Goal: Information Seeking & Learning: Find specific fact

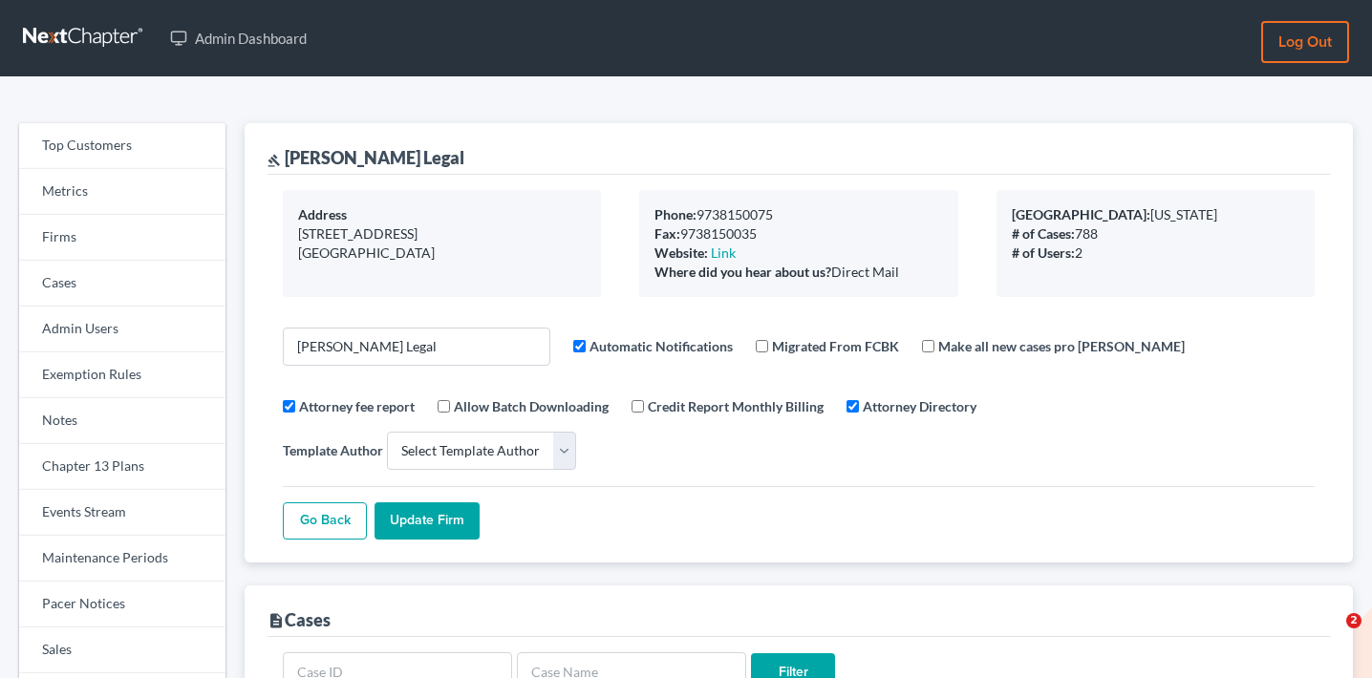
select select
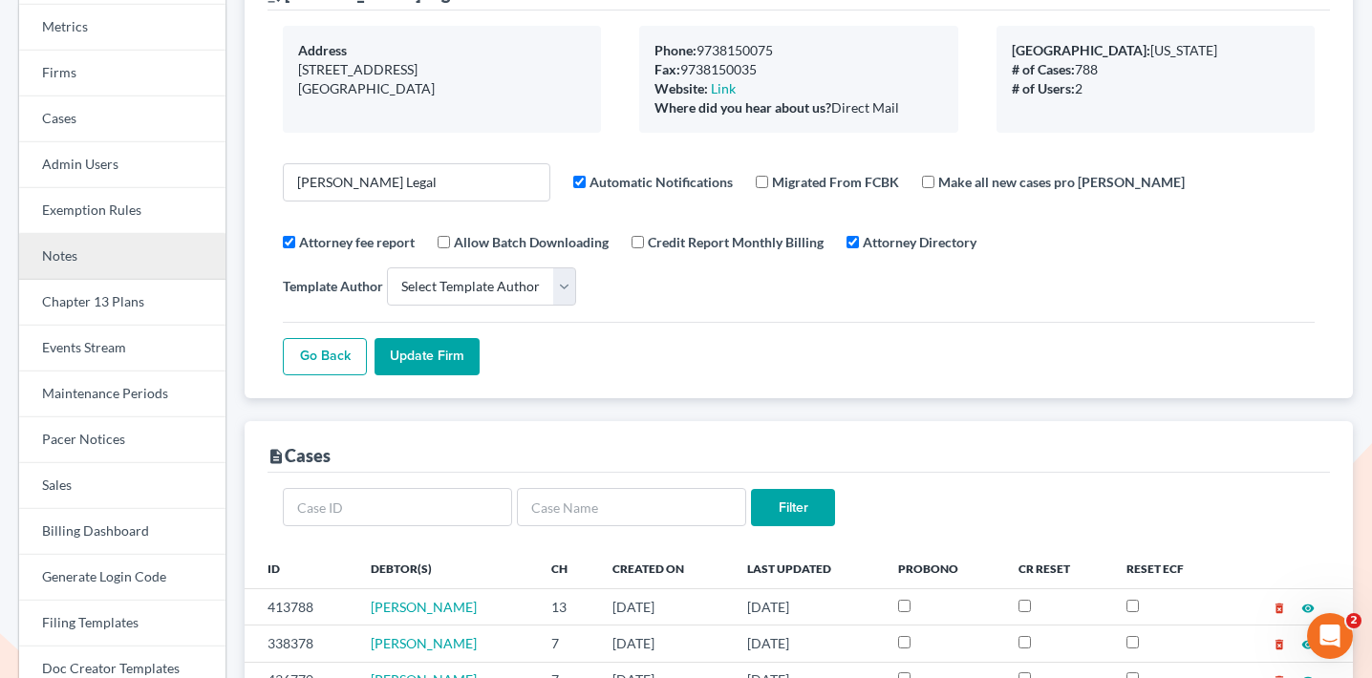
scroll to position [163, 0]
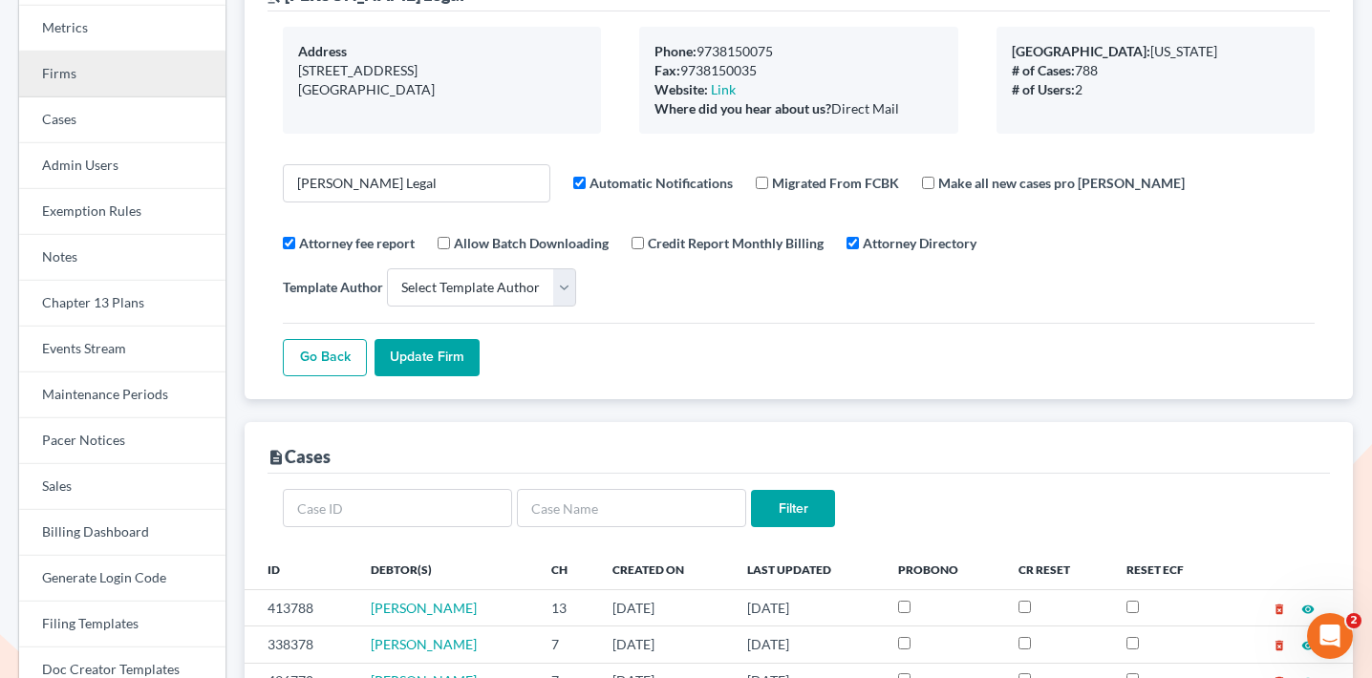
click at [157, 74] on link "Firms" at bounding box center [122, 75] width 206 height 46
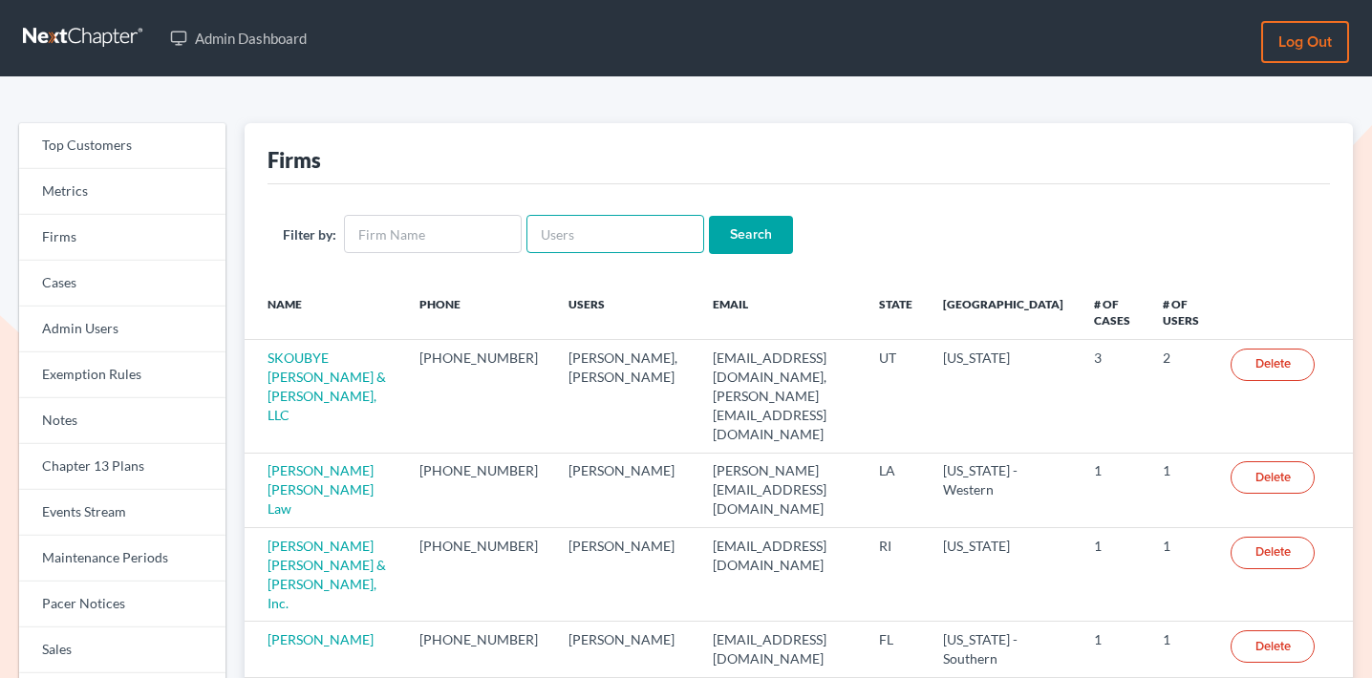
click at [607, 238] on input "text" at bounding box center [616, 234] width 178 height 38
paste input "rebecca@farmerwright.com"
type input "rebecca@farmerwright.com"
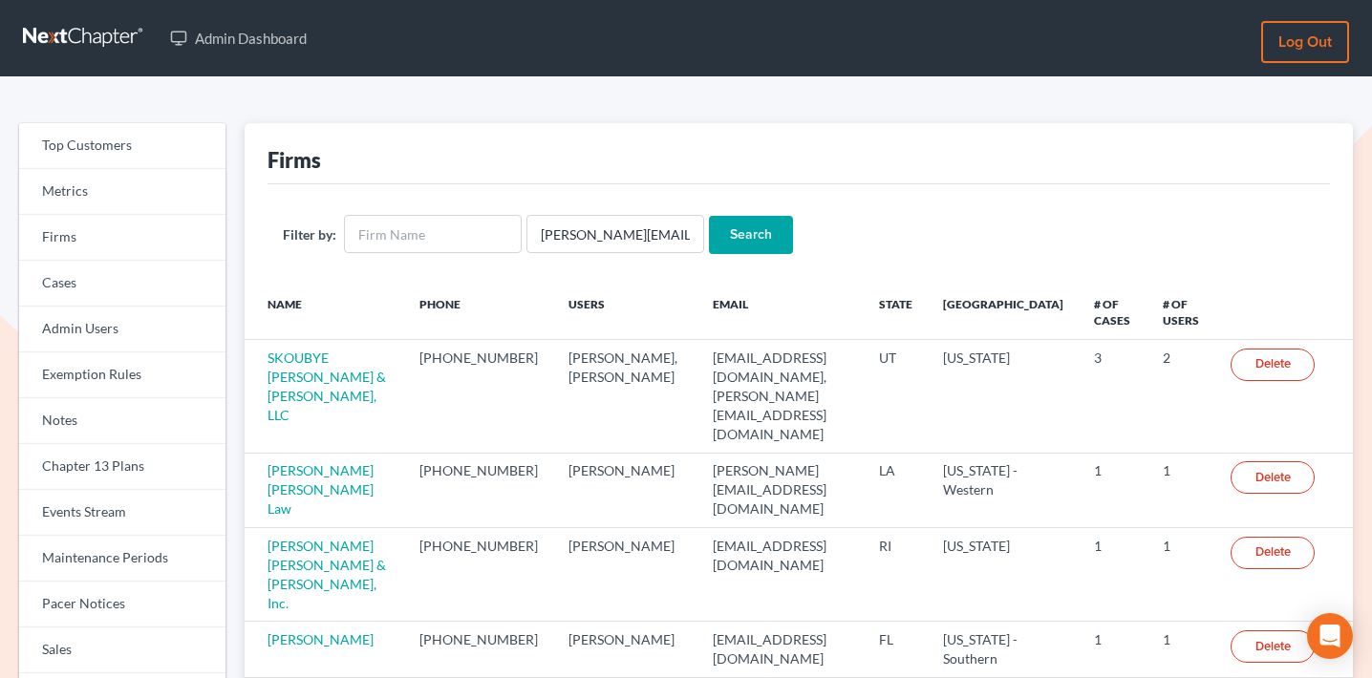
click at [725, 242] on input "Search" at bounding box center [751, 235] width 84 height 38
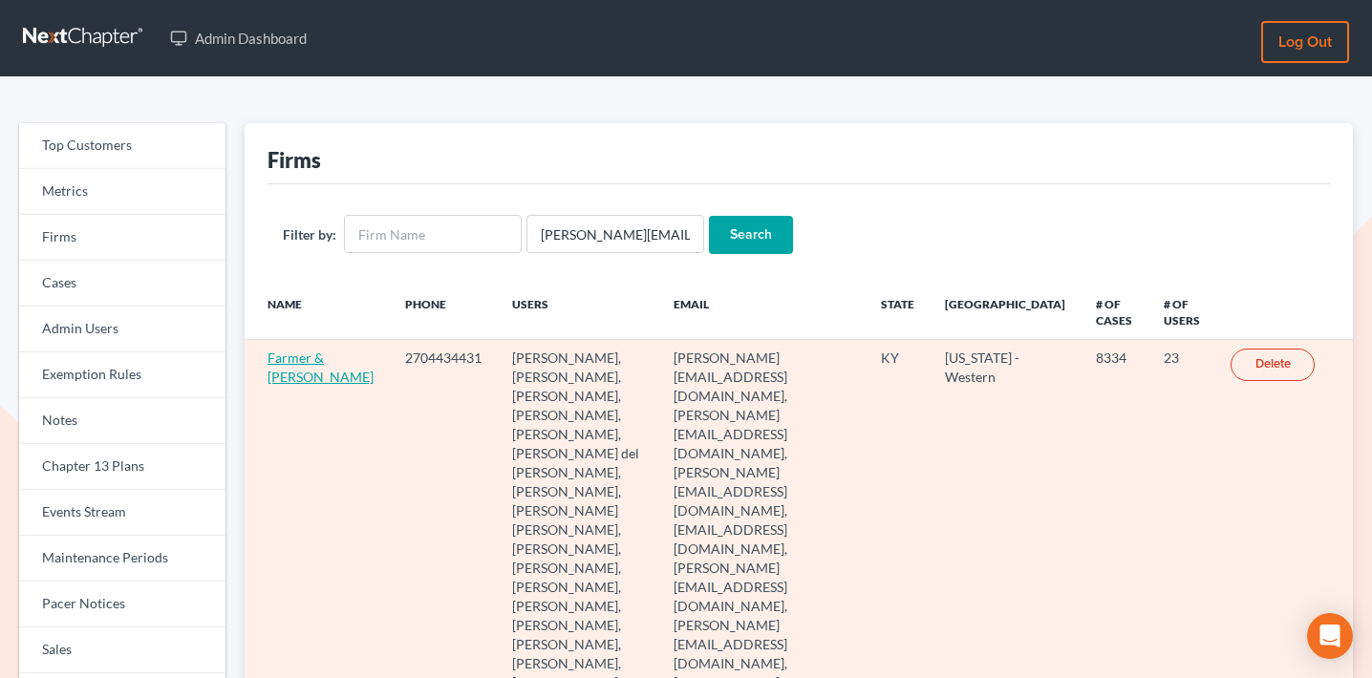
click at [289, 360] on link "Farmer & [PERSON_NAME]" at bounding box center [321, 367] width 106 height 35
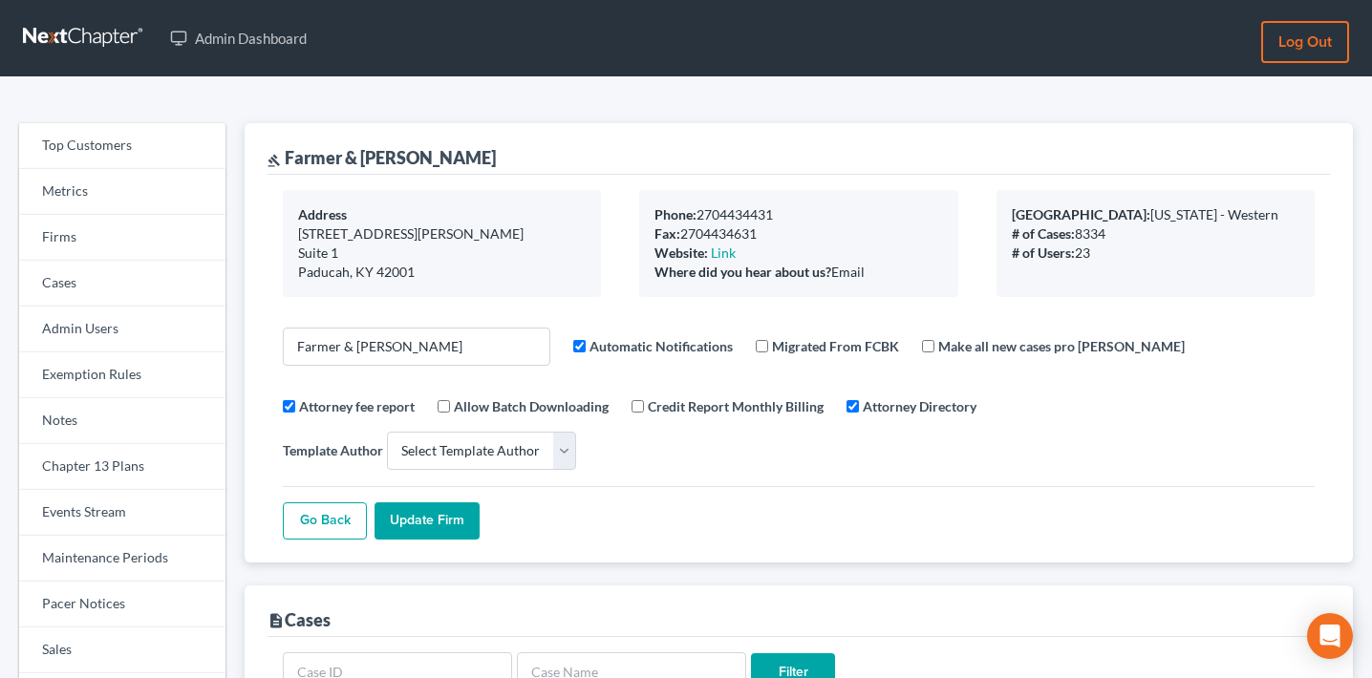
select select
click at [111, 521] on link "Events Stream" at bounding box center [122, 513] width 206 height 46
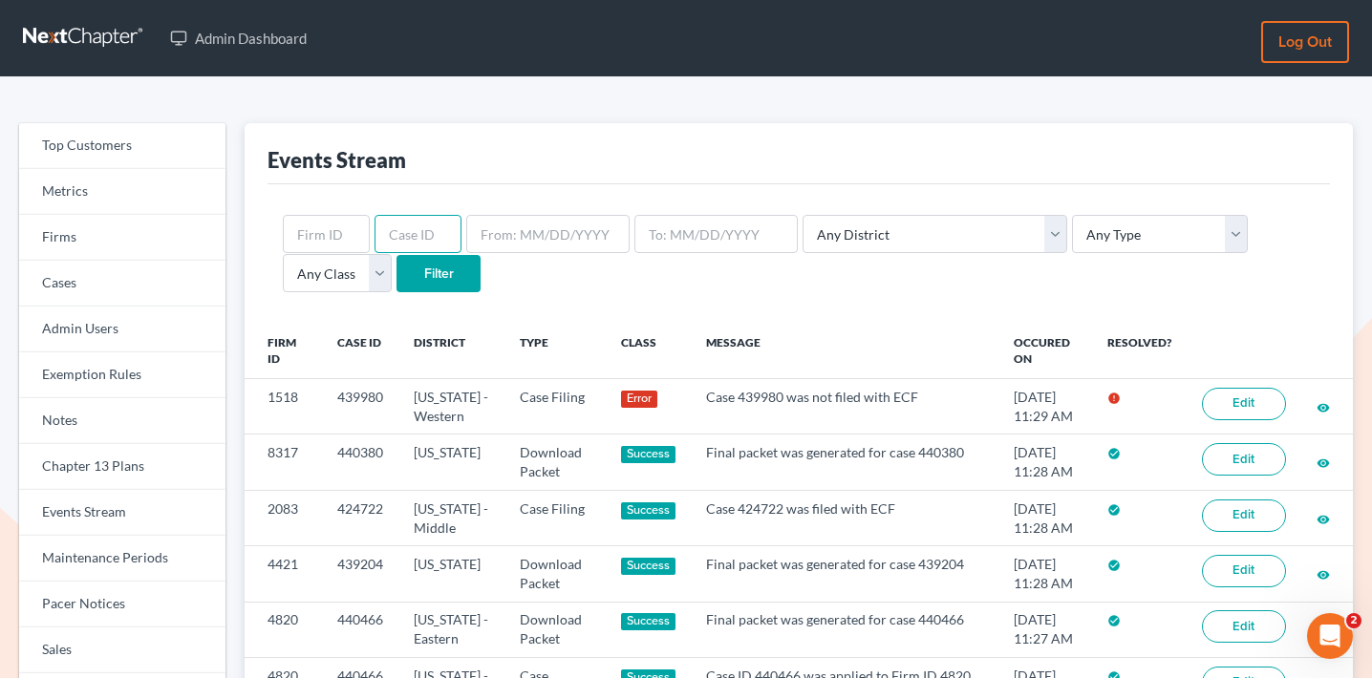
click at [421, 226] on input "text" at bounding box center [418, 234] width 87 height 38
click at [329, 234] on input "text" at bounding box center [326, 234] width 87 height 38
paste input "1518"
type input "1518"
click at [397, 291] on input "Filter" at bounding box center [439, 274] width 84 height 38
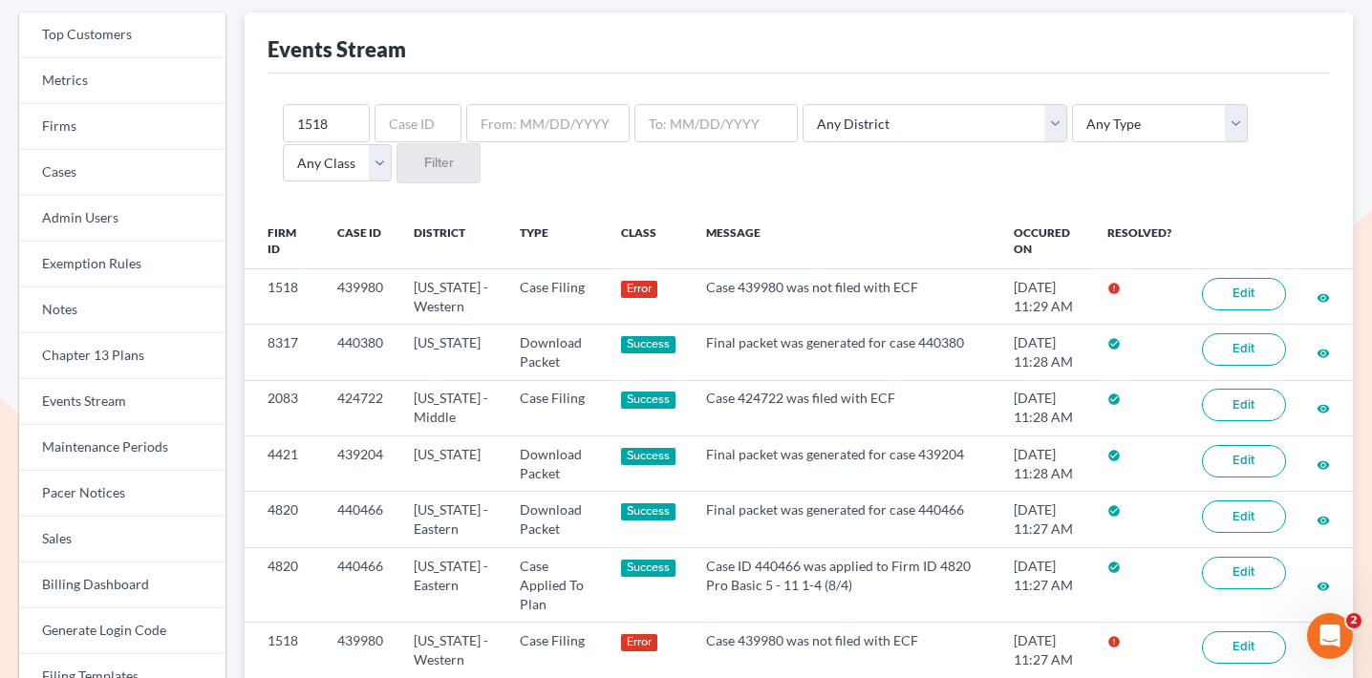
scroll to position [132, 0]
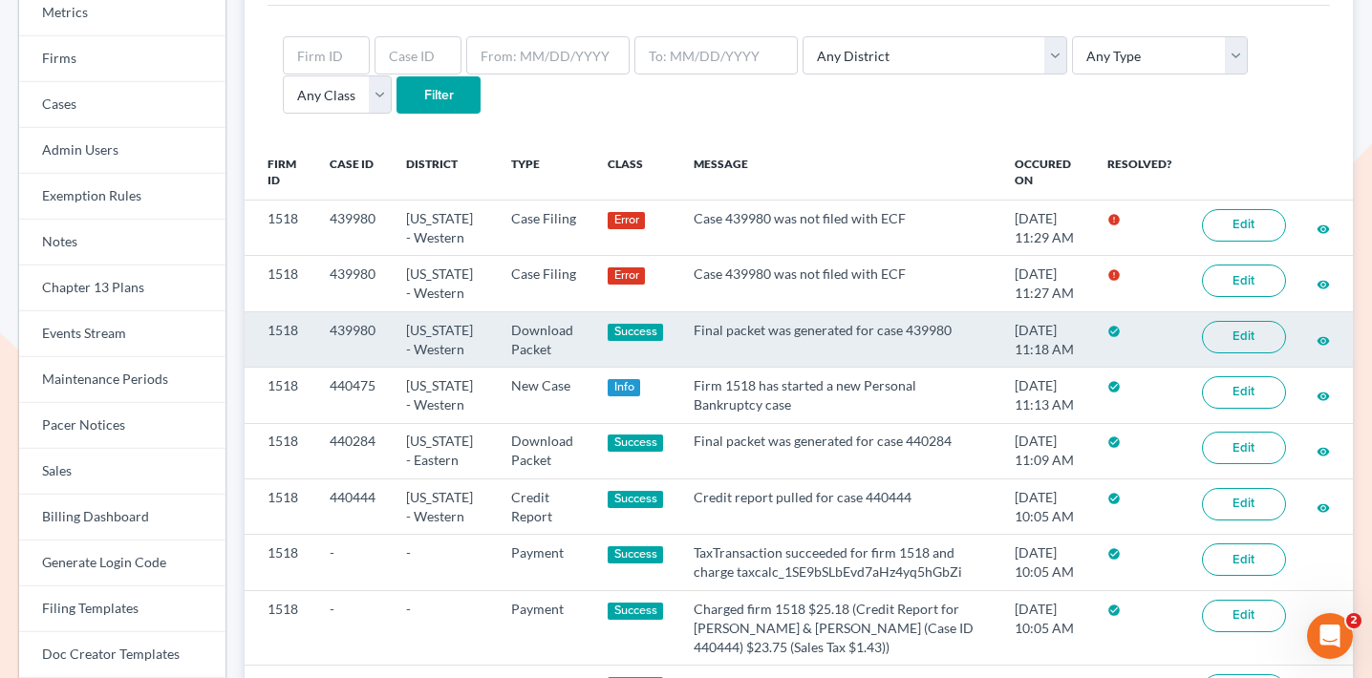
scroll to position [178, 0]
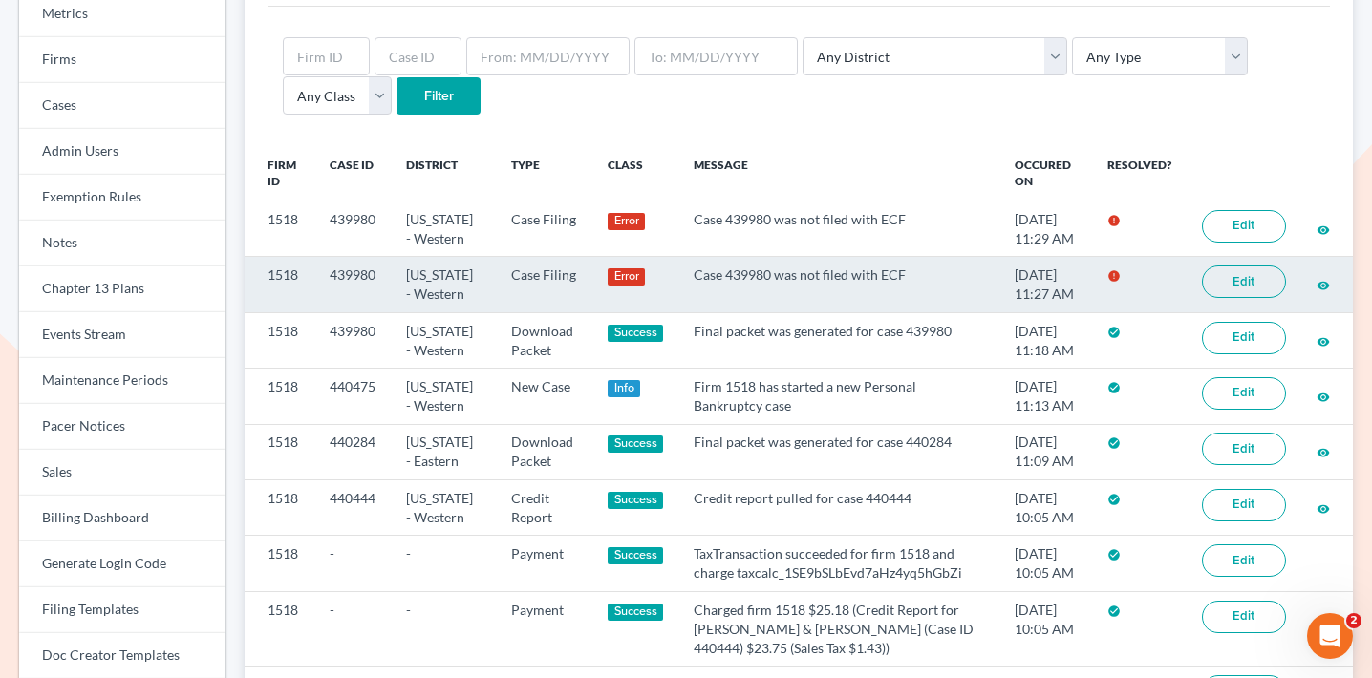
click at [1253, 291] on link "Edit" at bounding box center [1244, 282] width 84 height 32
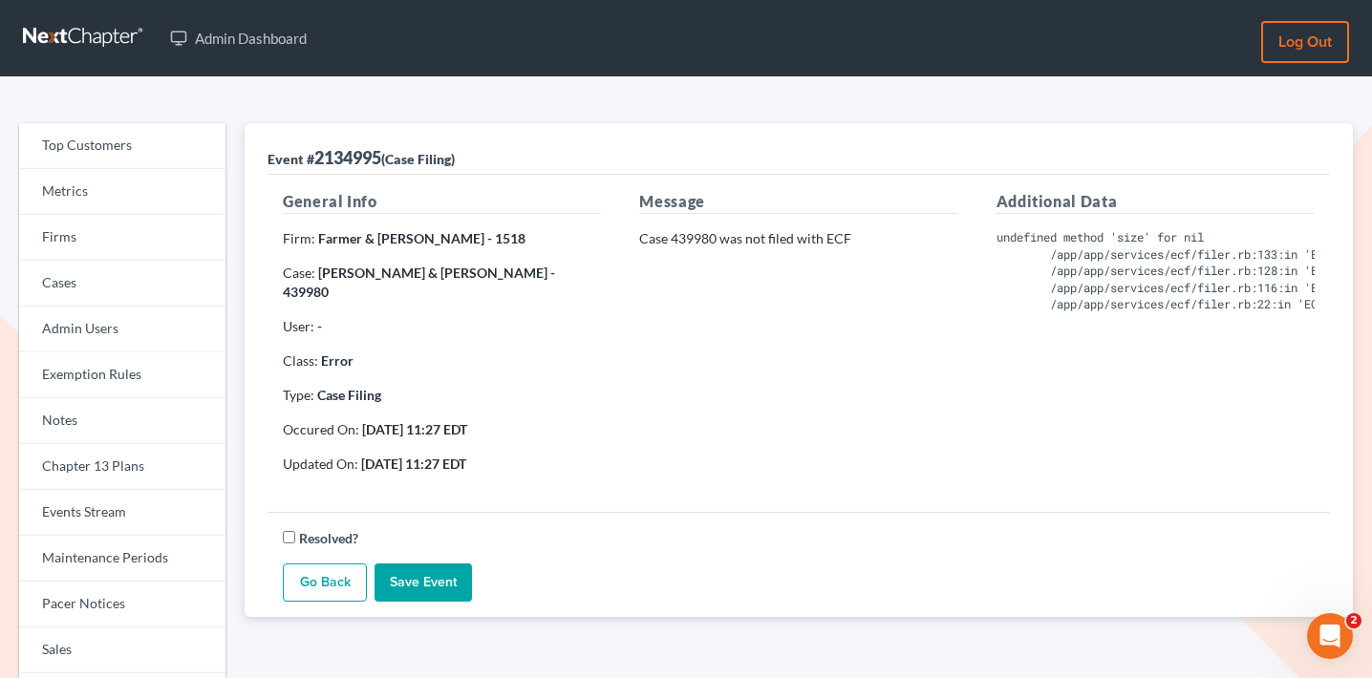
click at [696, 235] on p "Case 439980 was not filed with ECF" at bounding box center [798, 238] width 318 height 19
copy p "439980"
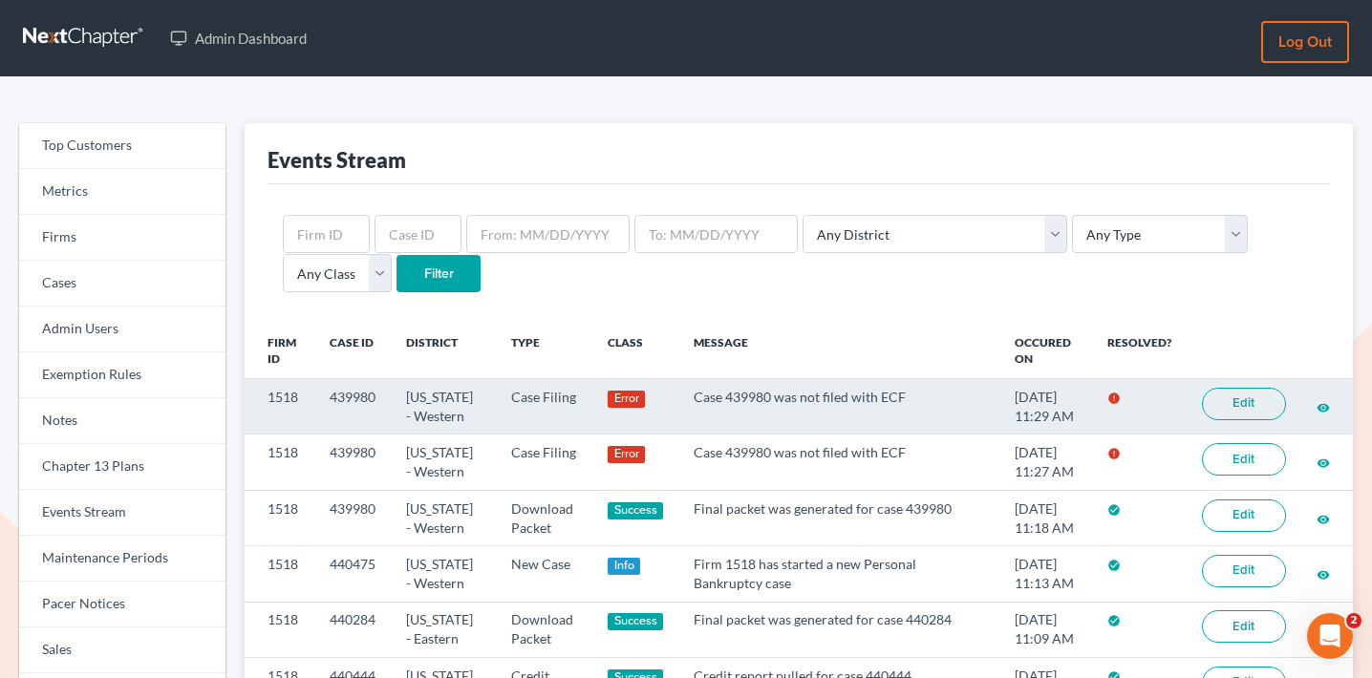
click at [1248, 398] on link "Edit" at bounding box center [1244, 404] width 84 height 32
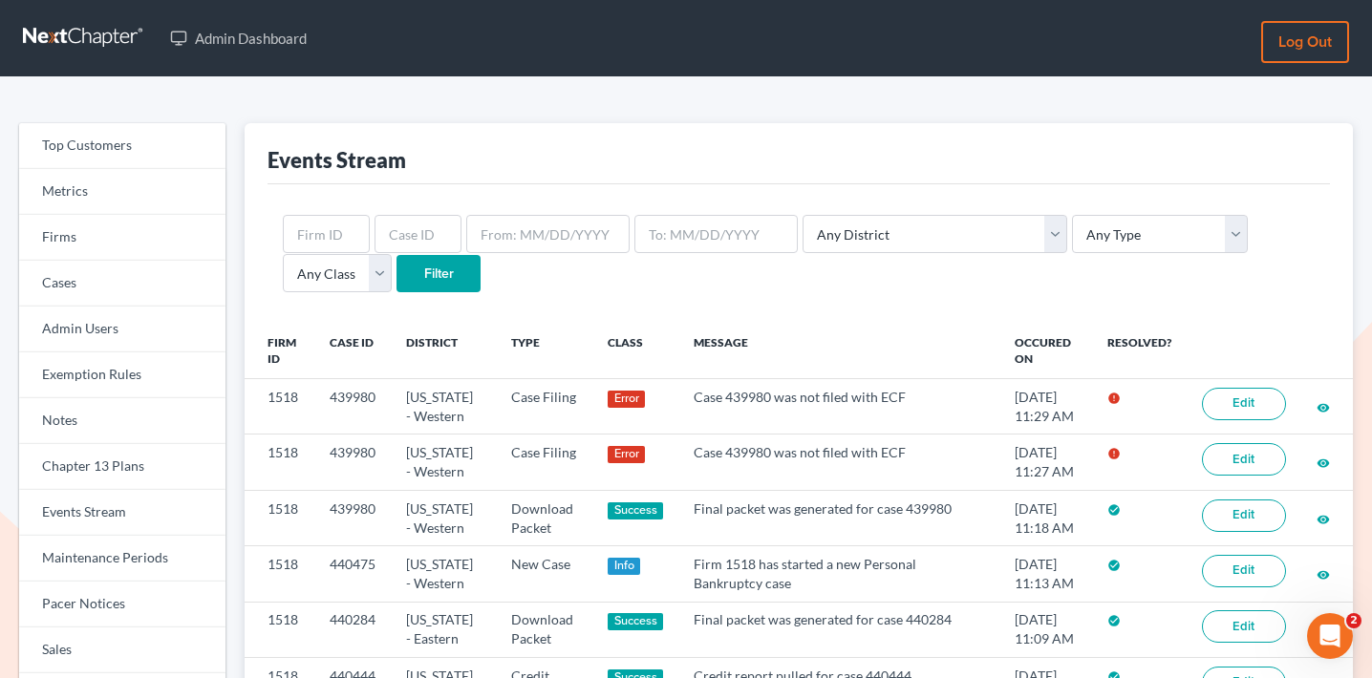
click at [397, 276] on input "Filter" at bounding box center [439, 274] width 84 height 38
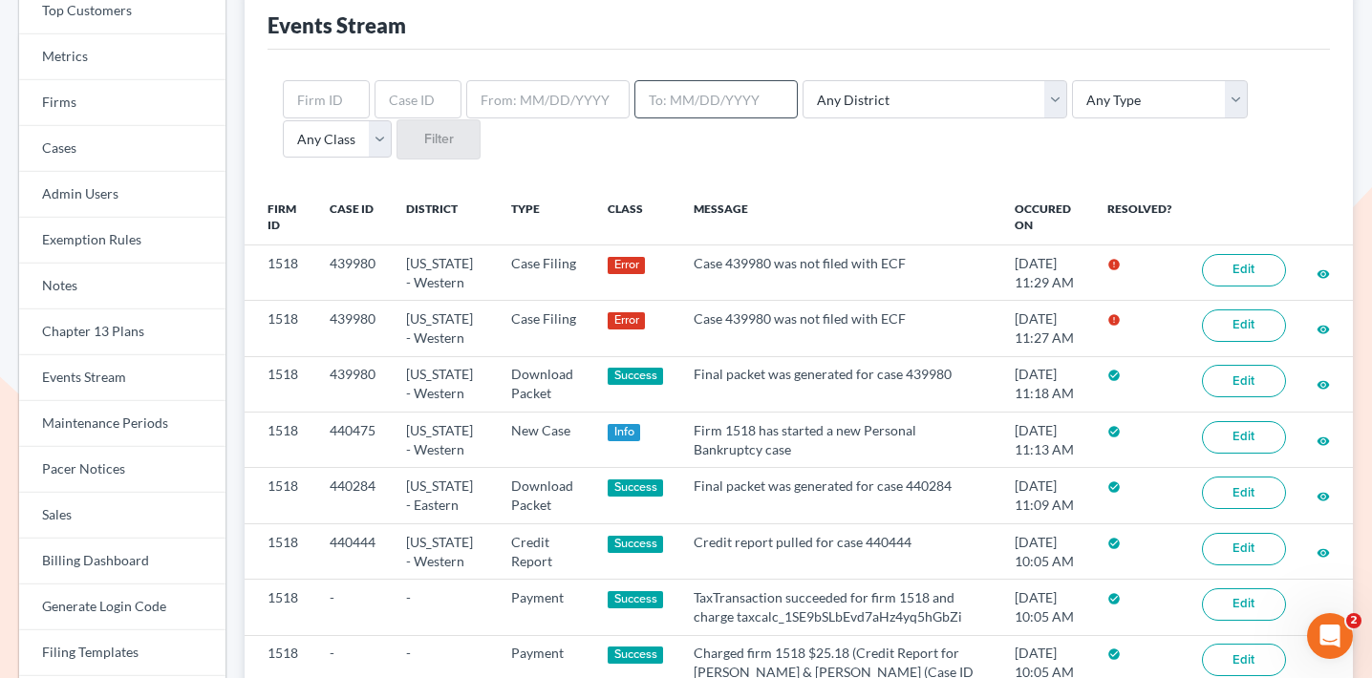
scroll to position [143, 0]
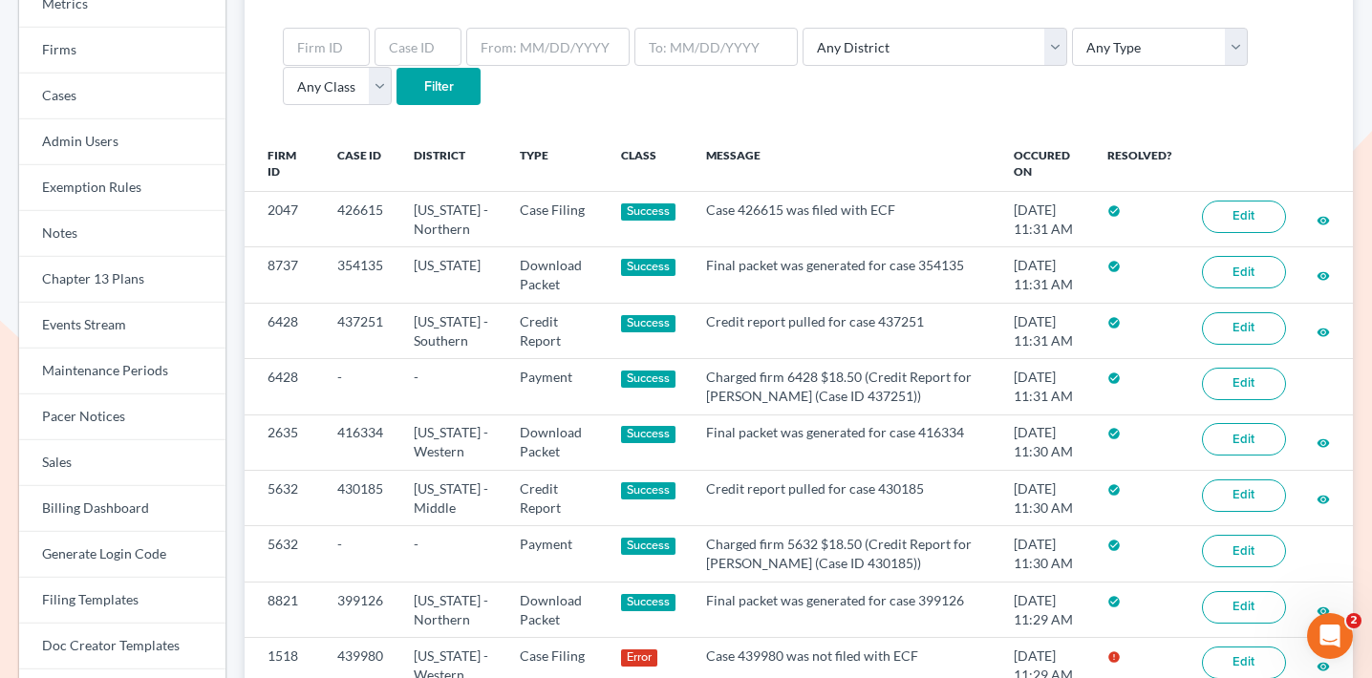
scroll to position [172, 0]
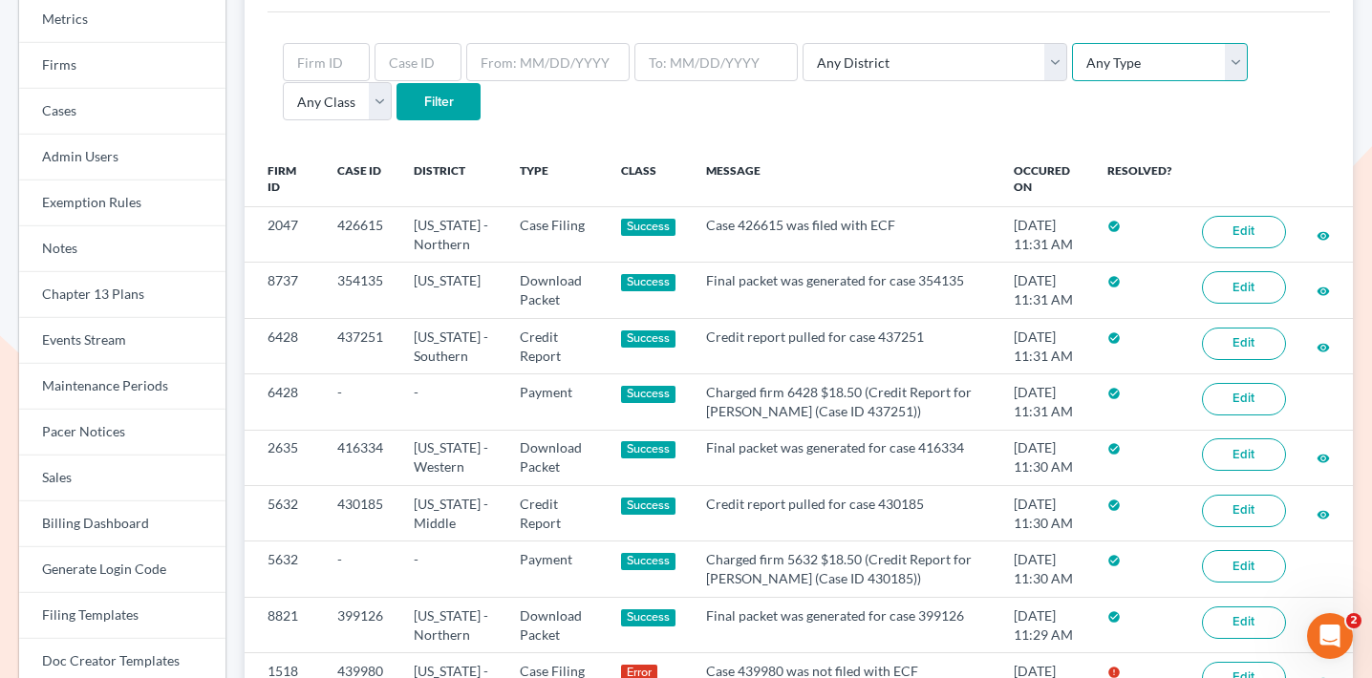
click at [1072, 59] on select "Any Type Case Applied To Plan Case Archive Case Duplicate Case Filing Chapter 1…" at bounding box center [1160, 62] width 176 height 38
select select "case_filing"
click at [1072, 43] on select "Any Type Case Applied To Plan Case Archive Case Duplicate Case Filing Chapter 1…" at bounding box center [1160, 62] width 176 height 38
click at [397, 97] on input "Filter" at bounding box center [439, 102] width 84 height 38
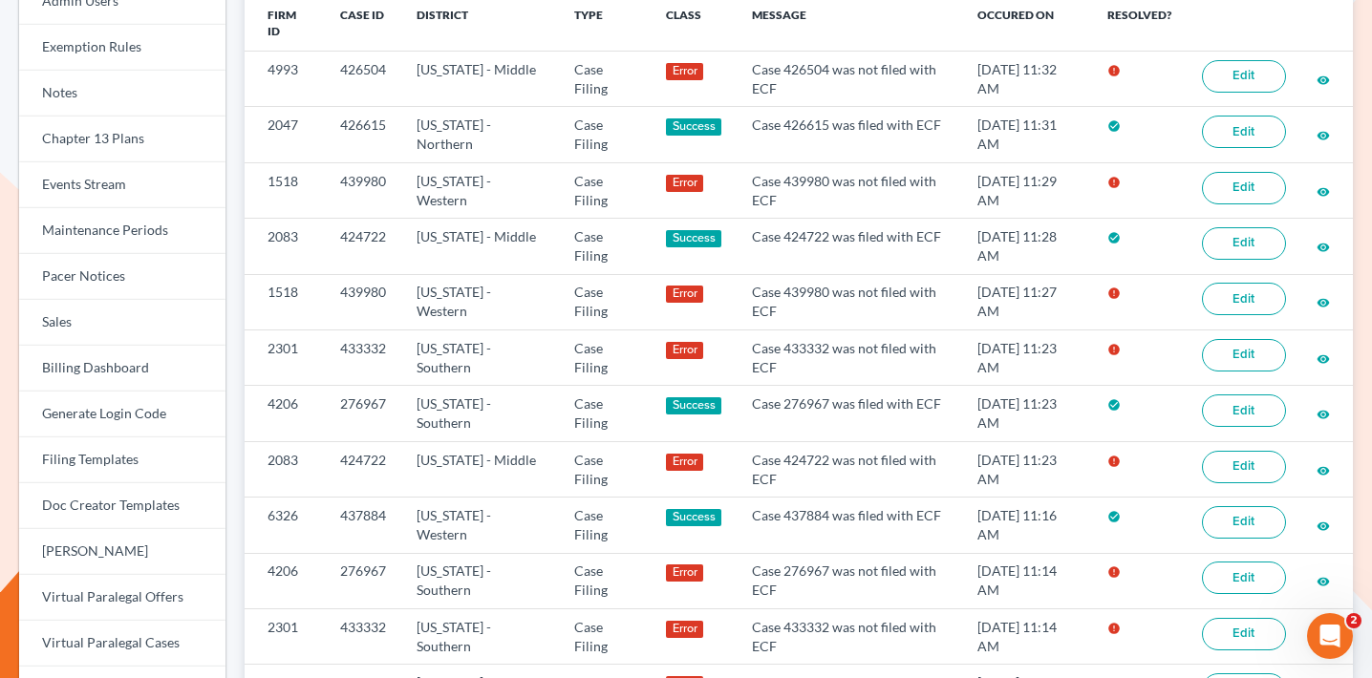
scroll to position [326, 0]
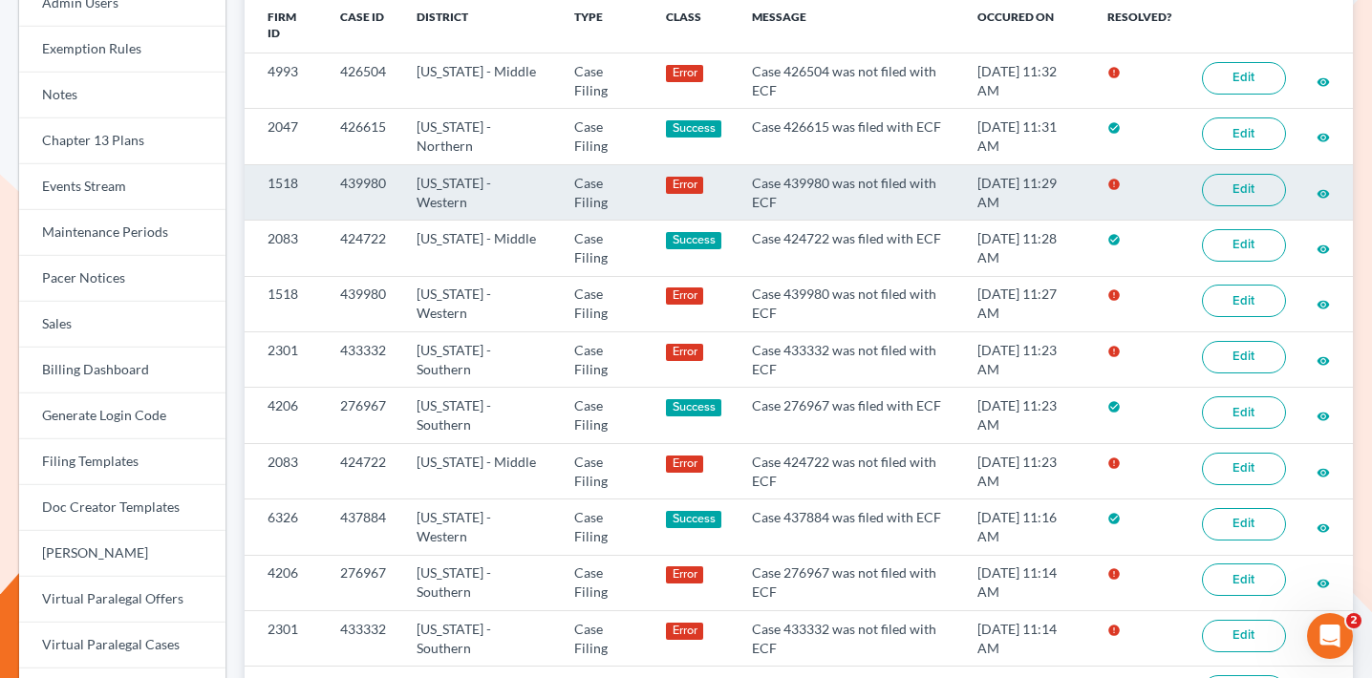
click at [1270, 185] on link "Edit" at bounding box center [1244, 190] width 84 height 32
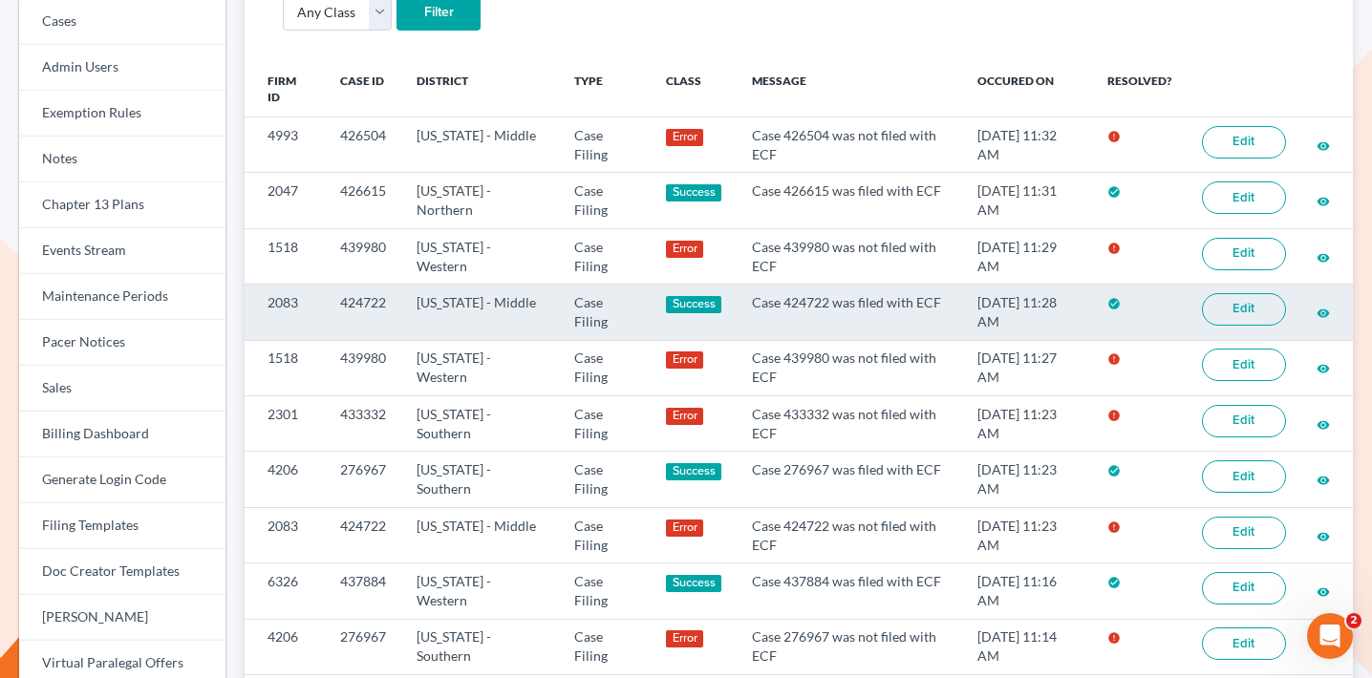
scroll to position [264, 0]
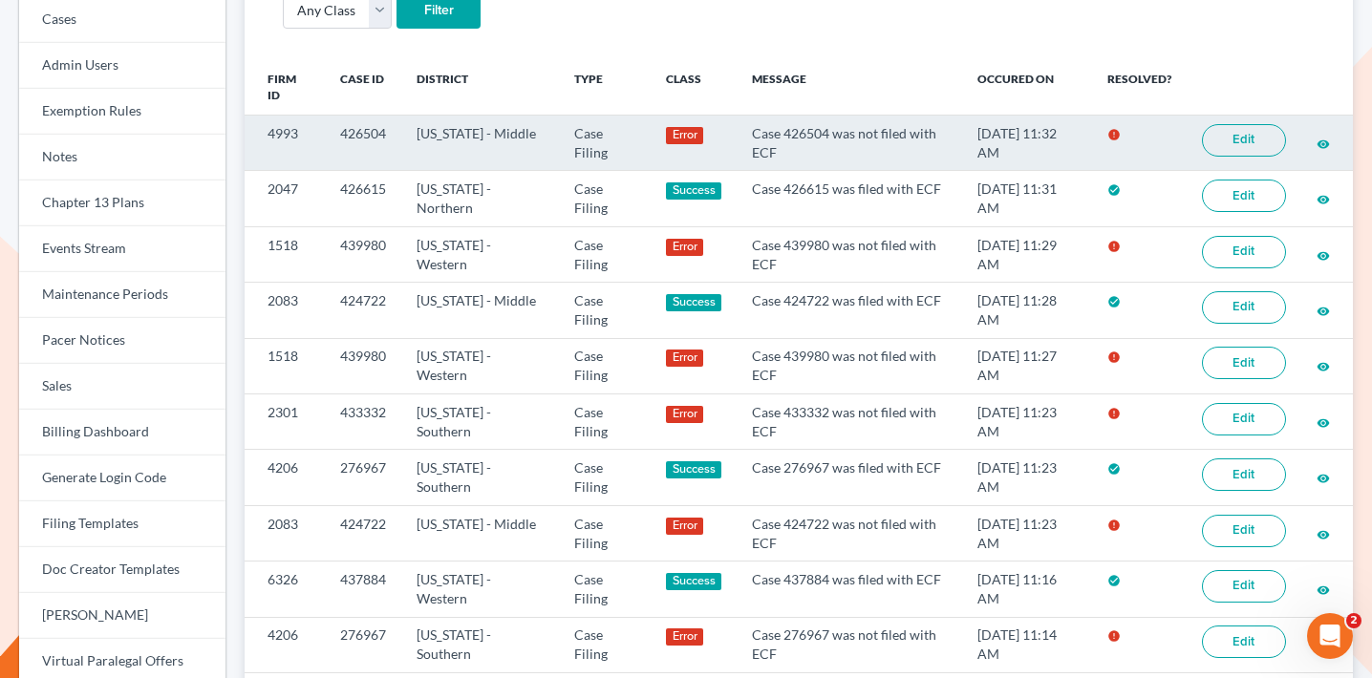
click at [1256, 140] on link "Edit" at bounding box center [1244, 140] width 84 height 32
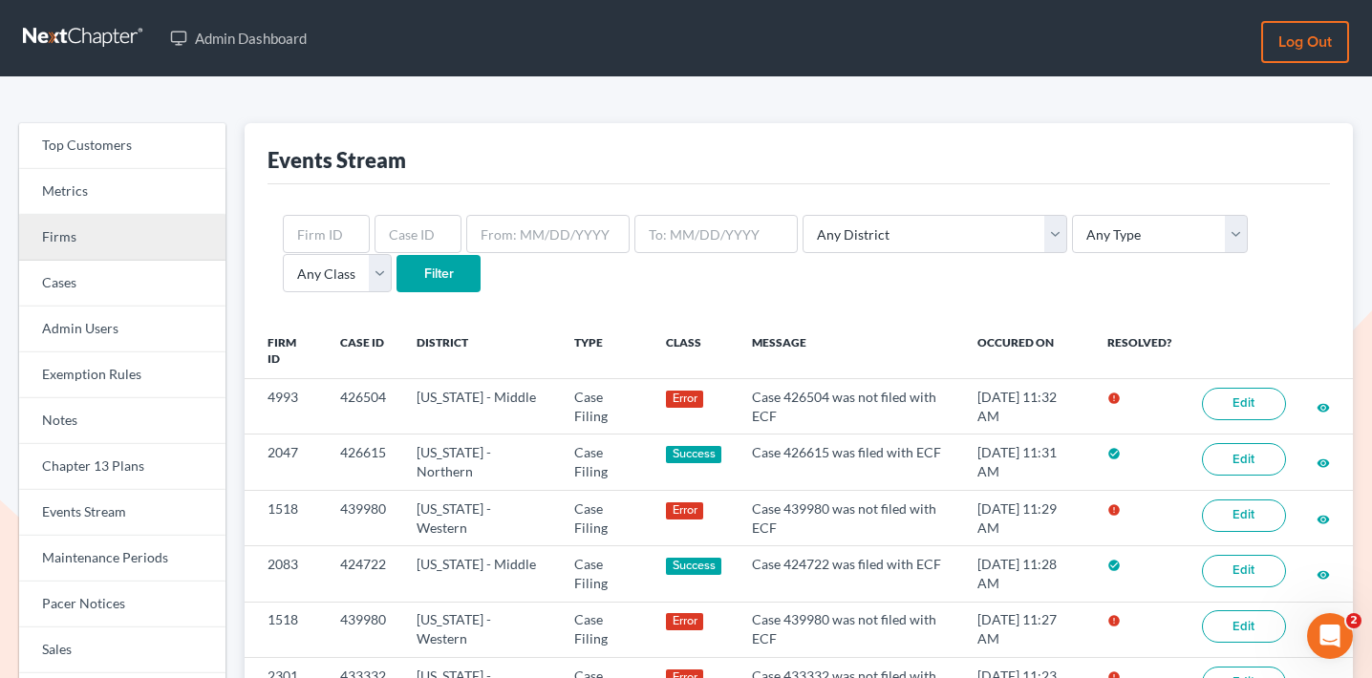
click at [87, 253] on link "Firms" at bounding box center [122, 238] width 206 height 46
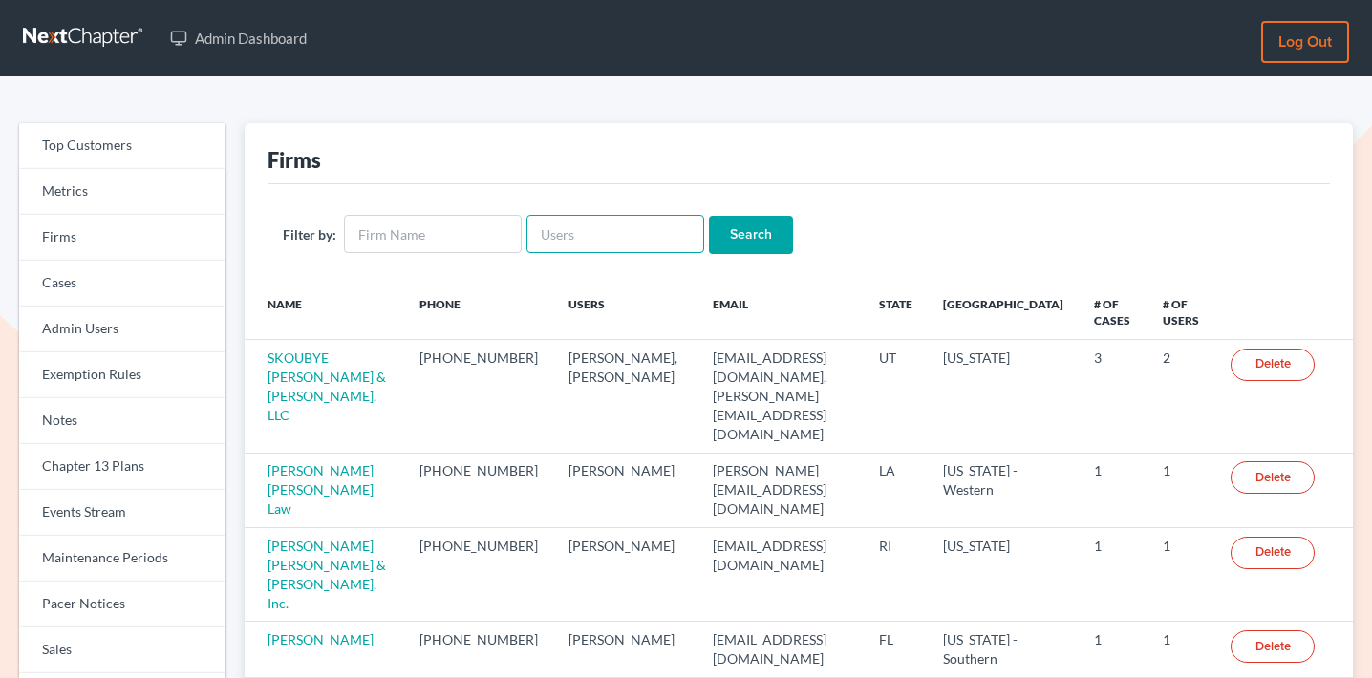
click at [581, 236] on input "text" at bounding box center [616, 234] width 178 height 38
paste input "tcafferty@buckeye-express.com"
type input "tcafferty@buckeye-express.com"
click at [726, 233] on input "Search" at bounding box center [751, 235] width 84 height 38
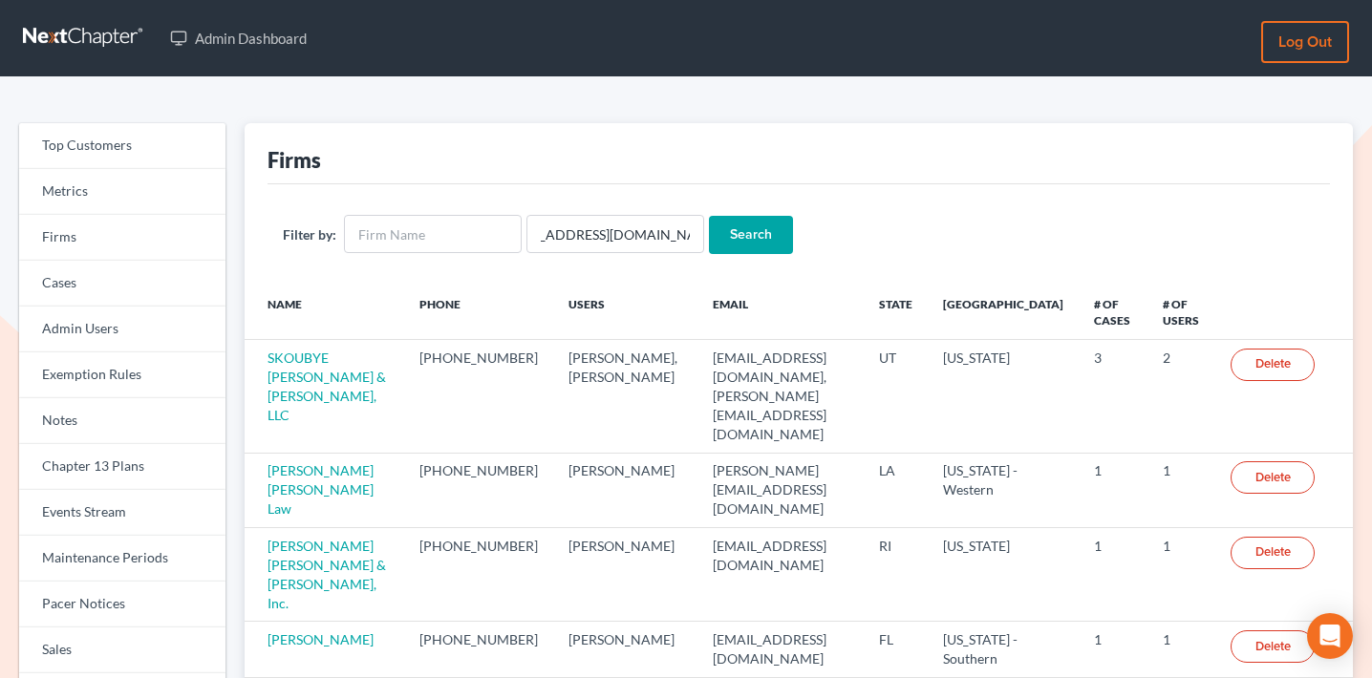
scroll to position [0, 0]
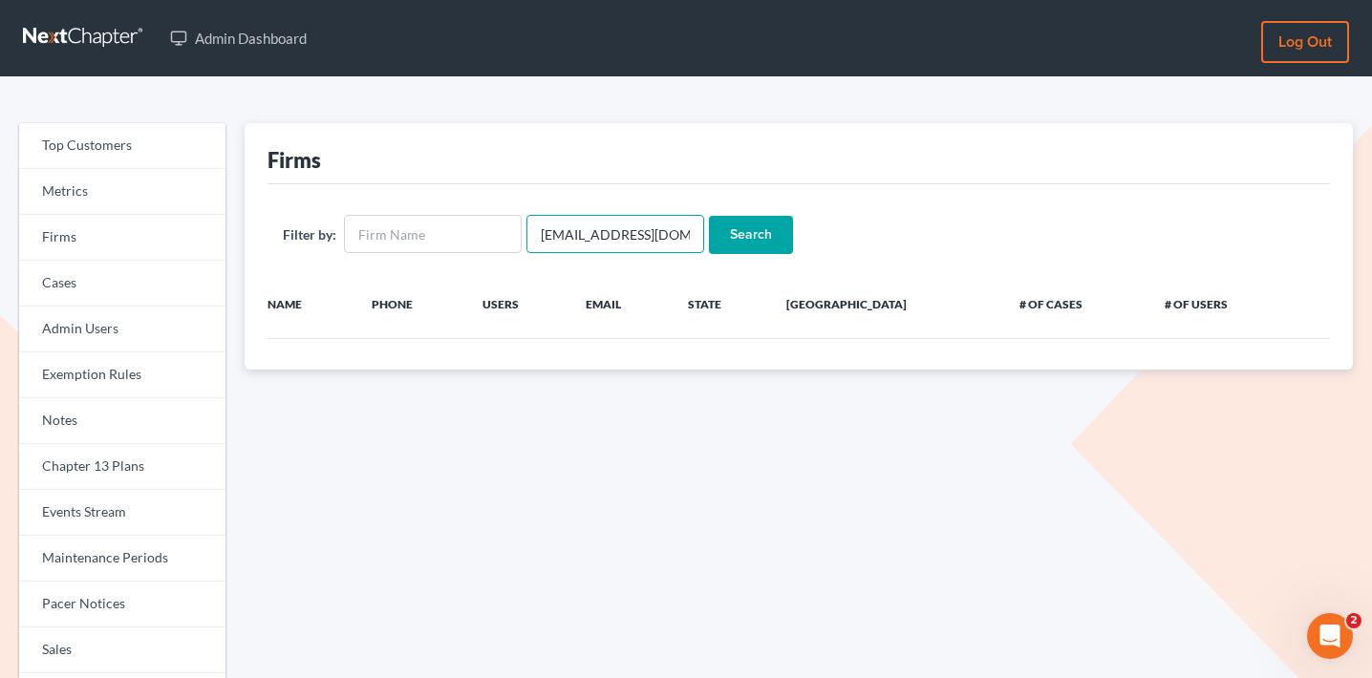
scroll to position [0, 45]
drag, startPoint x: 589, startPoint y: 231, endPoint x: 748, endPoint y: 221, distance: 159.9
click at [748, 221] on form "Filter by: tcafferty@buckeye-express.com Search" at bounding box center [799, 234] width 1032 height 39
click at [558, 222] on input "tcafferty@buckeye-express.com" at bounding box center [616, 234] width 178 height 38
drag, startPoint x: 586, startPoint y: 228, endPoint x: 757, endPoint y: 220, distance: 171.3
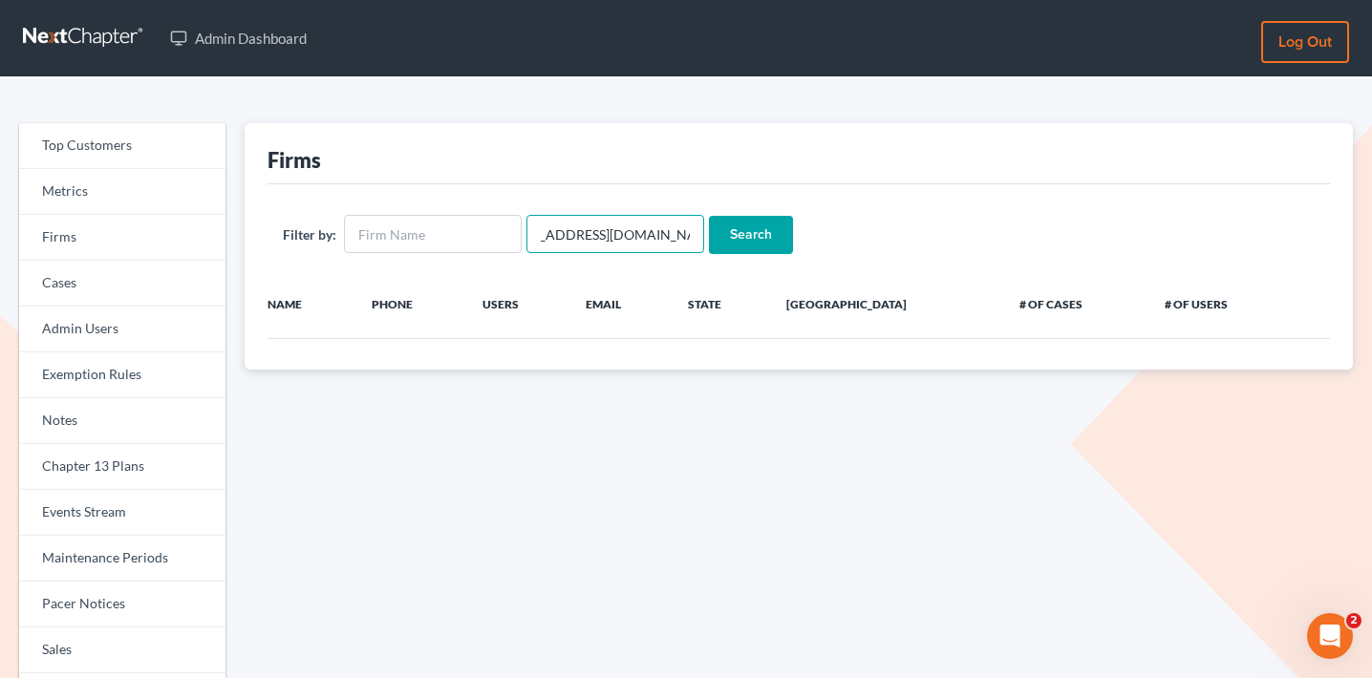
click at [757, 221] on form "Filter by: tcafferty@buckeye-express.com Search" at bounding box center [799, 234] width 1032 height 39
drag, startPoint x: 679, startPoint y: 232, endPoint x: 587, endPoint y: 232, distance: 92.7
click at [587, 232] on input "tcafferty@buckeye-express.com" at bounding box center [616, 234] width 178 height 38
type input "tcafferty"
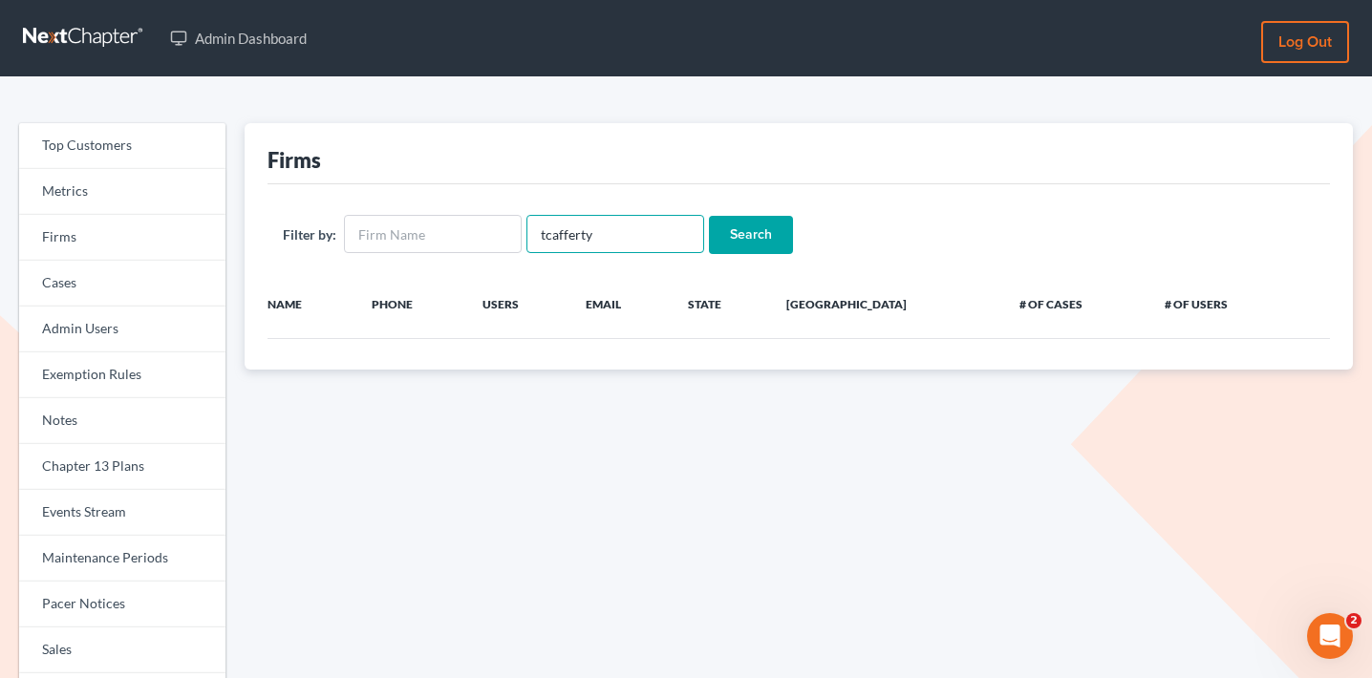
click at [709, 216] on input "Search" at bounding box center [751, 235] width 84 height 38
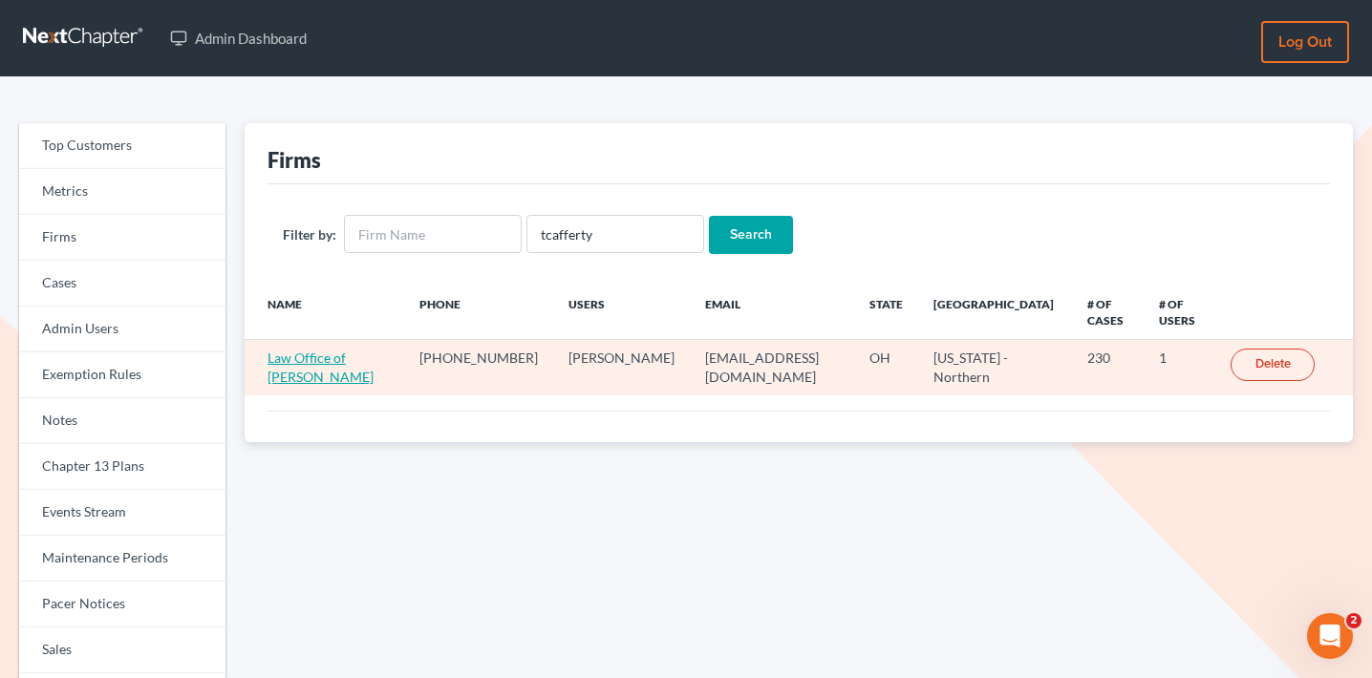
click at [374, 350] on link "Law Office of [PERSON_NAME]" at bounding box center [321, 367] width 106 height 35
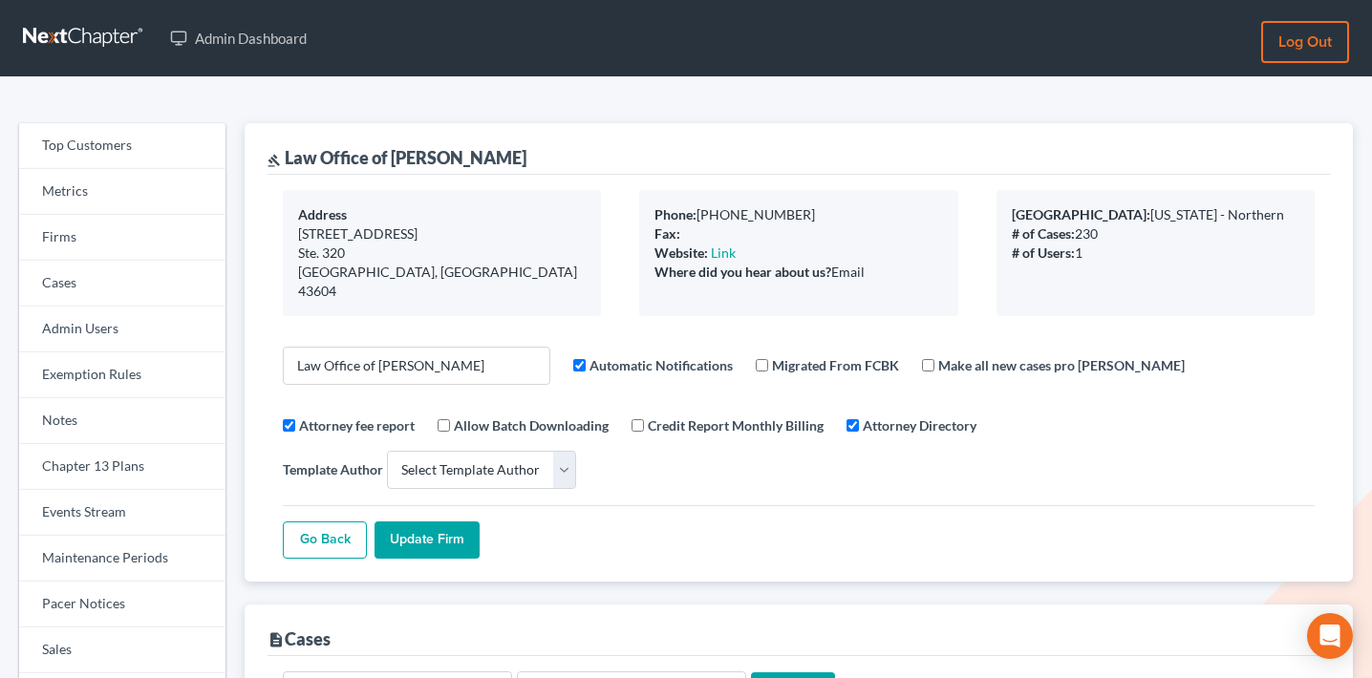
select select
click at [125, 487] on link "Chapter 13 Plans" at bounding box center [122, 467] width 206 height 46
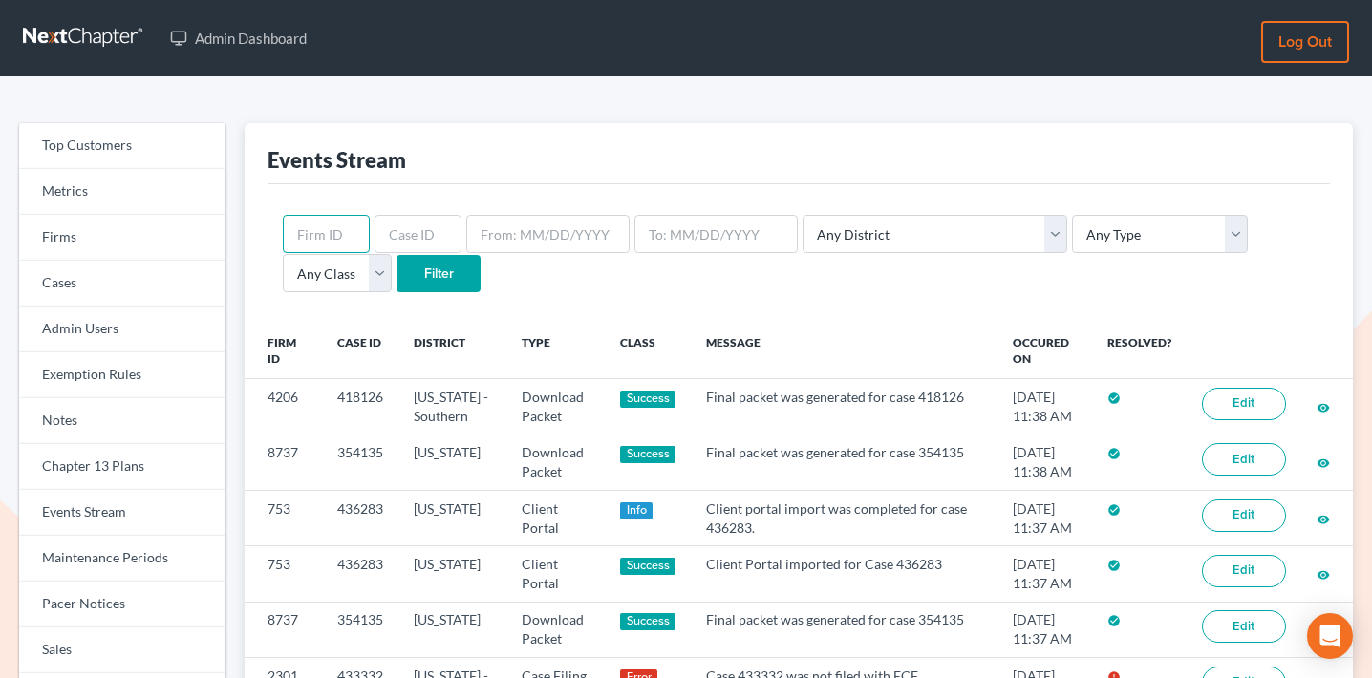
click at [320, 229] on input "text" at bounding box center [326, 234] width 87 height 38
paste input "3164"
type input "3164"
click at [397, 280] on input "Filter" at bounding box center [439, 274] width 84 height 38
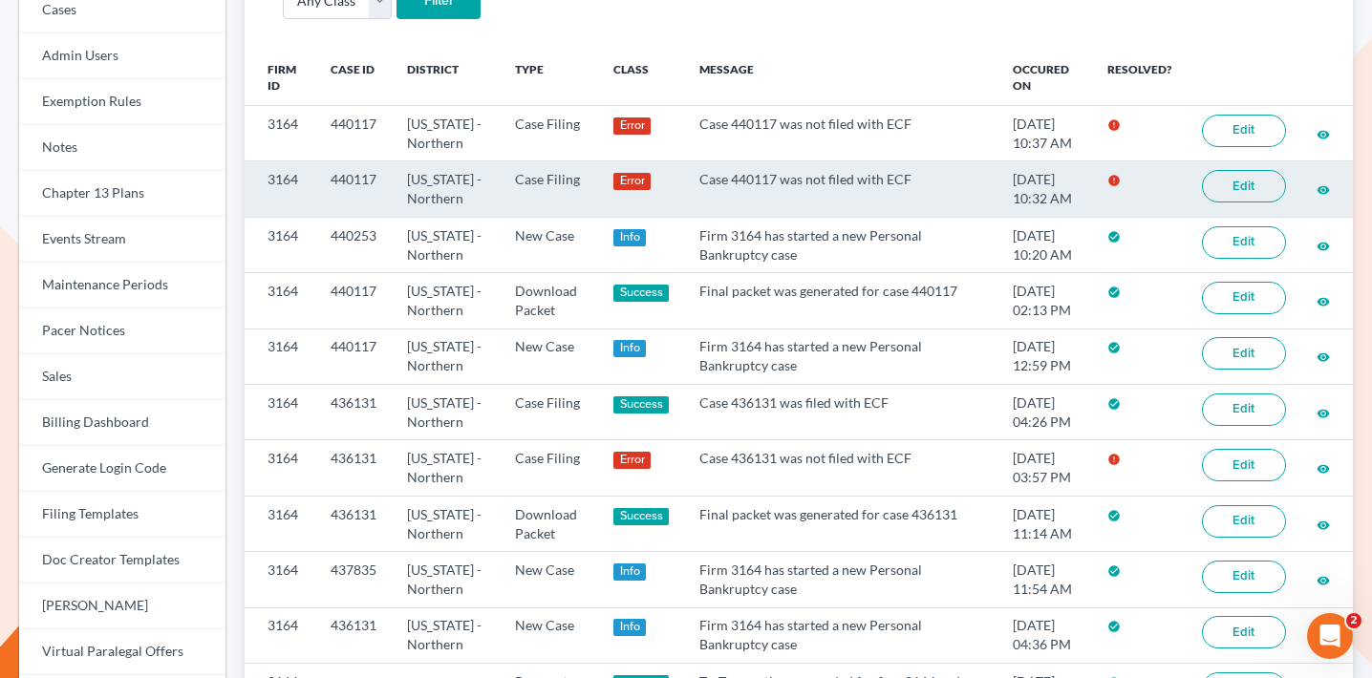
click at [1258, 196] on link "Edit" at bounding box center [1244, 186] width 84 height 32
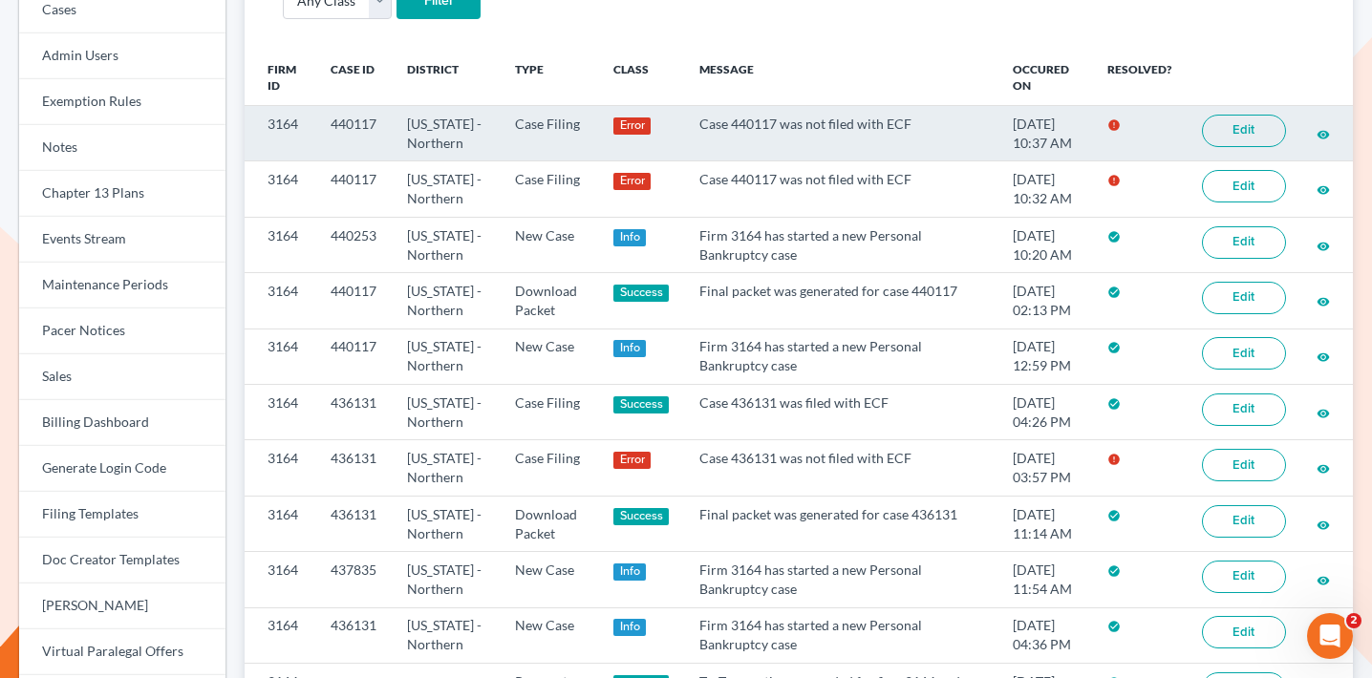
click at [1265, 124] on link "Edit" at bounding box center [1244, 131] width 84 height 32
click at [1240, 136] on link "Edit" at bounding box center [1244, 131] width 84 height 32
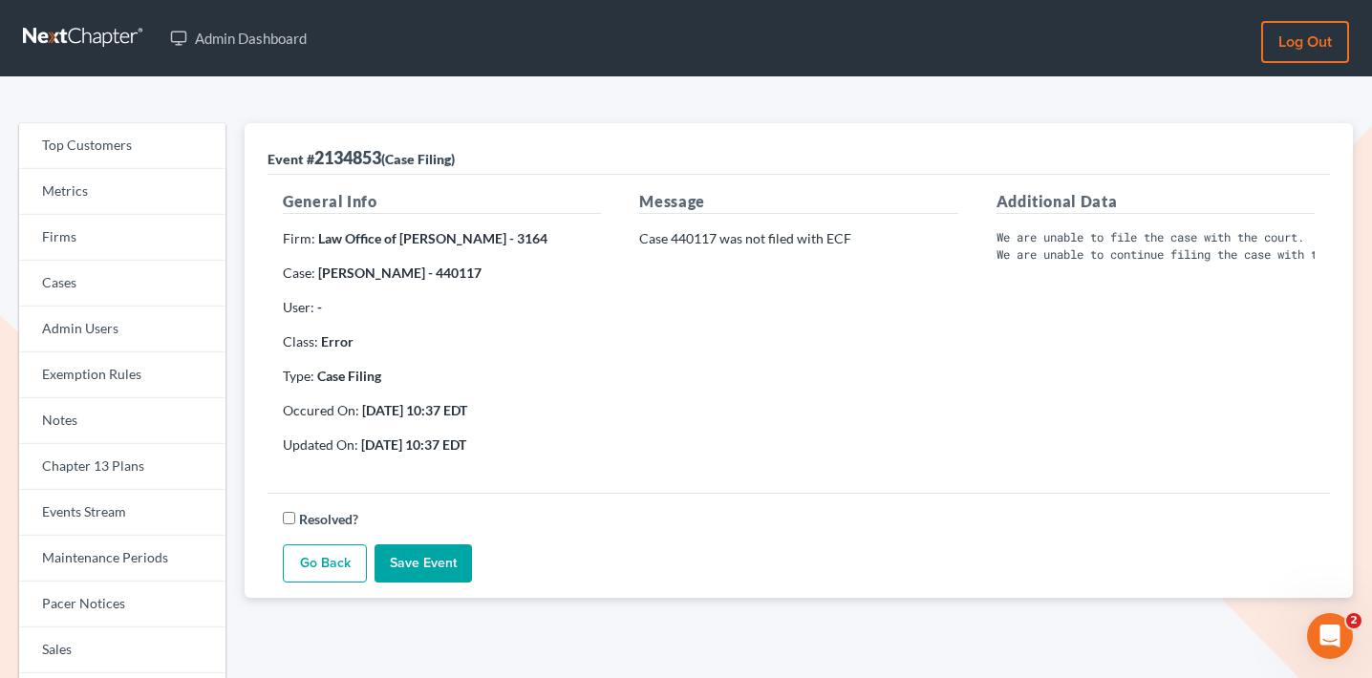
click at [441, 271] on strong "Scott Harden - 440117" at bounding box center [399, 273] width 163 height 16
copy strong "440117"
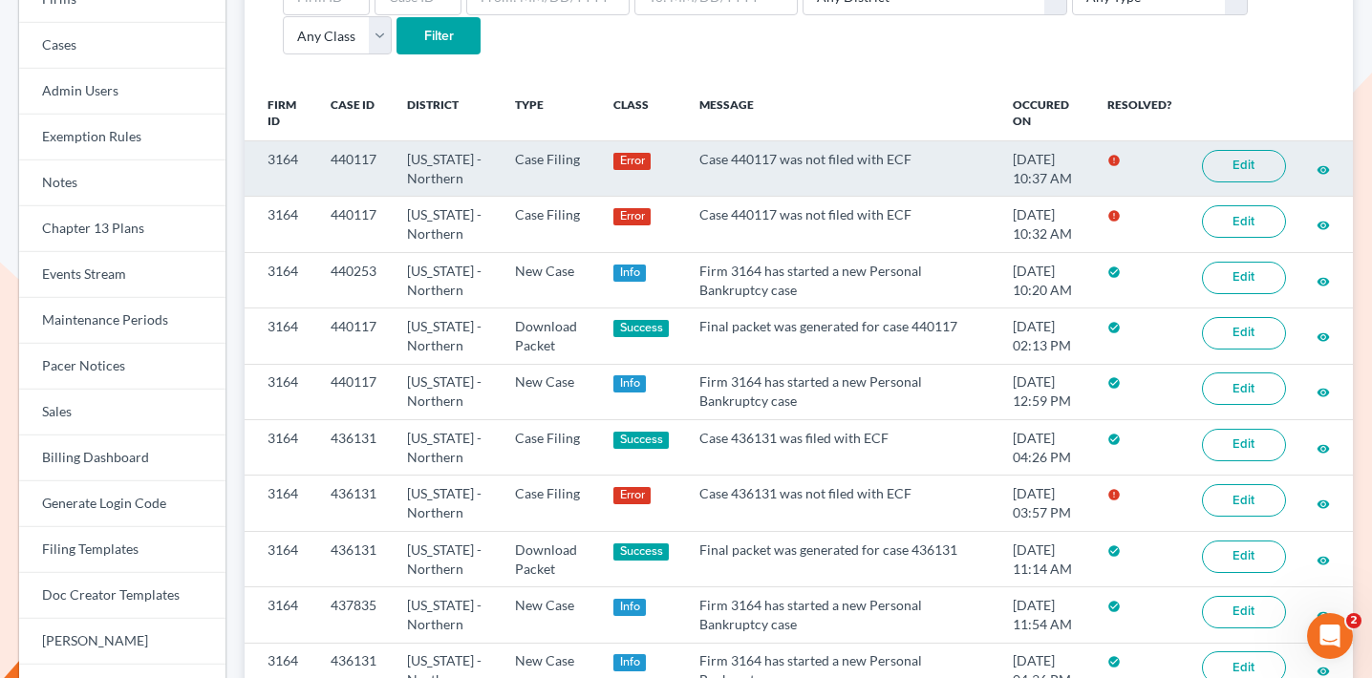
click at [355, 159] on td "440117" at bounding box center [353, 168] width 76 height 55
copy td "440117"
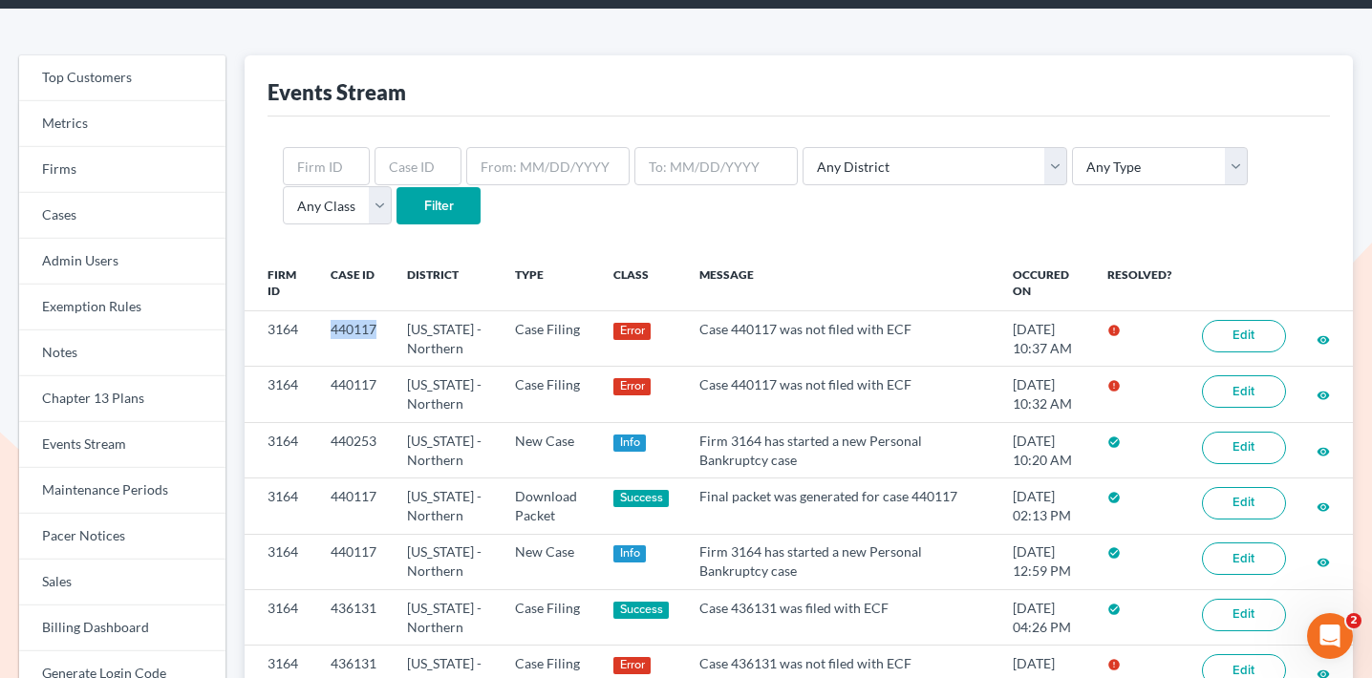
scroll to position [97, 0]
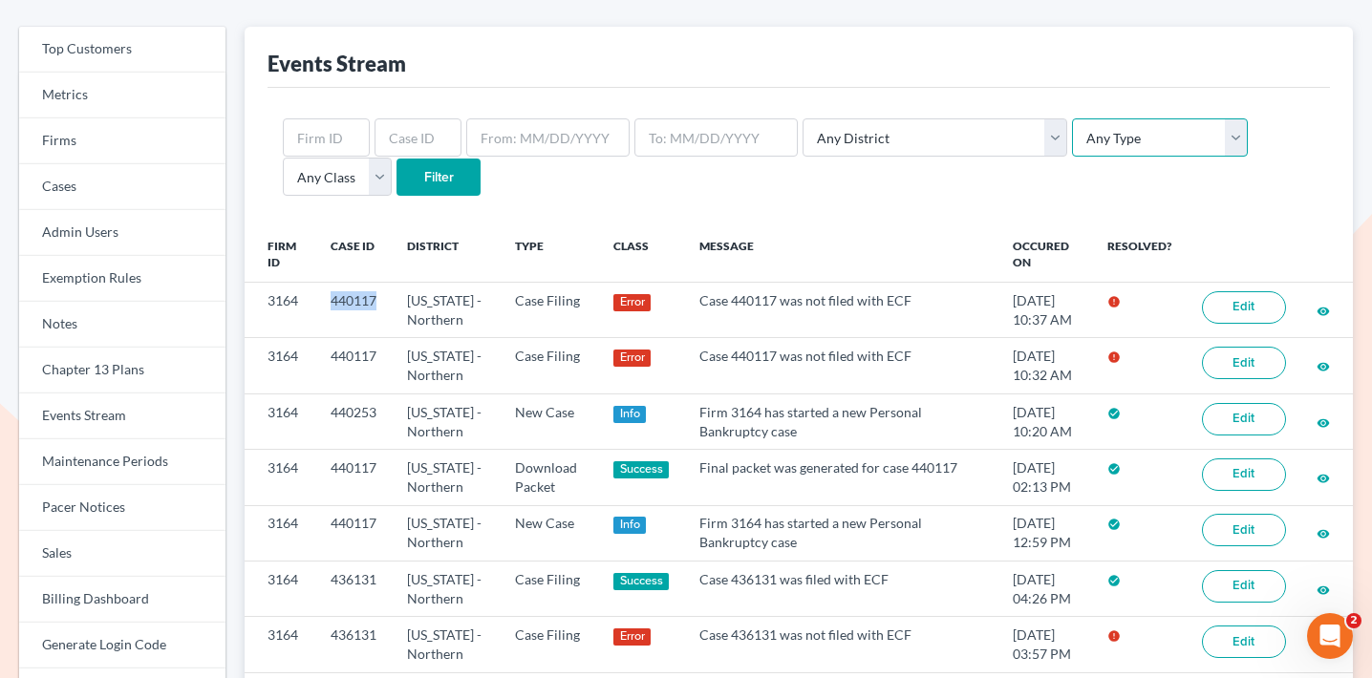
click at [1072, 128] on select "Any Type Case Applied To Plan Case Archive Case Duplicate Case Filing Chapter 1…" at bounding box center [1160, 137] width 176 height 38
select select "case_filing"
click at [1072, 118] on select "Any Type Case Applied To Plan Case Archive Case Duplicate Case Filing Chapter 1…" at bounding box center [1160, 137] width 176 height 38
click at [807, 143] on select "Any District [US_STATE] - [GEOGRAPHIC_DATA] [US_STATE] - [GEOGRAPHIC_DATA] [US_…" at bounding box center [935, 137] width 265 height 38
select select "51"
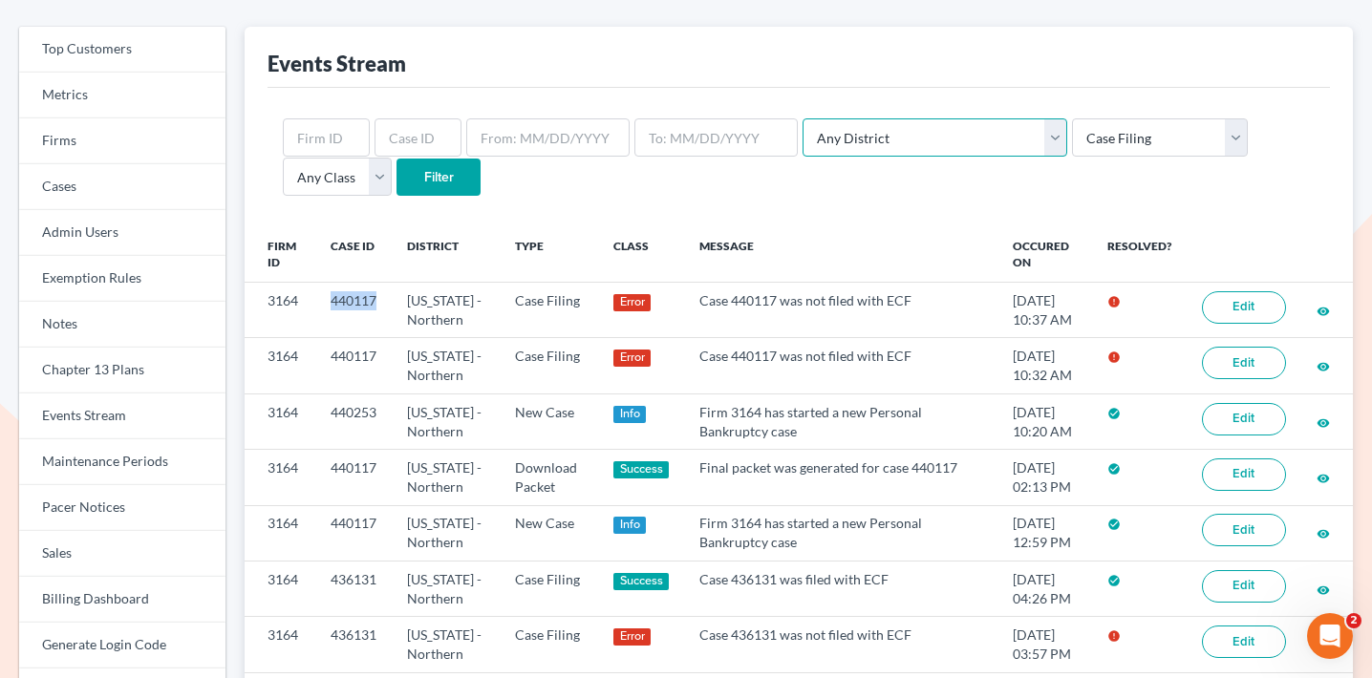
click at [803, 118] on select "Any District [US_STATE] - [GEOGRAPHIC_DATA] [US_STATE] - [GEOGRAPHIC_DATA] [US_…" at bounding box center [935, 137] width 265 height 38
click at [397, 190] on input "Filter" at bounding box center [439, 178] width 84 height 38
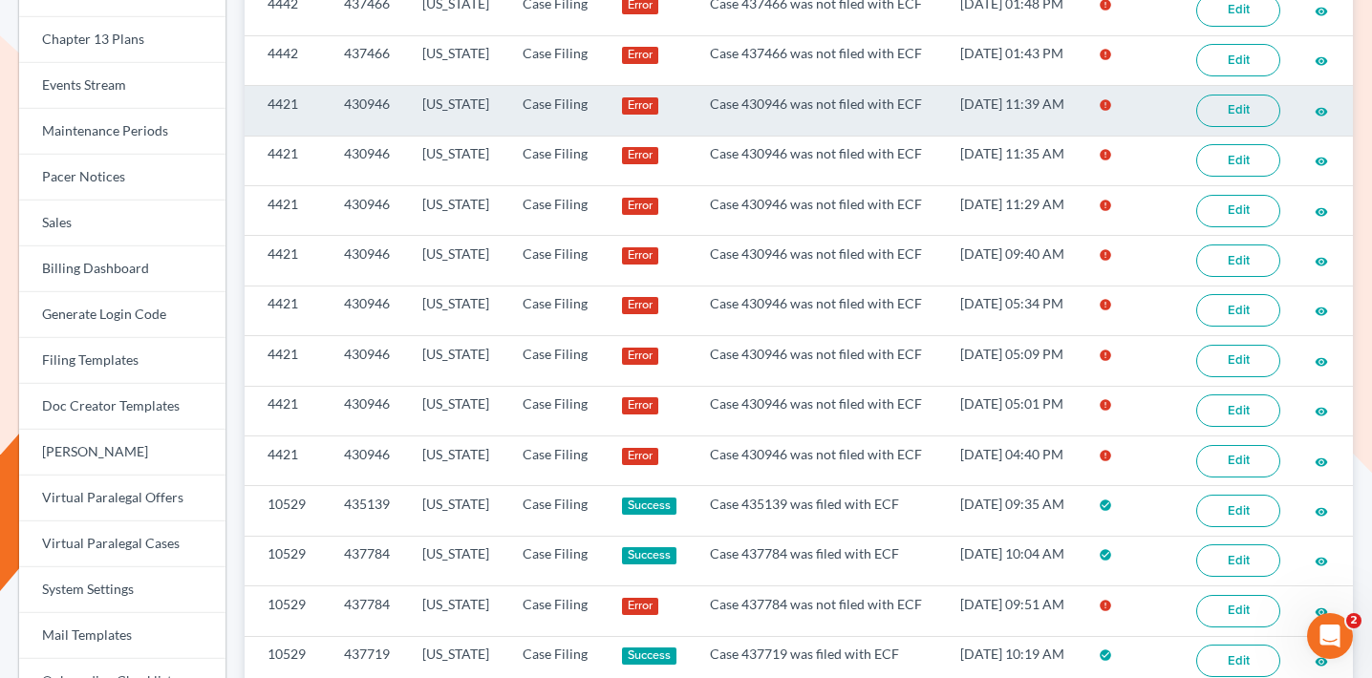
scroll to position [428, 0]
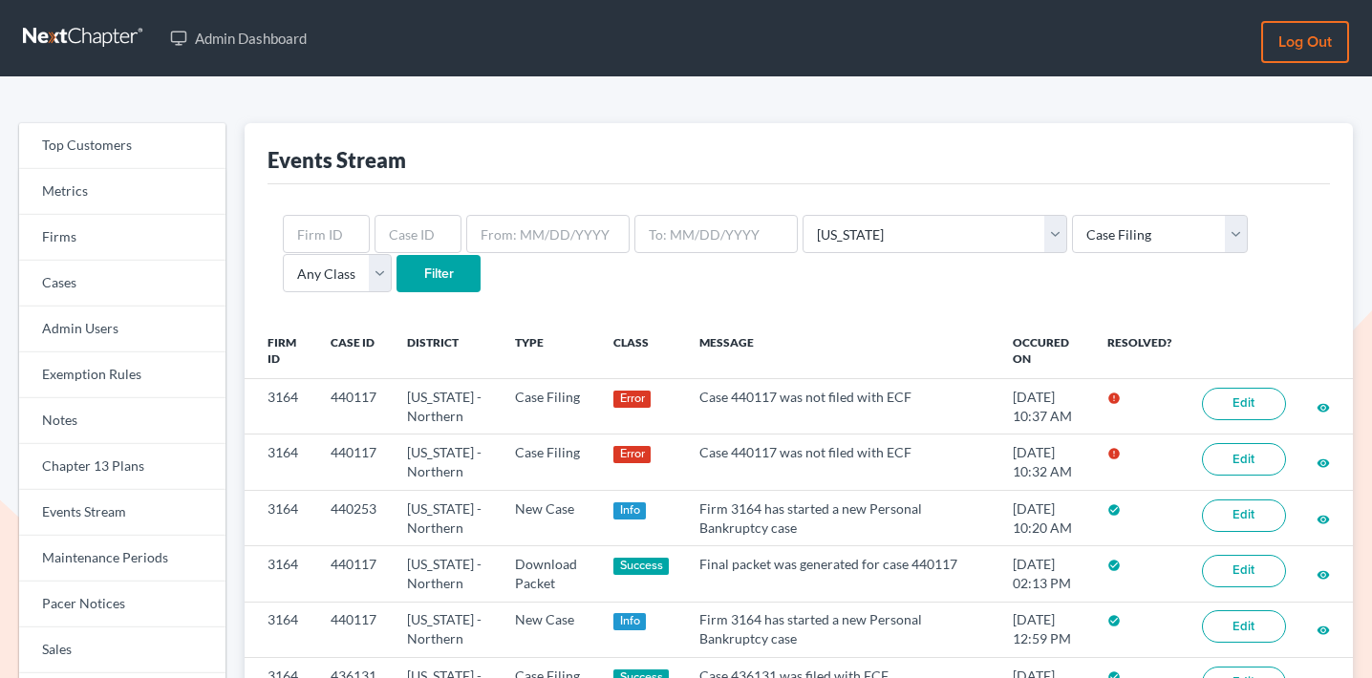
select select "51"
select select "case_filing"
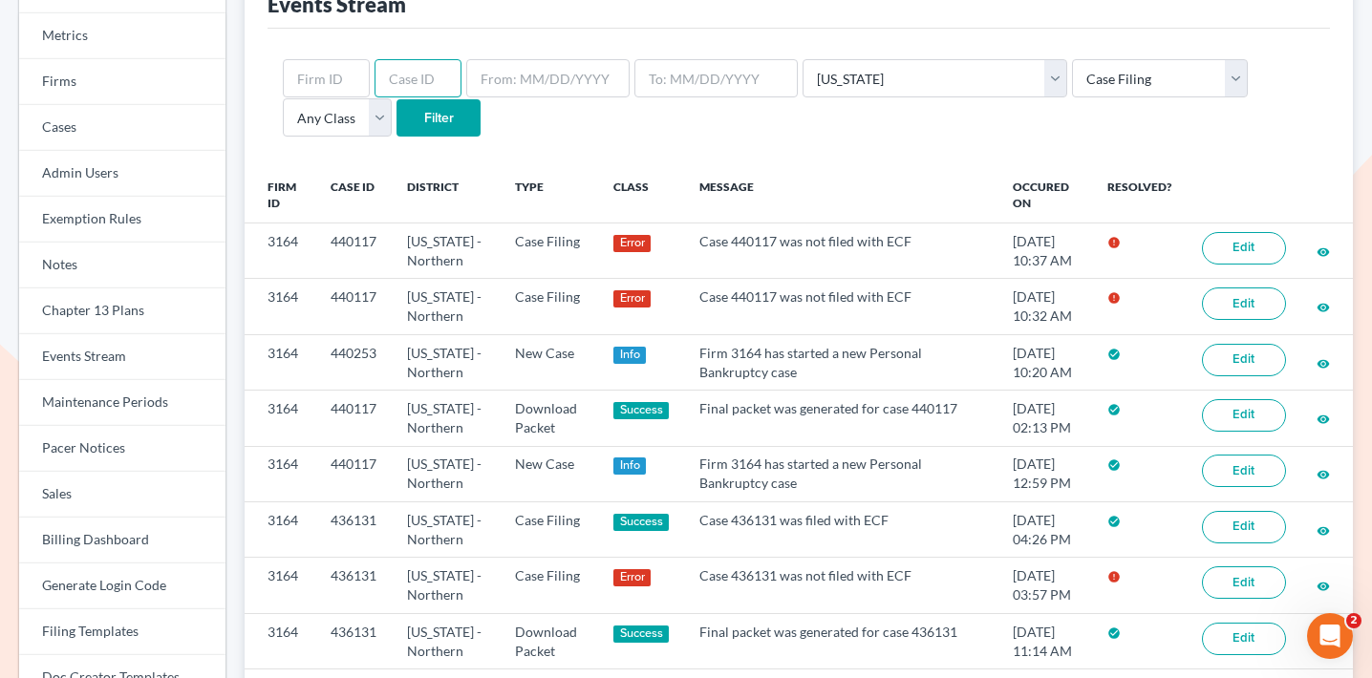
click at [392, 75] on input "text" at bounding box center [418, 78] width 87 height 38
type input "440482"
click at [397, 99] on input "Filter" at bounding box center [439, 118] width 84 height 38
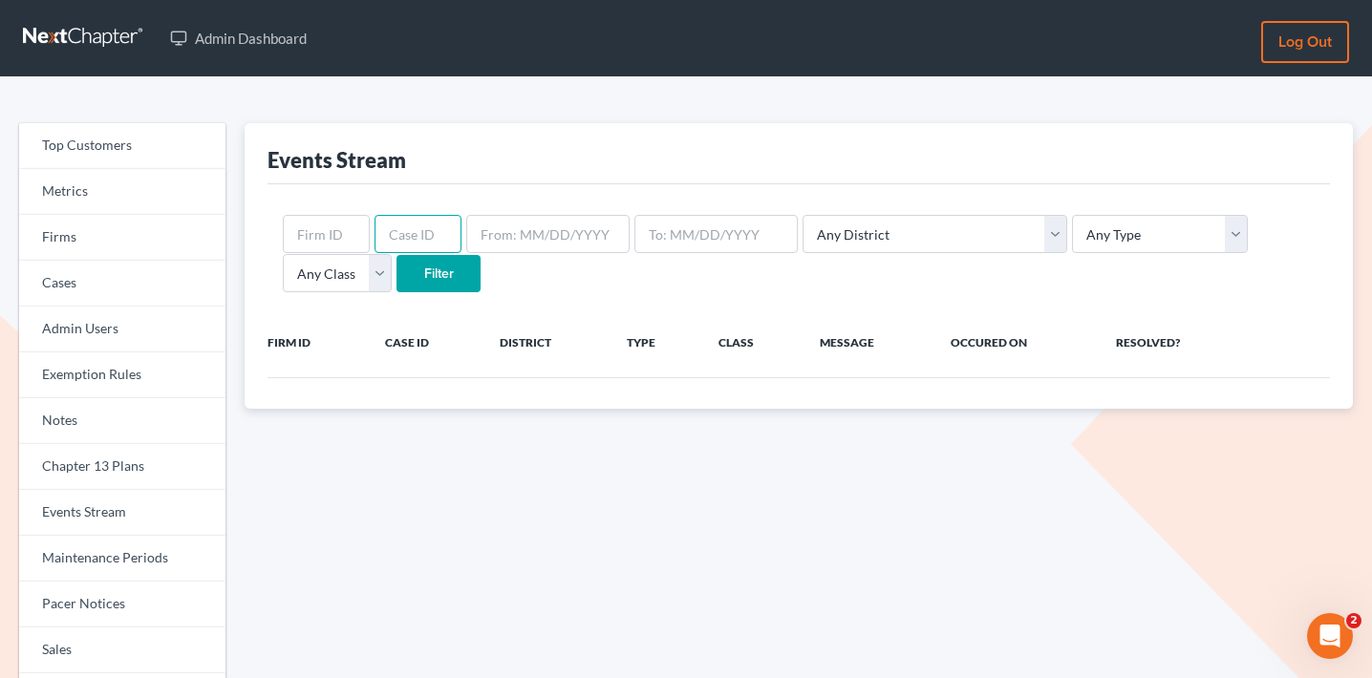
click at [431, 232] on input "text" at bounding box center [418, 234] width 87 height 38
type input "440482"
click at [397, 255] on input "Filter" at bounding box center [439, 274] width 84 height 38
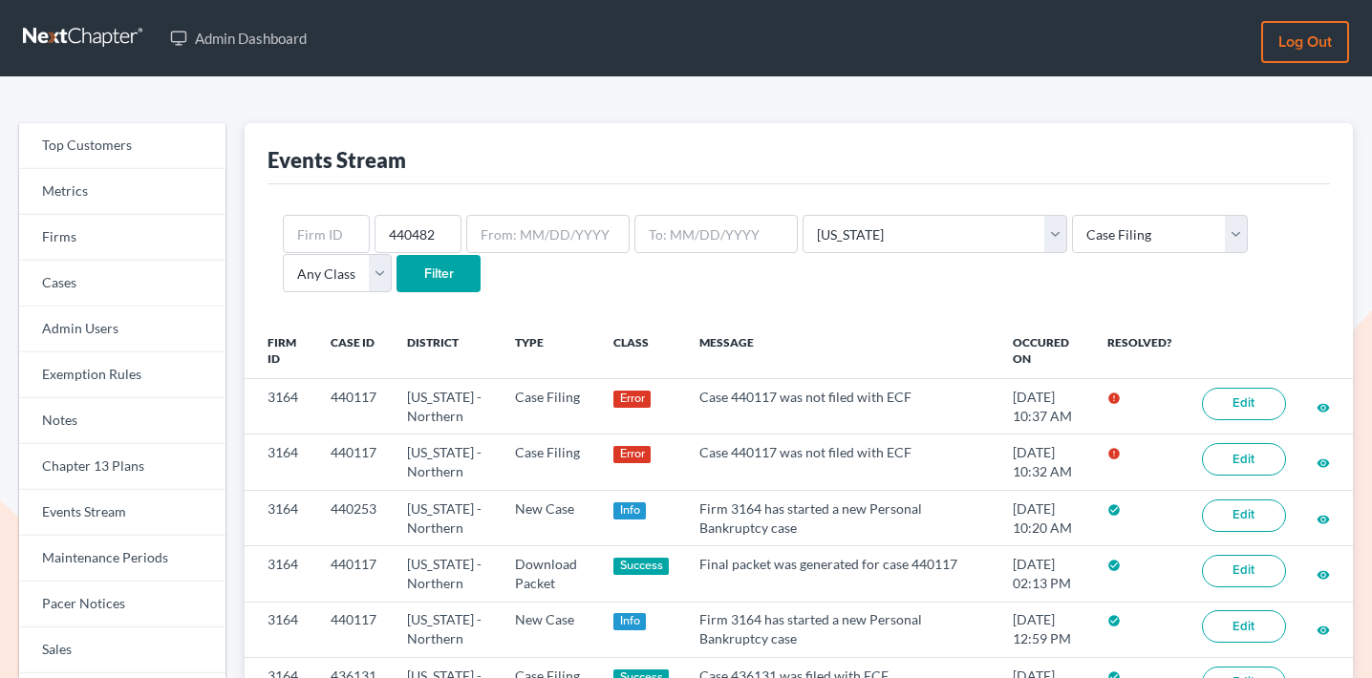
select select "51"
select select "case_filing"
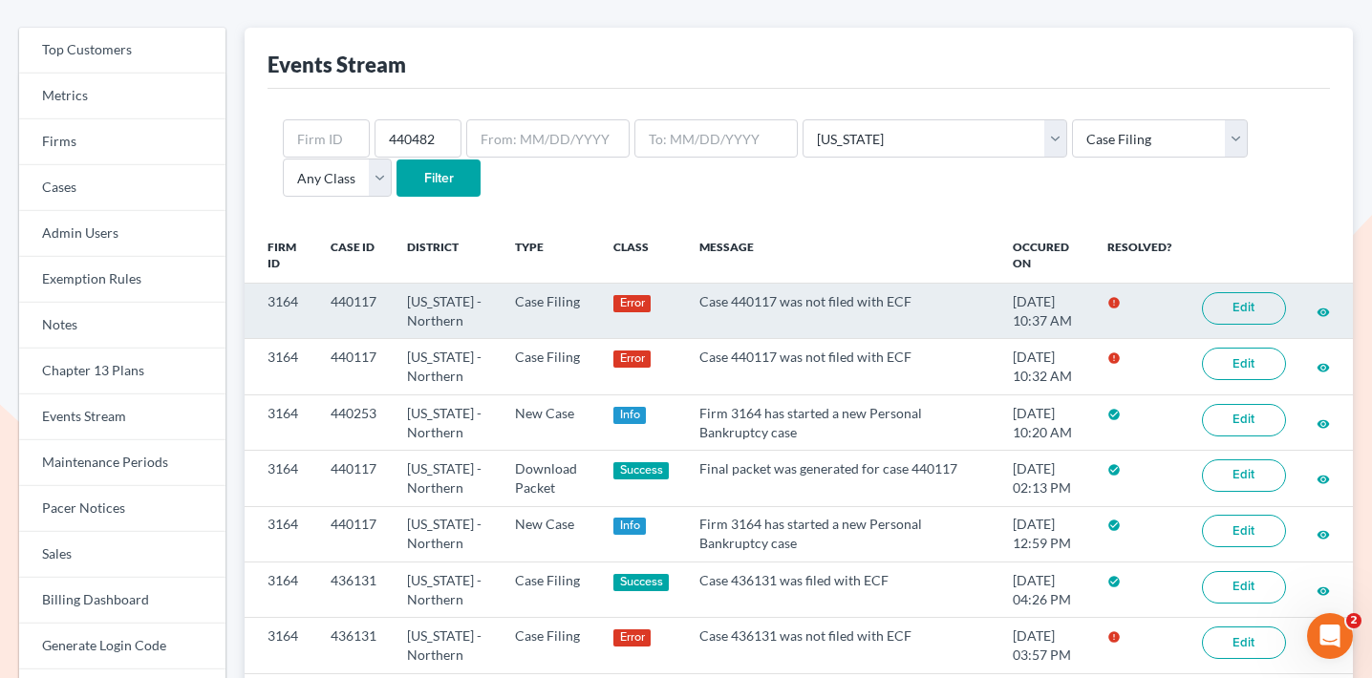
scroll to position [94, 0]
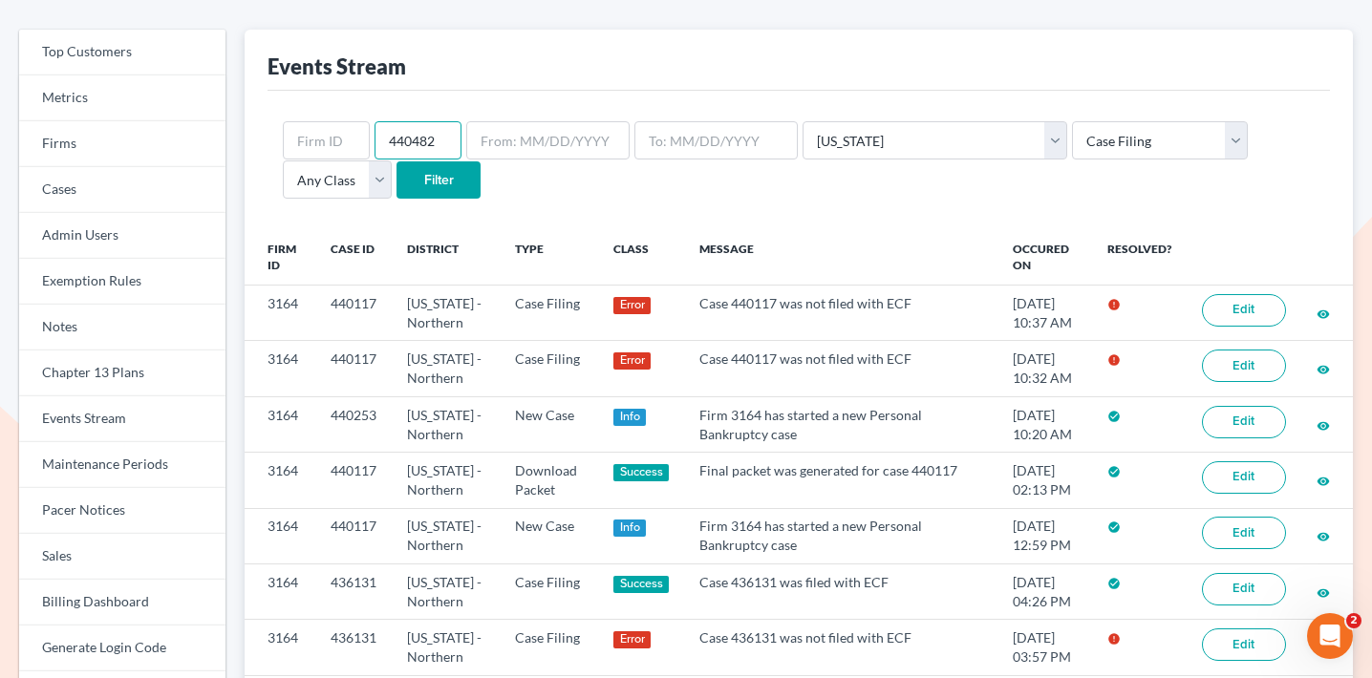
click at [399, 153] on input "440482" at bounding box center [418, 140] width 87 height 38
click at [939, 133] on select "Any District [US_STATE] - [GEOGRAPHIC_DATA] [US_STATE] - [GEOGRAPHIC_DATA] [US_…" at bounding box center [935, 140] width 265 height 38
click at [803, 121] on select "Any District [US_STATE] - [GEOGRAPHIC_DATA] [US_STATE] - [GEOGRAPHIC_DATA] [US_…" at bounding box center [935, 140] width 265 height 38
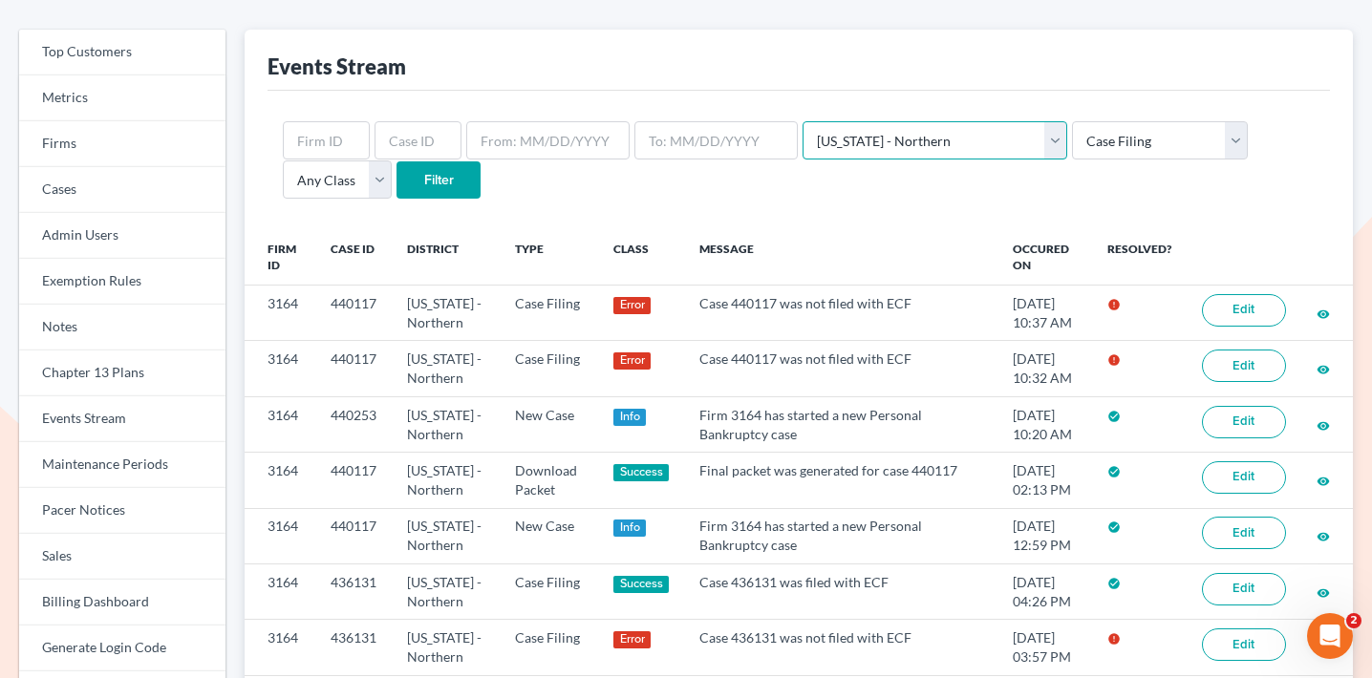
click at [887, 138] on select "Any District [US_STATE] - [GEOGRAPHIC_DATA] [US_STATE] - [GEOGRAPHIC_DATA] [US_…" at bounding box center [935, 140] width 265 height 38
select select "2"
click at [803, 121] on select "Any District [US_STATE] - [GEOGRAPHIC_DATA] [US_STATE] - [GEOGRAPHIC_DATA] [US_…" at bounding box center [935, 140] width 265 height 38
click at [397, 171] on input "Filter" at bounding box center [439, 181] width 84 height 38
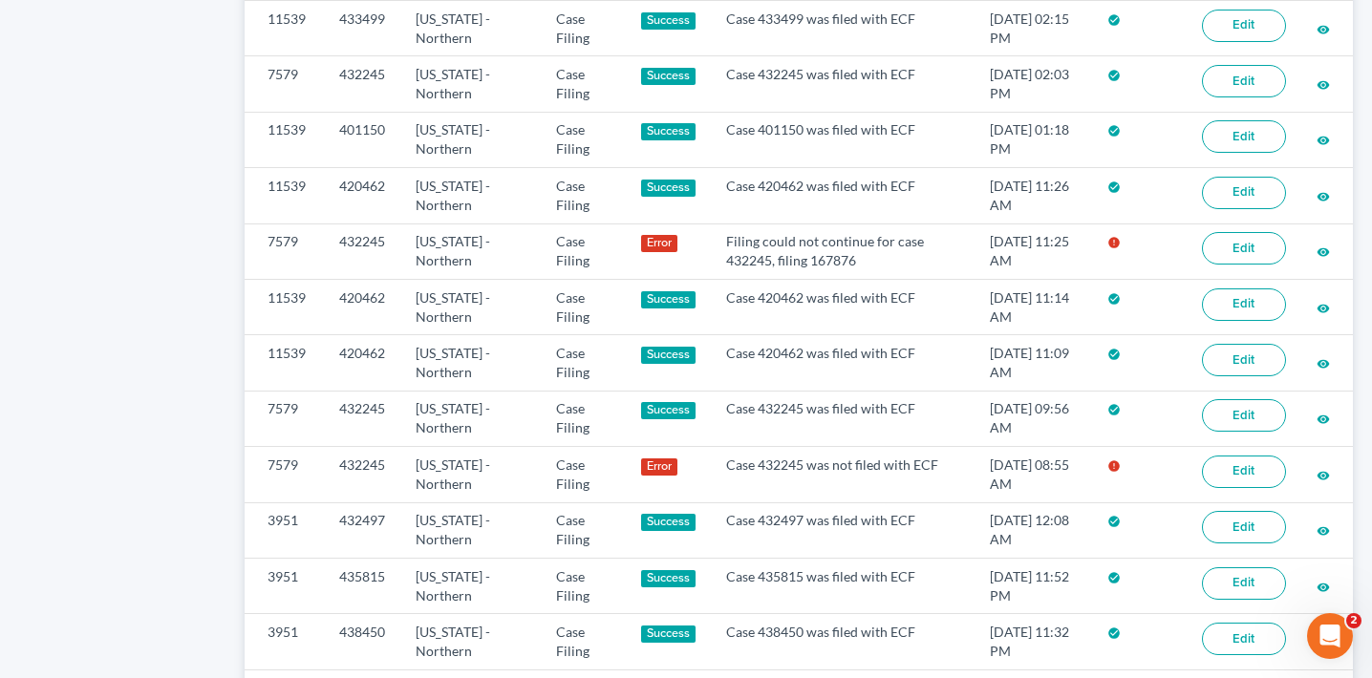
scroll to position [1519, 0]
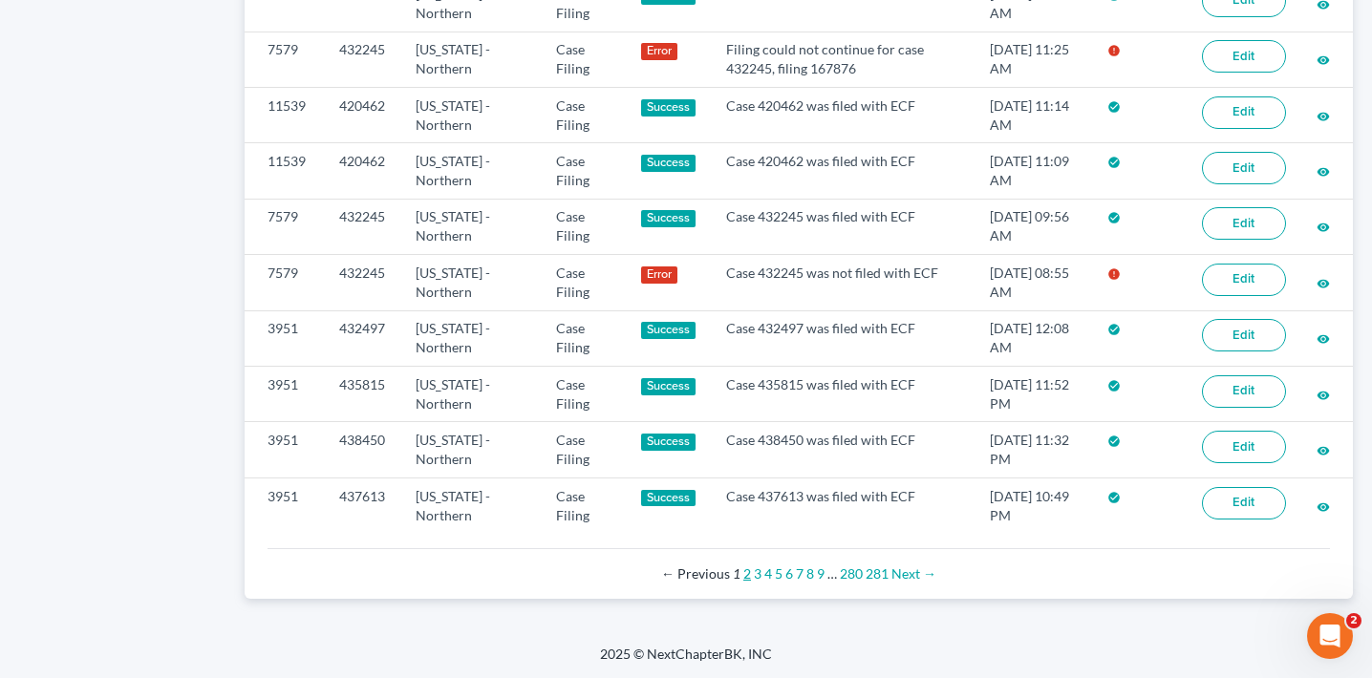
click at [746, 574] on link "2" at bounding box center [747, 574] width 8 height 16
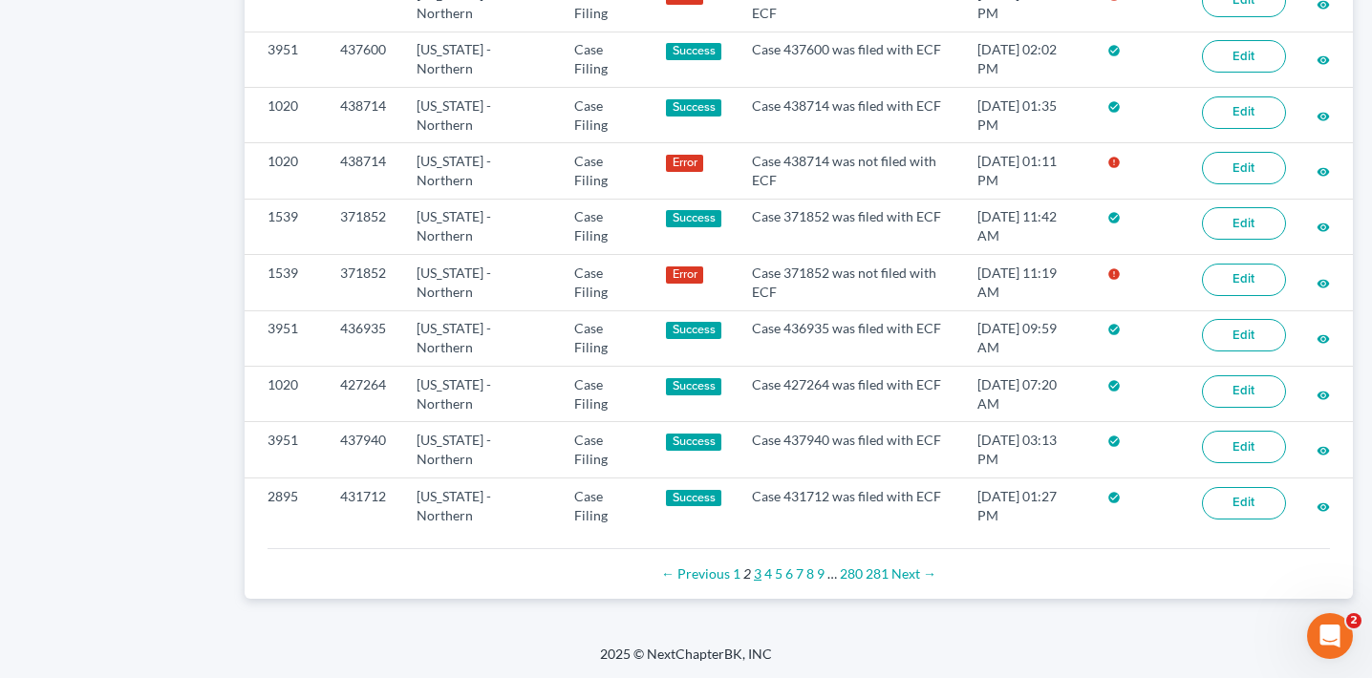
click at [759, 579] on link "3" at bounding box center [758, 574] width 8 height 16
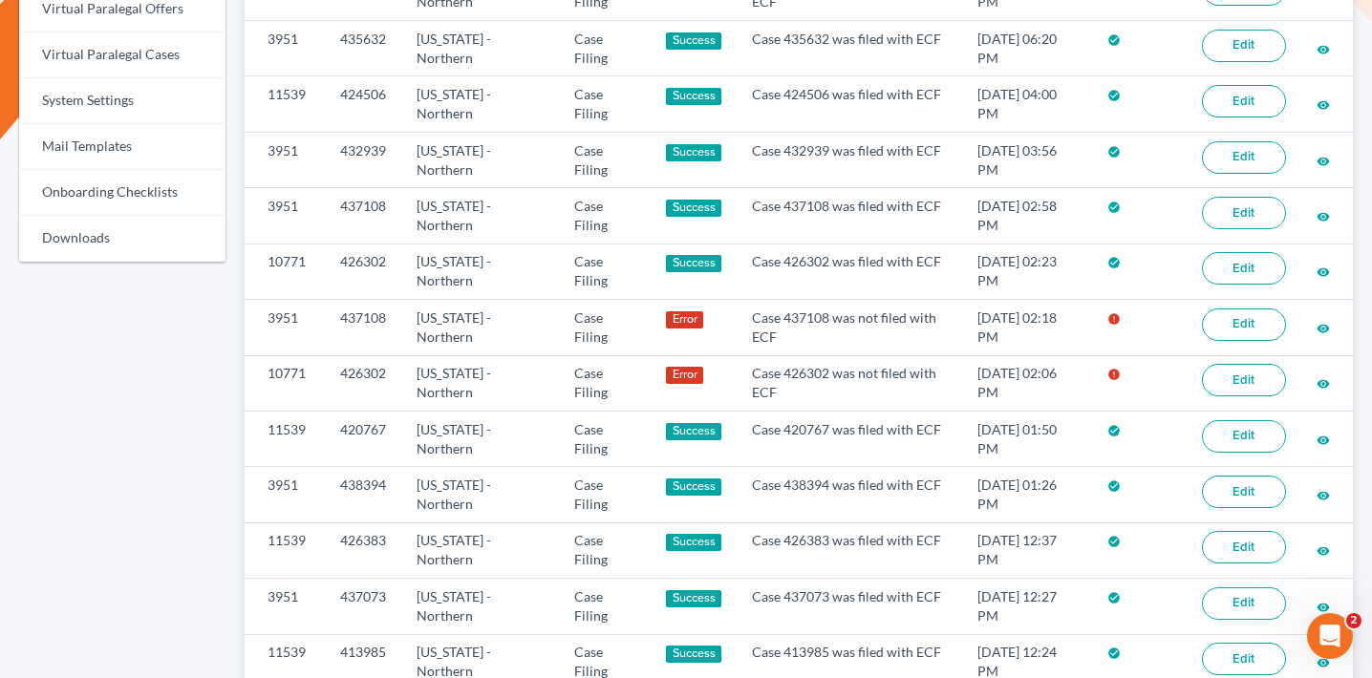
scroll to position [1001, 0]
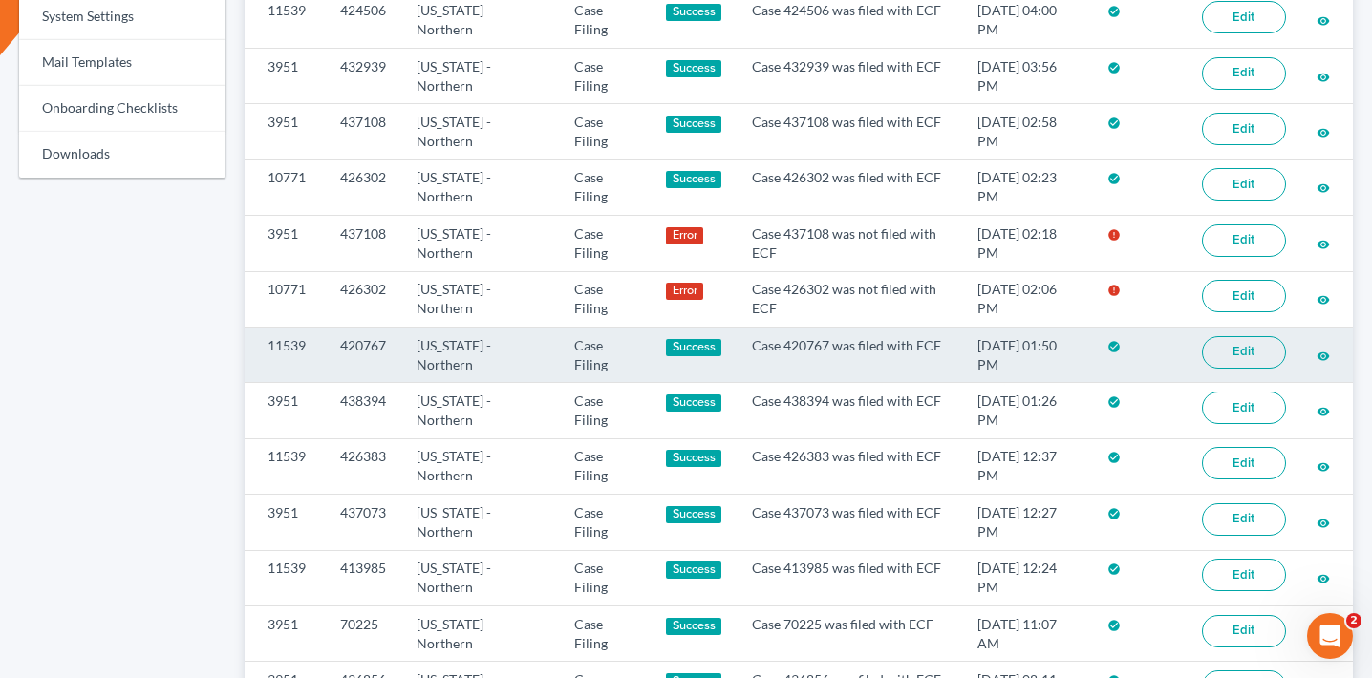
click at [369, 344] on td "420767" at bounding box center [363, 354] width 76 height 55
copy td "420767"
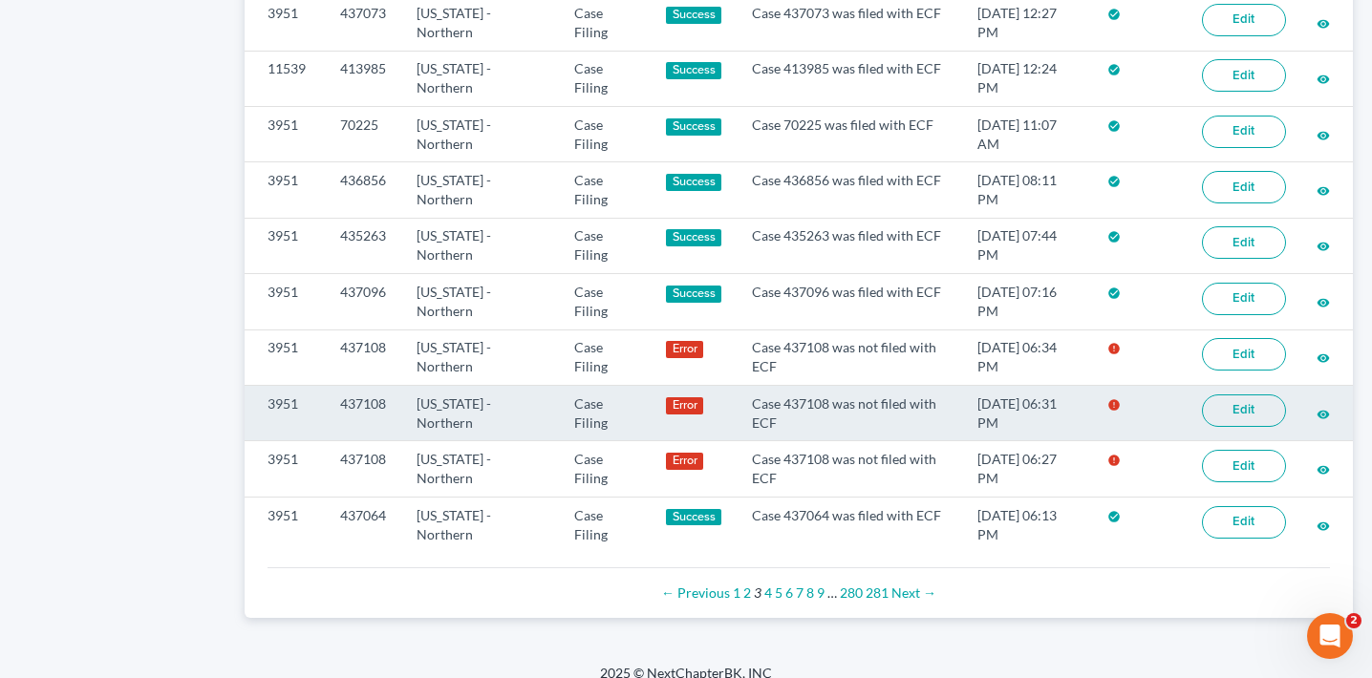
scroll to position [1519, 0]
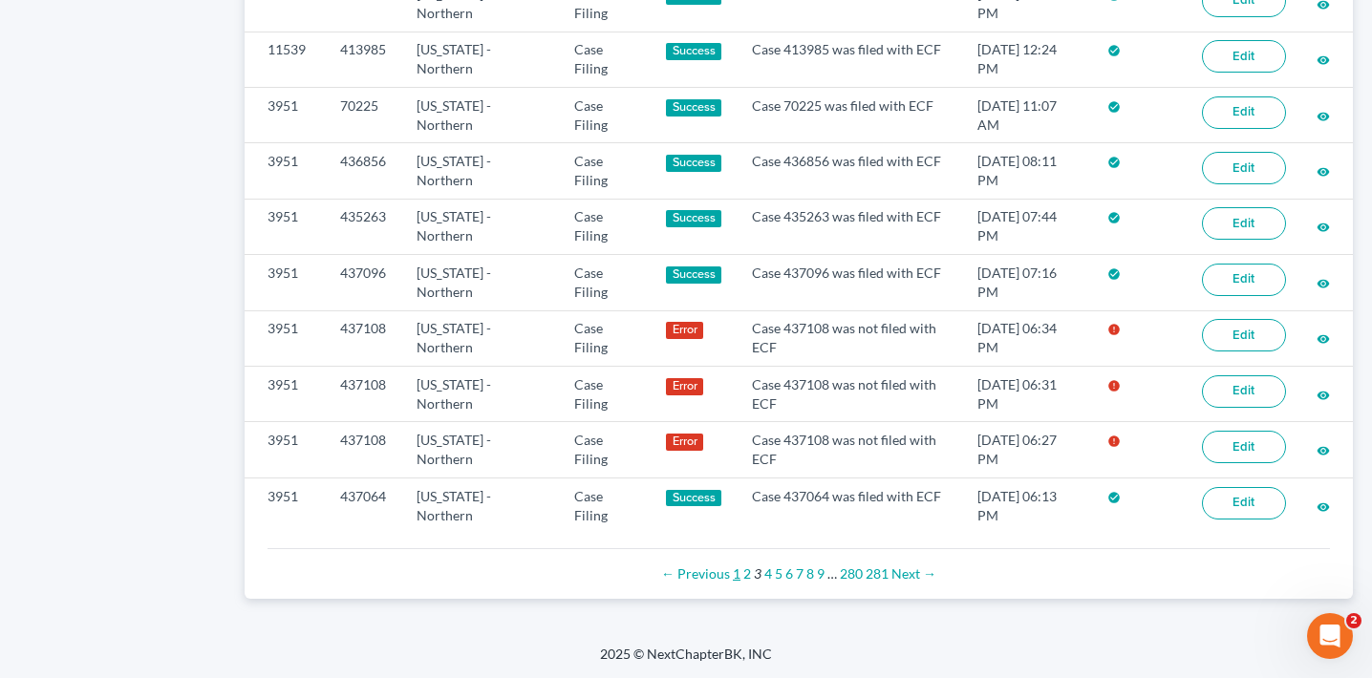
click at [740, 571] on link "1" at bounding box center [737, 574] width 8 height 16
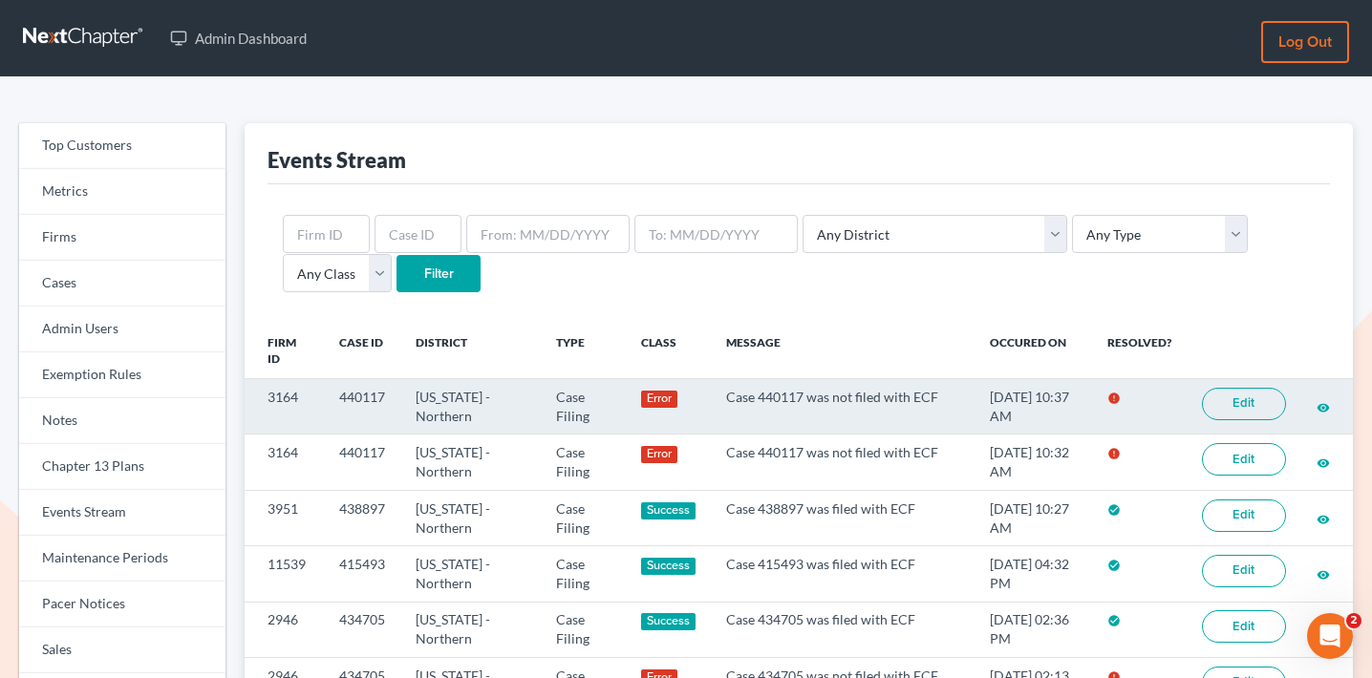
click at [284, 394] on td "3164" at bounding box center [284, 406] width 79 height 55
click at [283, 394] on td "3164" at bounding box center [284, 406] width 79 height 55
copy td "3164"
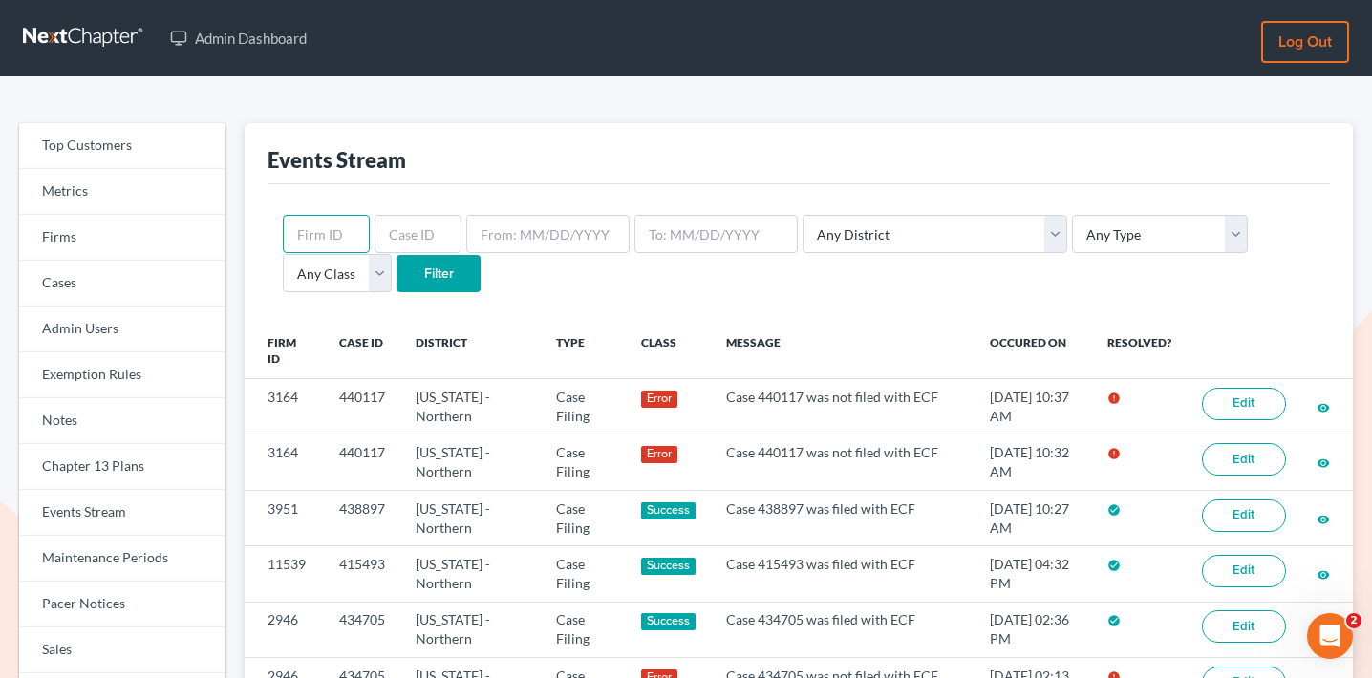
click at [342, 225] on input "text" at bounding box center [326, 234] width 87 height 38
paste input "3164"
type input "3164"
click at [1072, 234] on select "Any Type Case Applied To Plan Case Archive Case Duplicate Case Filing Chapter 1…" at bounding box center [1160, 234] width 176 height 38
select select "case_filing"
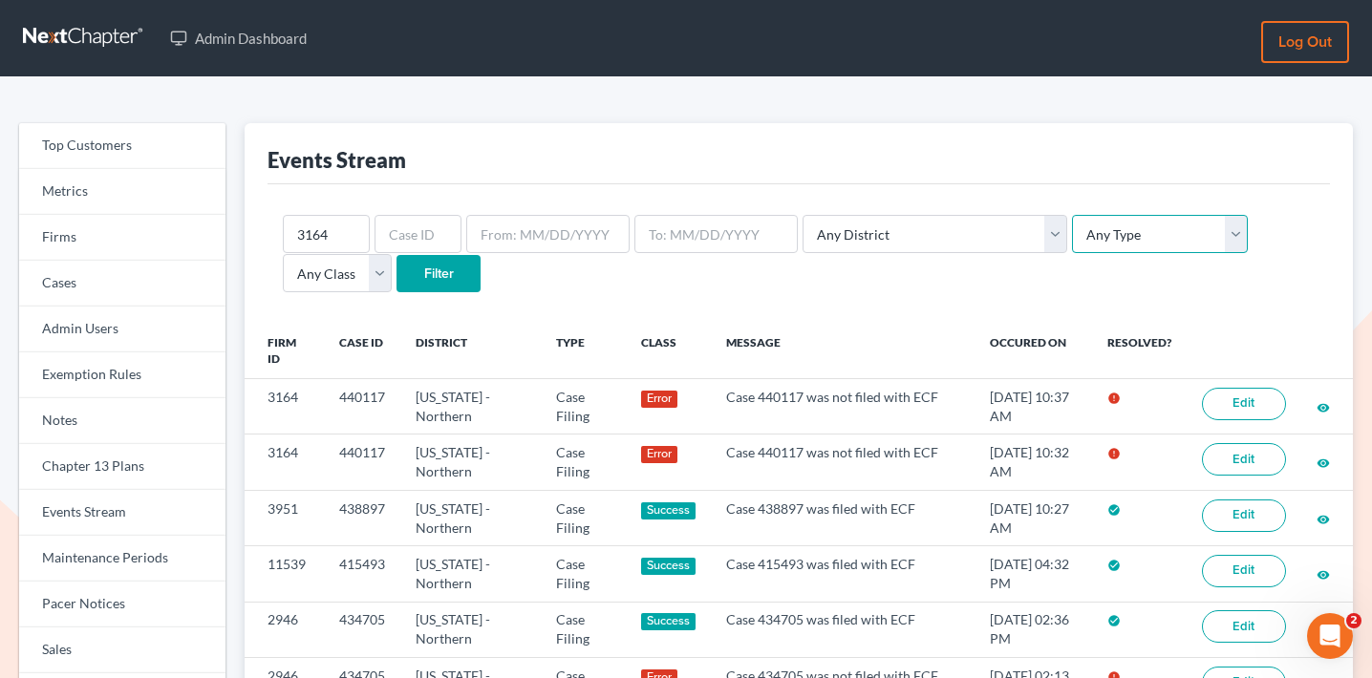
click at [1072, 215] on select "Any Type Case Applied To Plan Case Archive Case Duplicate Case Filing Chapter 1…" at bounding box center [1160, 234] width 176 height 38
click at [392, 254] on select "Any Class Success Error Info" at bounding box center [337, 273] width 109 height 38
select select "success"
click at [392, 254] on select "Any Class Success Error Info" at bounding box center [337, 273] width 109 height 38
click at [397, 279] on input "Filter" at bounding box center [439, 274] width 84 height 38
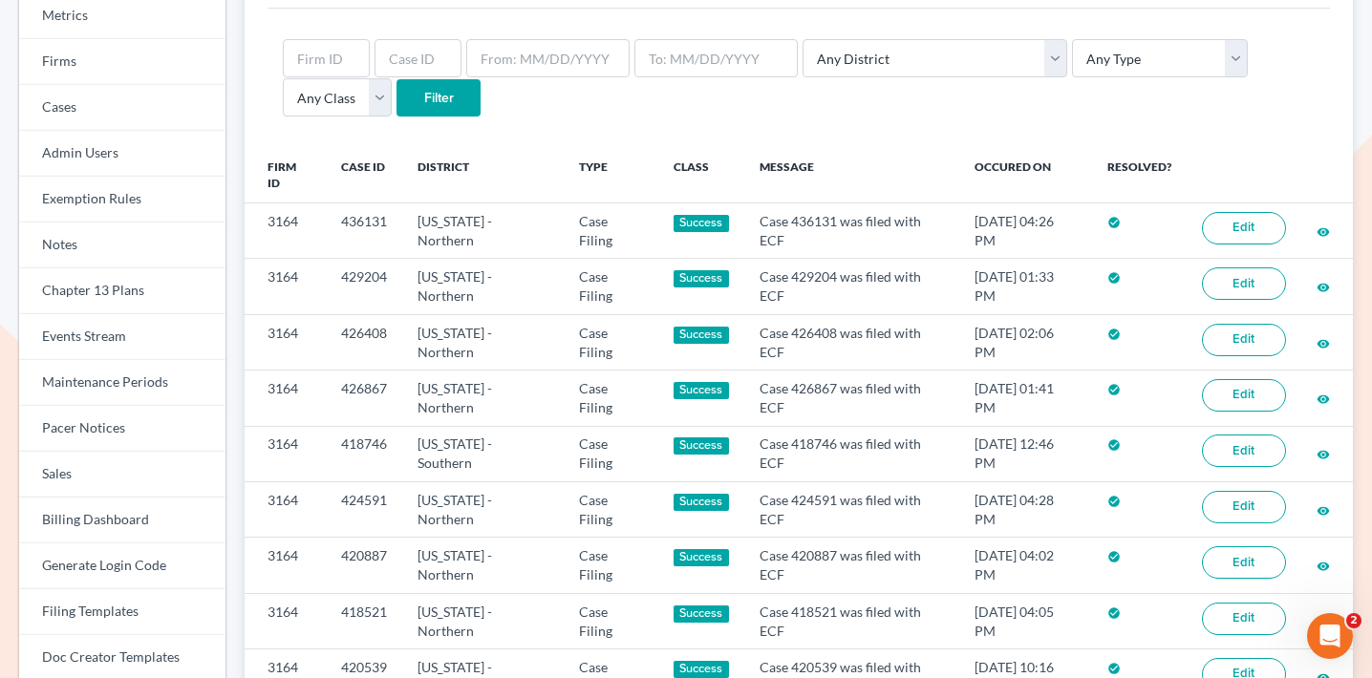
scroll to position [188, 0]
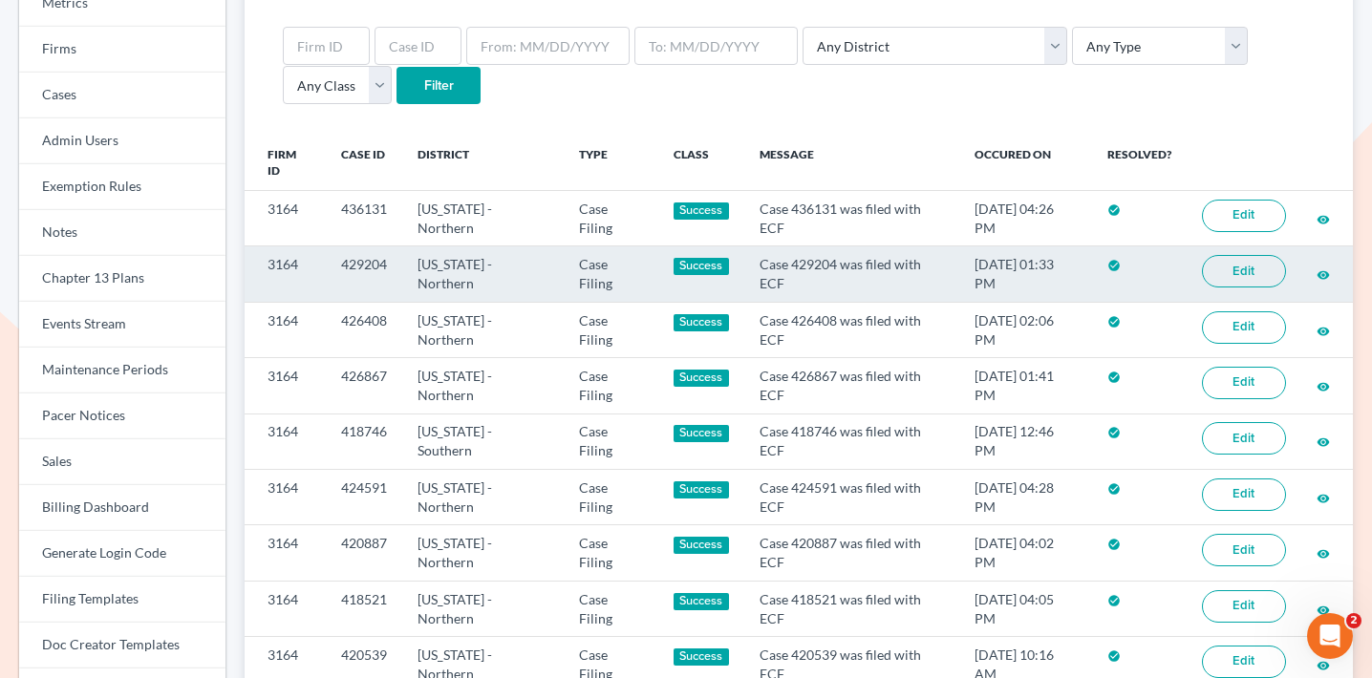
click at [368, 247] on td "429204" at bounding box center [364, 274] width 76 height 55
click at [371, 247] on td "429204" at bounding box center [364, 274] width 76 height 55
copy td "429204"
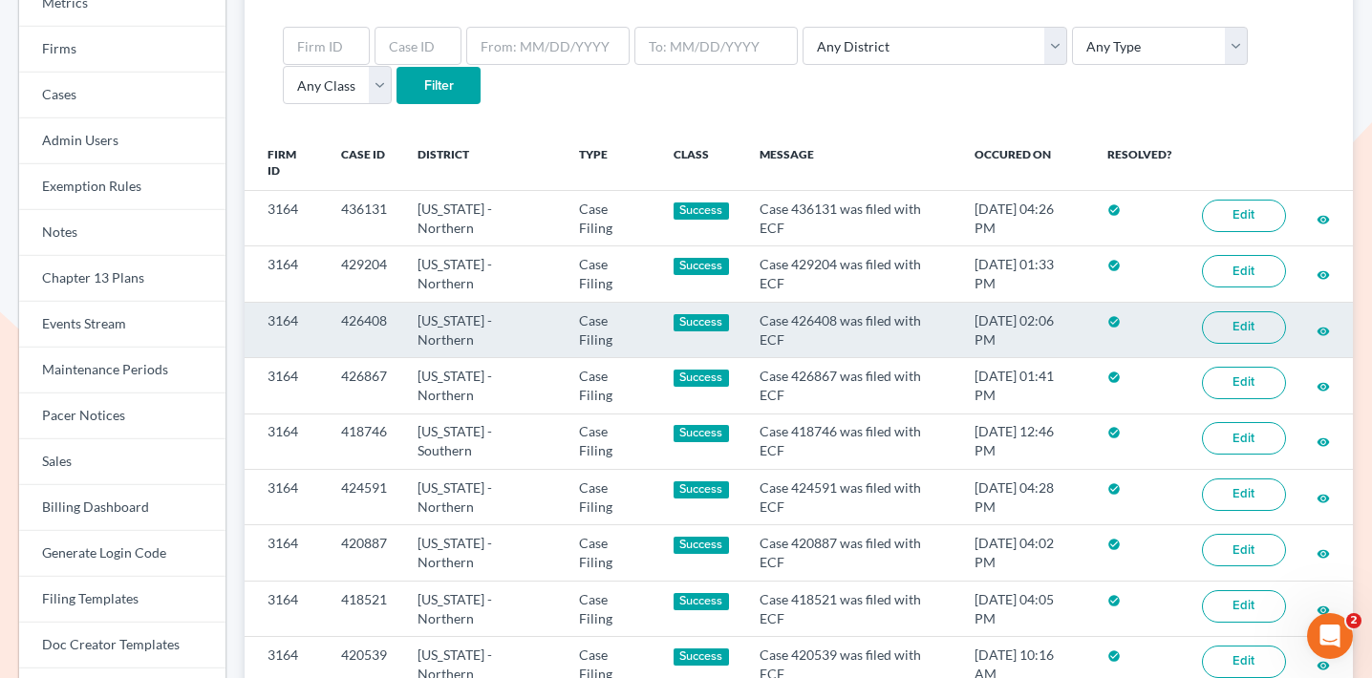
click at [365, 302] on td "426408" at bounding box center [364, 329] width 76 height 55
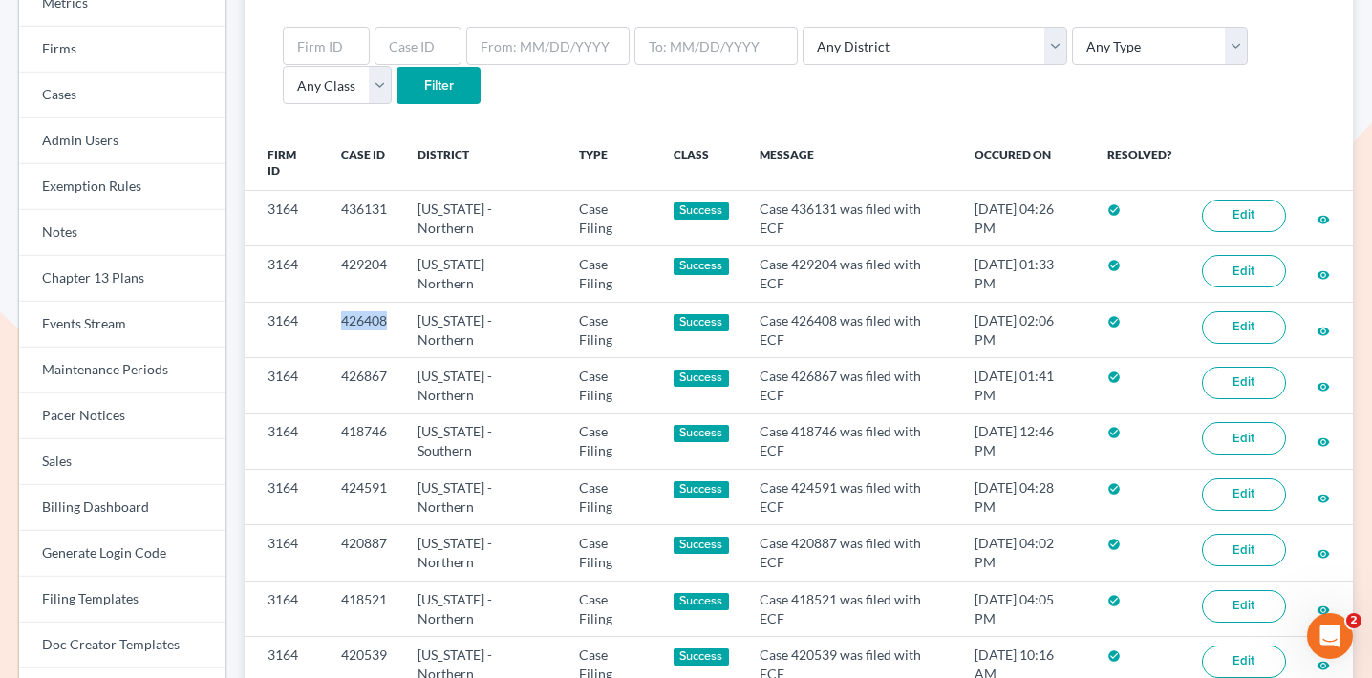
copy td "426408"
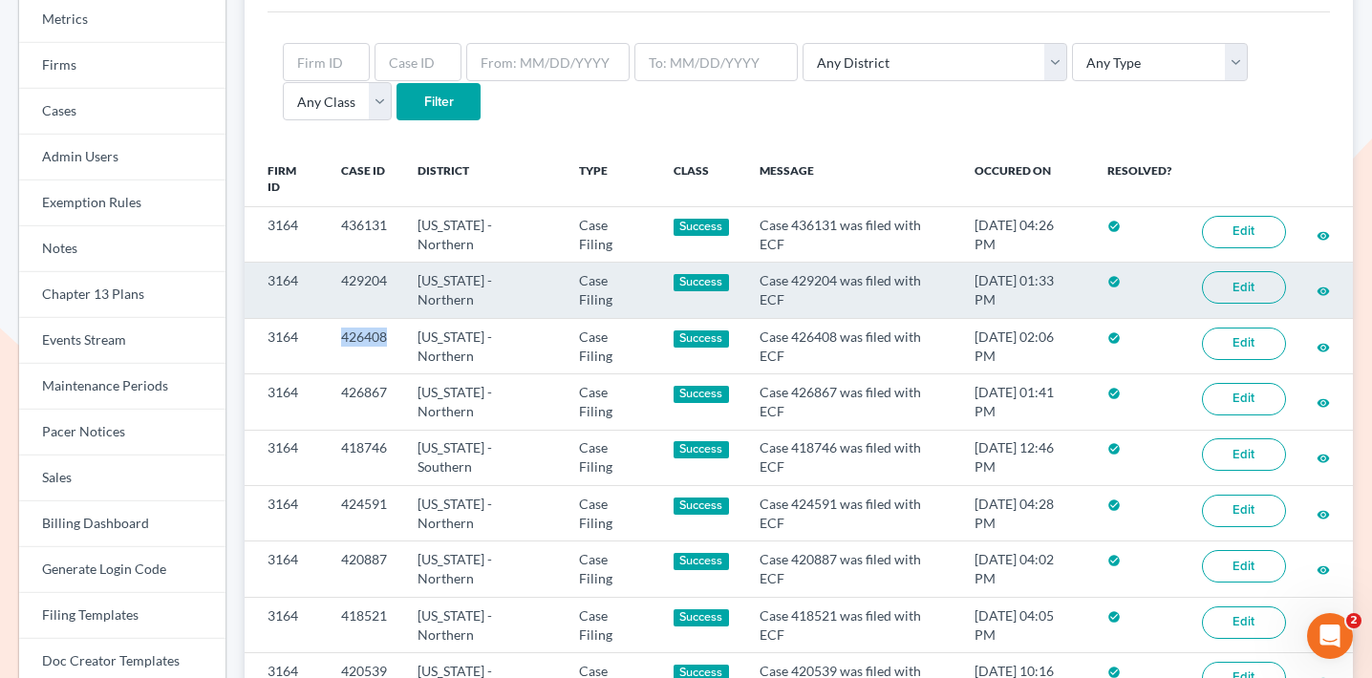
scroll to position [164, 0]
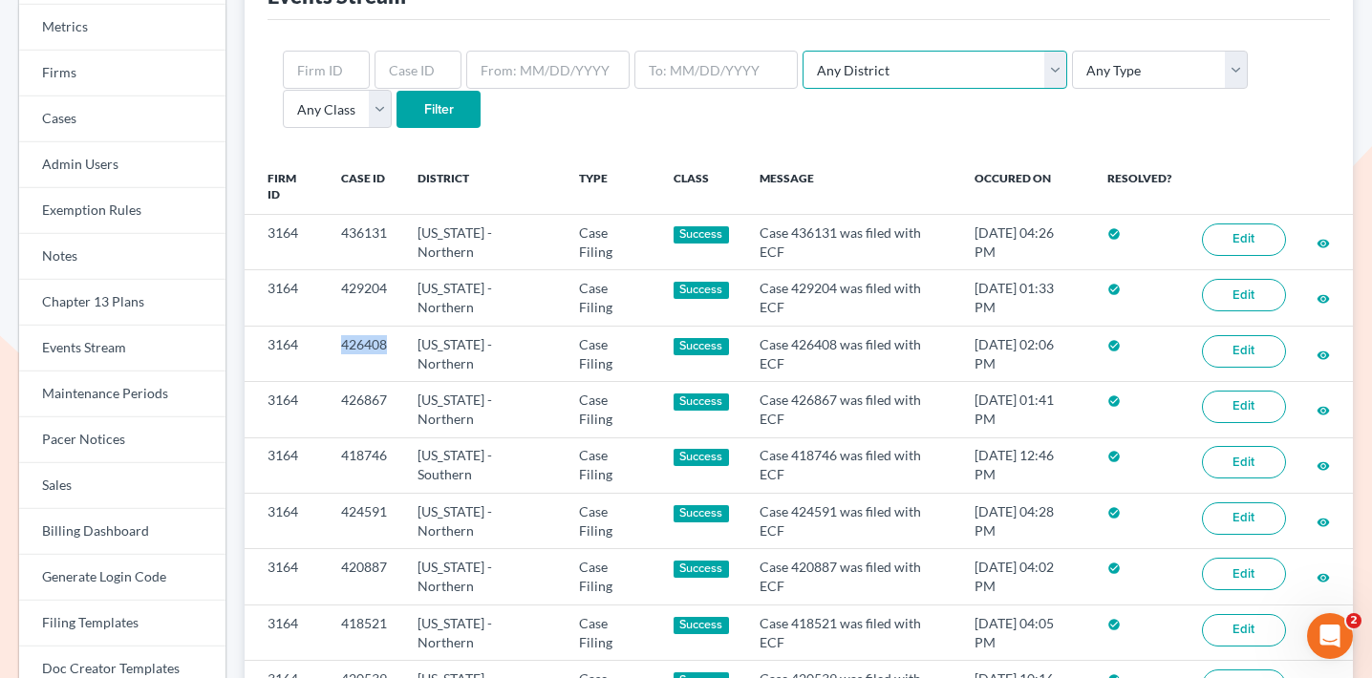
click at [846, 80] on select "Any District Alabama - Middle Alabama - Northern Alabama - Southern Alaska Ariz…" at bounding box center [935, 70] width 265 height 38
select select "2"
click at [803, 51] on select "Any District Alabama - Middle Alabama - Northern Alabama - Southern Alaska Ariz…" at bounding box center [935, 70] width 265 height 38
click at [392, 90] on select "Any Class Success Error Info" at bounding box center [337, 109] width 109 height 38
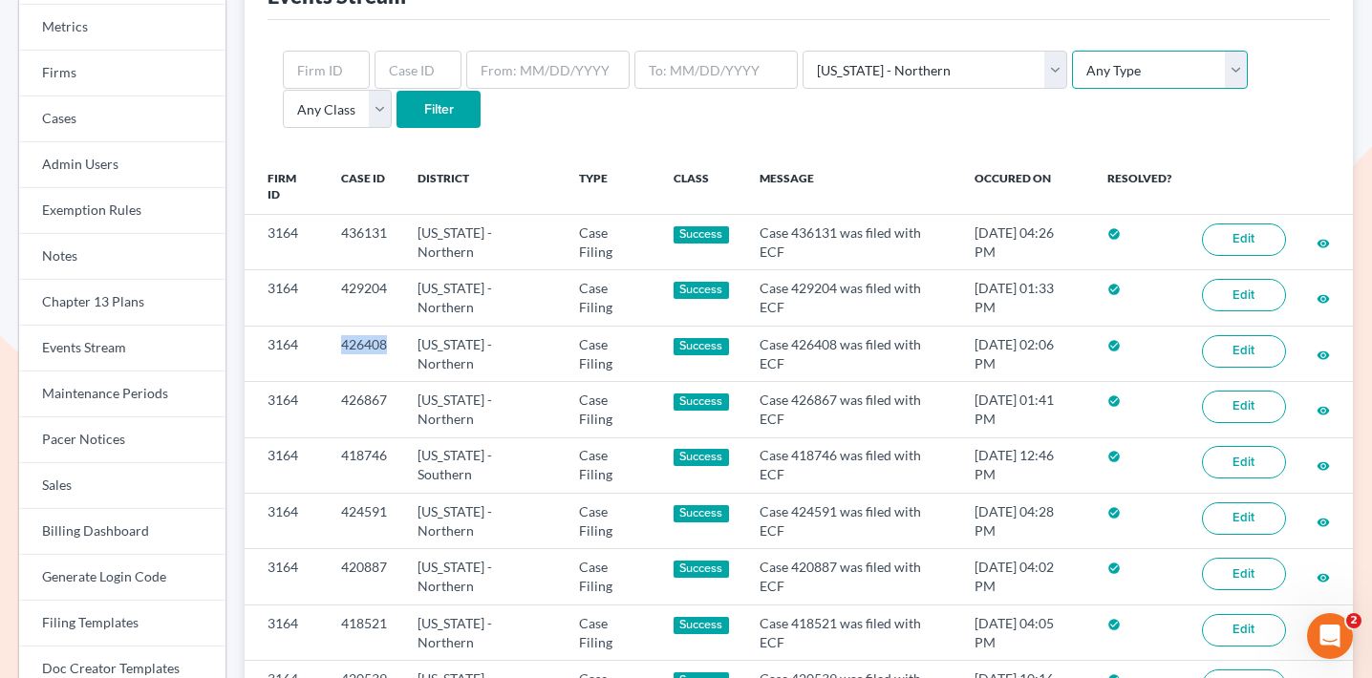
click at [1072, 68] on select "Any Type Case Applied To Plan Case Archive Case Duplicate Case Filing Chapter 1…" at bounding box center [1160, 70] width 176 height 38
select select "case_filing"
click at [1072, 51] on select "Any Type Case Applied To Plan Case Archive Case Duplicate Case Filing Chapter 1…" at bounding box center [1160, 70] width 176 height 38
click at [757, 104] on form "Any District Alabama - Middle Alabama - Northern Alabama - Southern Alaska Ariz…" at bounding box center [799, 90] width 1032 height 78
click at [397, 108] on input "Filter" at bounding box center [439, 110] width 84 height 38
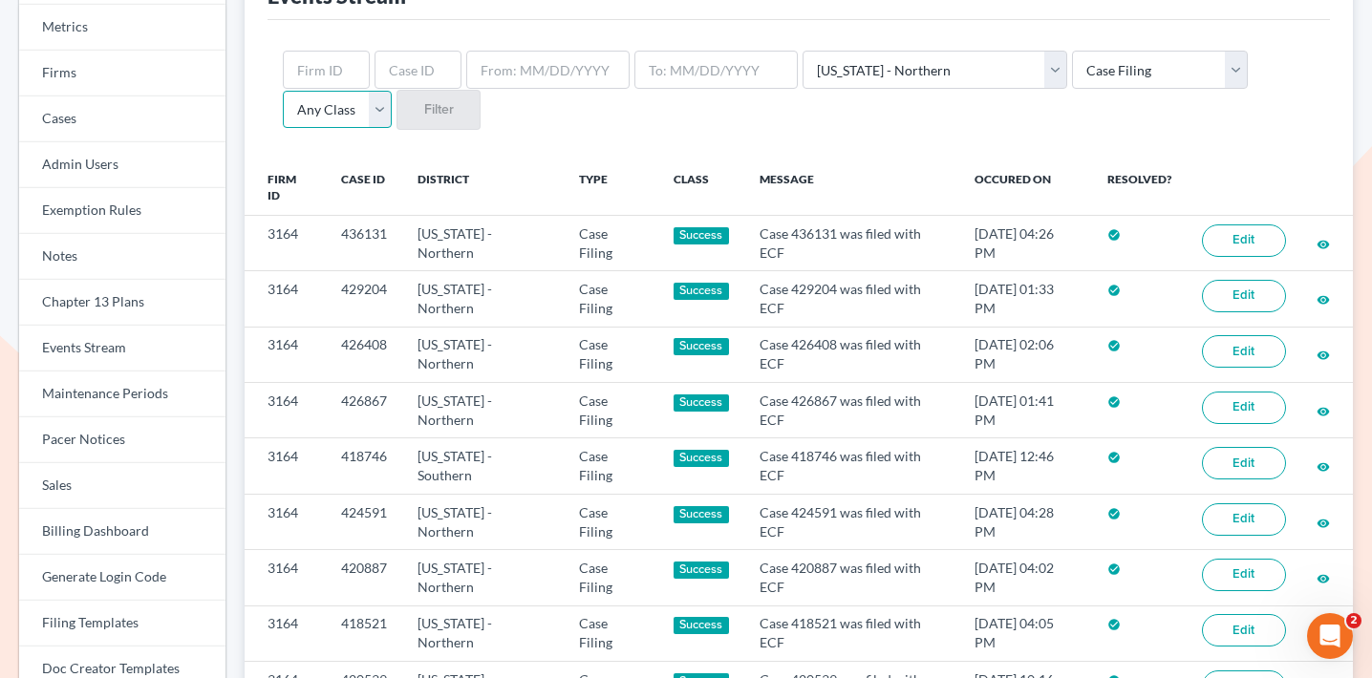
click at [392, 91] on select "Any Class Success Error Info" at bounding box center [337, 110] width 109 height 38
select select "success"
click at [392, 91] on select "Any Class Success Error Info" at bounding box center [337, 110] width 109 height 38
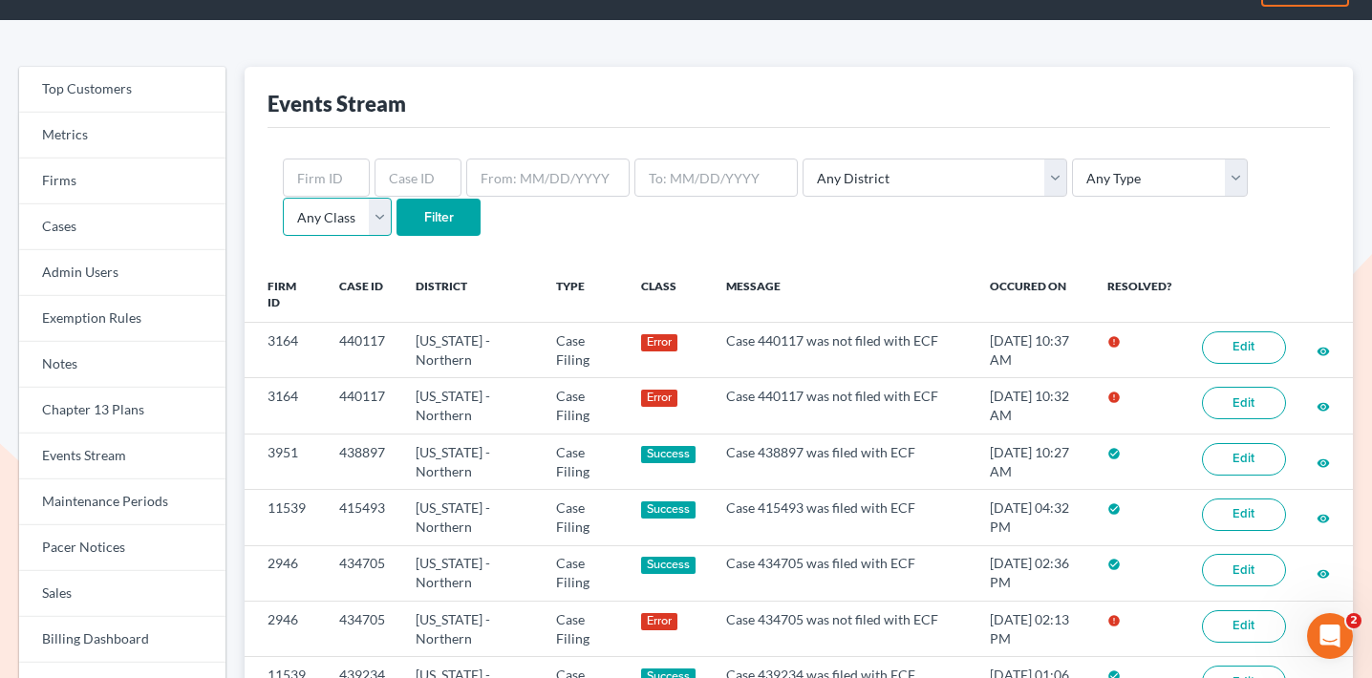
click at [392, 198] on select "Any Class Success Error Info" at bounding box center [337, 217] width 109 height 38
select select "success"
click at [392, 198] on select "Any Class Success Error Info" at bounding box center [337, 217] width 109 height 38
click at [397, 219] on input "Filter" at bounding box center [439, 218] width 84 height 38
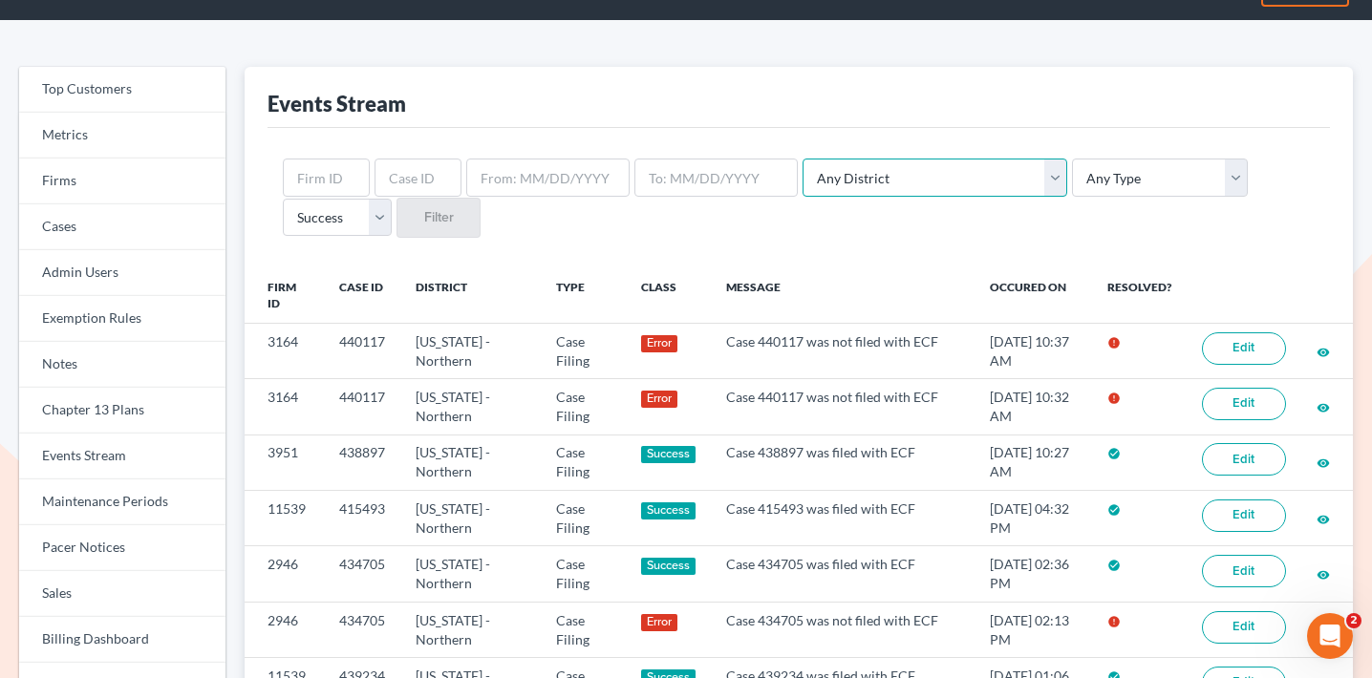
click at [905, 174] on select "Any District [US_STATE] - [GEOGRAPHIC_DATA] [US_STATE] - [GEOGRAPHIC_DATA] [US_…" at bounding box center [935, 178] width 265 height 38
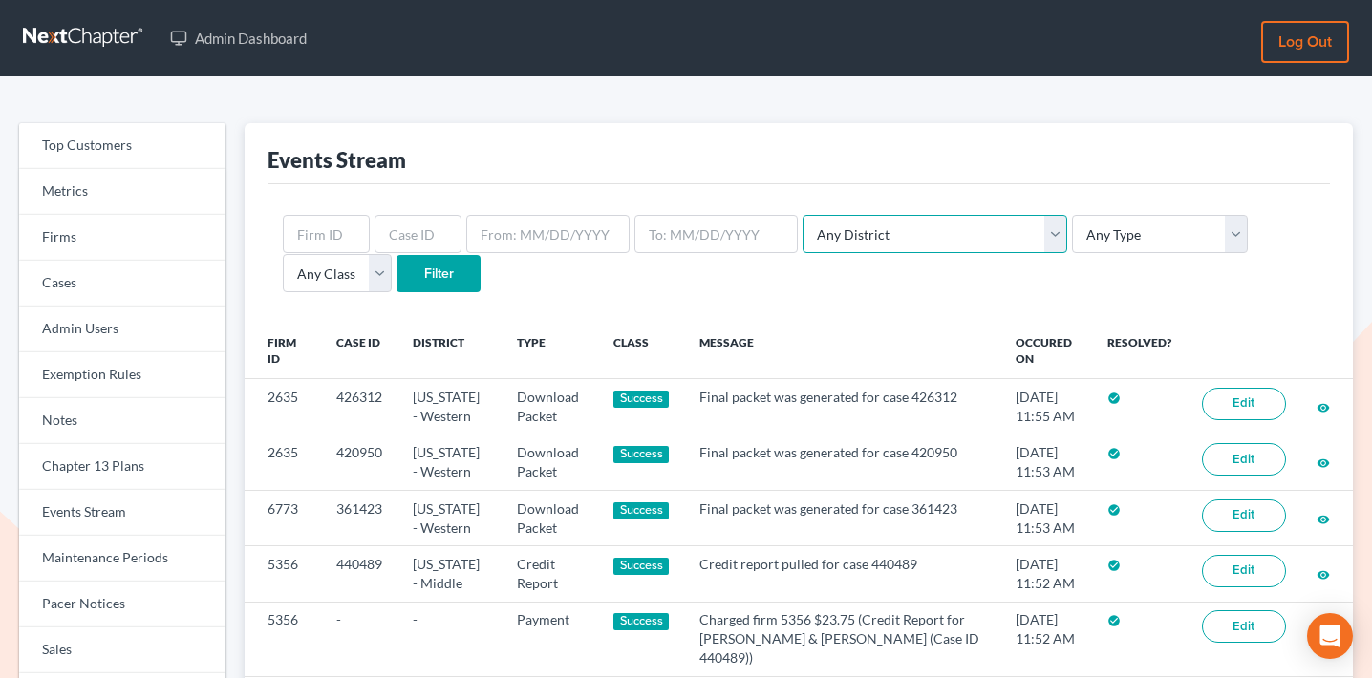
click at [871, 240] on select "Any District [US_STATE] - [GEOGRAPHIC_DATA] [US_STATE] - [GEOGRAPHIC_DATA] [US_…" at bounding box center [935, 234] width 265 height 38
select select "2"
click at [803, 215] on select "Any District [US_STATE] - [GEOGRAPHIC_DATA] [US_STATE] - [GEOGRAPHIC_DATA] [US_…" at bounding box center [935, 234] width 265 height 38
click at [1072, 247] on select "Any Type Case Applied To Plan Case Archive Case Duplicate Case Filing Chapter 1…" at bounding box center [1160, 234] width 176 height 38
select select "case_filing"
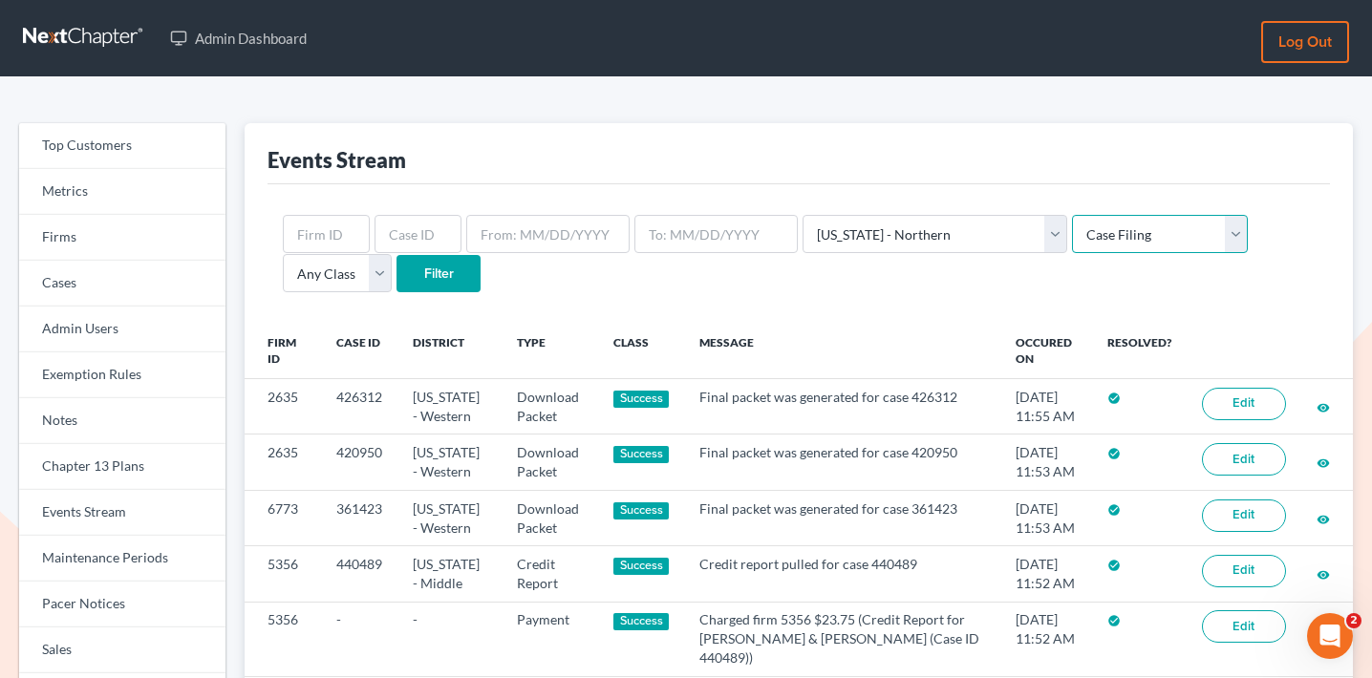
click at [1072, 215] on select "Any Type Case Applied To Plan Case Archive Case Duplicate Case Filing Chapter 1…" at bounding box center [1160, 234] width 176 height 38
click at [392, 254] on select "Any Class Success Error Info" at bounding box center [337, 273] width 109 height 38
select select "success"
click at [392, 254] on select "Any Class Success Error Info" at bounding box center [337, 273] width 109 height 38
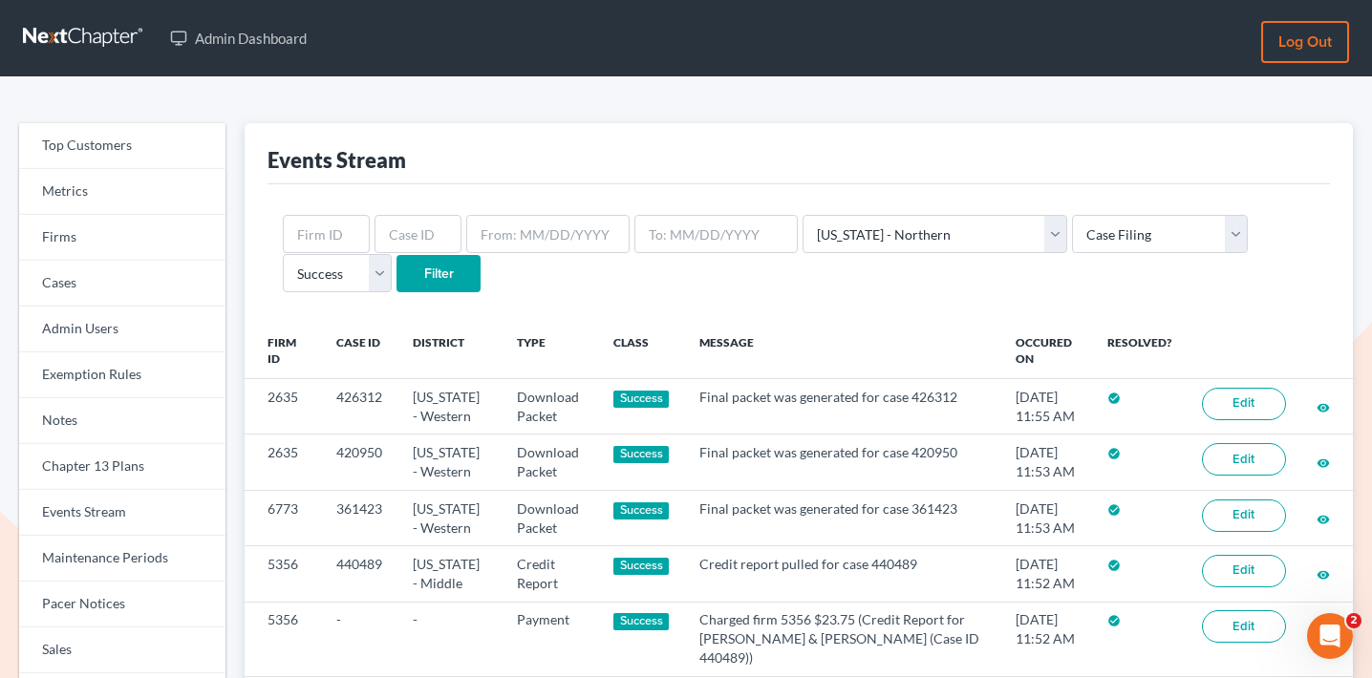
click at [397, 286] on input "Filter" at bounding box center [439, 274] width 84 height 38
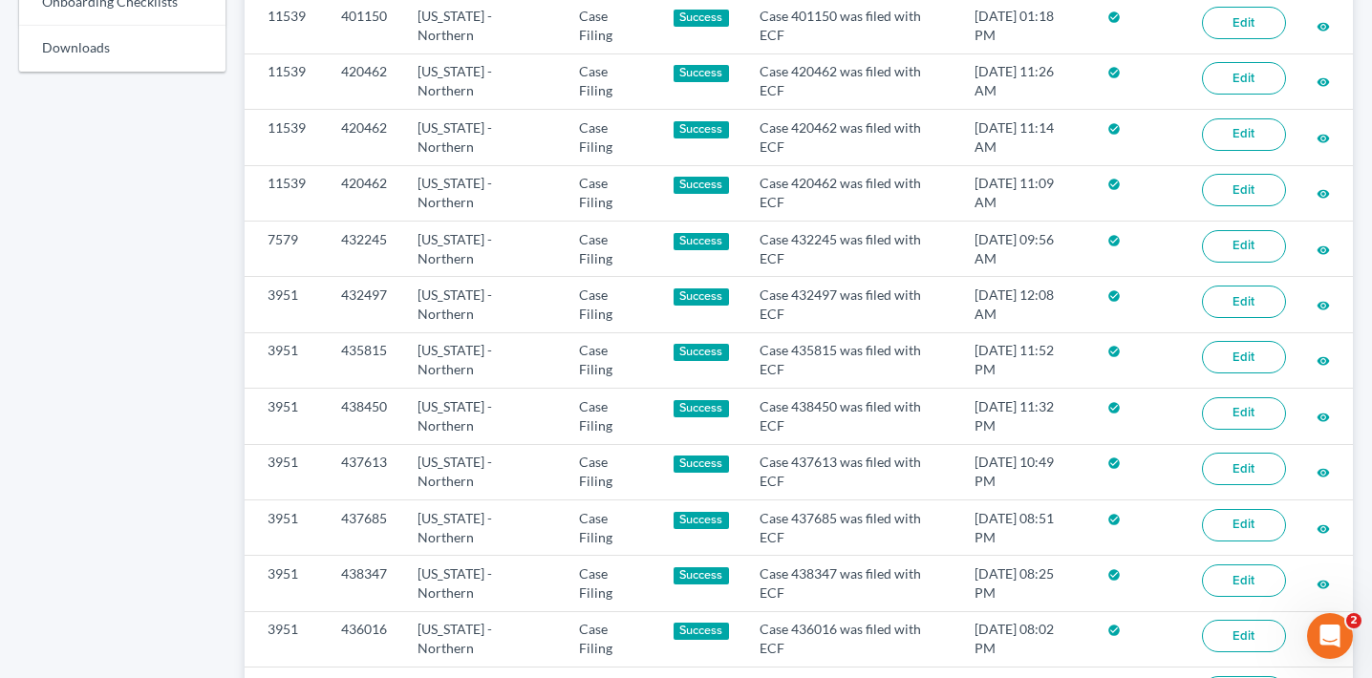
scroll to position [1331, 0]
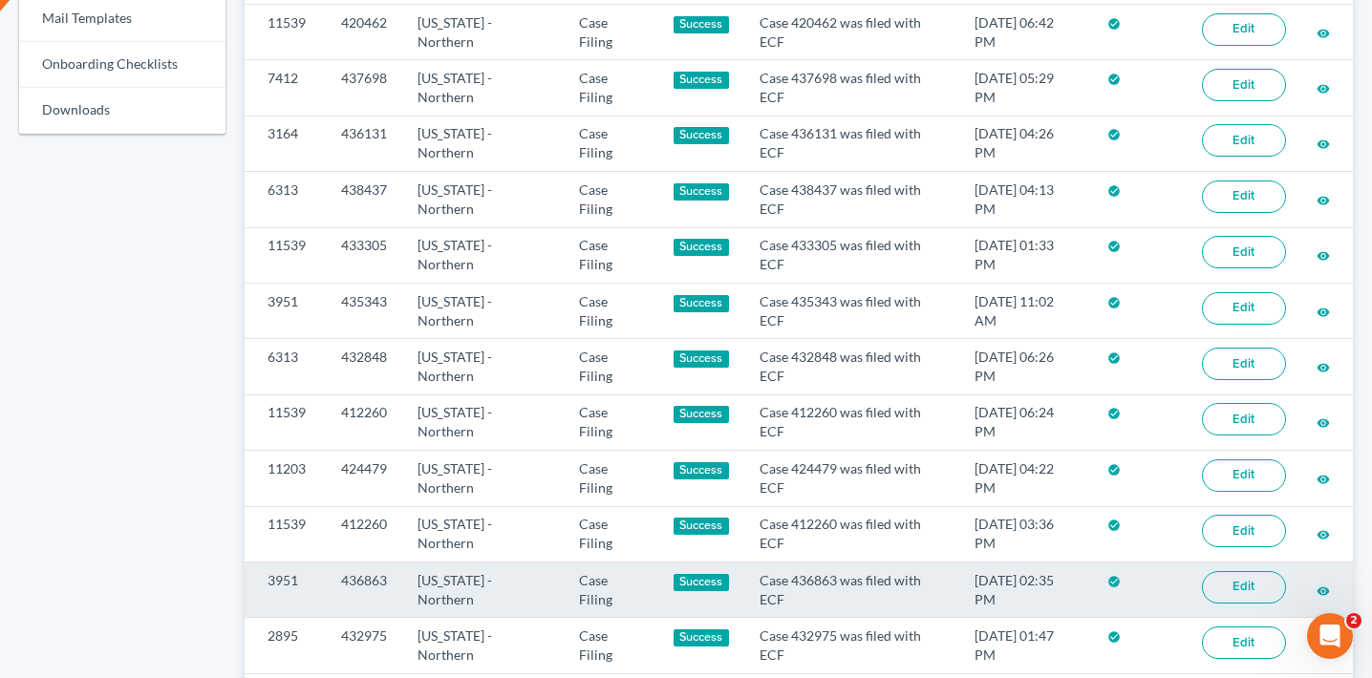
scroll to position [1142, 0]
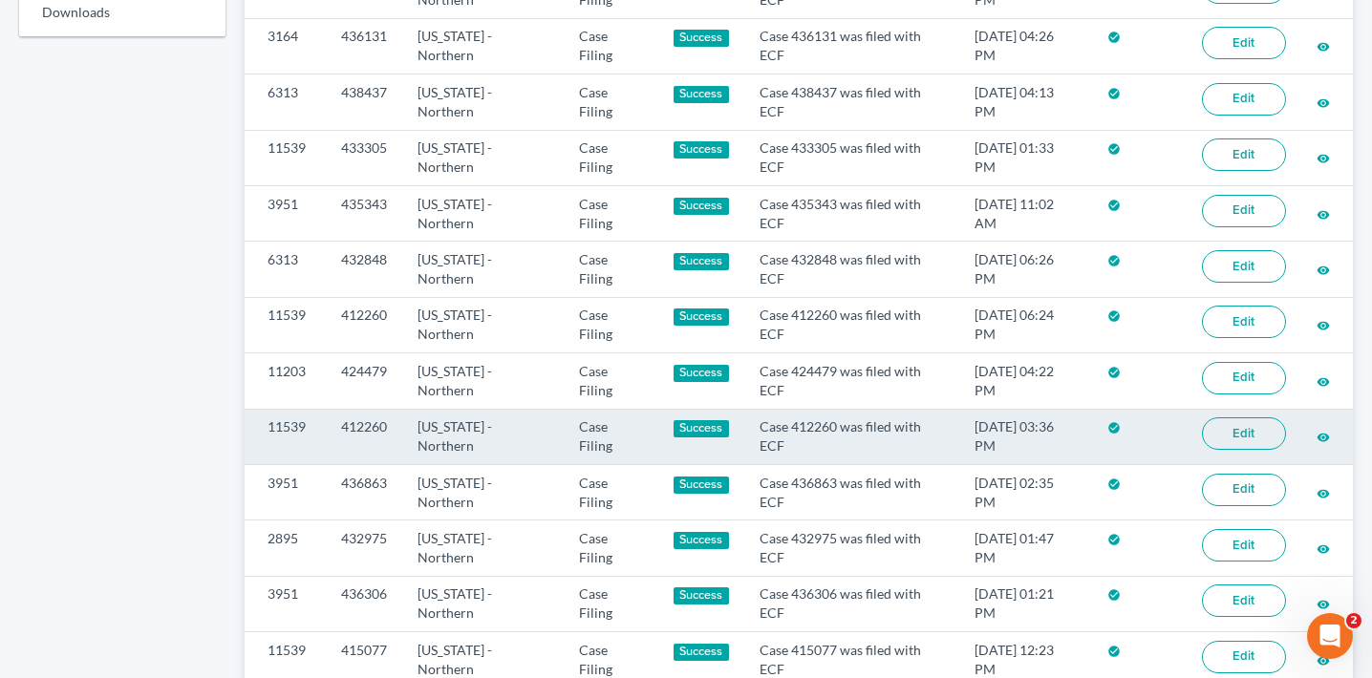
click at [370, 409] on td "412260" at bounding box center [364, 436] width 76 height 55
copy td "412260"
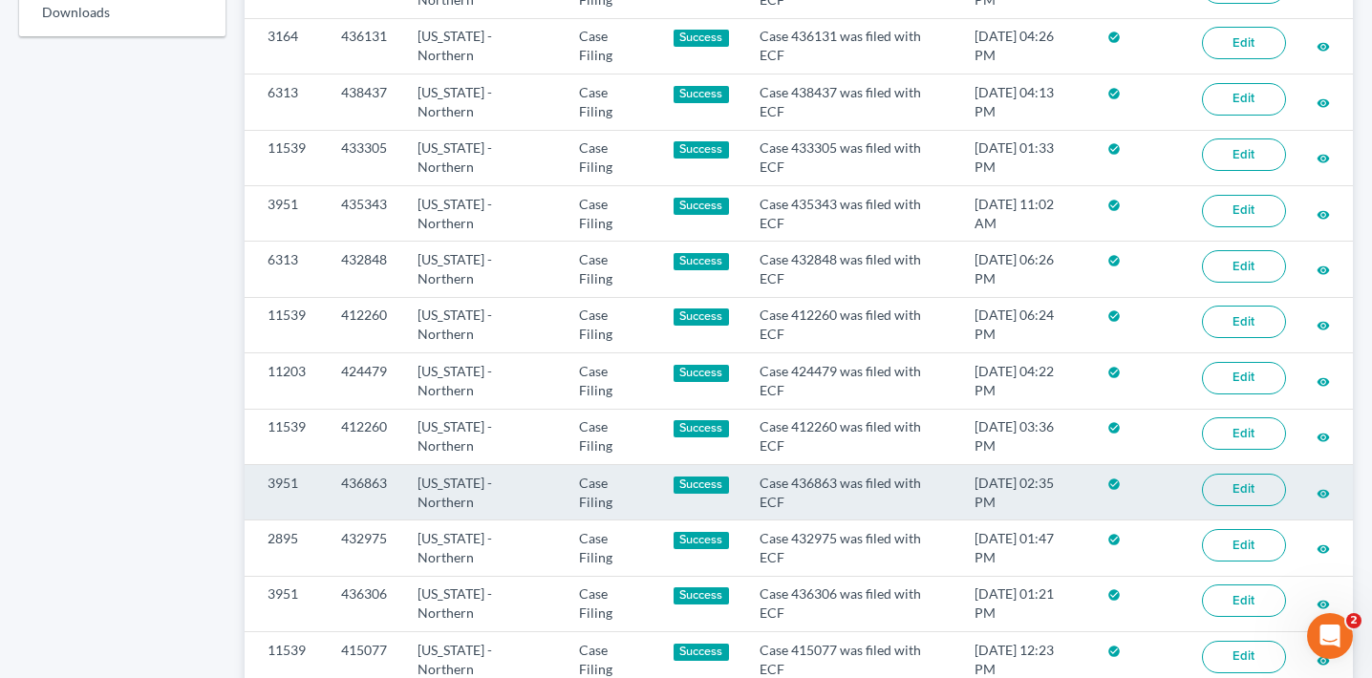
click at [375, 464] on td "436863" at bounding box center [364, 491] width 76 height 55
copy td "436863"
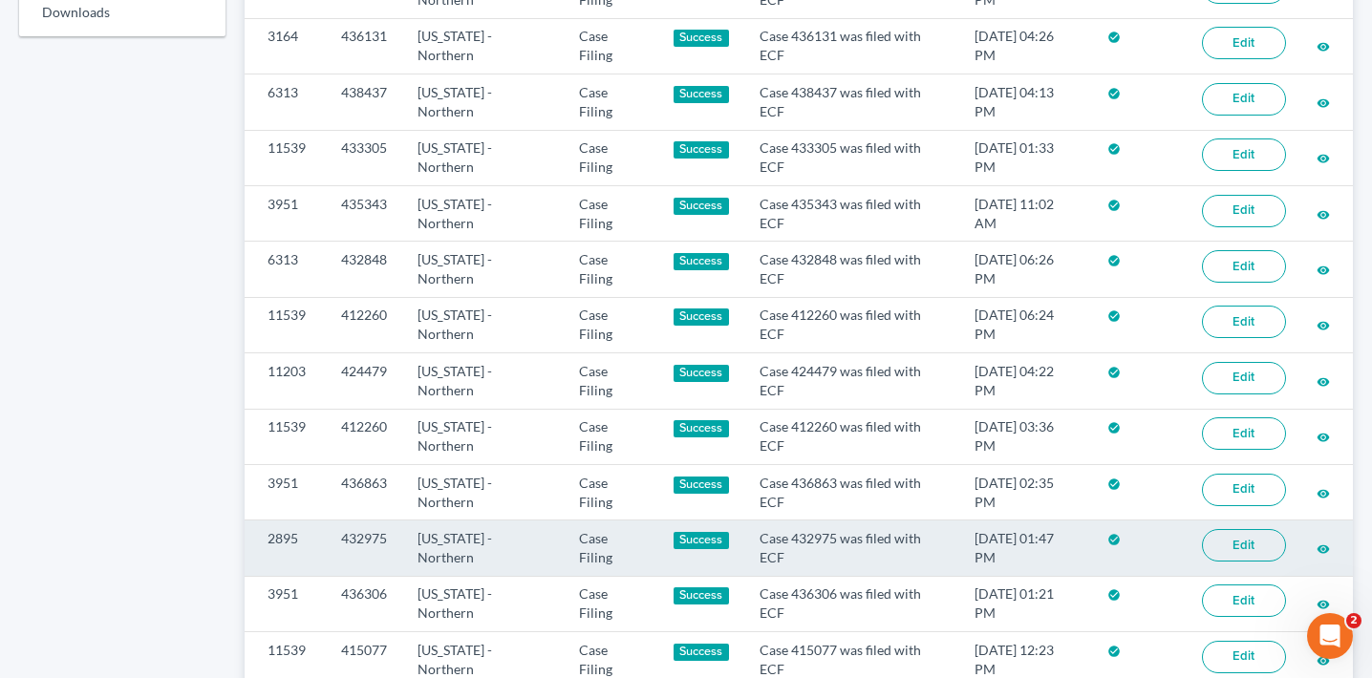
click at [350, 521] on td "432975" at bounding box center [364, 548] width 76 height 55
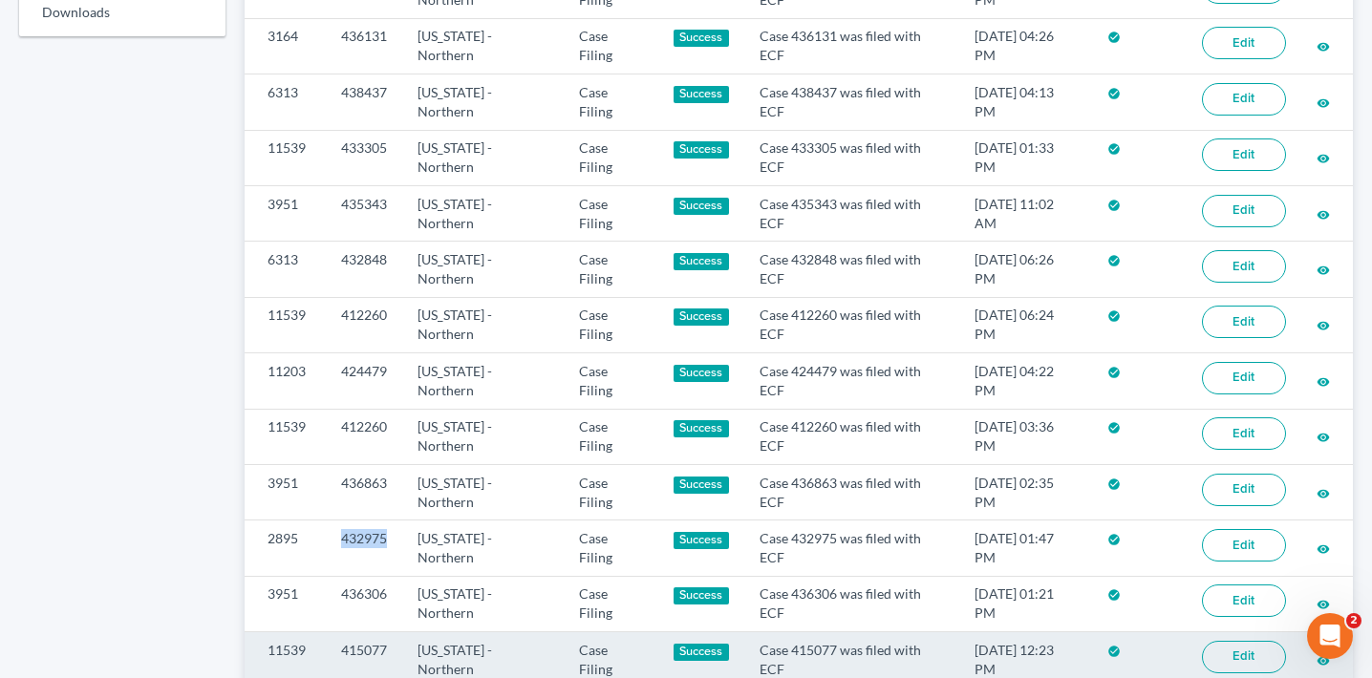
copy td "432975"
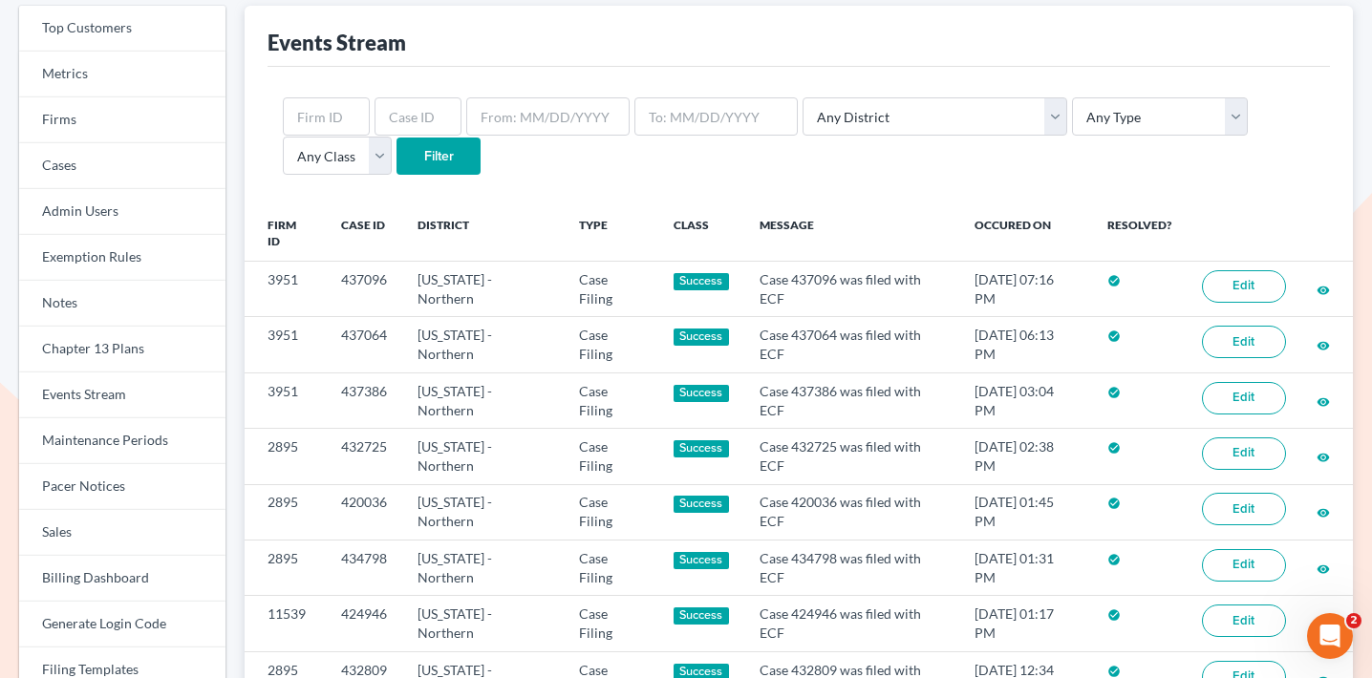
scroll to position [74, 0]
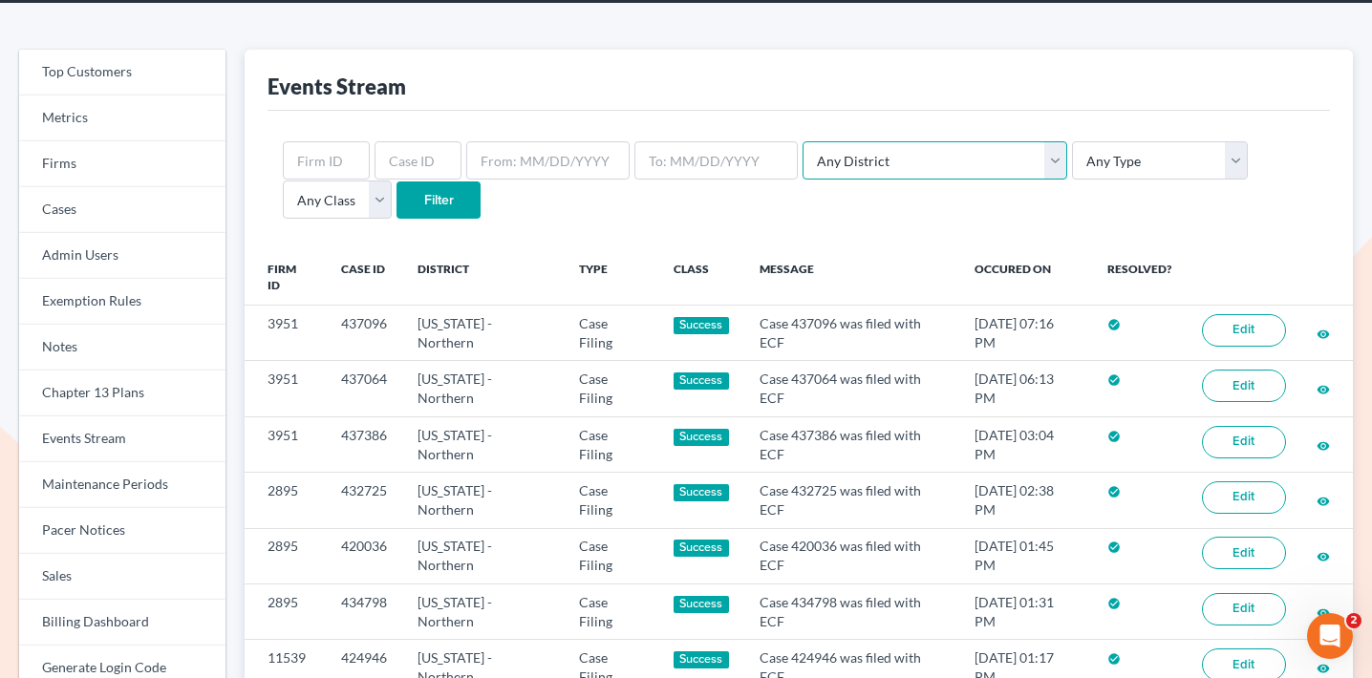
click at [854, 165] on select "Any District Alabama - Middle Alabama - Northern Alabama - Southern Alaska Ariz…" at bounding box center [935, 160] width 265 height 38
select select "2"
click at [803, 141] on select "Any District Alabama - Middle Alabama - Northern Alabama - Southern Alaska Ariz…" at bounding box center [935, 160] width 265 height 38
click at [1072, 148] on select "Any Type Case Applied To Plan Case Archive Case Duplicate Case Filing Chapter 1…" at bounding box center [1160, 160] width 176 height 38
select select "case_filing"
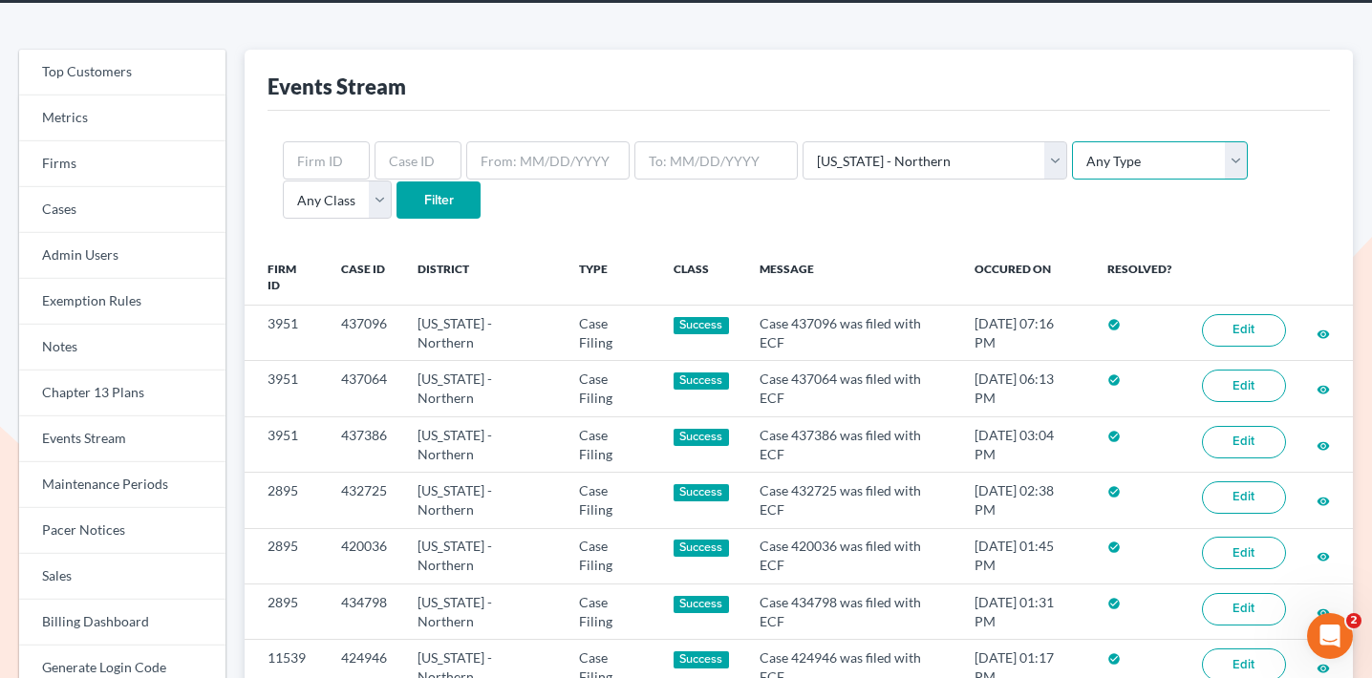
click at [1072, 141] on select "Any Type Case Applied To Plan Case Archive Case Duplicate Case Filing Chapter 1…" at bounding box center [1160, 160] width 176 height 38
click at [392, 181] on select "Any Class Success Error Info" at bounding box center [337, 200] width 109 height 38
select select "success"
click at [392, 181] on select "Any Class Success Error Info" at bounding box center [337, 200] width 109 height 38
click at [397, 197] on input "Filter" at bounding box center [439, 201] width 84 height 38
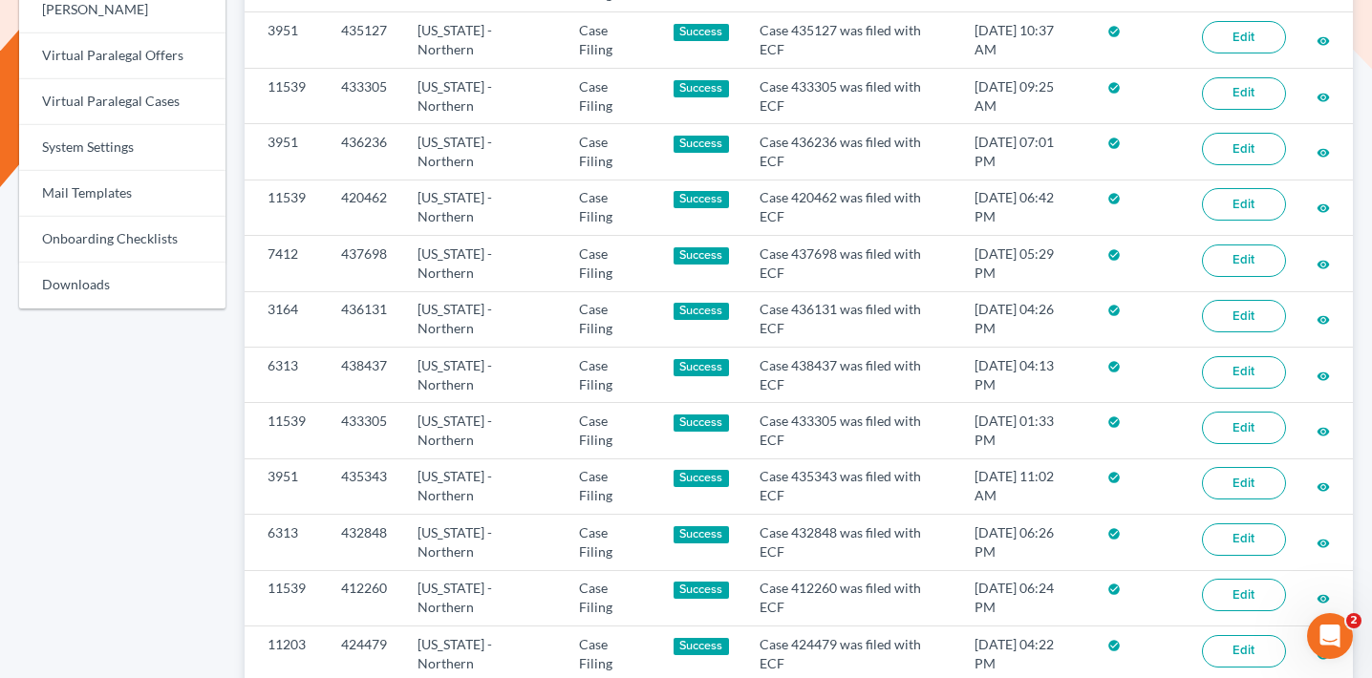
scroll to position [959, 0]
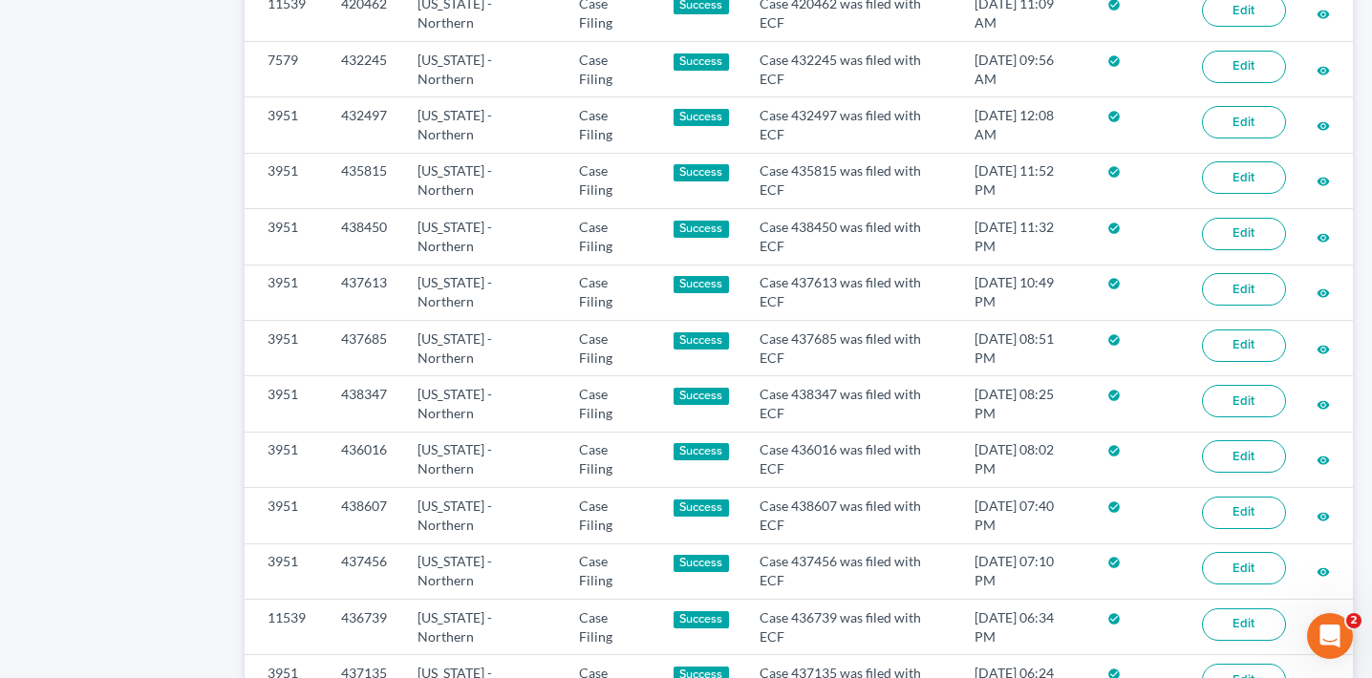
scroll to position [1331, 0]
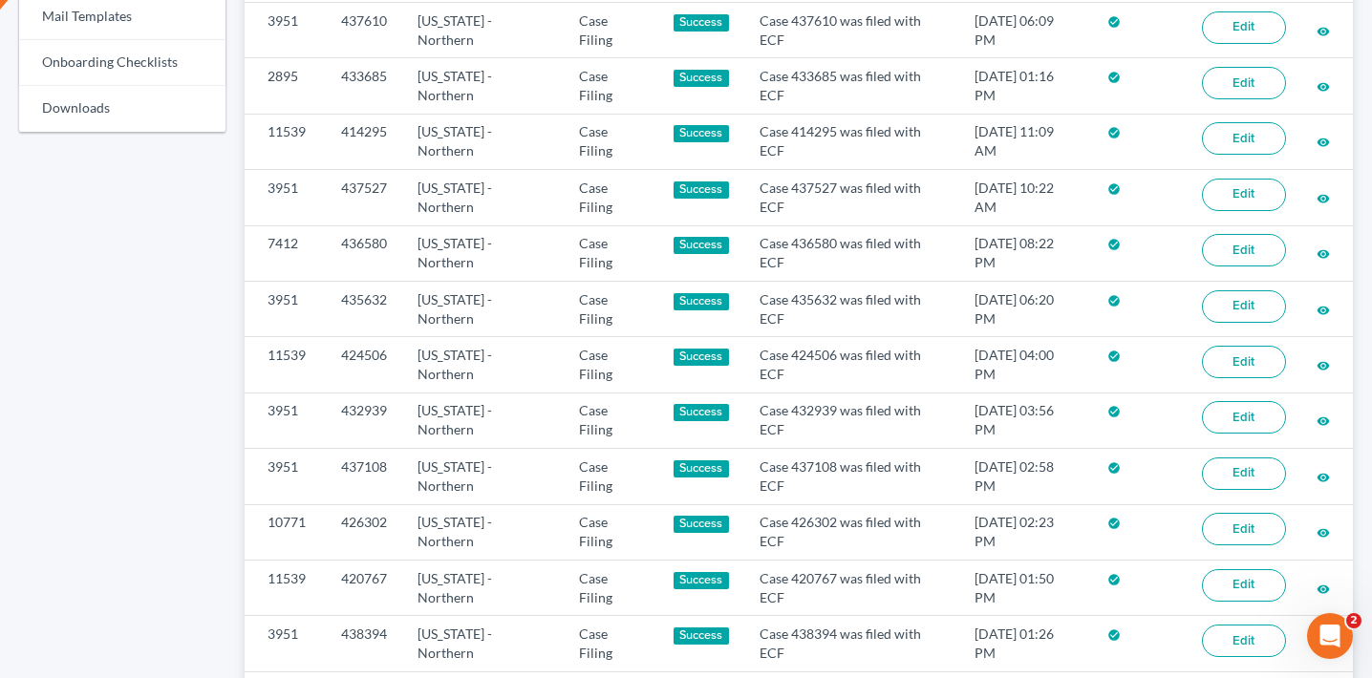
scroll to position [1331, 0]
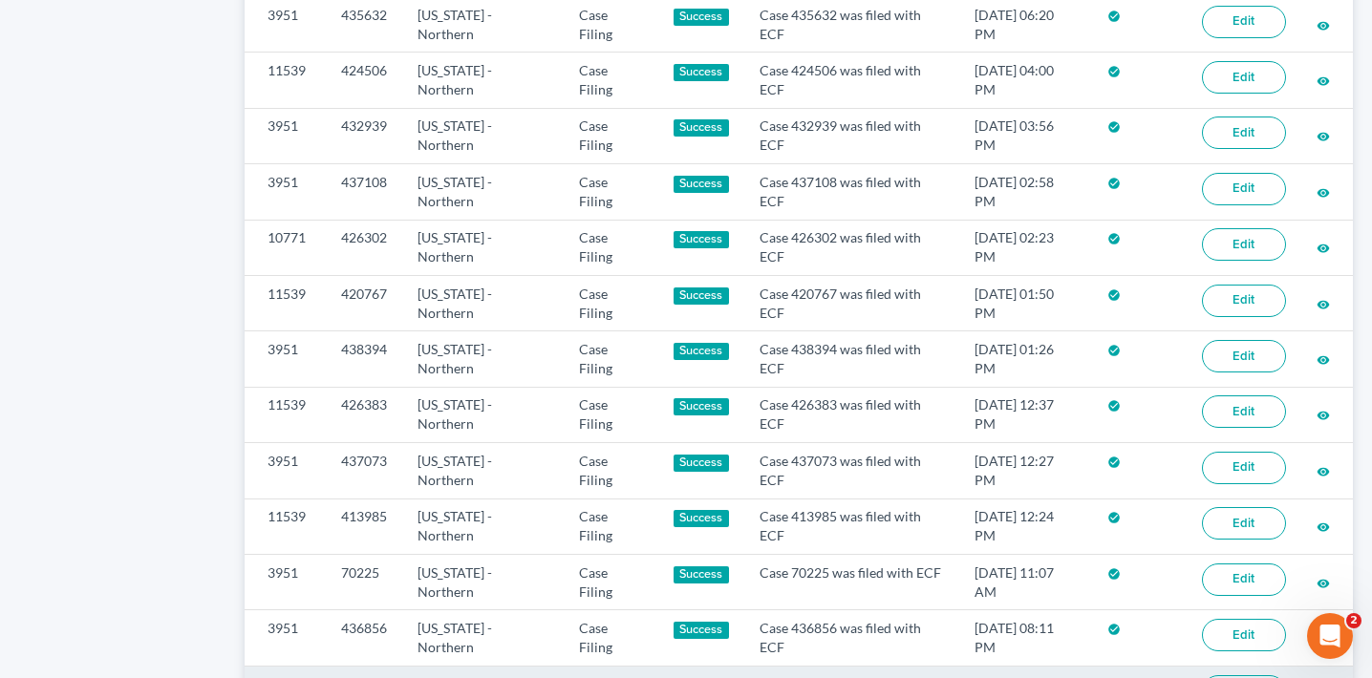
copy td "435263"
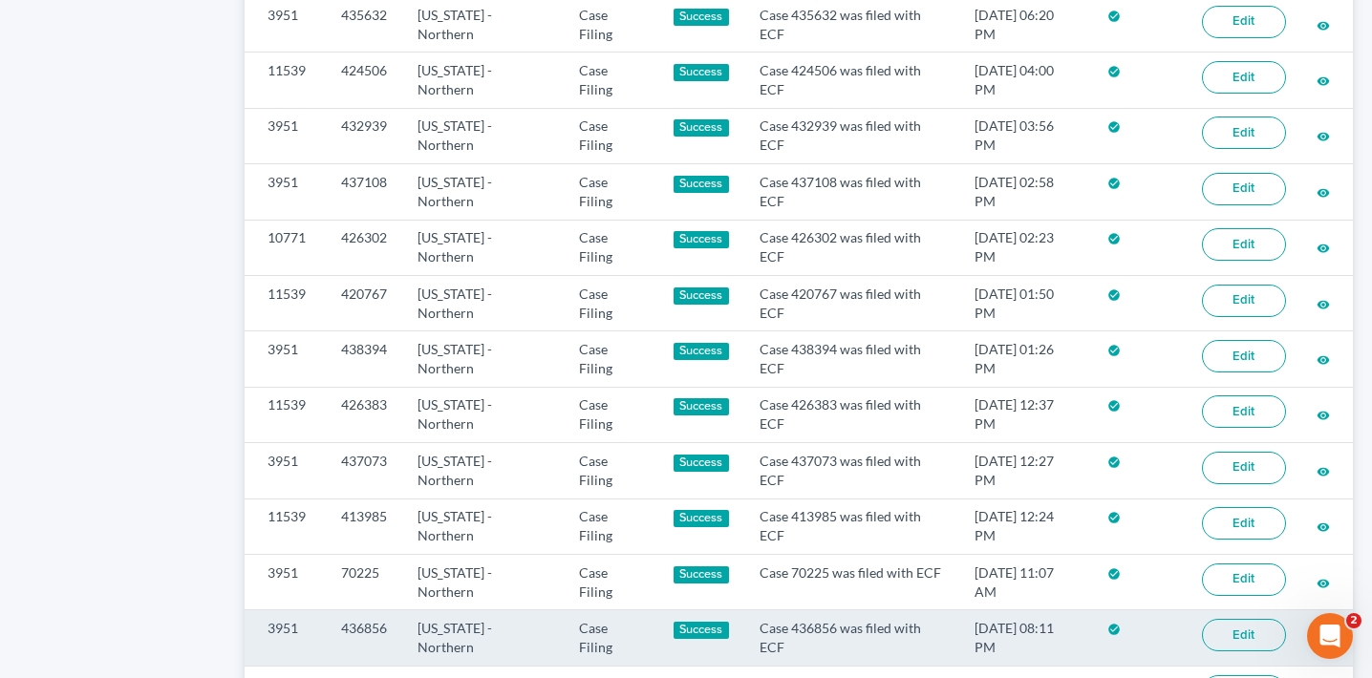
click at [374, 611] on td "436856" at bounding box center [364, 638] width 76 height 55
click at [373, 611] on td "436856" at bounding box center [364, 638] width 76 height 55
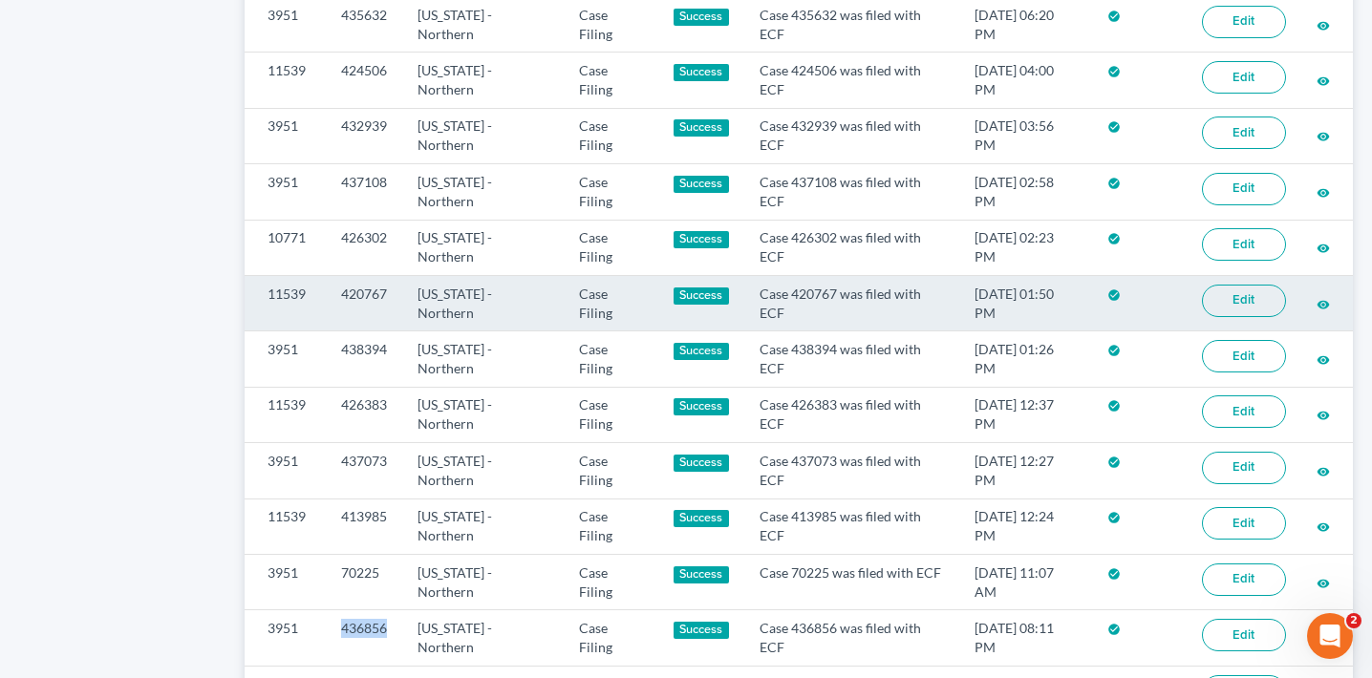
copy td "436856"
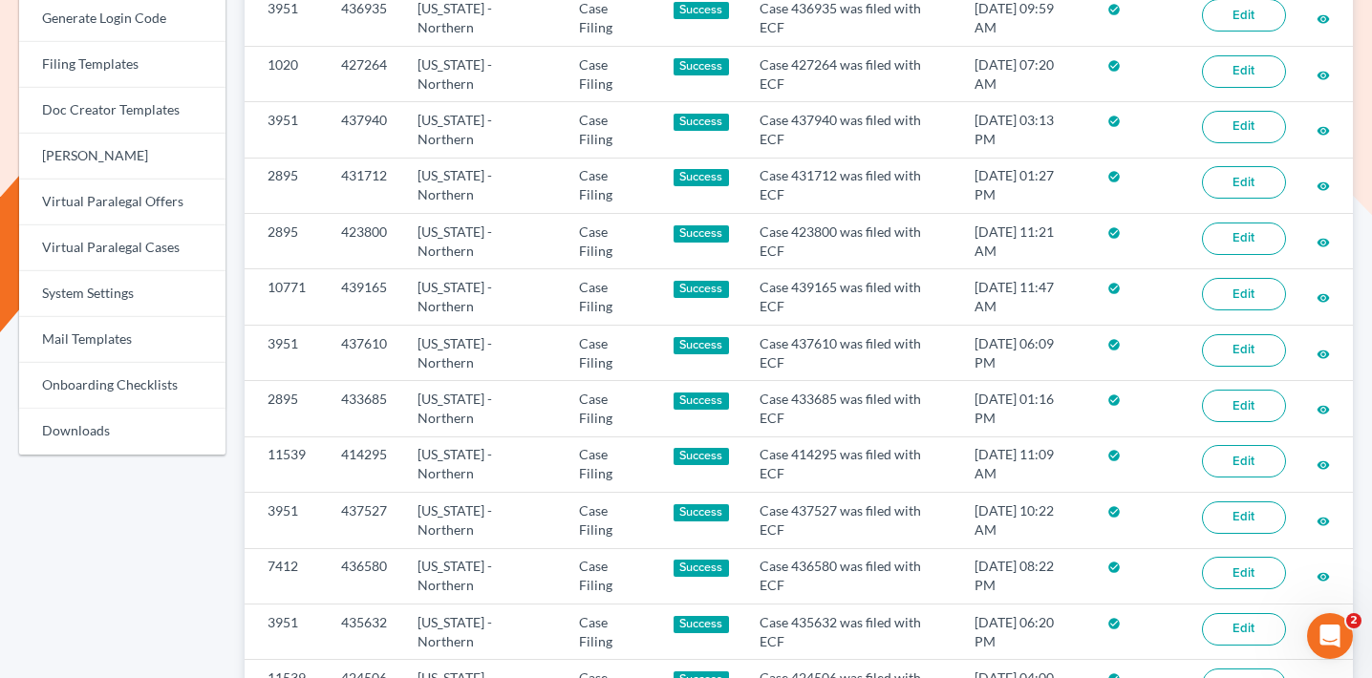
scroll to position [0, 0]
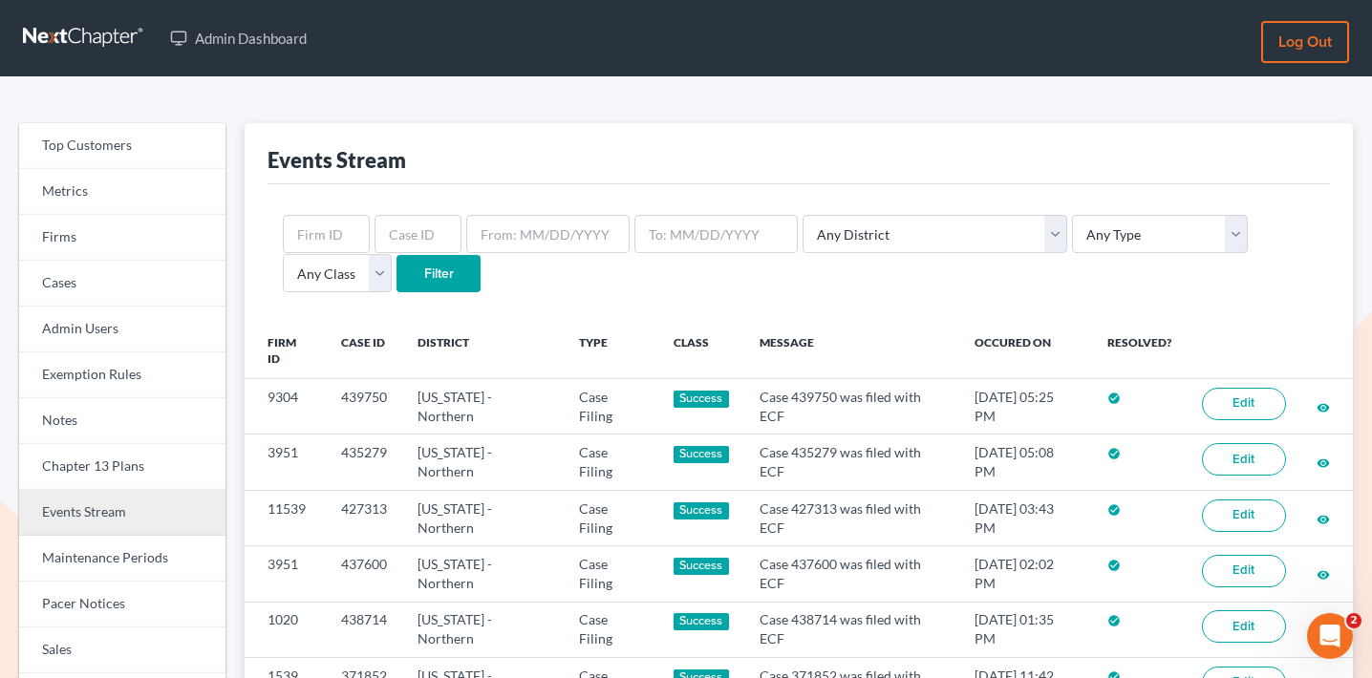
click at [147, 497] on link "Events Stream" at bounding box center [122, 513] width 206 height 46
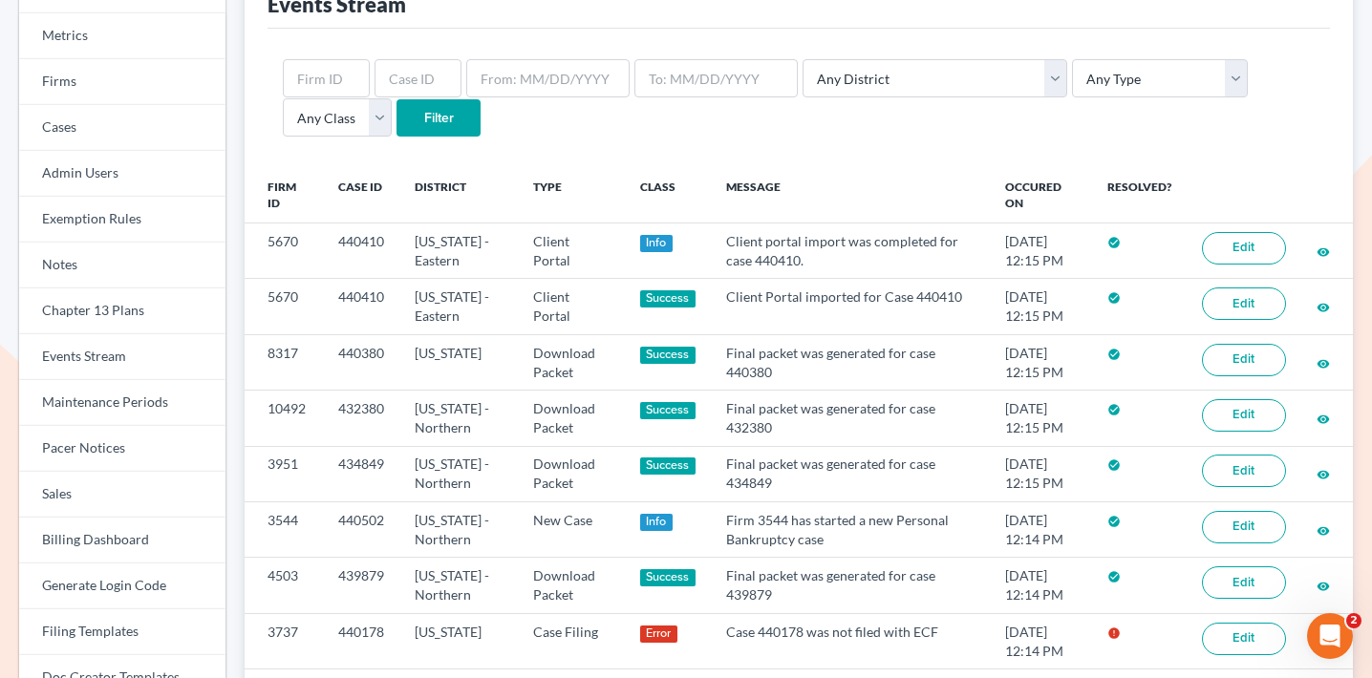
scroll to position [152, 0]
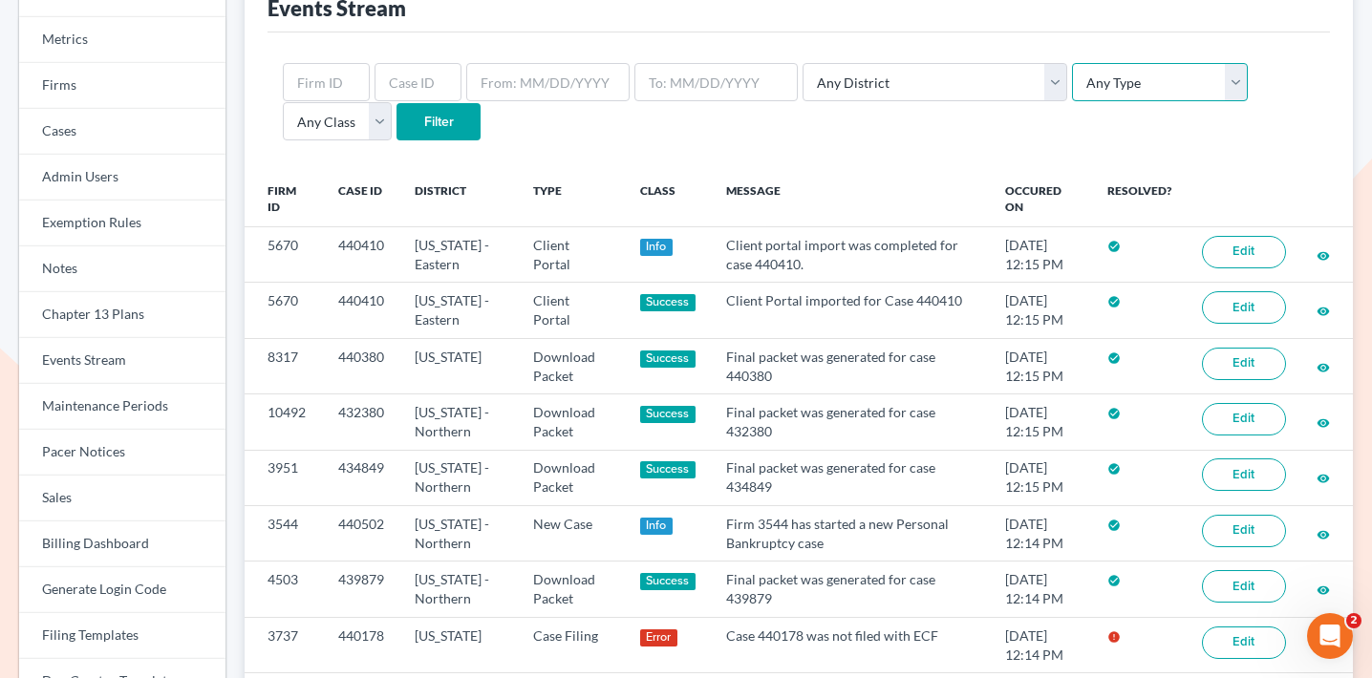
click at [1072, 84] on select "Any Type Case Applied To Plan Case Archive Case Duplicate Case Filing Chapter 1…" at bounding box center [1160, 82] width 176 height 38
select select "case_filing"
click at [1072, 63] on select "Any Type Case Applied To Plan Case Archive Case Duplicate Case Filing Chapter 1…" at bounding box center [1160, 82] width 176 height 38
click at [397, 126] on input "Filter" at bounding box center [439, 122] width 84 height 38
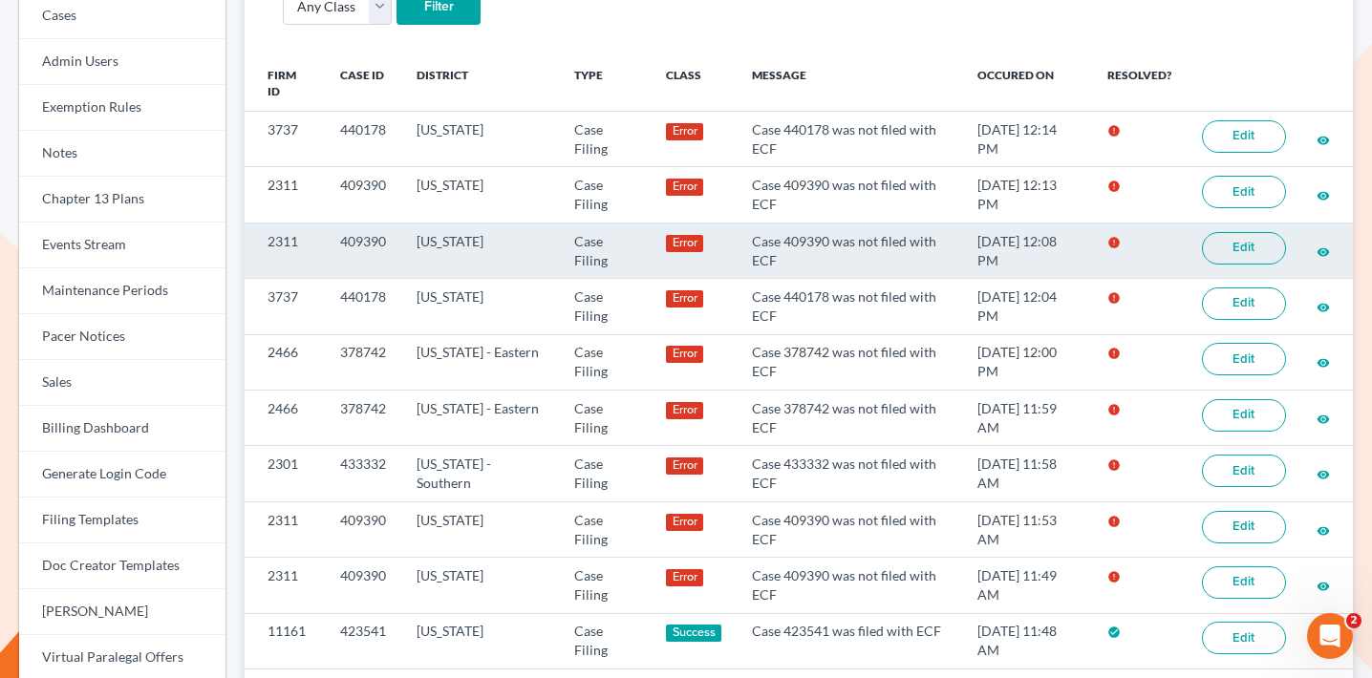
scroll to position [209, 0]
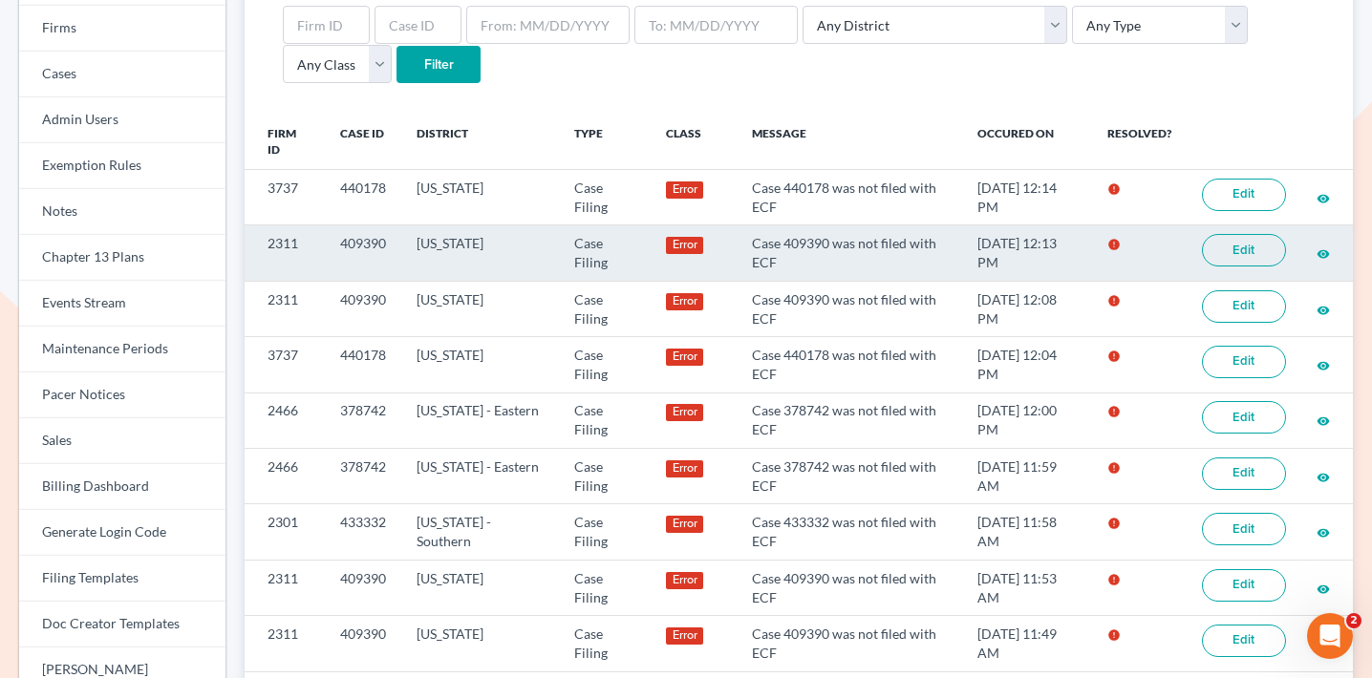
click at [1220, 249] on link "Edit" at bounding box center [1244, 250] width 84 height 32
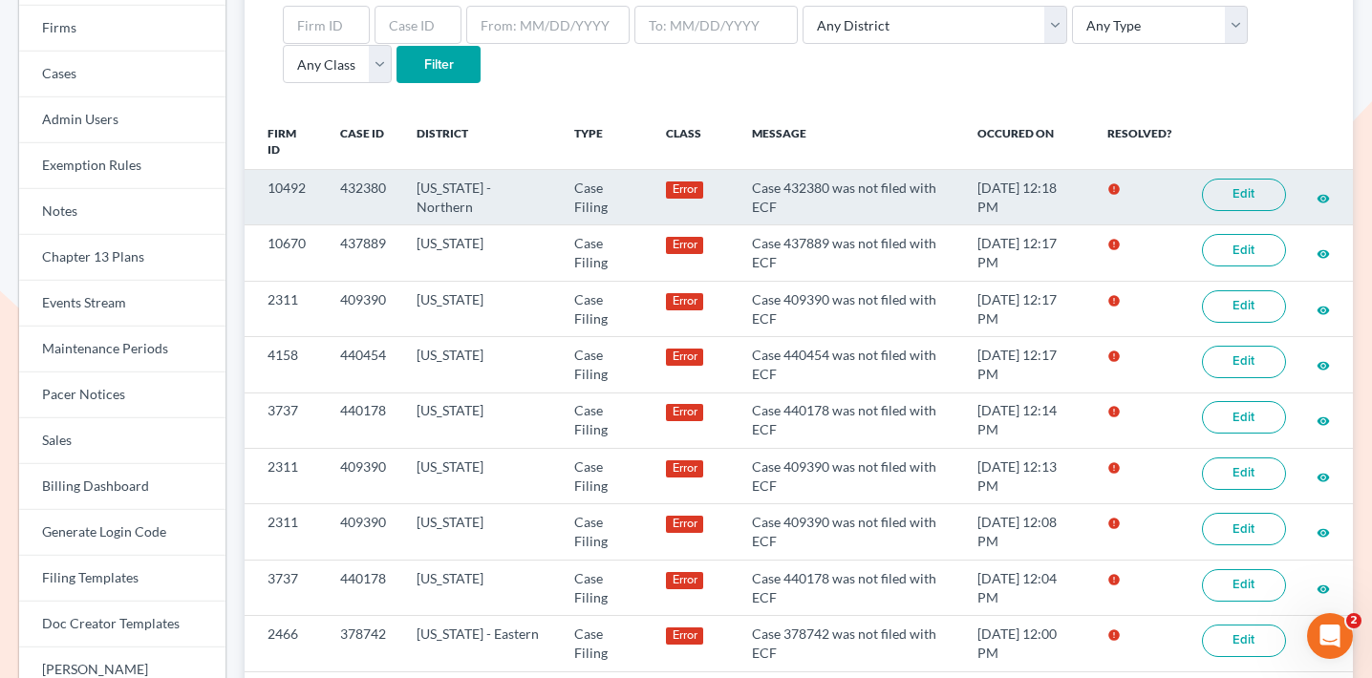
click at [1254, 195] on link "Edit" at bounding box center [1244, 195] width 84 height 32
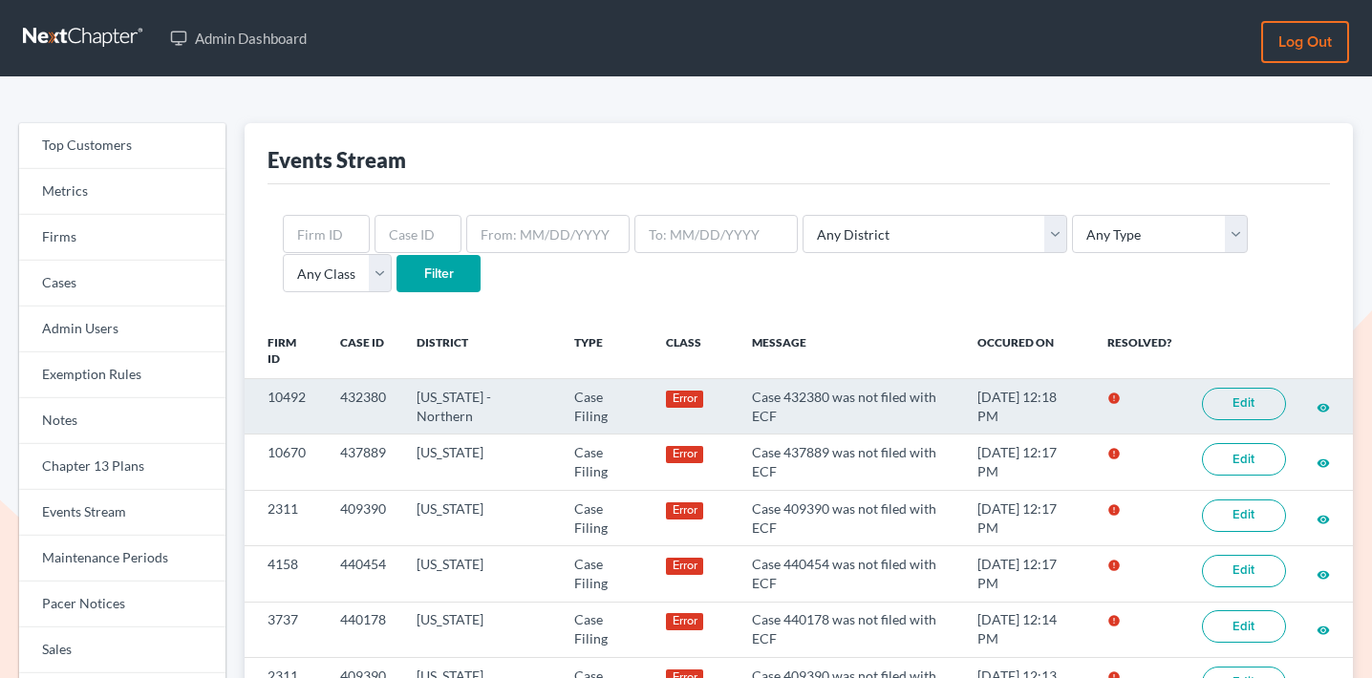
scroll to position [209, 0]
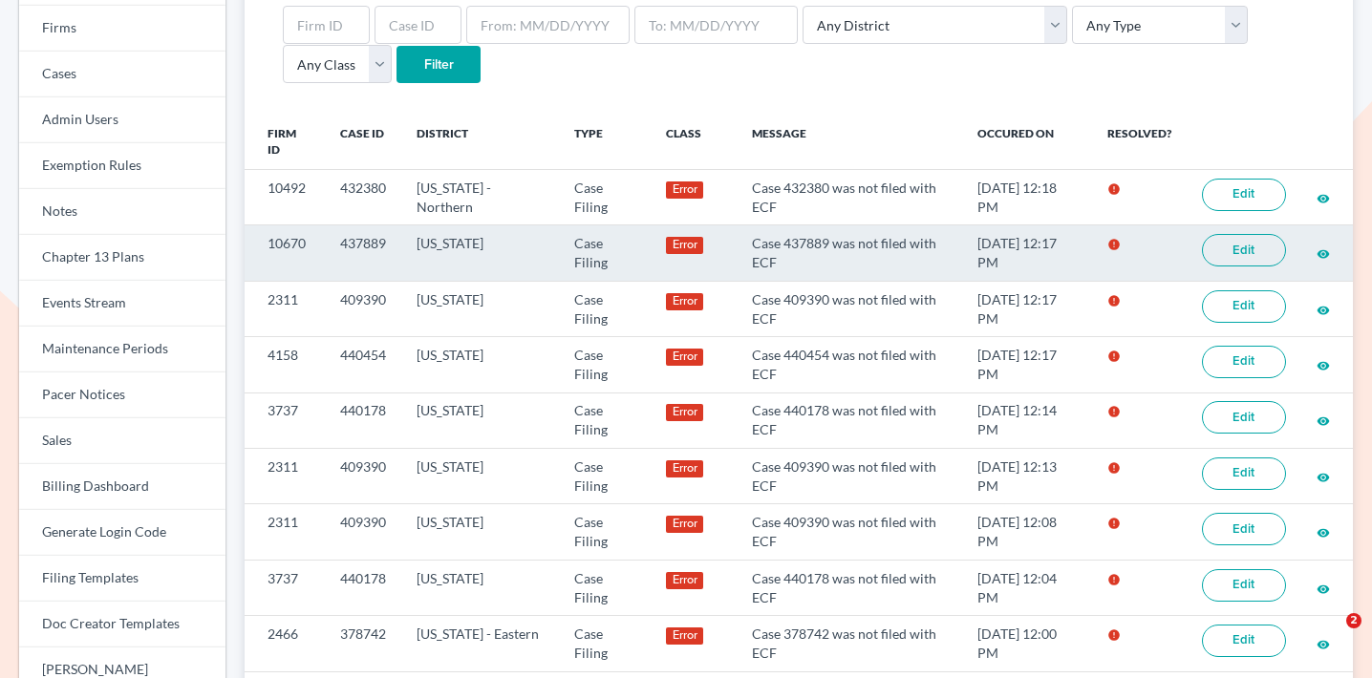
click at [1214, 243] on link "Edit" at bounding box center [1244, 250] width 84 height 32
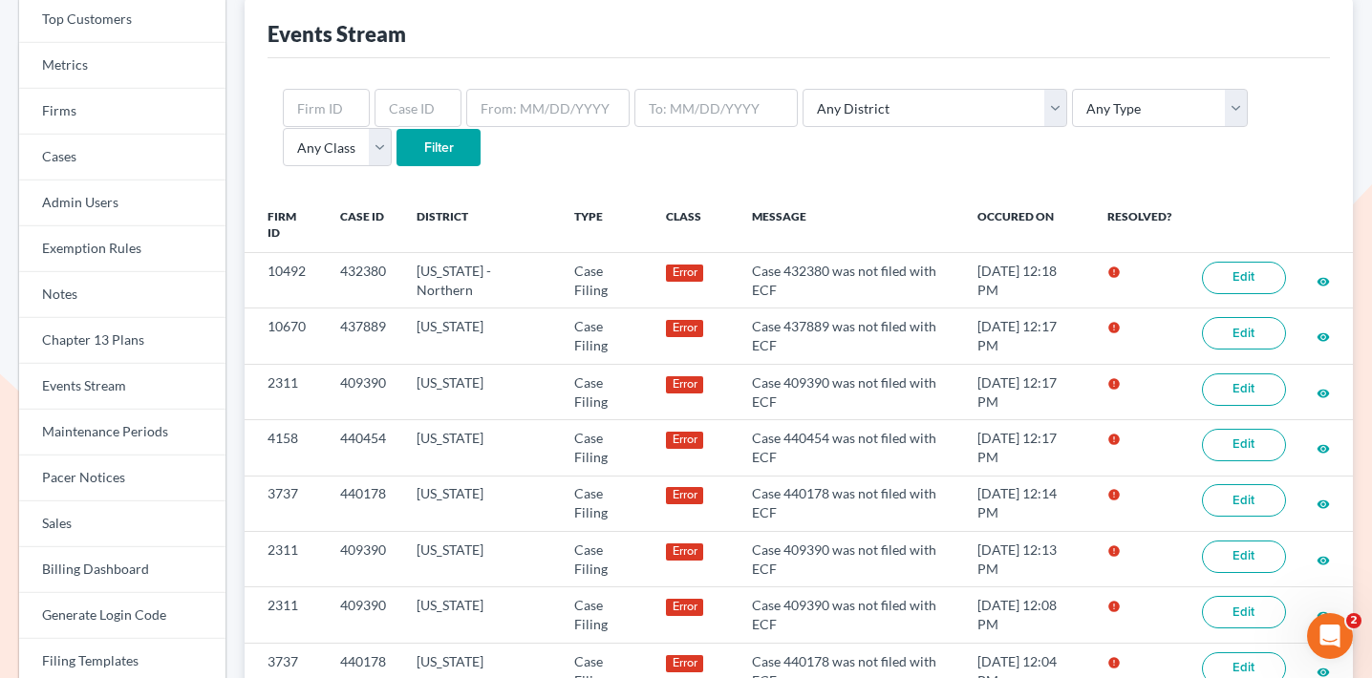
scroll to position [141, 0]
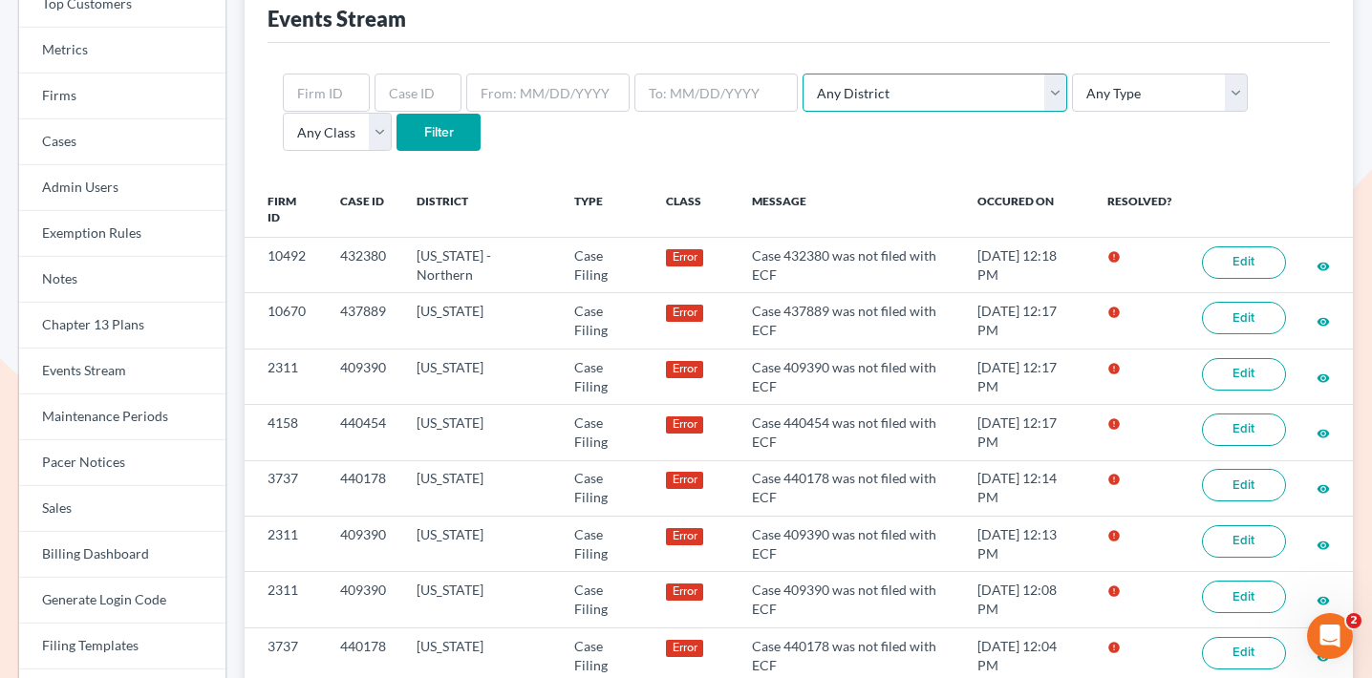
click at [932, 90] on select "Any District Alabama - Middle Alabama - Northern Alabama - Southern Alaska Ariz…" at bounding box center [935, 93] width 265 height 38
click at [803, 74] on select "Any District Alabama - Middle Alabama - Northern Alabama - Southern Alaska Ariz…" at bounding box center [935, 93] width 265 height 38
click at [1072, 105] on select "Any Type Case Applied To Plan Case Archive Case Duplicate Case Filing Chapter 1…" at bounding box center [1160, 93] width 176 height 38
select select "case_filing"
click at [1072, 74] on select "Any Type Case Applied To Plan Case Archive Case Duplicate Case Filing Chapter 1…" at bounding box center [1160, 93] width 176 height 38
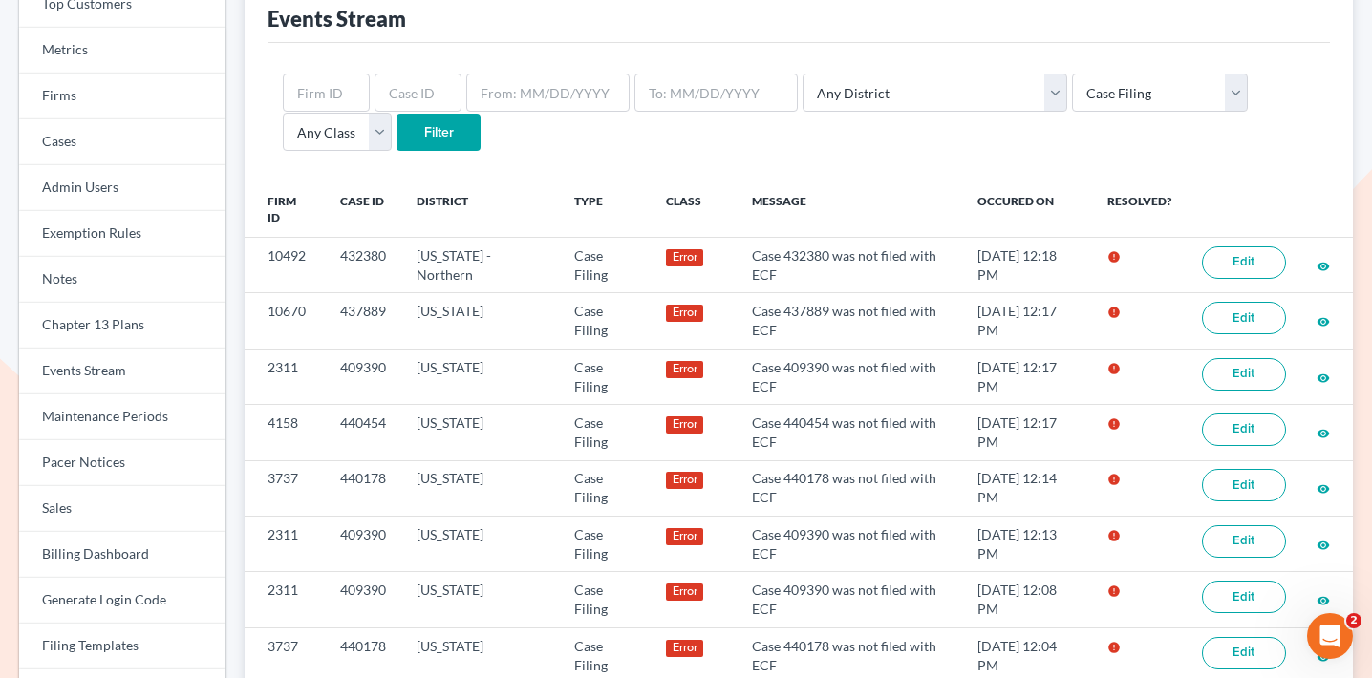
click at [397, 129] on input "Filter" at bounding box center [439, 133] width 84 height 38
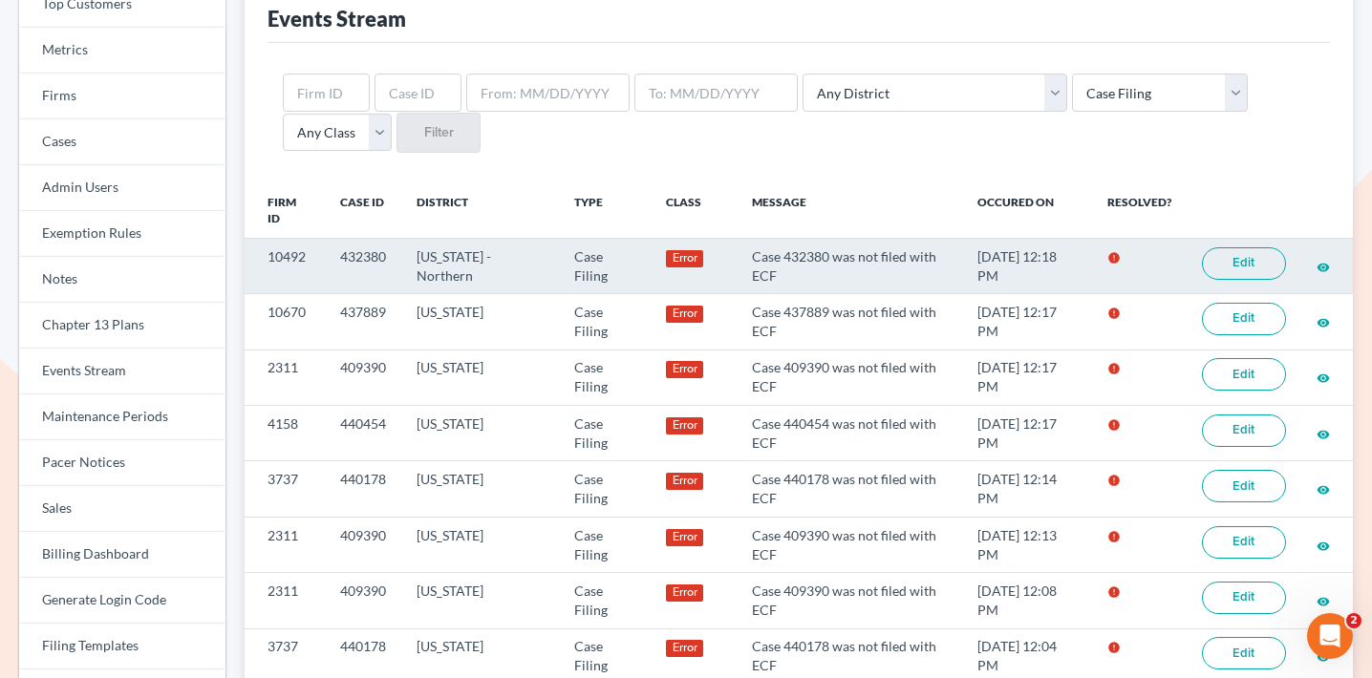
click at [1248, 266] on link "Edit" at bounding box center [1244, 264] width 84 height 32
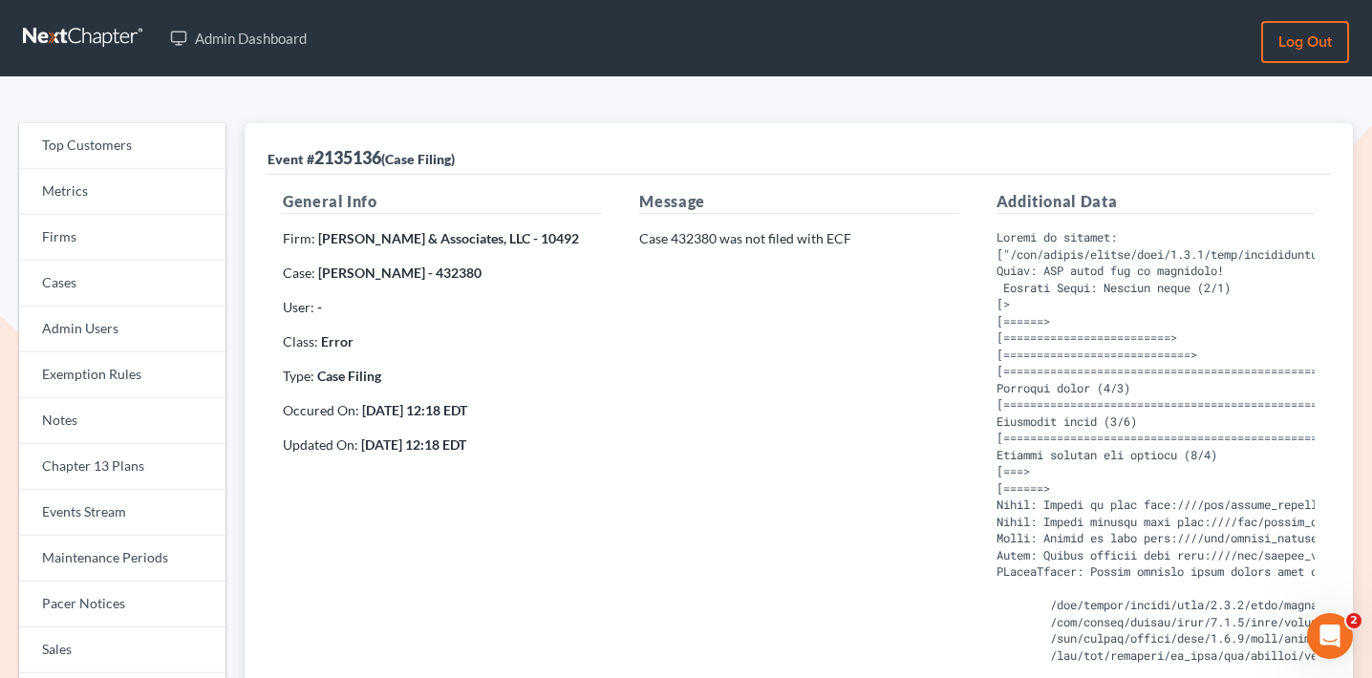
click at [686, 235] on p "Case 432380 was not filed with ECF" at bounding box center [798, 238] width 318 height 19
copy p "432380"
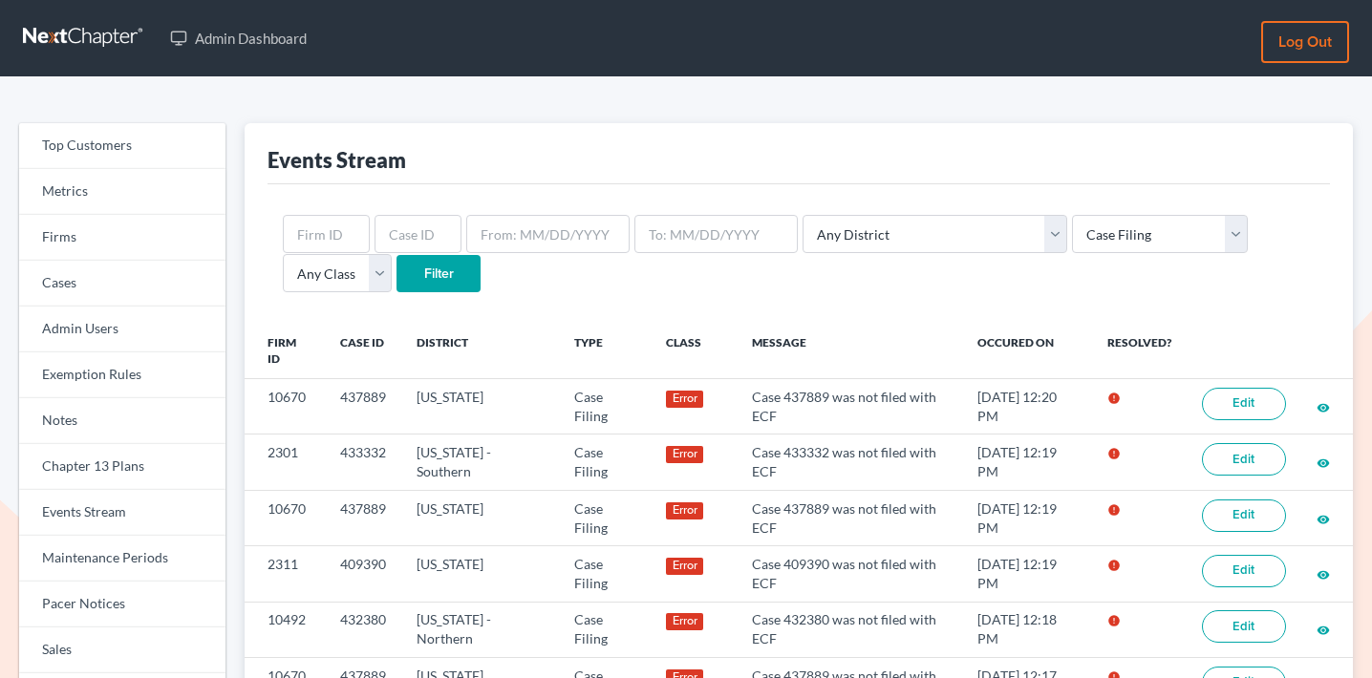
select select "case_filing"
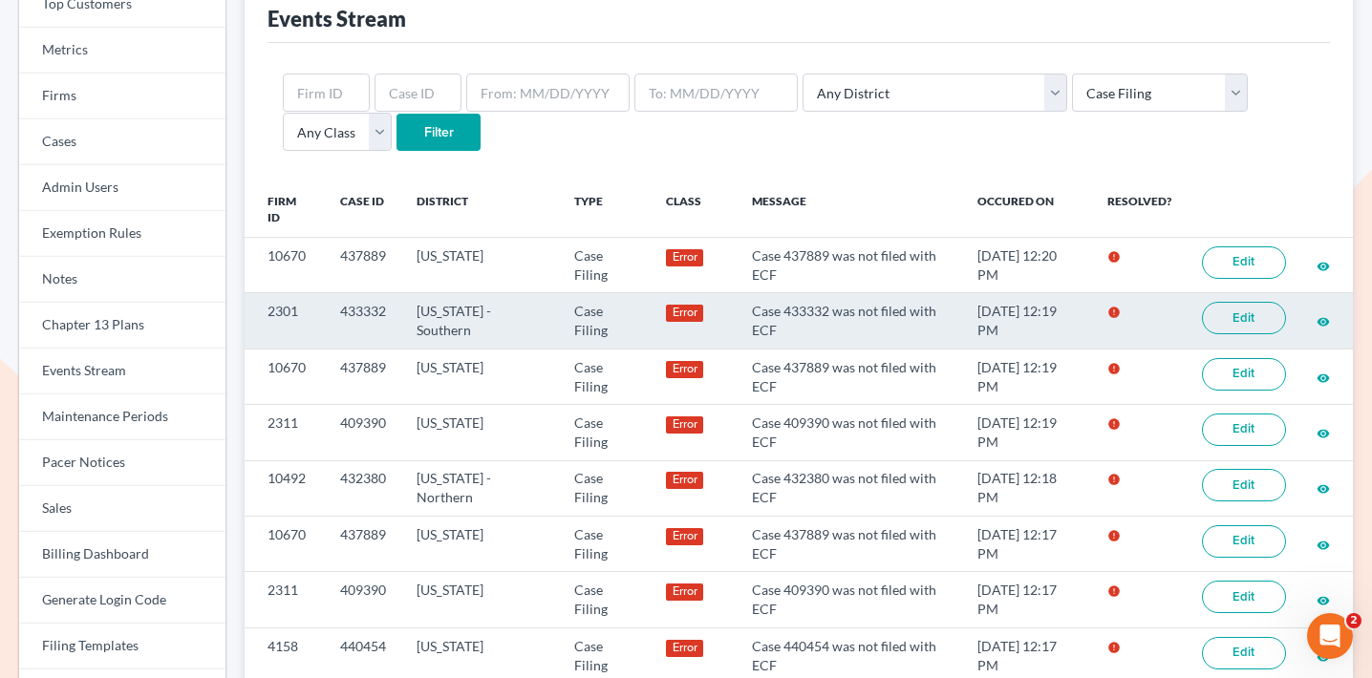
click at [799, 310] on td "Case 433332 was not filed with ECF" at bounding box center [850, 320] width 226 height 55
copy td "433332"
click at [1244, 326] on link "Edit" at bounding box center [1244, 318] width 84 height 32
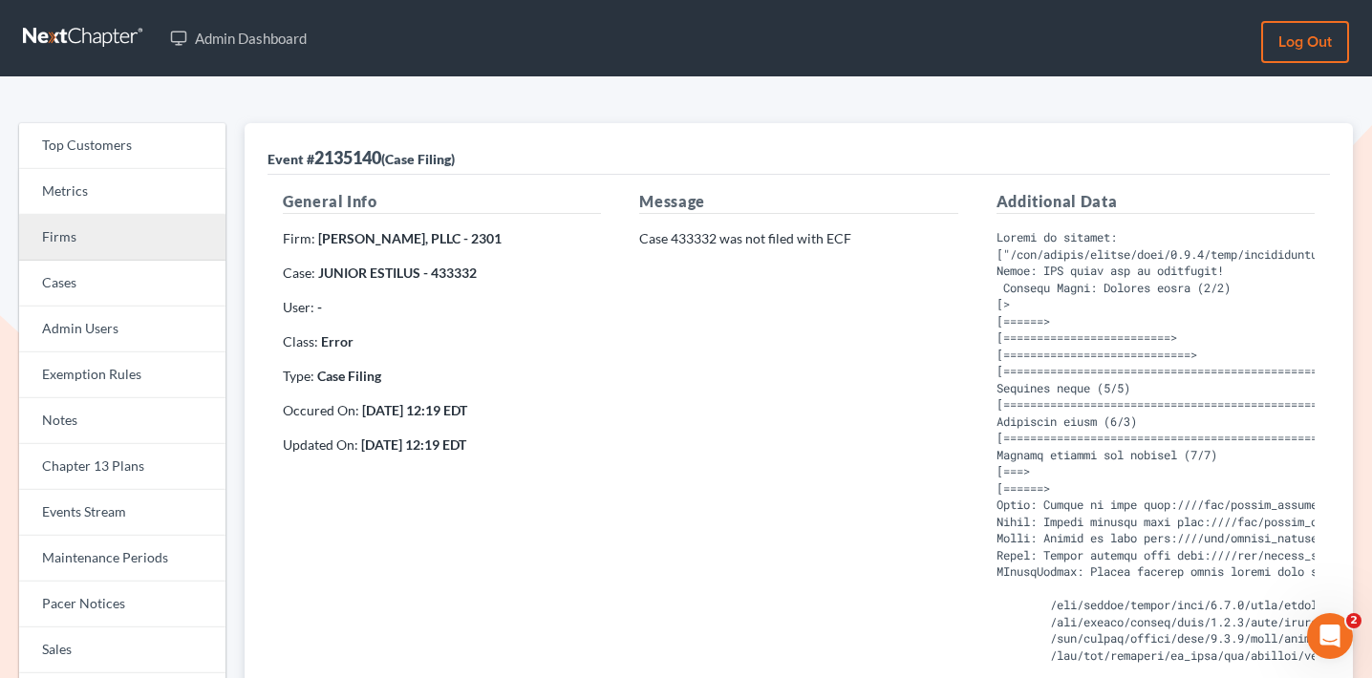
click at [154, 233] on link "Firms" at bounding box center [122, 238] width 206 height 46
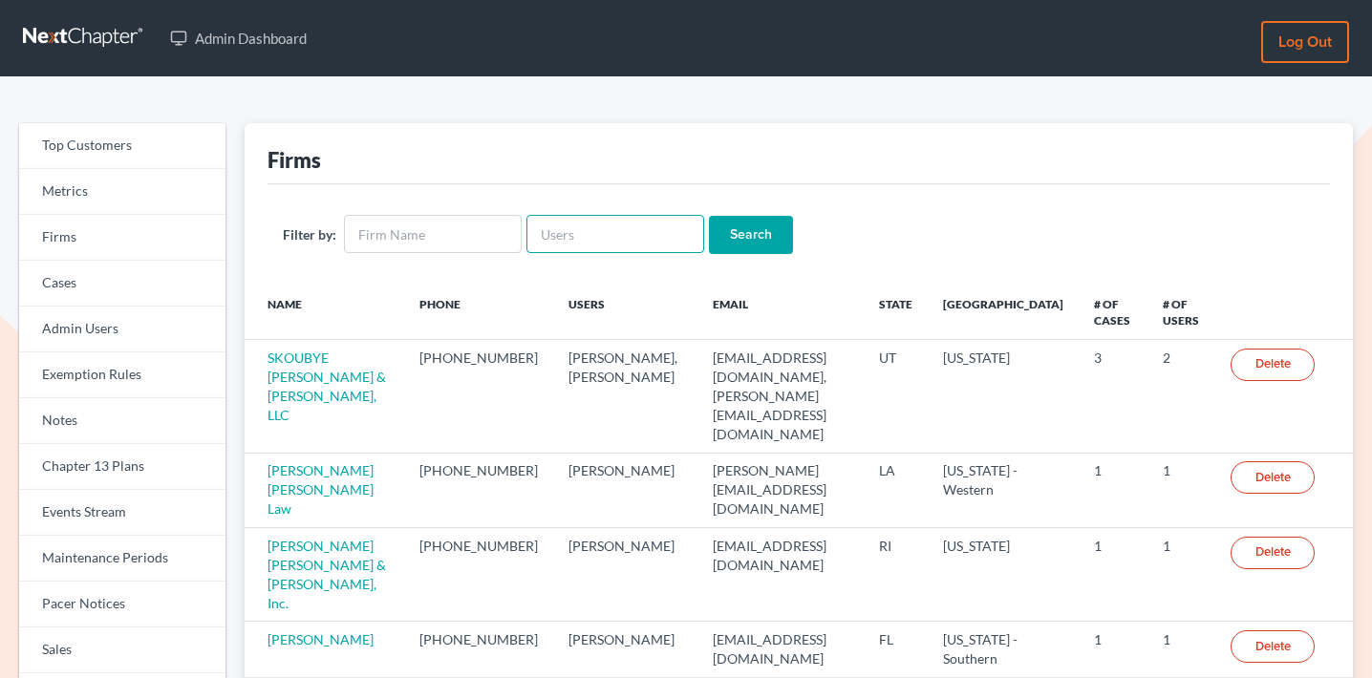
click at [599, 235] on input "text" at bounding box center [616, 234] width 178 height 38
type input "[PERSON_NAME]"
click at [709, 216] on input "Search" at bounding box center [751, 235] width 84 height 38
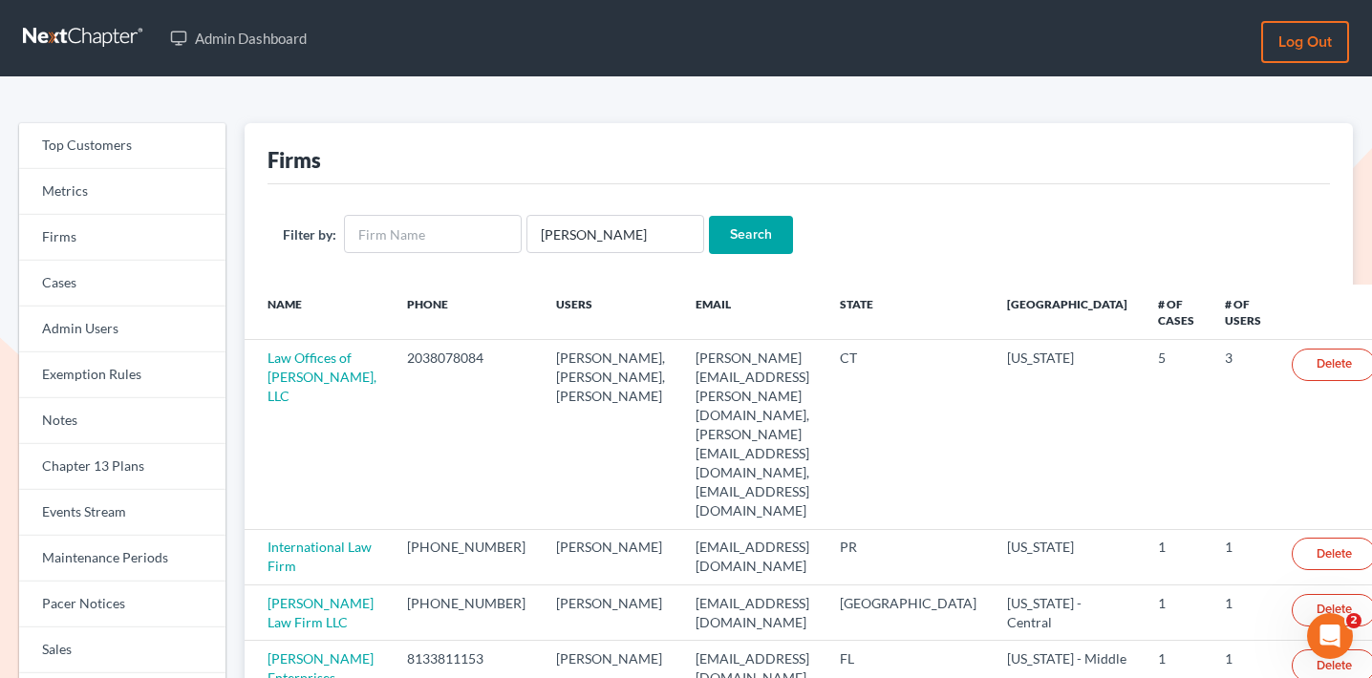
scroll to position [494, 0]
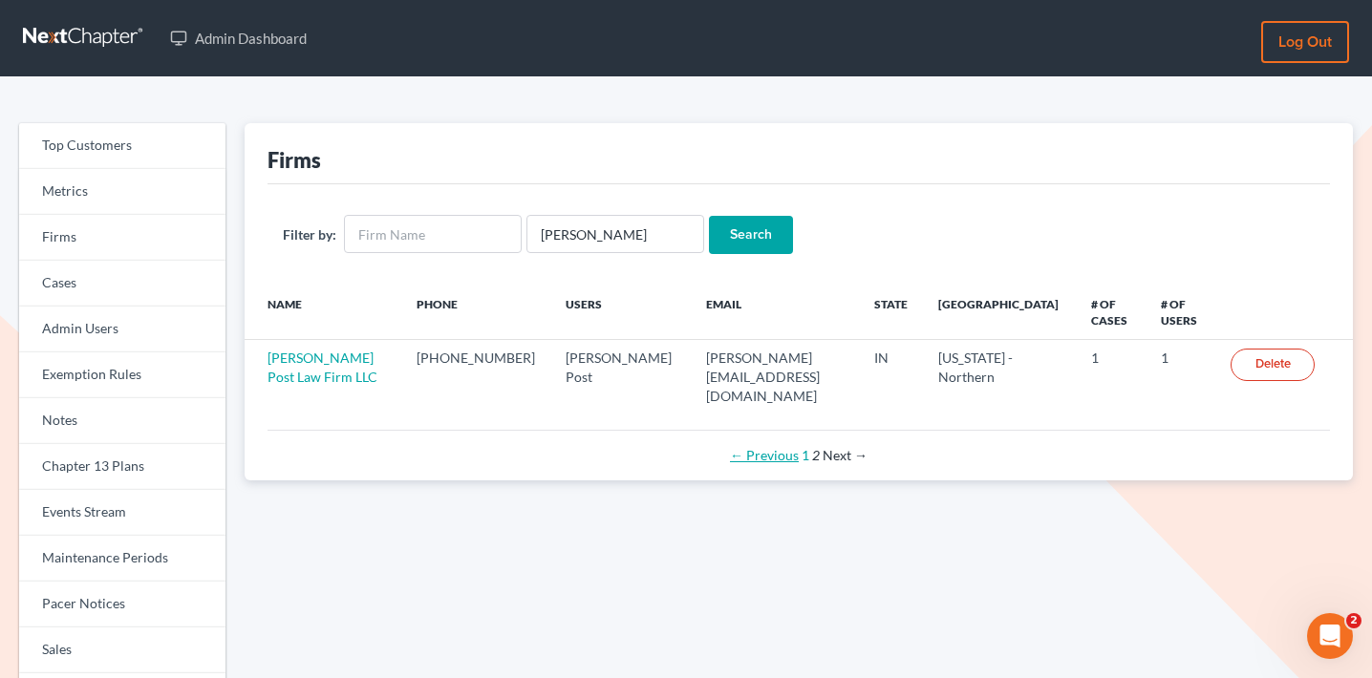
click at [789, 447] on link "← Previous" at bounding box center [764, 455] width 69 height 16
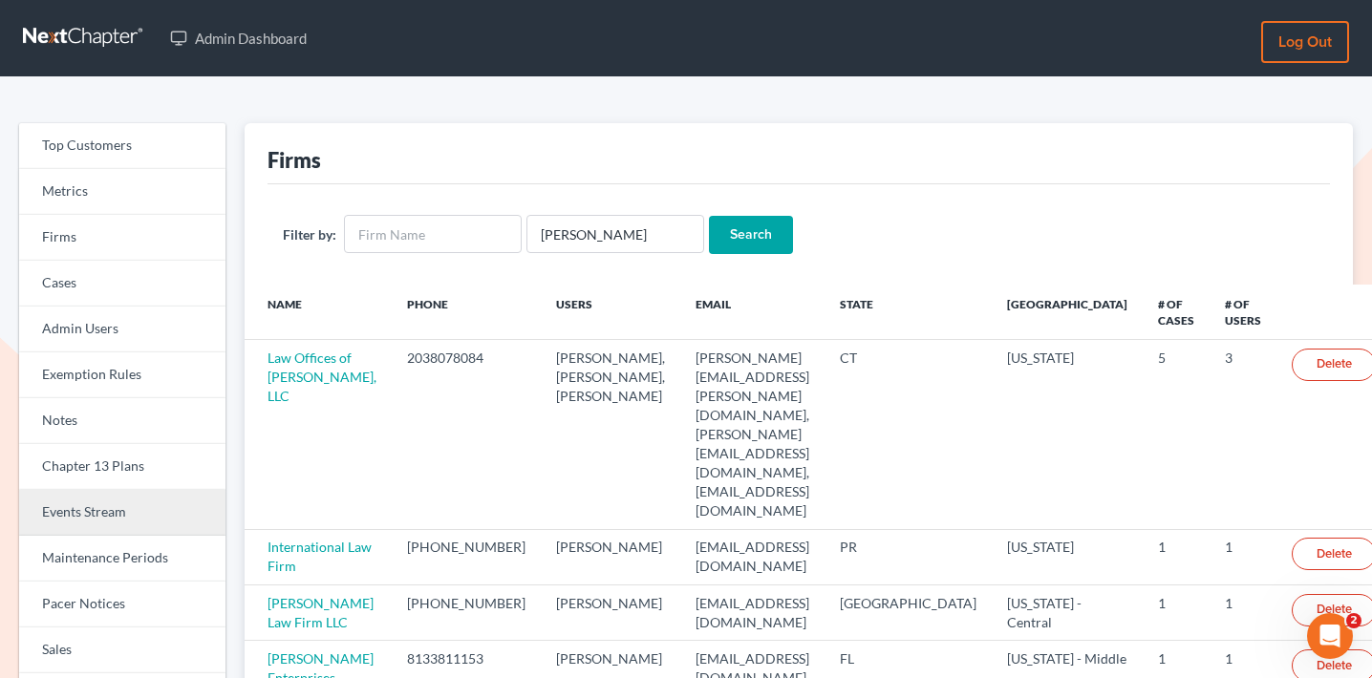
click at [132, 510] on link "Events Stream" at bounding box center [122, 513] width 206 height 46
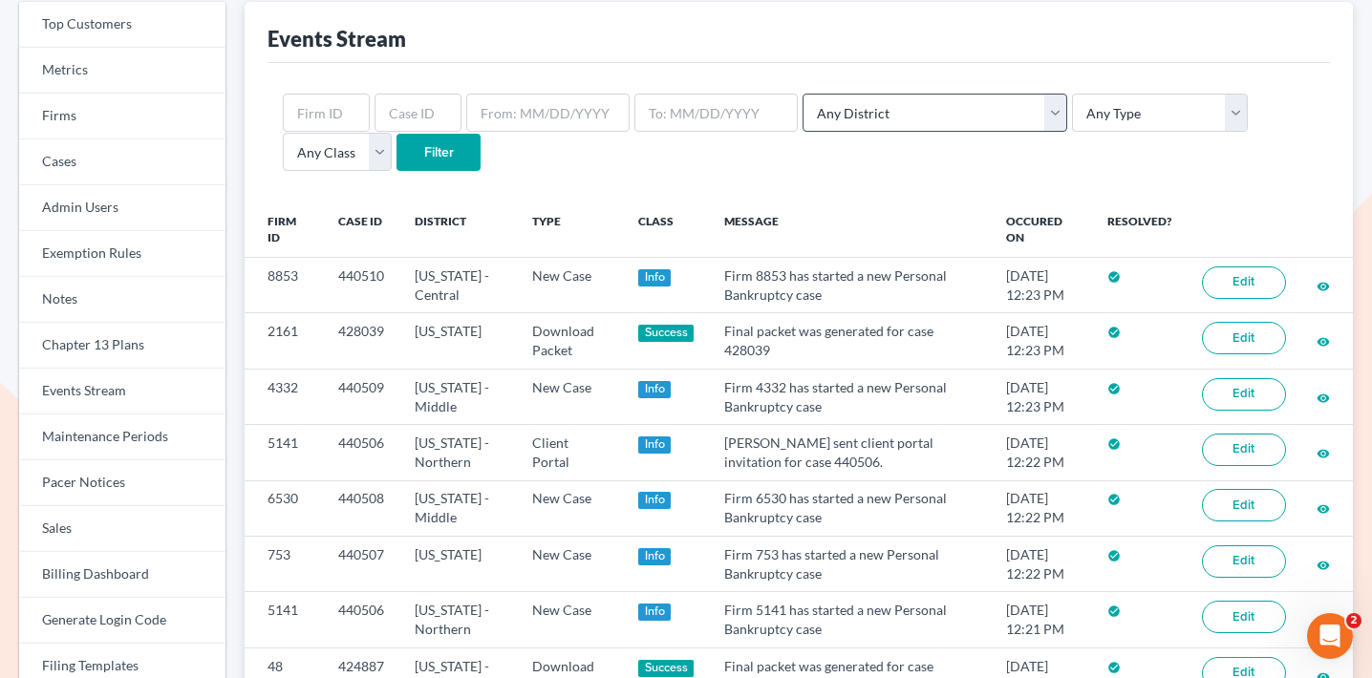
scroll to position [75, 0]
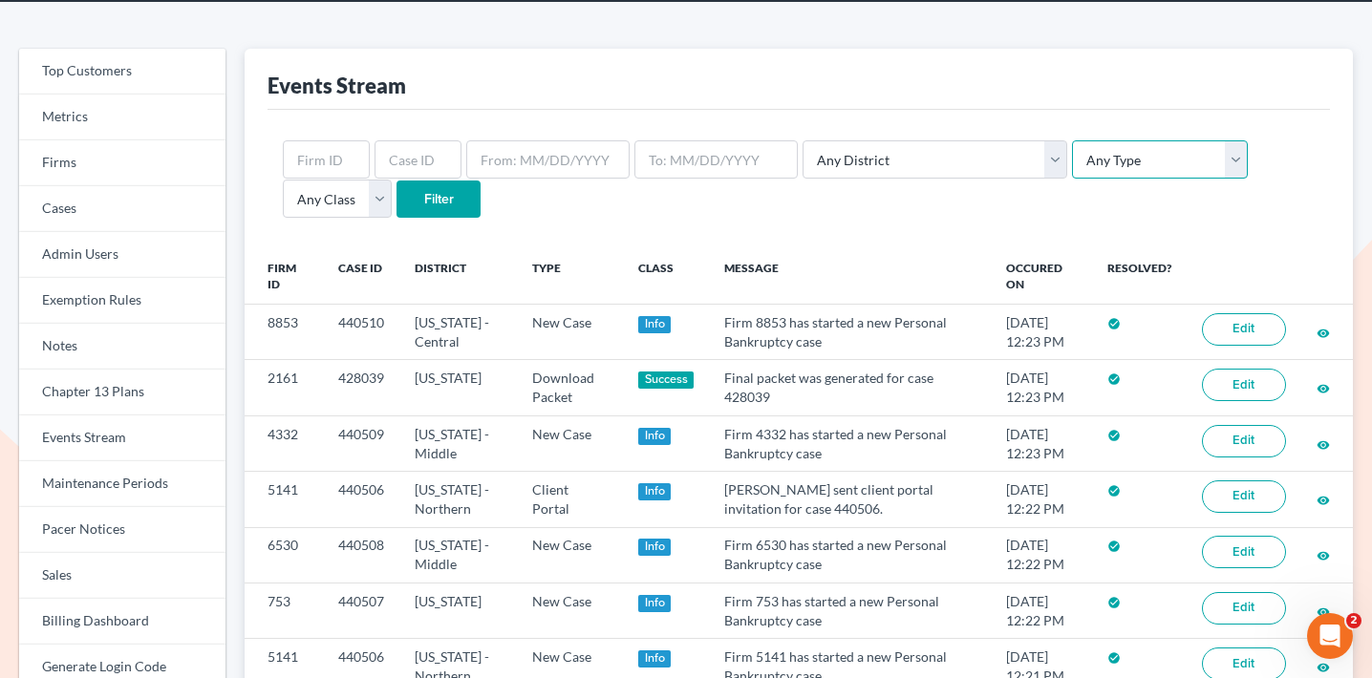
click at [1073, 166] on select "Any Type Case Applied To Plan Case Archive Case Duplicate Case Filing Chapter 1…" at bounding box center [1160, 159] width 176 height 38
select select "case_filing"
click at [1072, 140] on select "Any Type Case Applied To Plan Case Archive Case Duplicate Case Filing Chapter 1…" at bounding box center [1160, 159] width 176 height 38
click at [397, 185] on input "Filter" at bounding box center [439, 200] width 84 height 38
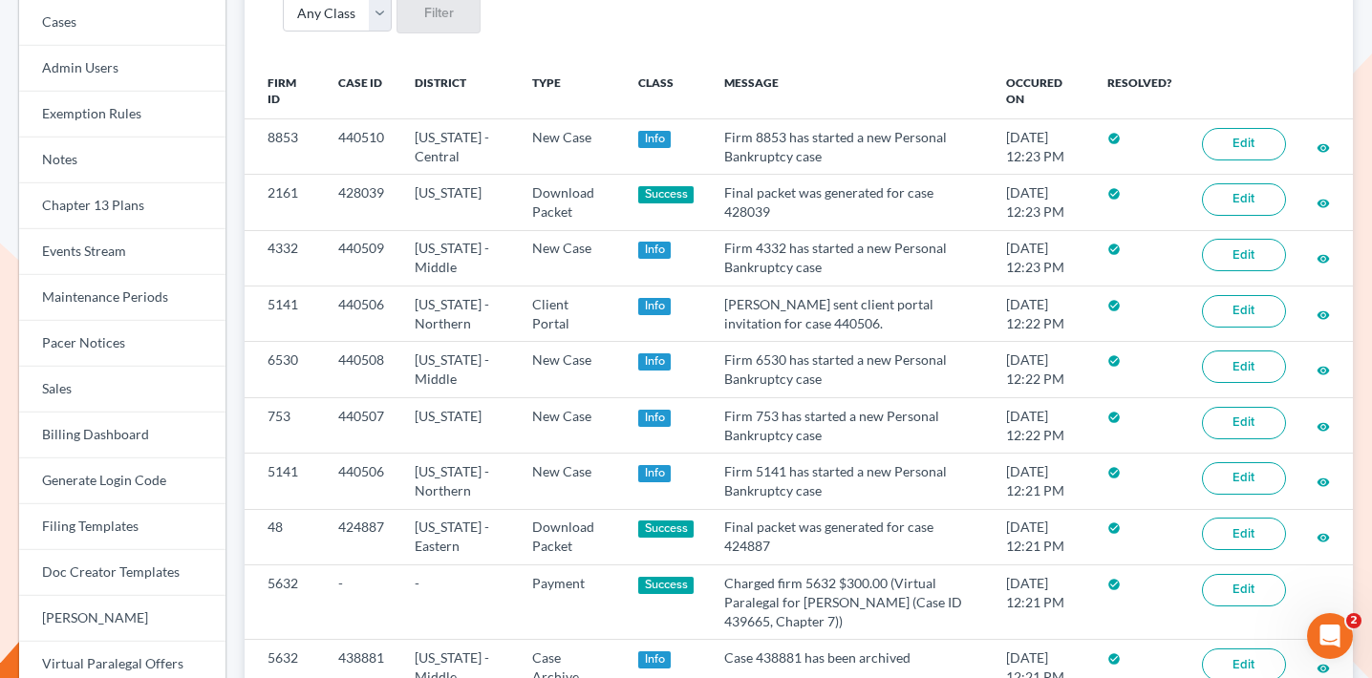
scroll to position [282, 0]
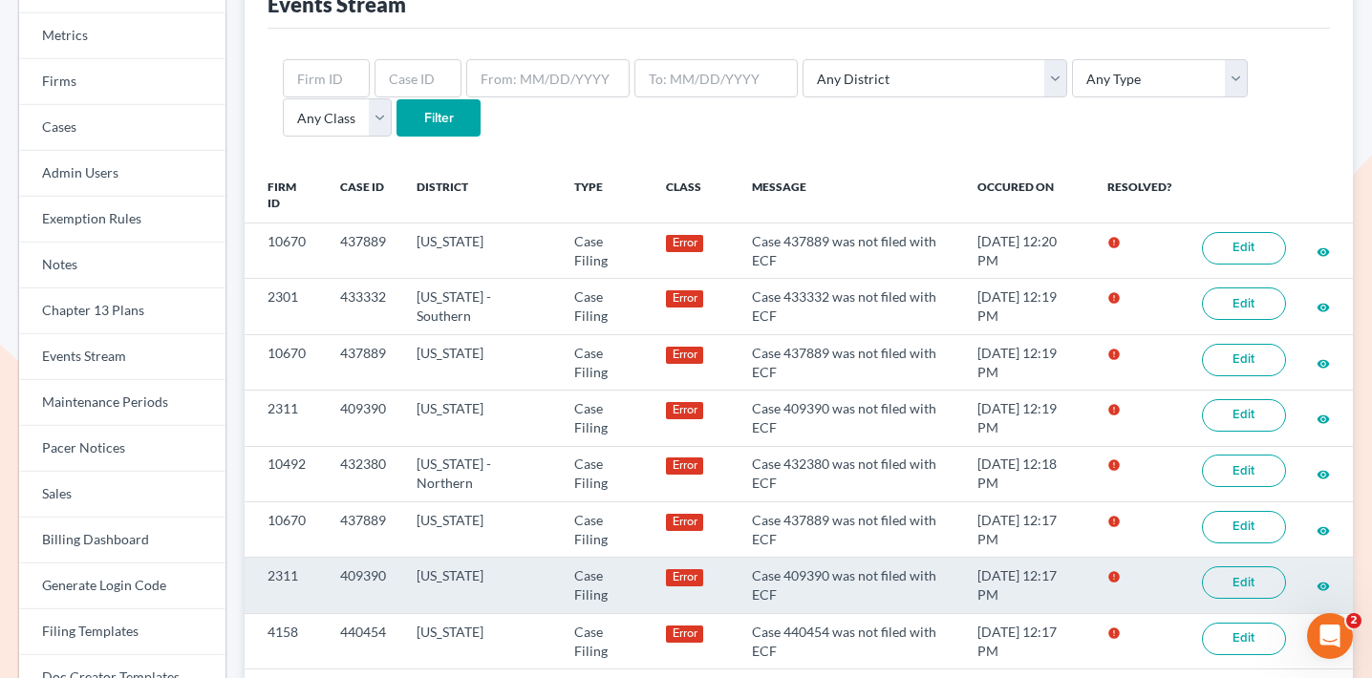
scroll to position [184, 0]
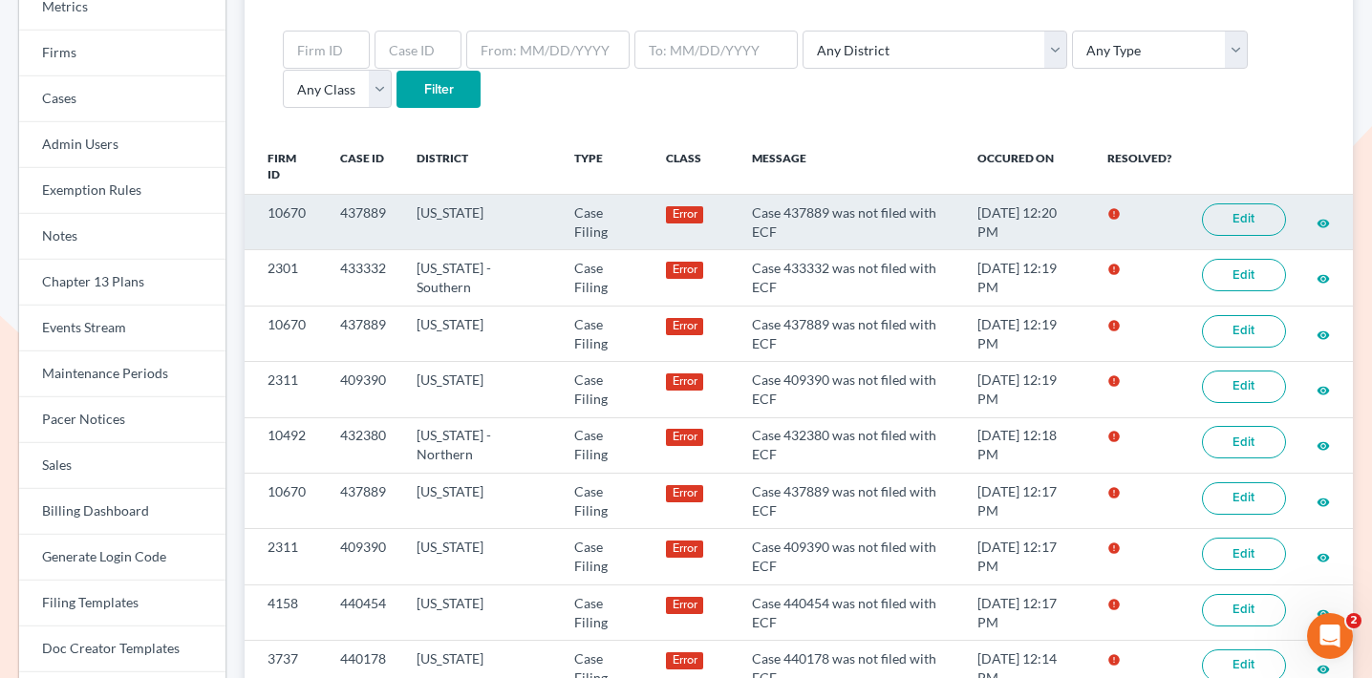
click at [1264, 212] on link "Edit" at bounding box center [1244, 220] width 84 height 32
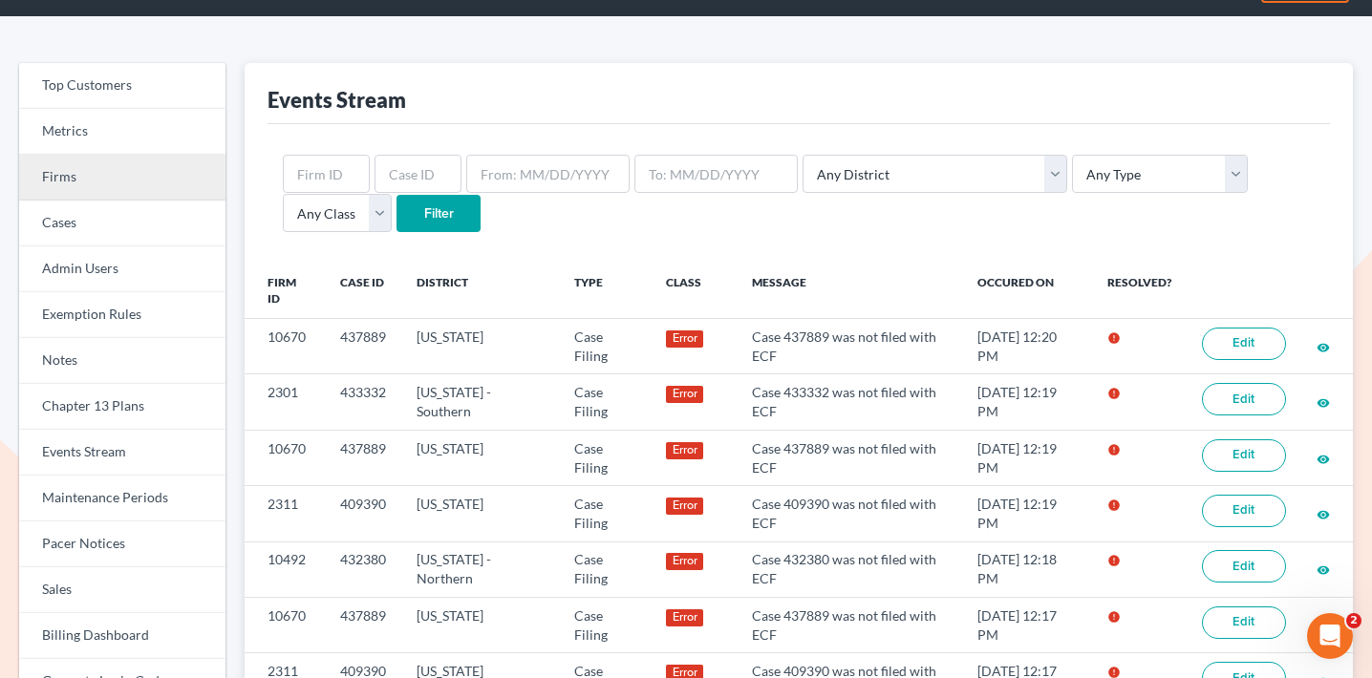
scroll to position [60, 0]
click at [133, 178] on link "Firms" at bounding box center [122, 178] width 206 height 46
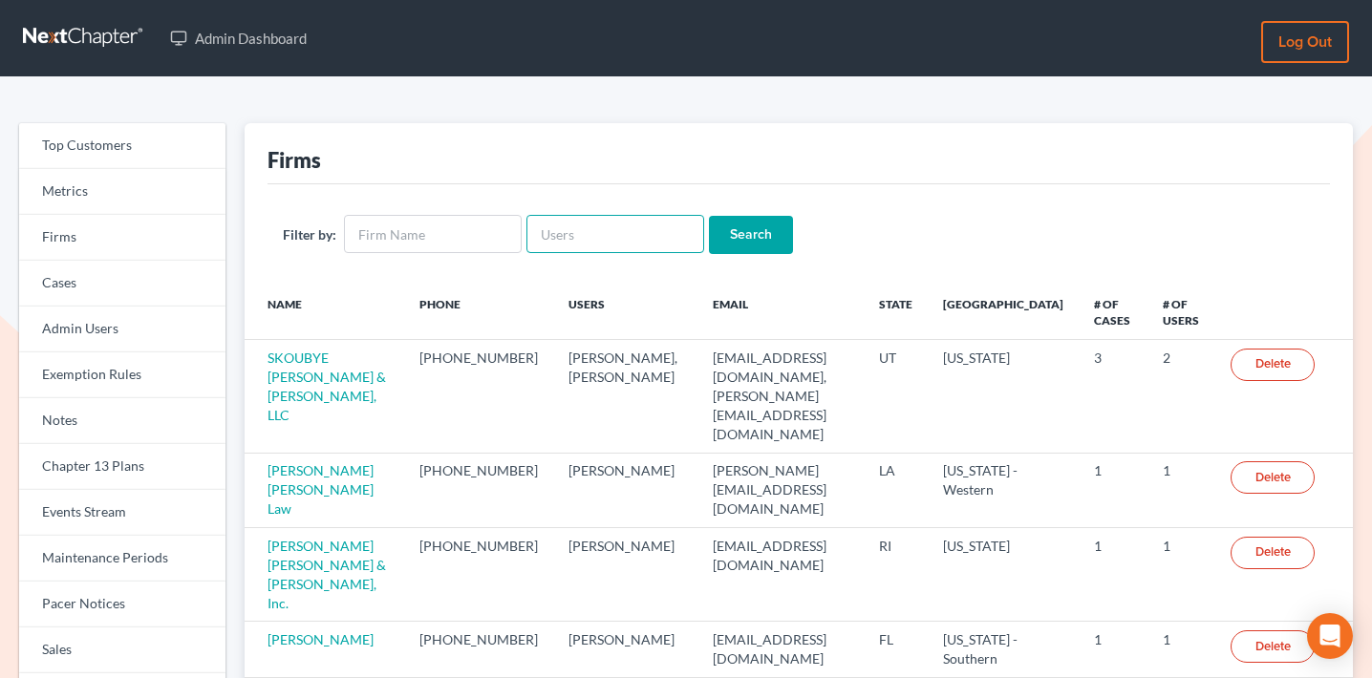
click at [564, 233] on input "text" at bounding box center [616, 234] width 178 height 38
paste input "[PERSON_NAME][EMAIL_ADDRESS][DOMAIN_NAME]"
type input "[PERSON_NAME][EMAIL_ADDRESS][DOMAIN_NAME]"
click at [772, 232] on input "Search" at bounding box center [751, 235] width 84 height 38
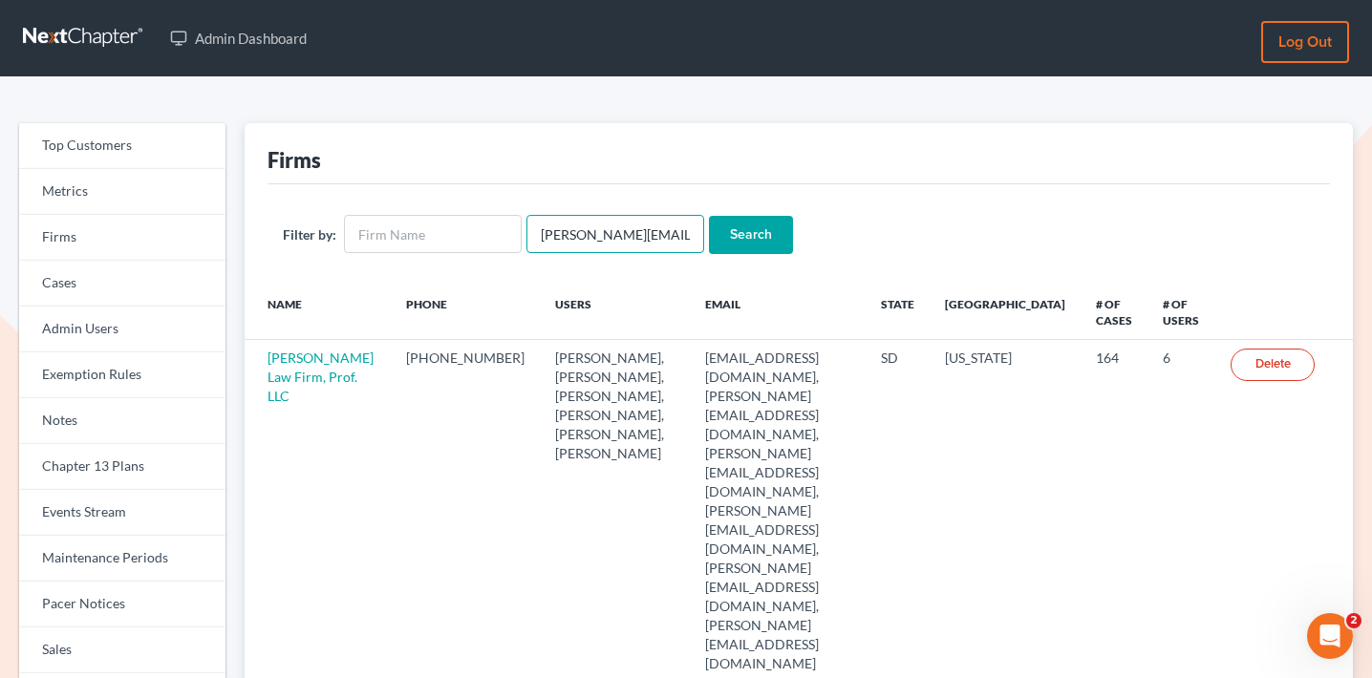
click at [610, 225] on input "riedel@sgsllc.com" at bounding box center [616, 234] width 178 height 38
paste input "tcafferty@buckeye-express"
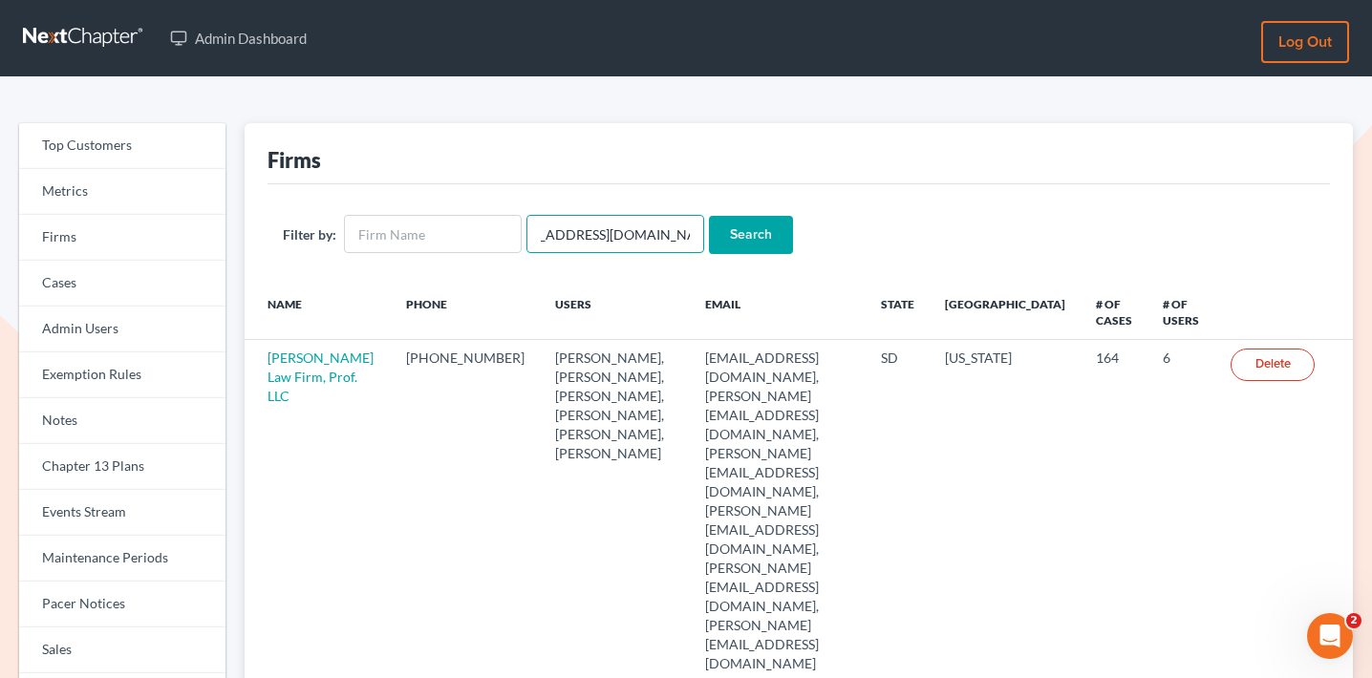
type input "[EMAIL_ADDRESS][DOMAIN_NAME]"
click at [732, 231] on input "Search" at bounding box center [751, 235] width 84 height 38
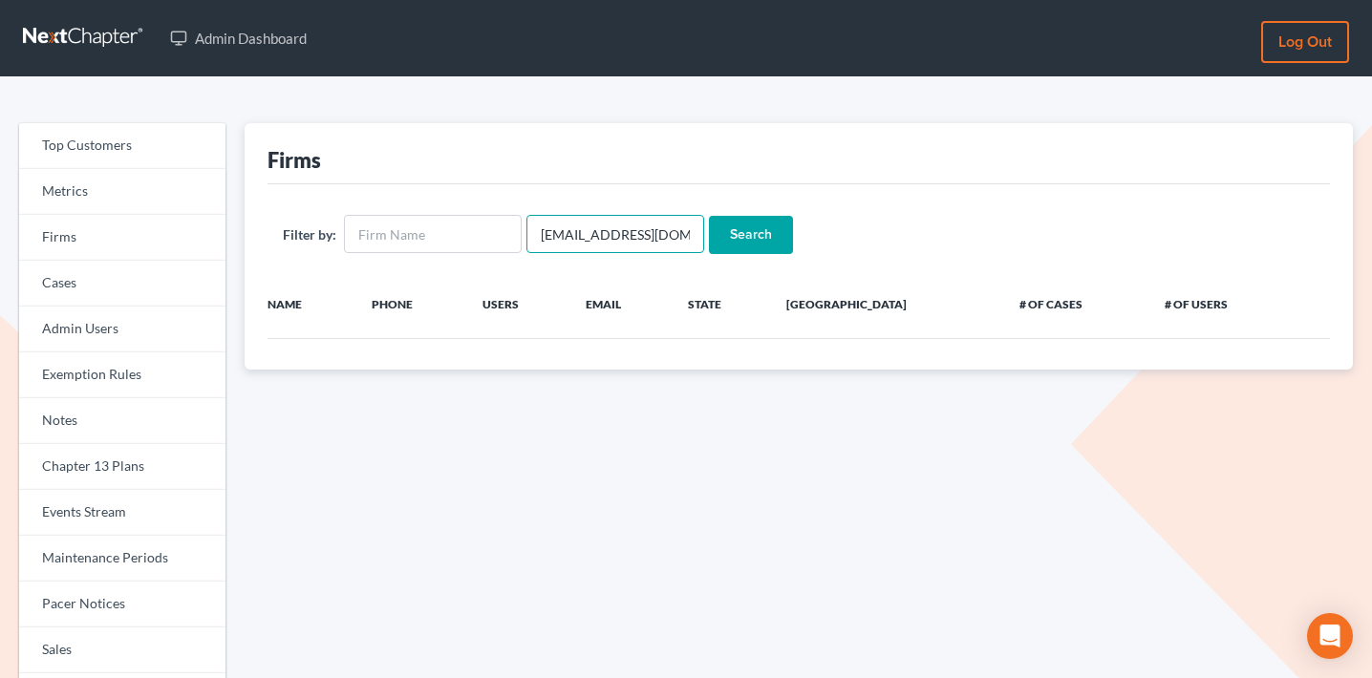
drag, startPoint x: 587, startPoint y: 234, endPoint x: 748, endPoint y: 234, distance: 161.5
click at [748, 234] on form "Filter by: [EMAIL_ADDRESS][DOMAIN_NAME] Search" at bounding box center [799, 234] width 1032 height 39
type input "tcafferty"
click at [709, 216] on input "Search" at bounding box center [751, 235] width 84 height 38
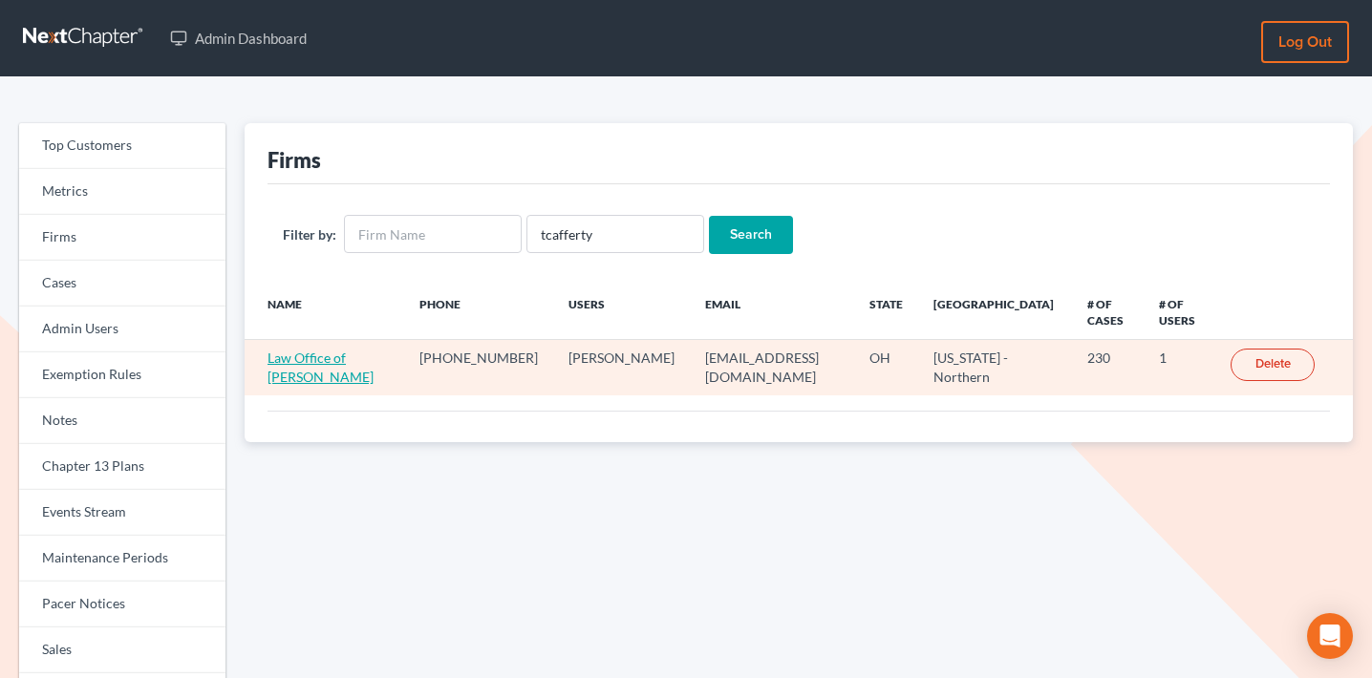
click at [374, 350] on link "Law Office of [PERSON_NAME]" at bounding box center [321, 367] width 106 height 35
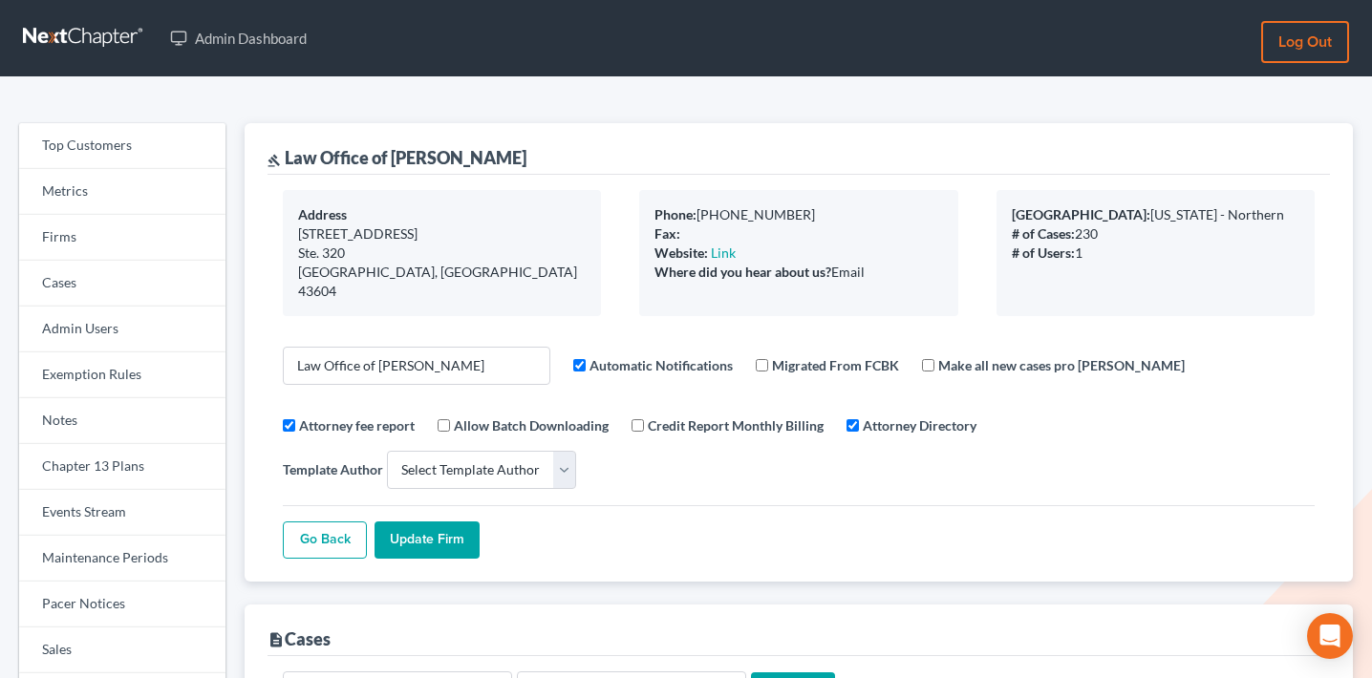
select select
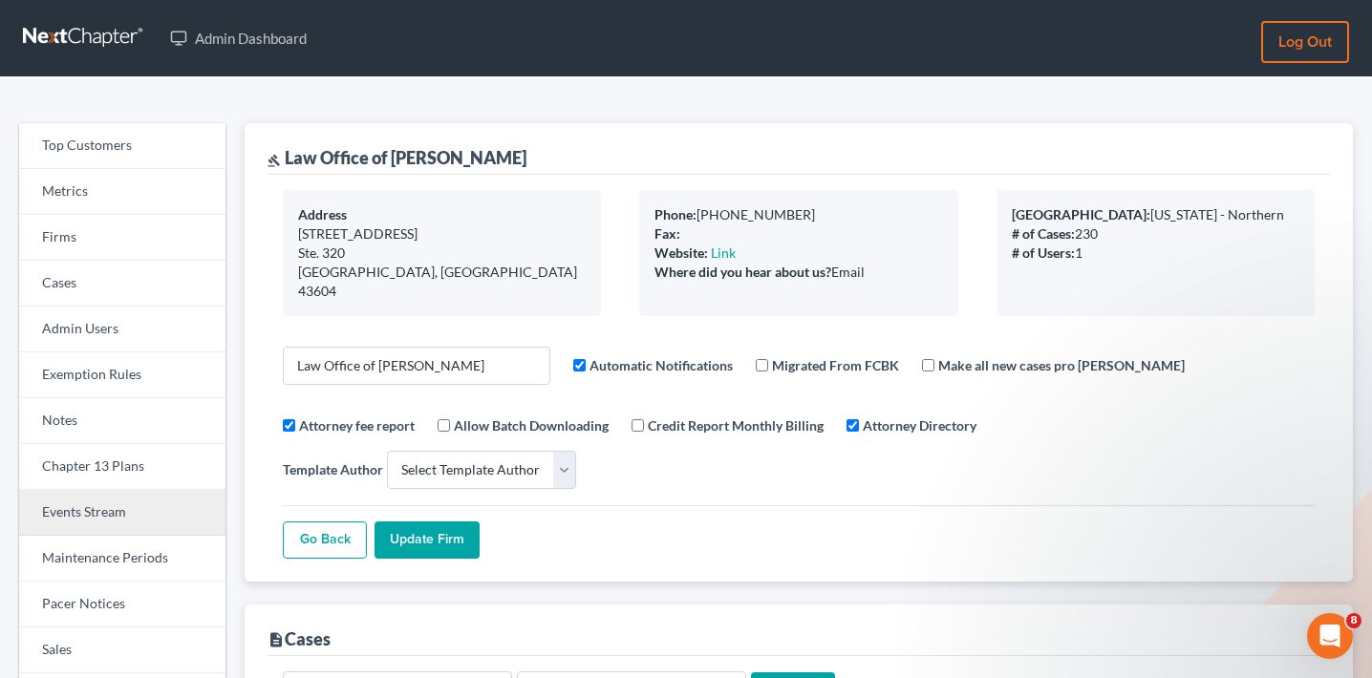
click at [125, 511] on link "Events Stream" at bounding box center [122, 513] width 206 height 46
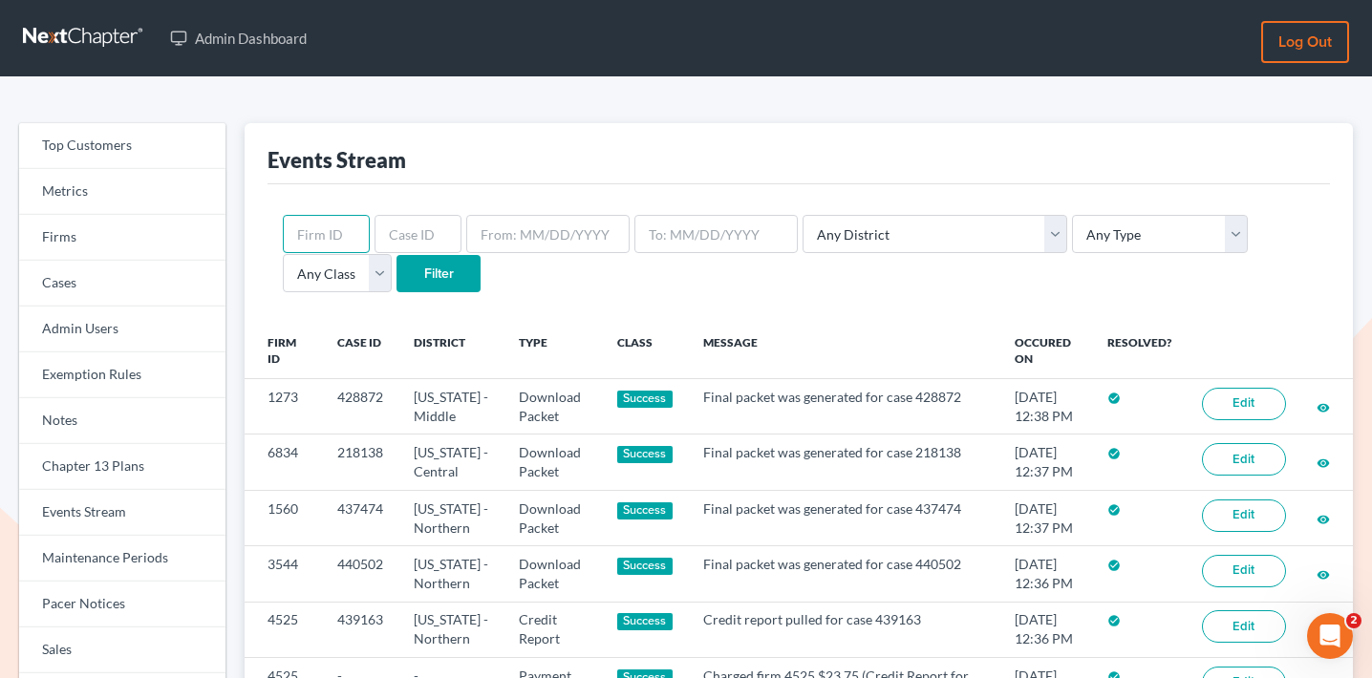
click at [334, 233] on input "text" at bounding box center [326, 234] width 87 height 38
click at [418, 228] on input "text" at bounding box center [418, 234] width 87 height 38
click at [311, 233] on input "text" at bounding box center [326, 234] width 87 height 38
click at [410, 232] on input "text" at bounding box center [418, 234] width 87 height 38
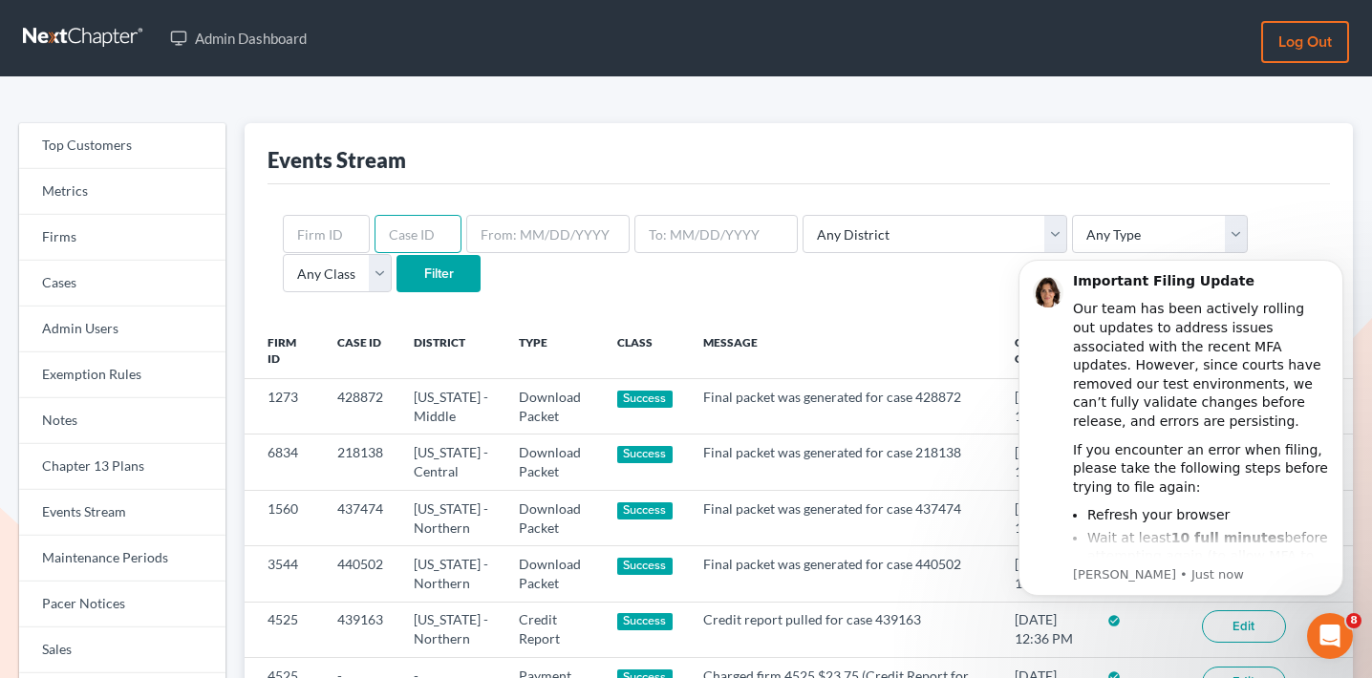
click at [383, 234] on input "text" at bounding box center [418, 234] width 87 height 38
click at [326, 233] on input "text" at bounding box center [326, 234] width 87 height 38
paste input "3164"
type input "3164"
click at [397, 283] on input "Filter" at bounding box center [439, 274] width 84 height 38
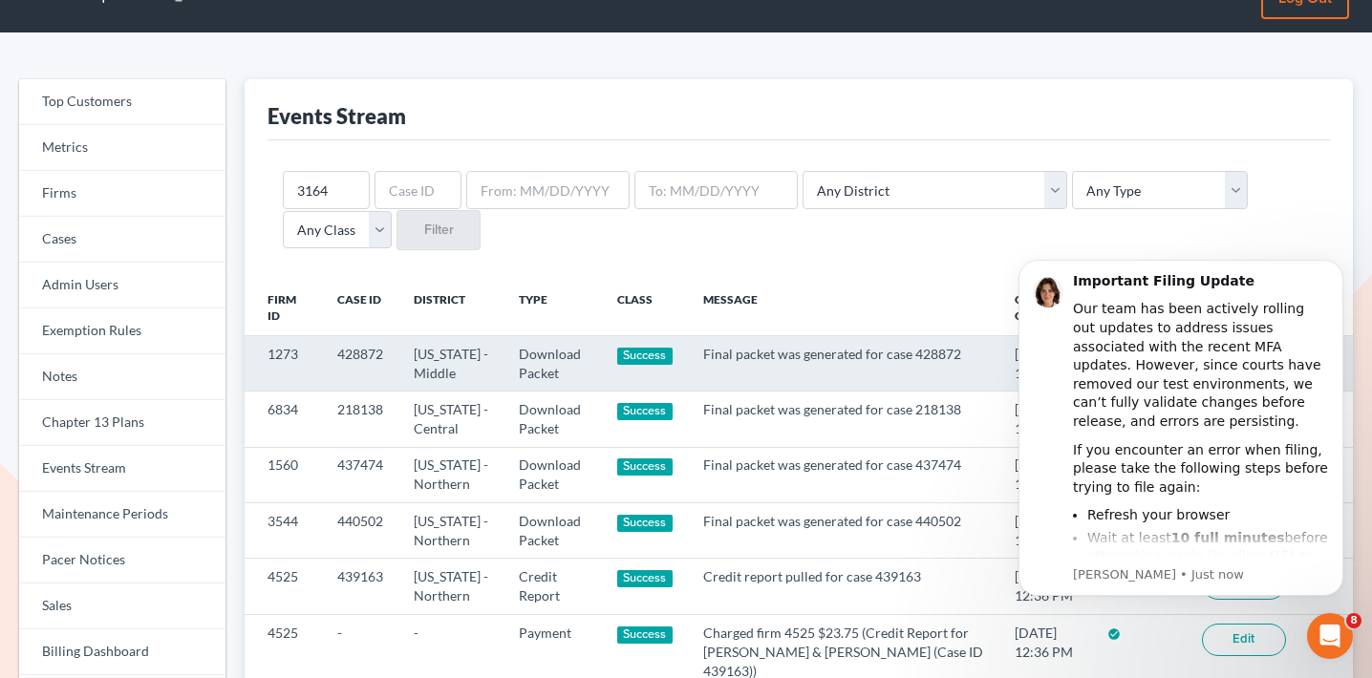
scroll to position [46, 0]
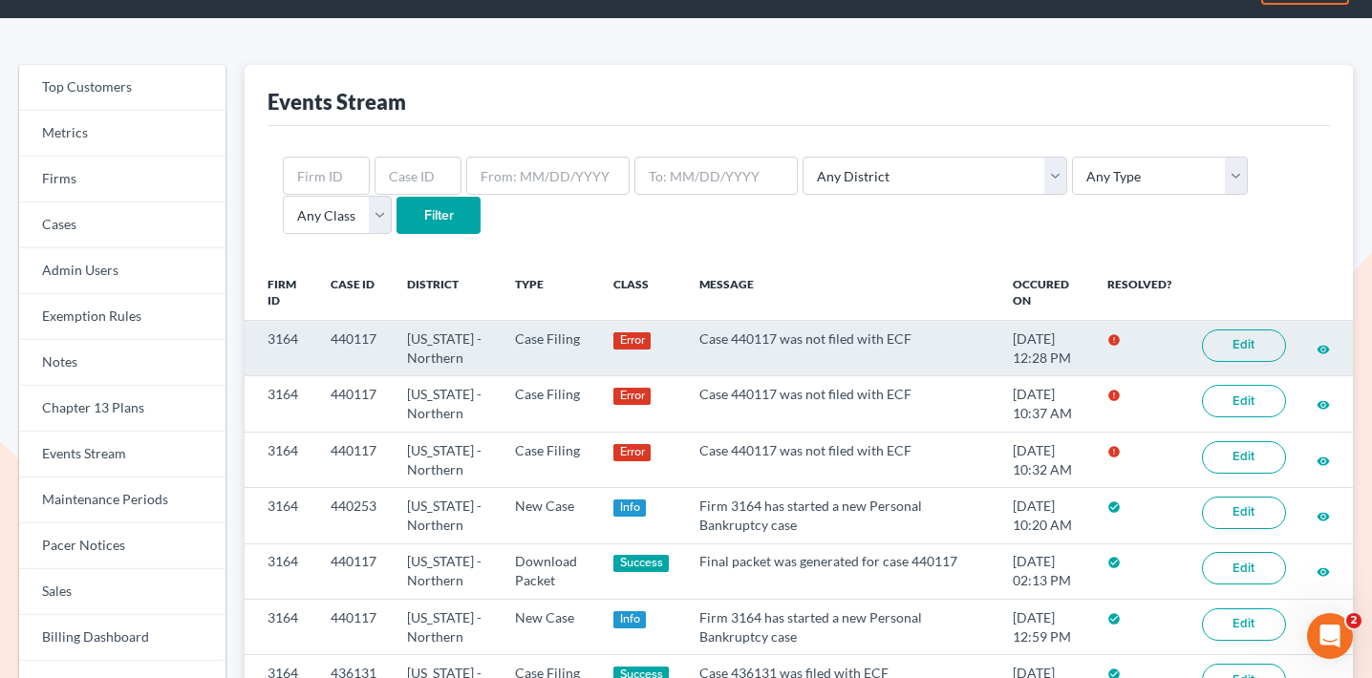
scroll to position [62, 0]
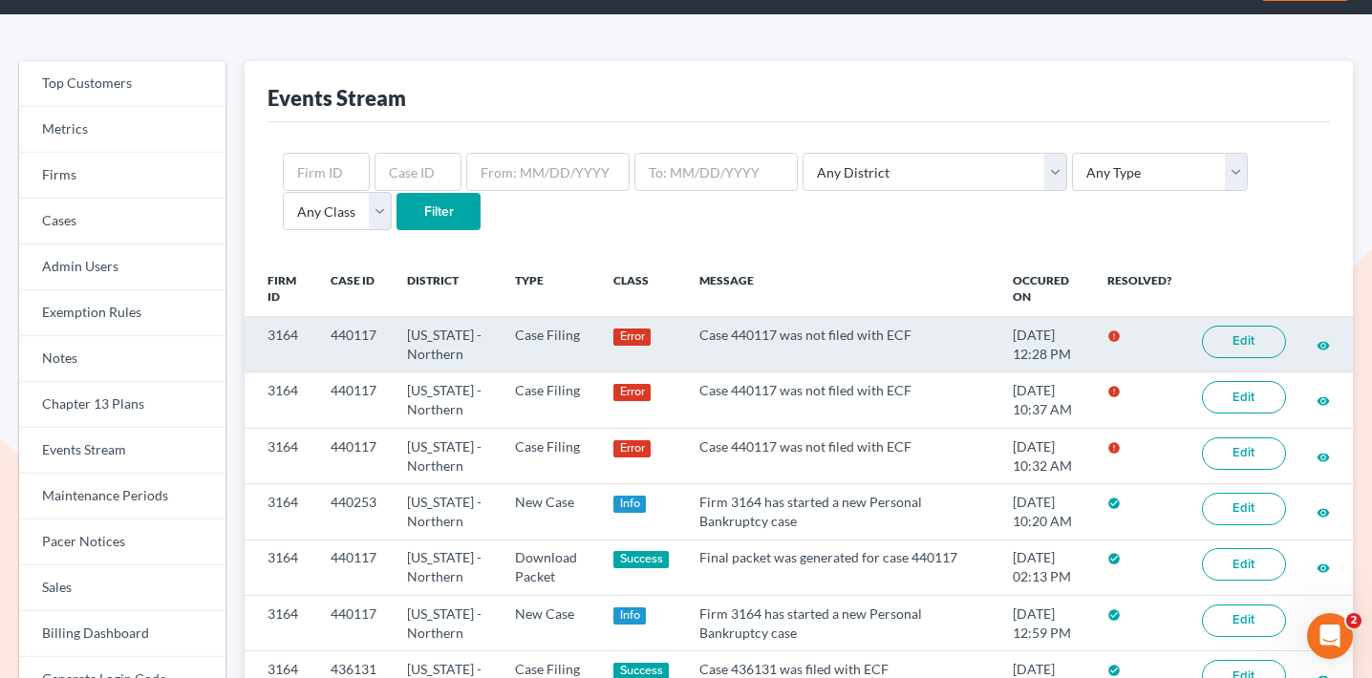
click at [1233, 333] on link "Edit" at bounding box center [1244, 342] width 84 height 32
click at [743, 336] on td "Case 440117 was not filed with ECF" at bounding box center [841, 344] width 314 height 55
copy td "440117"
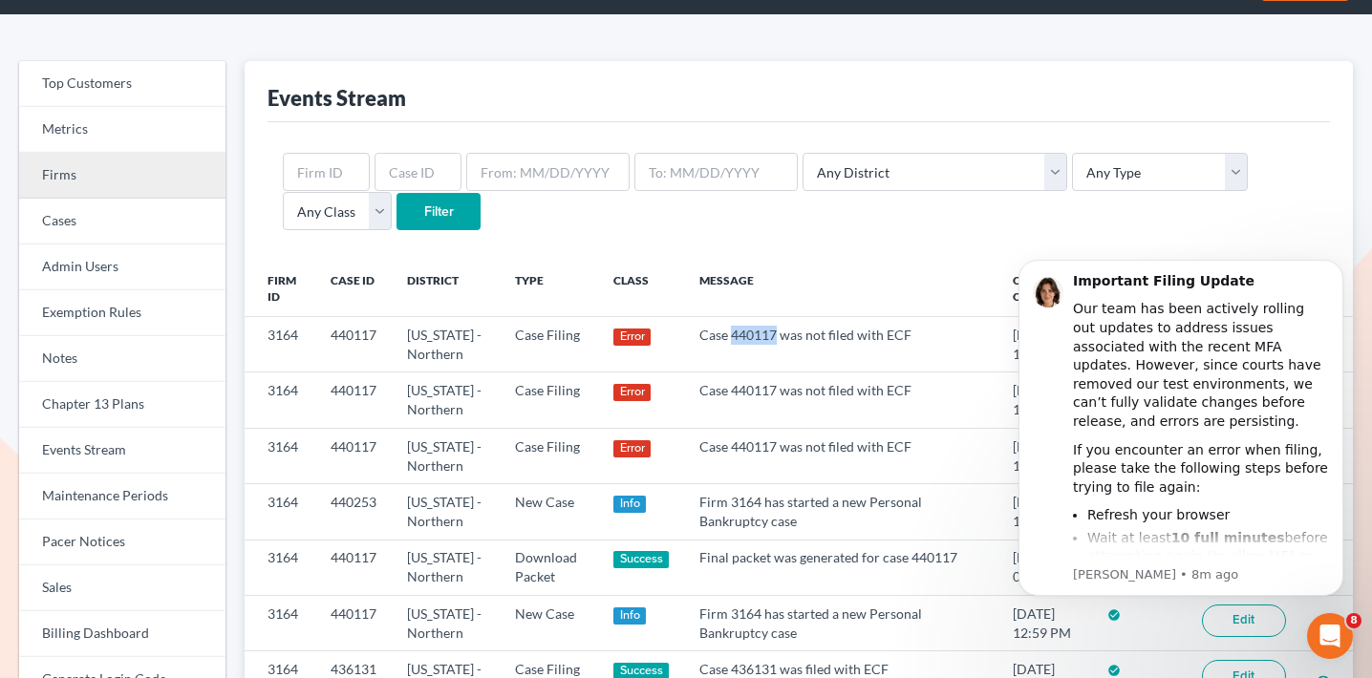
click at [125, 179] on link "Firms" at bounding box center [122, 176] width 206 height 46
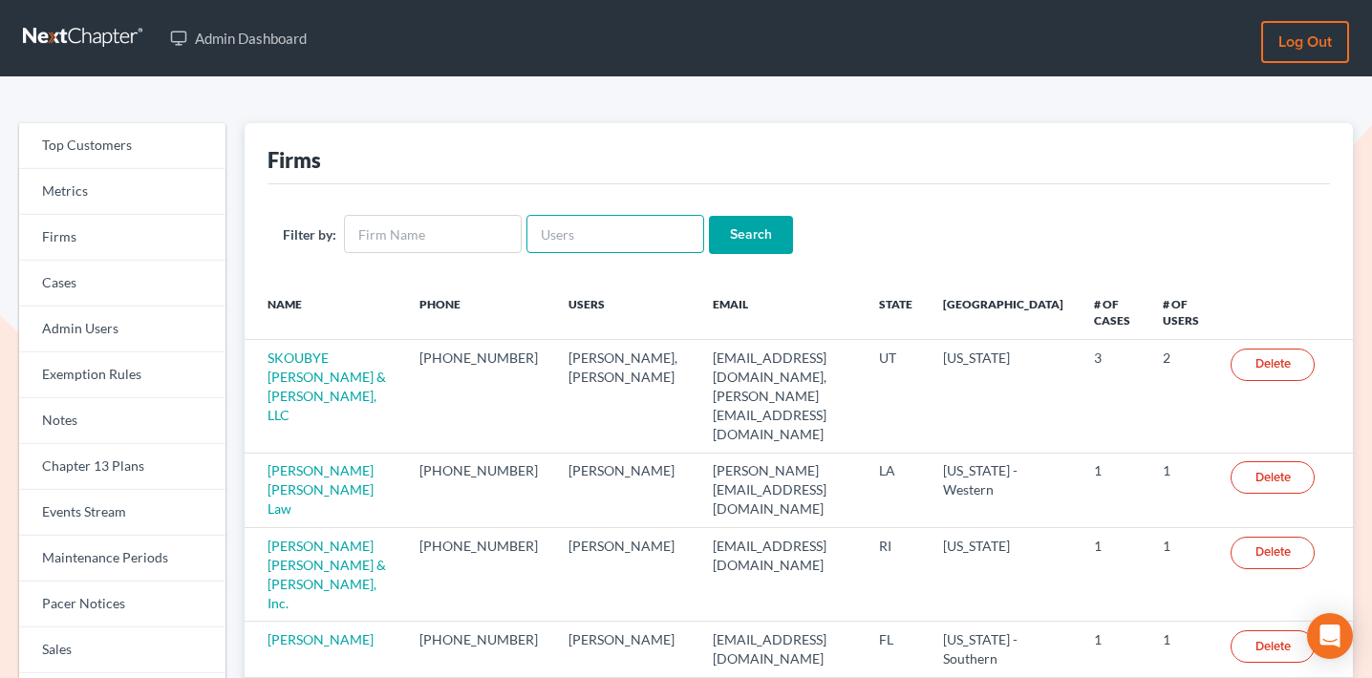
click at [566, 221] on input "text" at bounding box center [616, 234] width 178 height 38
paste input "rebecca@farmerwright.com"
type input "rebecca@farmerwright.com"
click at [743, 235] on input "Search" at bounding box center [751, 235] width 84 height 38
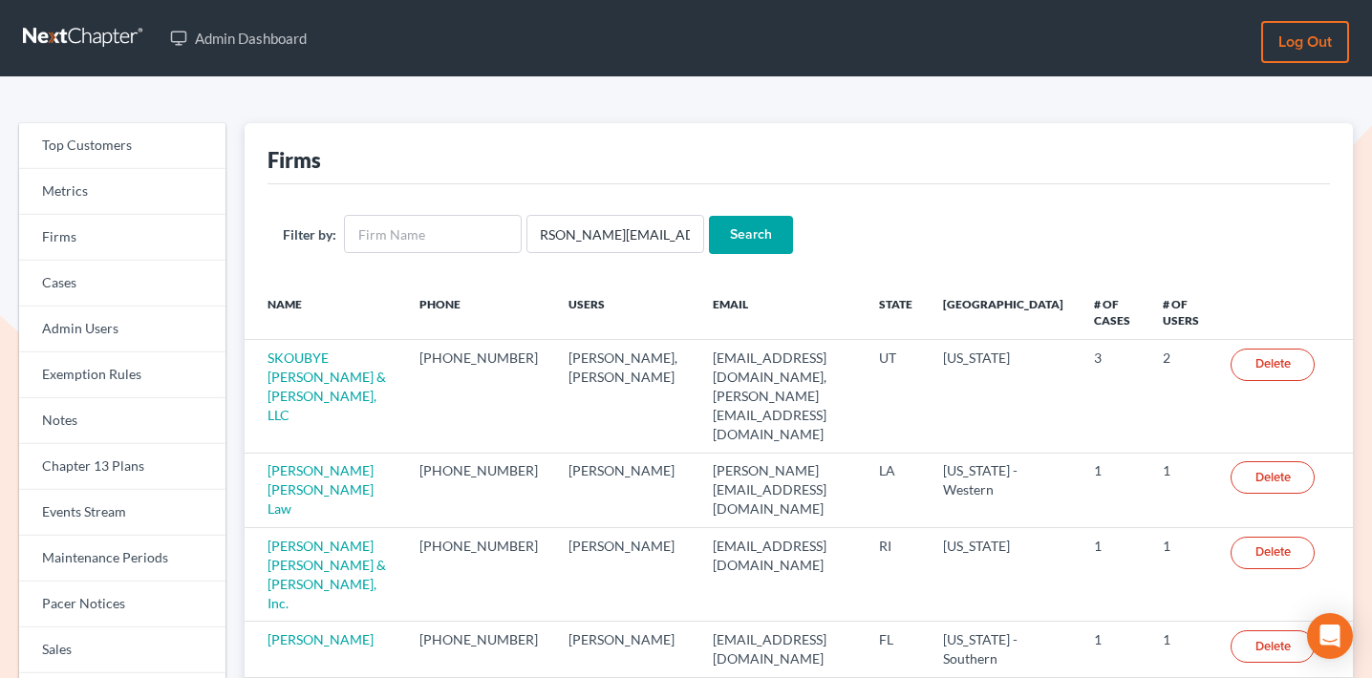
scroll to position [0, 0]
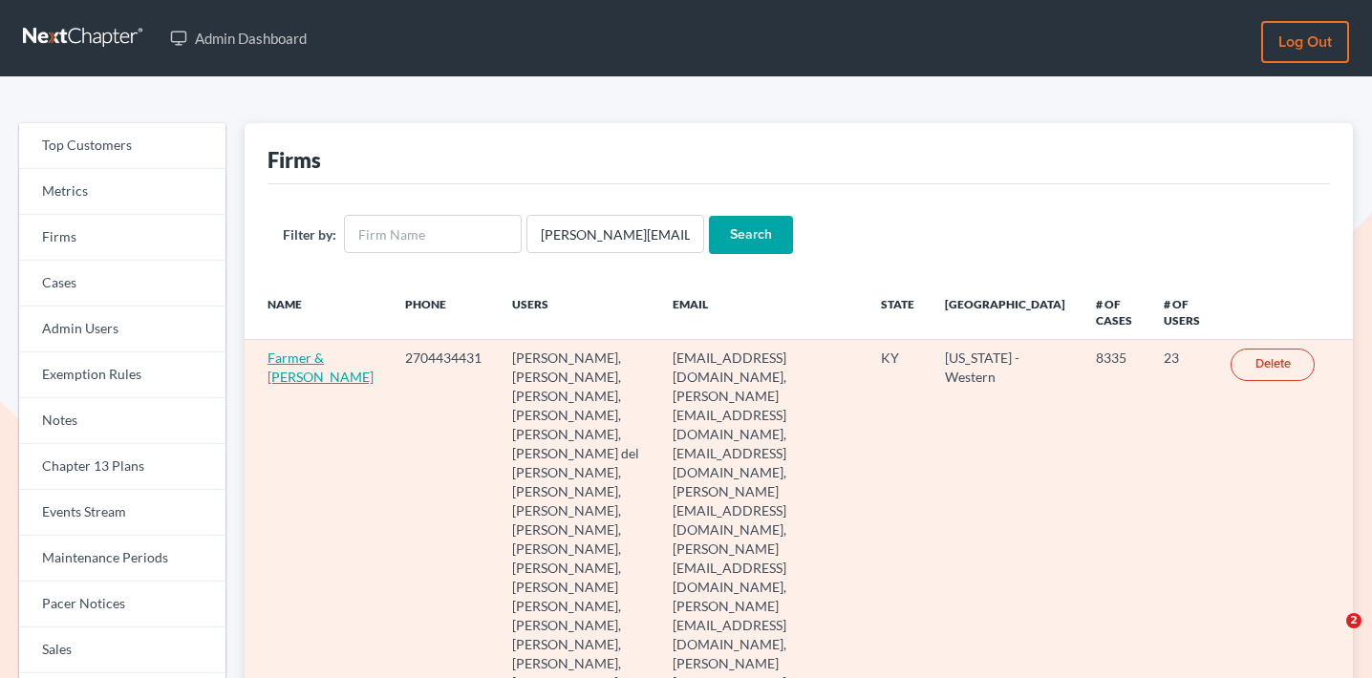
click at [289, 357] on link "Farmer & [PERSON_NAME]" at bounding box center [321, 367] width 106 height 35
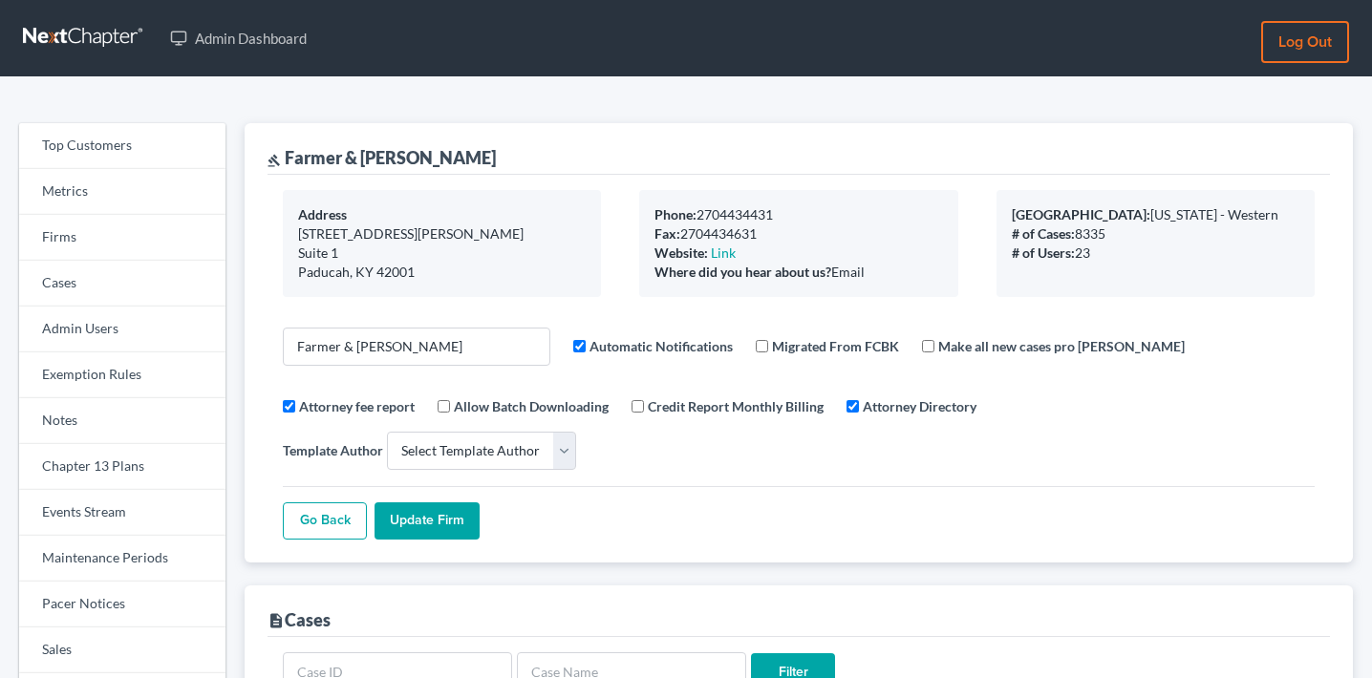
select select
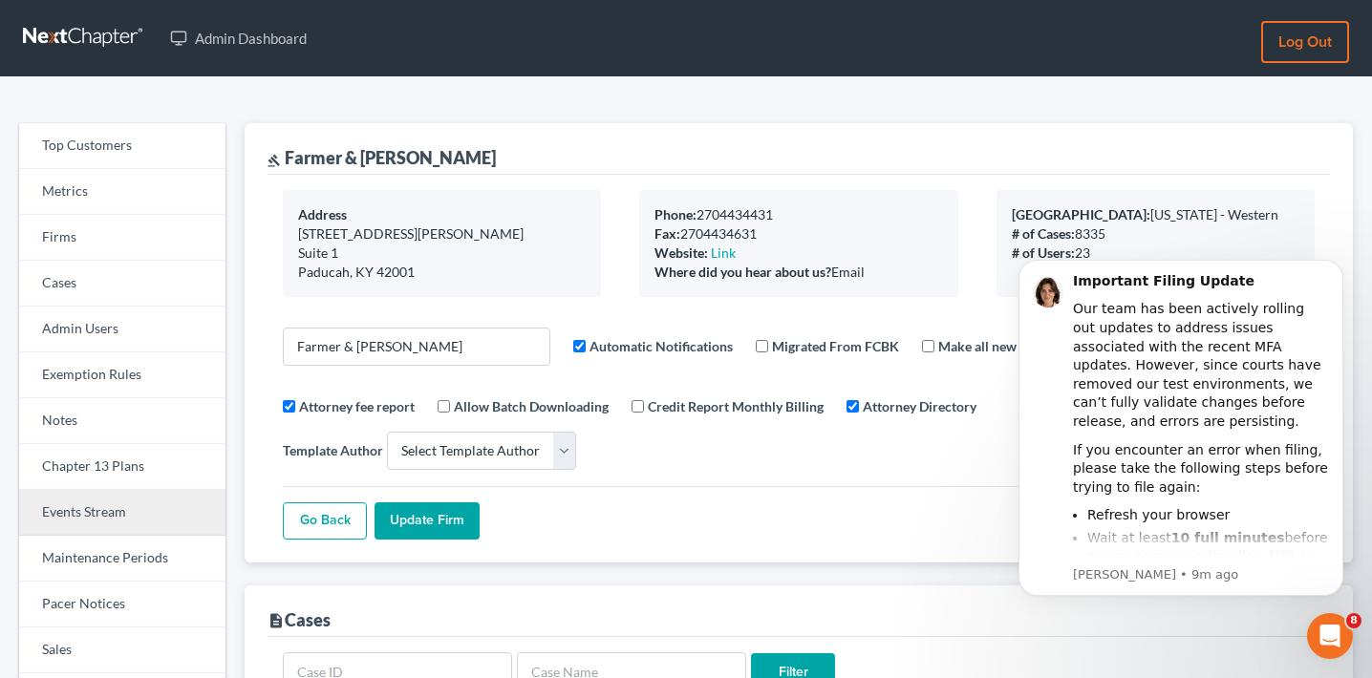
click at [108, 522] on link "Events Stream" at bounding box center [122, 513] width 206 height 46
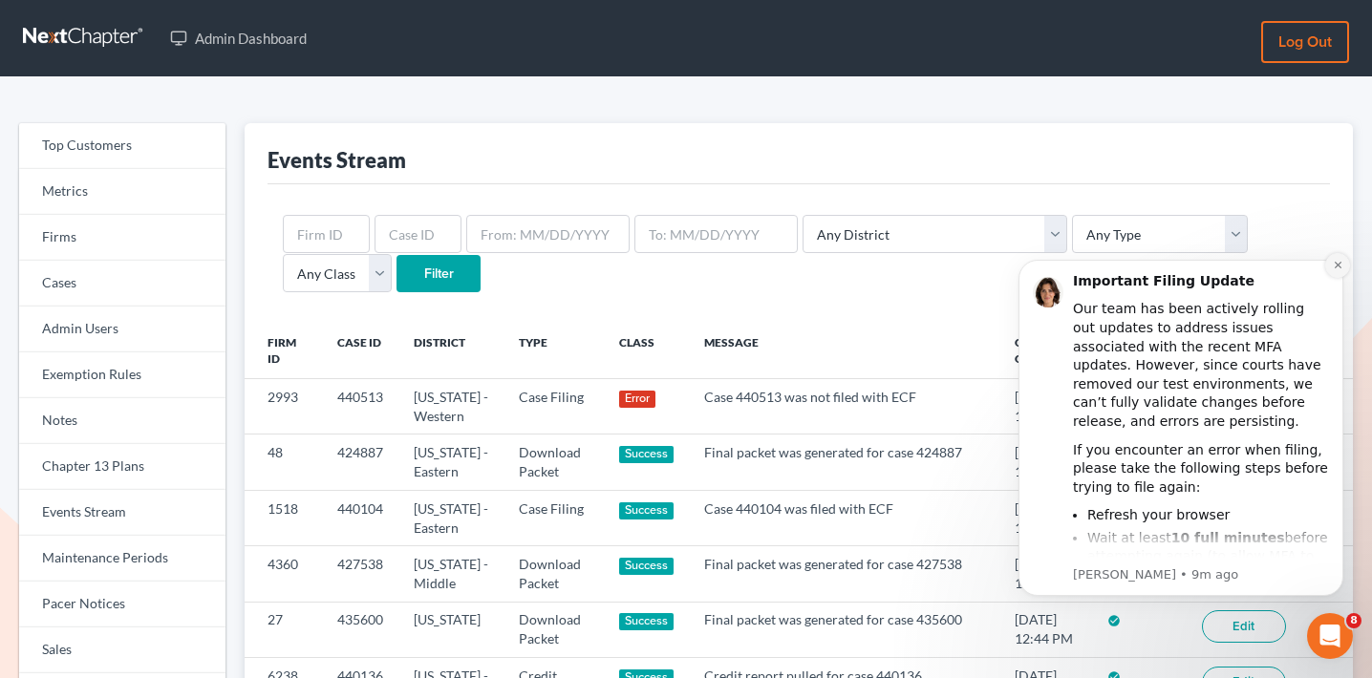
click at [1339, 267] on icon "Dismiss notification" at bounding box center [1337, 265] width 7 height 7
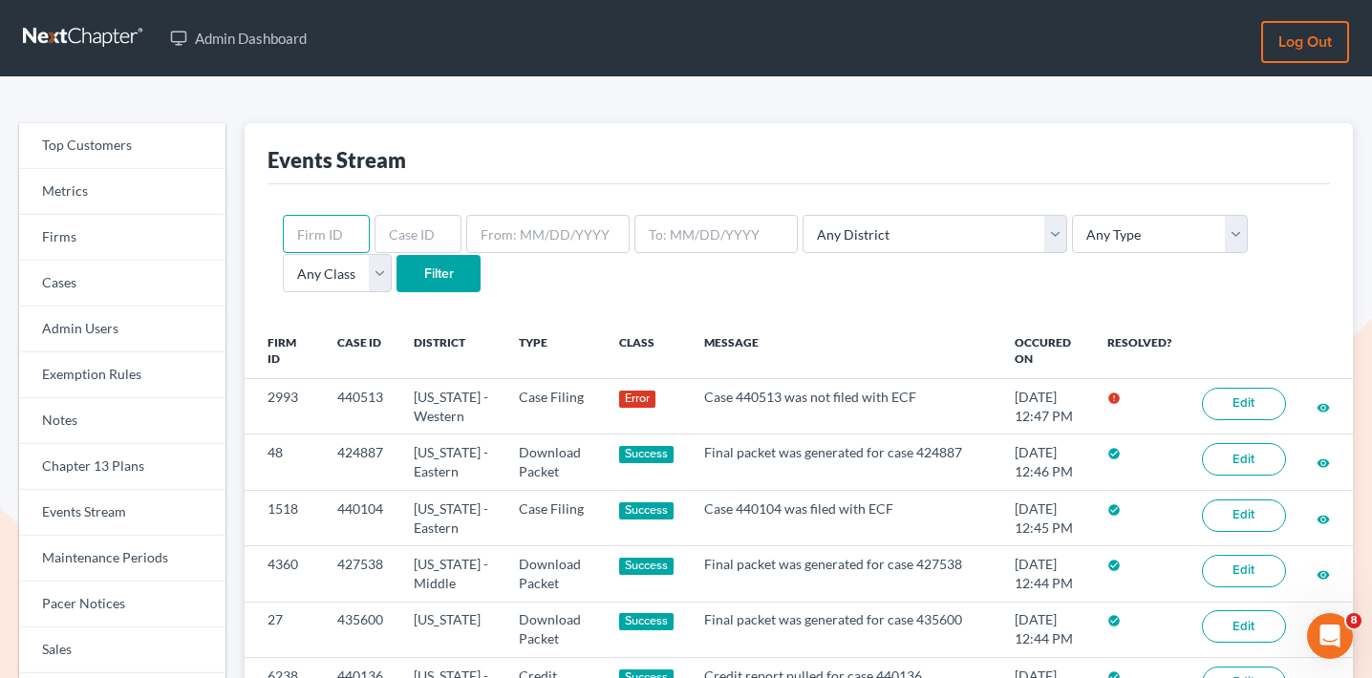
click at [312, 236] on input "text" at bounding box center [326, 234] width 87 height 38
paste input "1518"
type input "1518"
click at [397, 281] on input "Filter" at bounding box center [439, 274] width 84 height 38
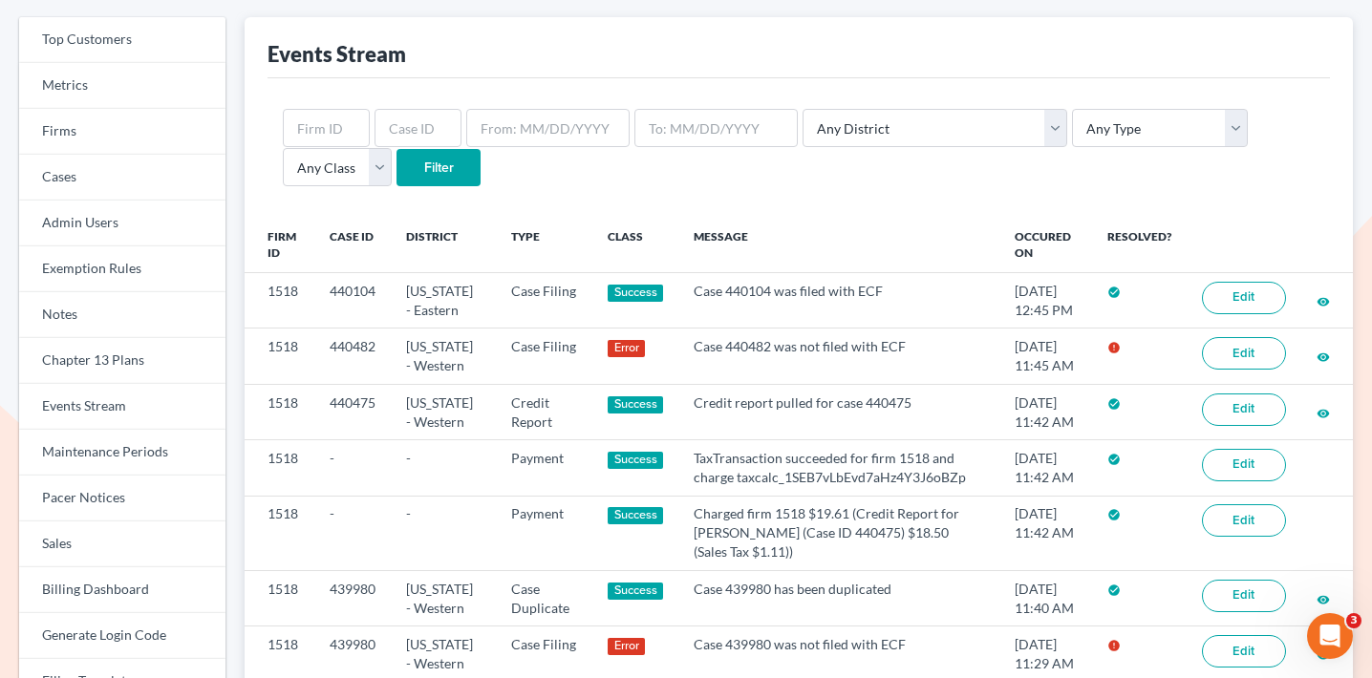
scroll to position [109, 0]
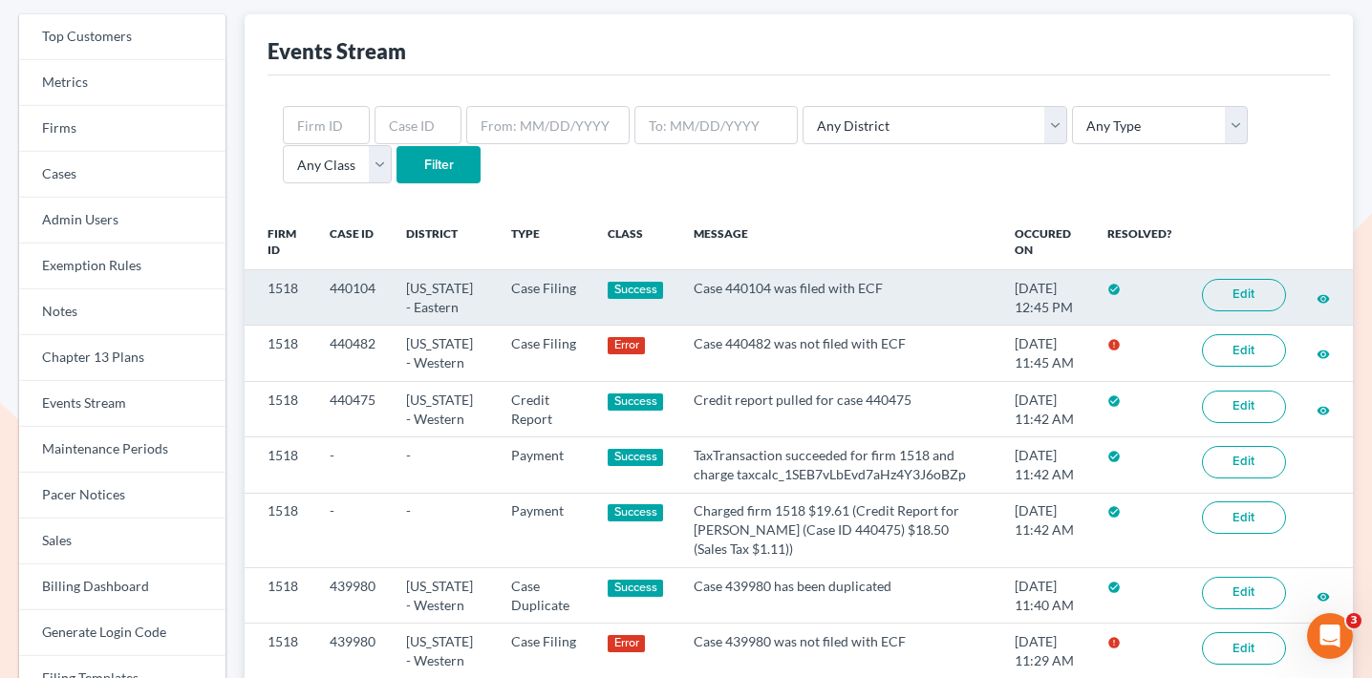
click at [1232, 290] on link "Edit" at bounding box center [1244, 295] width 84 height 32
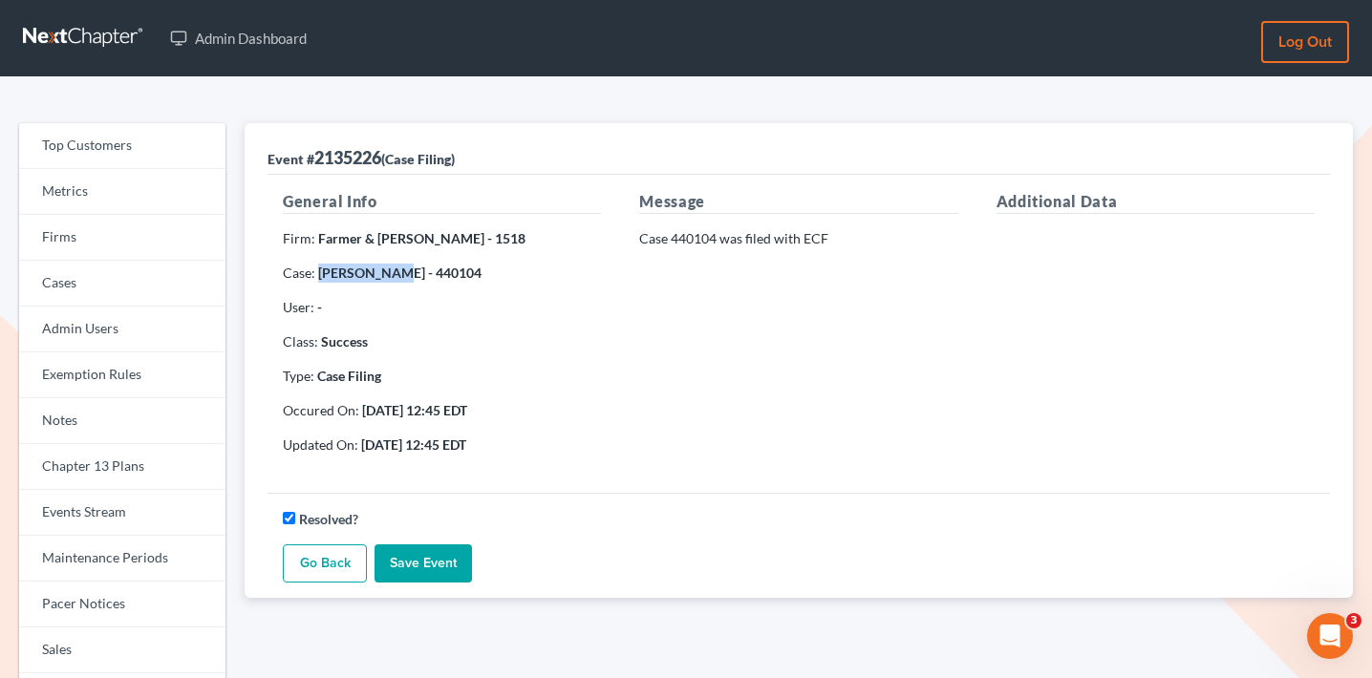
drag, startPoint x: 390, startPoint y: 270, endPoint x: 323, endPoint y: 269, distance: 66.9
click at [323, 269] on strong "Merle Hardy - 440104" at bounding box center [399, 273] width 163 height 16
copy strong "Merle Hardy"
click at [138, 235] on link "Firms" at bounding box center [122, 238] width 206 height 46
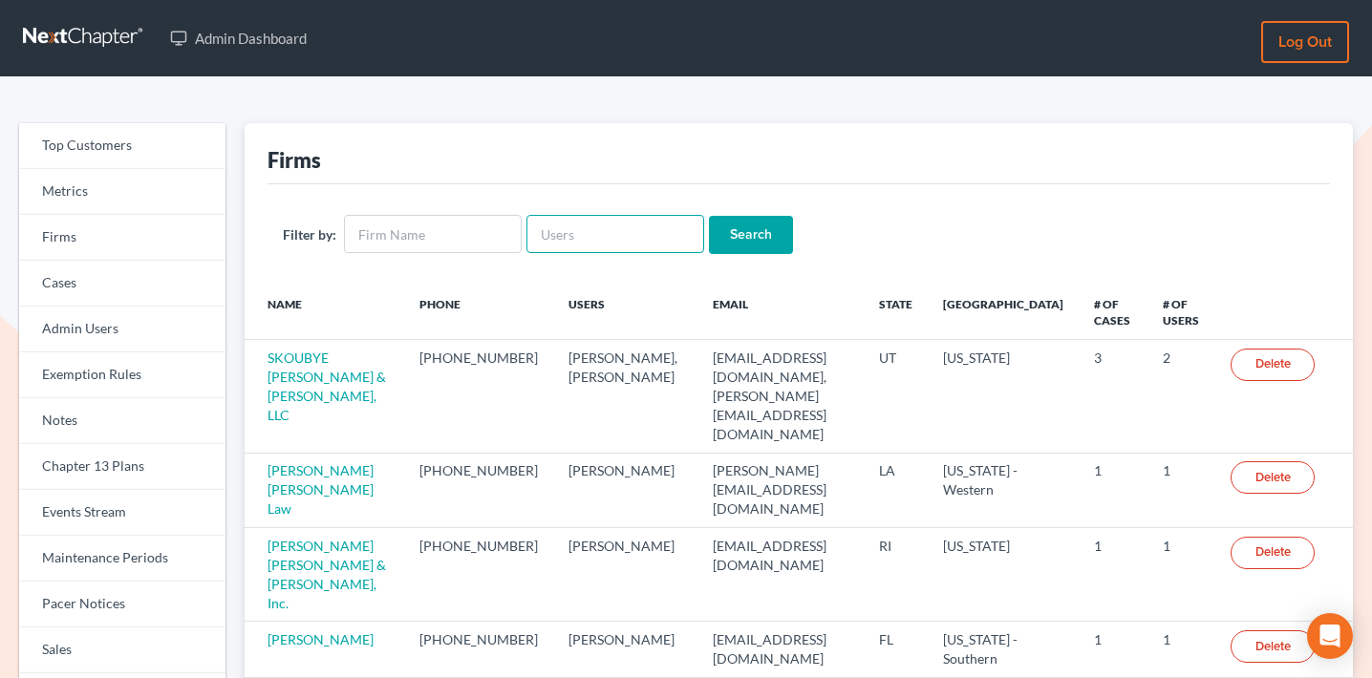
click at [587, 238] on input "text" at bounding box center [616, 234] width 178 height 38
paste input "[PERSON_NAME][EMAIL_ADDRESS][DOMAIN_NAME]"
type input "[PERSON_NAME][EMAIL_ADDRESS][DOMAIN_NAME]"
click at [709, 235] on input "Search" at bounding box center [751, 235] width 84 height 38
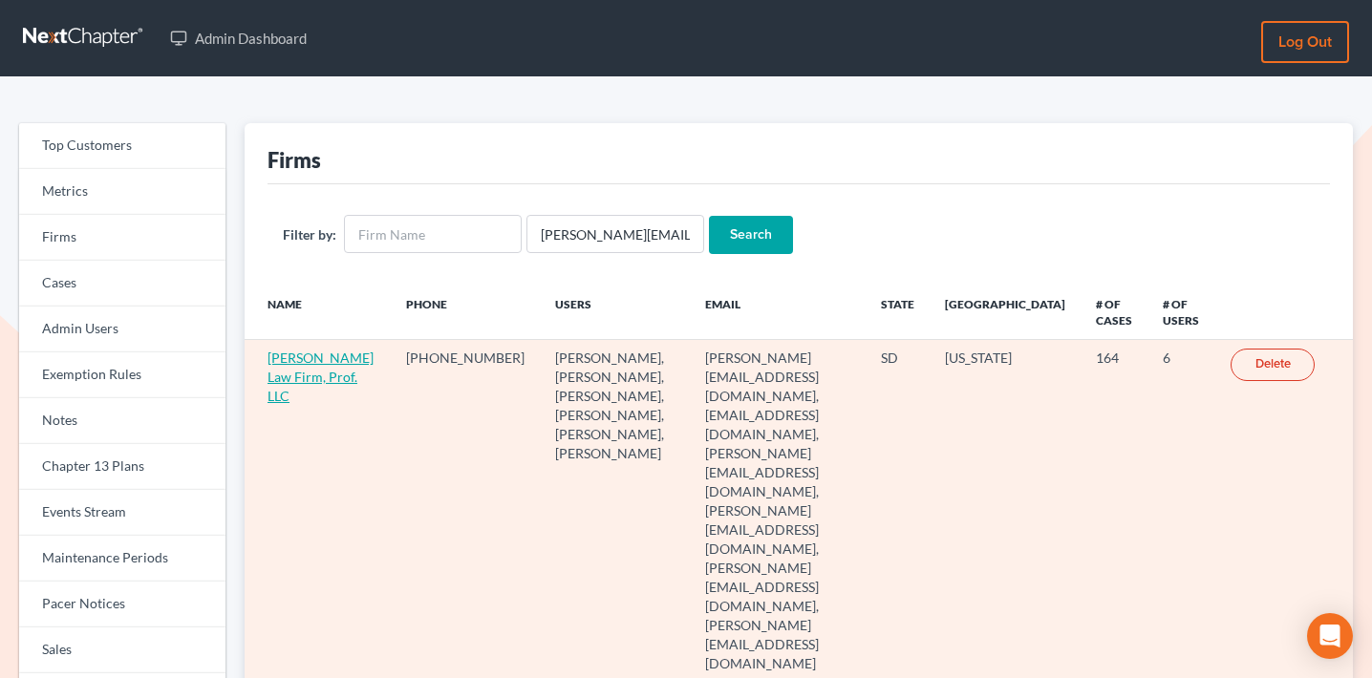
click at [293, 356] on link "[PERSON_NAME] Law Firm, Prof. LLC" at bounding box center [321, 377] width 106 height 54
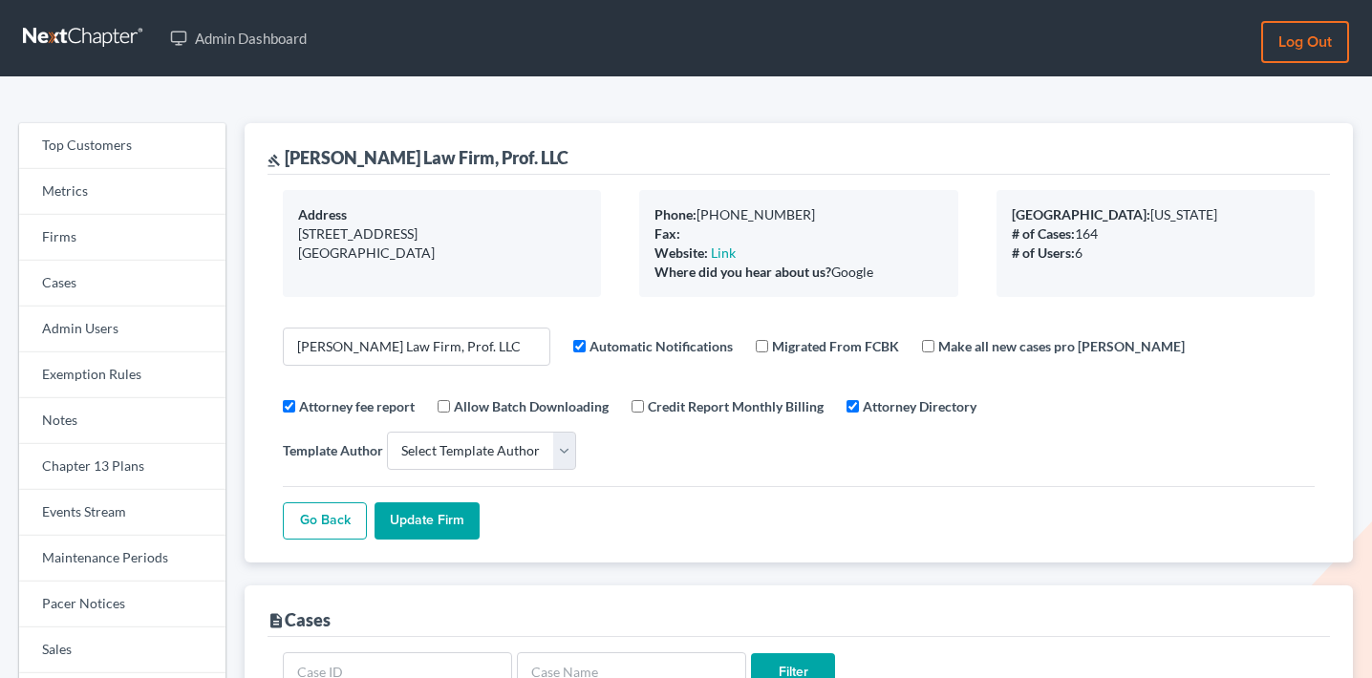
select select
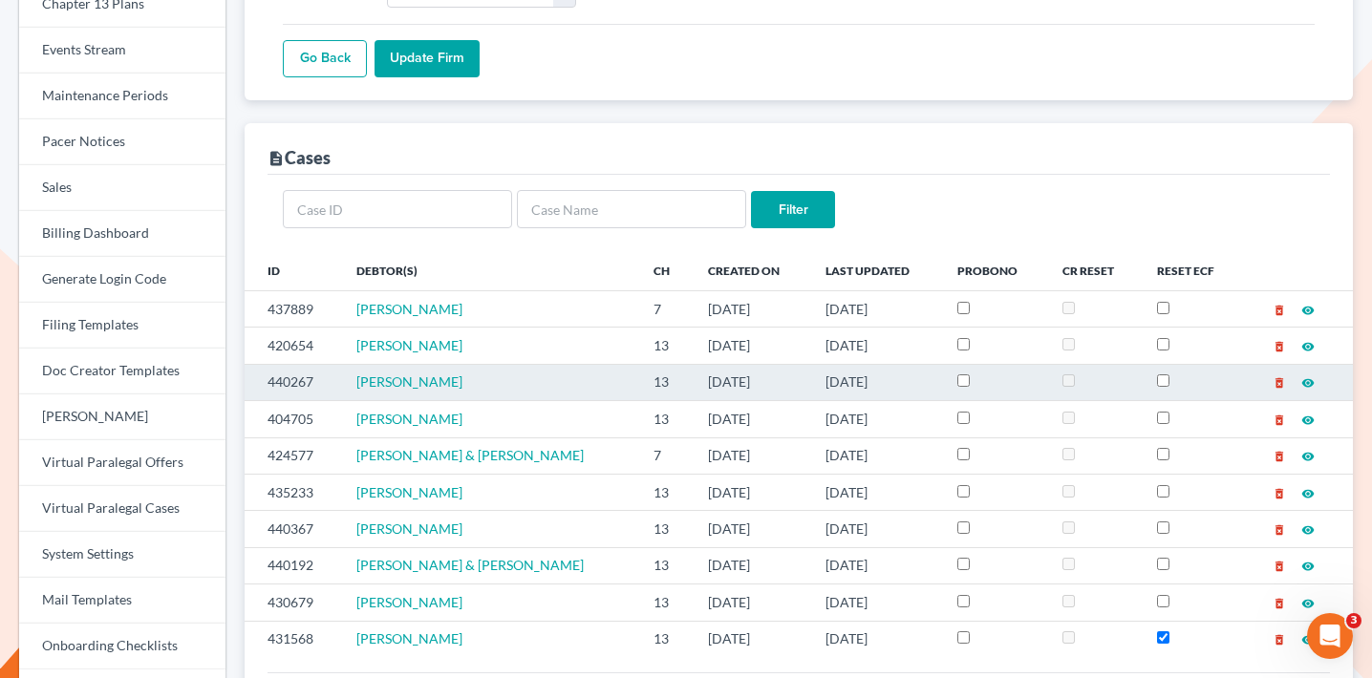
scroll to position [475, 0]
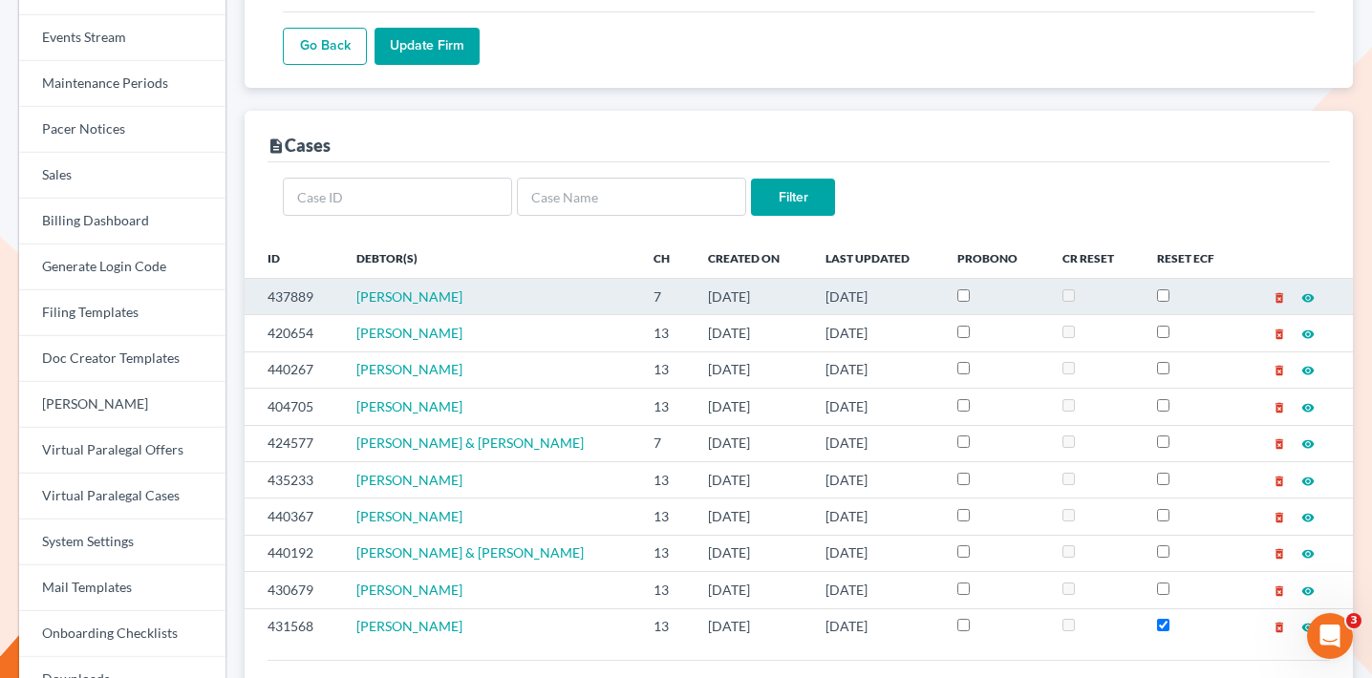
click at [302, 278] on td "437889" at bounding box center [293, 296] width 97 height 36
copy td "437889"
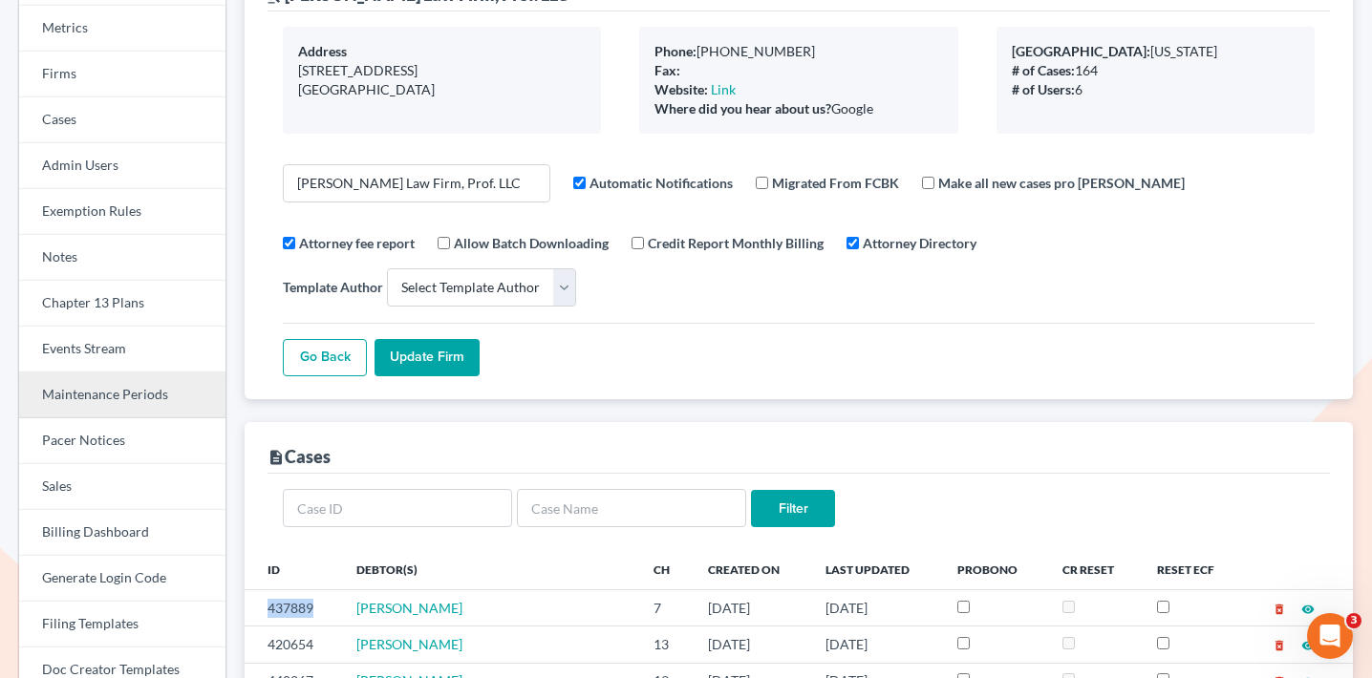
scroll to position [99, 0]
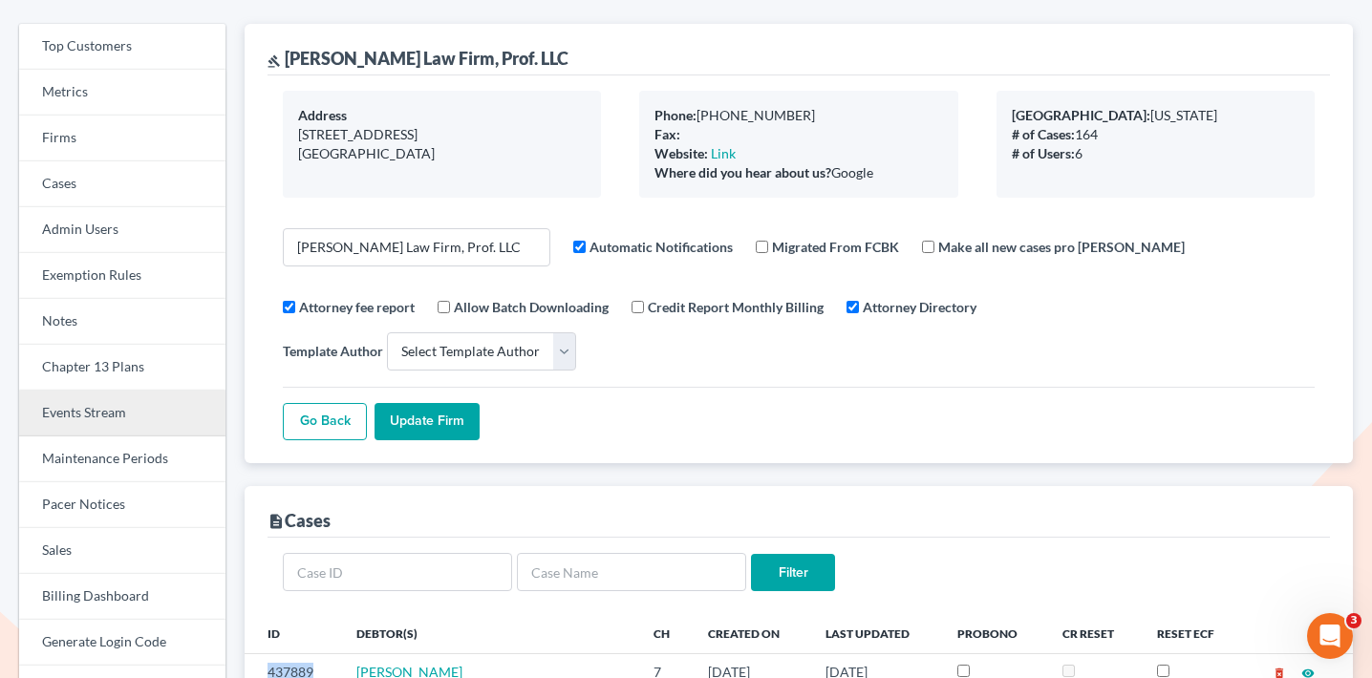
click at [97, 404] on link "Events Stream" at bounding box center [122, 414] width 206 height 46
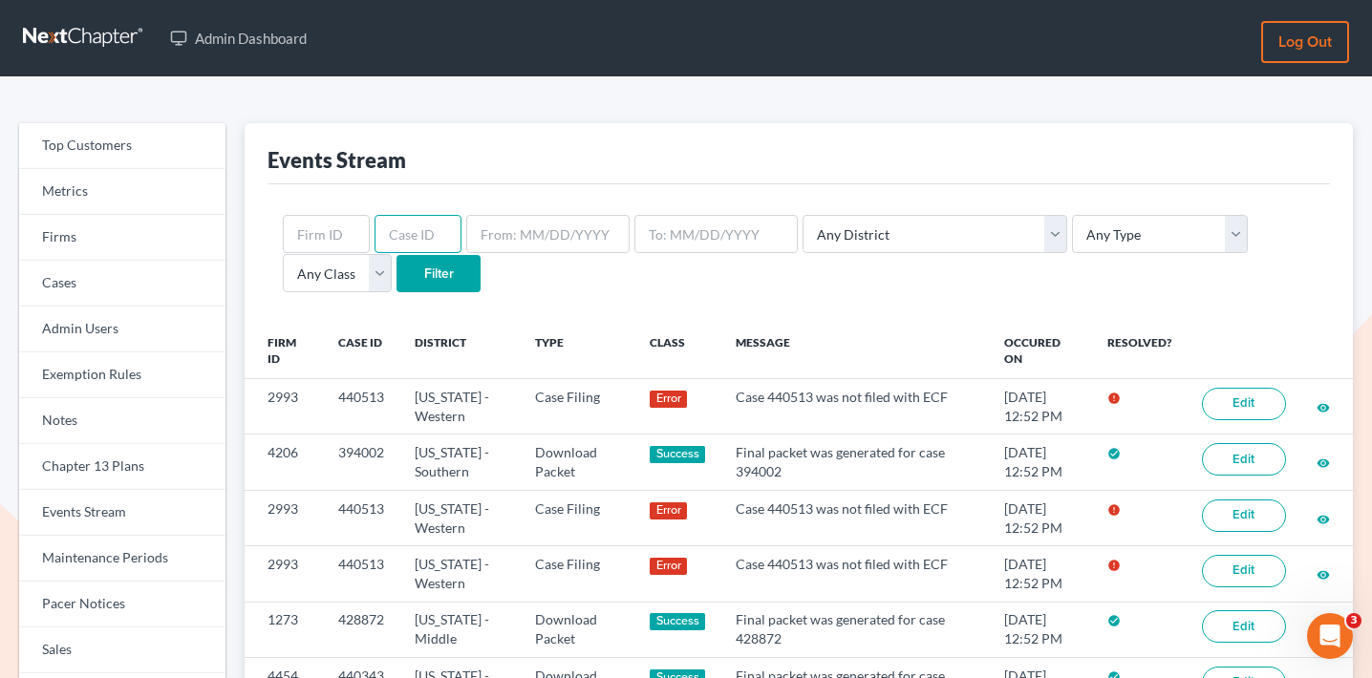
click at [401, 231] on input "text" at bounding box center [418, 234] width 87 height 38
paste input "437889"
type input "437889"
click at [397, 274] on input "Filter" at bounding box center [439, 274] width 84 height 38
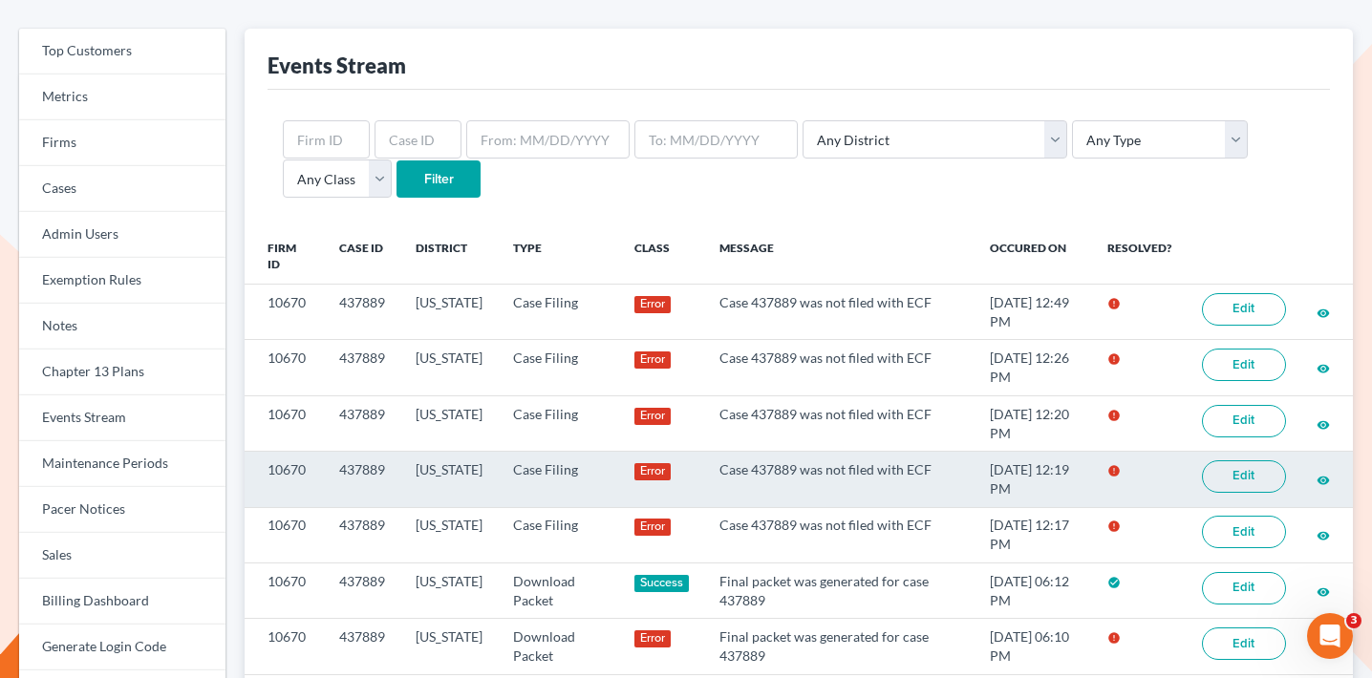
scroll to position [97, 0]
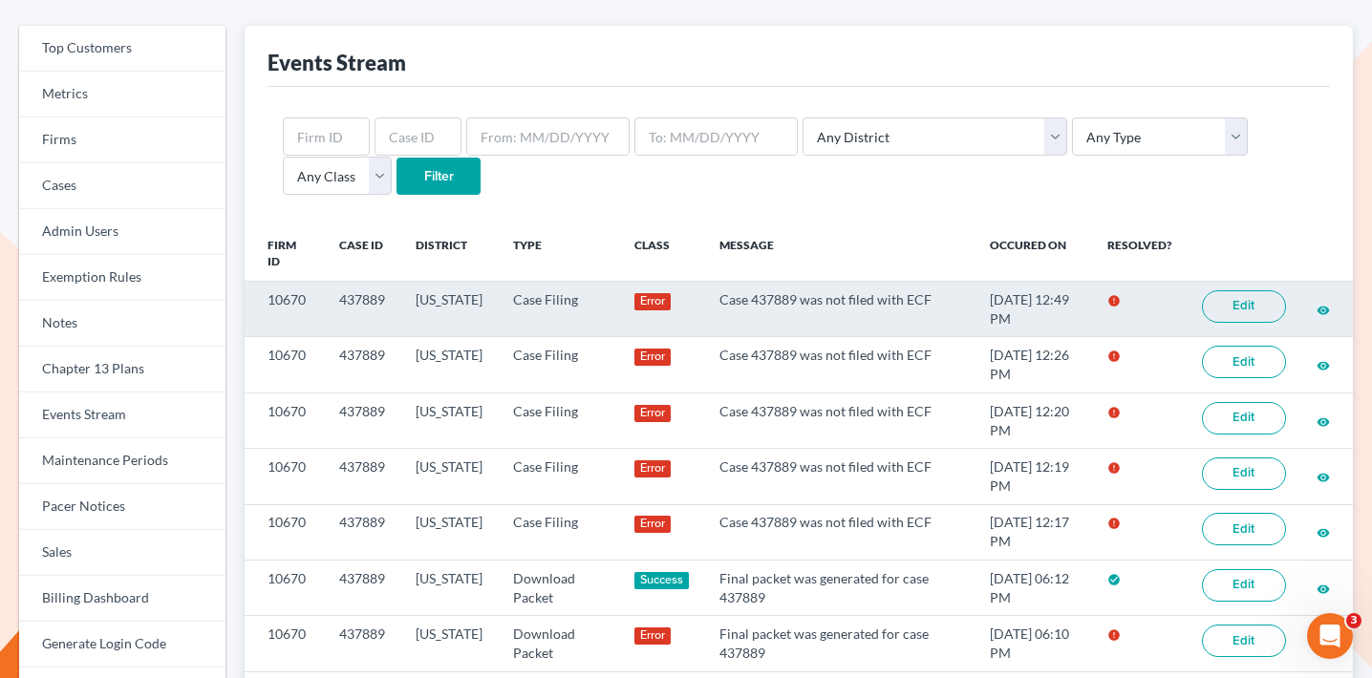
click at [1243, 300] on link "Edit" at bounding box center [1244, 307] width 84 height 32
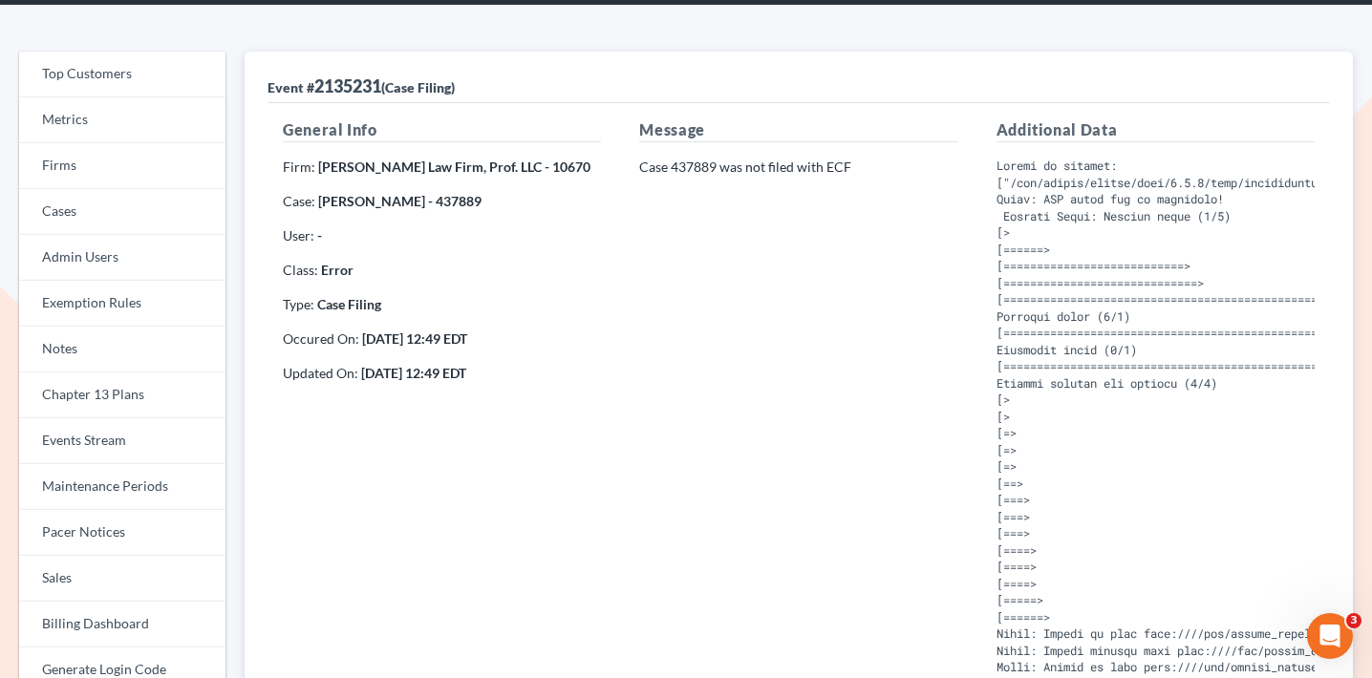
scroll to position [82, 0]
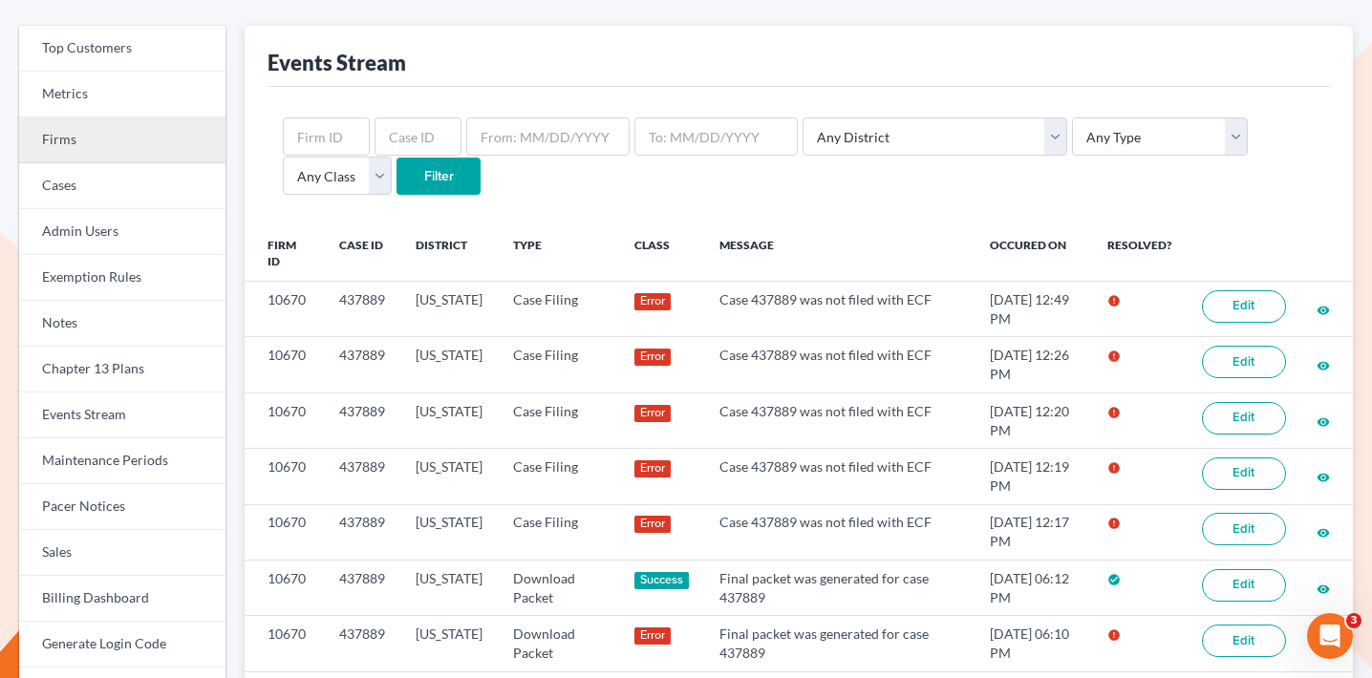
click at [205, 148] on link "Firms" at bounding box center [122, 141] width 206 height 46
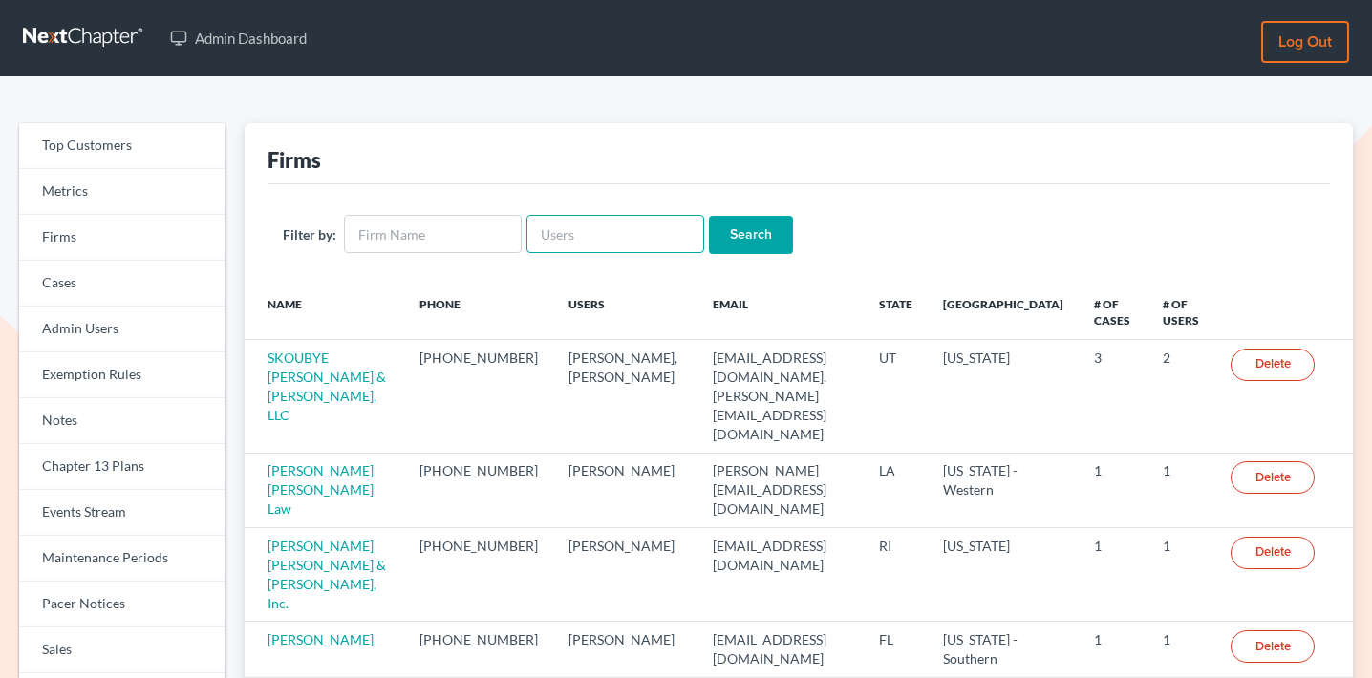
click at [574, 235] on input "text" at bounding box center [616, 234] width 178 height 38
paste input "lin@johnedunlap.com"
type input "lin@johnedunlap.com"
click at [731, 243] on input "Search" at bounding box center [751, 235] width 84 height 38
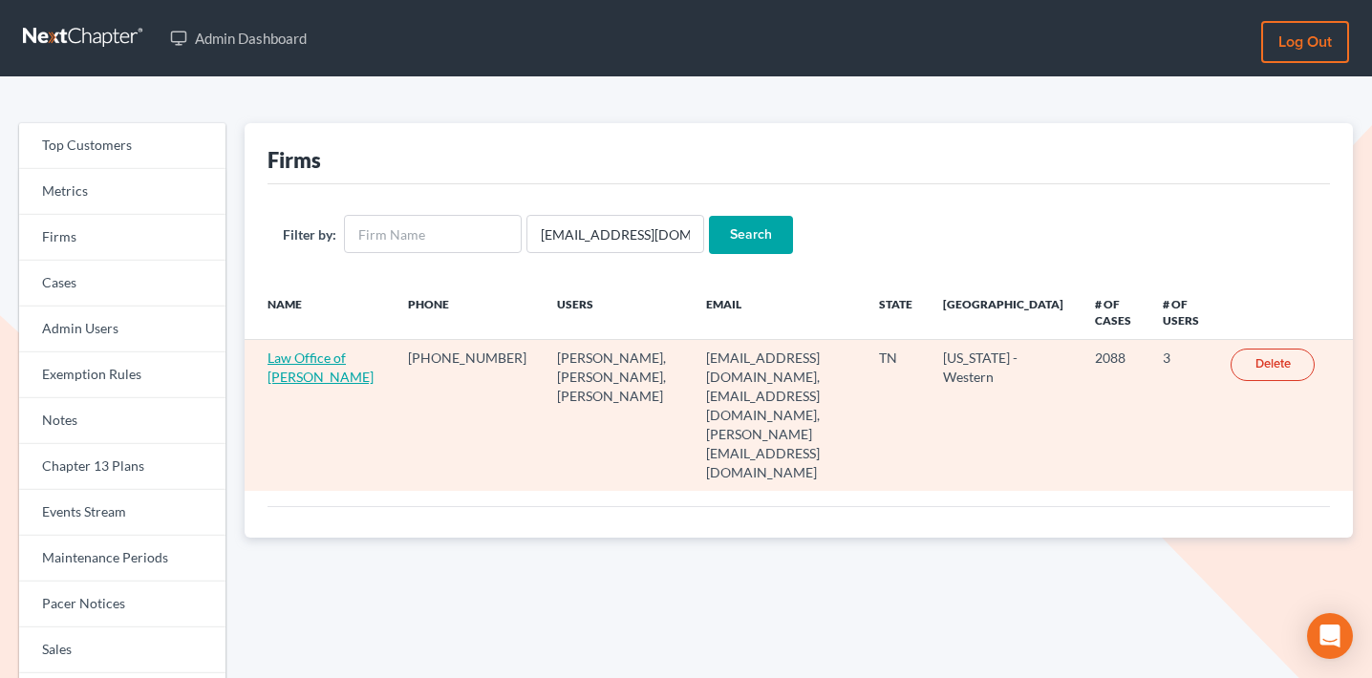
click at [281, 364] on link "Law Office of [PERSON_NAME]" at bounding box center [321, 367] width 106 height 35
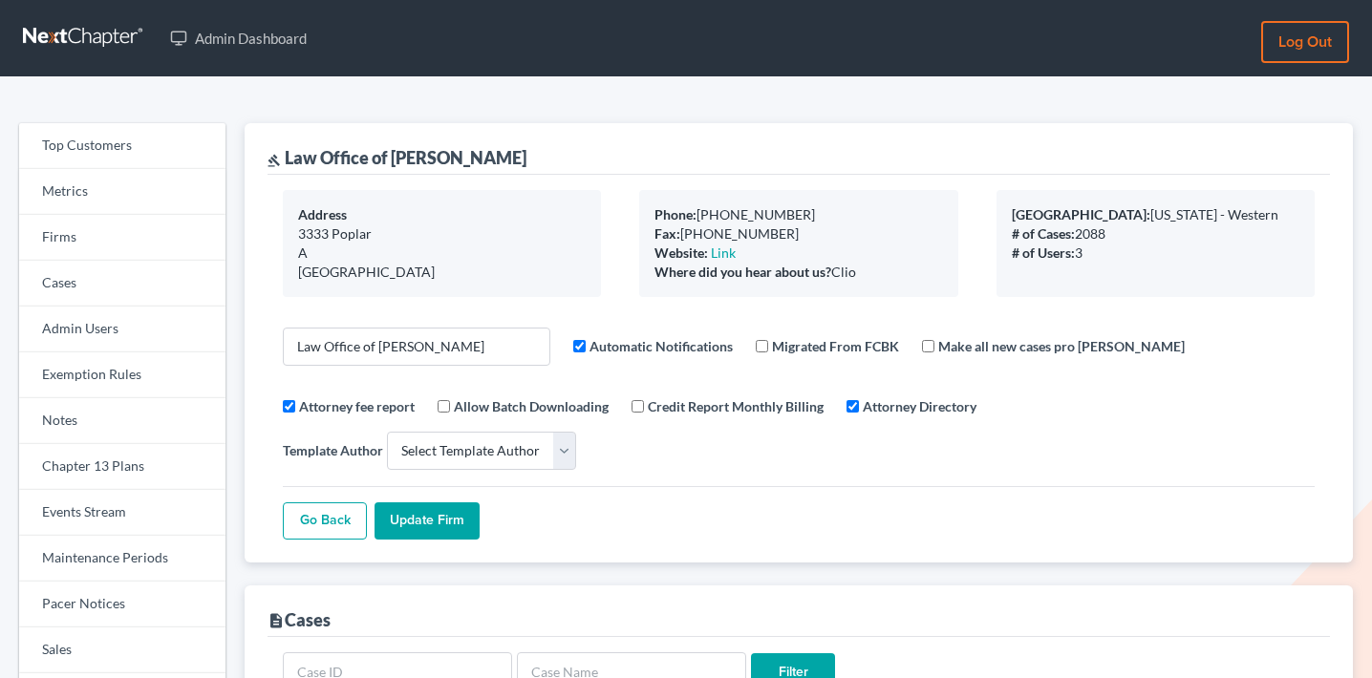
select select
click at [106, 519] on link "Events Stream" at bounding box center [122, 513] width 206 height 46
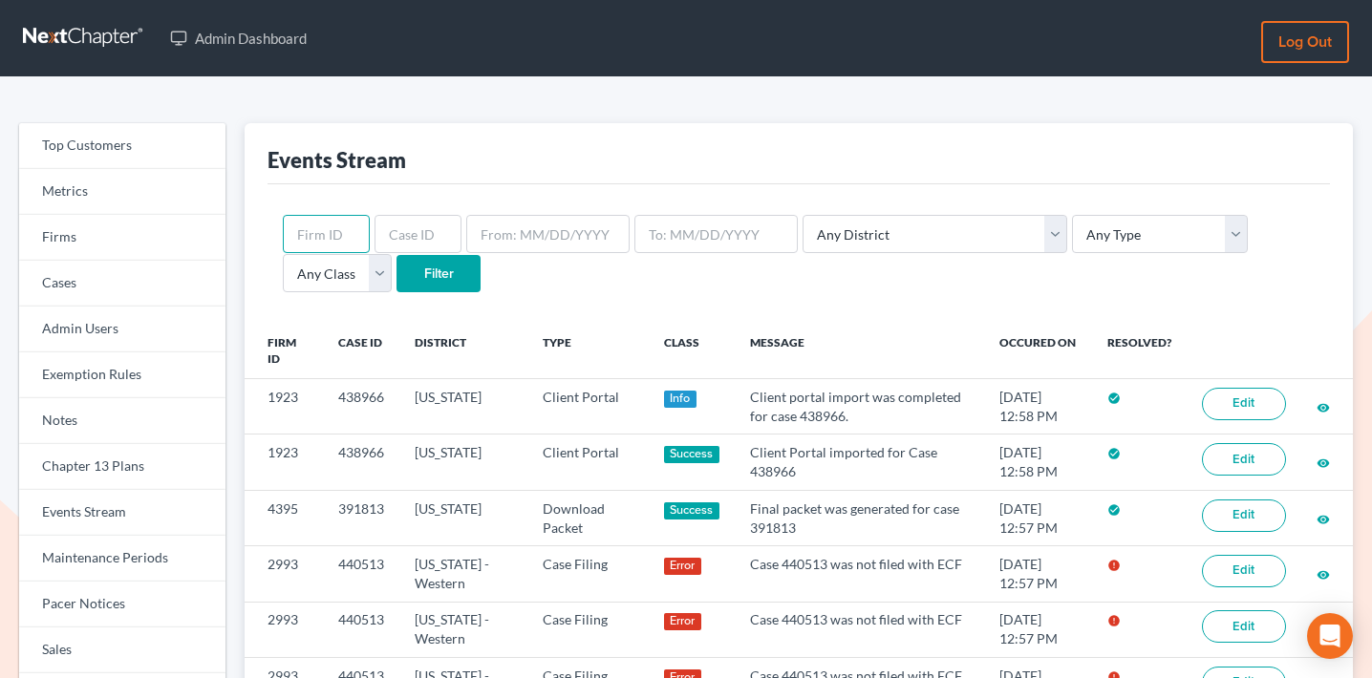
click at [325, 222] on input "text" at bounding box center [326, 234] width 87 height 38
paste input "2993"
type input "2993"
click at [397, 269] on input "Filter" at bounding box center [439, 274] width 84 height 38
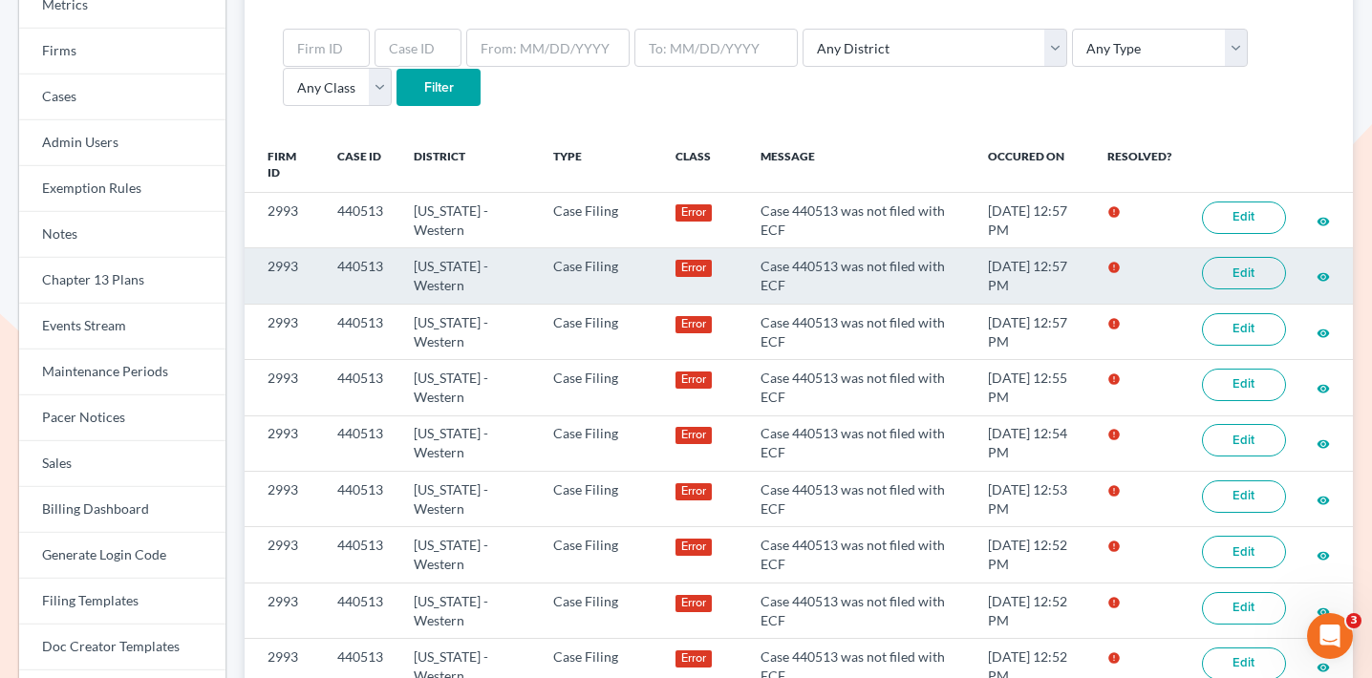
scroll to position [187, 0]
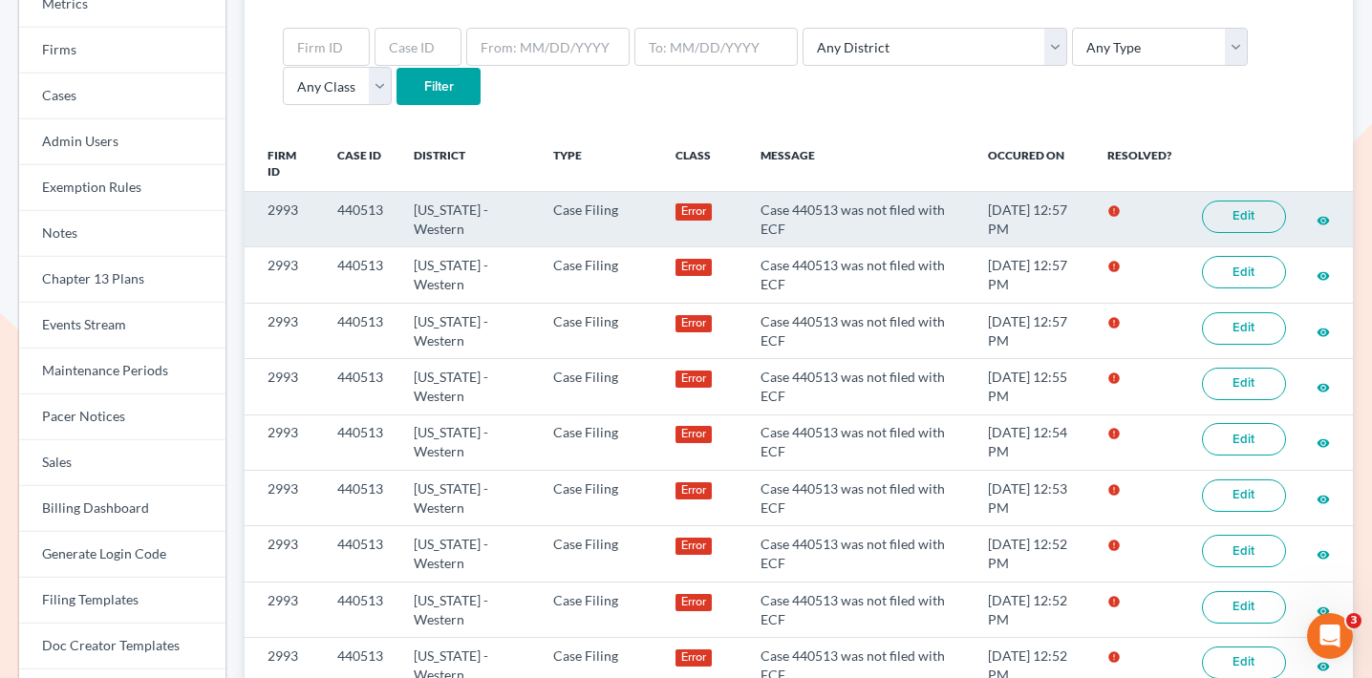
click at [1254, 213] on link "Edit" at bounding box center [1244, 217] width 84 height 32
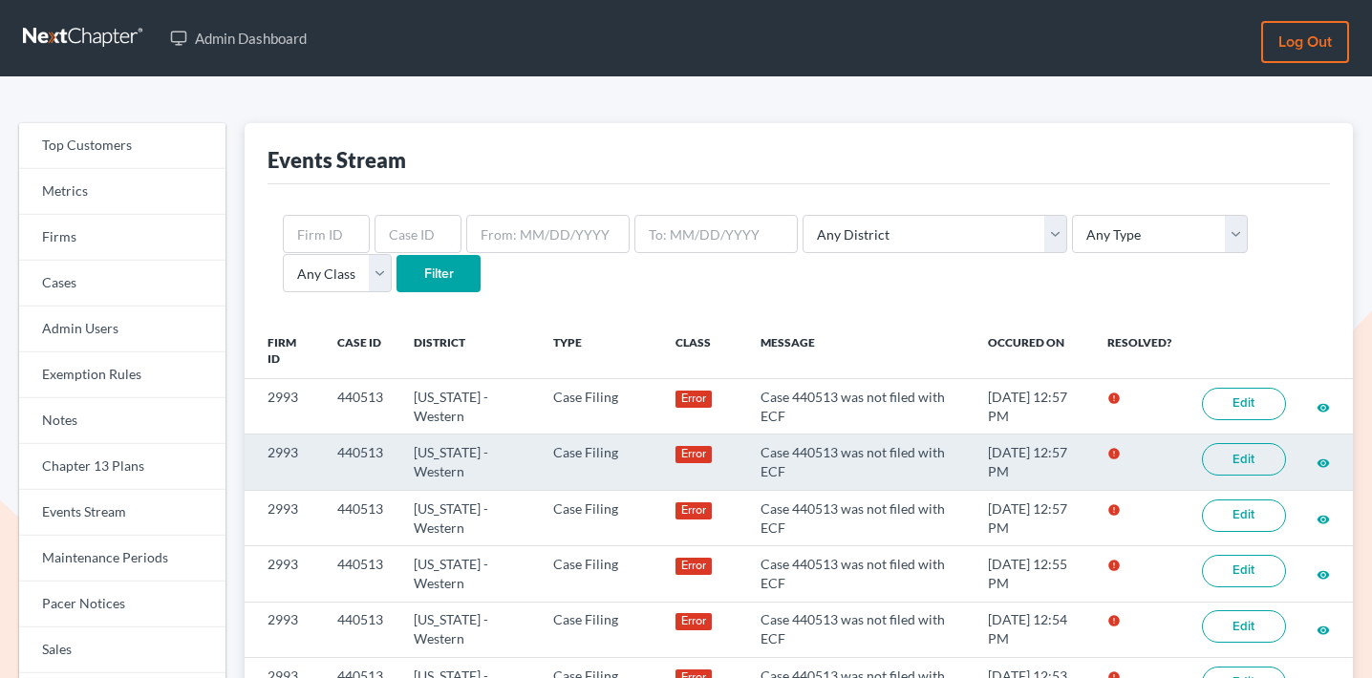
scroll to position [187, 0]
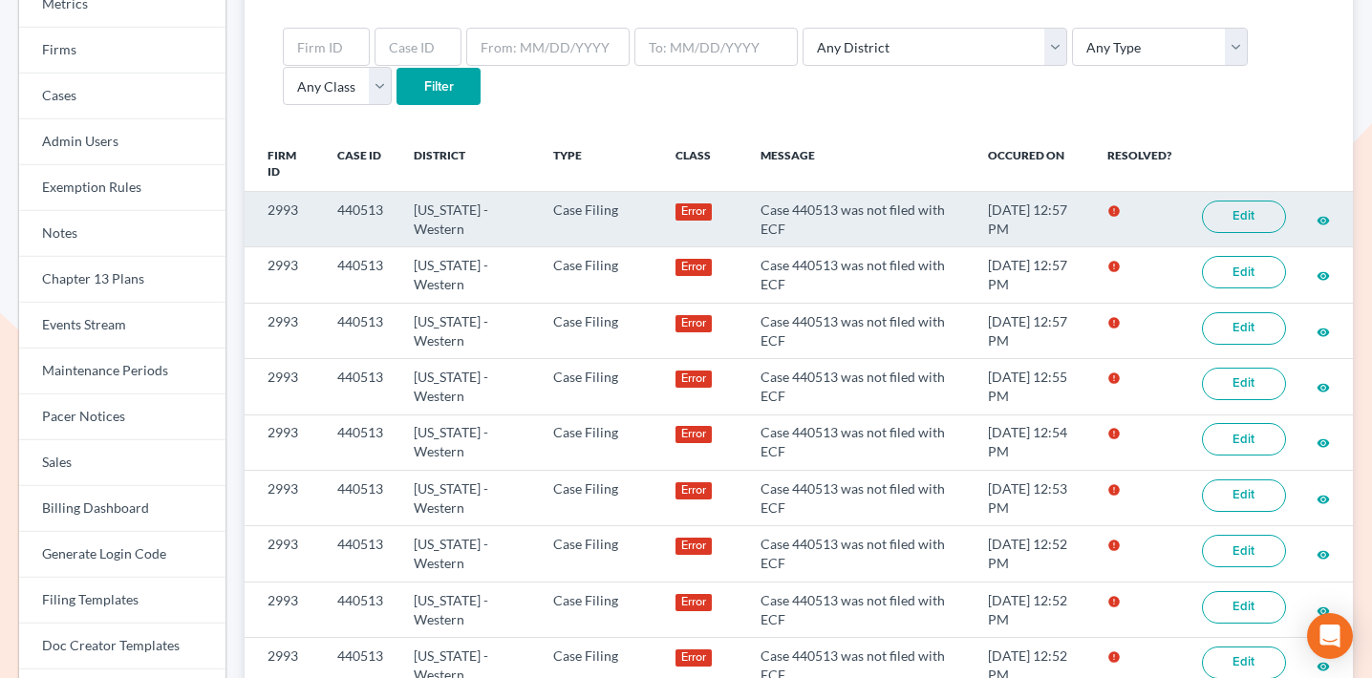
click at [1249, 206] on link "Edit" at bounding box center [1244, 217] width 84 height 32
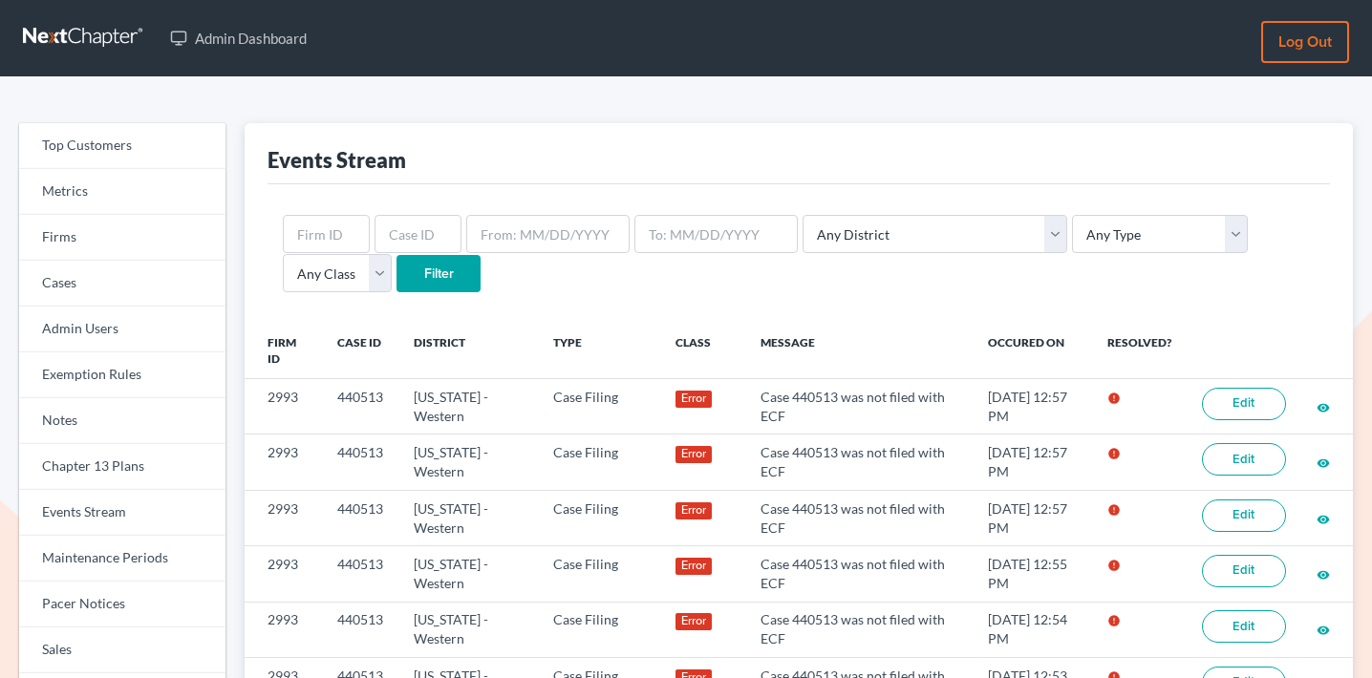
scroll to position [187, 0]
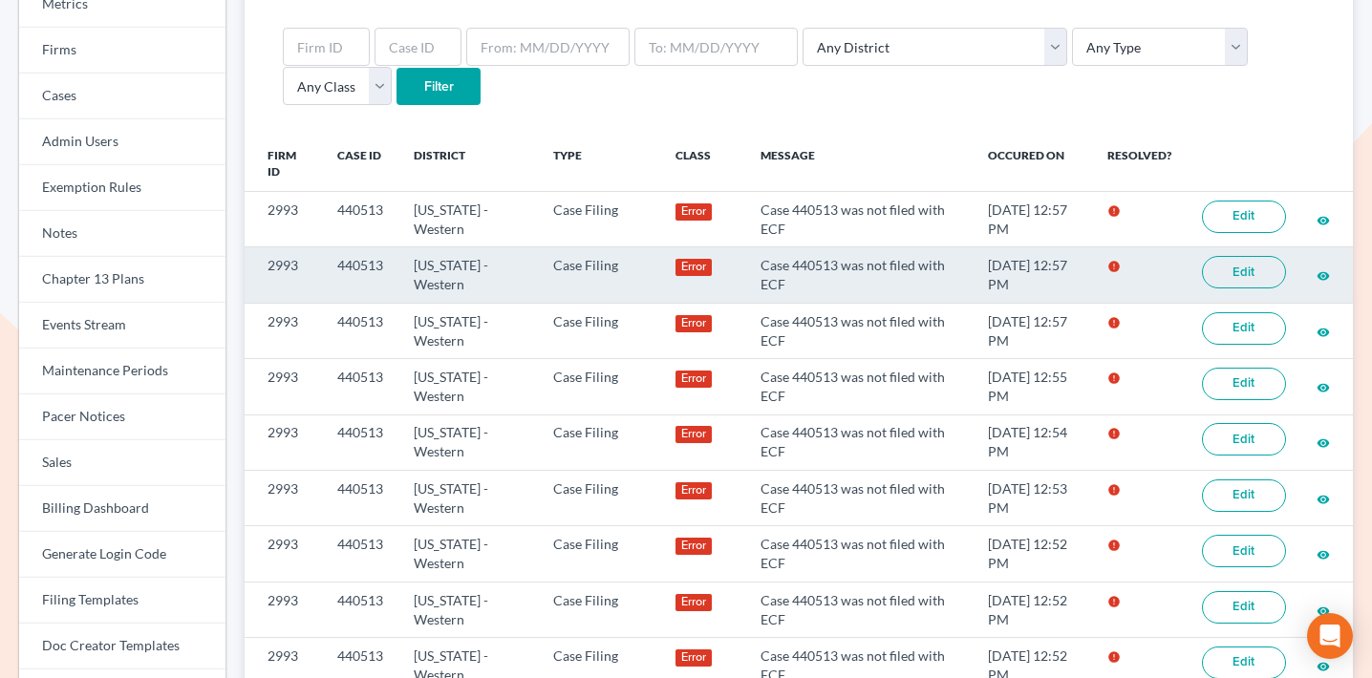
click at [1211, 276] on link "Edit" at bounding box center [1244, 272] width 84 height 32
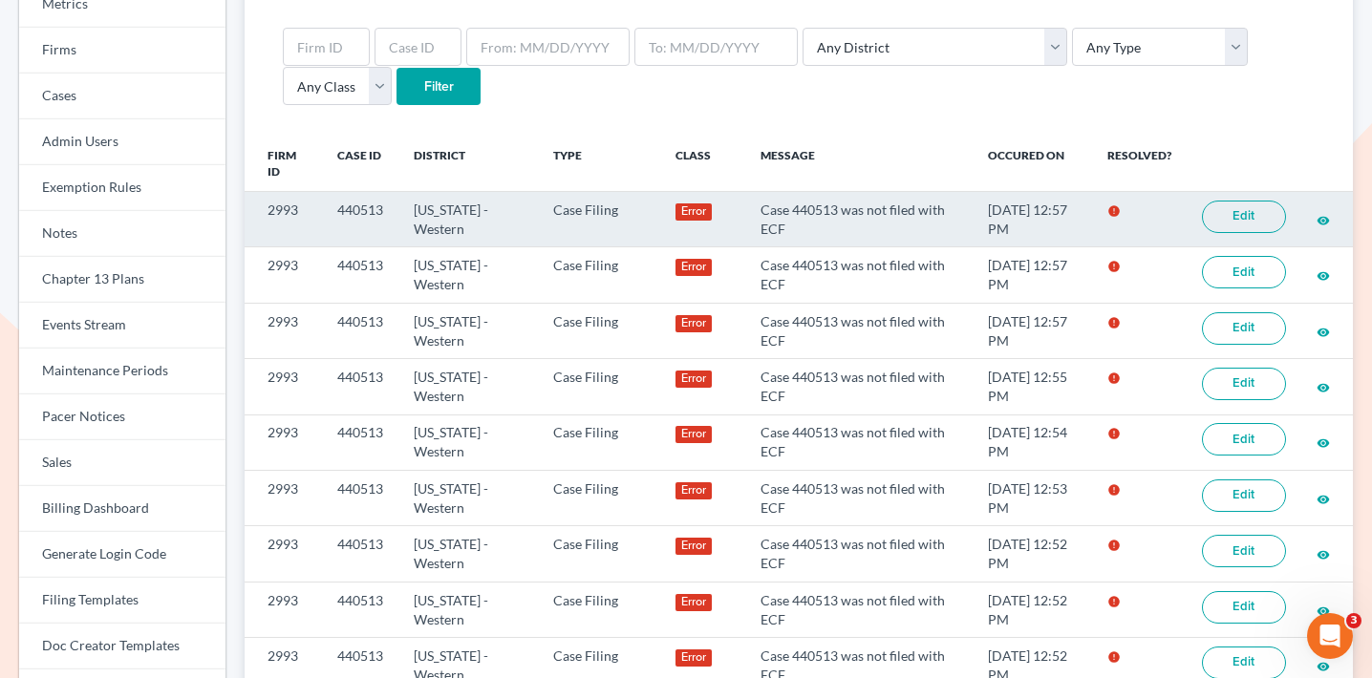
click at [366, 205] on td "440513" at bounding box center [360, 219] width 76 height 55
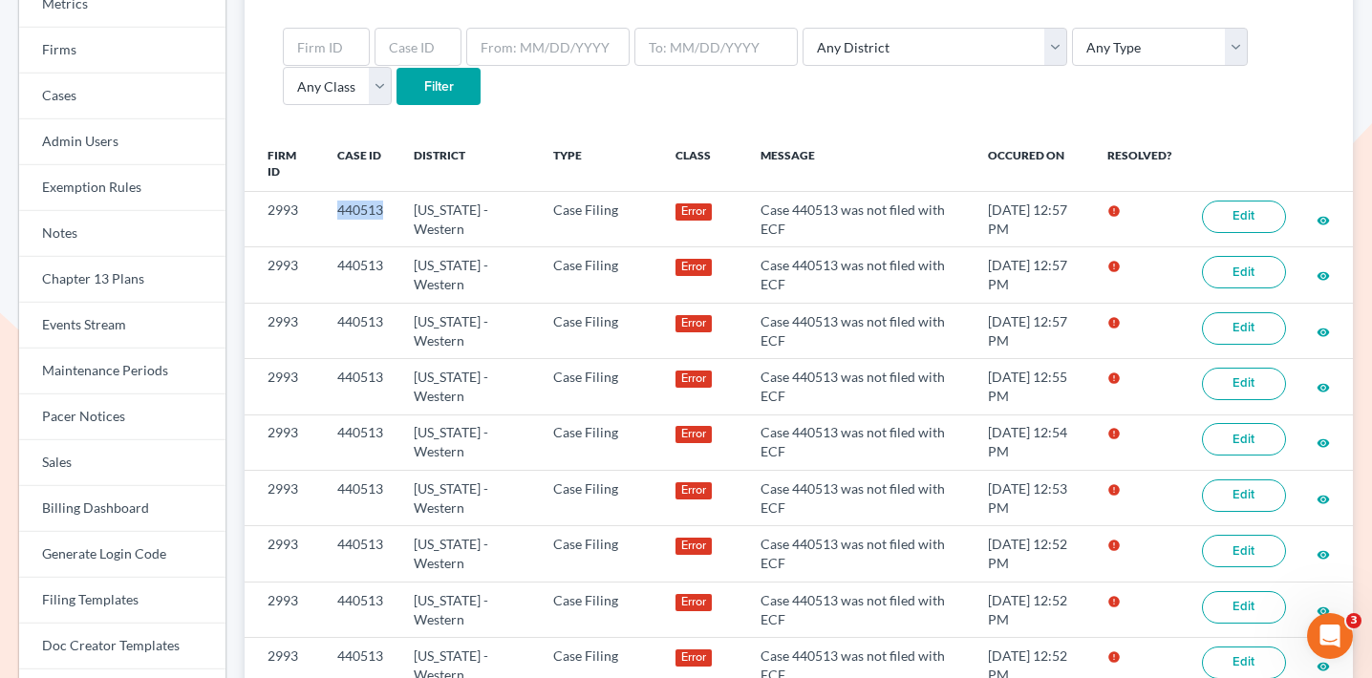
copy td "440513"
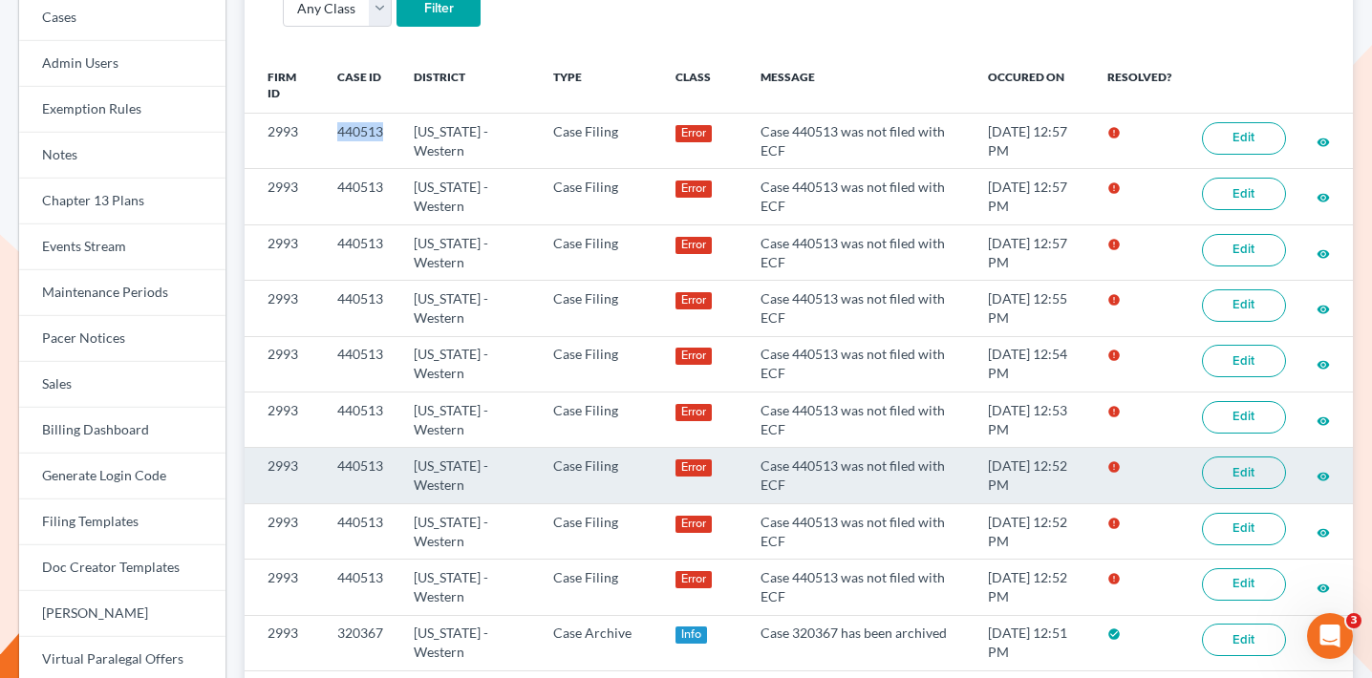
scroll to position [263, 0]
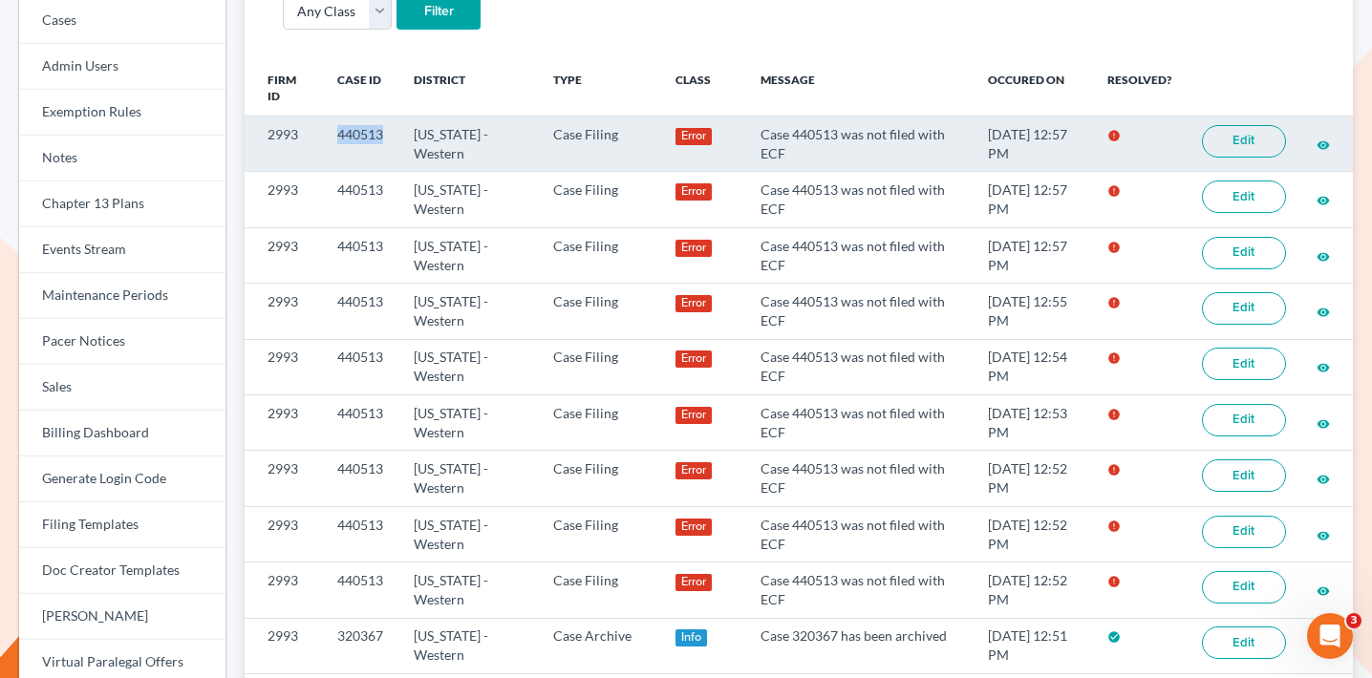
click at [1224, 135] on link "Edit" at bounding box center [1244, 141] width 84 height 32
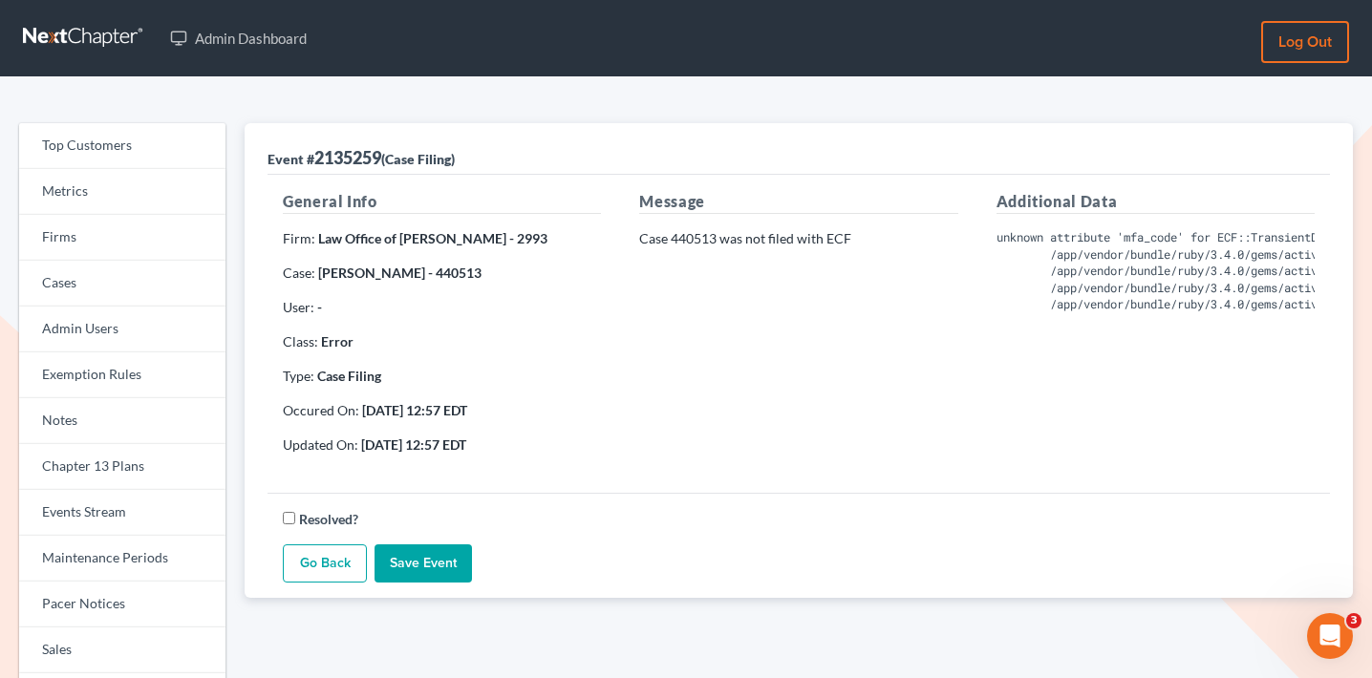
click at [424, 271] on strong "[PERSON_NAME] - 440513" at bounding box center [399, 273] width 163 height 16
drag, startPoint x: 418, startPoint y: 272, endPoint x: 319, endPoint y: 271, distance: 98.4
click at [319, 271] on strong "Kierra Middleton - 440513" at bounding box center [399, 273] width 163 height 16
copy strong "Kierra Middleton"
click at [128, 224] on link "Firms" at bounding box center [122, 238] width 206 height 46
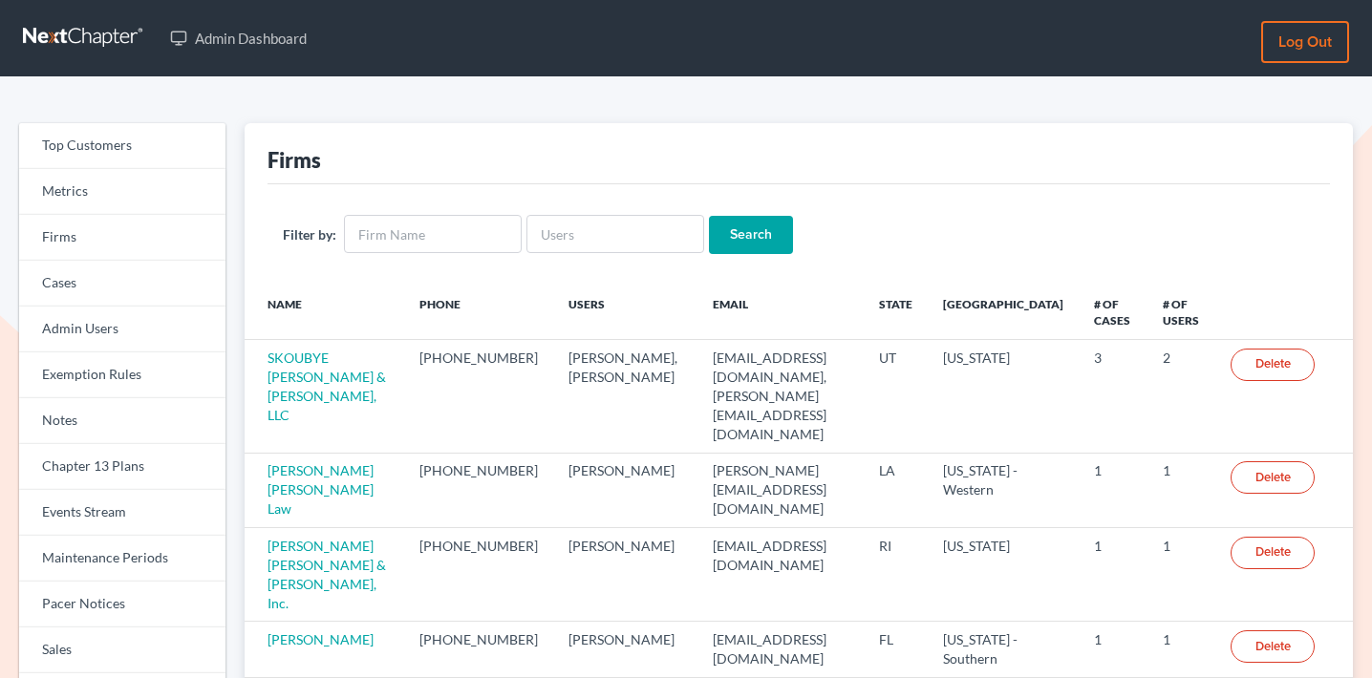
click at [644, 254] on div "Filter by: Search" at bounding box center [799, 234] width 1063 height 100
click at [650, 242] on input "text" at bounding box center [616, 234] width 178 height 38
paste input "[PERSON_NAME] Law Firm, Prof. LLC"
type input "[PERSON_NAME] Law Firm, Prof. LLC"
click at [722, 240] on input "Search" at bounding box center [751, 235] width 84 height 38
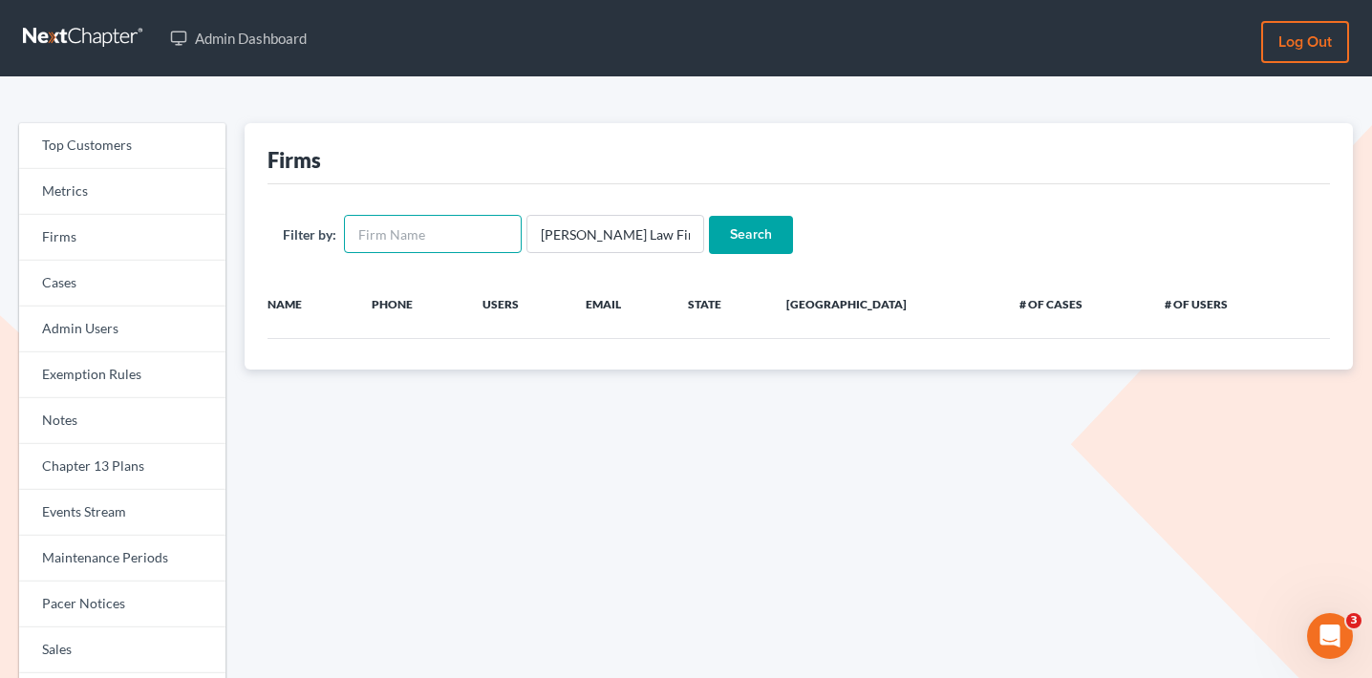
click at [445, 239] on input "text" at bounding box center [433, 234] width 178 height 38
paste input "[PERSON_NAME] Law Firm, Prof. LLC"
type input "[PERSON_NAME] Law Firm, Prof. LLC"
click at [611, 231] on input "[PERSON_NAME] Law Firm, Prof. LLC" at bounding box center [616, 234] width 178 height 38
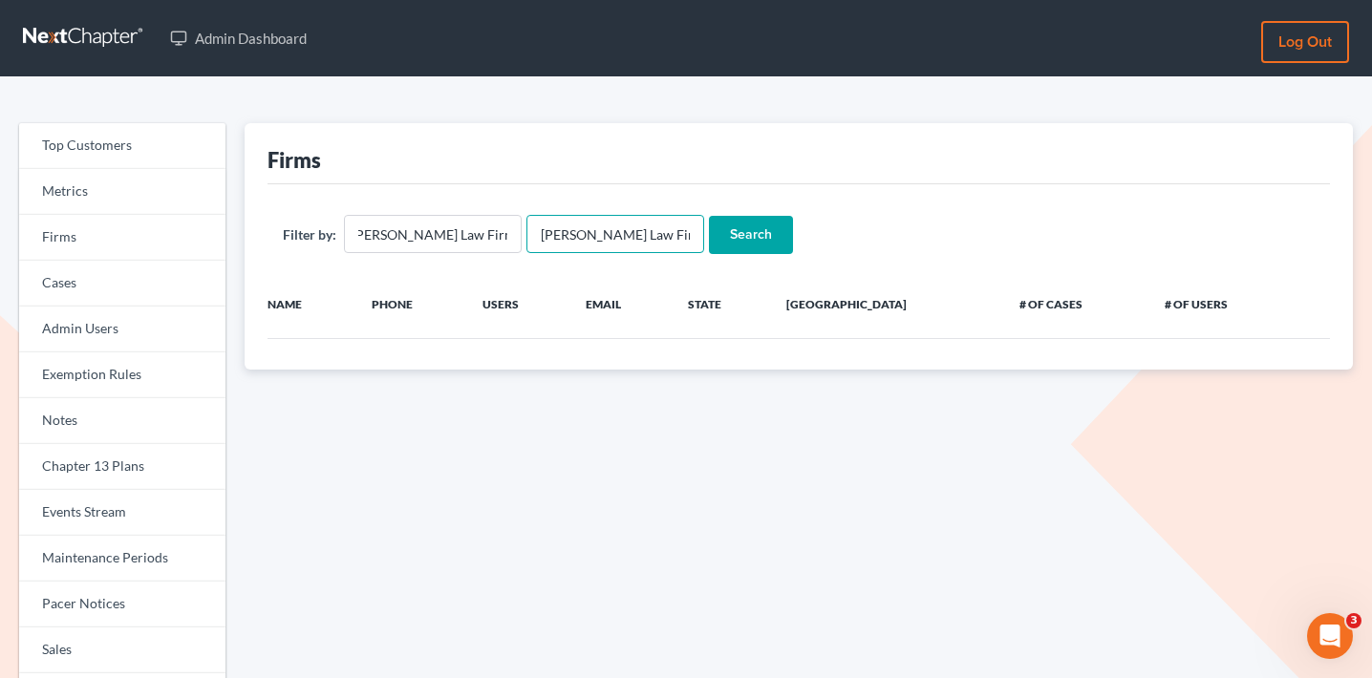
scroll to position [0, 0]
click at [611, 231] on input "[PERSON_NAME] Law Firm, Prof. LLC" at bounding box center [616, 234] width 178 height 38
click at [709, 216] on input "Search" at bounding box center [751, 235] width 84 height 38
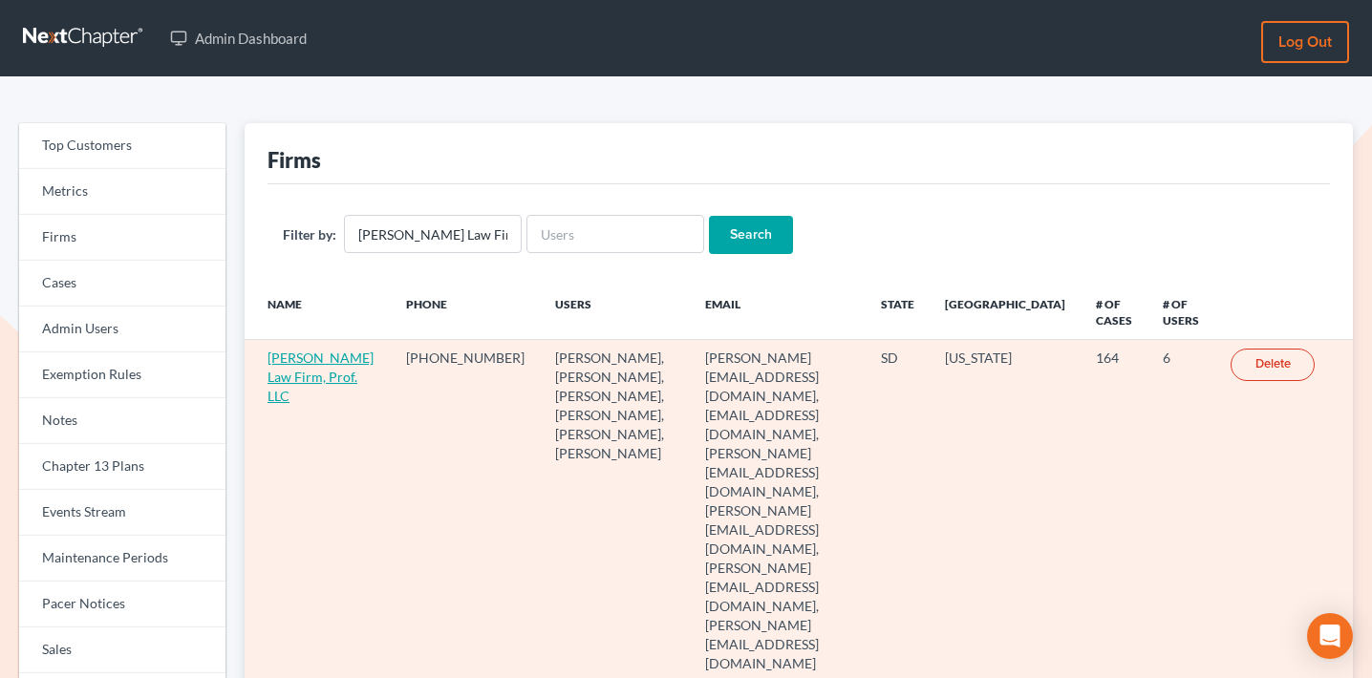
click at [302, 383] on link "[PERSON_NAME] Law Firm, Prof. LLC" at bounding box center [321, 377] width 106 height 54
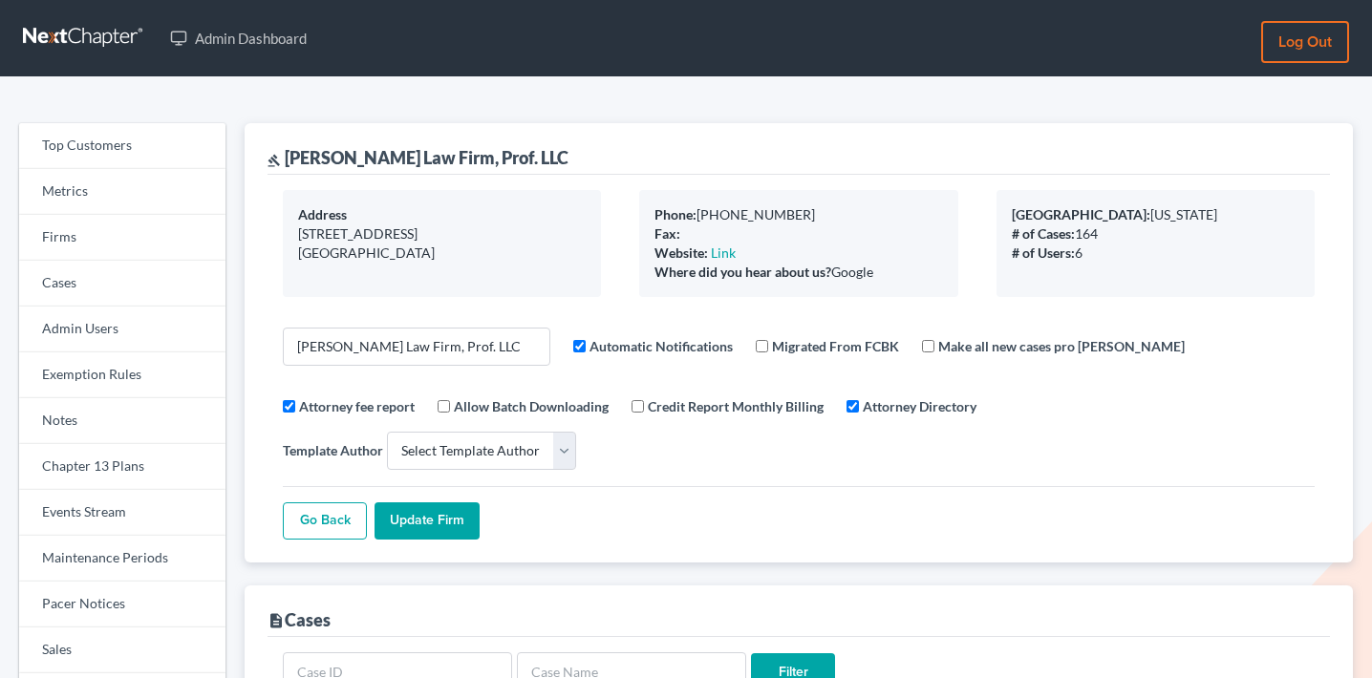
select select
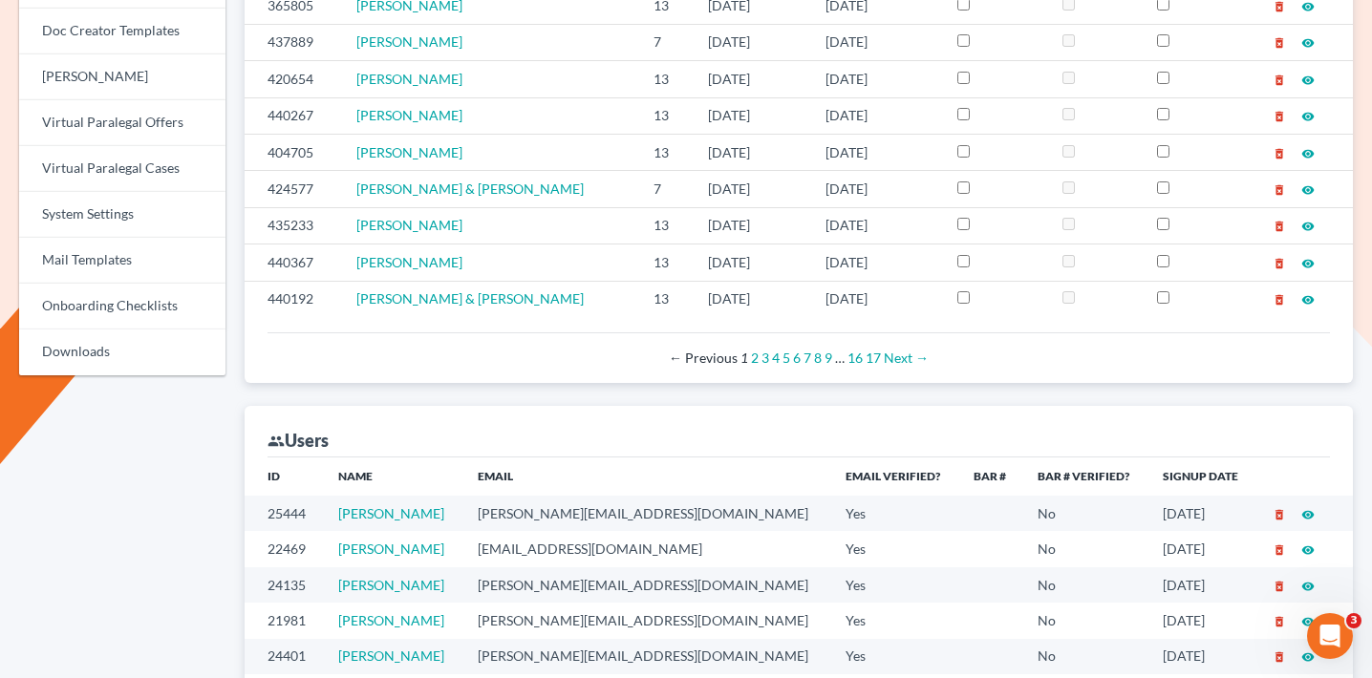
scroll to position [818, 0]
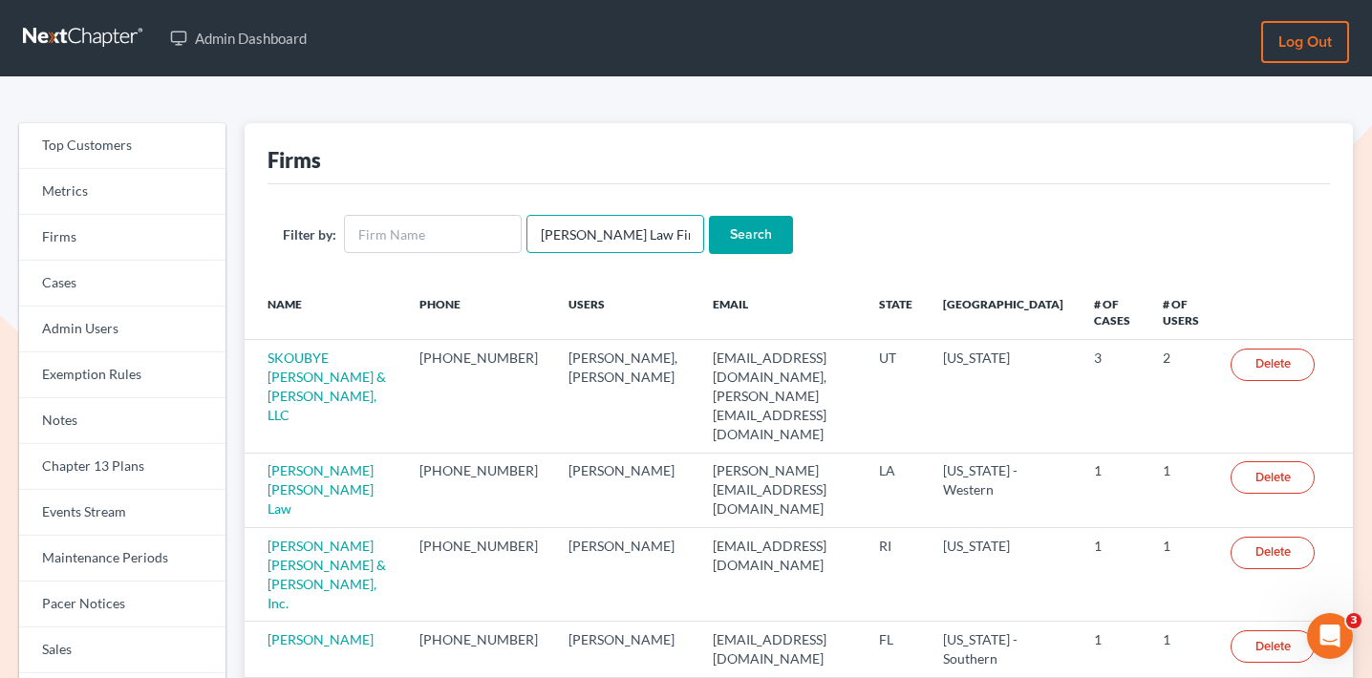
click at [621, 226] on input "Gerry Law Firm, Prof. LLC" at bounding box center [616, 234] width 178 height 38
click at [621, 226] on input "[PERSON_NAME] Law Firm, Prof. LLC" at bounding box center [616, 234] width 178 height 38
type input "thomas caf"
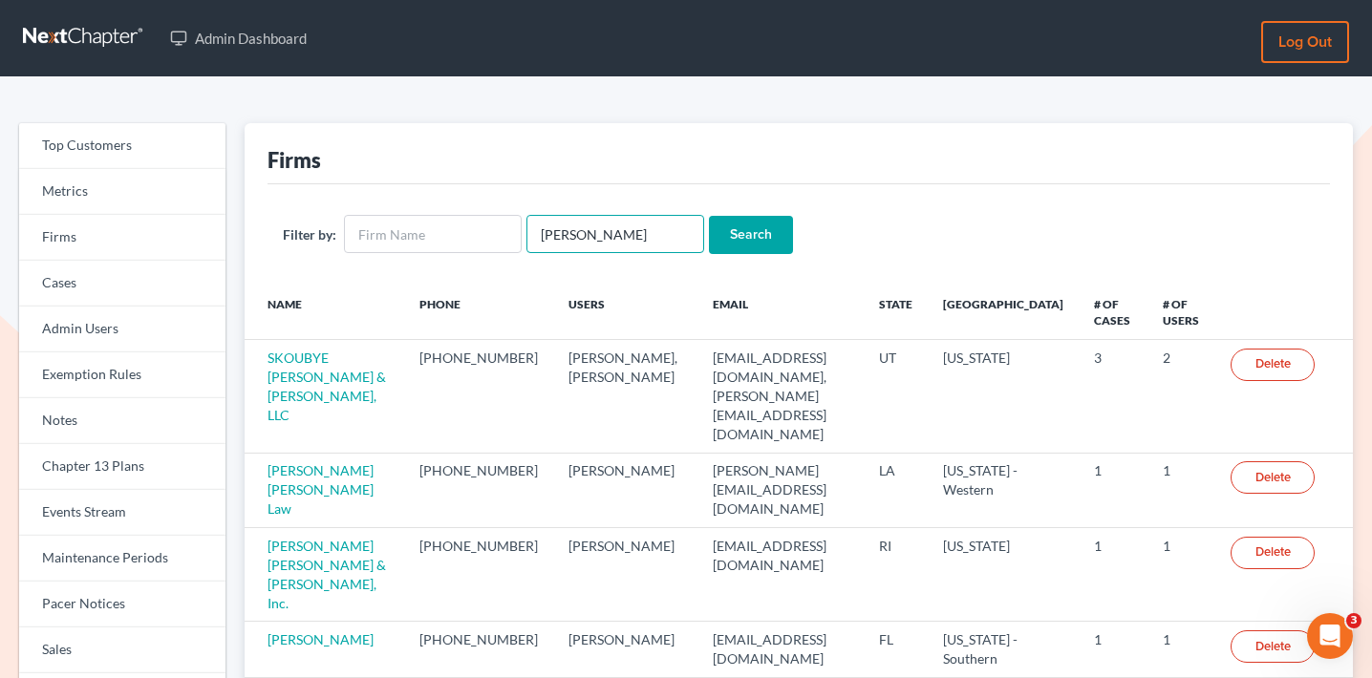
click at [709, 216] on input "Search" at bounding box center [751, 235] width 84 height 38
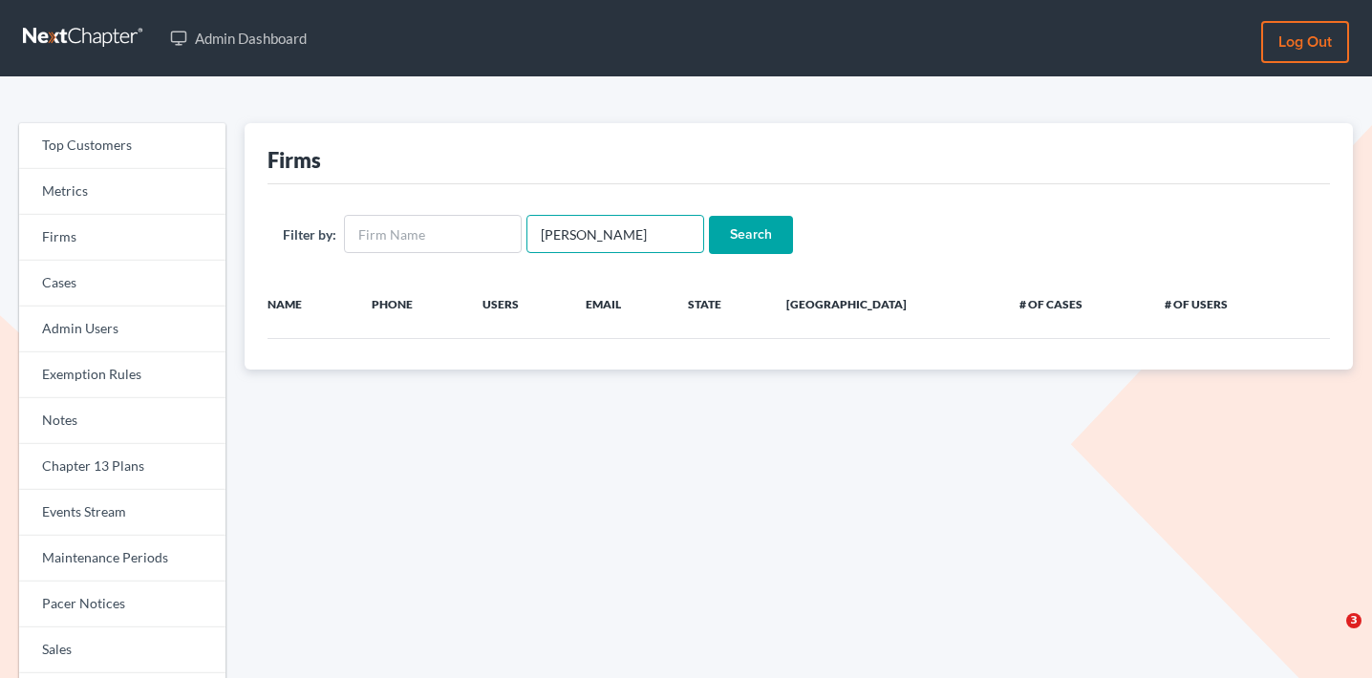
click at [621, 240] on input "thomas caf" at bounding box center [616, 234] width 178 height 38
type input "thomas cafferty"
click at [709, 216] on input "Search" at bounding box center [751, 235] width 84 height 38
click at [614, 257] on div "Filter by: thomas cafferty Search" at bounding box center [799, 234] width 1063 height 100
drag, startPoint x: 642, startPoint y: 229, endPoint x: 528, endPoint y: 228, distance: 113.7
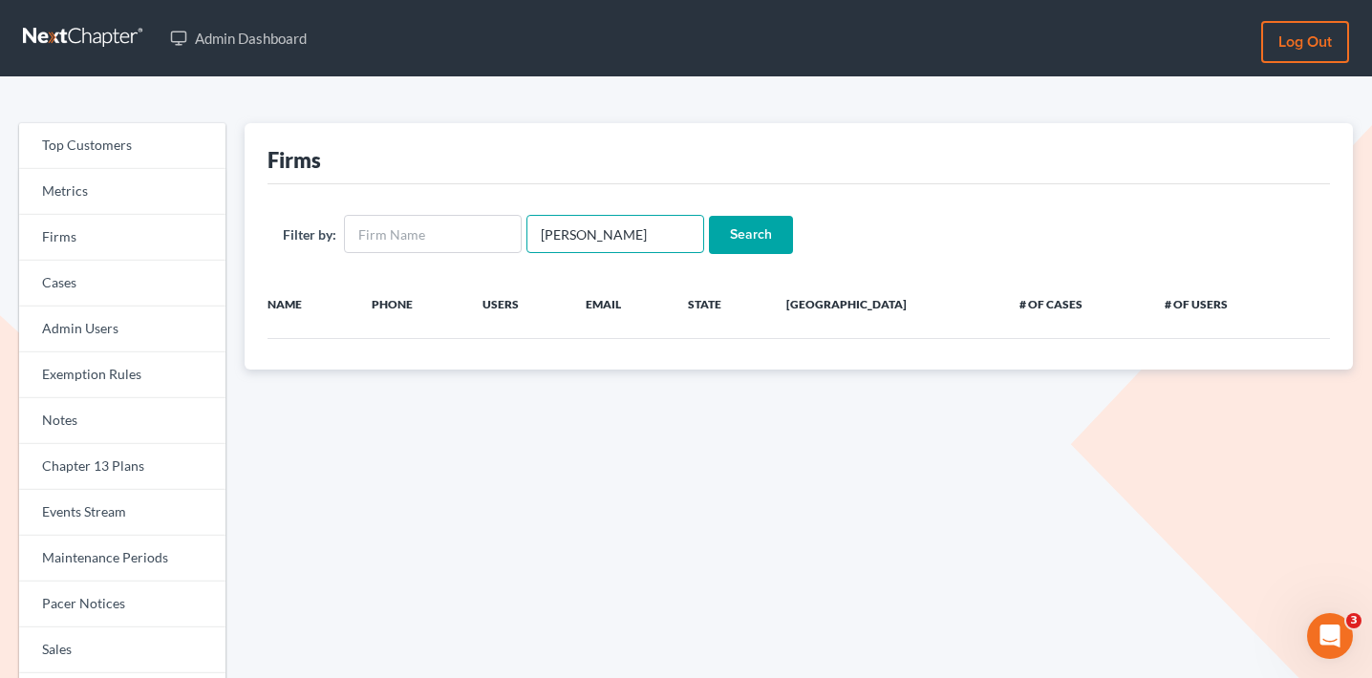
click at [528, 228] on input "thomas cafferty" at bounding box center [616, 234] width 178 height 38
click at [465, 216] on input "text" at bounding box center [433, 234] width 178 height 38
paste input "thomas cafferty"
type input "thomas cafferty"
click at [709, 216] on input "Search" at bounding box center [751, 235] width 84 height 38
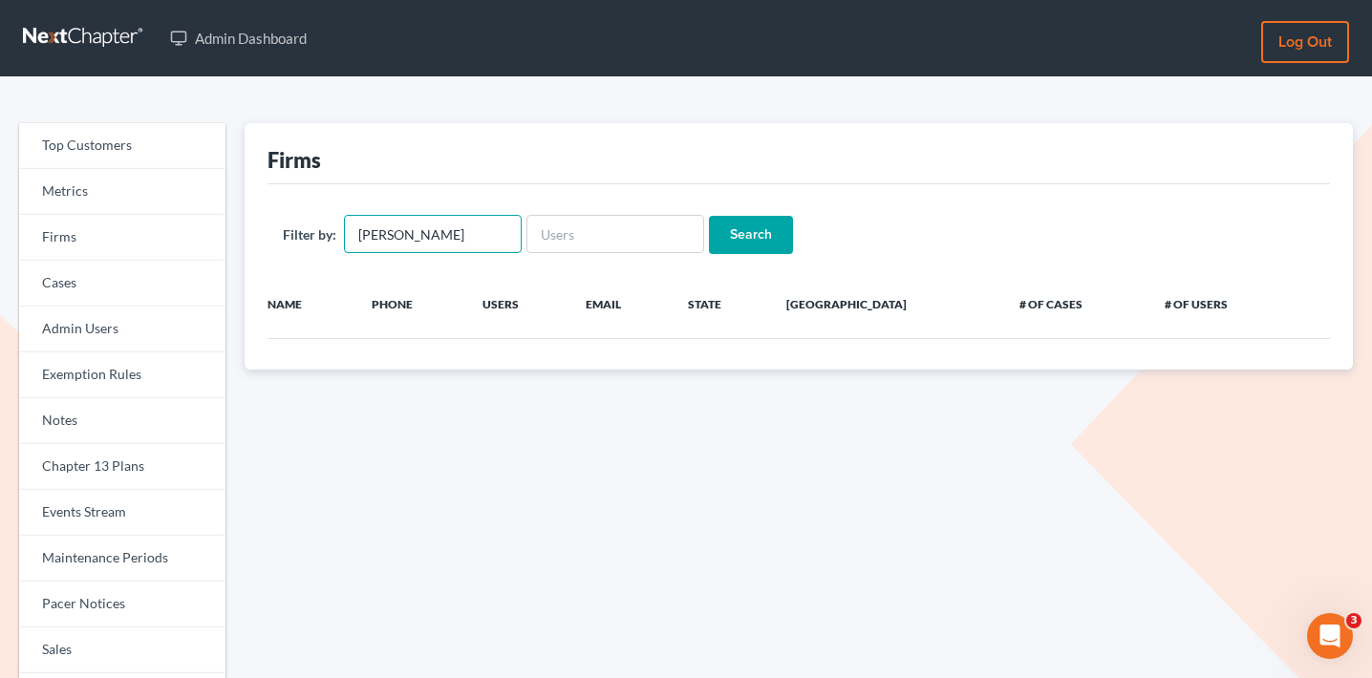
drag, startPoint x: 407, startPoint y: 243, endPoint x: 288, endPoint y: 239, distance: 119.5
click at [288, 239] on div "Filter by: thomas cafferty" at bounding box center [402, 234] width 239 height 38
type input "[PERSON_NAME]"
click at [709, 216] on input "Search" at bounding box center [751, 235] width 84 height 38
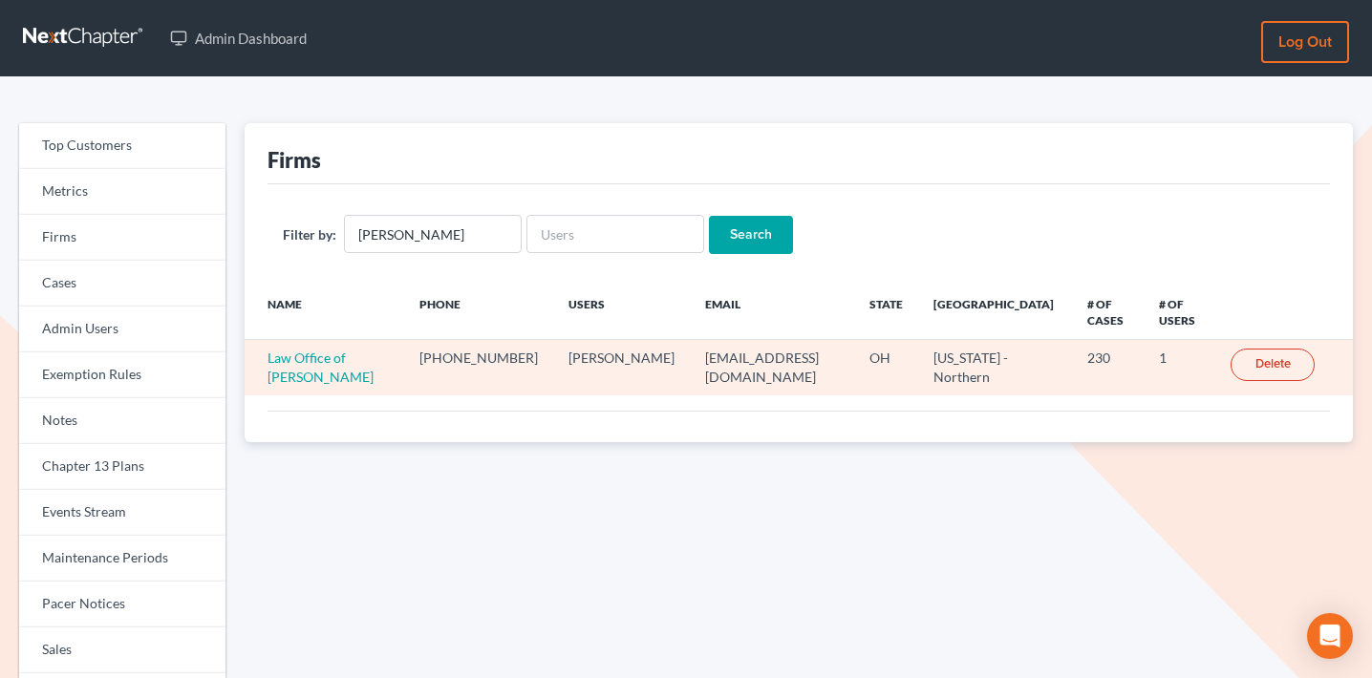
click at [377, 340] on td "Law Office of [PERSON_NAME]" at bounding box center [325, 367] width 160 height 55
click at [374, 350] on link "Law Office of [PERSON_NAME]" at bounding box center [321, 367] width 106 height 35
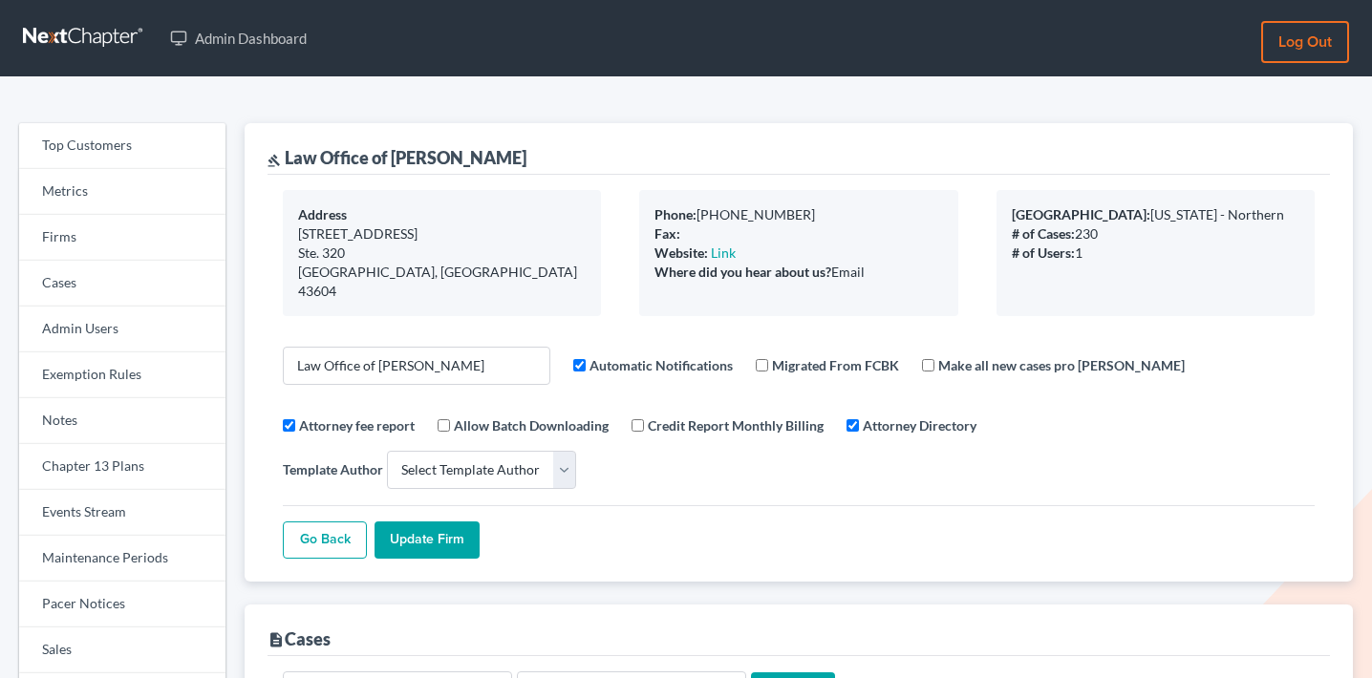
select select
click at [84, 226] on link "Firms" at bounding box center [122, 238] width 206 height 46
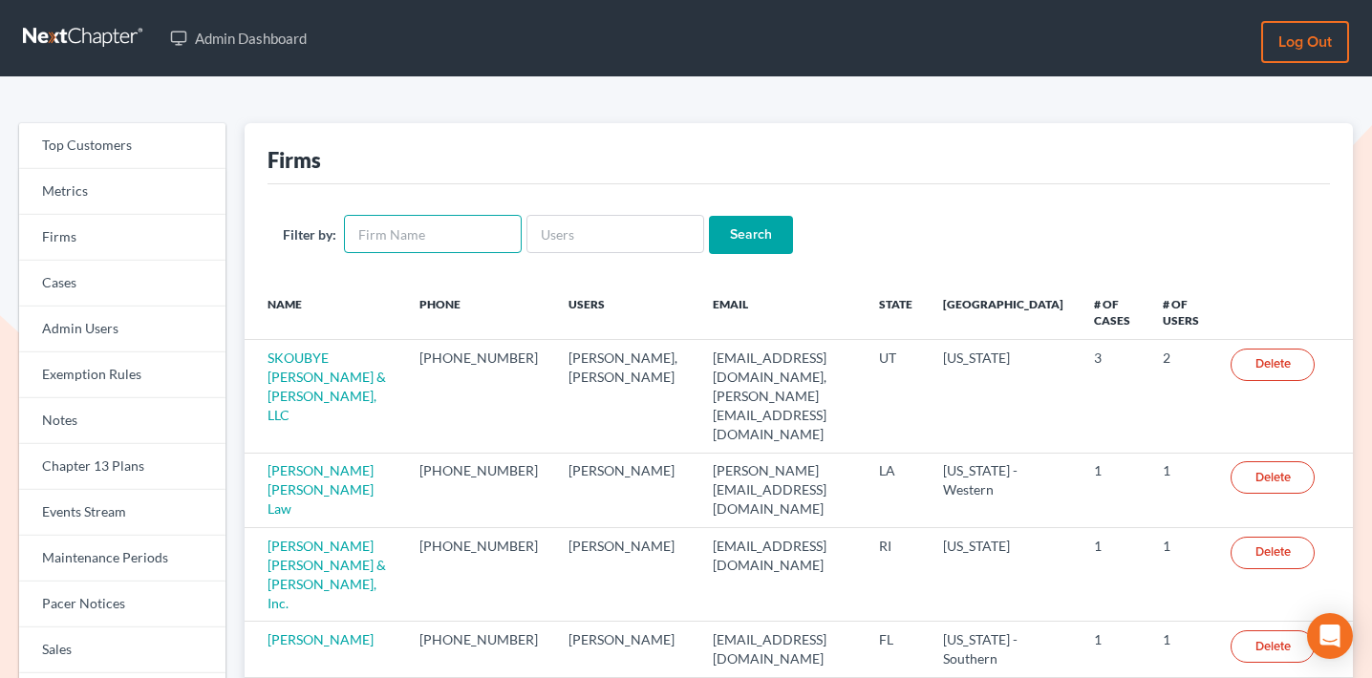
click at [433, 230] on input "text" at bounding box center [433, 234] width 178 height 38
paste input "Gerry Law Firm, Prof. LLC"
type input "Gerry Law Firm, Prof. LLC"
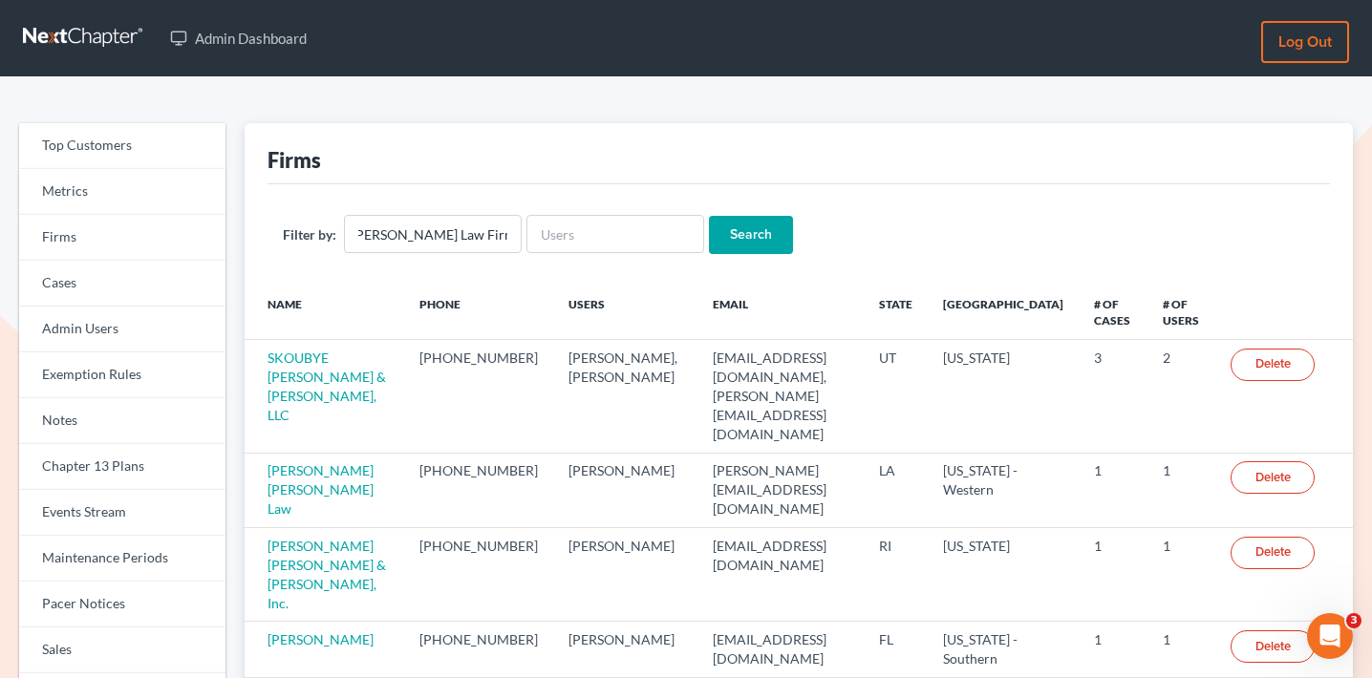
click at [760, 226] on input "Search" at bounding box center [751, 235] width 84 height 38
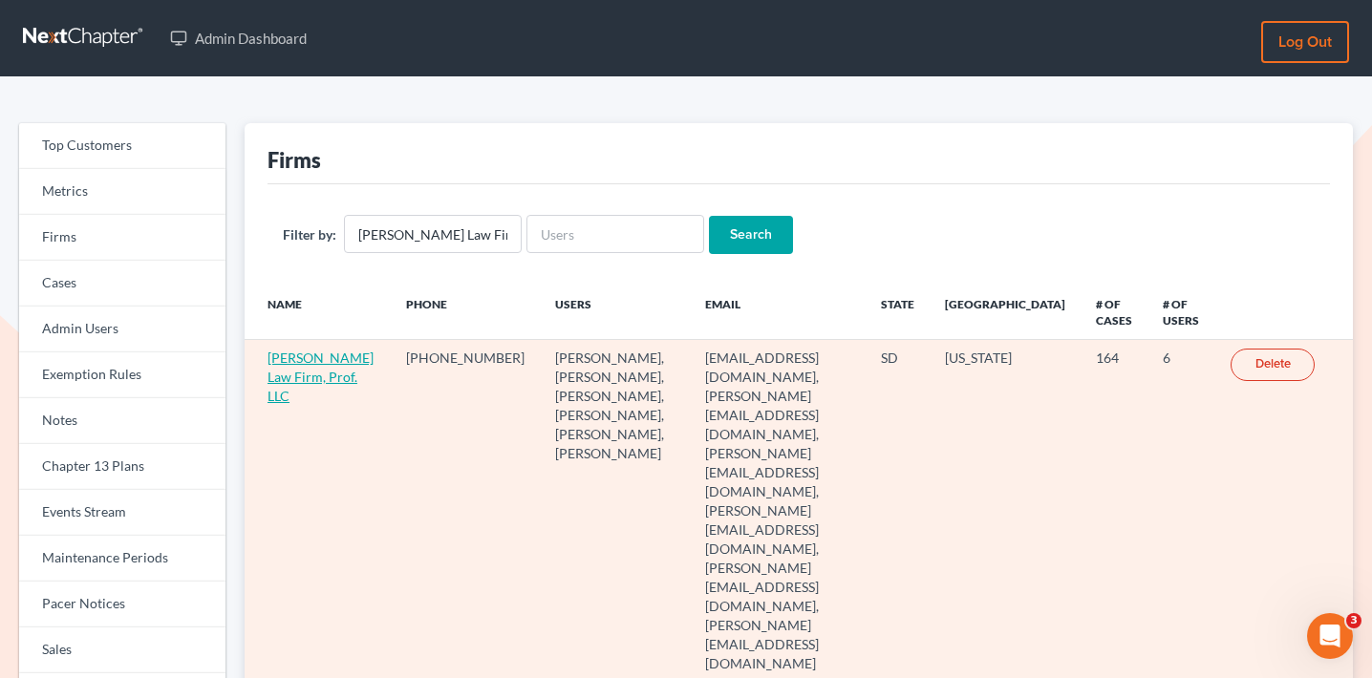
click at [291, 372] on link "[PERSON_NAME] Law Firm, Prof. LLC" at bounding box center [321, 377] width 106 height 54
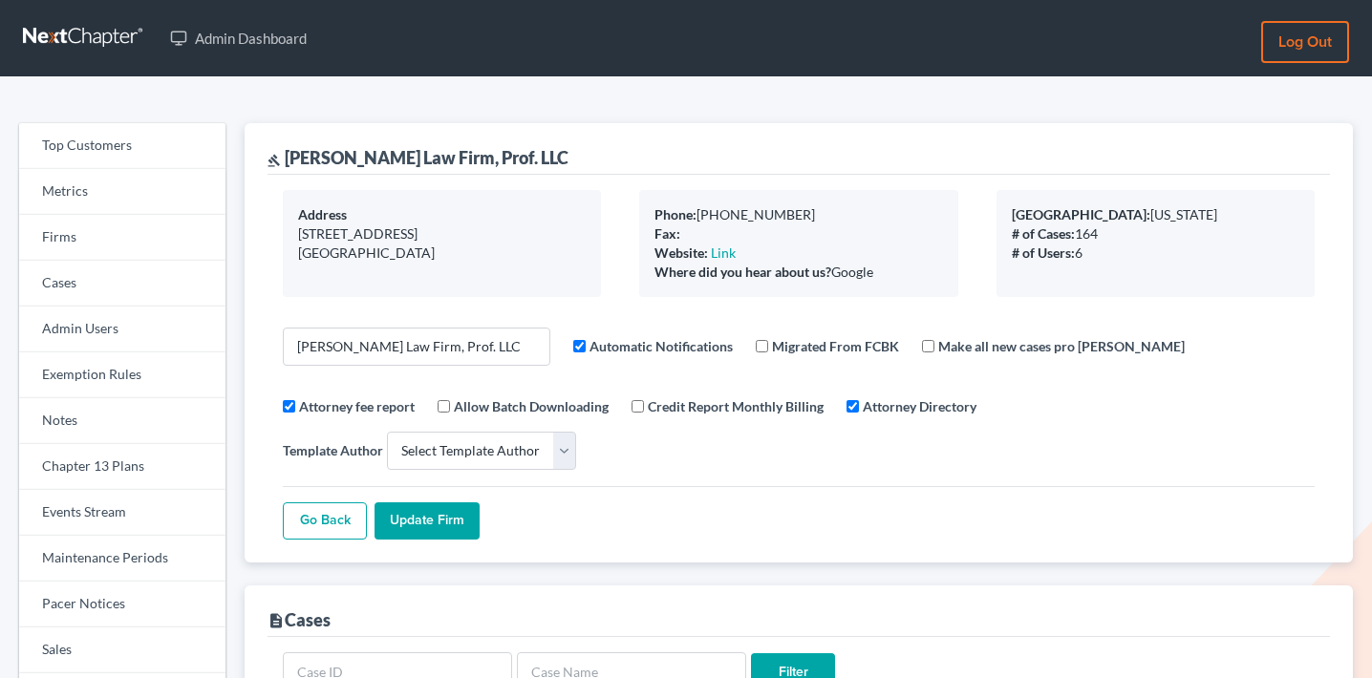
select select
click at [1333, 626] on icon "Open Intercom Messenger" at bounding box center [1328, 634] width 32 height 32
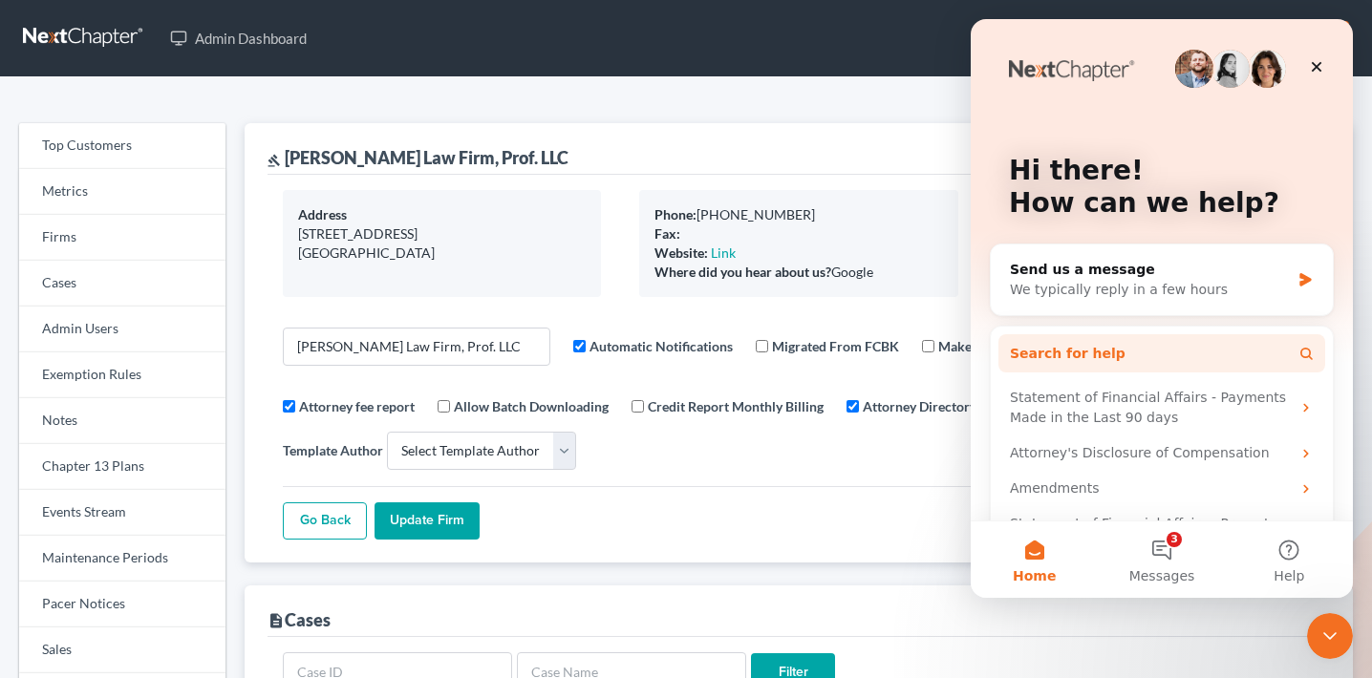
scroll to position [23, 0]
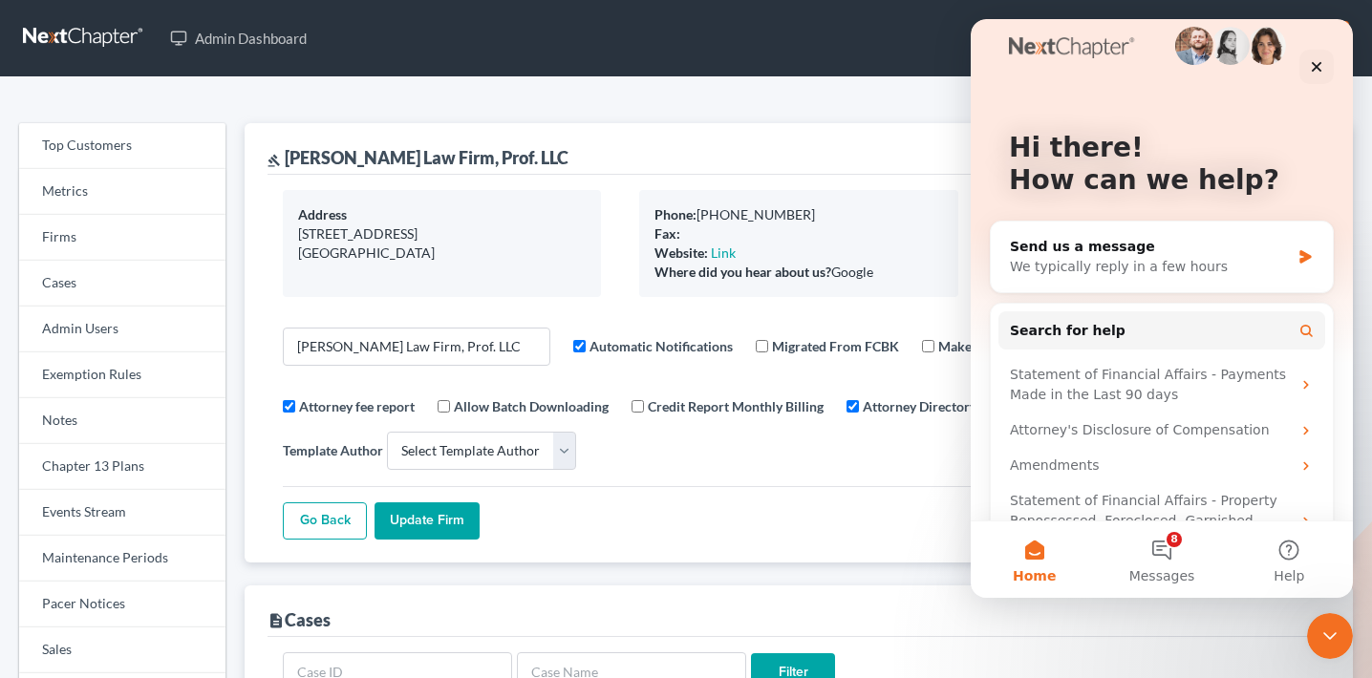
click at [1265, 44] on img "Intercom messenger" at bounding box center [1267, 46] width 38 height 38
click at [1270, 64] on div "Intercom messenger" at bounding box center [1267, 46] width 38 height 38
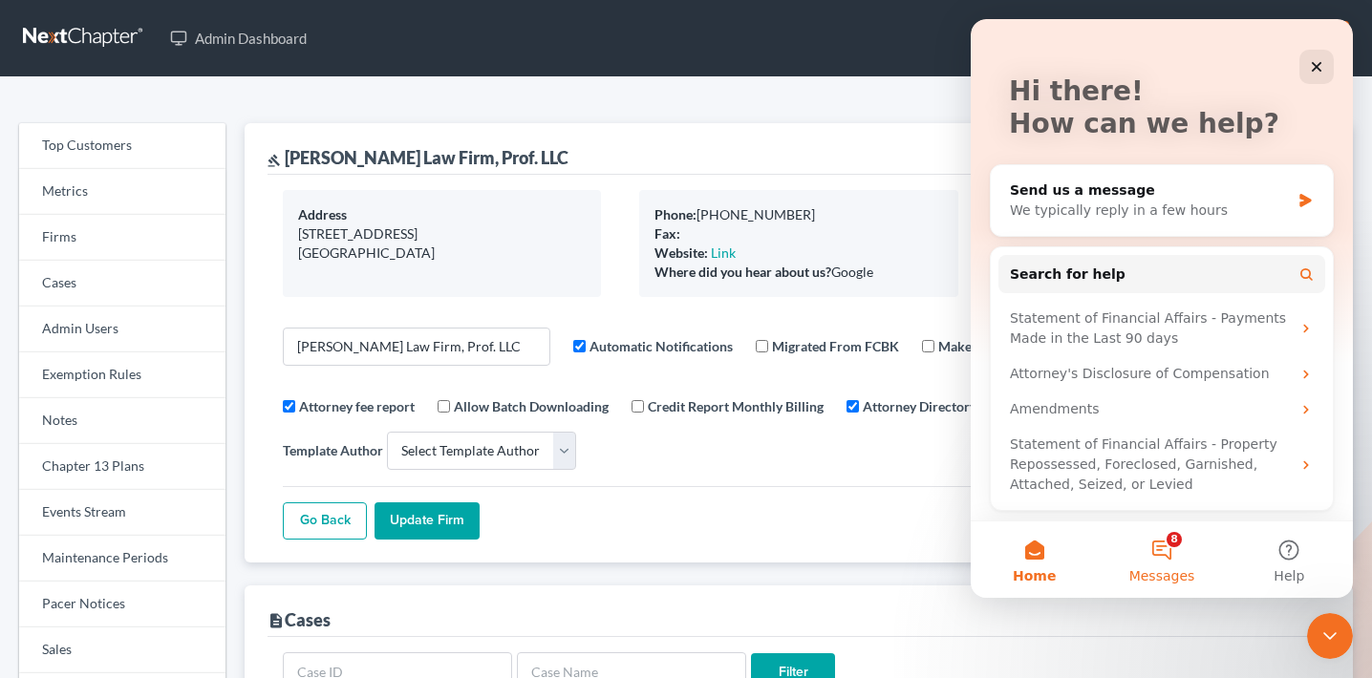
click at [1160, 570] on span "Messages" at bounding box center [1163, 576] width 66 height 13
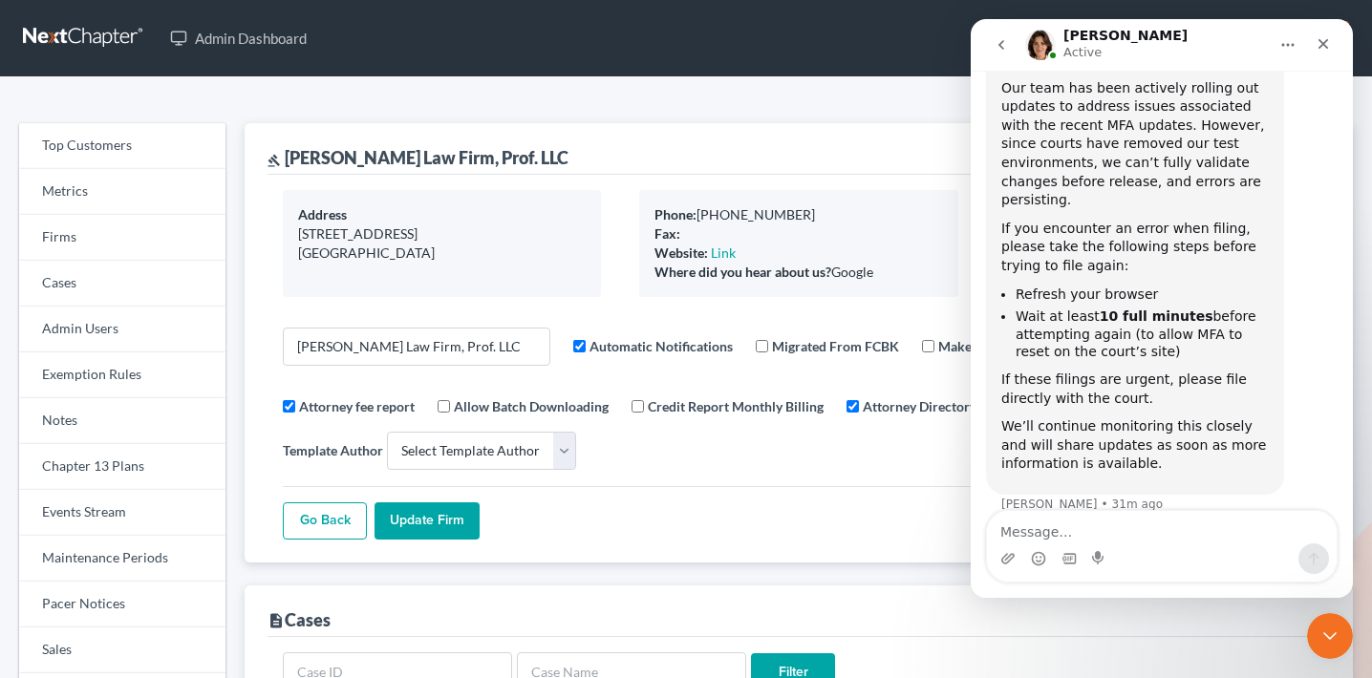
scroll to position [154, 0]
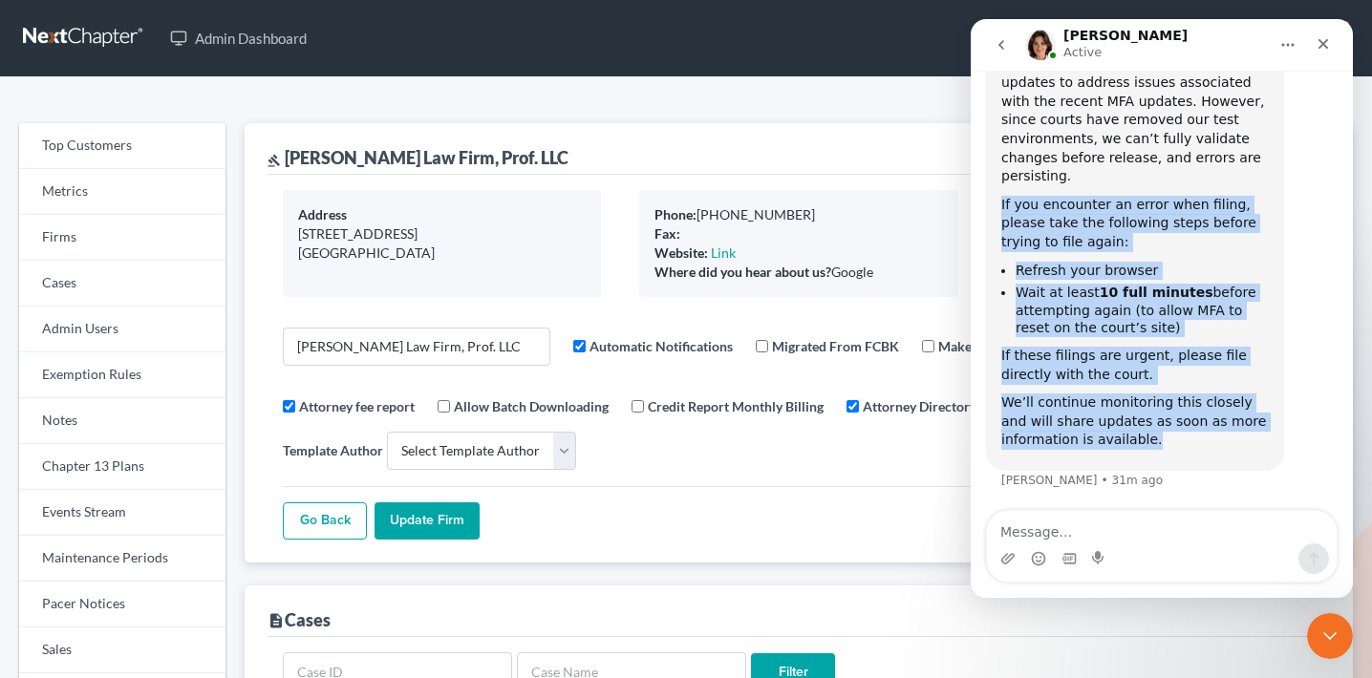
drag, startPoint x: 1000, startPoint y: 205, endPoint x: 1193, endPoint y: 448, distance: 310.9
click at [1193, 448] on div "Important Filing Update Our team has been actively rolling out updates to addre…" at bounding box center [1135, 243] width 298 height 456
copy div "If you encounter an error when filing, please take the following steps before t…"
click at [1137, 285] on b "10 full minutes" at bounding box center [1157, 292] width 114 height 15
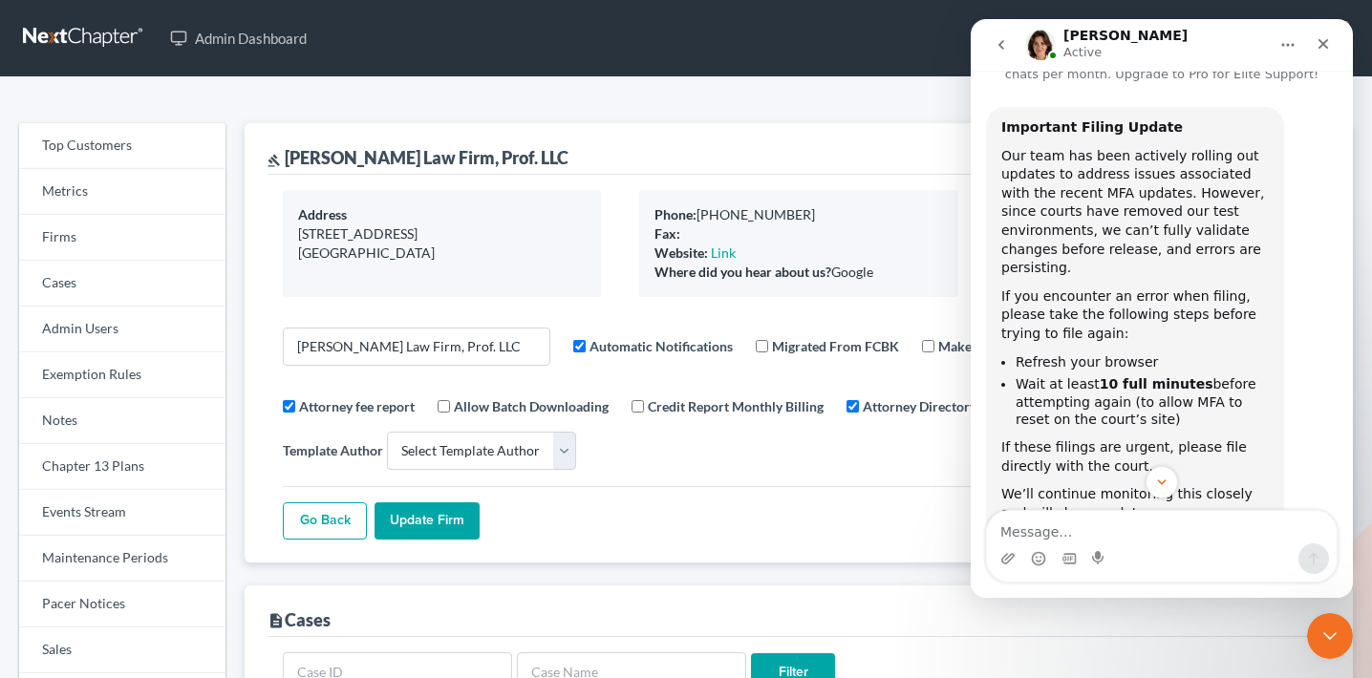
scroll to position [17, 0]
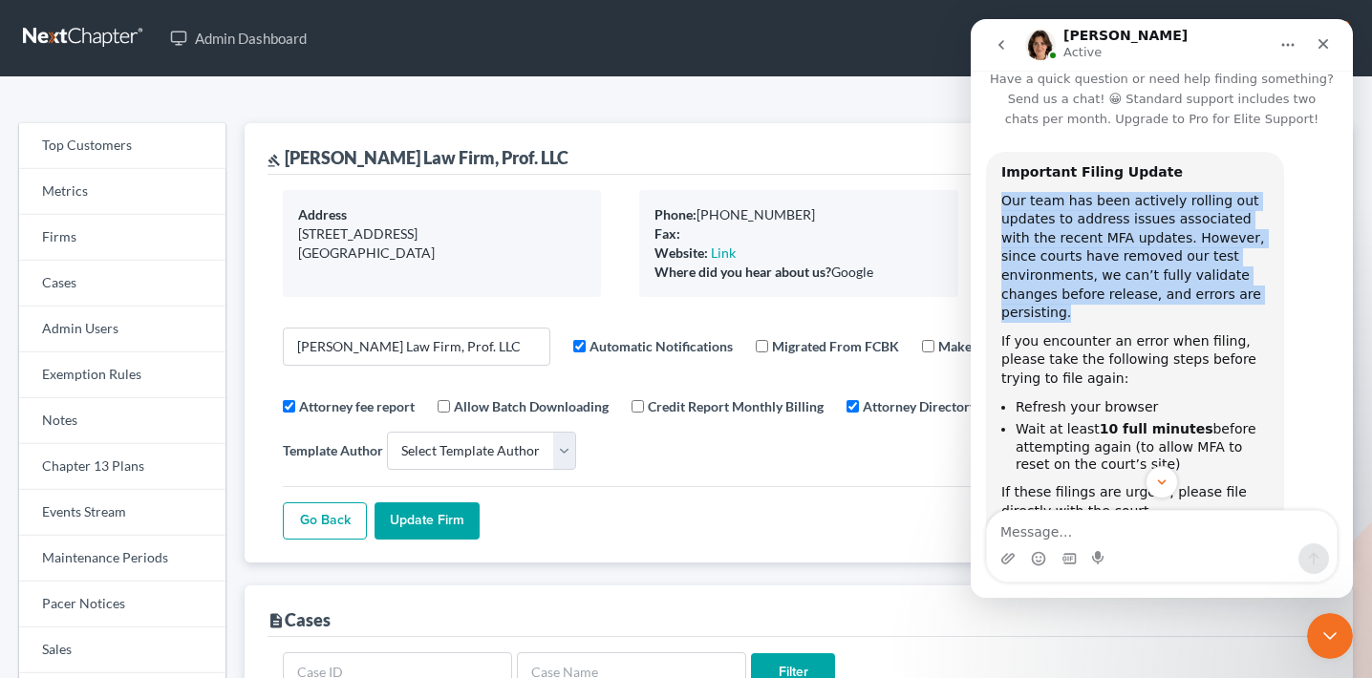
drag, startPoint x: 1083, startPoint y: 312, endPoint x: 996, endPoint y: 205, distance: 137.9
click at [996, 205] on div "Important Filing Update Our team has been actively rolling out updates to addre…" at bounding box center [1135, 380] width 298 height 456
copy div "Our team has been actively rolling out updates to address issues associated wit…"
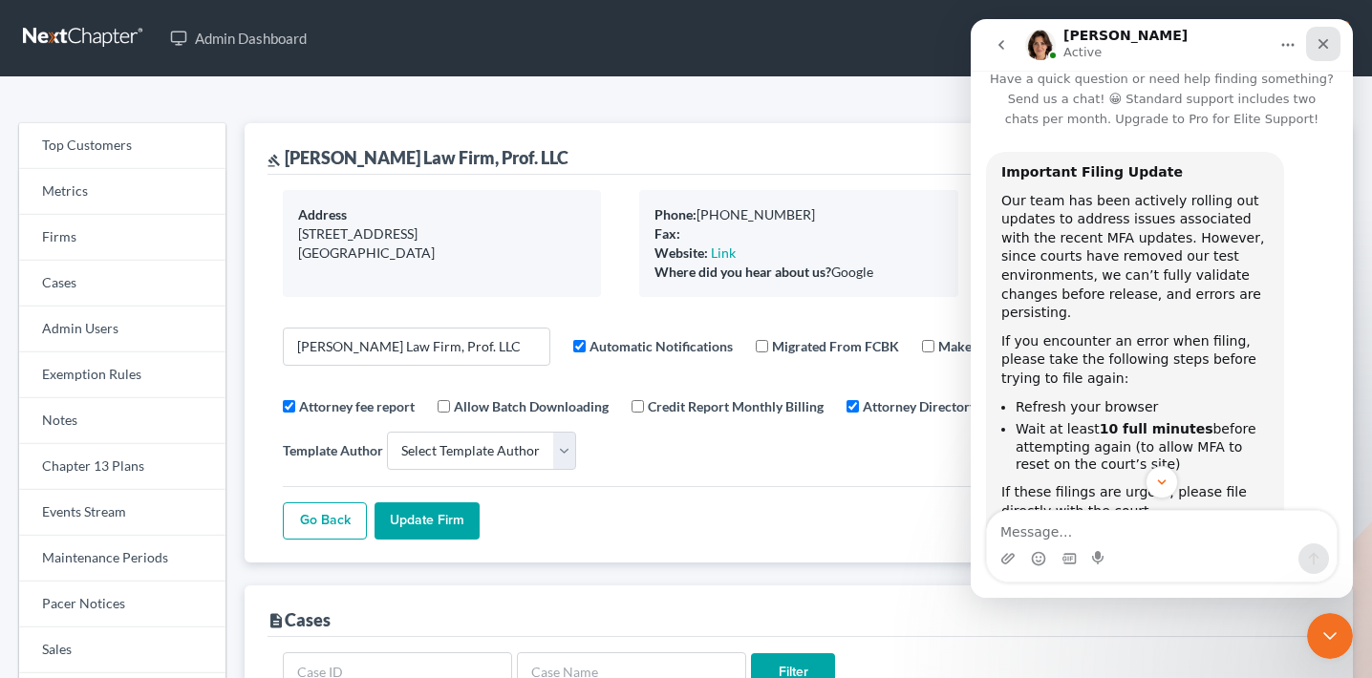
click at [1324, 49] on icon "Close" at bounding box center [1323, 43] width 15 height 15
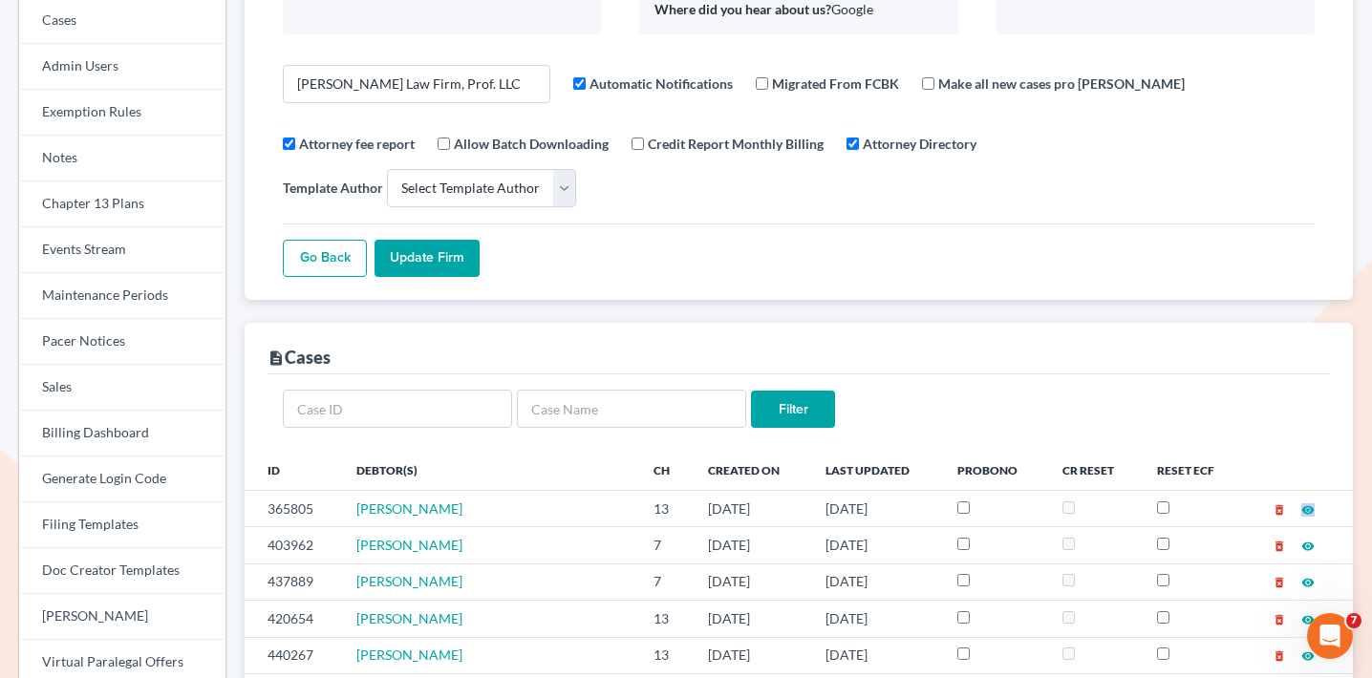
scroll to position [75, 0]
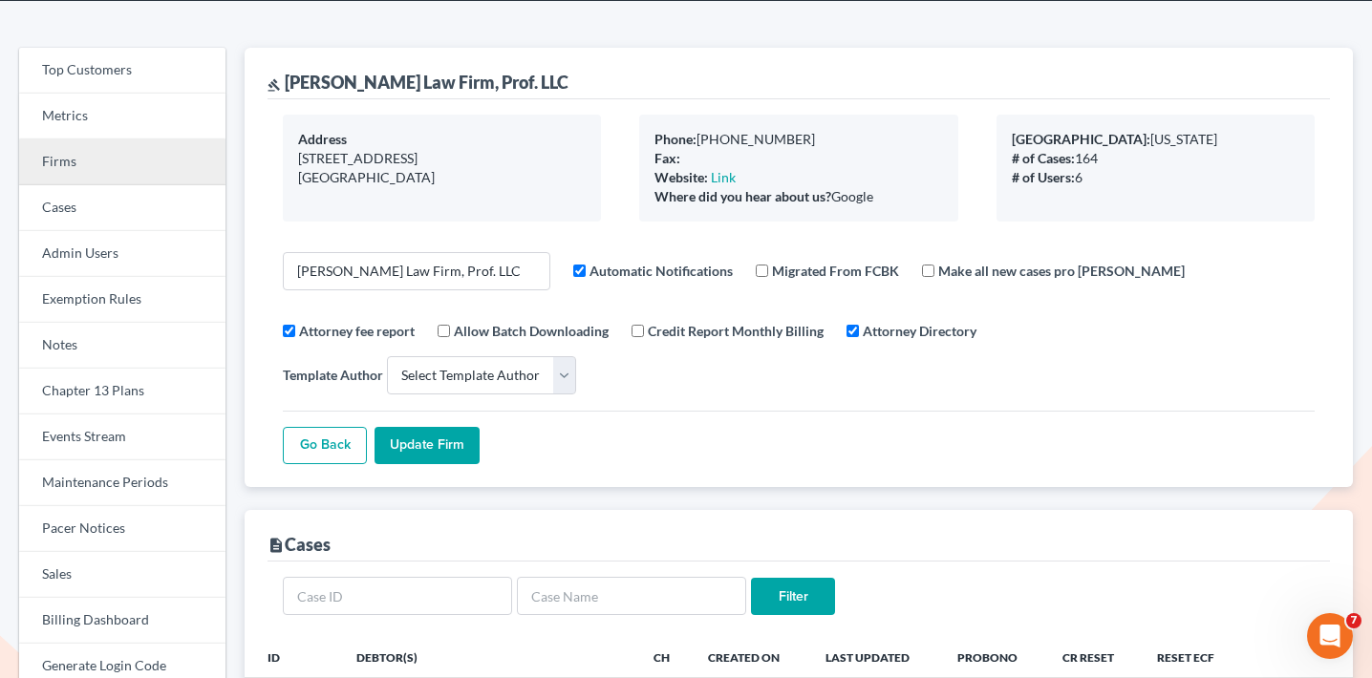
click at [119, 146] on link "Firms" at bounding box center [122, 163] width 206 height 46
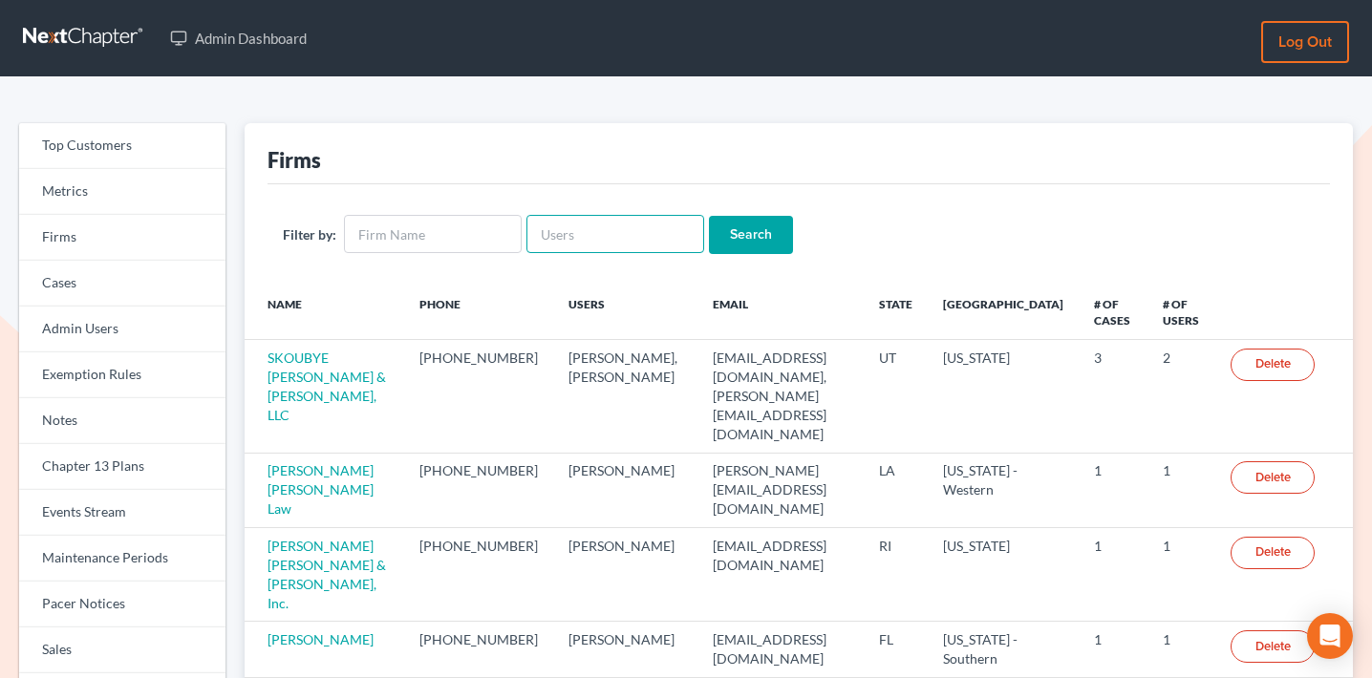
click at [610, 249] on input "text" at bounding box center [616, 234] width 178 height 38
paste input "psj2050@msn.com"
type input "psj2050@msn.com"
click at [757, 238] on input "Search" at bounding box center [751, 235] width 84 height 38
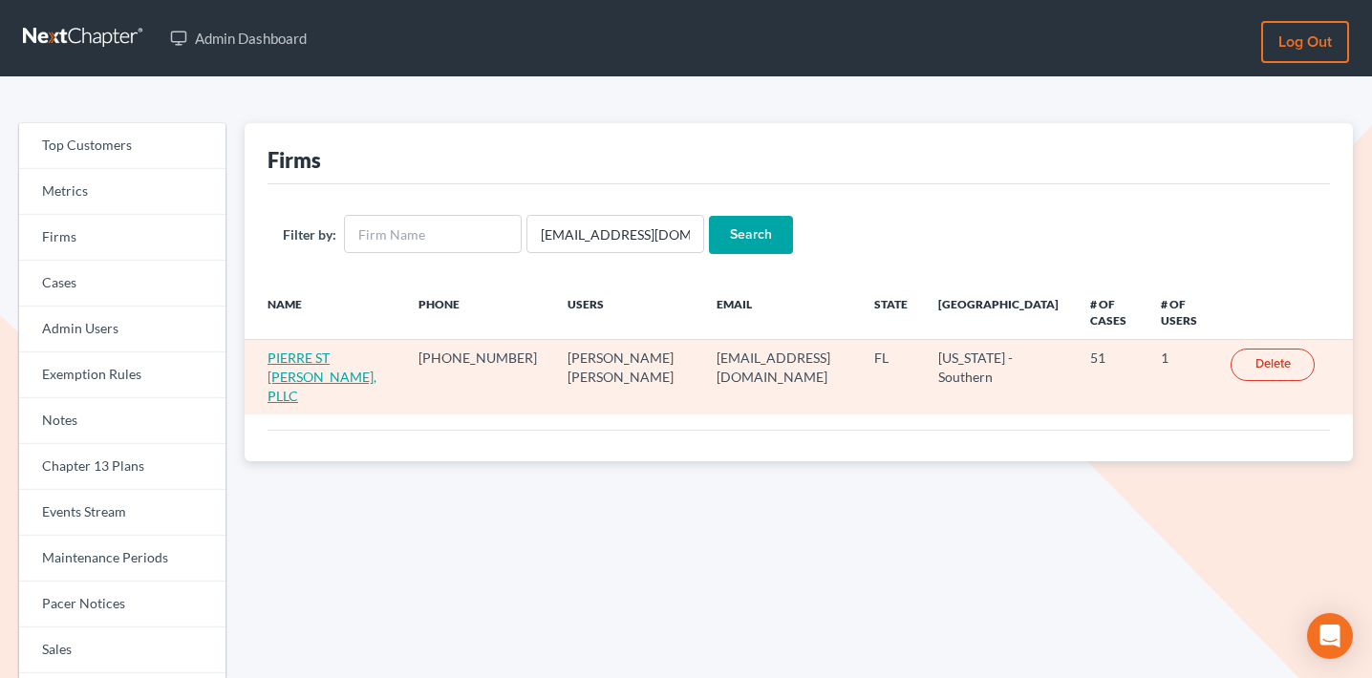
click at [354, 350] on link "PIERRE ST [PERSON_NAME], PLLC" at bounding box center [322, 377] width 109 height 54
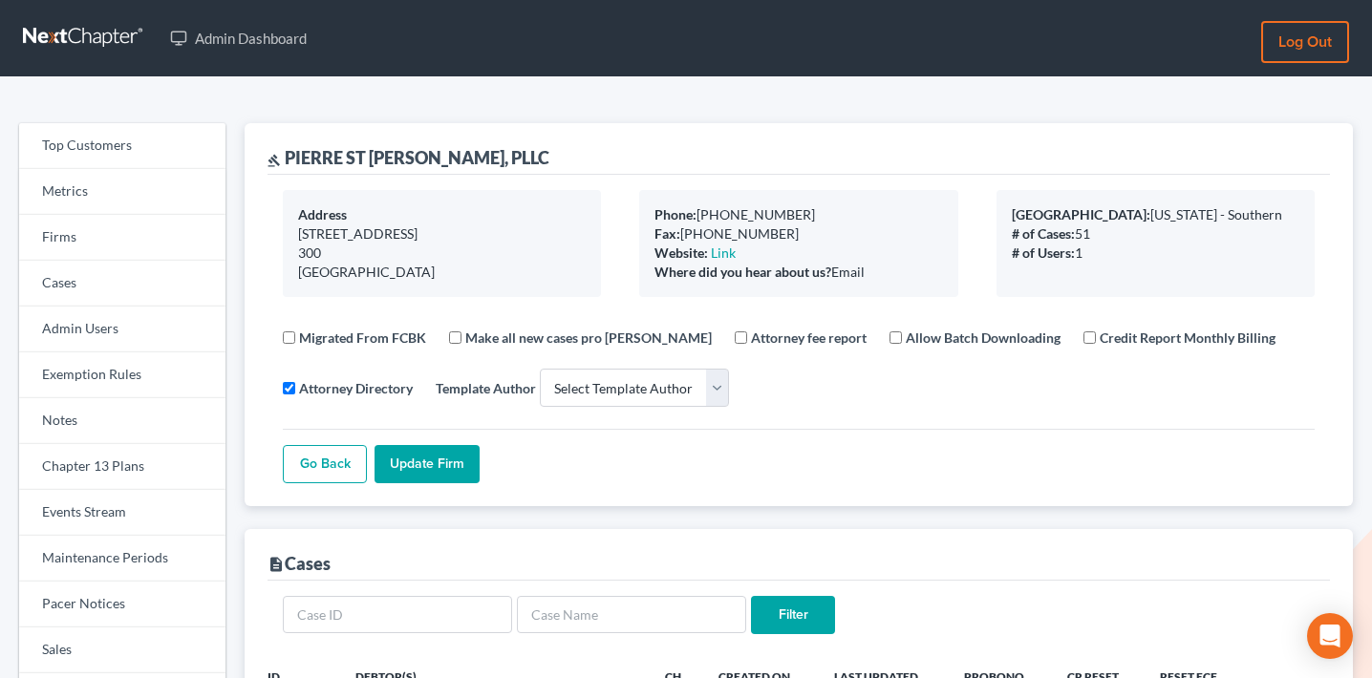
select select
click at [140, 501] on link "Events Stream" at bounding box center [122, 513] width 206 height 46
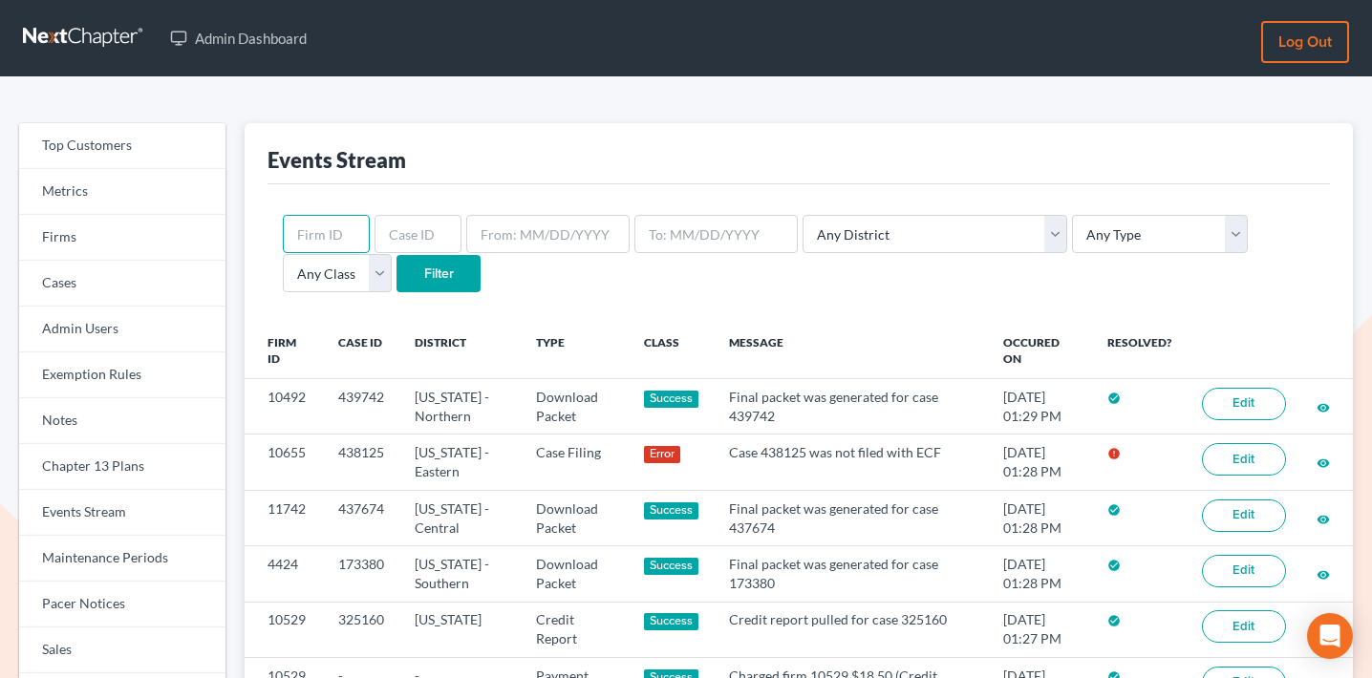
click at [355, 228] on input "text" at bounding box center [326, 234] width 87 height 38
paste input "2301"
type input "2301"
click at [397, 261] on input "Filter" at bounding box center [439, 274] width 84 height 38
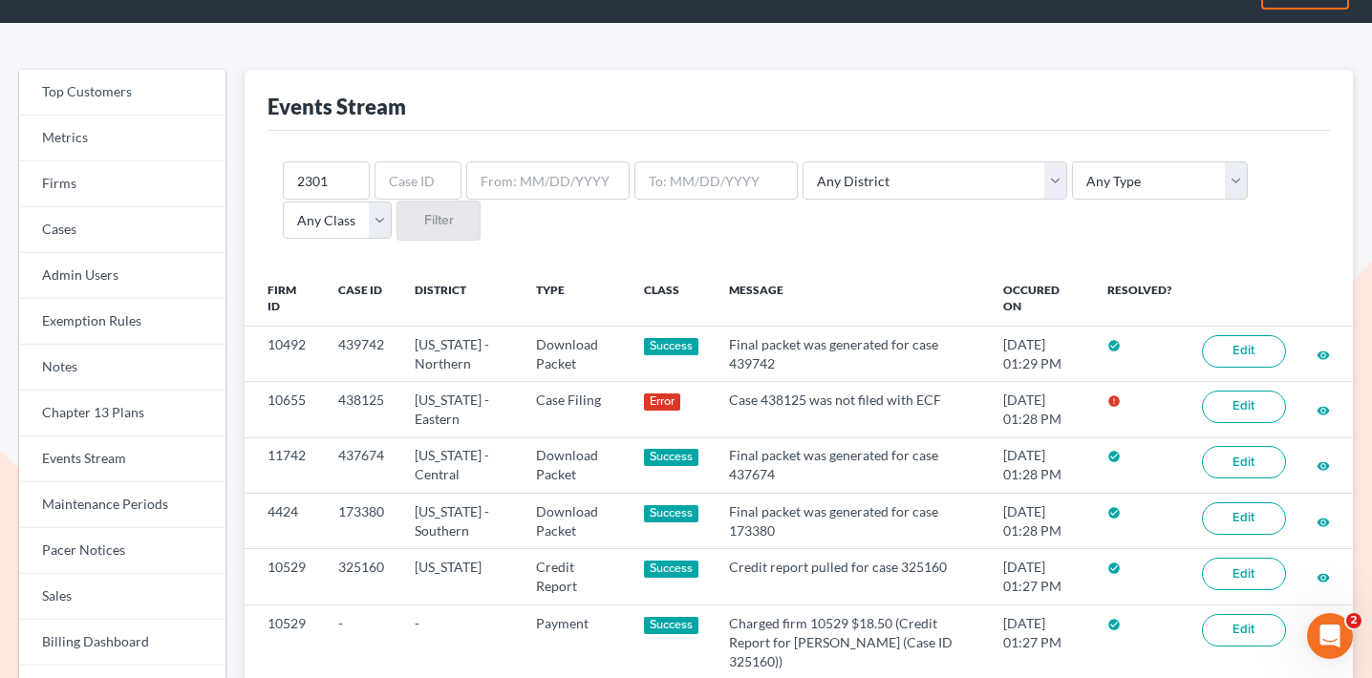
scroll to position [63, 0]
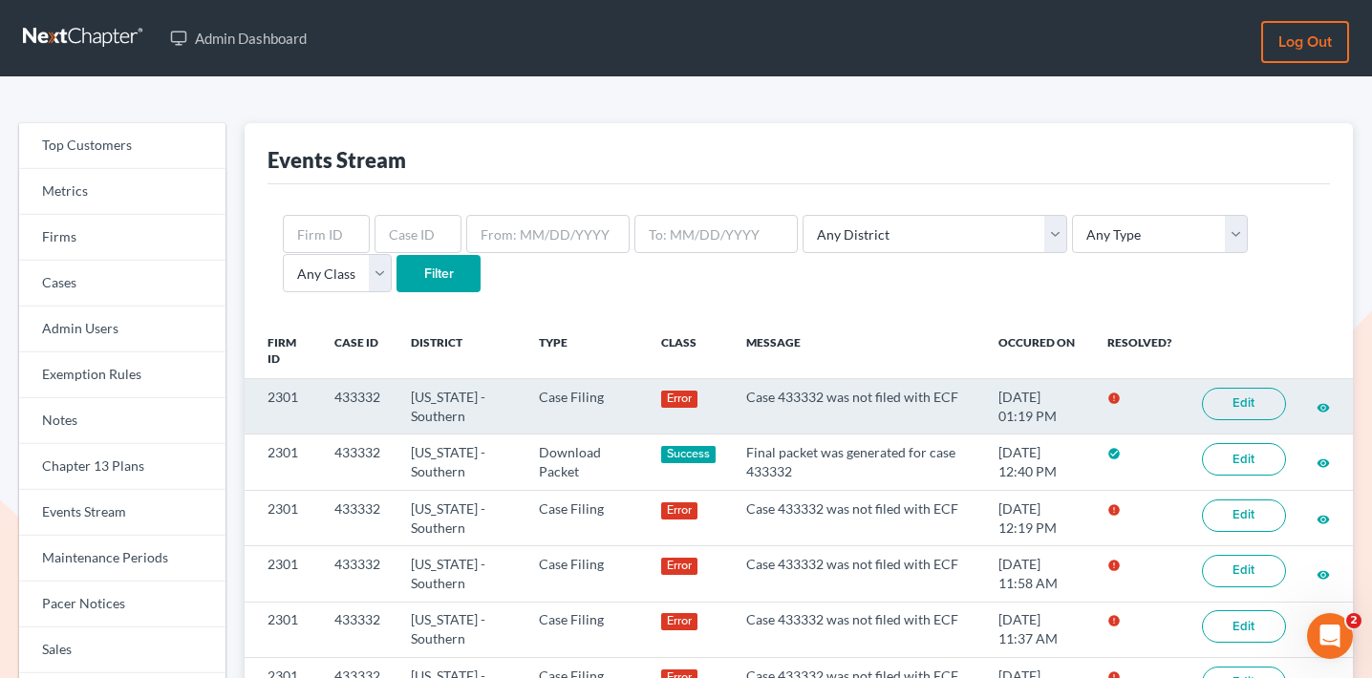
click at [1248, 401] on link "Edit" at bounding box center [1244, 404] width 84 height 32
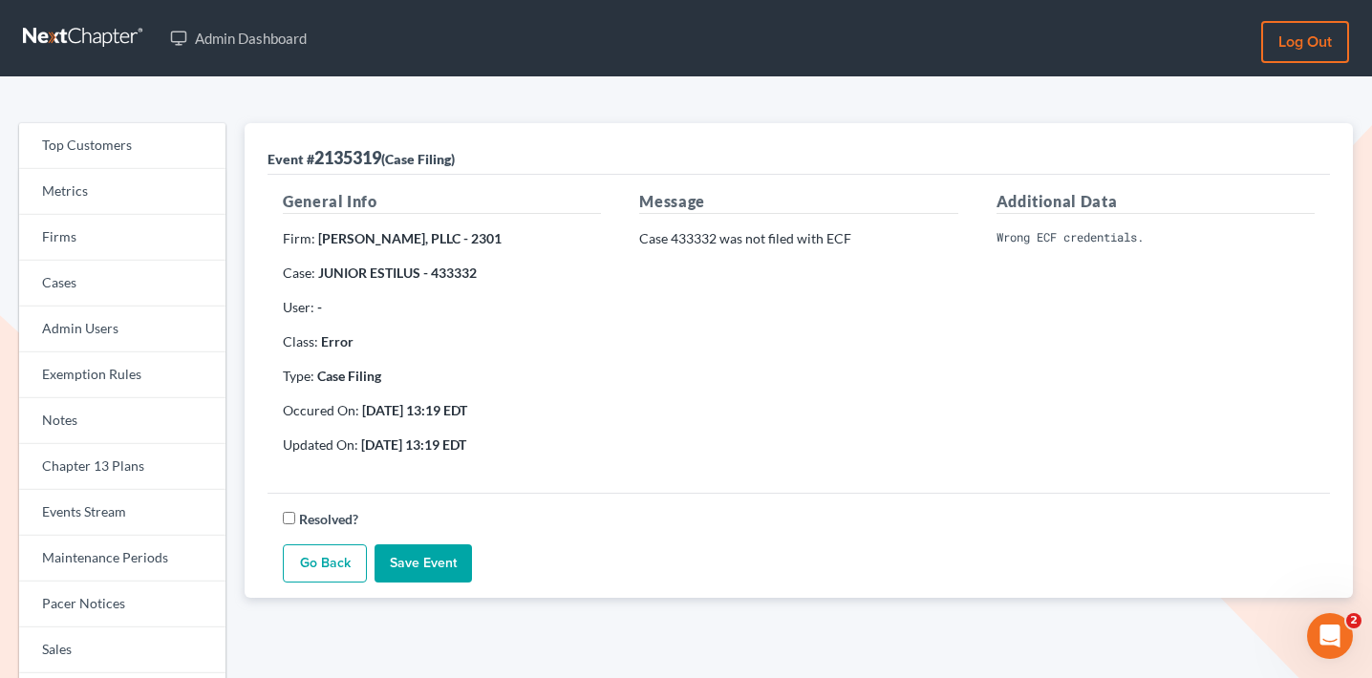
click at [707, 247] on p "Case 433332 was not filed with ECF" at bounding box center [798, 238] width 318 height 19
copy p "433332"
click at [165, 222] on link "Firms" at bounding box center [122, 238] width 206 height 46
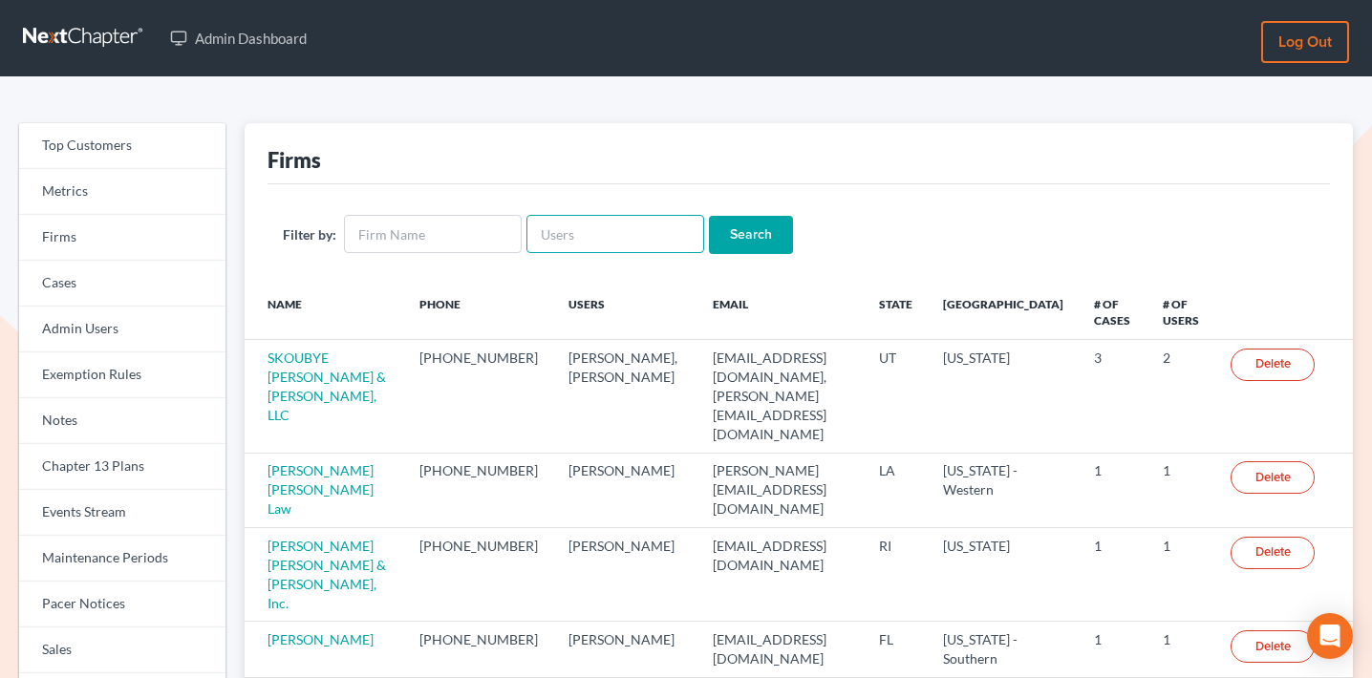
click at [580, 245] on input "text" at bounding box center [616, 234] width 178 height 38
paste input "[EMAIL_ADDRESS][DOMAIN_NAME]"
type input "[EMAIL_ADDRESS][DOMAIN_NAME]"
click at [729, 232] on input "Search" at bounding box center [751, 235] width 84 height 38
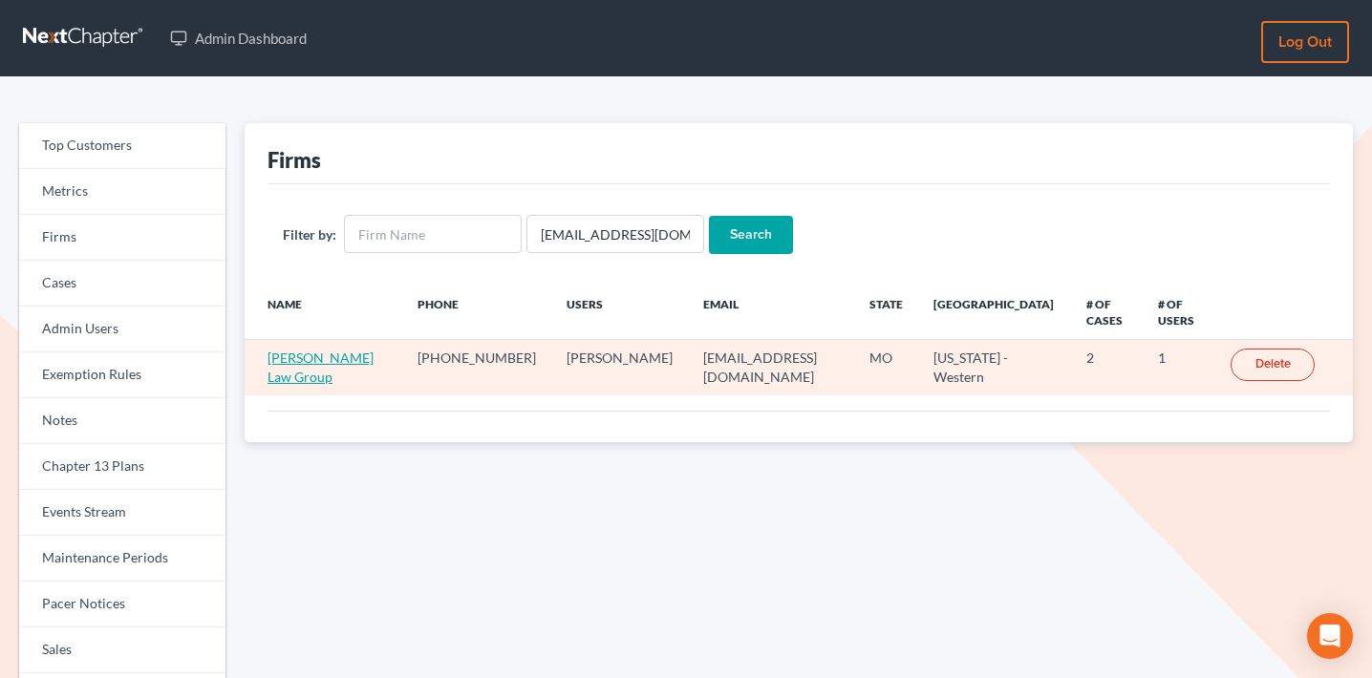
click at [296, 350] on link "Geib Law Group" at bounding box center [321, 367] width 106 height 35
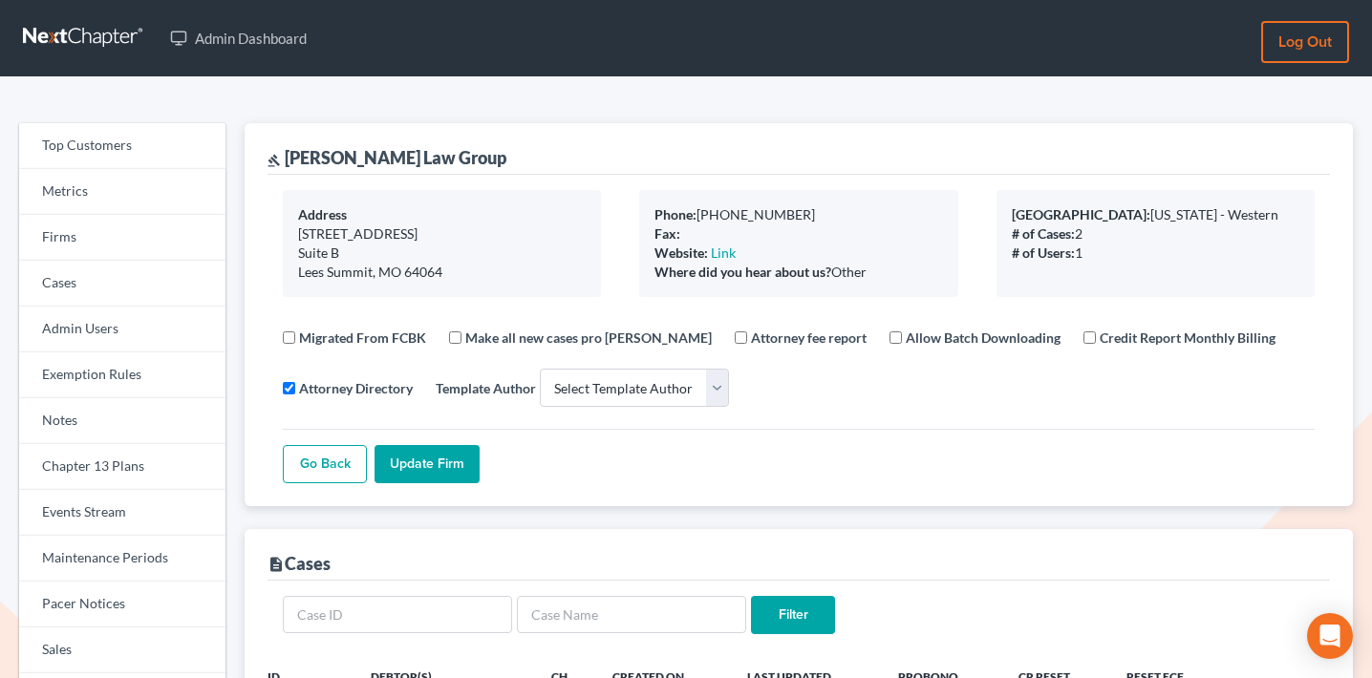
select select
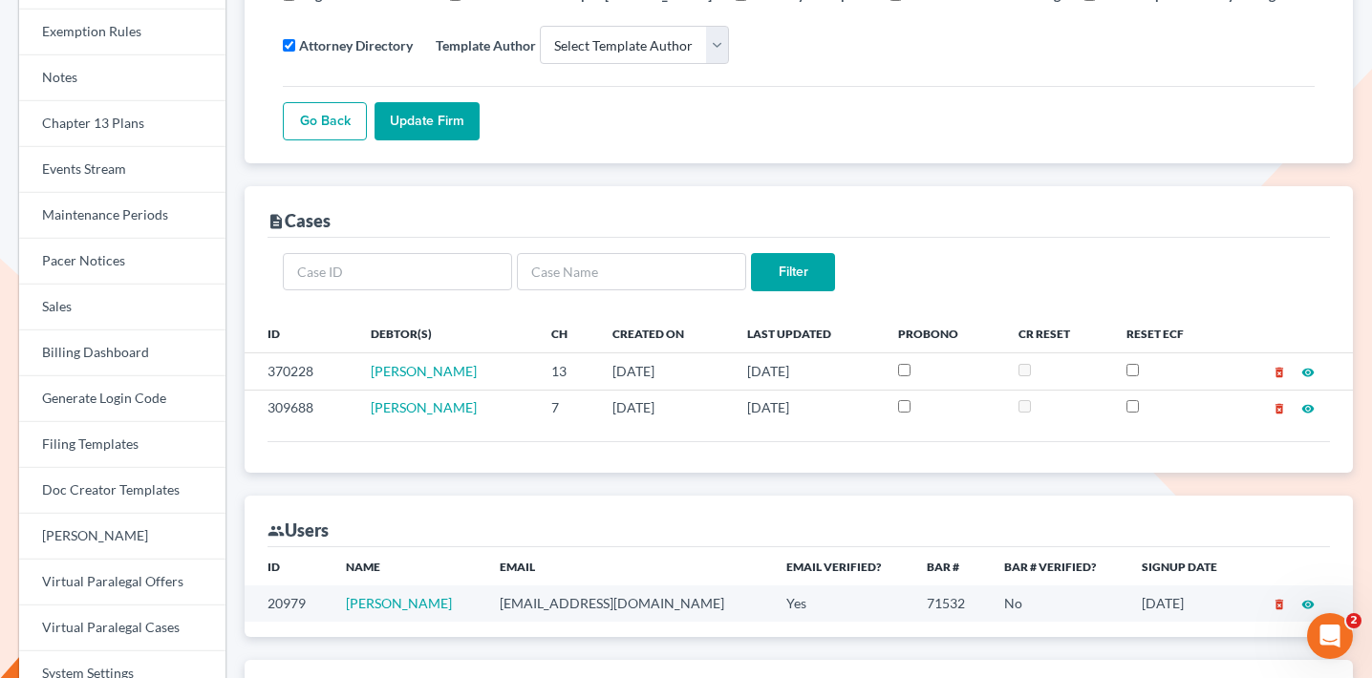
scroll to position [355, 0]
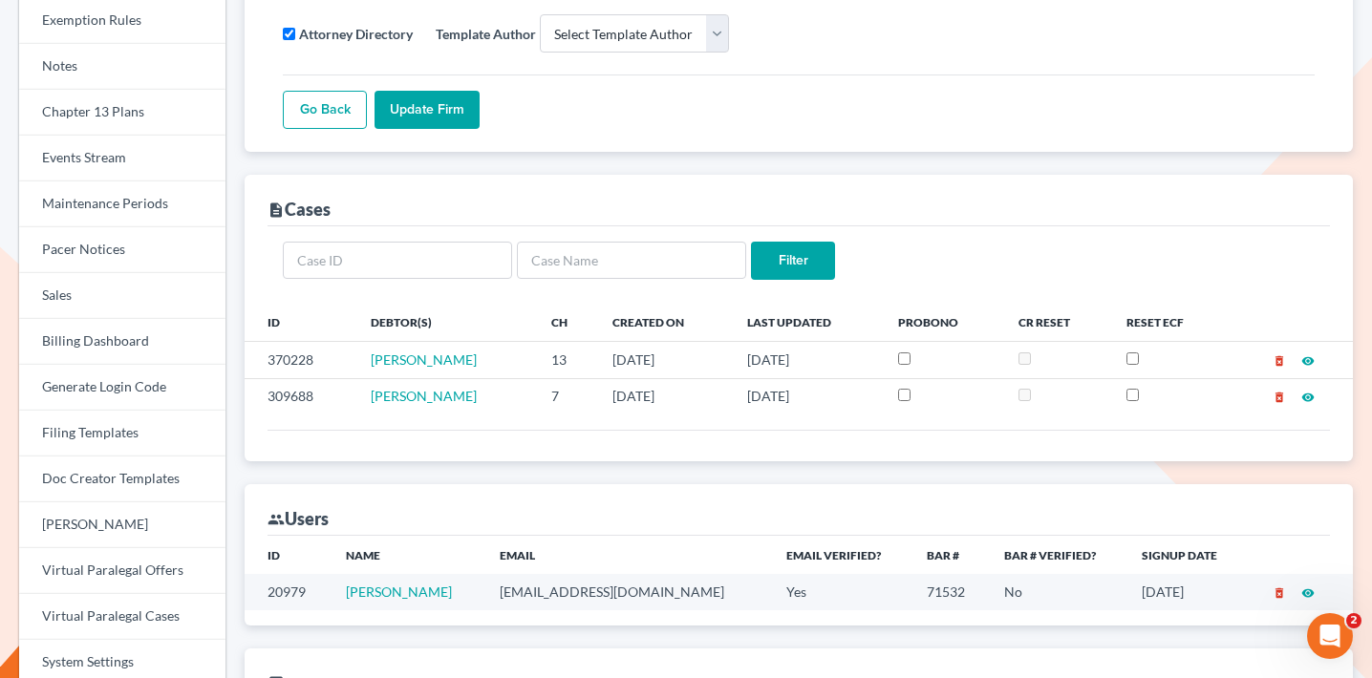
click at [541, 586] on td "[EMAIL_ADDRESS][DOMAIN_NAME]" at bounding box center [628, 591] width 287 height 35
copy td "[EMAIL_ADDRESS][DOMAIN_NAME]"
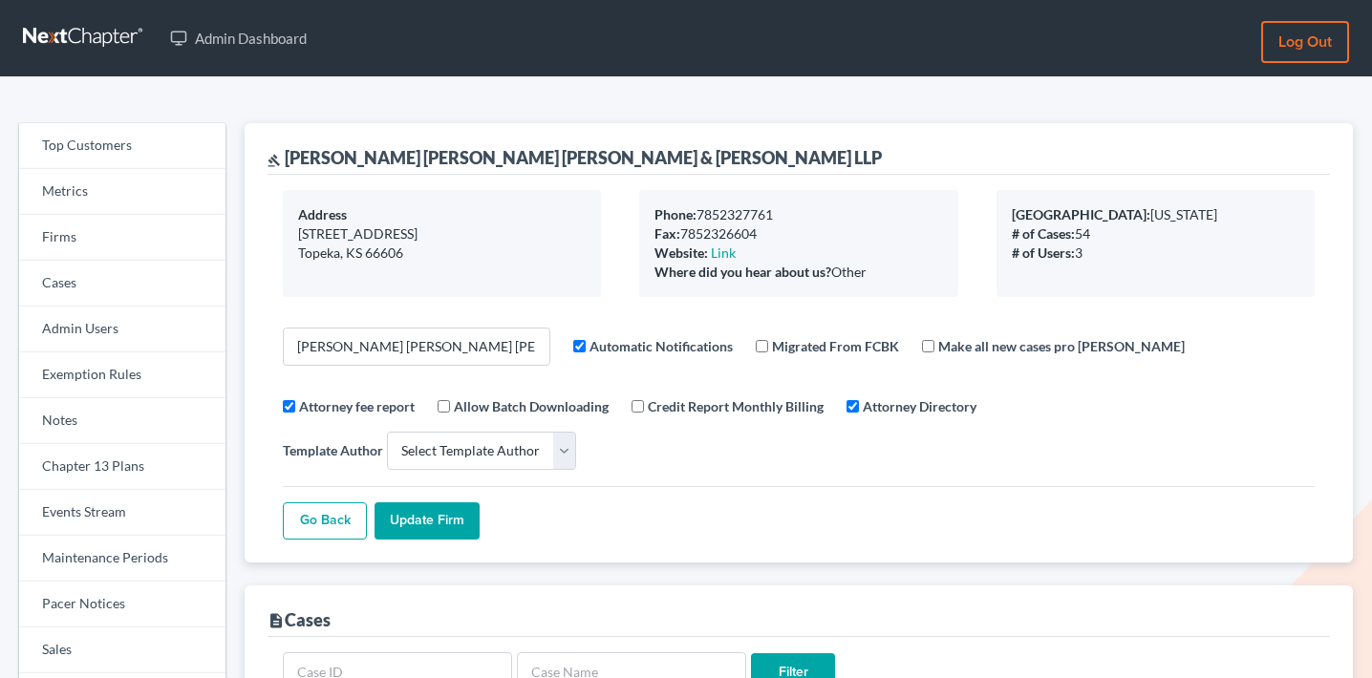
select select
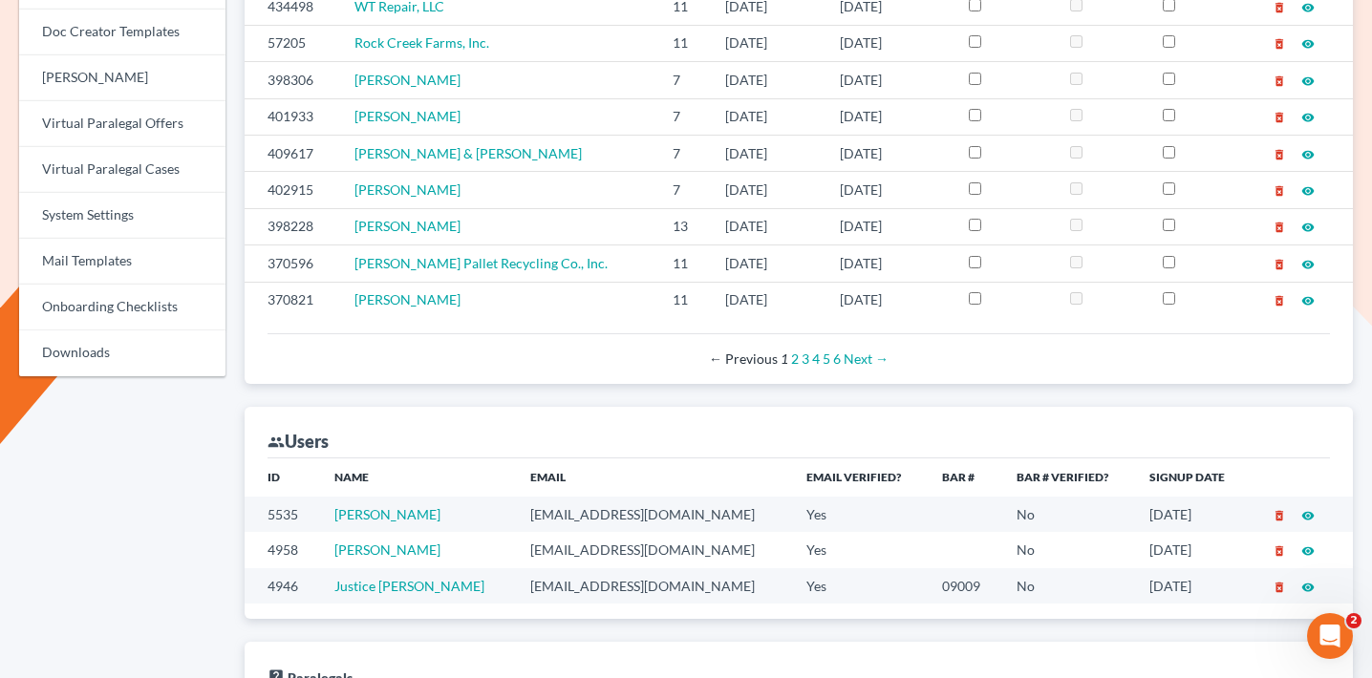
scroll to position [1013, 0]
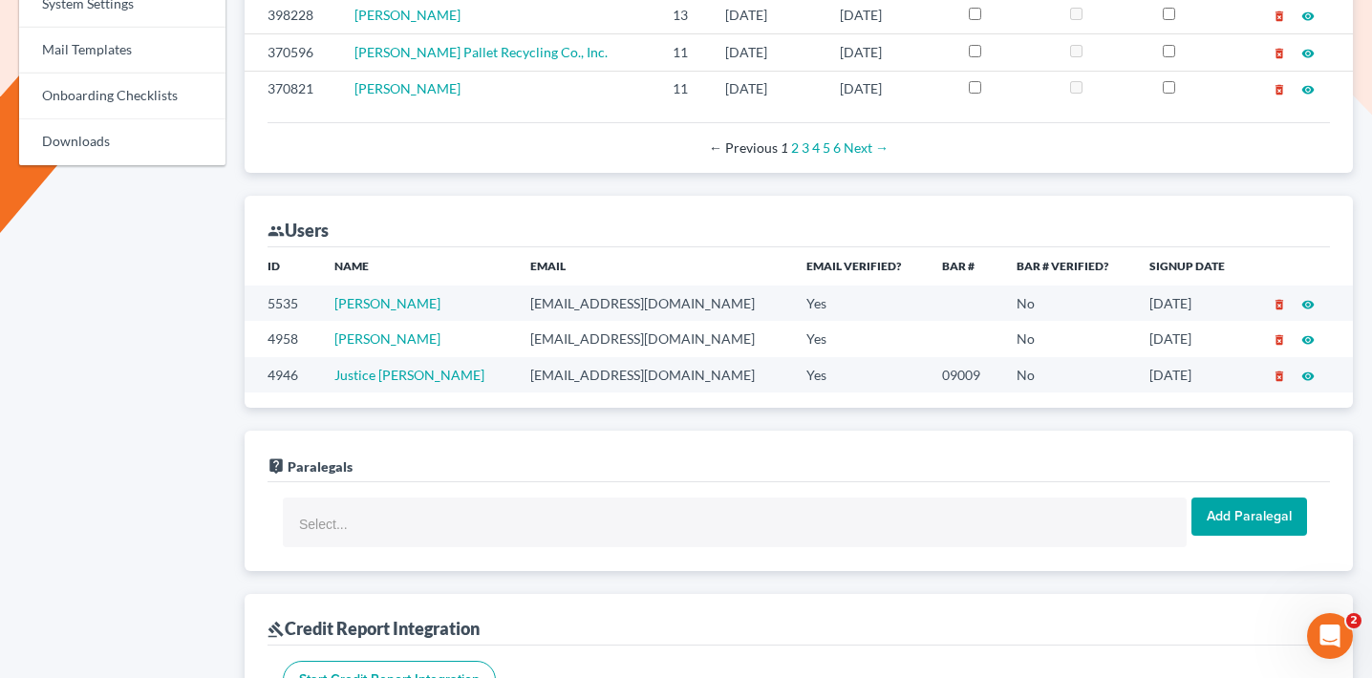
click at [533, 286] on td "jhirt@fpsslaw.com" at bounding box center [653, 303] width 276 height 35
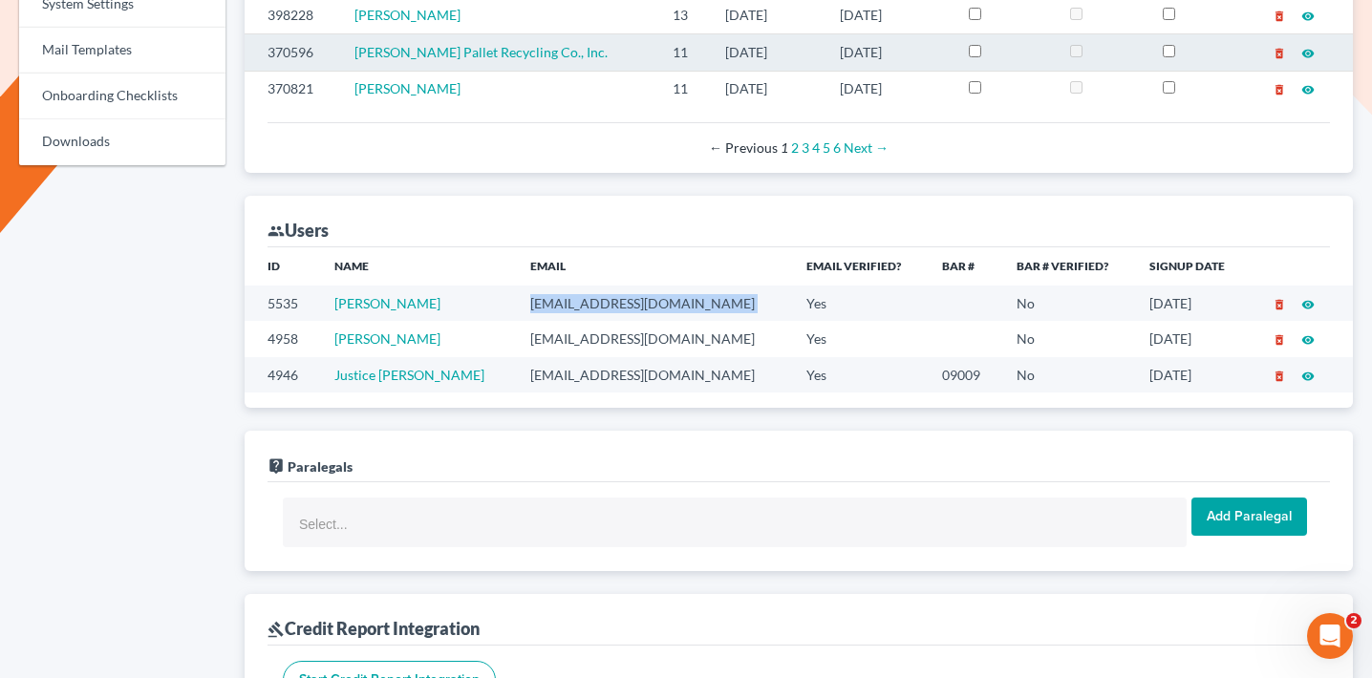
copy td "jhirt@fpsslaw.com"
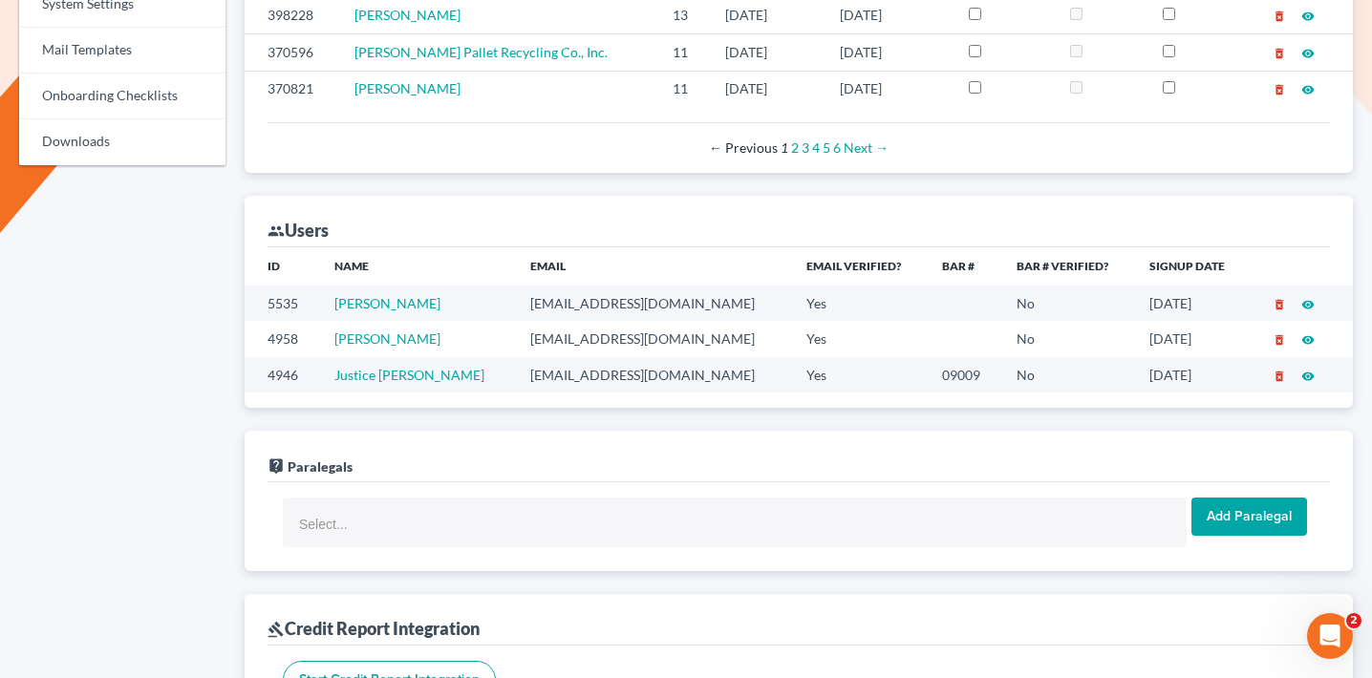
click at [540, 321] on td "wwilliams@fisherpatterson.com" at bounding box center [653, 338] width 276 height 35
copy td "wwilliams@fisherpatterson.com"
click at [546, 357] on td "jking@fpsslaw.com" at bounding box center [653, 374] width 276 height 35
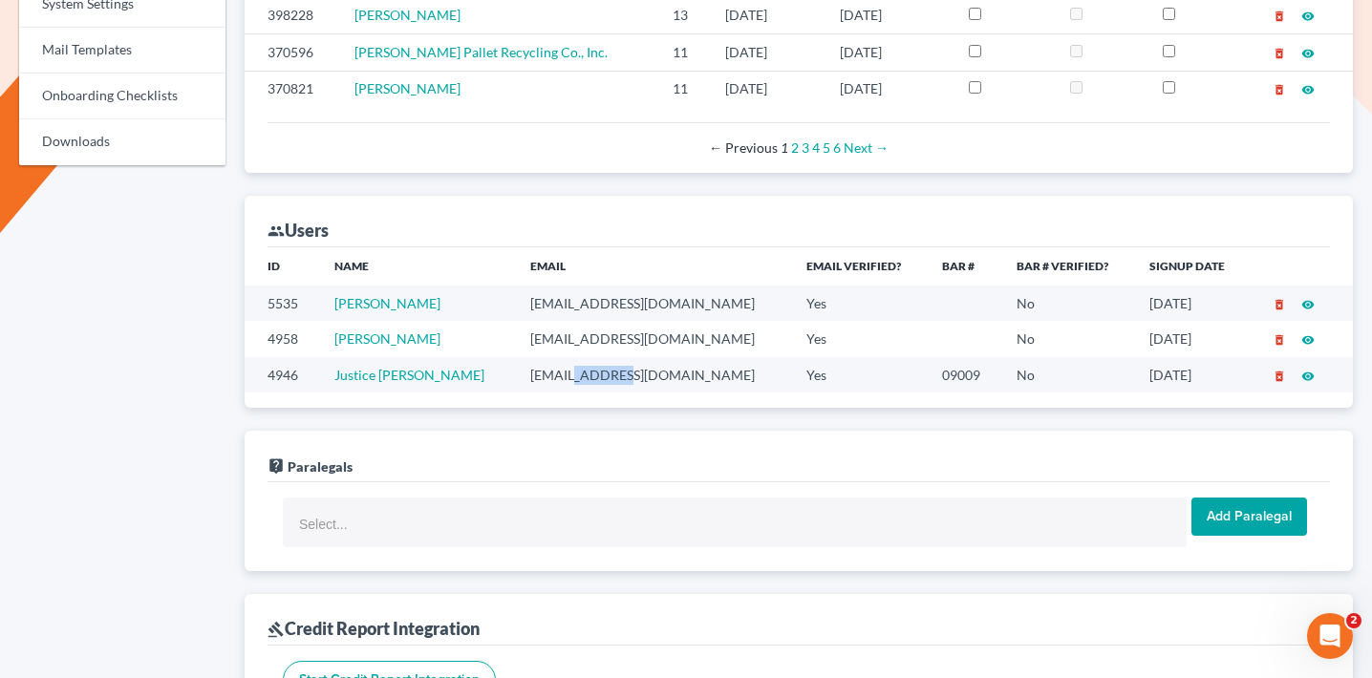
click at [546, 357] on td "jking@fpsslaw.com" at bounding box center [653, 374] width 276 height 35
copy td "jking@fpsslaw.com"
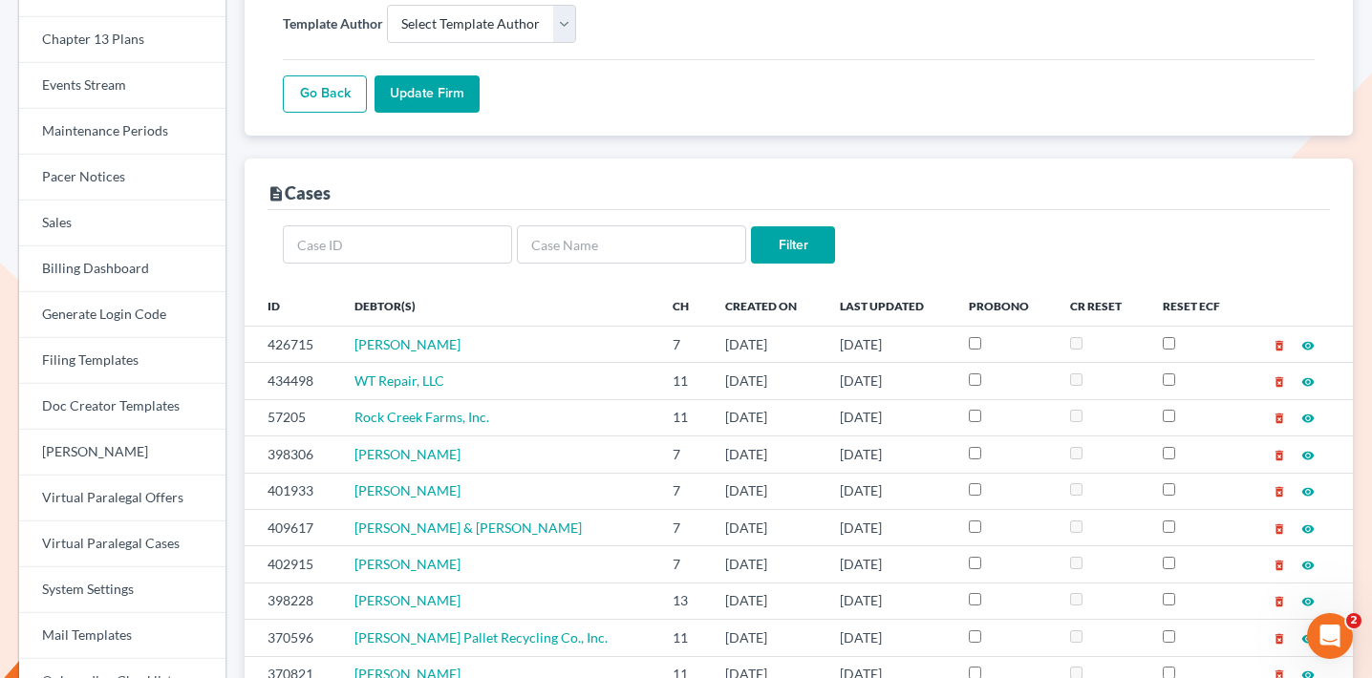
scroll to position [56, 0]
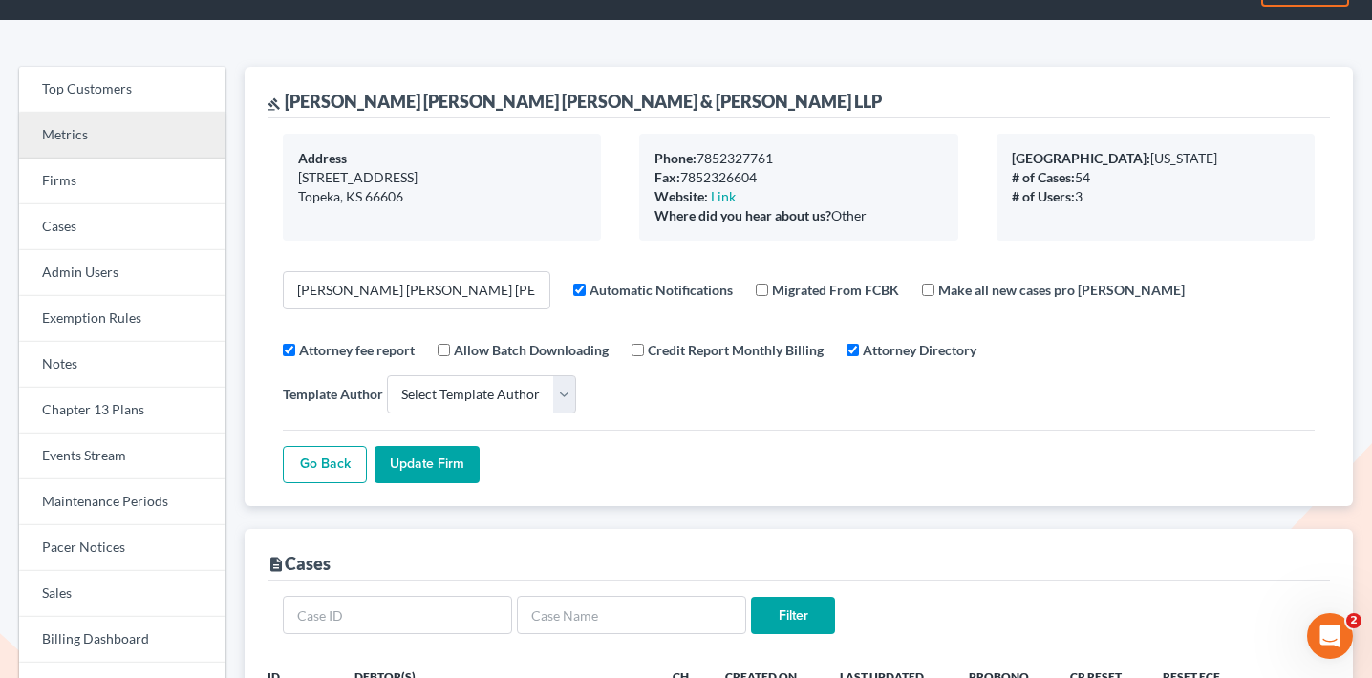
click at [143, 156] on link "Metrics" at bounding box center [122, 136] width 206 height 46
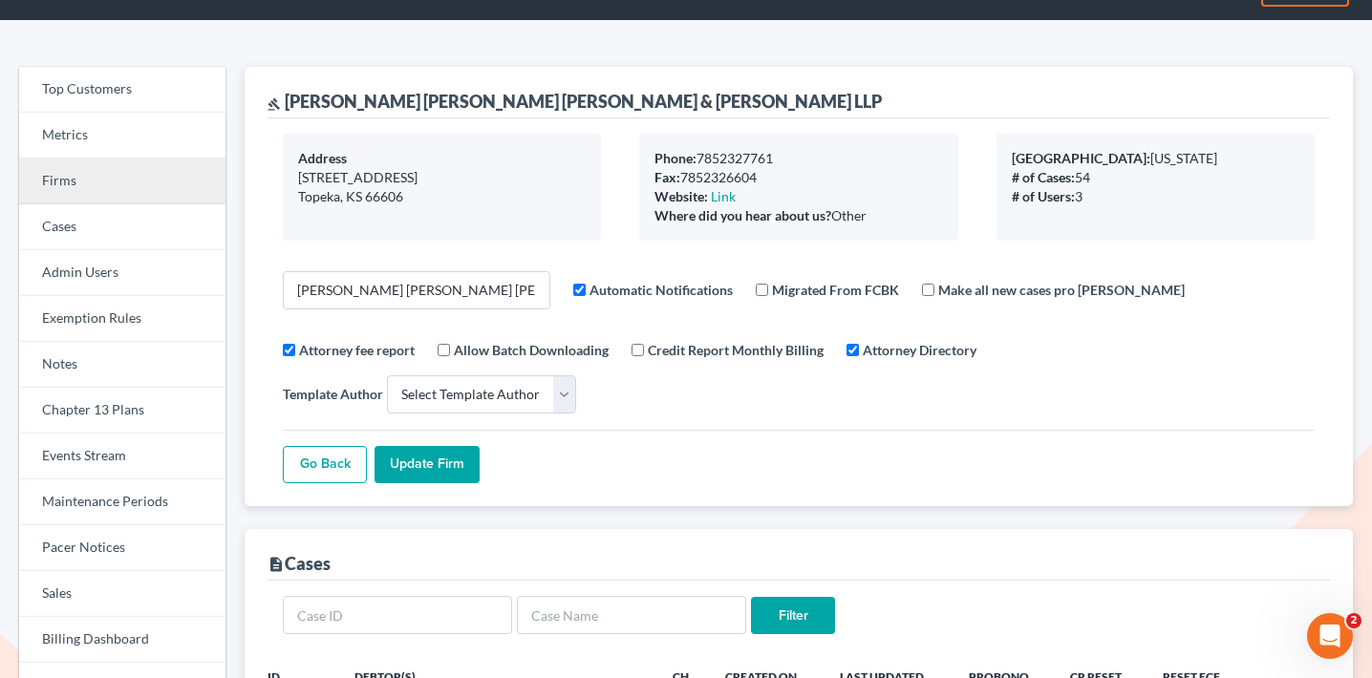
click at [143, 175] on link "Firms" at bounding box center [122, 182] width 206 height 46
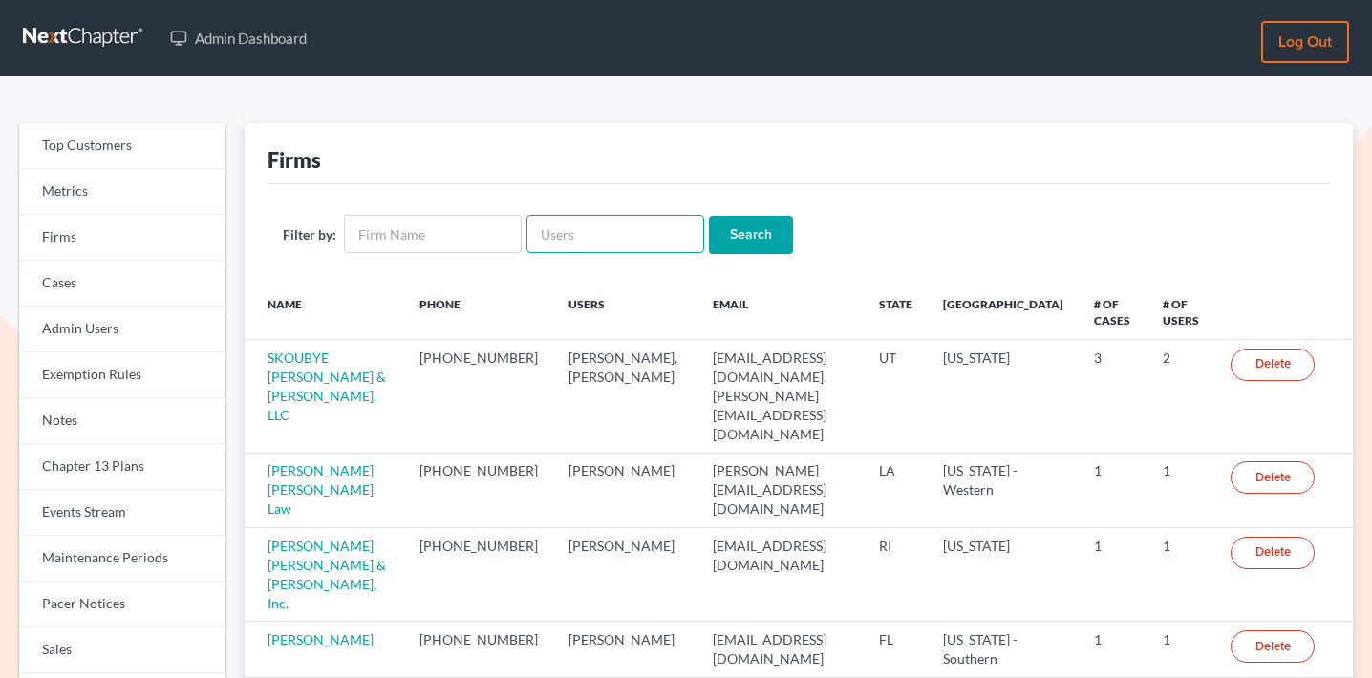
click at [643, 220] on input "text" at bounding box center [616, 234] width 178 height 38
paste input "sharon@sharonsperling.com"
type input "sharon@sharonsperling.com"
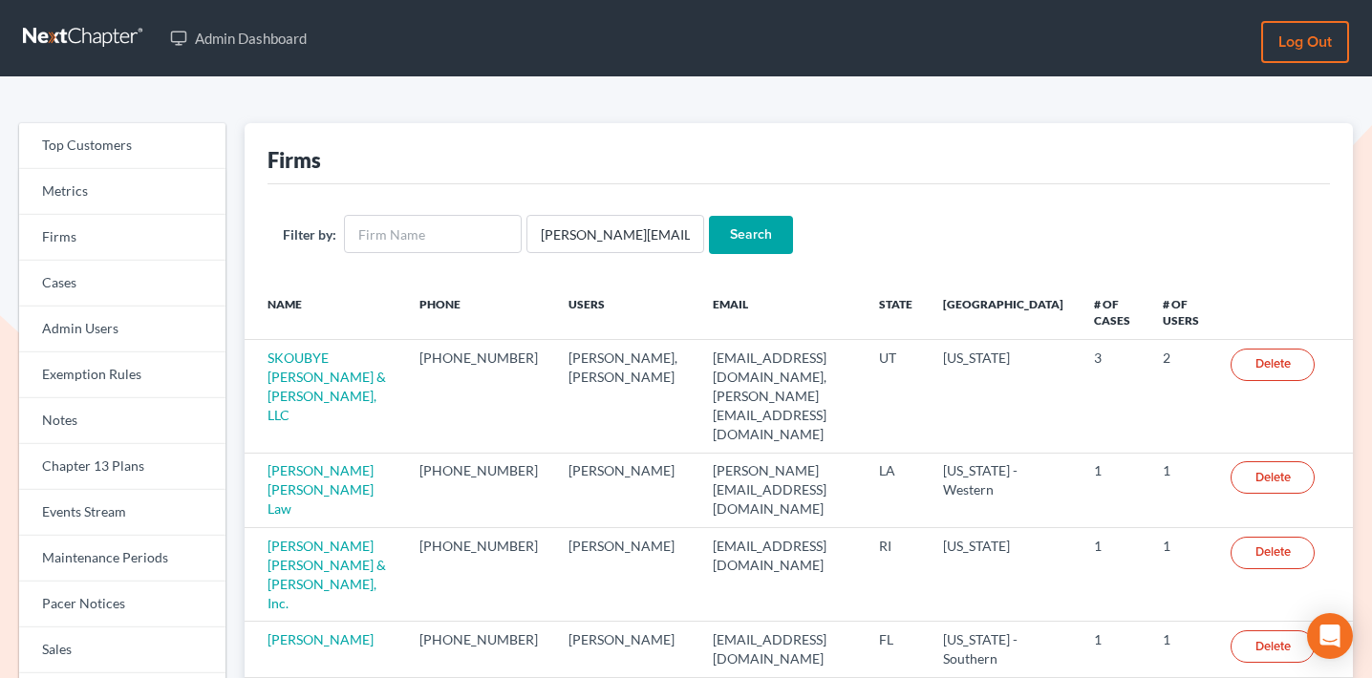
click at [728, 229] on input "Search" at bounding box center [751, 235] width 84 height 38
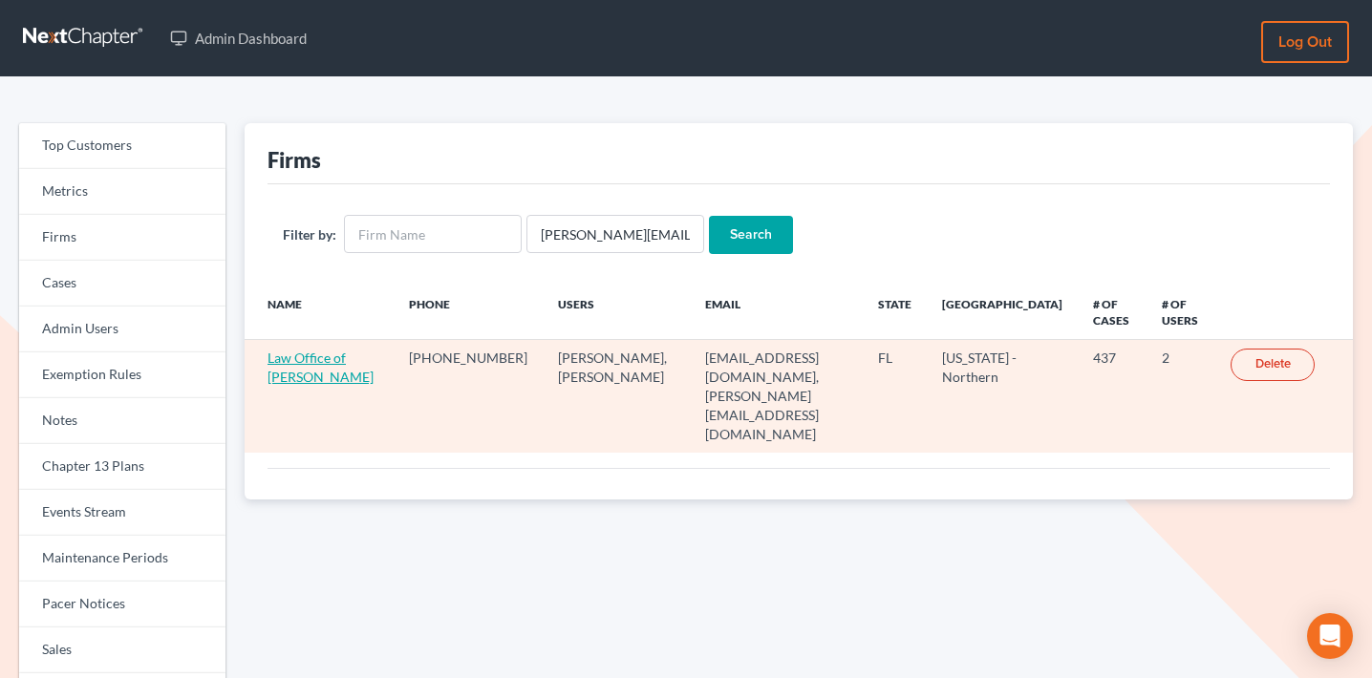
click at [285, 381] on link "Law Office of [PERSON_NAME]" at bounding box center [321, 367] width 106 height 35
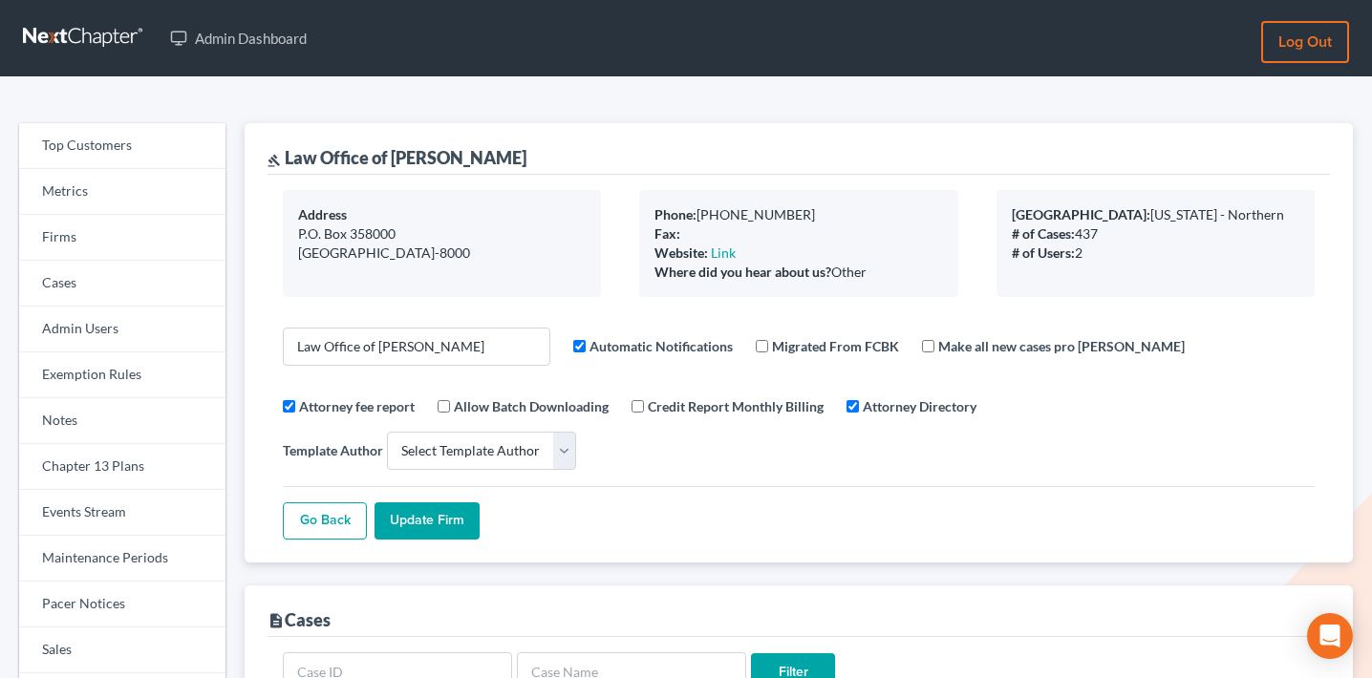
select select
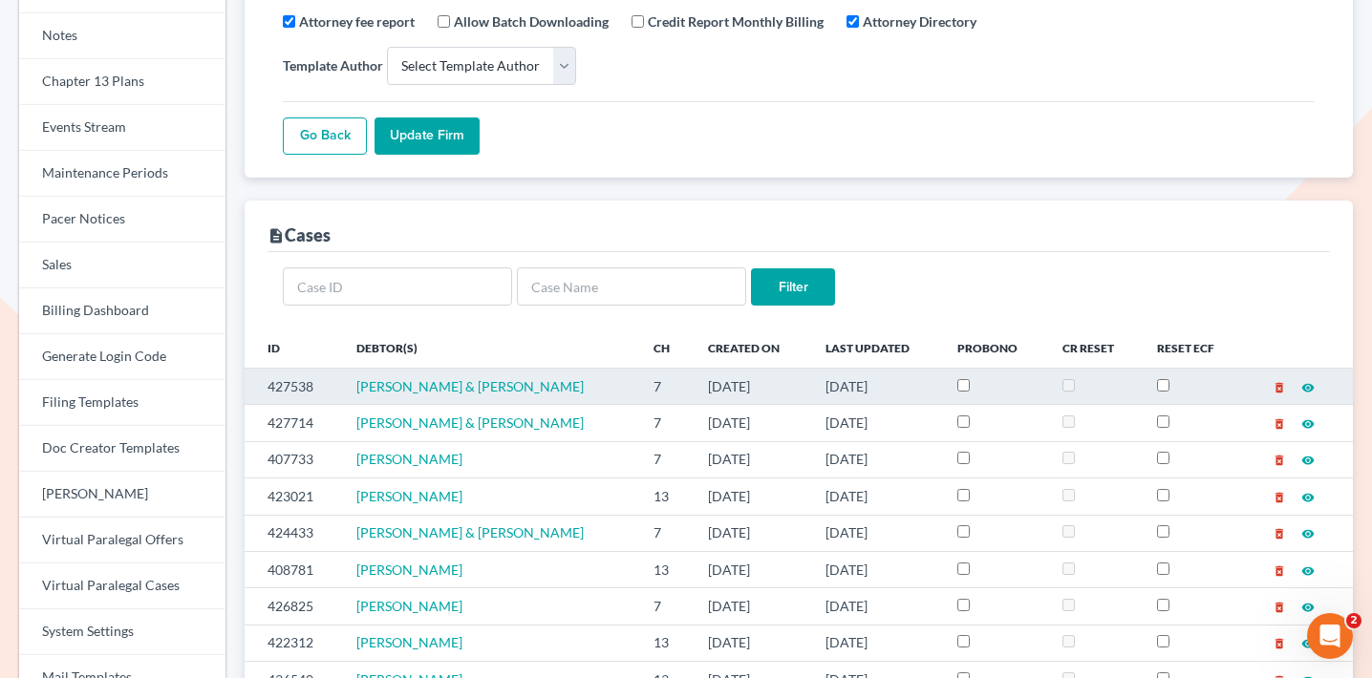
click at [300, 368] on td "427538" at bounding box center [293, 386] width 97 height 36
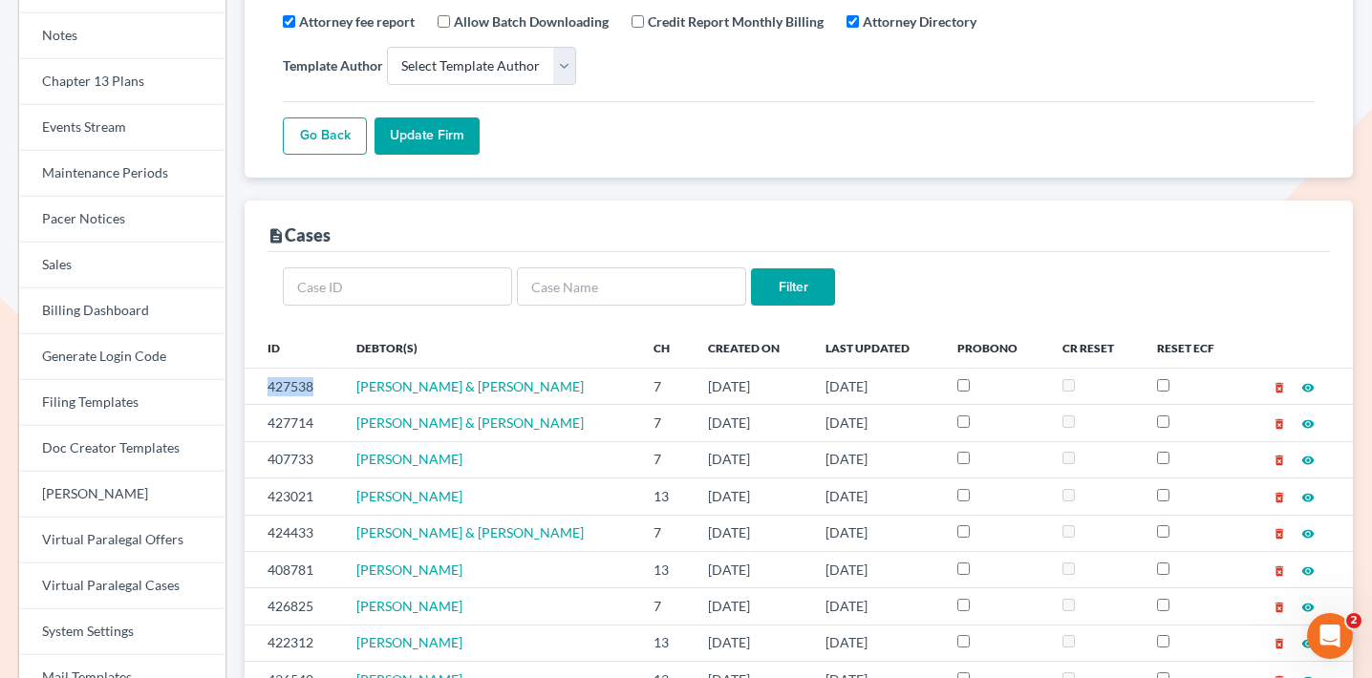
copy td "427538"
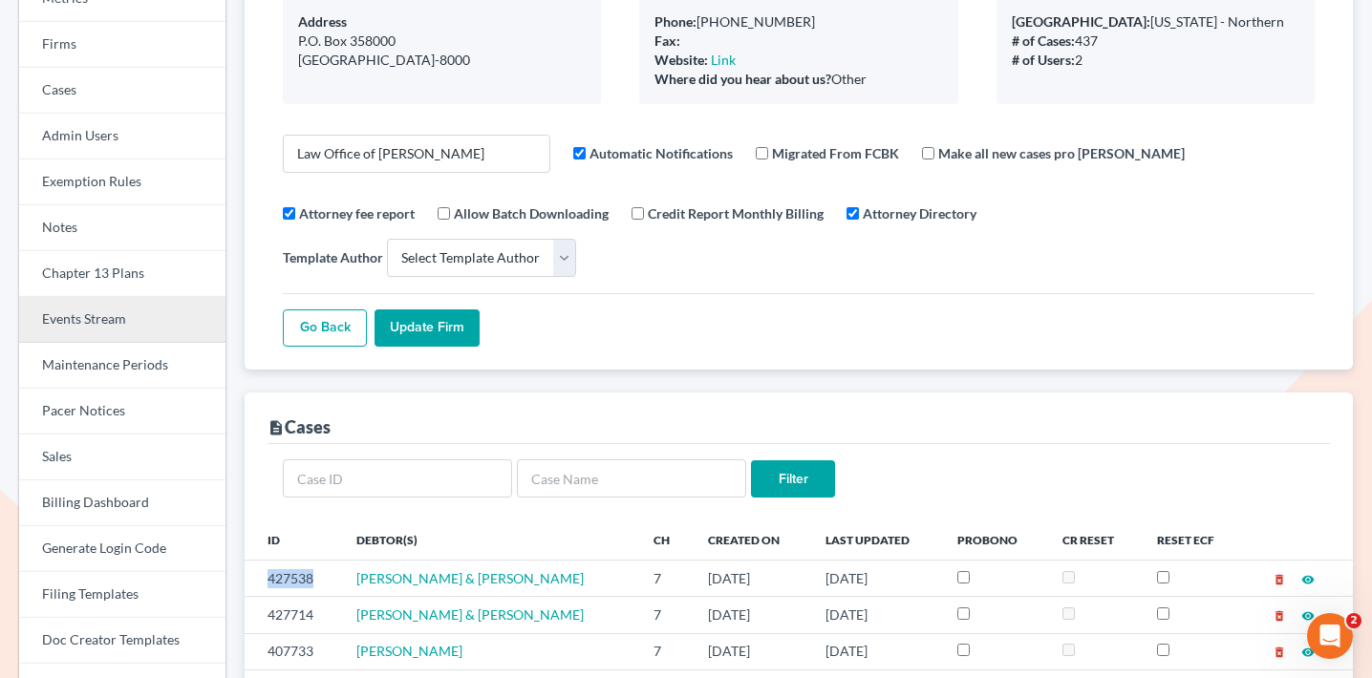
click at [128, 315] on link "Events Stream" at bounding box center [122, 320] width 206 height 46
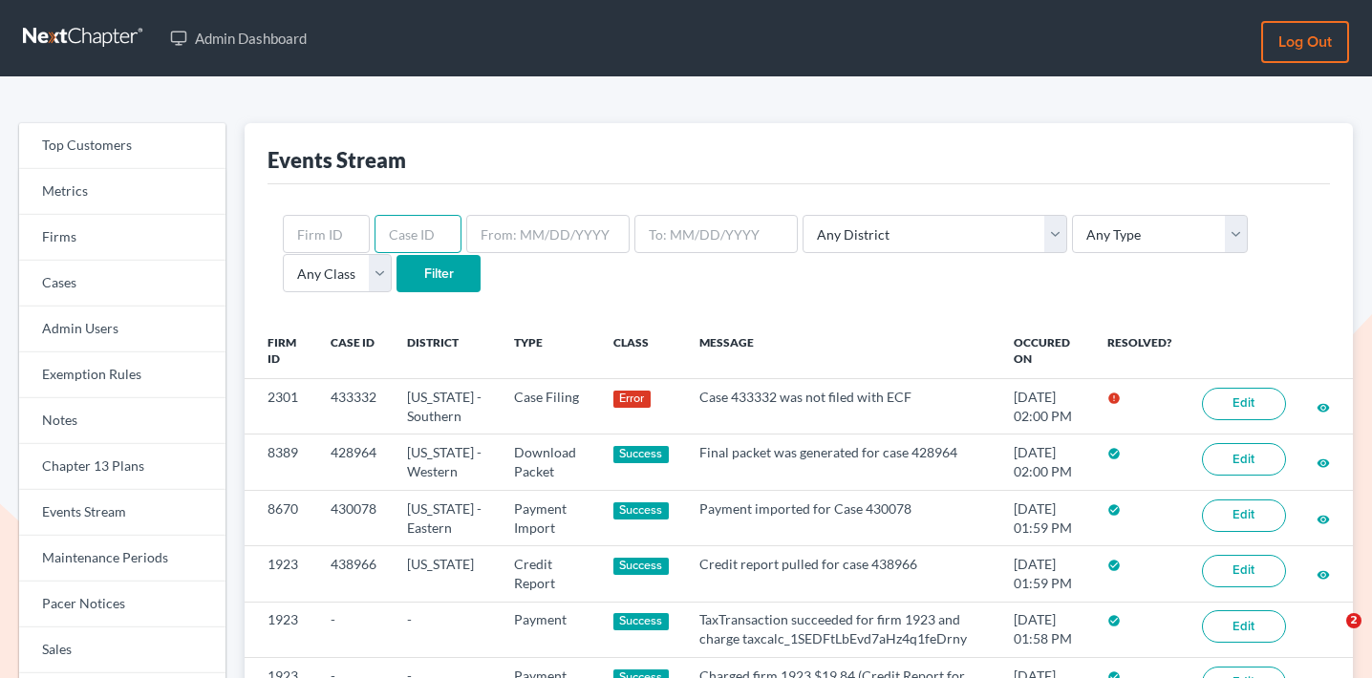
click at [411, 231] on input "text" at bounding box center [418, 234] width 87 height 38
paste input "427538"
type input "427538"
click at [397, 284] on input "Filter" at bounding box center [439, 274] width 84 height 38
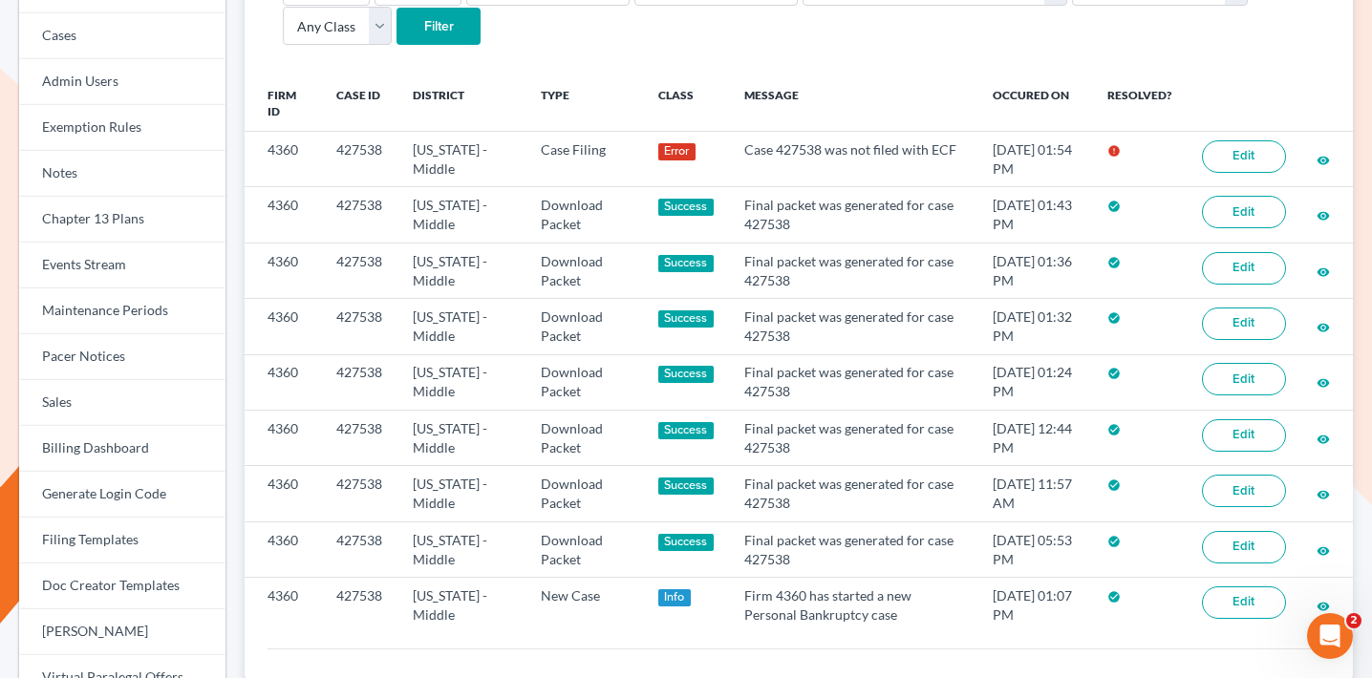
scroll to position [229, 0]
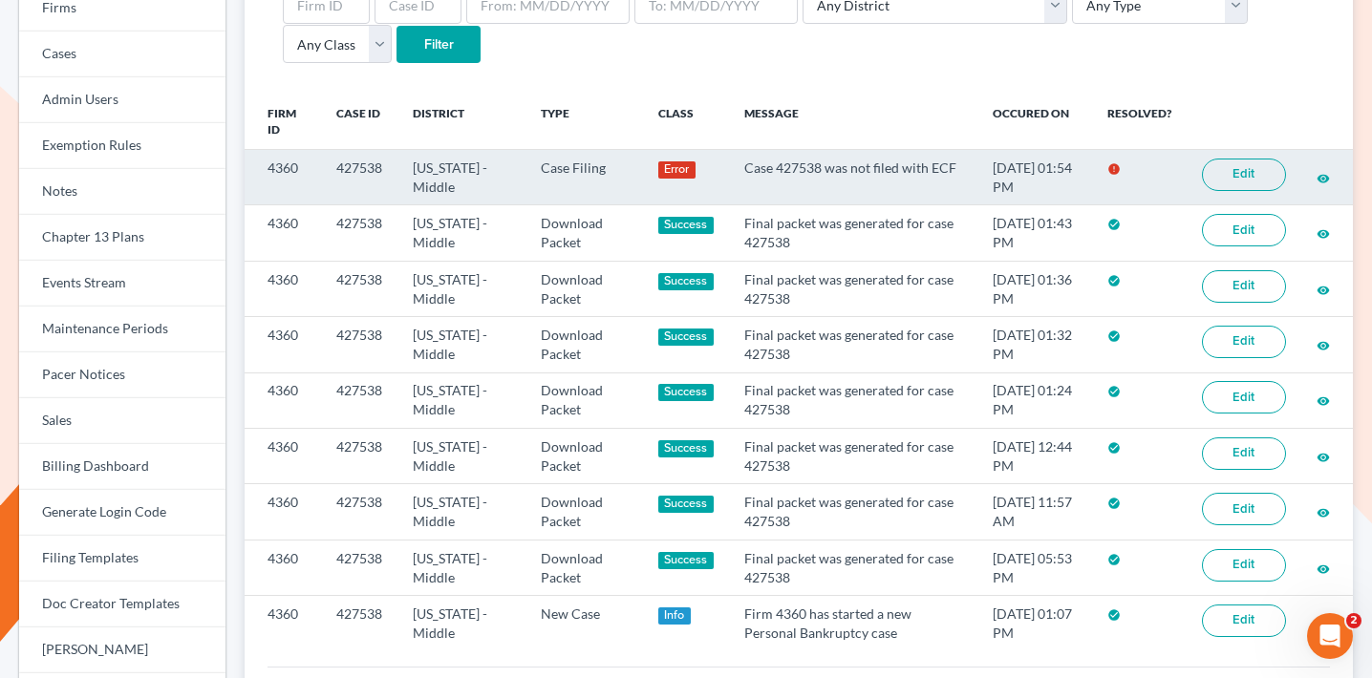
click at [1257, 168] on link "Edit" at bounding box center [1244, 175] width 84 height 32
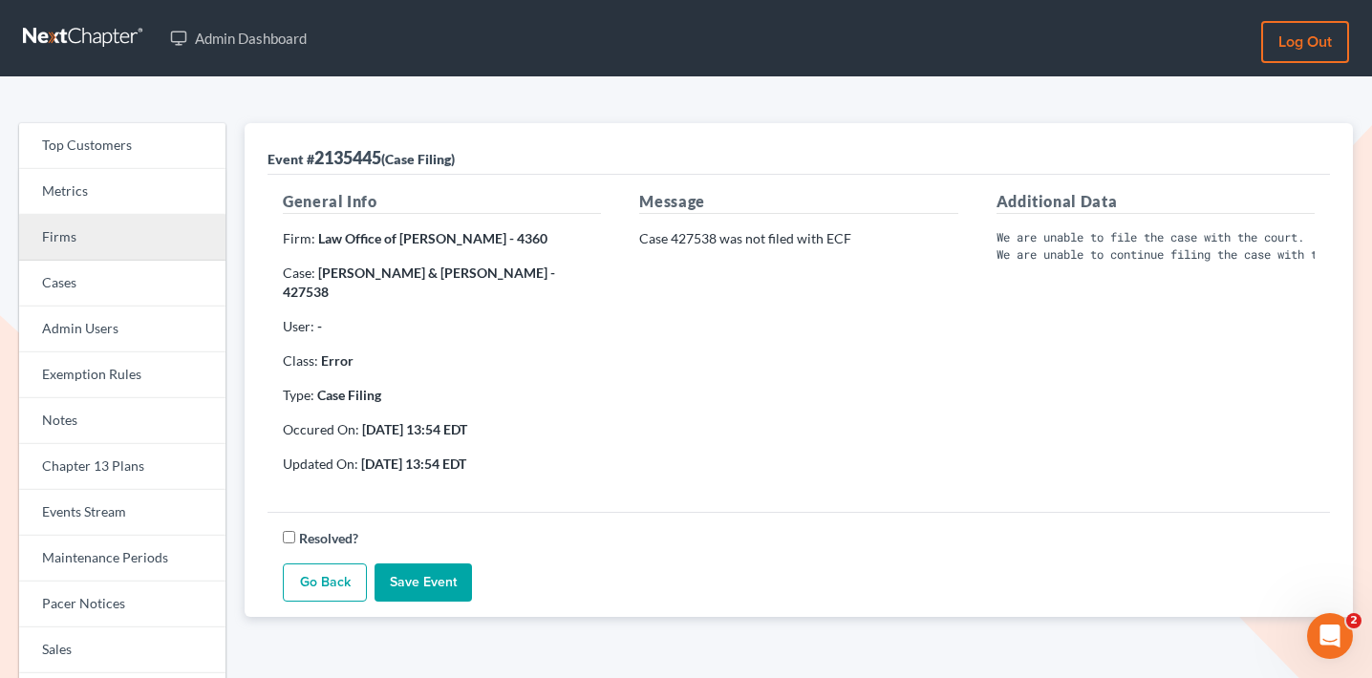
click at [140, 244] on link "Firms" at bounding box center [122, 238] width 206 height 46
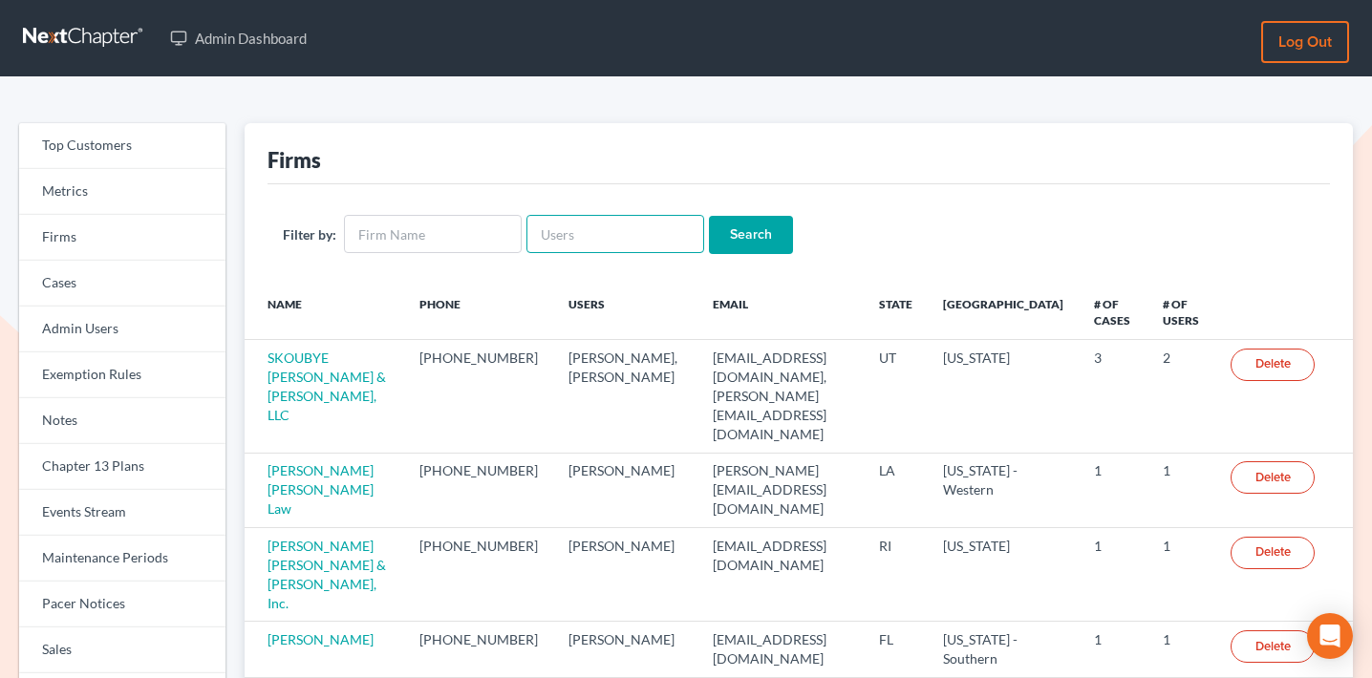
click at [631, 219] on input "text" at bounding box center [616, 234] width 178 height 38
paste input "[PERSON_NAME][EMAIL_ADDRESS][DOMAIN_NAME]"
type input "[PERSON_NAME][EMAIL_ADDRESS][DOMAIN_NAME]"
click at [730, 240] on input "Search" at bounding box center [751, 235] width 84 height 38
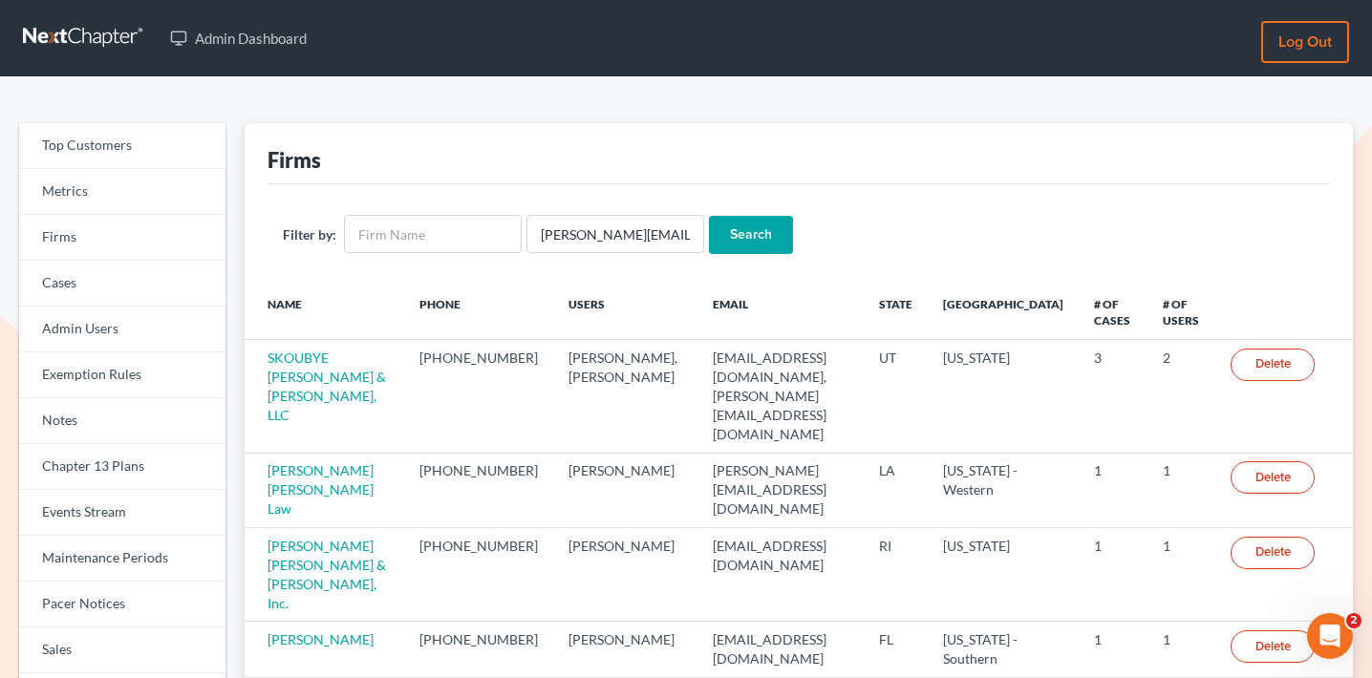
scroll to position [0, 0]
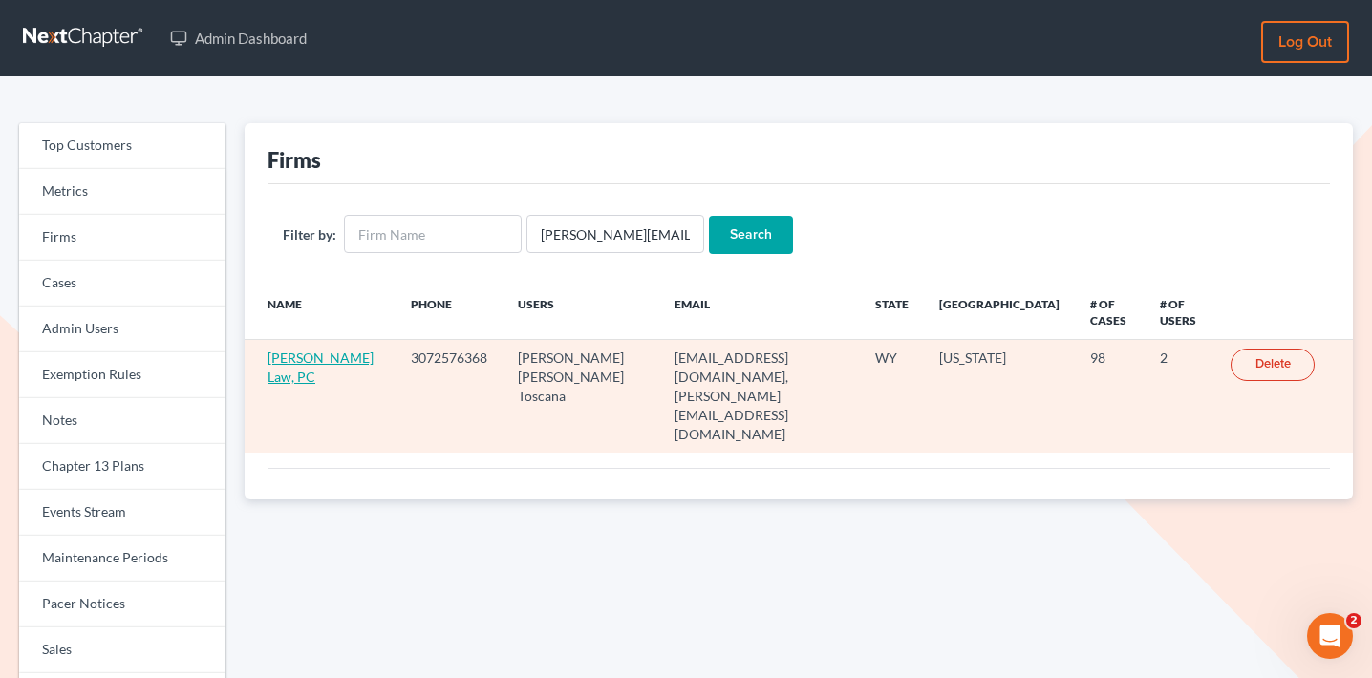
click at [298, 373] on link "[PERSON_NAME] Law, PC" at bounding box center [321, 367] width 106 height 35
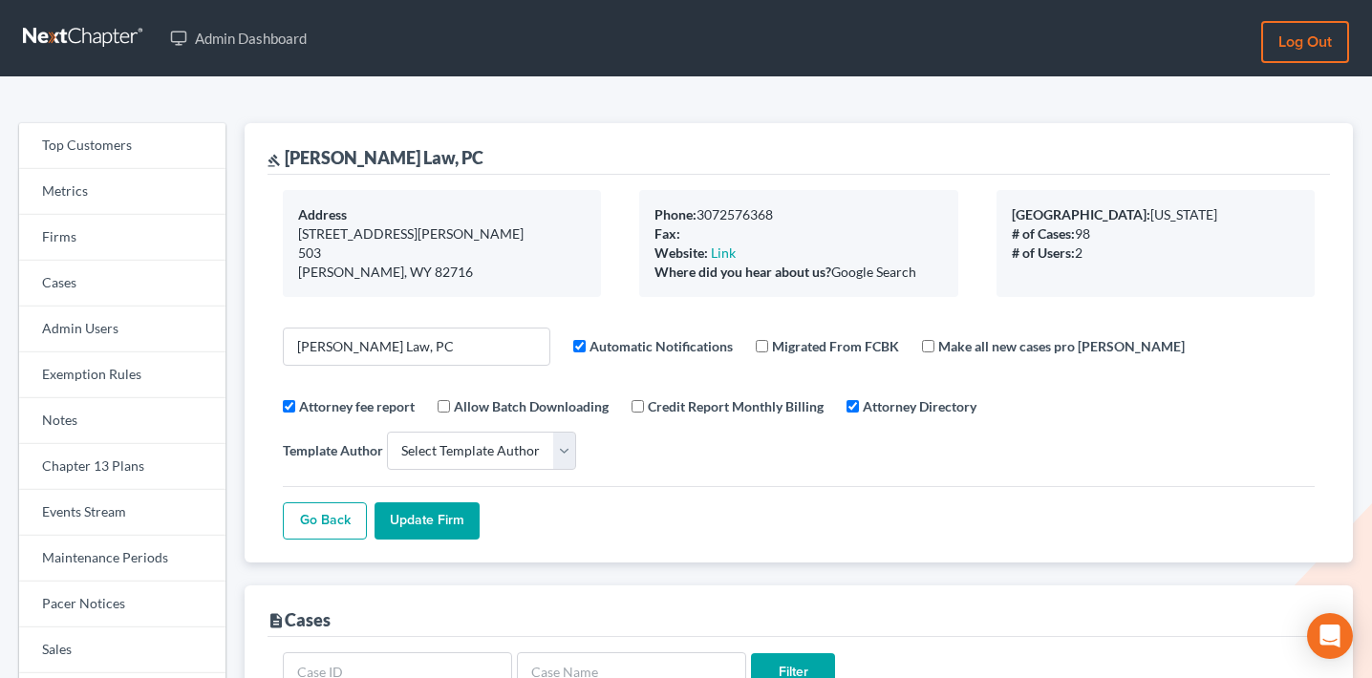
select select
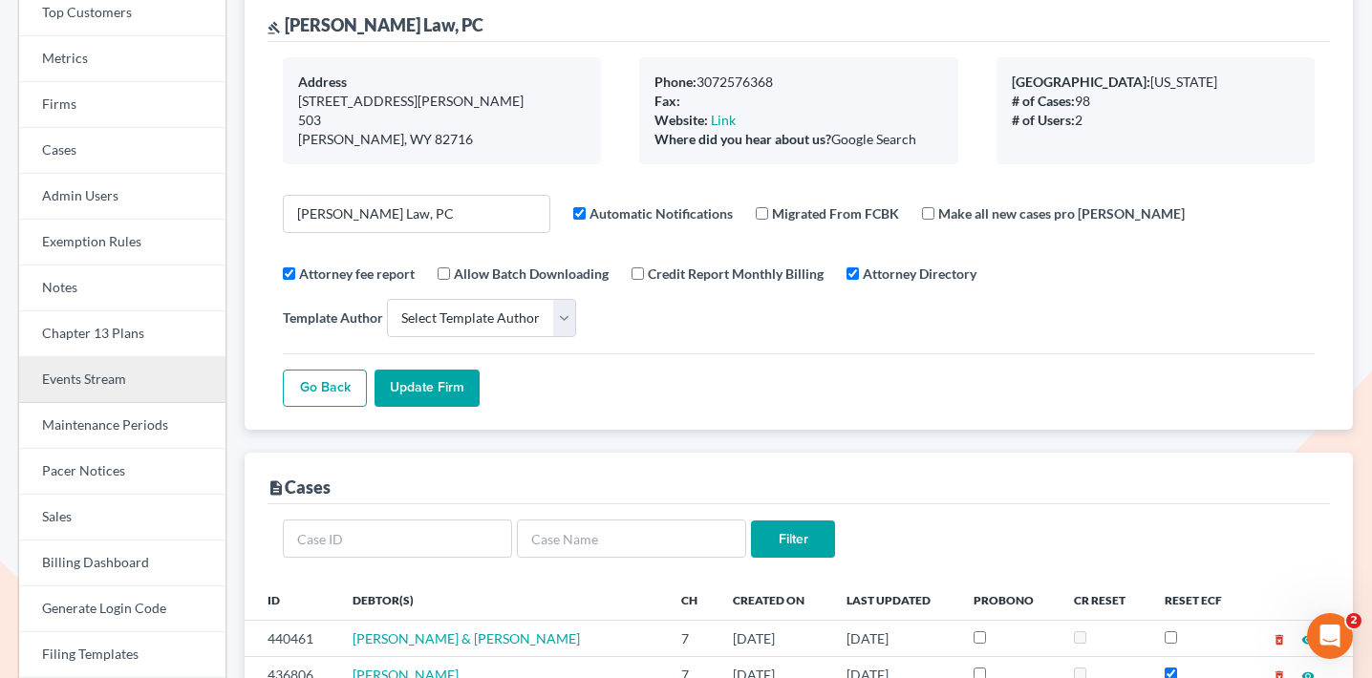
click at [109, 391] on link "Events Stream" at bounding box center [122, 380] width 206 height 46
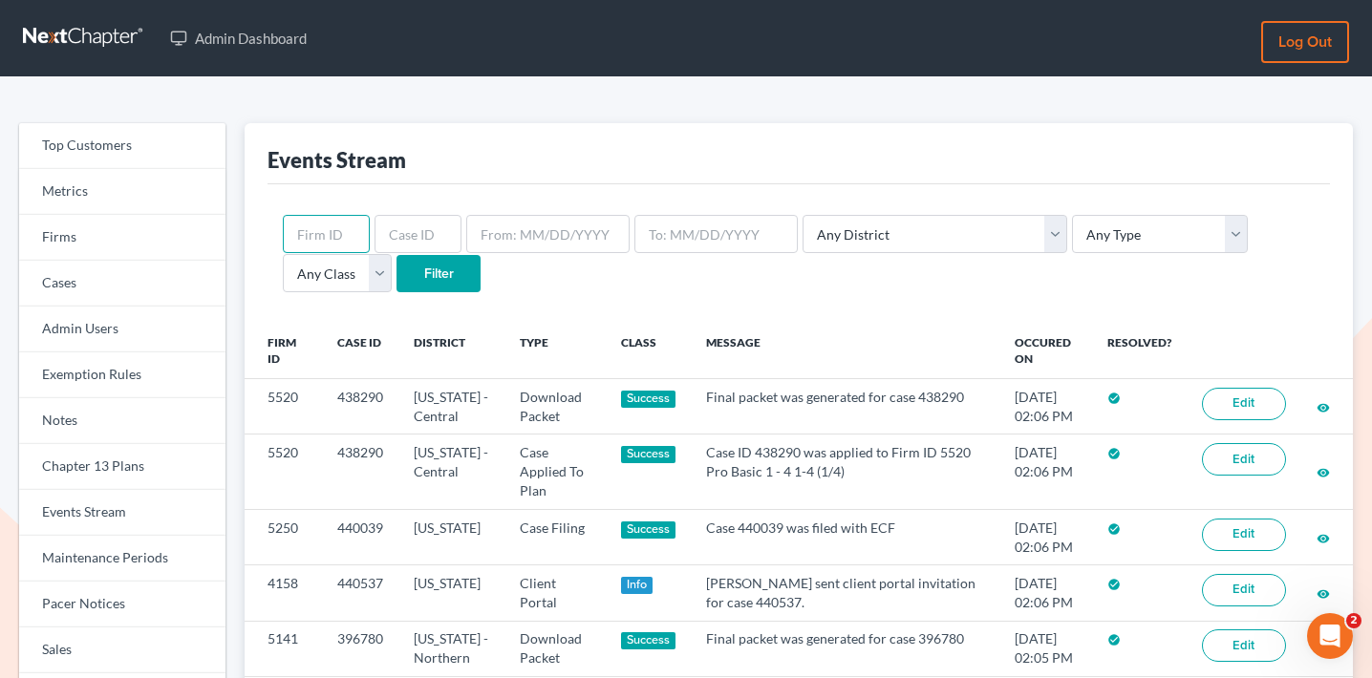
click at [339, 225] on input "text" at bounding box center [326, 234] width 87 height 38
paste input "7703"
click at [337, 251] on input "7703" at bounding box center [326, 234] width 87 height 38
type input "7703"
click at [397, 272] on input "Filter" at bounding box center [439, 274] width 84 height 38
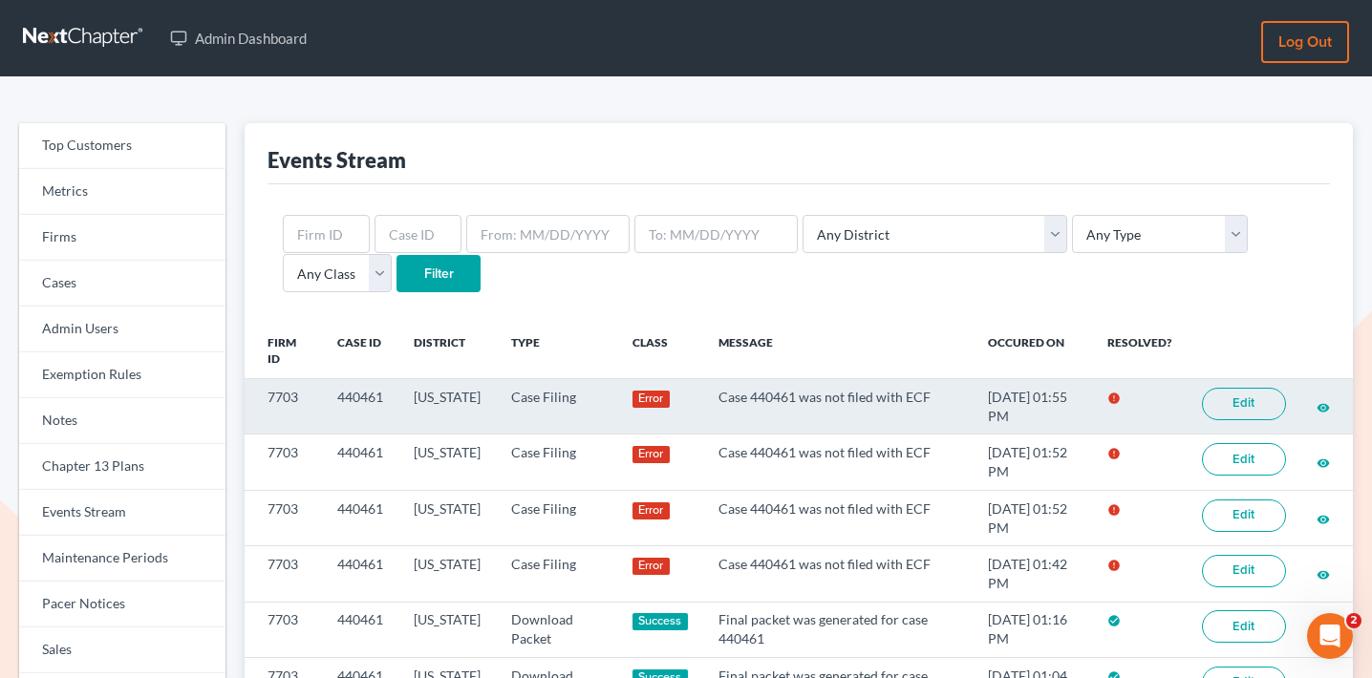
click at [345, 382] on td "440461" at bounding box center [360, 406] width 76 height 55
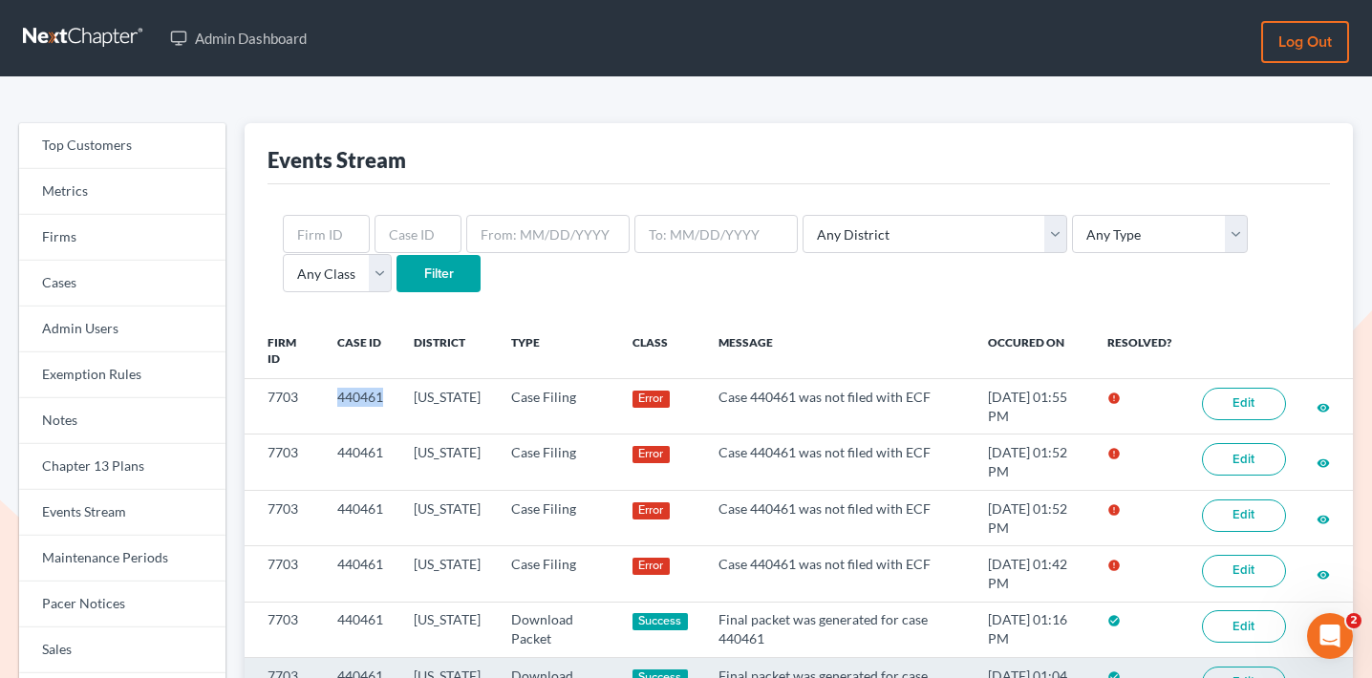
copy td "440461"
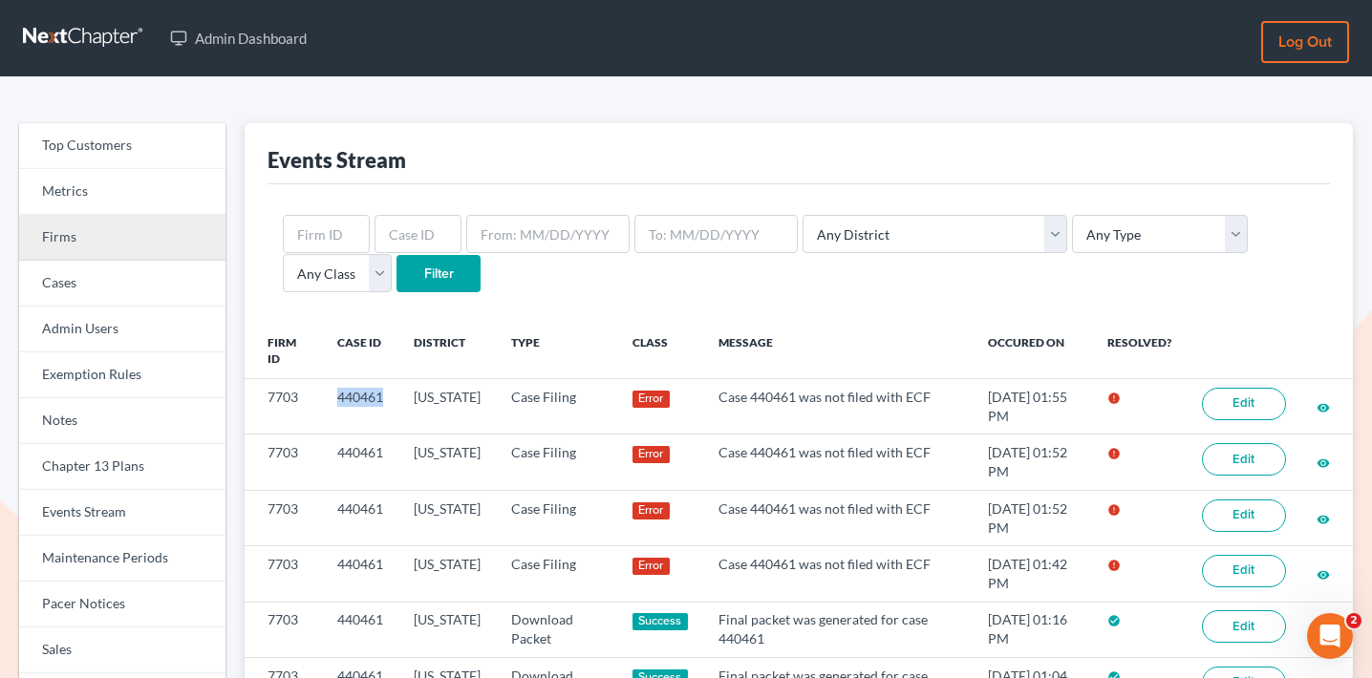
click at [174, 220] on link "Firms" at bounding box center [122, 238] width 206 height 46
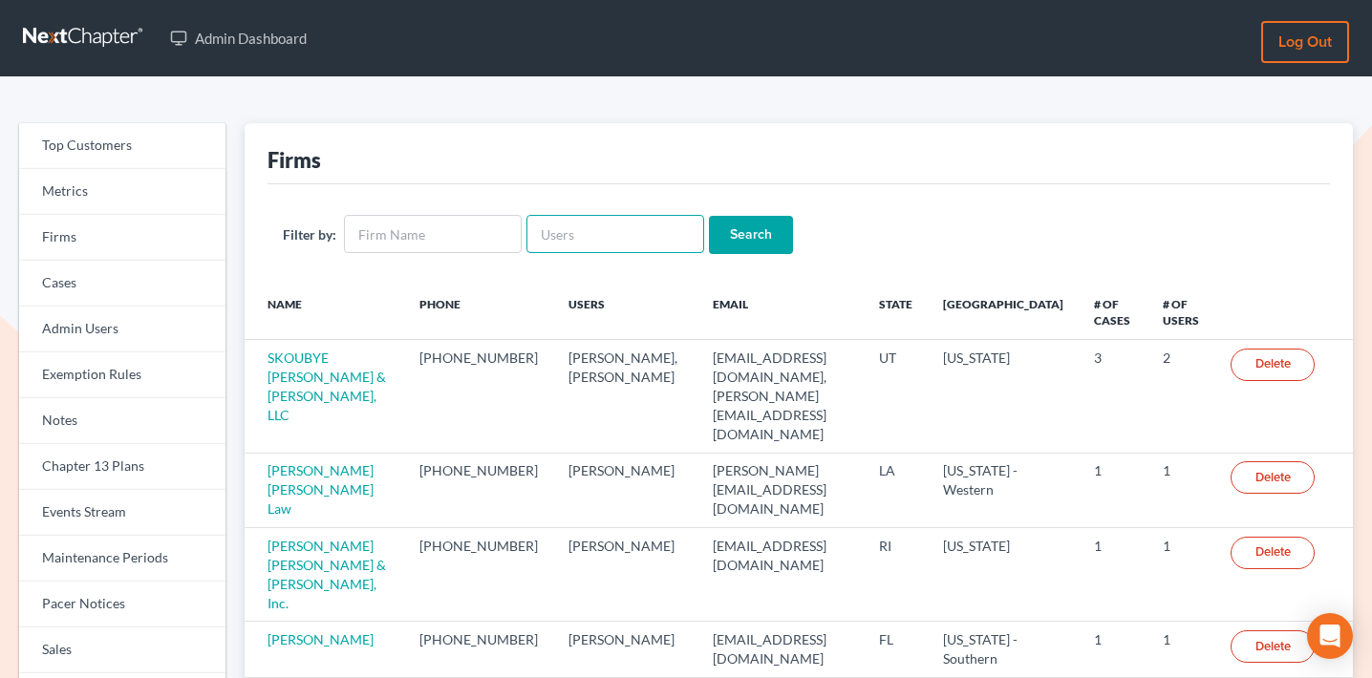
click at [600, 225] on input "text" at bounding box center [616, 234] width 178 height 38
paste input "[PERSON_NAME][EMAIL_ADDRESS][DOMAIN_NAME]"
type input "[PERSON_NAME][EMAIL_ADDRESS][DOMAIN_NAME]"
click at [746, 229] on input "Search" at bounding box center [751, 235] width 84 height 38
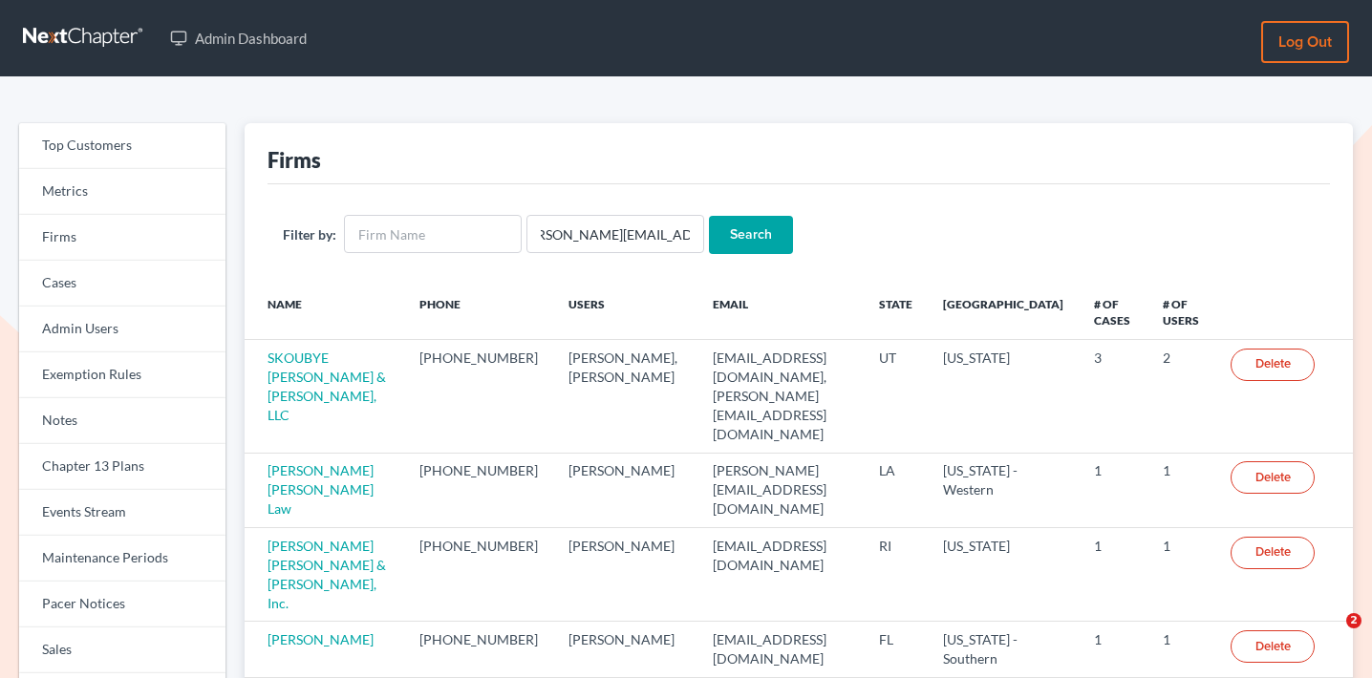
scroll to position [0, 0]
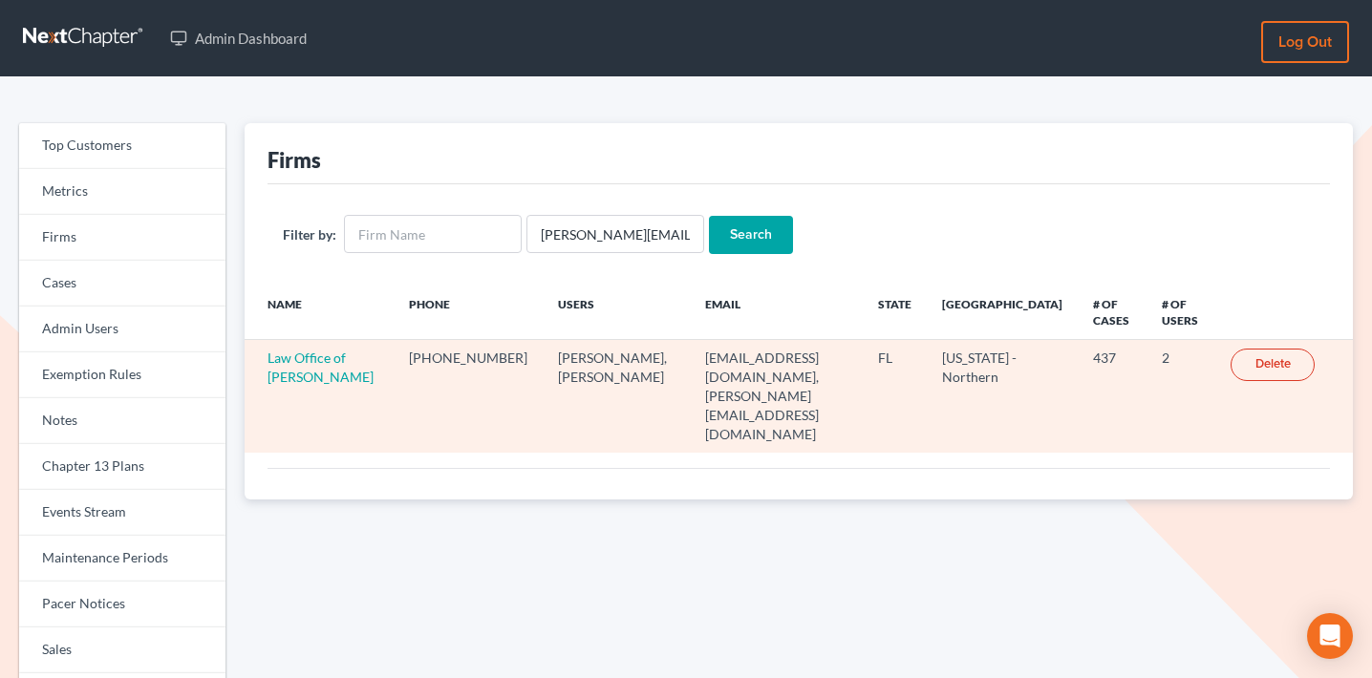
click at [309, 348] on td "Law Office of Sharon T. Sperling" at bounding box center [319, 396] width 149 height 113
click at [311, 354] on link "Law Office of Sharon T. Sperling" at bounding box center [321, 367] width 106 height 35
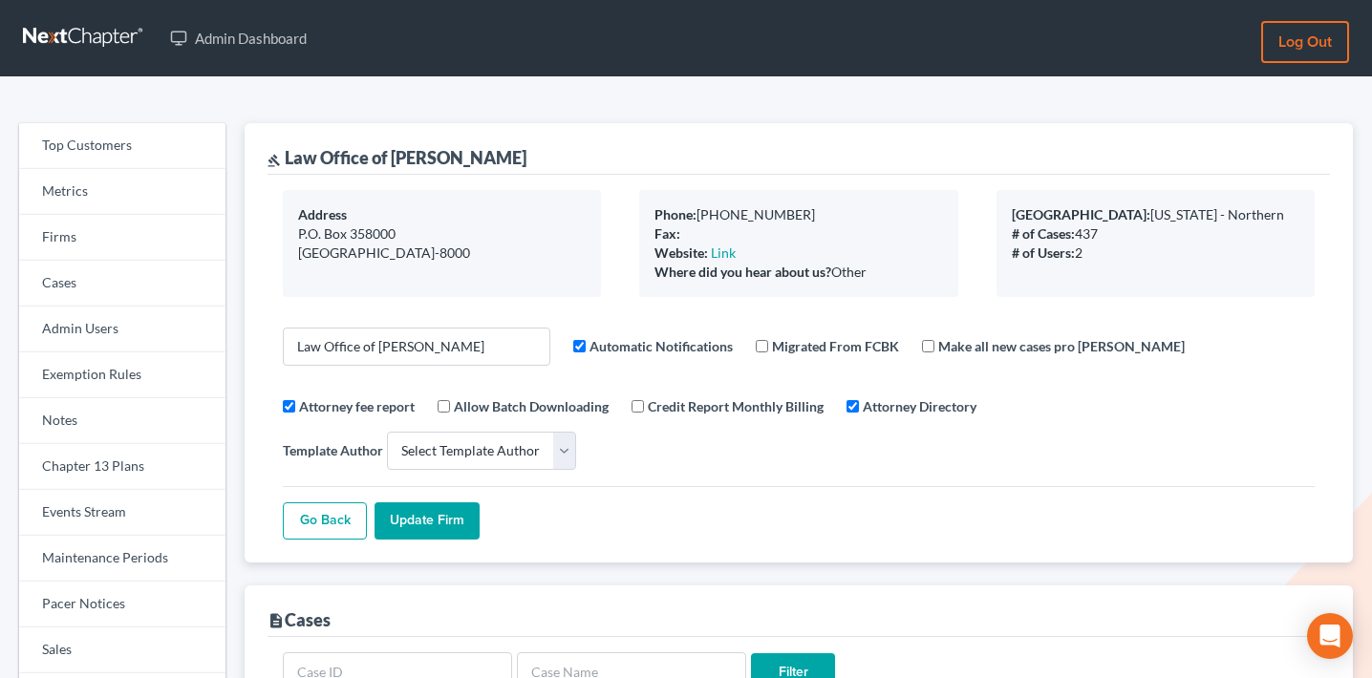
select select
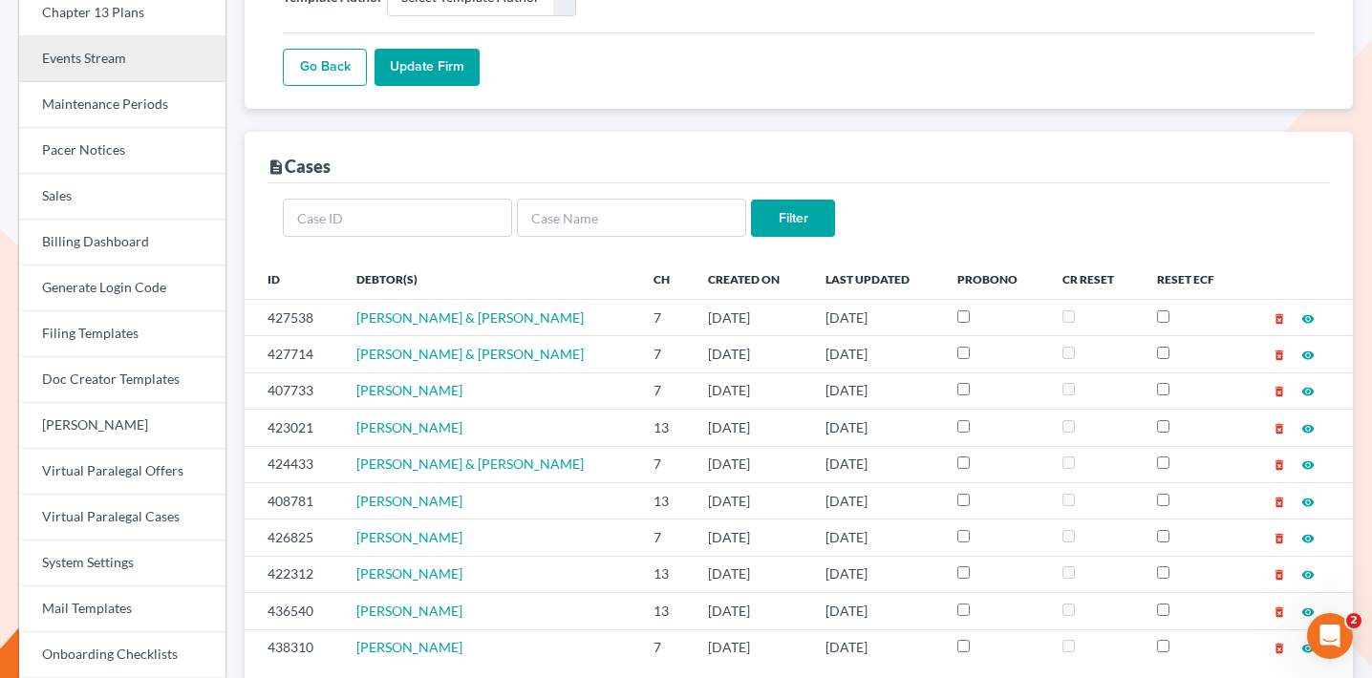
scroll to position [457, 0]
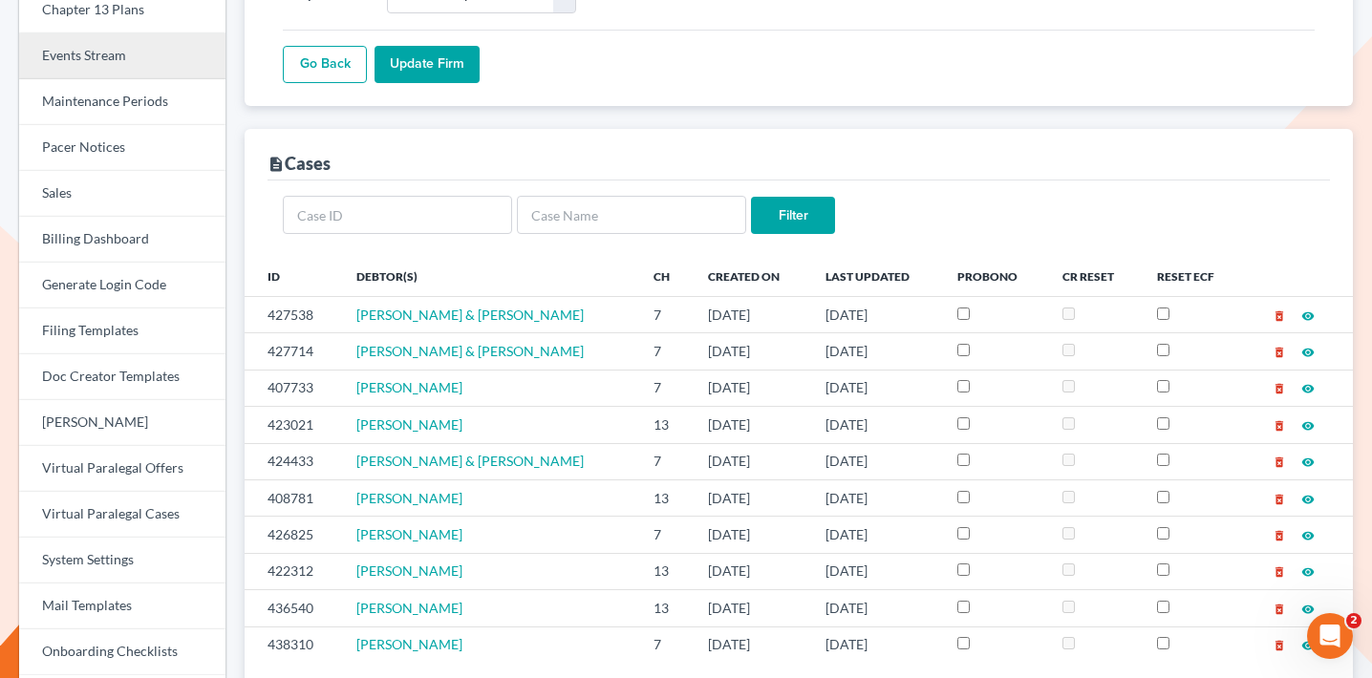
click at [123, 52] on link "Events Stream" at bounding box center [122, 56] width 206 height 46
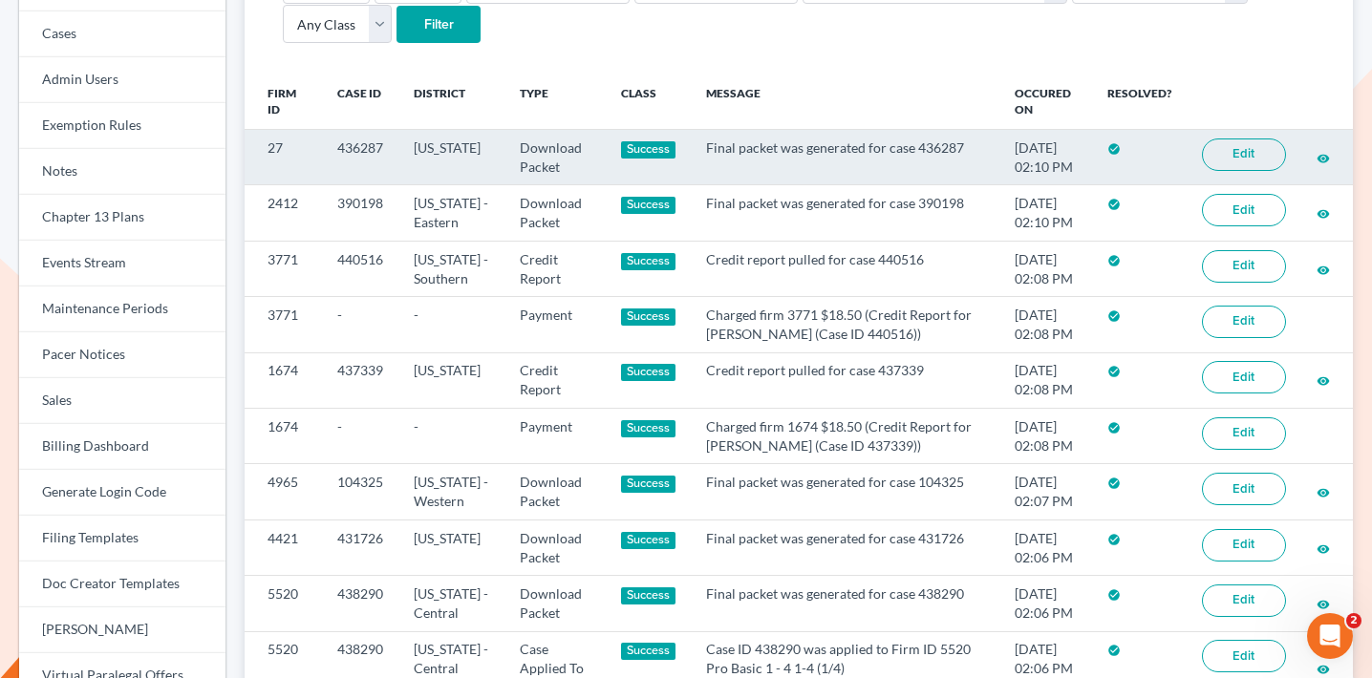
scroll to position [69, 0]
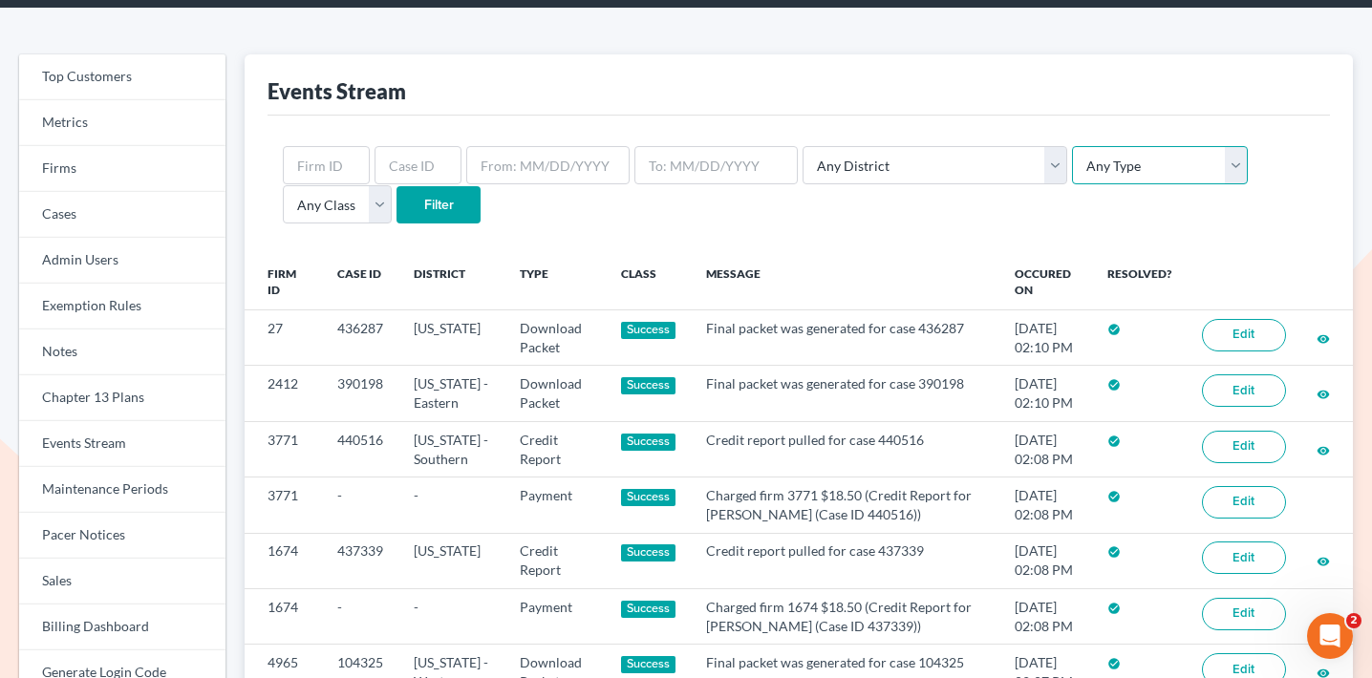
click at [1073, 167] on select "Any Type Case Applied To Plan Case Archive Case Duplicate Case Filing Chapter 1…" at bounding box center [1160, 165] width 176 height 38
select select "case_filing"
click at [1072, 146] on select "Any Type Case Applied To Plan Case Archive Case Duplicate Case Filing Chapter 1…" at bounding box center [1160, 165] width 176 height 38
click at [397, 201] on input "Filter" at bounding box center [439, 205] width 84 height 38
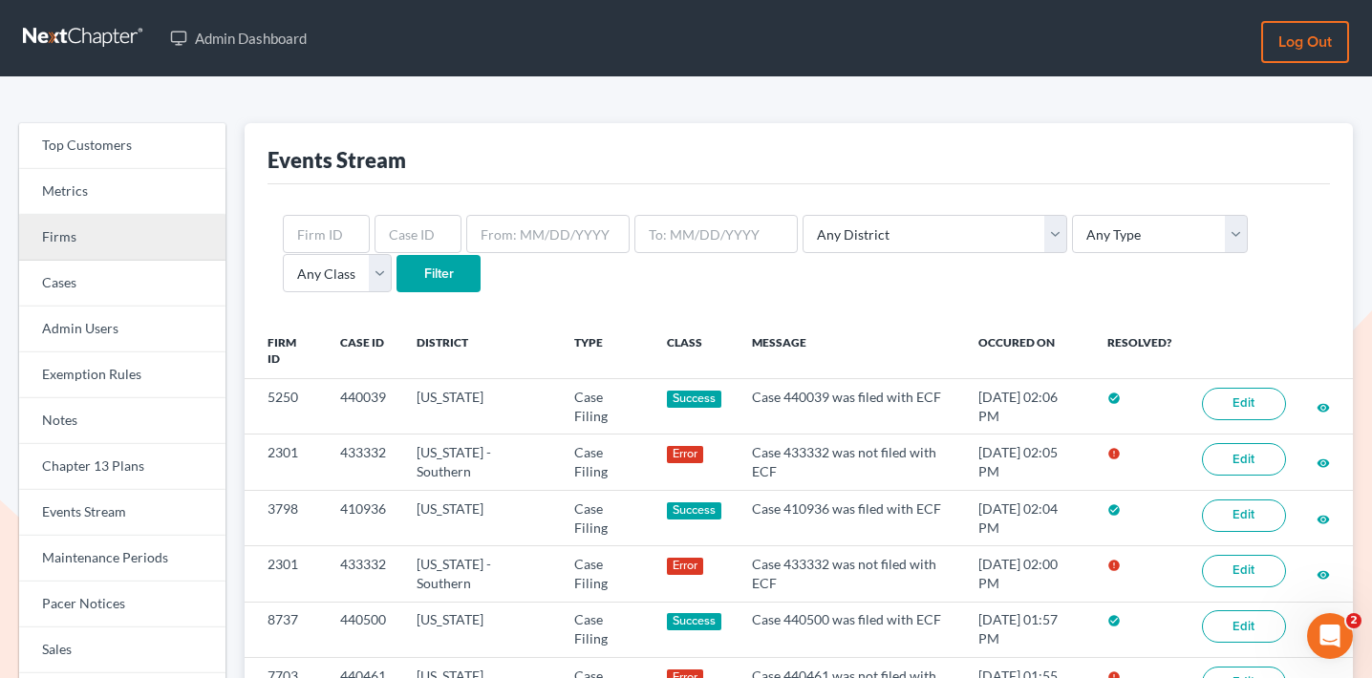
click at [152, 238] on link "Firms" at bounding box center [122, 238] width 206 height 46
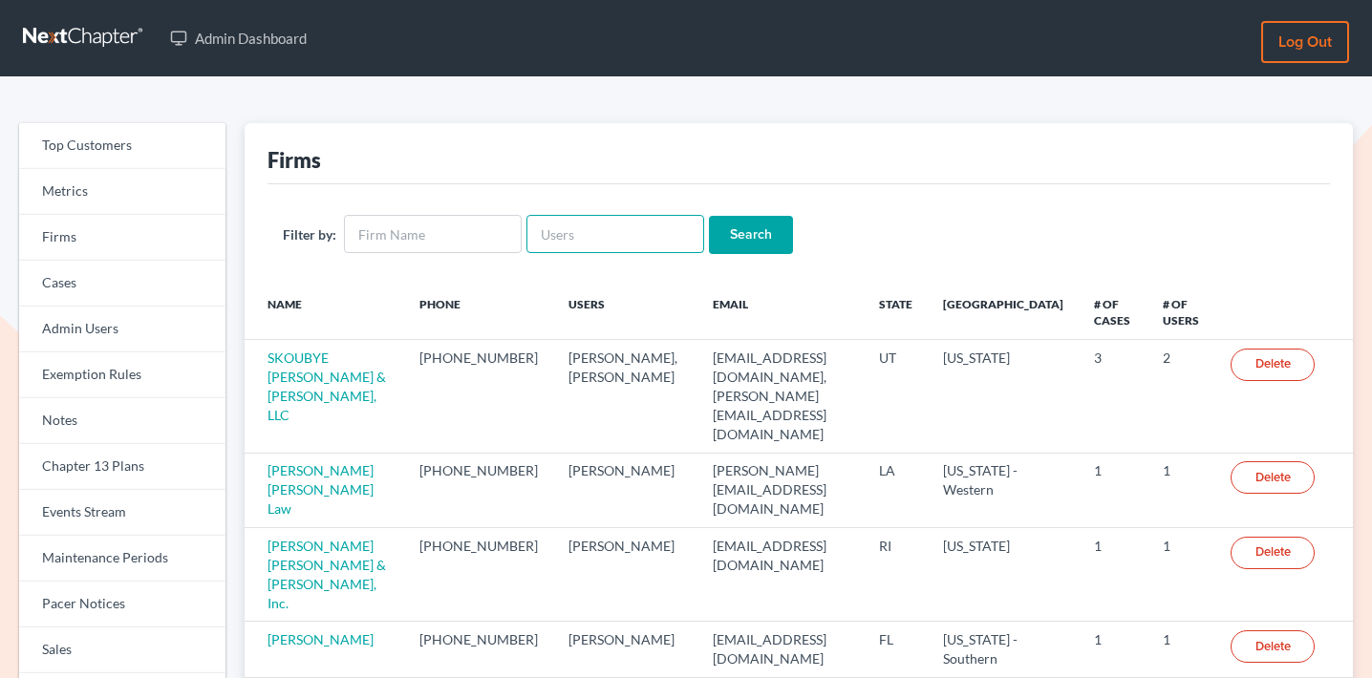
click at [596, 233] on input "text" at bounding box center [616, 234] width 178 height 38
paste input "legaljenngarcia@gmail.com"
type input "legaljenngarcia@gmail.com"
click at [737, 226] on input "Search" at bounding box center [751, 235] width 84 height 38
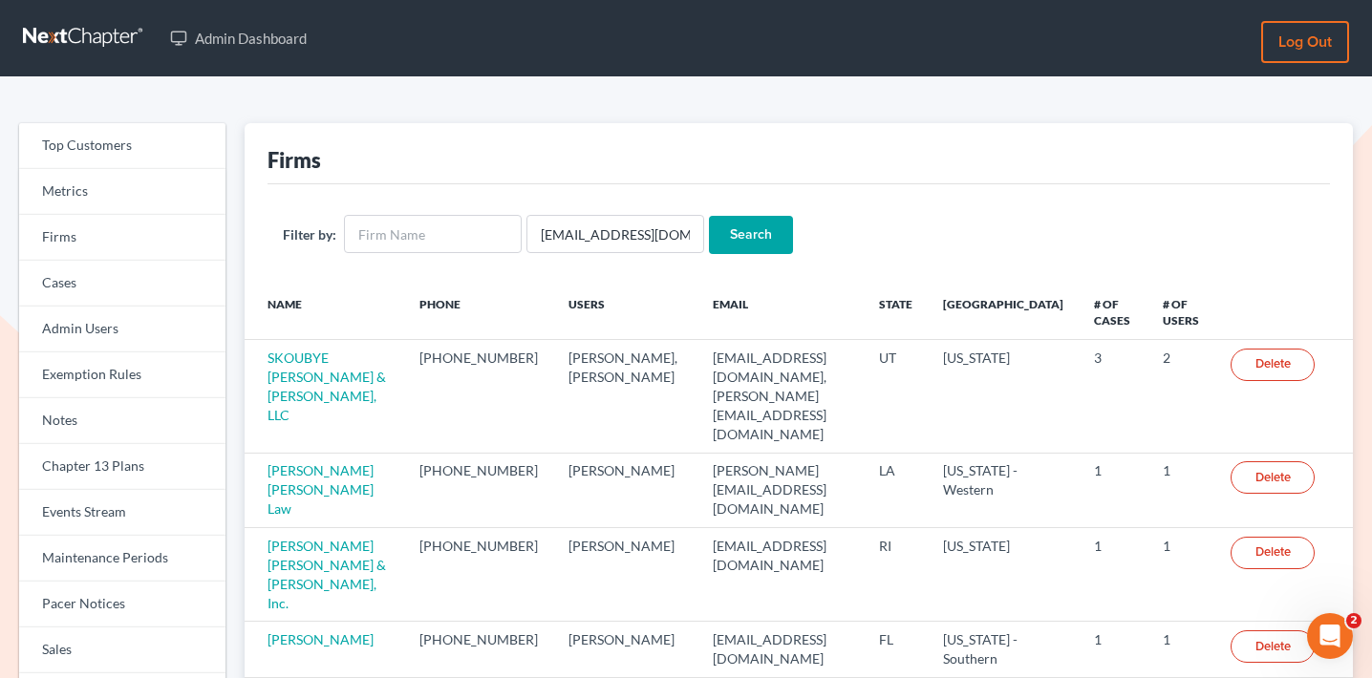
scroll to position [0, 0]
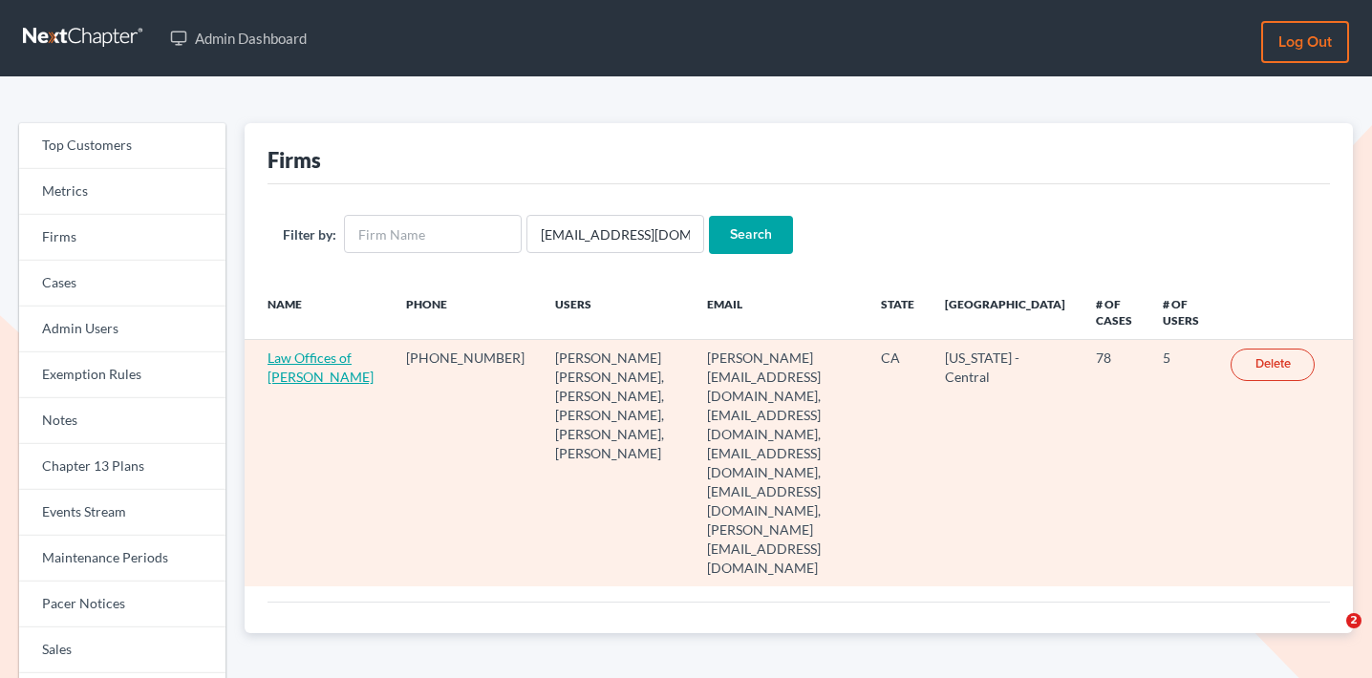
click at [302, 381] on link "Law Offices of [PERSON_NAME]" at bounding box center [321, 367] width 106 height 35
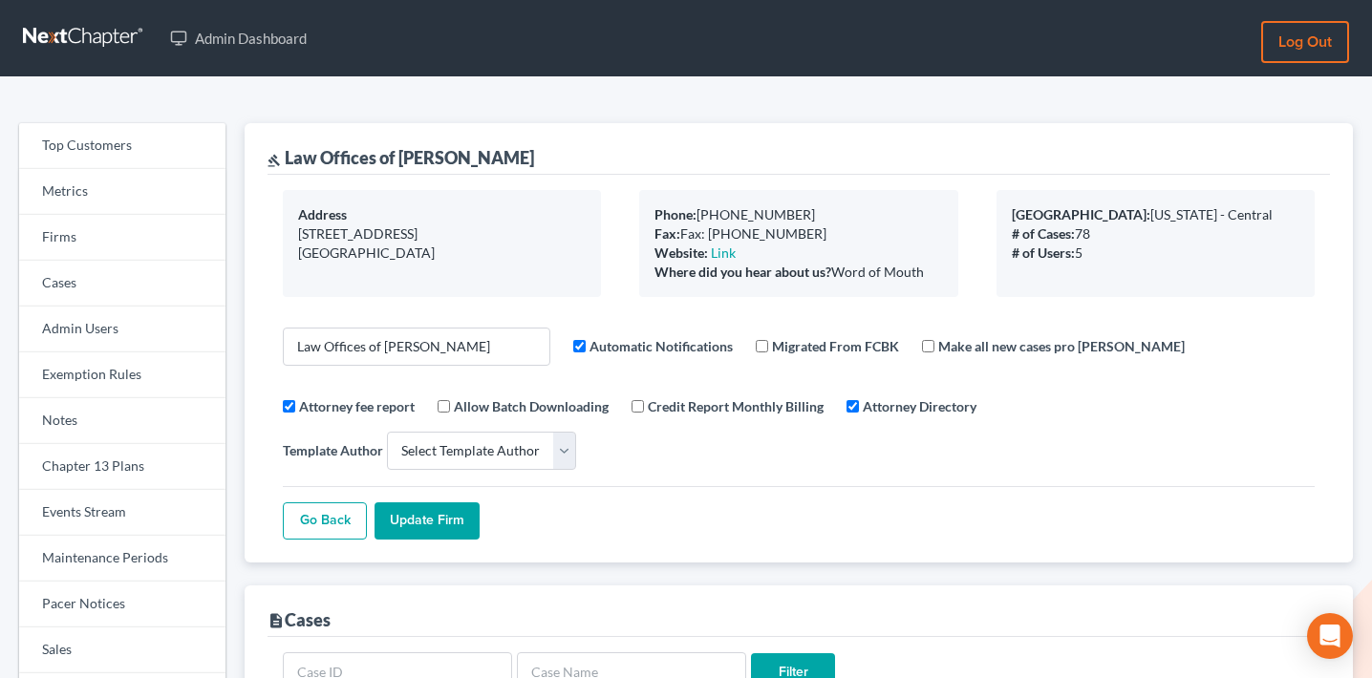
select select
click at [163, 234] on link "Firms" at bounding box center [122, 238] width 206 height 46
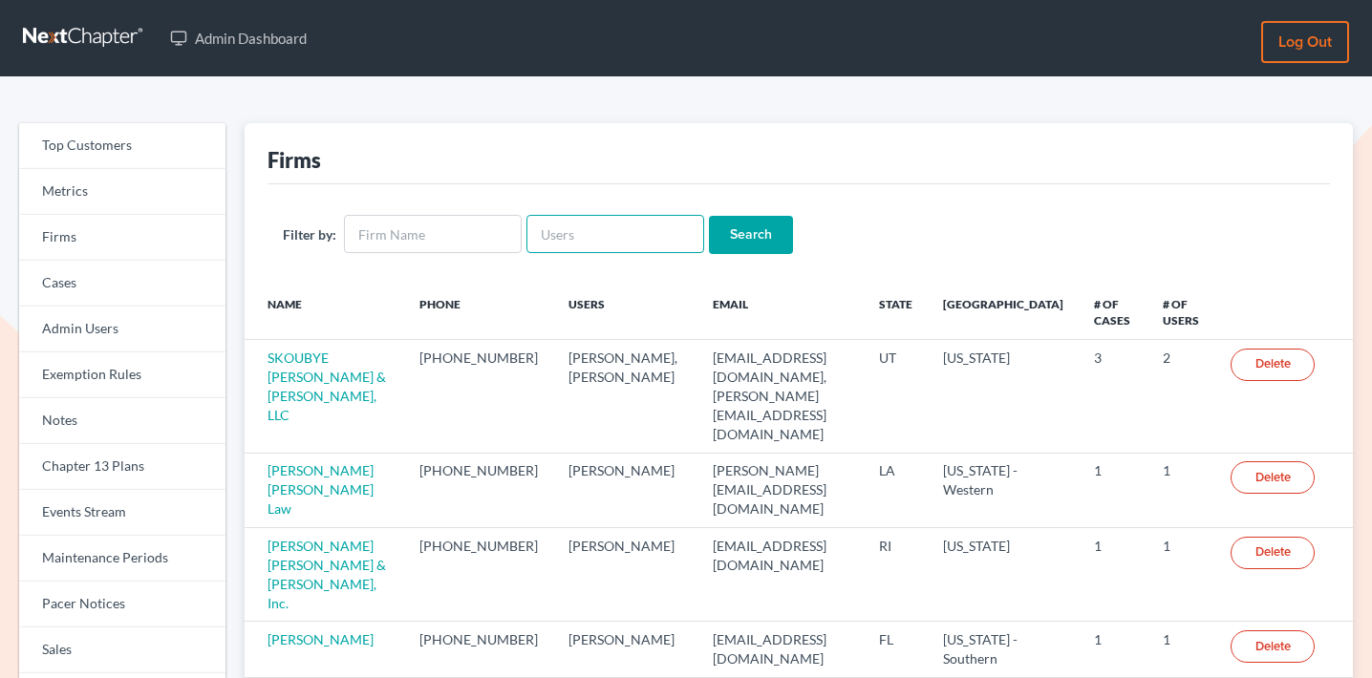
click at [640, 230] on input "text" at bounding box center [616, 234] width 178 height 38
paste input "[PERSON_NAME][EMAIL_ADDRESS][DOMAIN_NAME]"
type input "[PERSON_NAME][EMAIL_ADDRESS][DOMAIN_NAME]"
click at [720, 226] on input "Search" at bounding box center [751, 235] width 84 height 38
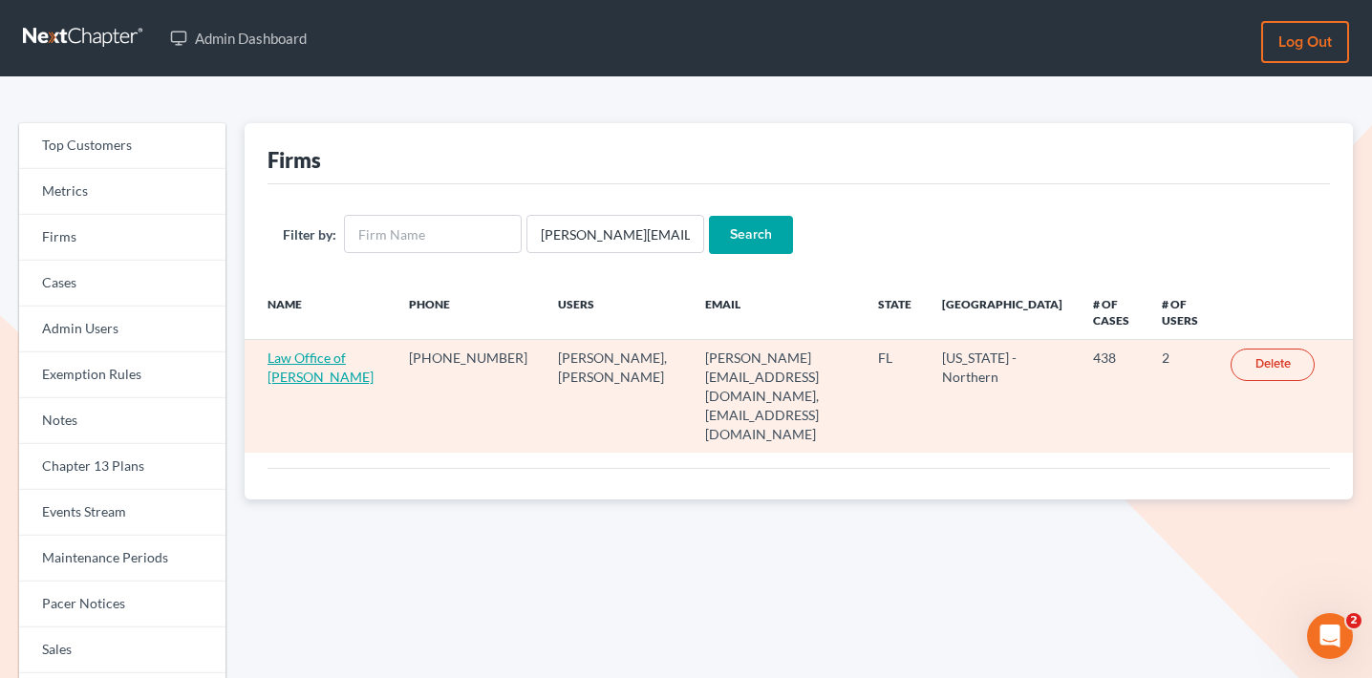
click at [330, 364] on link "Law Office of Sharon T. Sperling" at bounding box center [321, 367] width 106 height 35
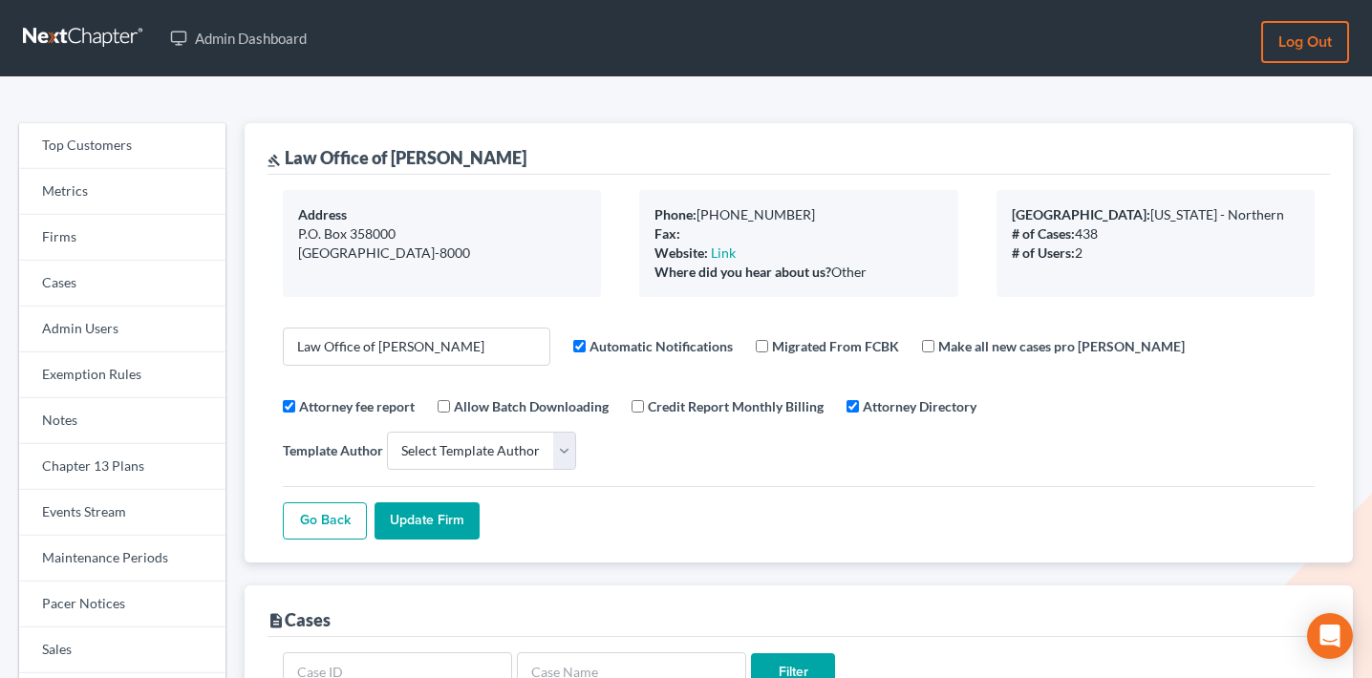
select select
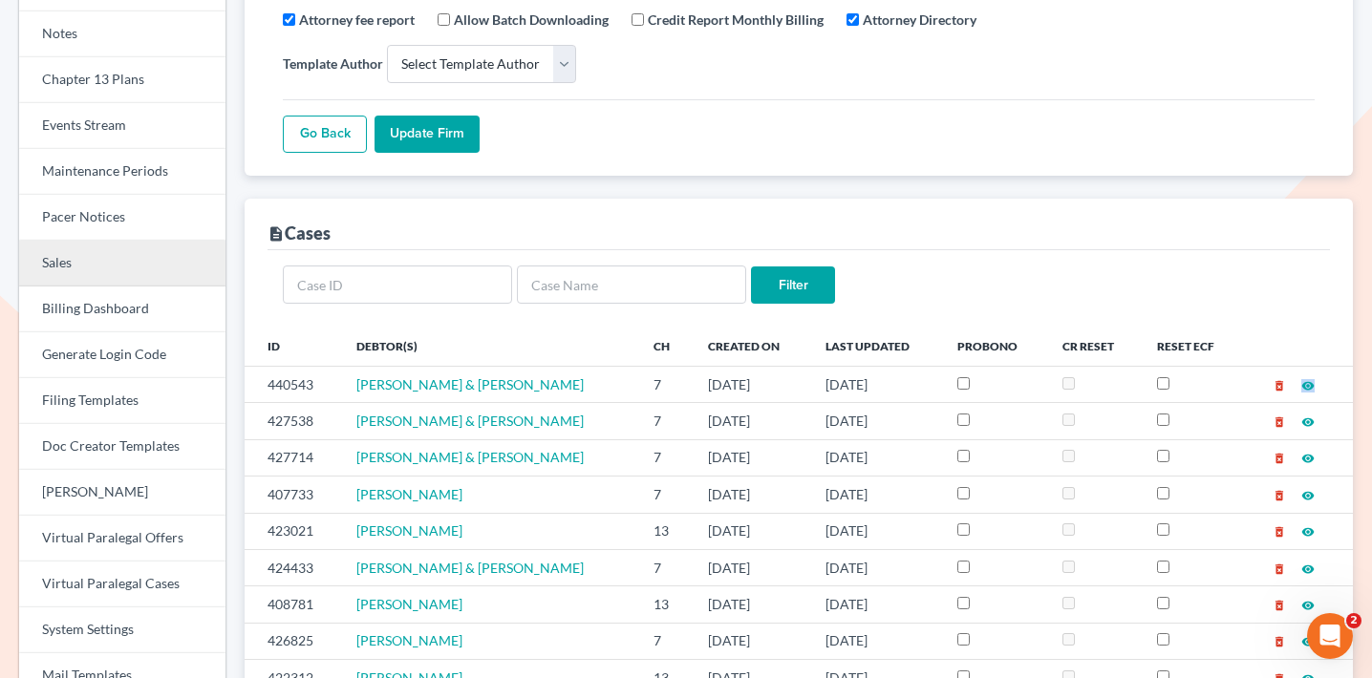
scroll to position [183, 0]
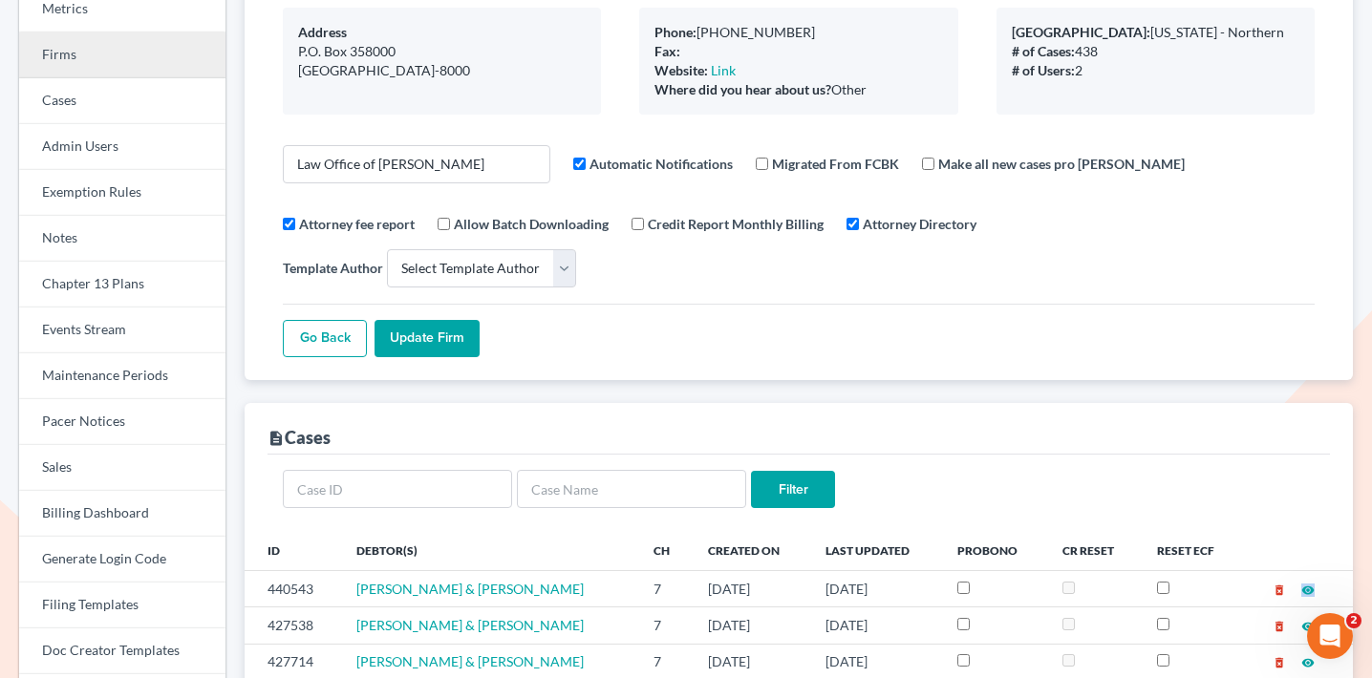
click at [122, 62] on link "Firms" at bounding box center [122, 55] width 206 height 46
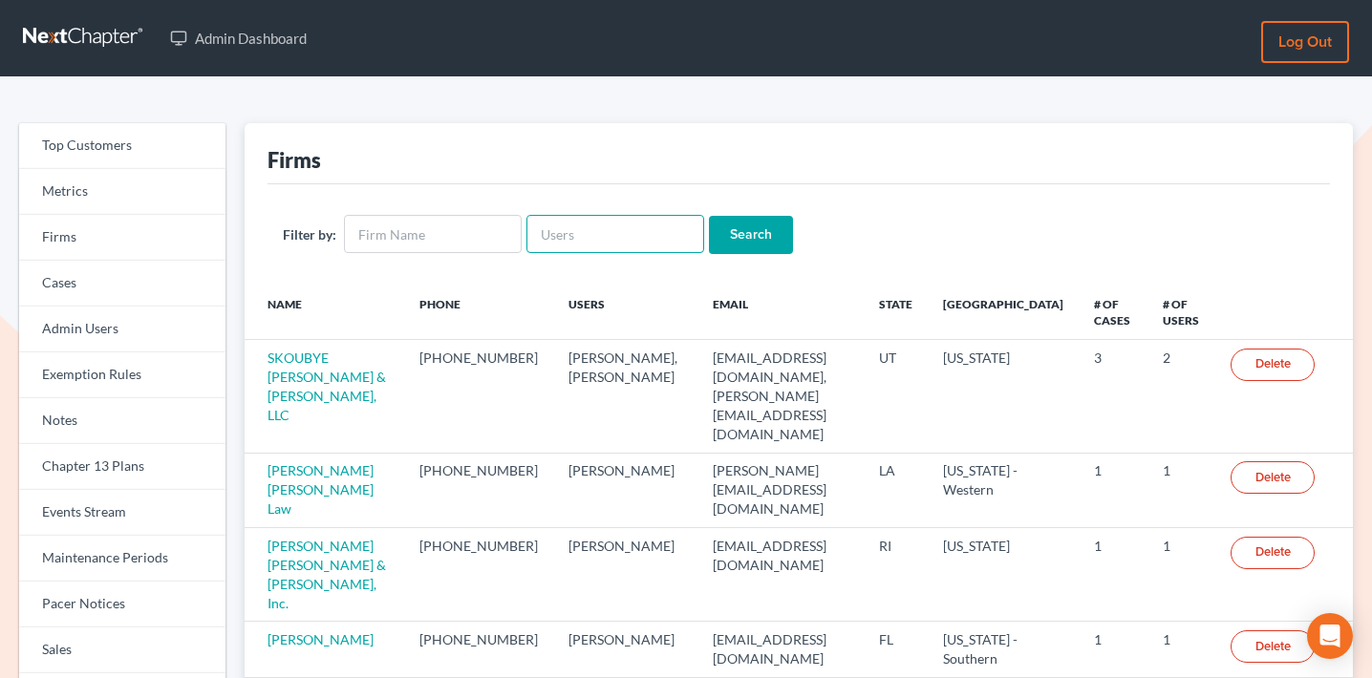
click at [582, 223] on input "text" at bounding box center [616, 234] width 178 height 38
paste input "[EMAIL_ADDRESS][DOMAIN_NAME]"
type input "legaljenngarcia@gmail.com"
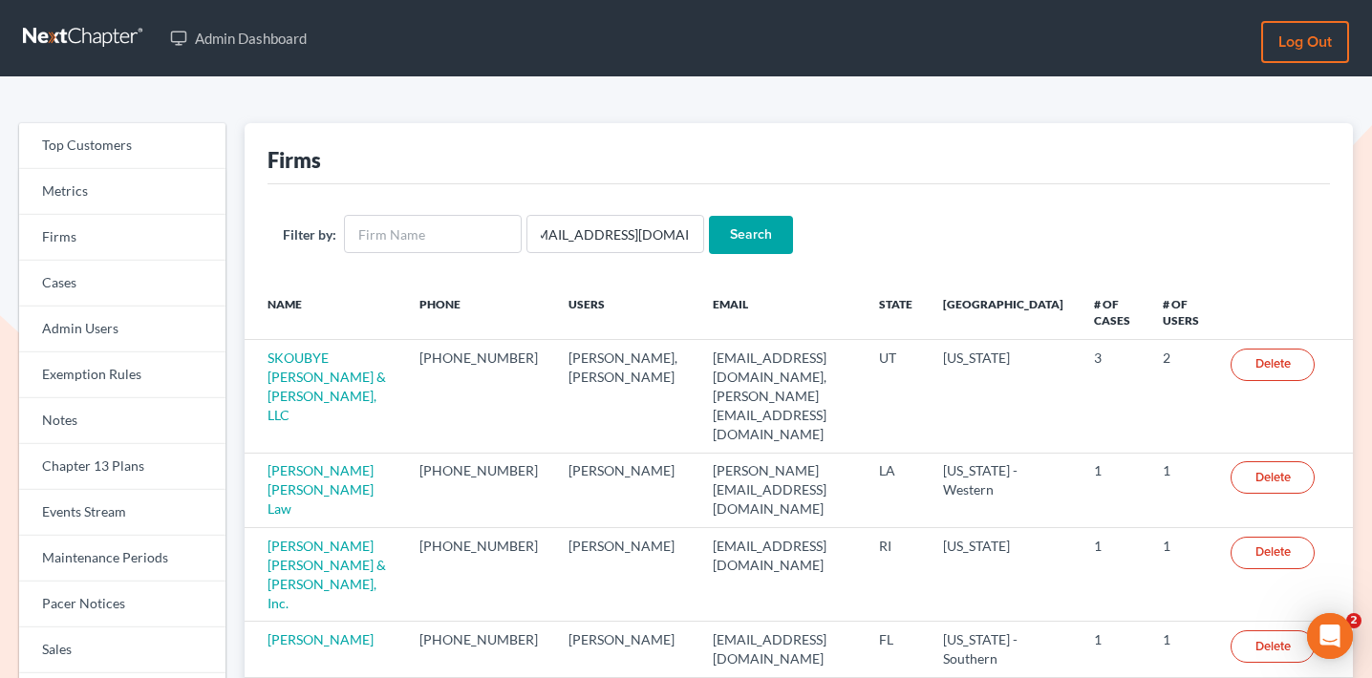
click at [719, 230] on input "Search" at bounding box center [751, 235] width 84 height 38
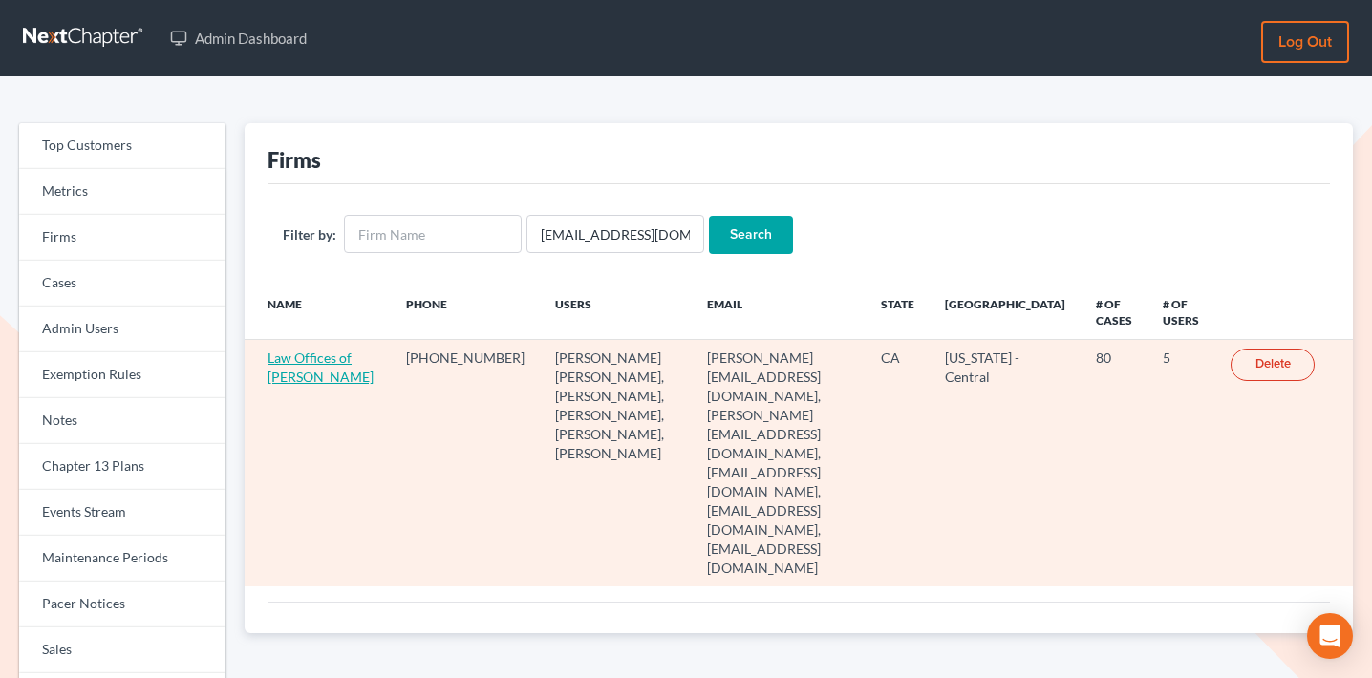
click at [306, 358] on link "Law Offices of [PERSON_NAME]" at bounding box center [321, 367] width 106 height 35
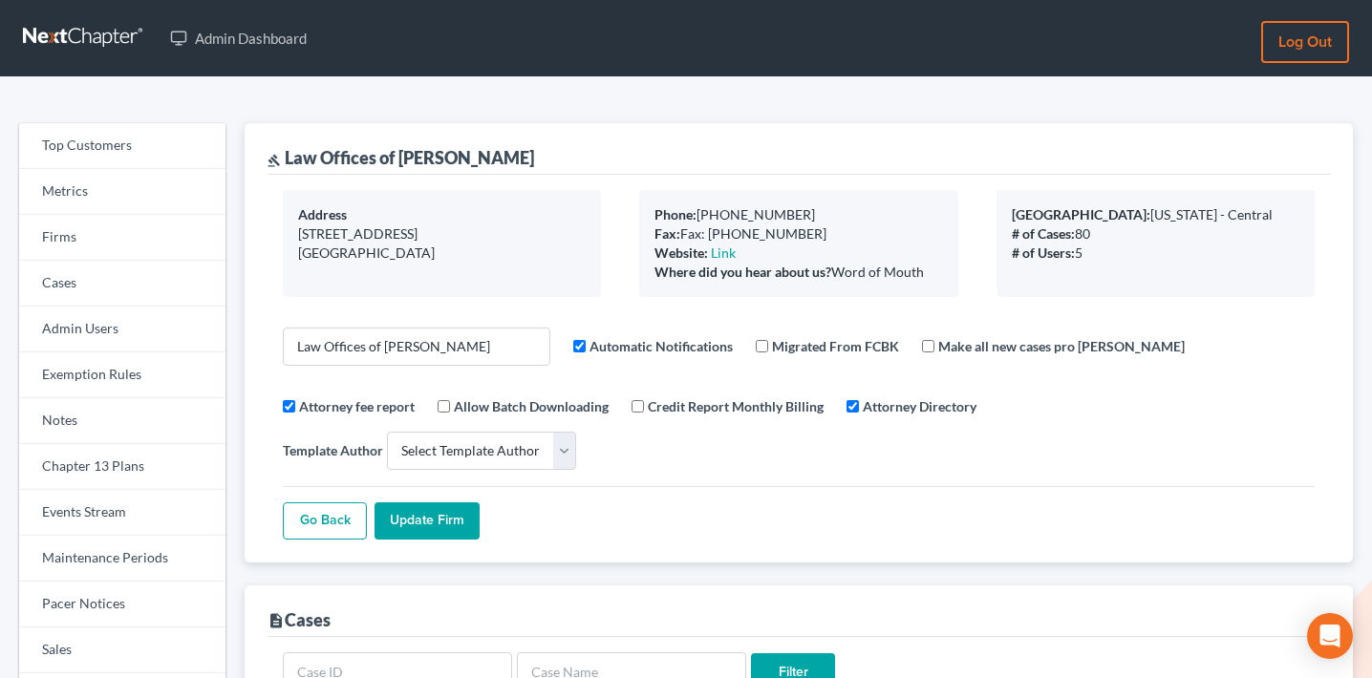
select select
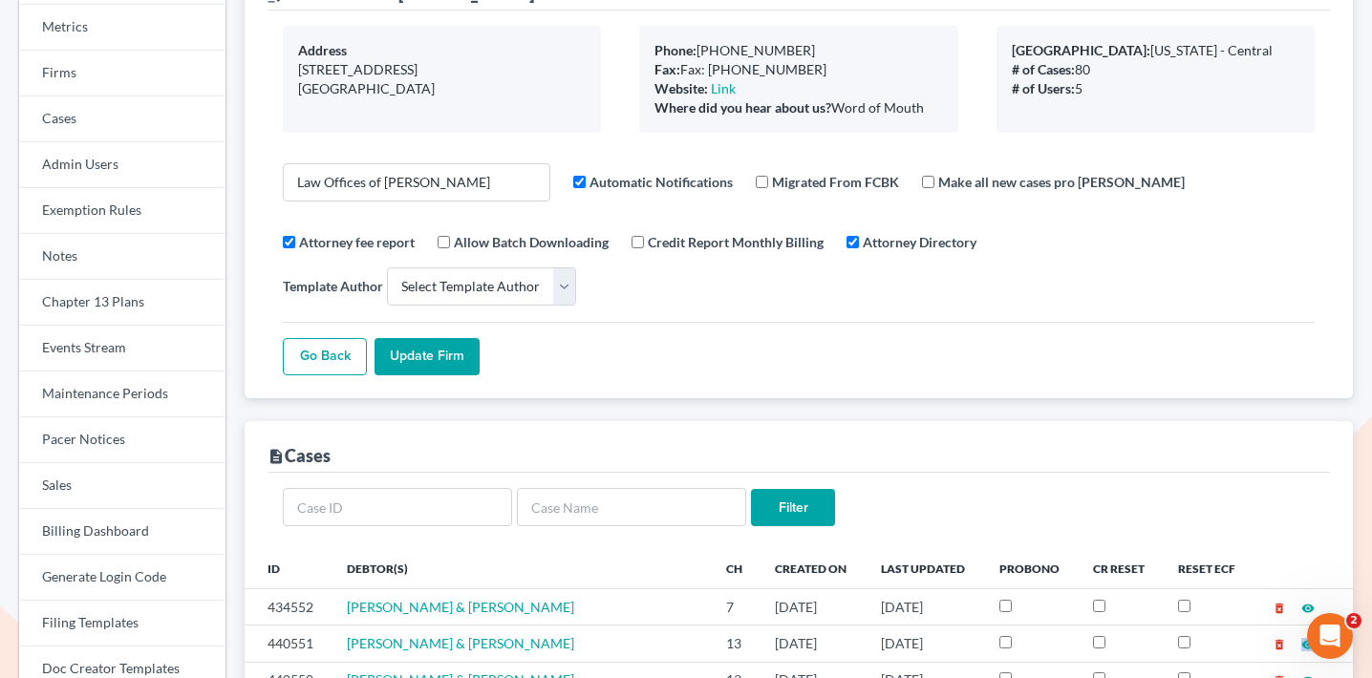
scroll to position [104, 0]
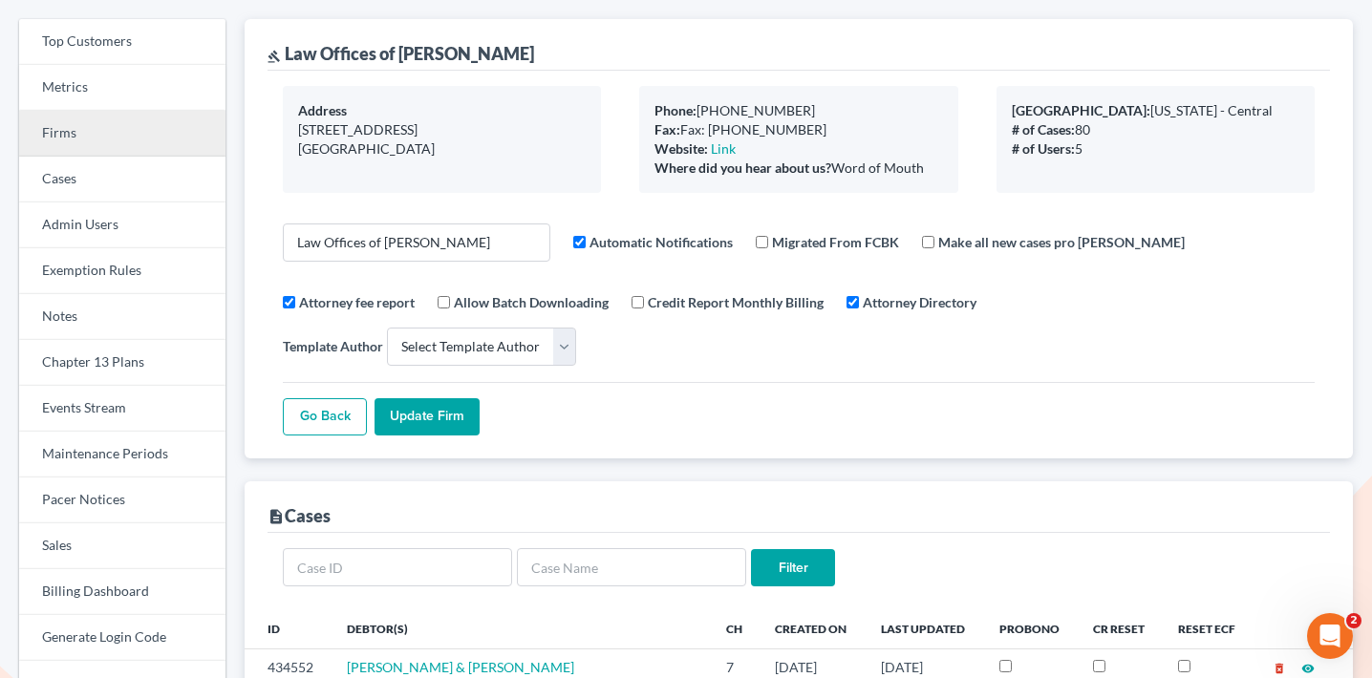
click at [125, 140] on link "Firms" at bounding box center [122, 134] width 206 height 46
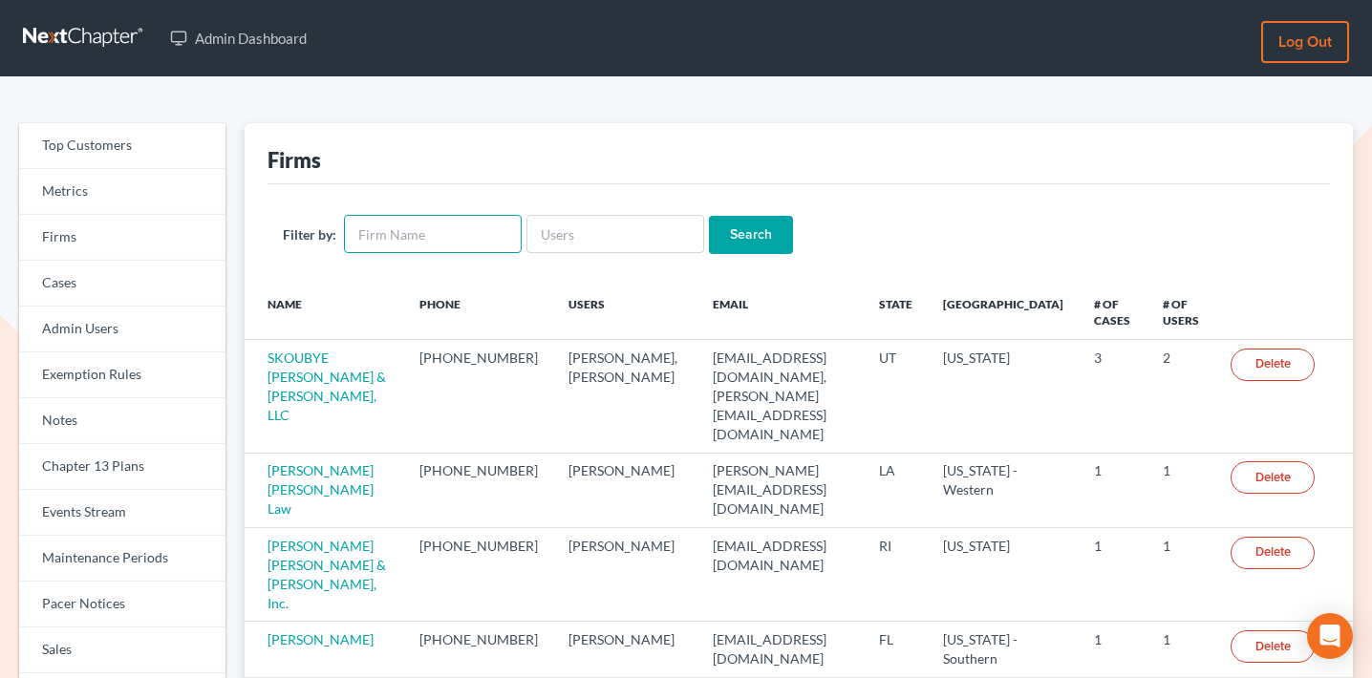
click at [411, 240] on input "text" at bounding box center [433, 234] width 178 height 38
type input "[PERSON_NAME]"
click at [709, 216] on input "Search" at bounding box center [751, 235] width 84 height 38
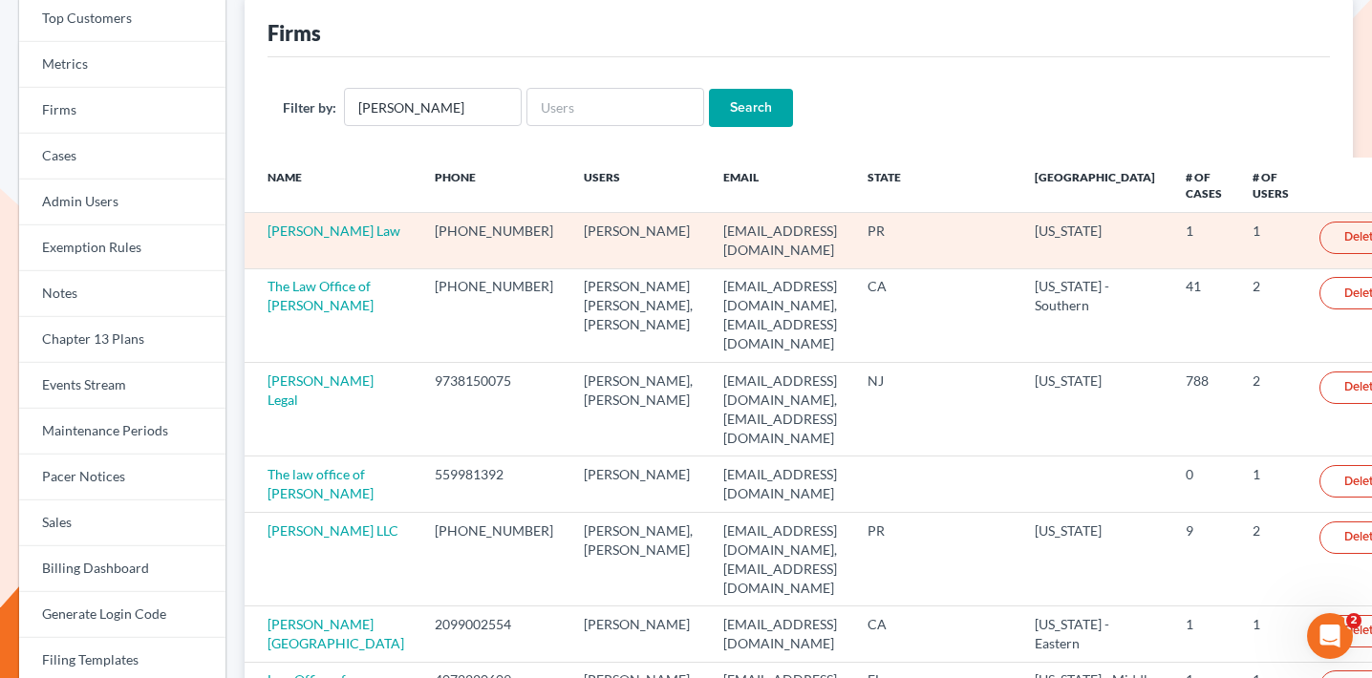
scroll to position [166, 0]
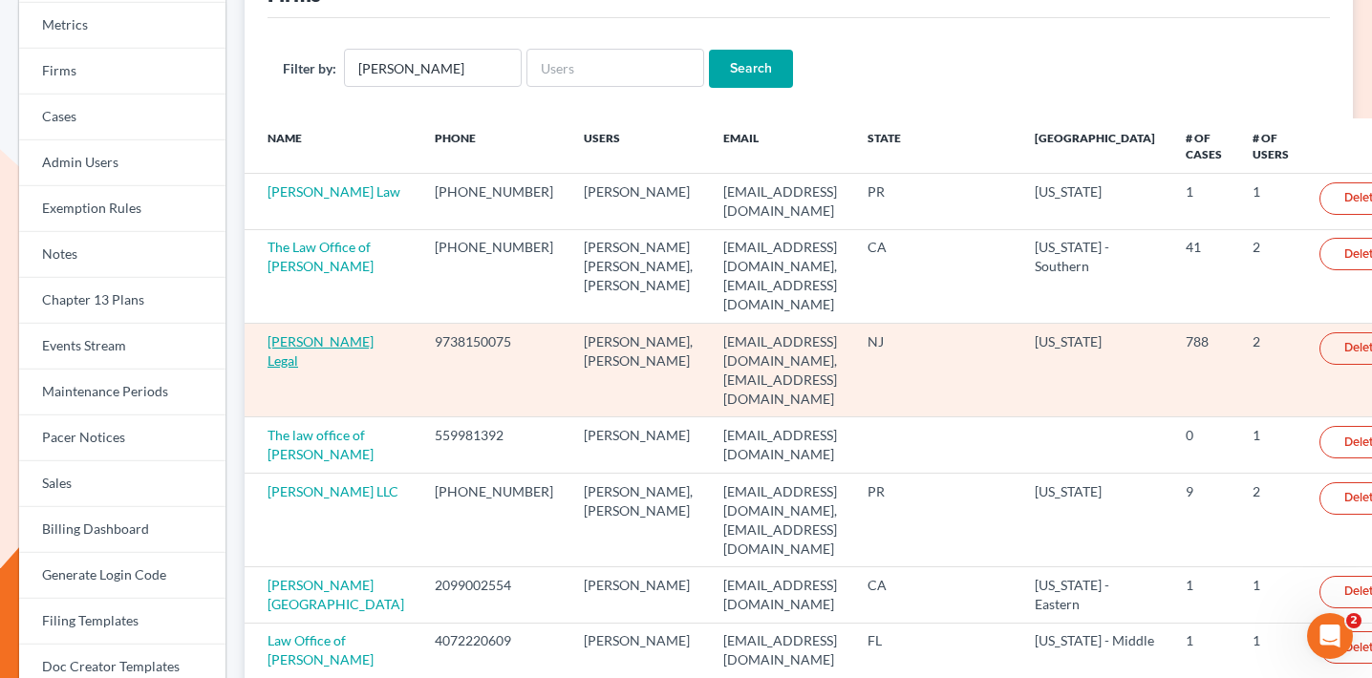
click at [317, 334] on link "[PERSON_NAME] Legal" at bounding box center [321, 351] width 106 height 35
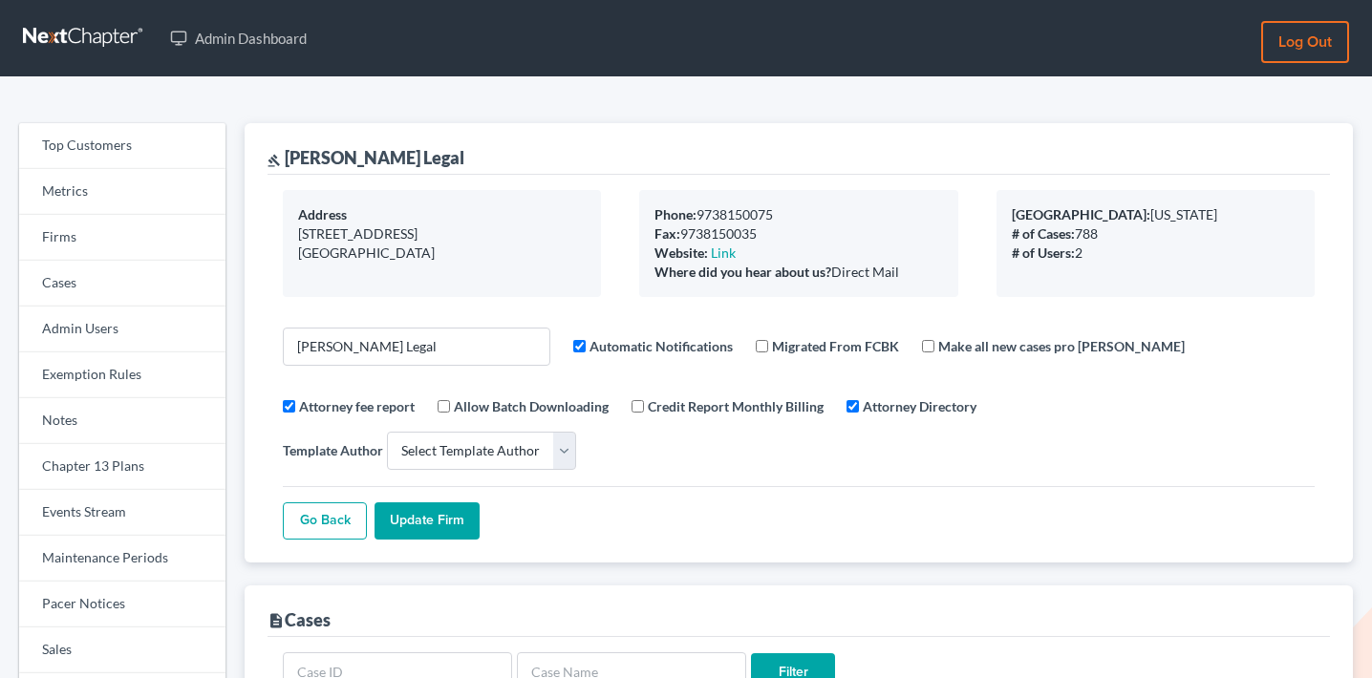
select select
click at [151, 506] on link "Events Stream" at bounding box center [122, 513] width 206 height 46
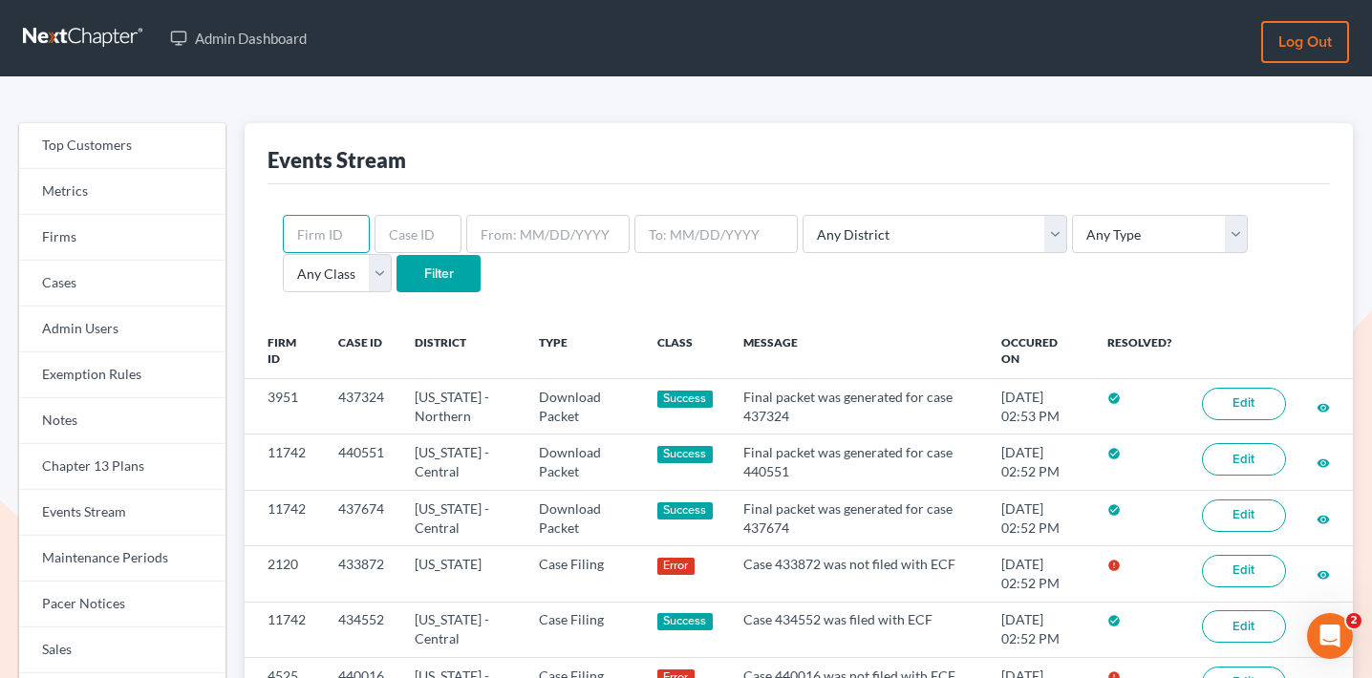
click at [331, 224] on input "text" at bounding box center [326, 234] width 87 height 38
paste input "2646"
type input "2646"
click at [397, 255] on input "Filter" at bounding box center [439, 274] width 84 height 38
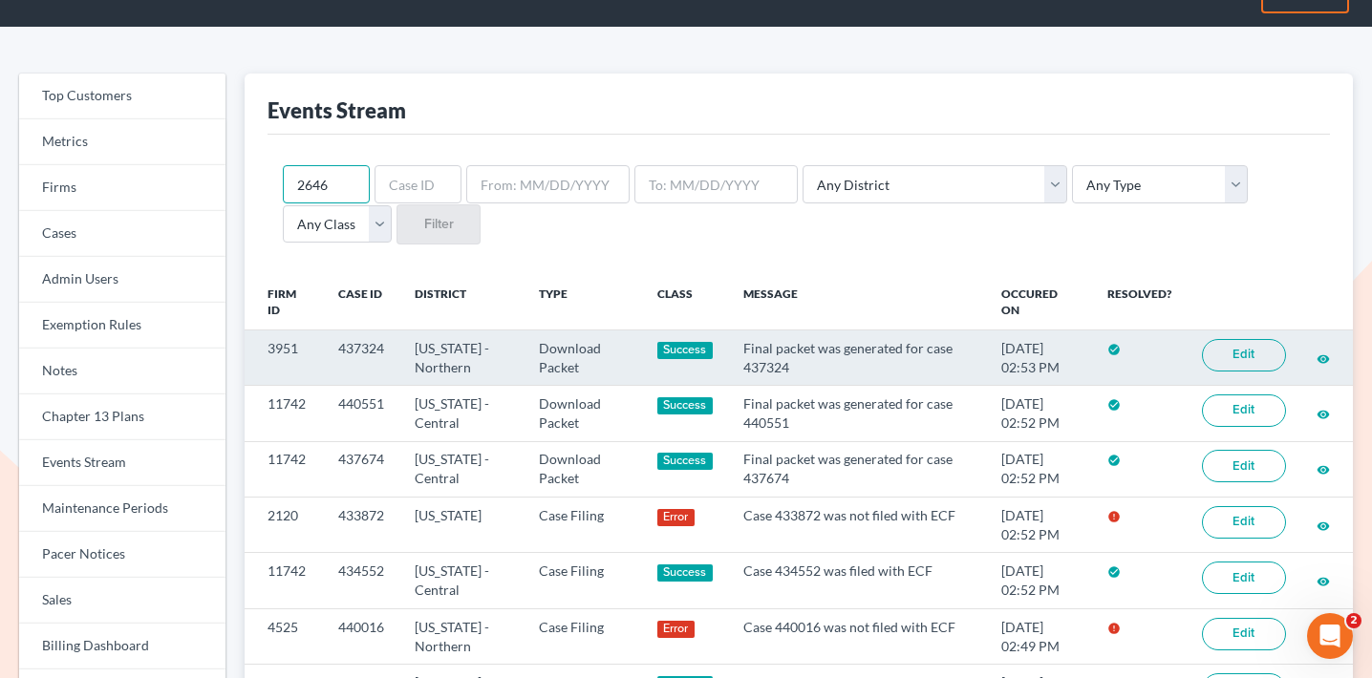
scroll to position [65, 0]
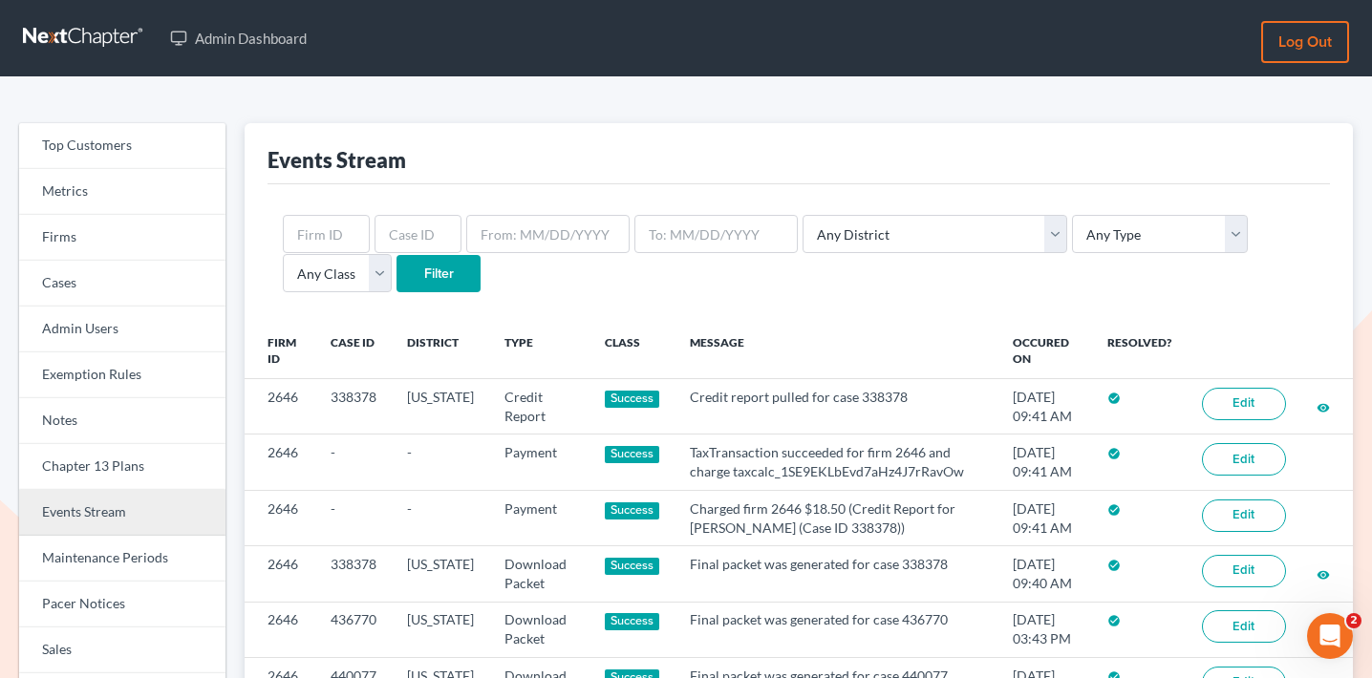
click at [127, 518] on link "Events Stream" at bounding box center [122, 513] width 206 height 46
click at [1072, 236] on select "Any Type Case Applied To Plan Case Archive Case Duplicate Case Filing Chapter 1…" at bounding box center [1160, 234] width 176 height 38
select select "case_filing"
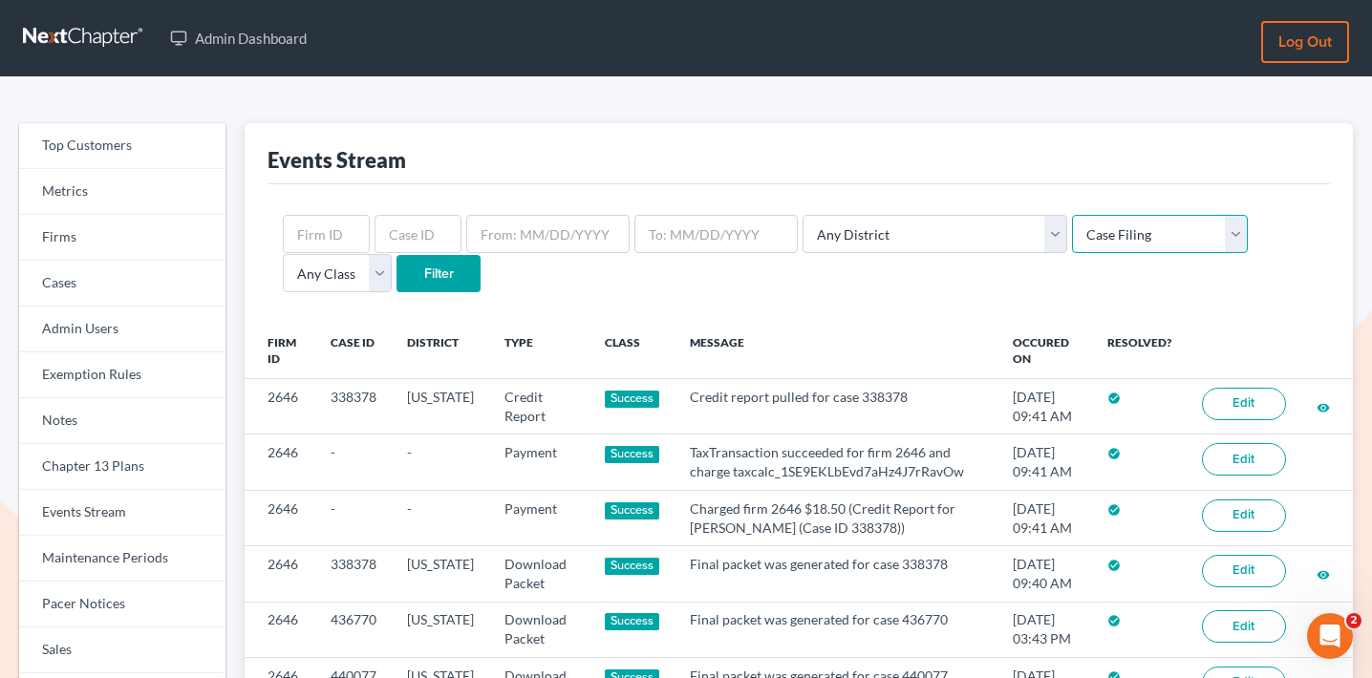
click at [1072, 215] on select "Any Type Case Applied To Plan Case Archive Case Duplicate Case Filing Chapter 1…" at bounding box center [1160, 234] width 176 height 38
click at [397, 266] on input "Filter" at bounding box center [439, 274] width 84 height 38
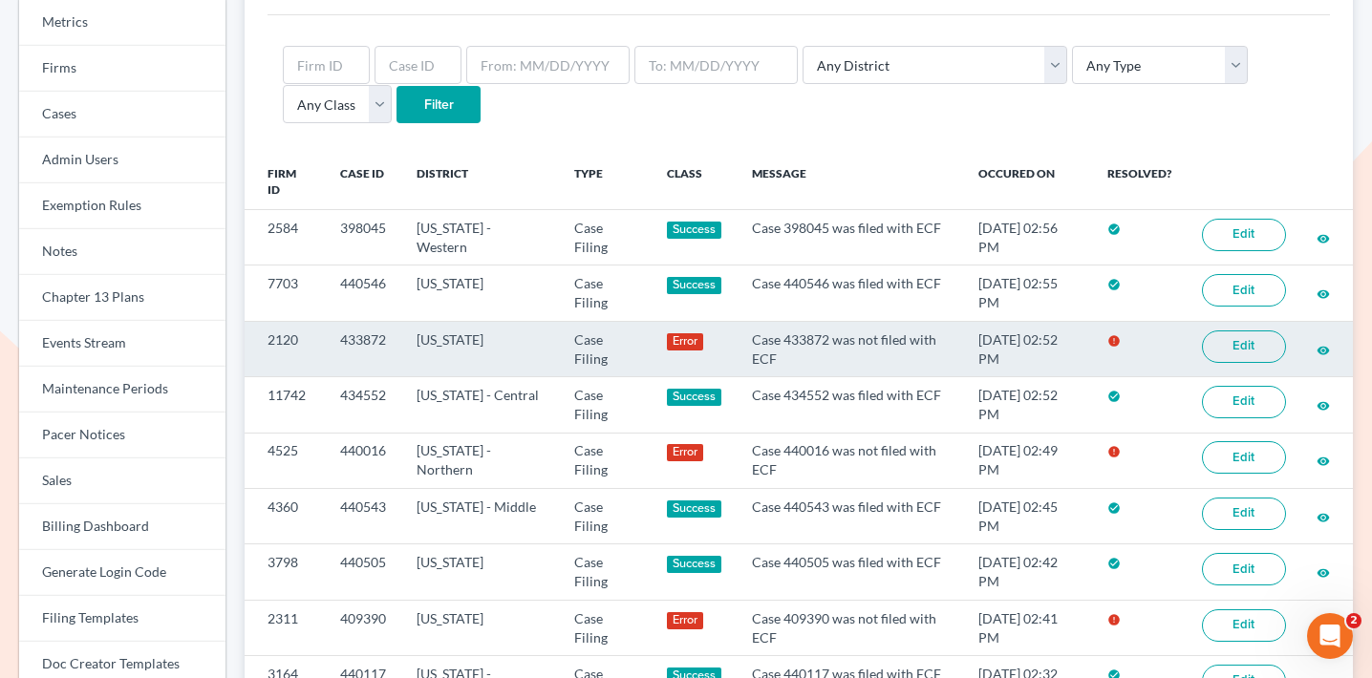
scroll to position [144, 0]
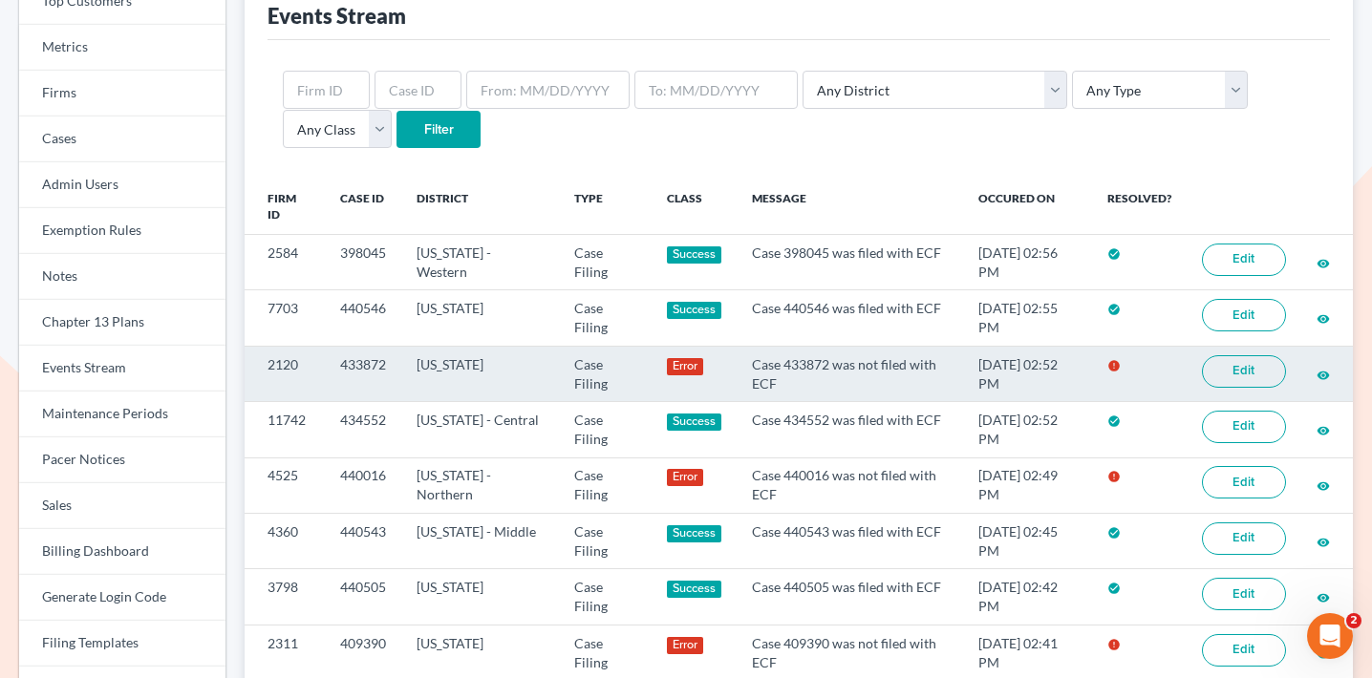
click at [1238, 363] on link "Edit" at bounding box center [1244, 371] width 84 height 32
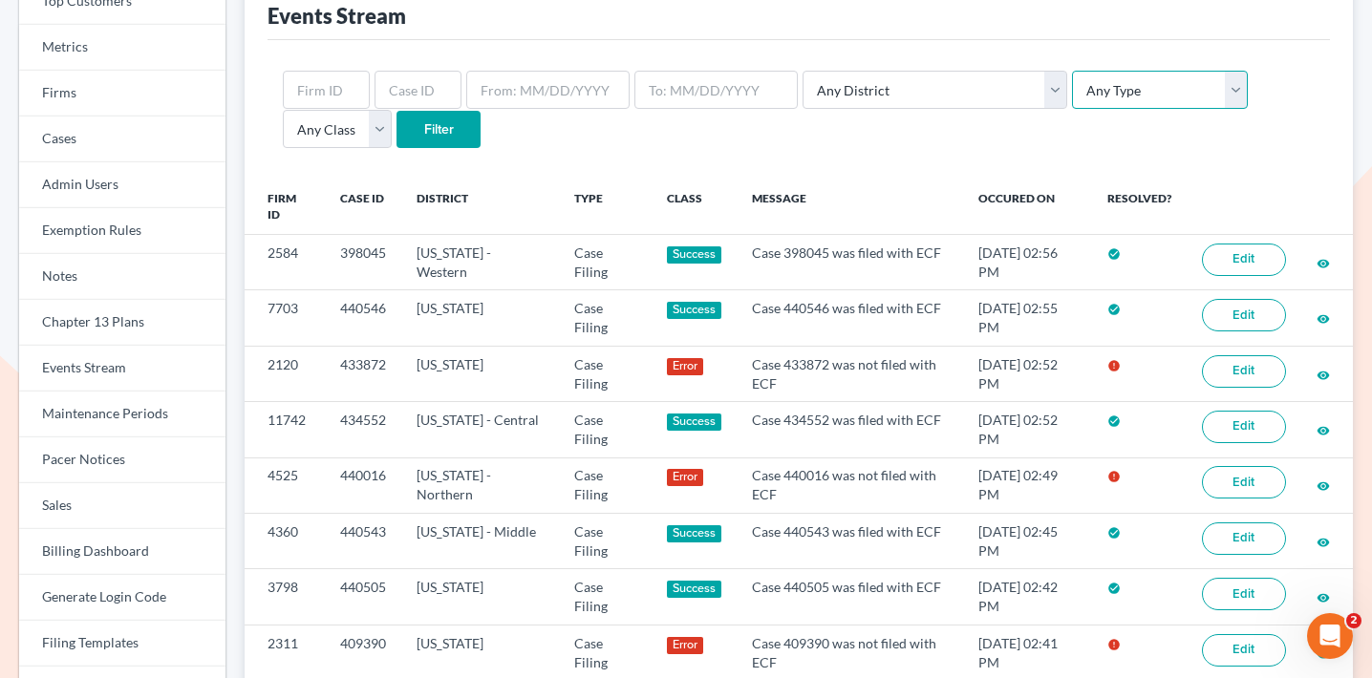
click at [1085, 91] on select "Any Type Case Applied To Plan Case Archive Case Duplicate Case Filing Chapter 1…" at bounding box center [1160, 90] width 176 height 38
select select "case_filing"
click at [1072, 71] on select "Any Type Case Applied To Plan Case Archive Case Duplicate Case Filing Chapter 1…" at bounding box center [1160, 90] width 176 height 38
click at [397, 128] on input "Filter" at bounding box center [439, 130] width 84 height 38
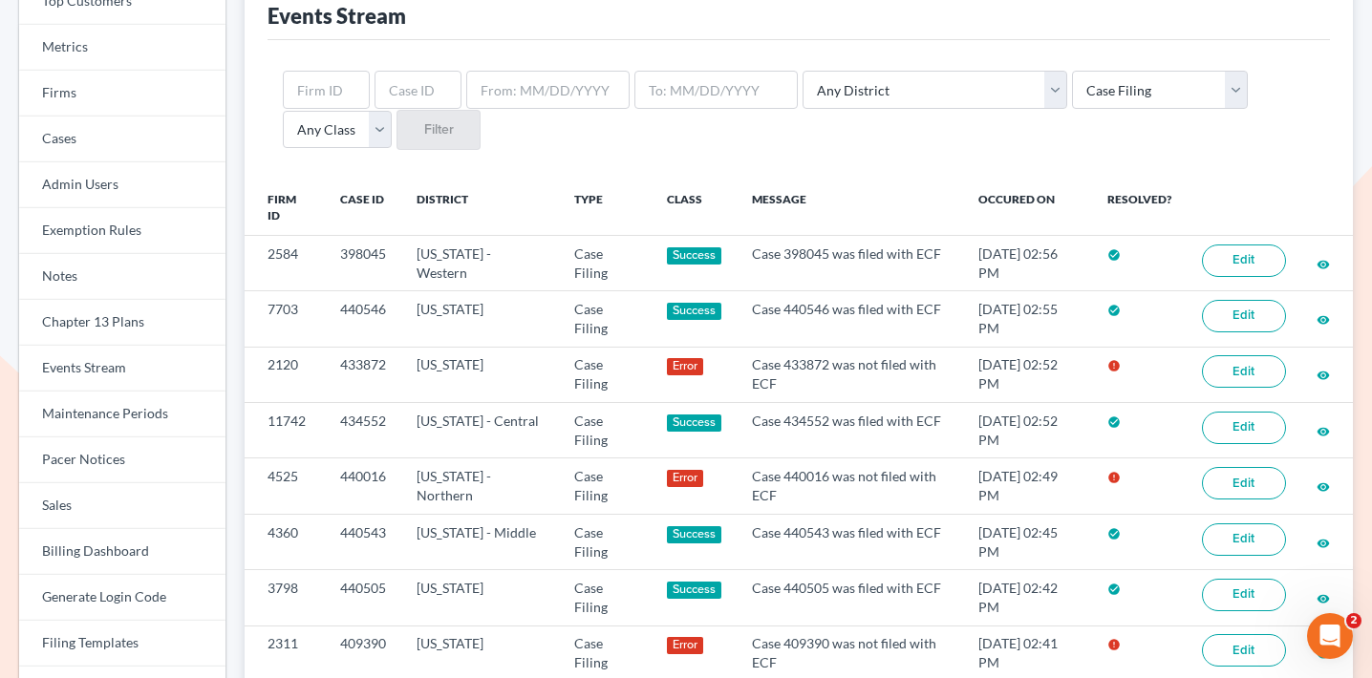
scroll to position [144, 0]
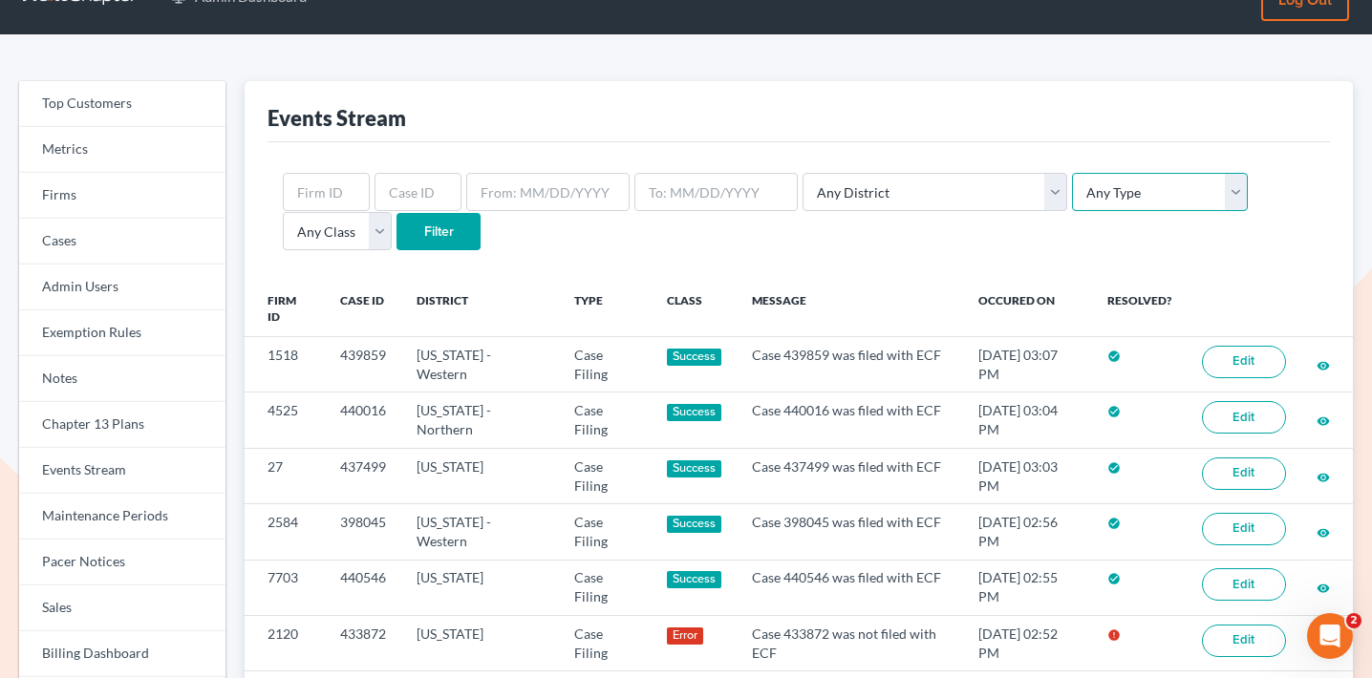
click at [1087, 203] on select "Any Type Case Applied To Plan Case Archive Case Duplicate Case Filing Chapter 1…" at bounding box center [1160, 192] width 176 height 38
select select "case_filing"
click at [1072, 173] on select "Any Type Case Applied To Plan Case Archive Case Duplicate Case Filing Chapter 1…" at bounding box center [1160, 192] width 176 height 38
click at [397, 231] on input "Filter" at bounding box center [439, 232] width 84 height 38
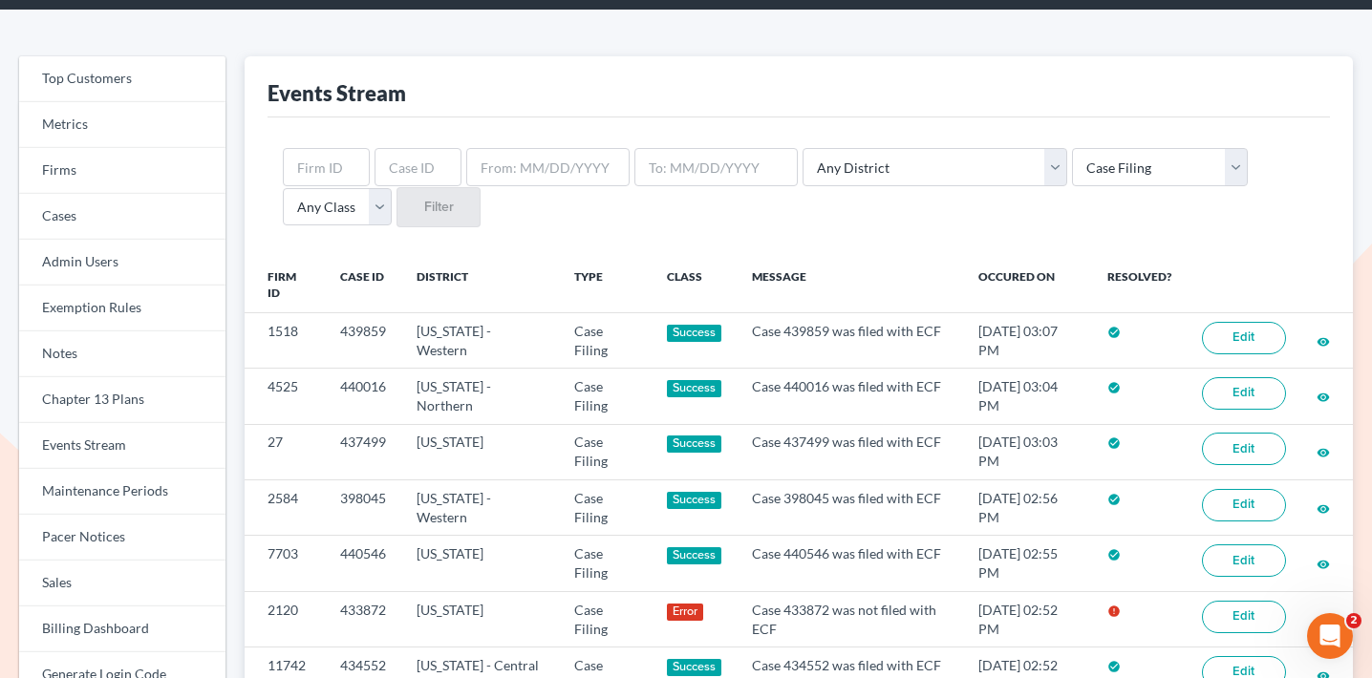
scroll to position [68, 0]
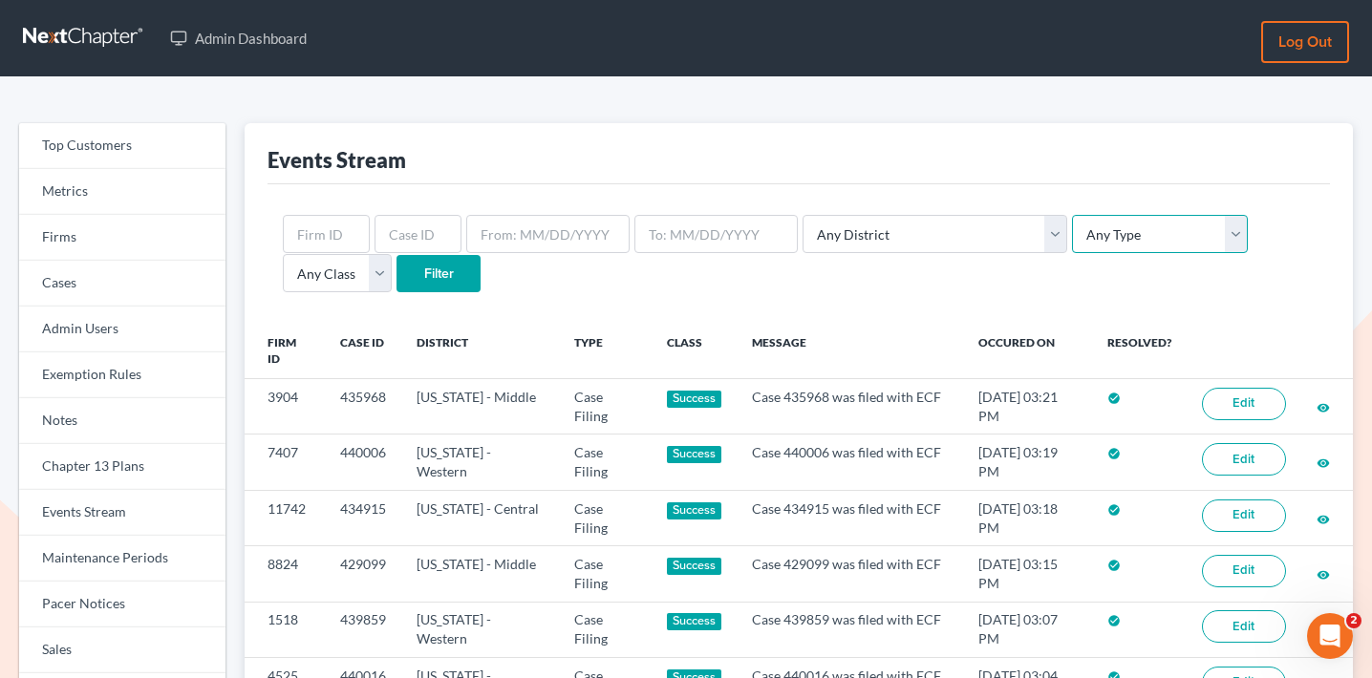
click at [1072, 238] on select "Any Type Case Applied To Plan Case Archive Case Duplicate Case Filing Chapter 1…" at bounding box center [1160, 234] width 176 height 38
select select "case_filing"
click at [1072, 215] on select "Any Type Case Applied To Plan Case Archive Case Duplicate Case Filing Chapter 1…" at bounding box center [1160, 234] width 176 height 38
click at [952, 297] on div "Any District [US_STATE] - [GEOGRAPHIC_DATA] [US_STATE] - [GEOGRAPHIC_DATA] [US_…" at bounding box center [799, 254] width 1063 height 140
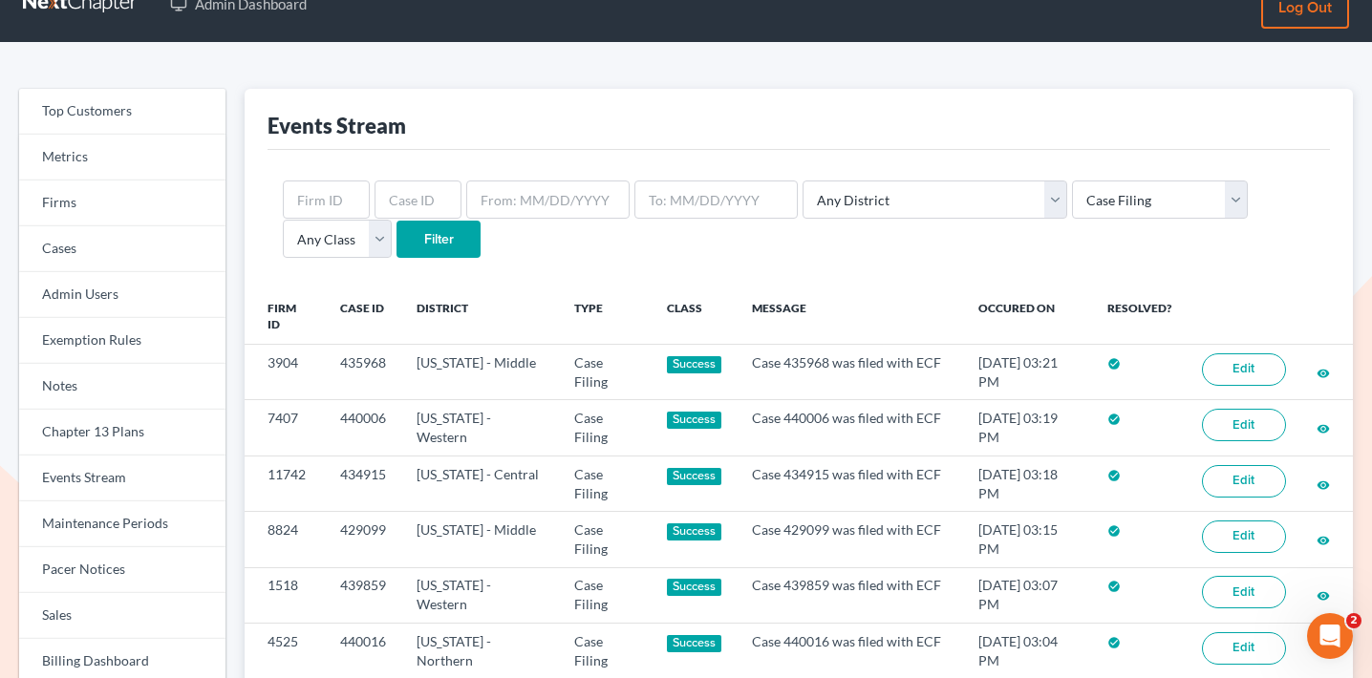
scroll to position [39, 0]
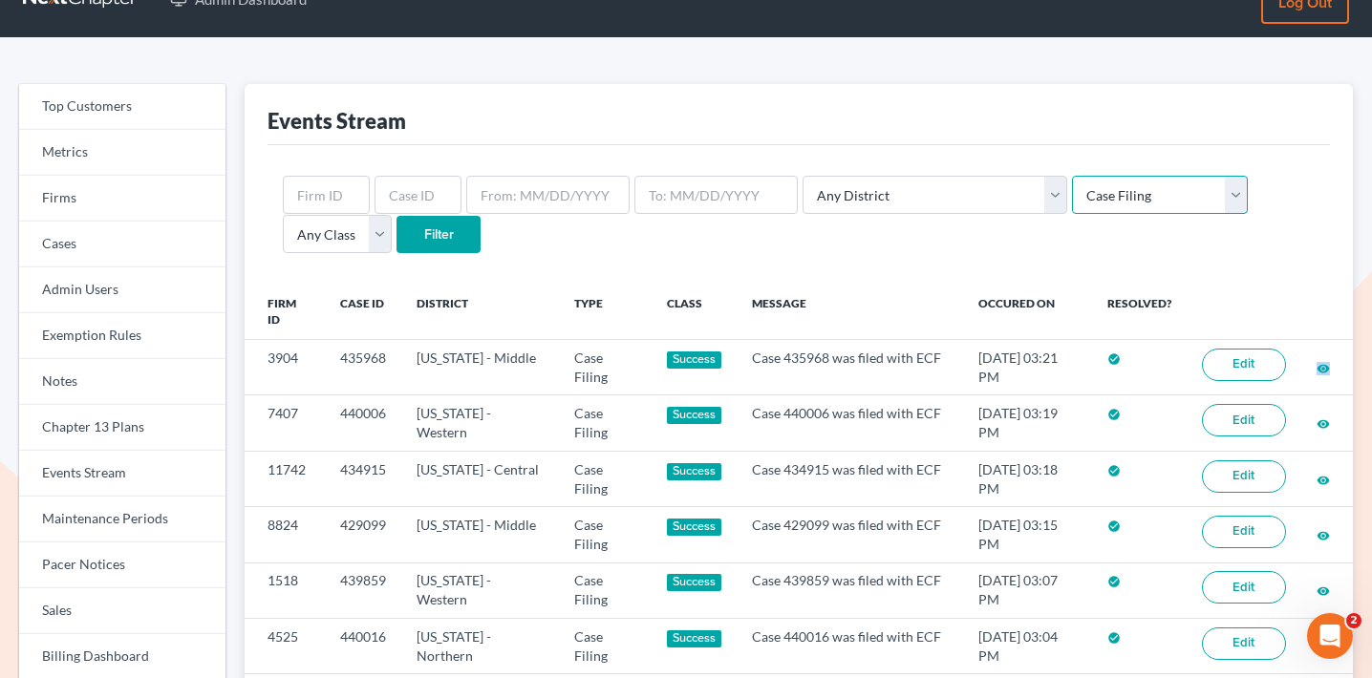
click at [1073, 183] on select "Any Type Case Applied To Plan Case Archive Case Duplicate Case Filing Chapter 1…" at bounding box center [1160, 195] width 176 height 38
click at [1072, 176] on select "Any Type Case Applied To Plan Case Archive Case Duplicate Case Filing Chapter 1…" at bounding box center [1160, 195] width 176 height 38
click at [397, 228] on input "Filter" at bounding box center [439, 235] width 84 height 38
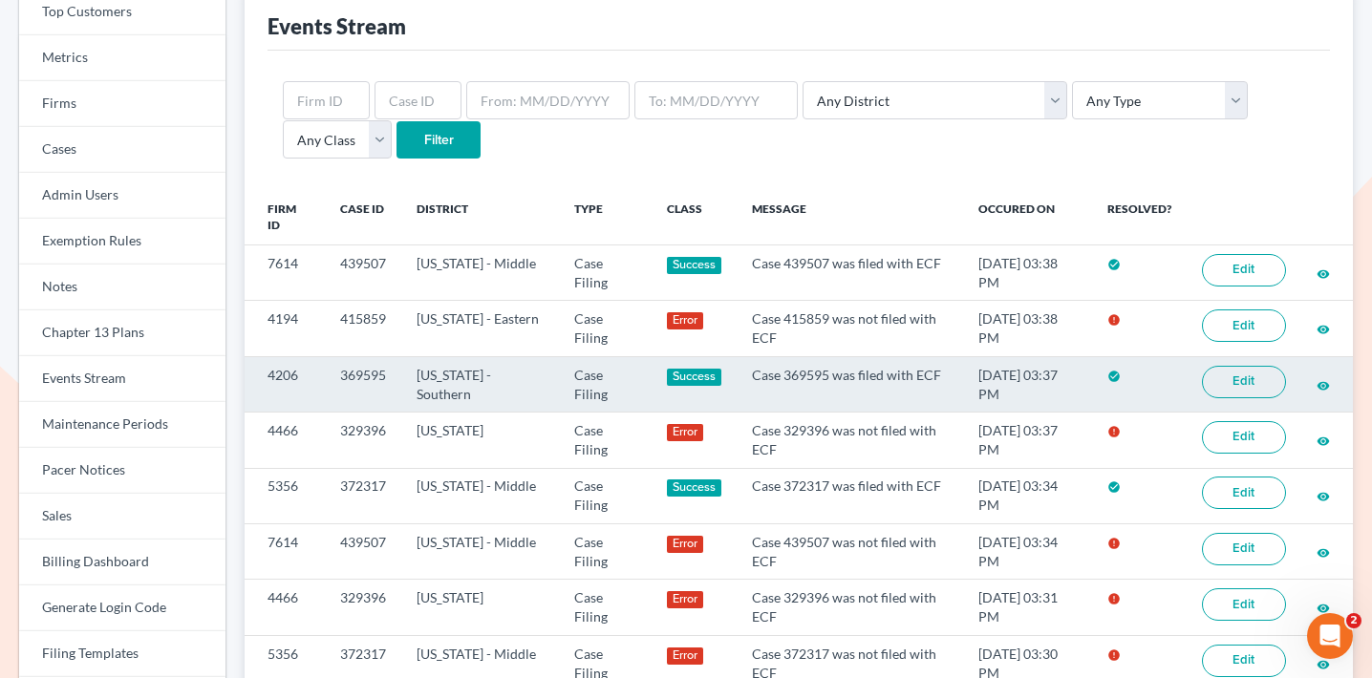
scroll to position [226, 0]
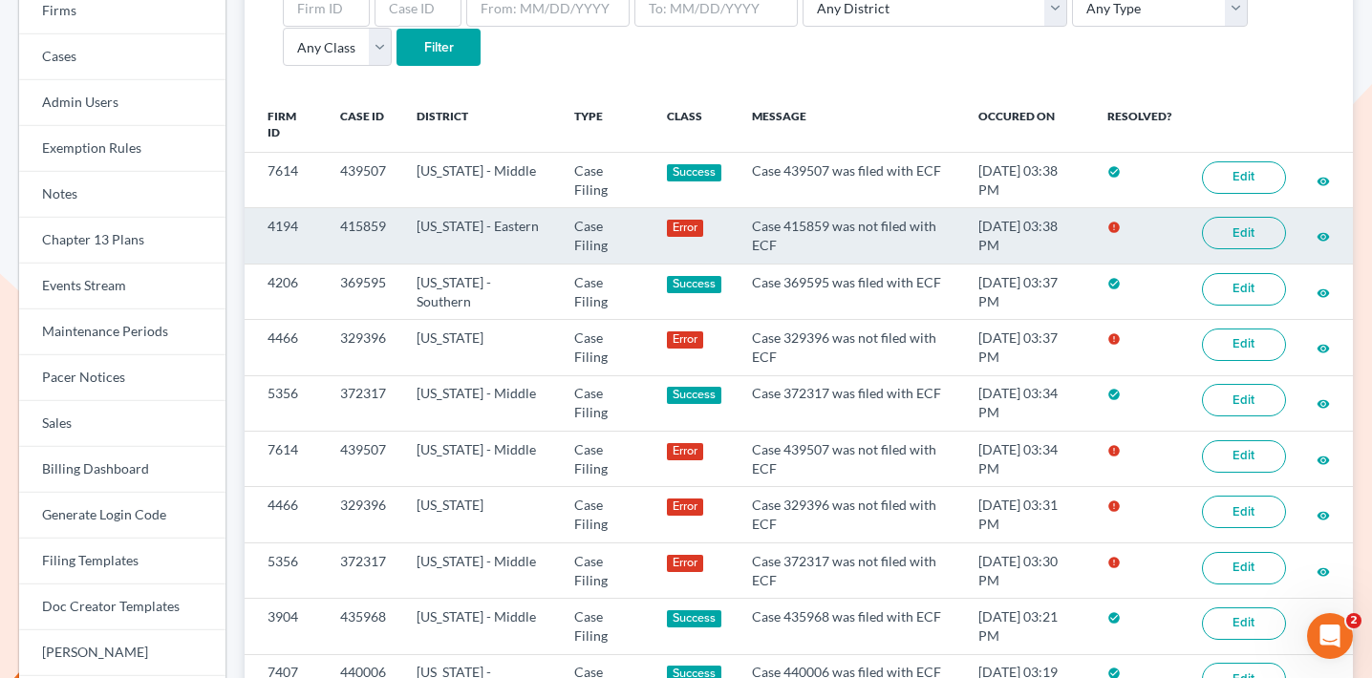
click at [1260, 236] on link "Edit" at bounding box center [1244, 233] width 84 height 32
click at [1228, 233] on link "Edit" at bounding box center [1244, 233] width 84 height 32
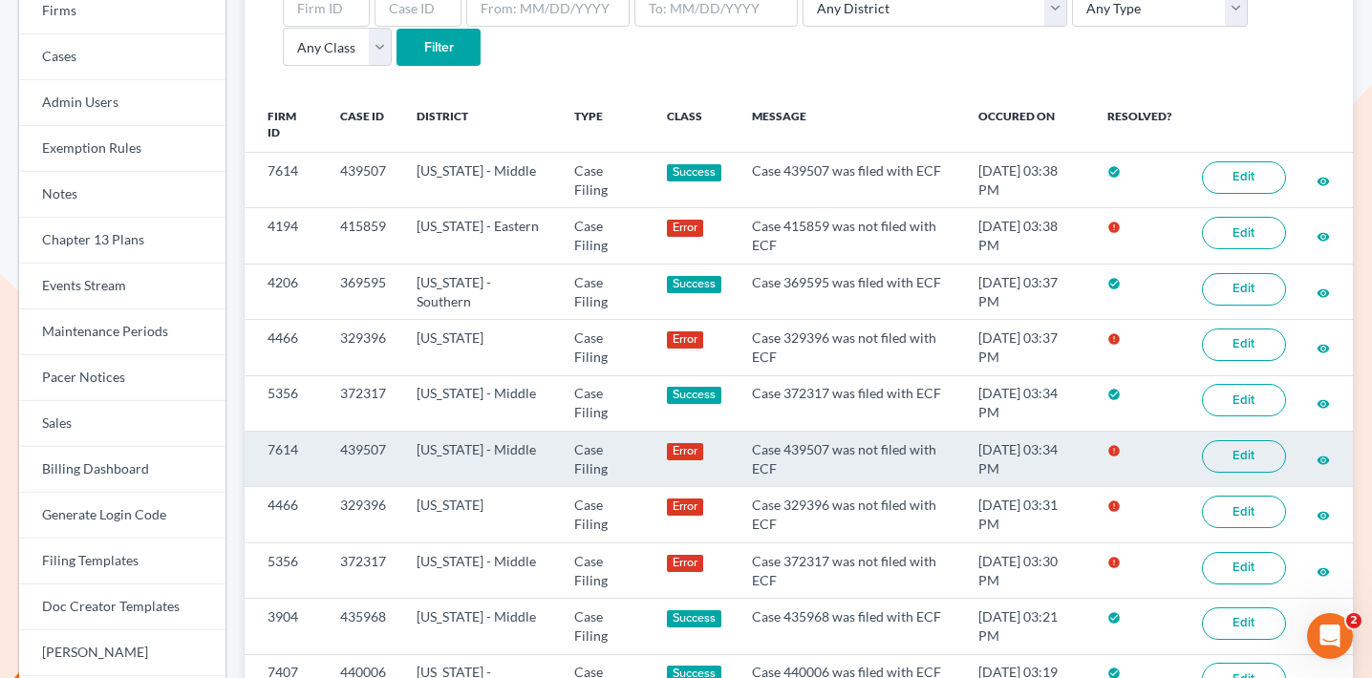
click at [1264, 462] on link "Edit" at bounding box center [1244, 457] width 84 height 32
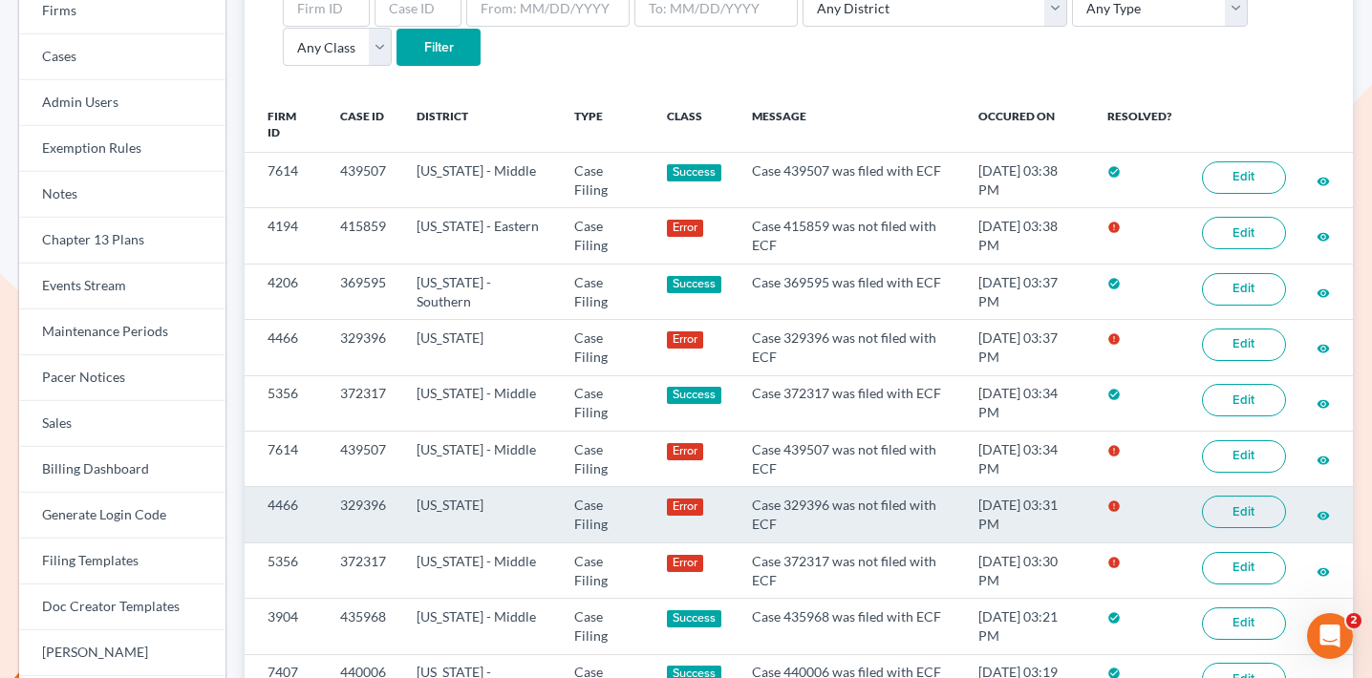
click at [1260, 513] on link "Edit" at bounding box center [1244, 512] width 84 height 32
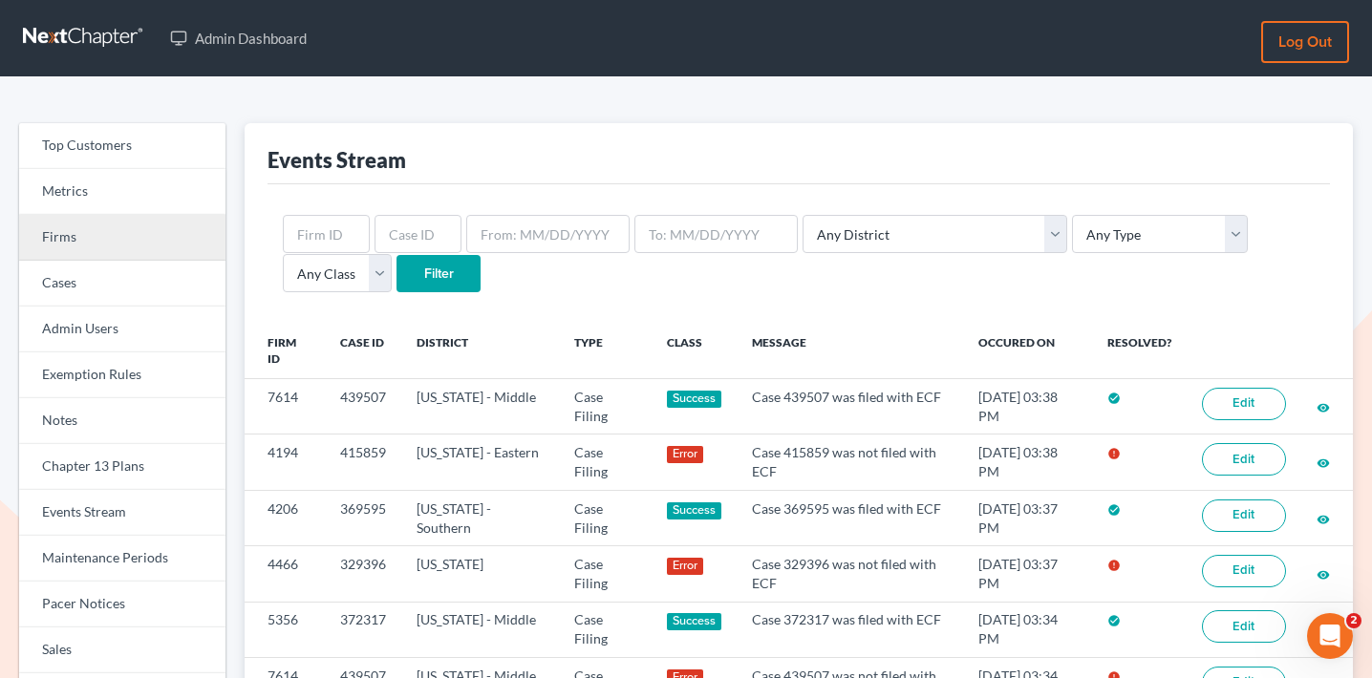
click at [128, 236] on link "Firms" at bounding box center [122, 238] width 206 height 46
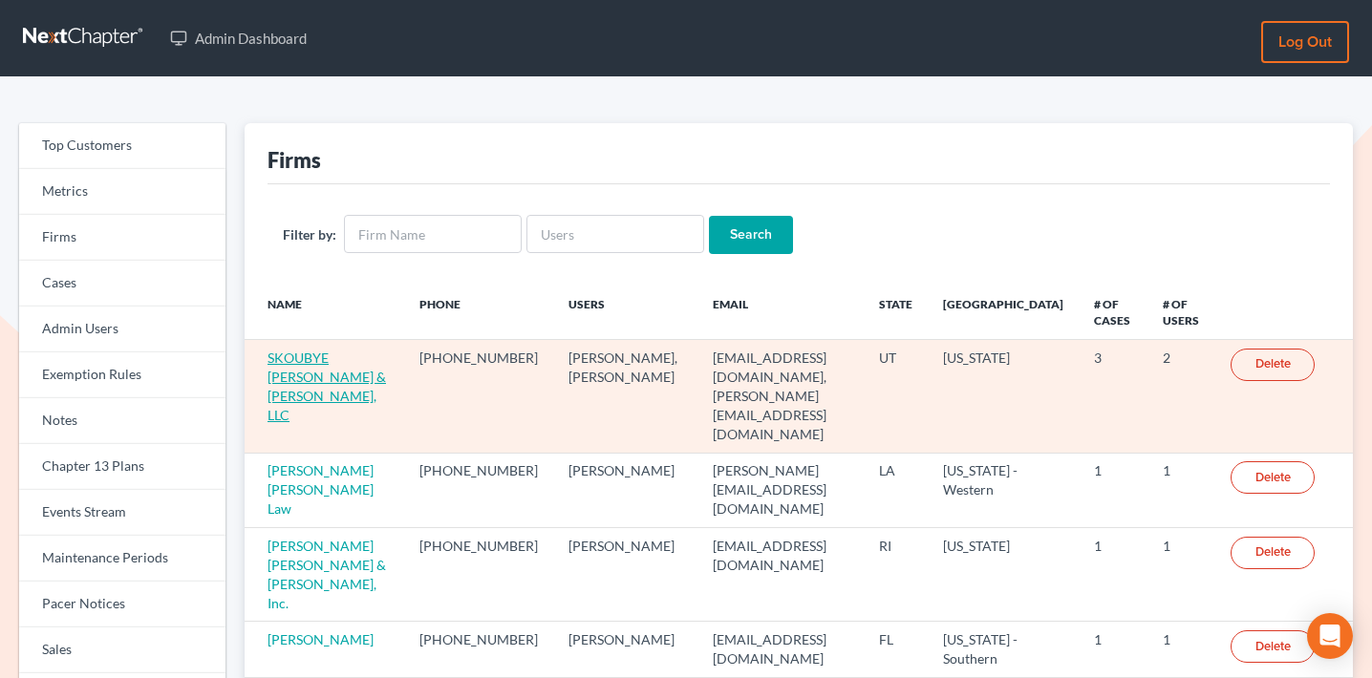
click at [352, 376] on link "SKOUBYE [PERSON_NAME] & [PERSON_NAME], LLC" at bounding box center [327, 387] width 118 height 74
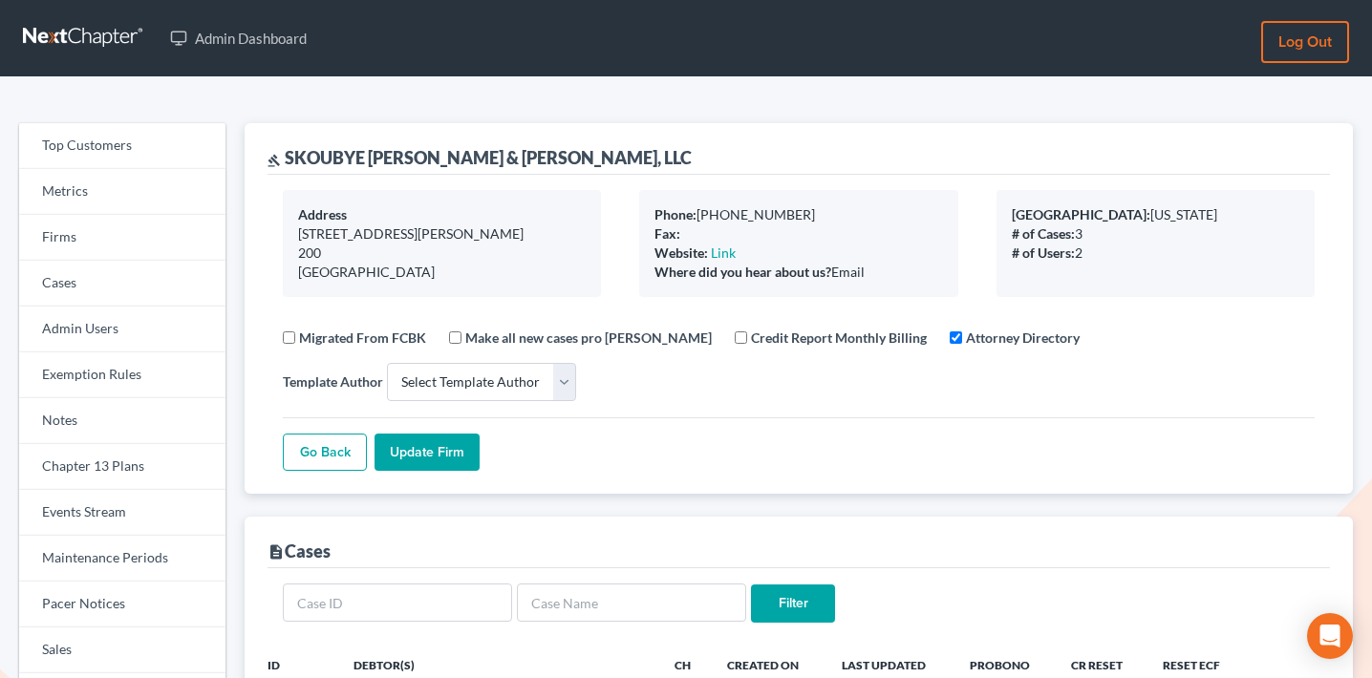
select select
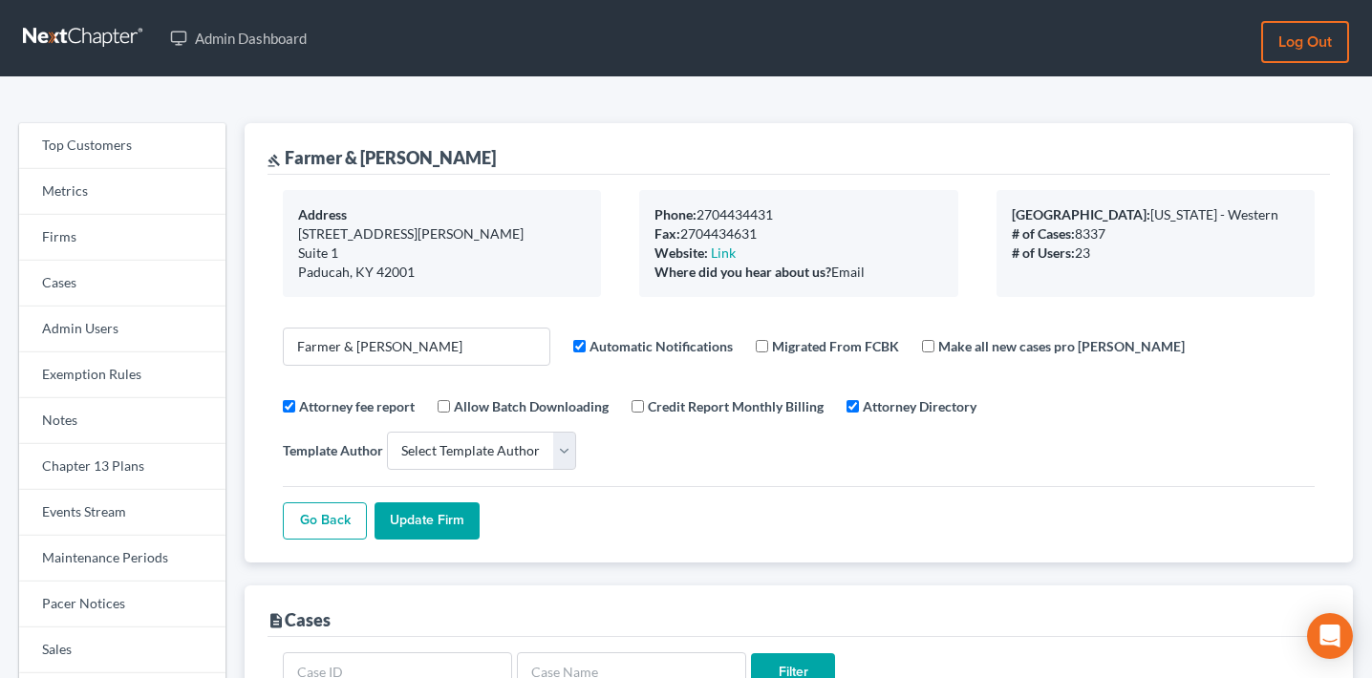
select select
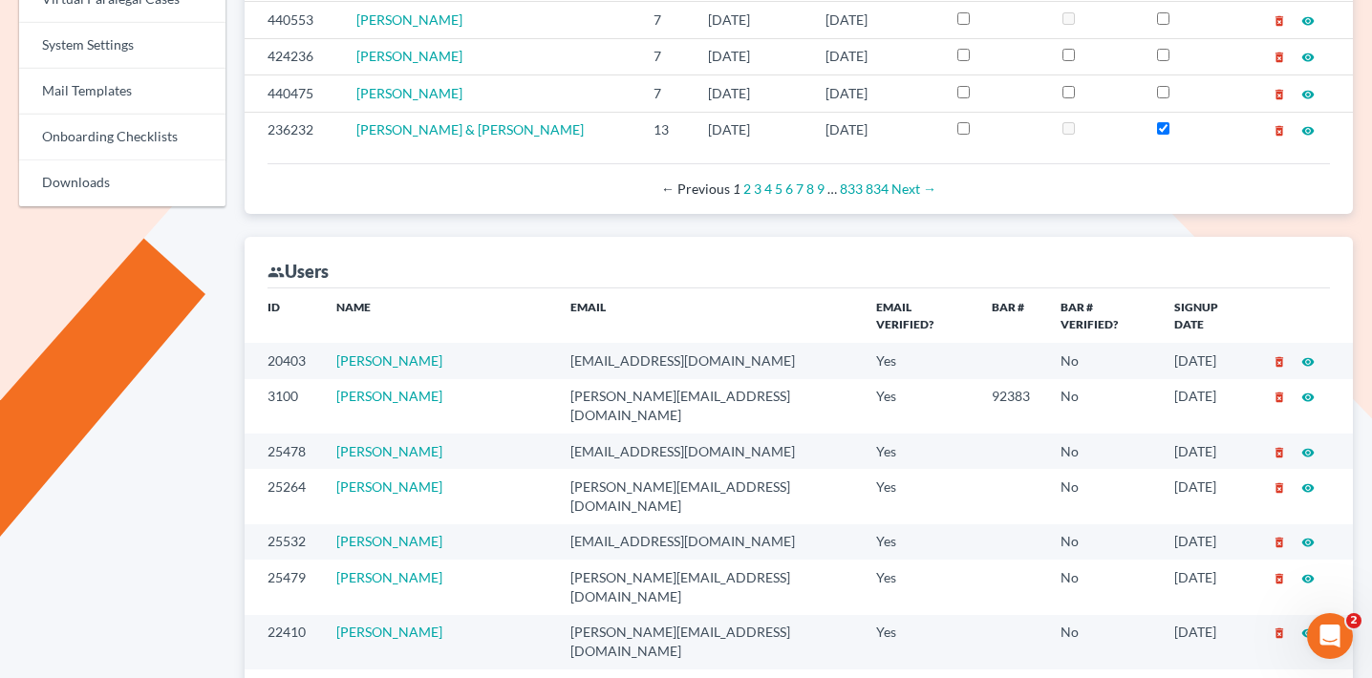
scroll to position [980, 0]
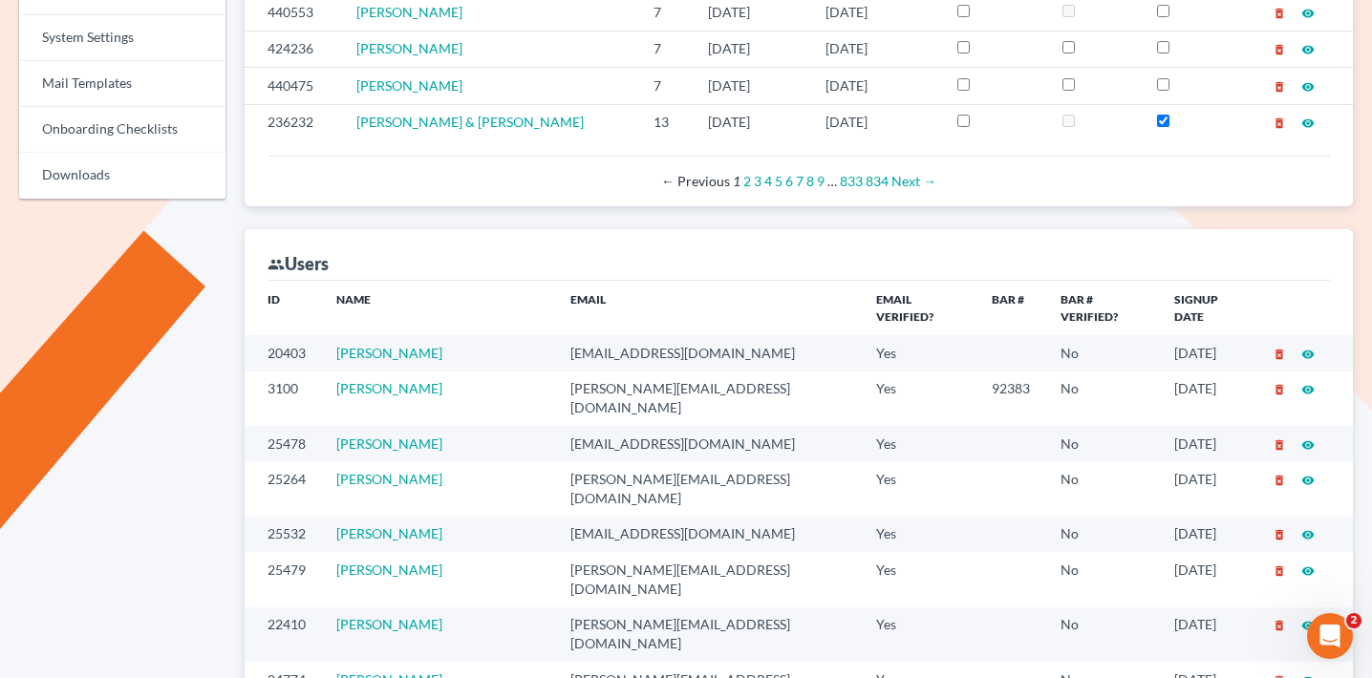
click at [522, 172] on div "← Previous 1 2 3 4 5 6 7 8 9 … 833 834 Next →" at bounding box center [799, 181] width 1032 height 19
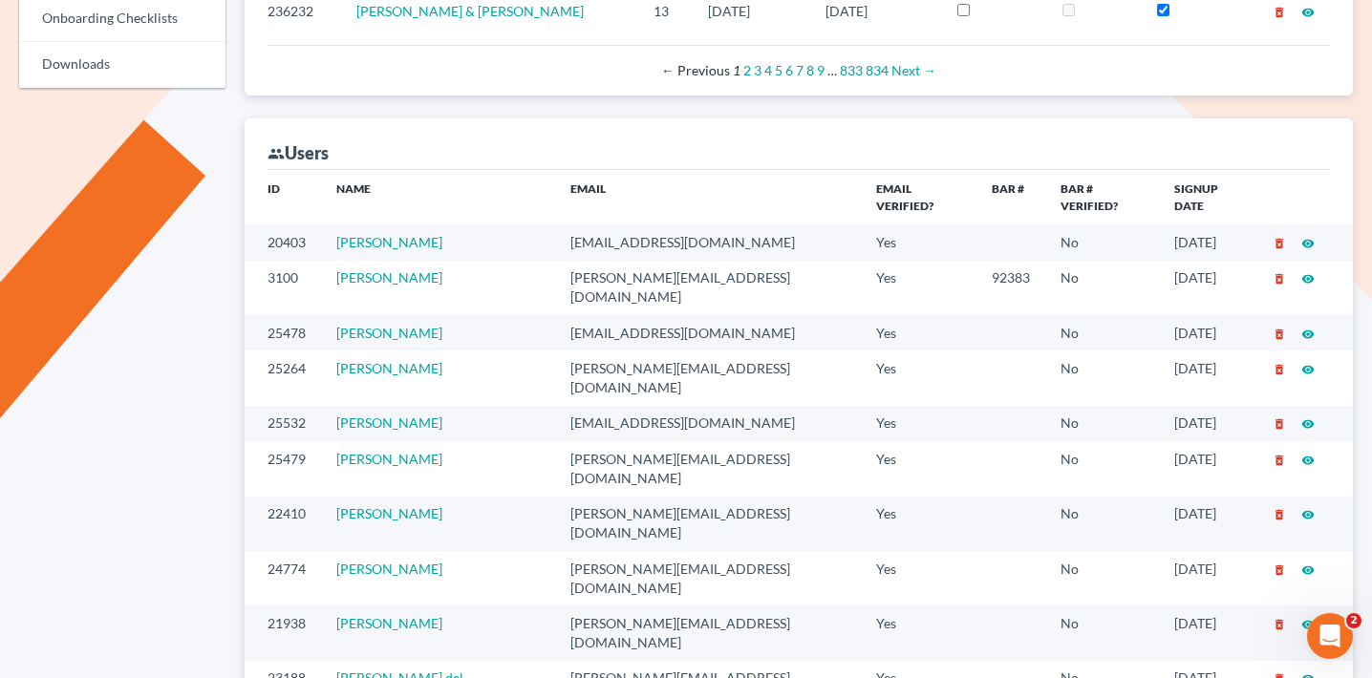
scroll to position [1210, 0]
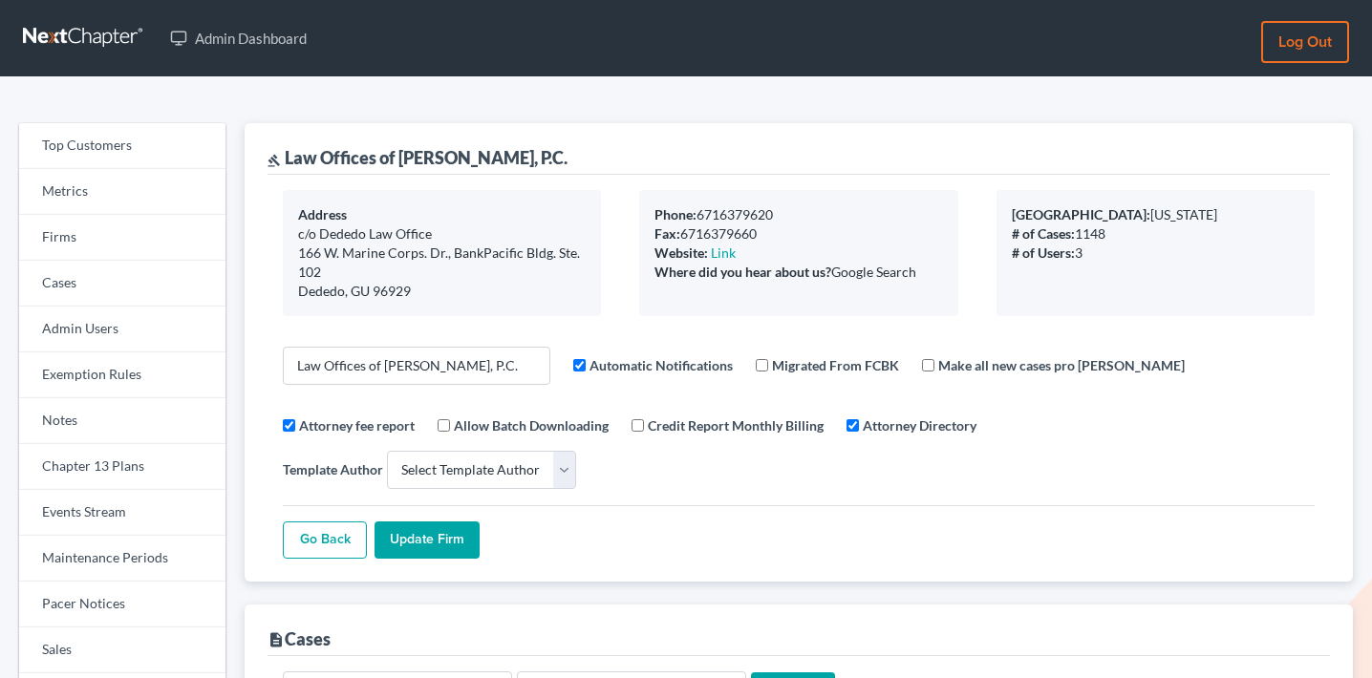
select select
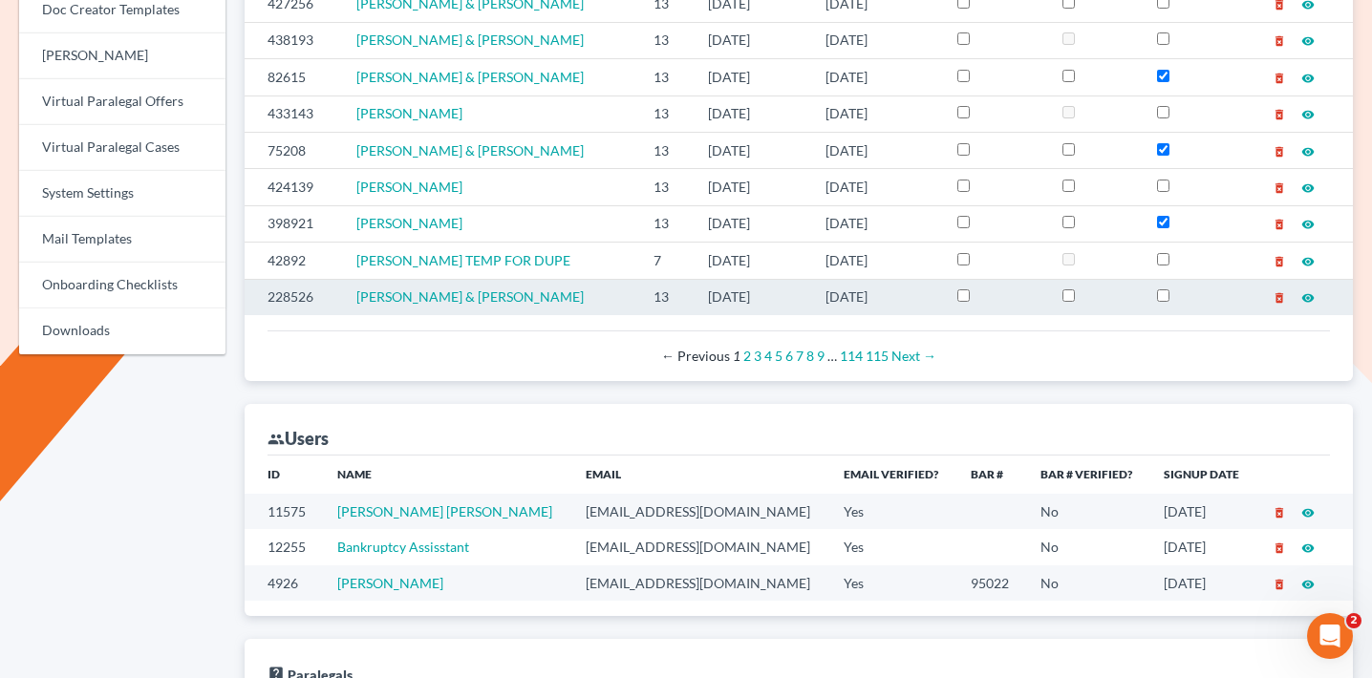
scroll to position [888, 0]
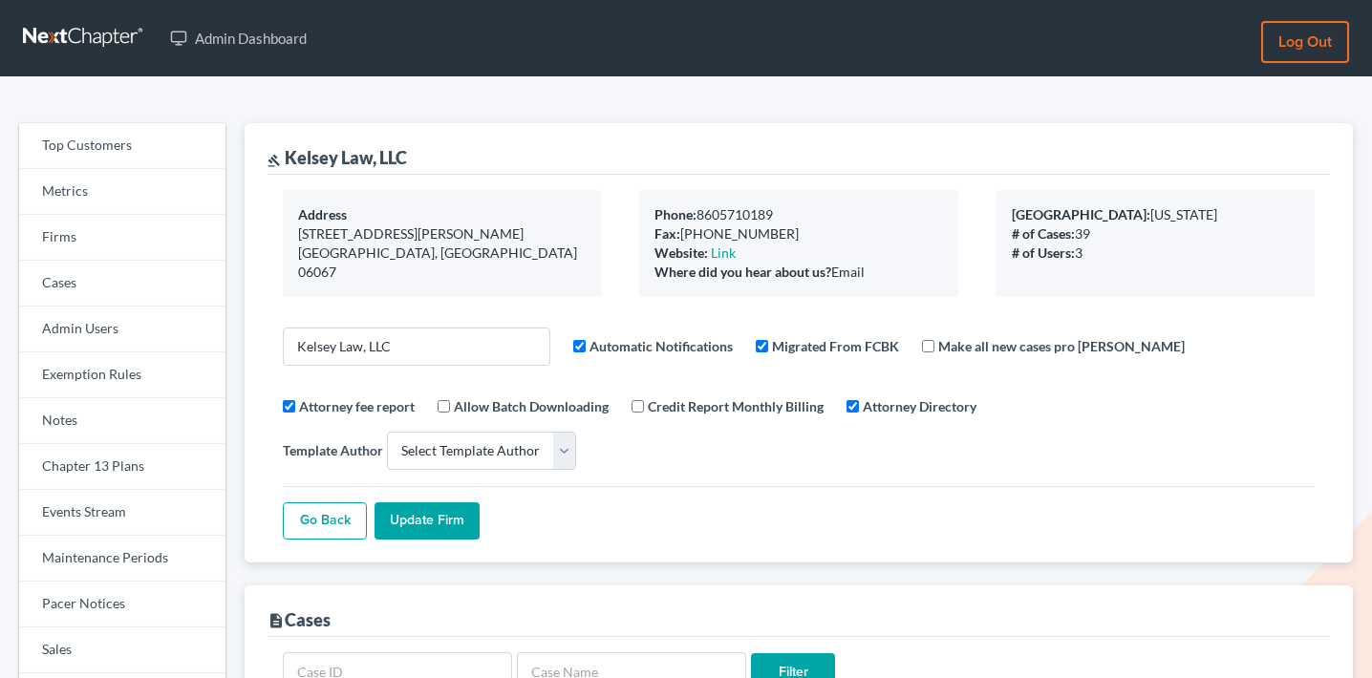
select select
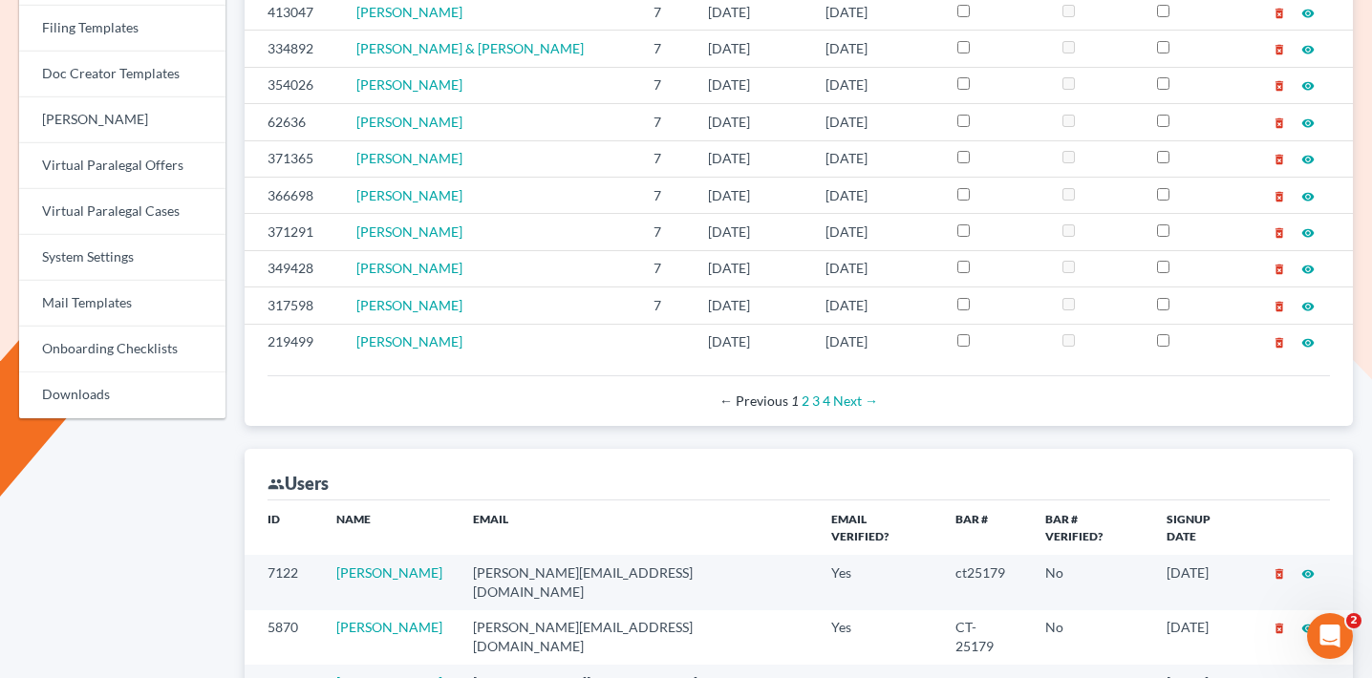
scroll to position [905, 0]
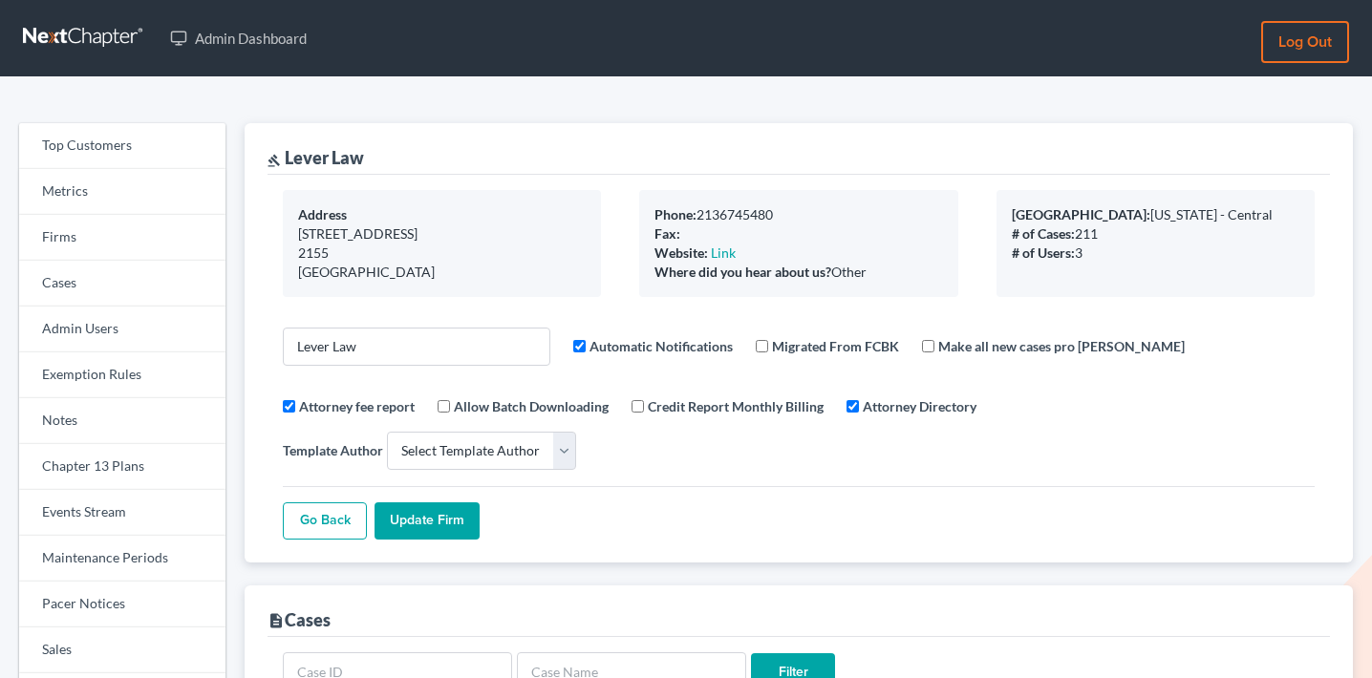
select select
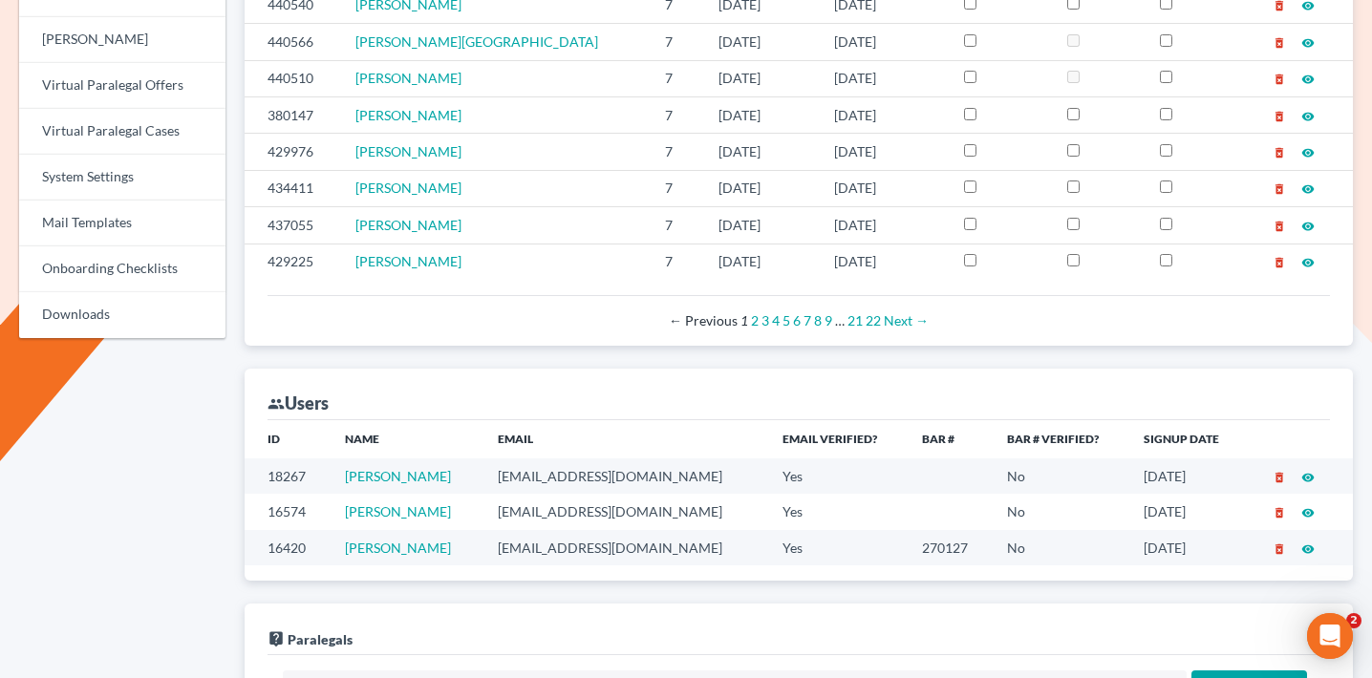
scroll to position [992, 0]
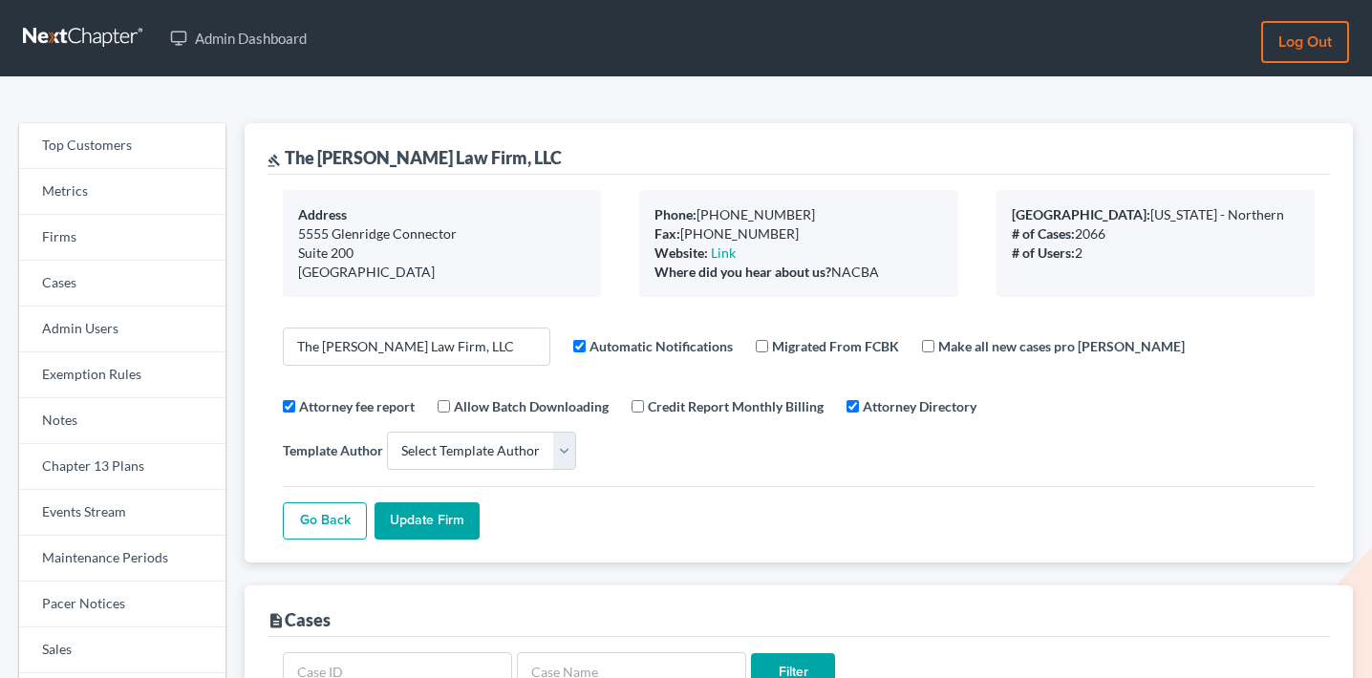
select select
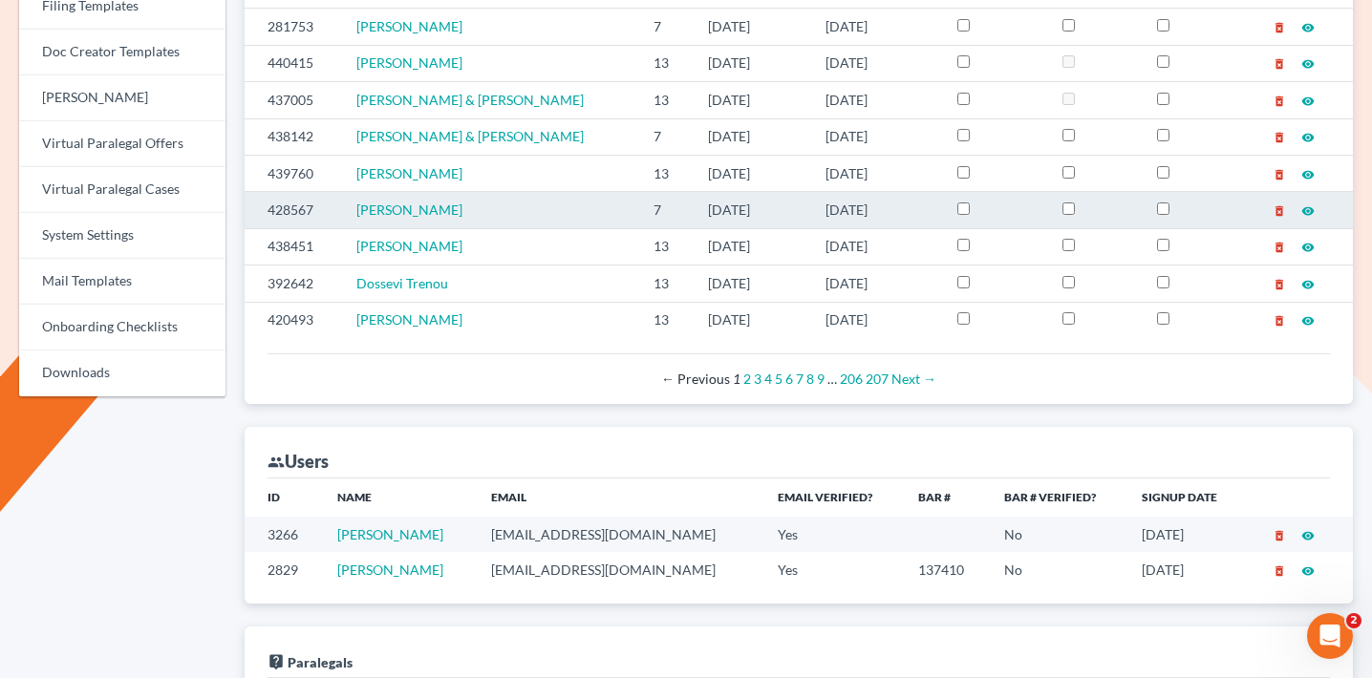
scroll to position [946, 0]
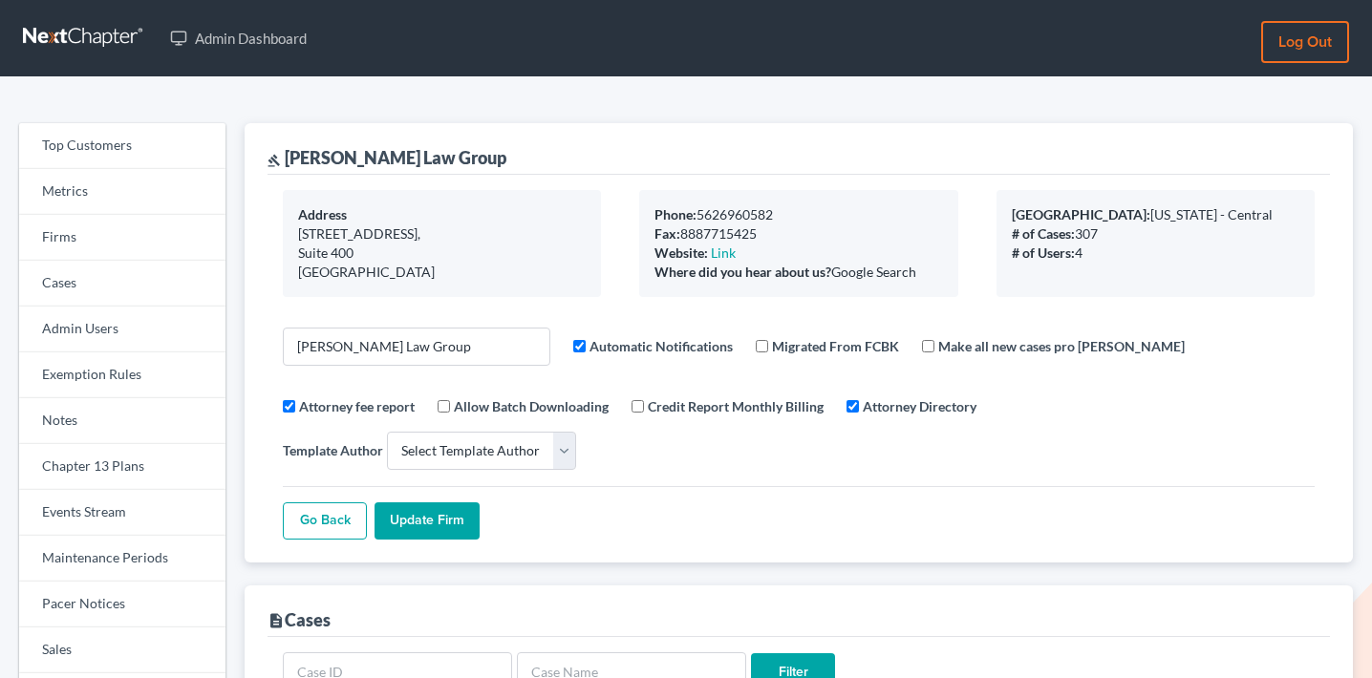
select select
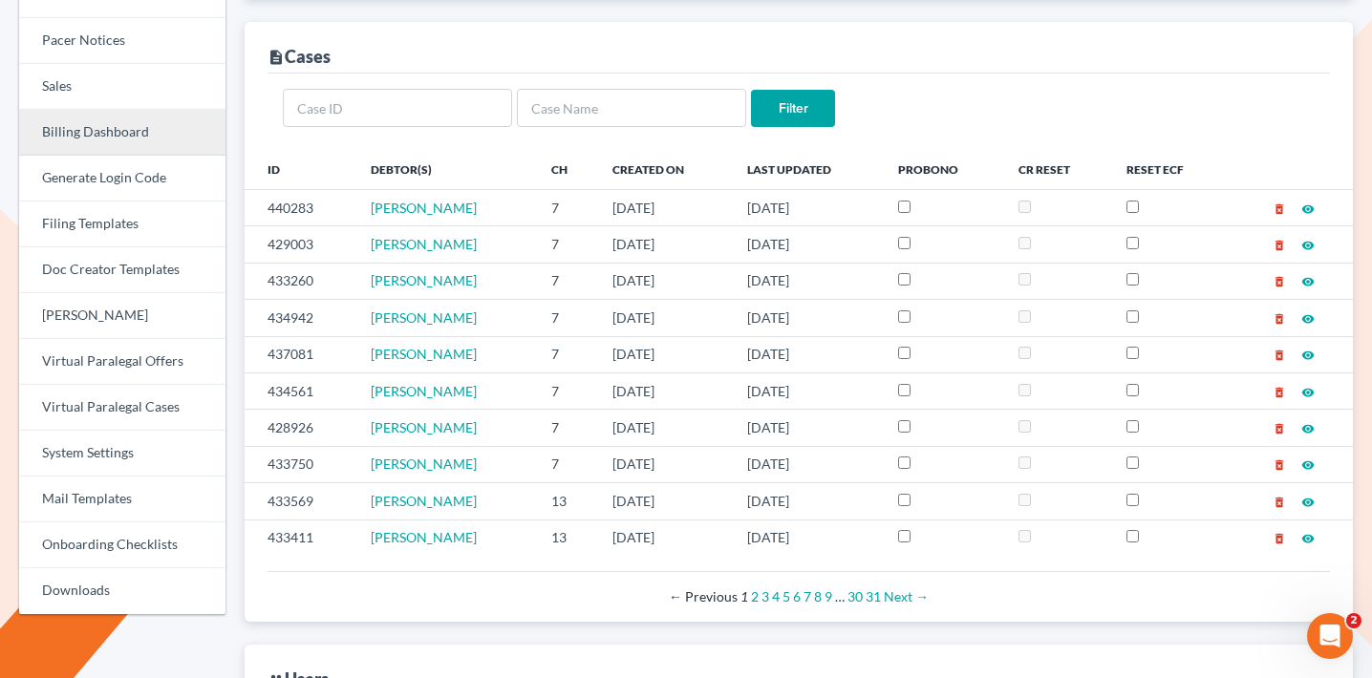
scroll to position [396, 0]
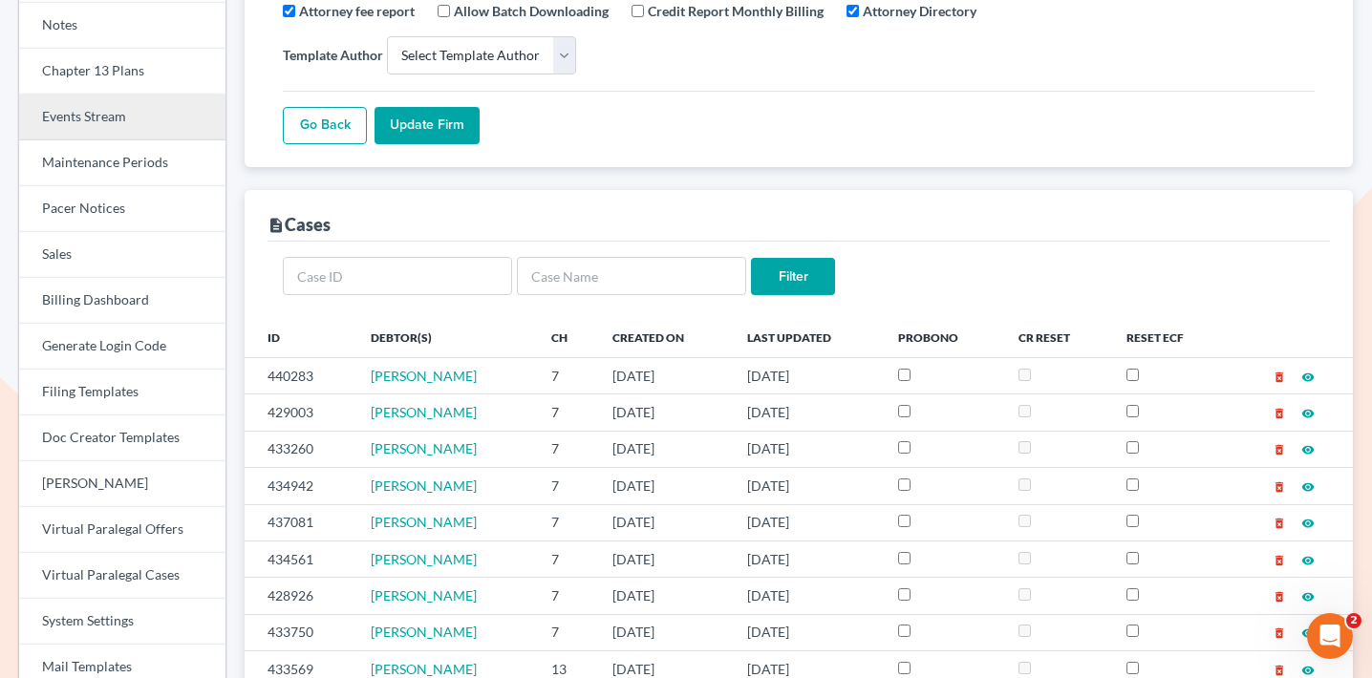
click at [172, 100] on link "Events Stream" at bounding box center [122, 118] width 206 height 46
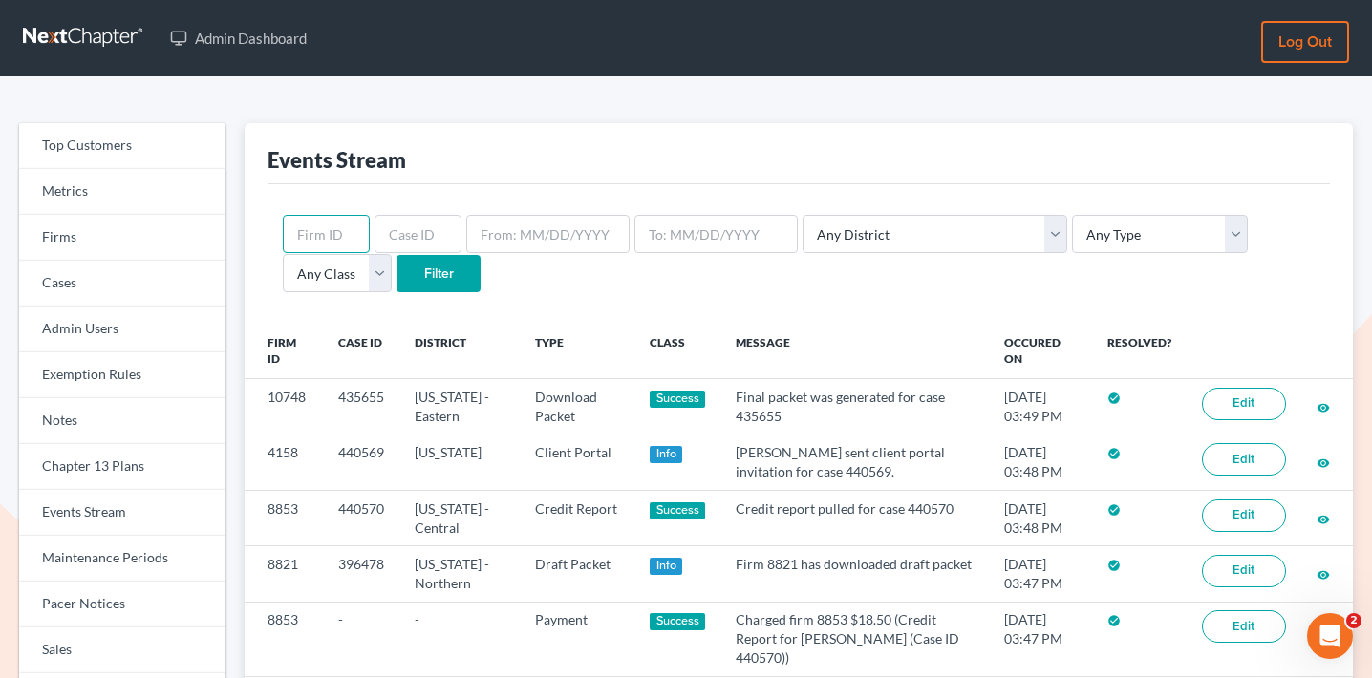
click at [340, 236] on input "text" at bounding box center [326, 234] width 87 height 38
paste input "11304"
type input "11304"
click at [397, 271] on input "Filter" at bounding box center [439, 274] width 84 height 38
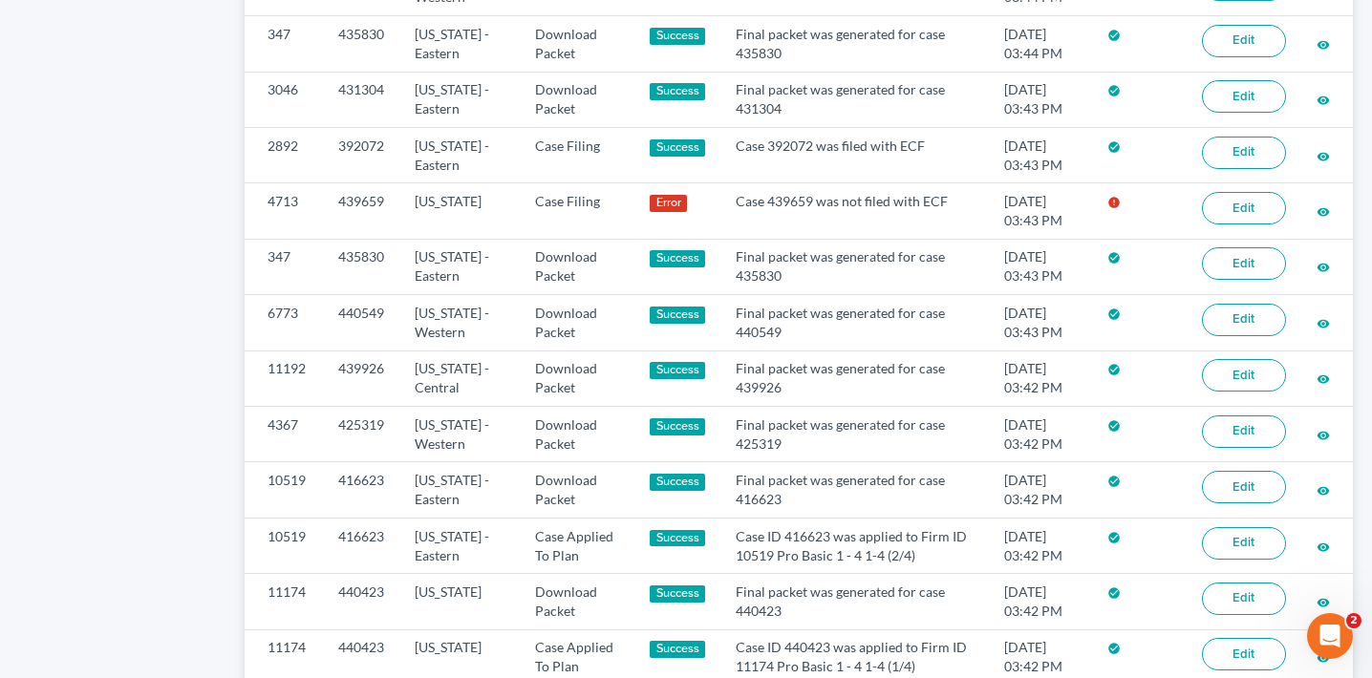
scroll to position [1579, 0]
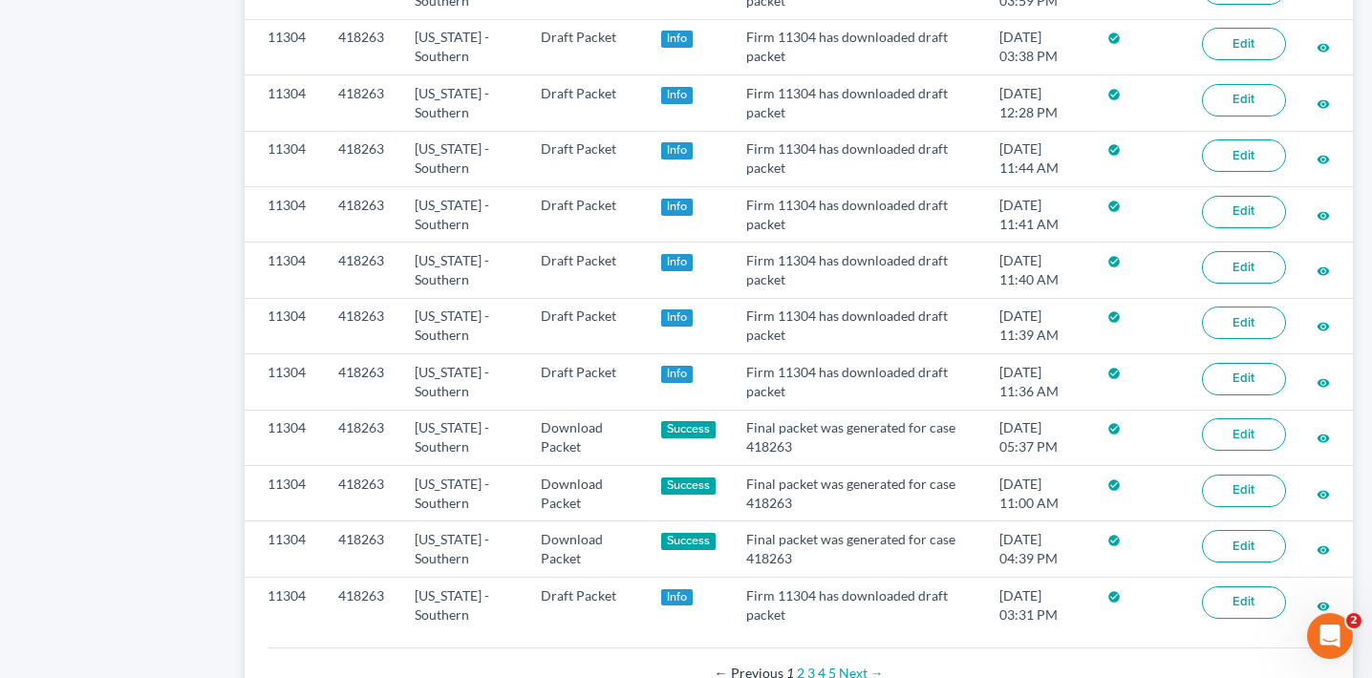
scroll to position [1519, 0]
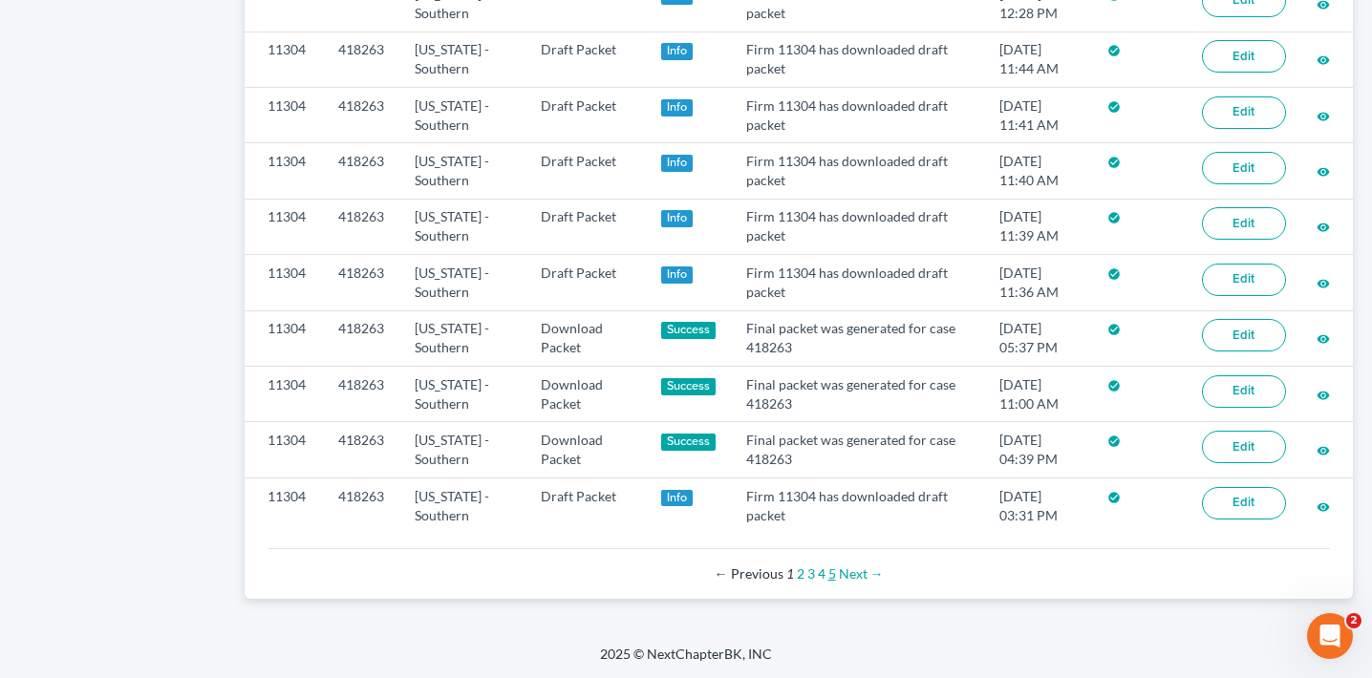
click at [831, 571] on link "5" at bounding box center [833, 574] width 8 height 16
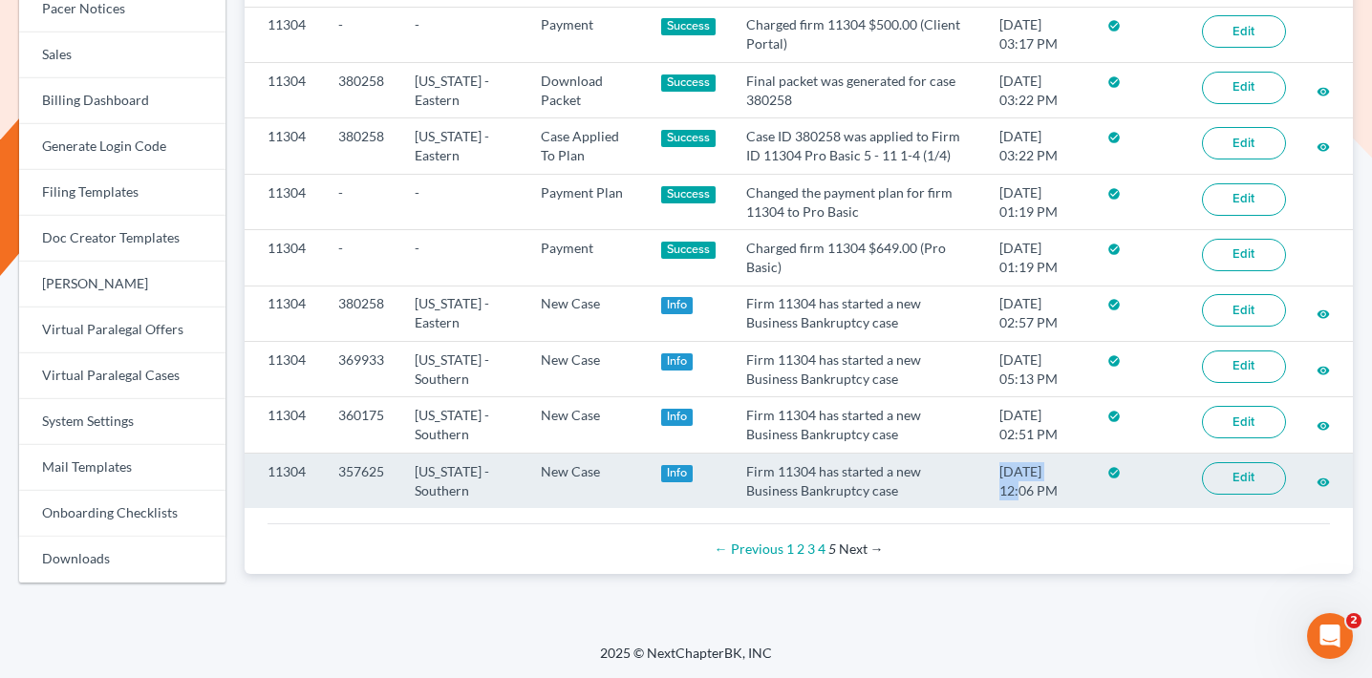
drag, startPoint x: 1056, startPoint y: 470, endPoint x: 974, endPoint y: 469, distance: 82.2
click at [984, 469] on td "[DATE] 12:06 PM" at bounding box center [1038, 480] width 108 height 55
copy td "[DATE]"
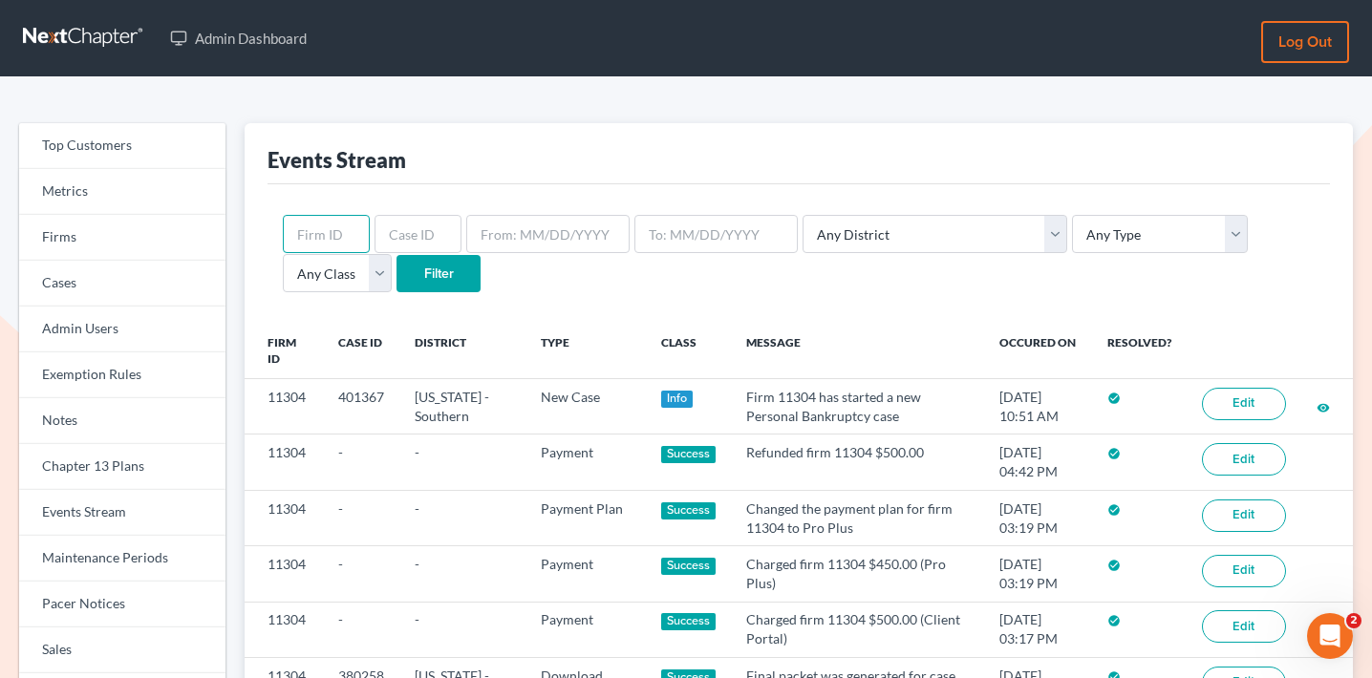
click at [337, 233] on input "text" at bounding box center [326, 234] width 87 height 38
paste input "11673"
type input "11673"
click at [397, 270] on input "Filter" at bounding box center [439, 274] width 84 height 38
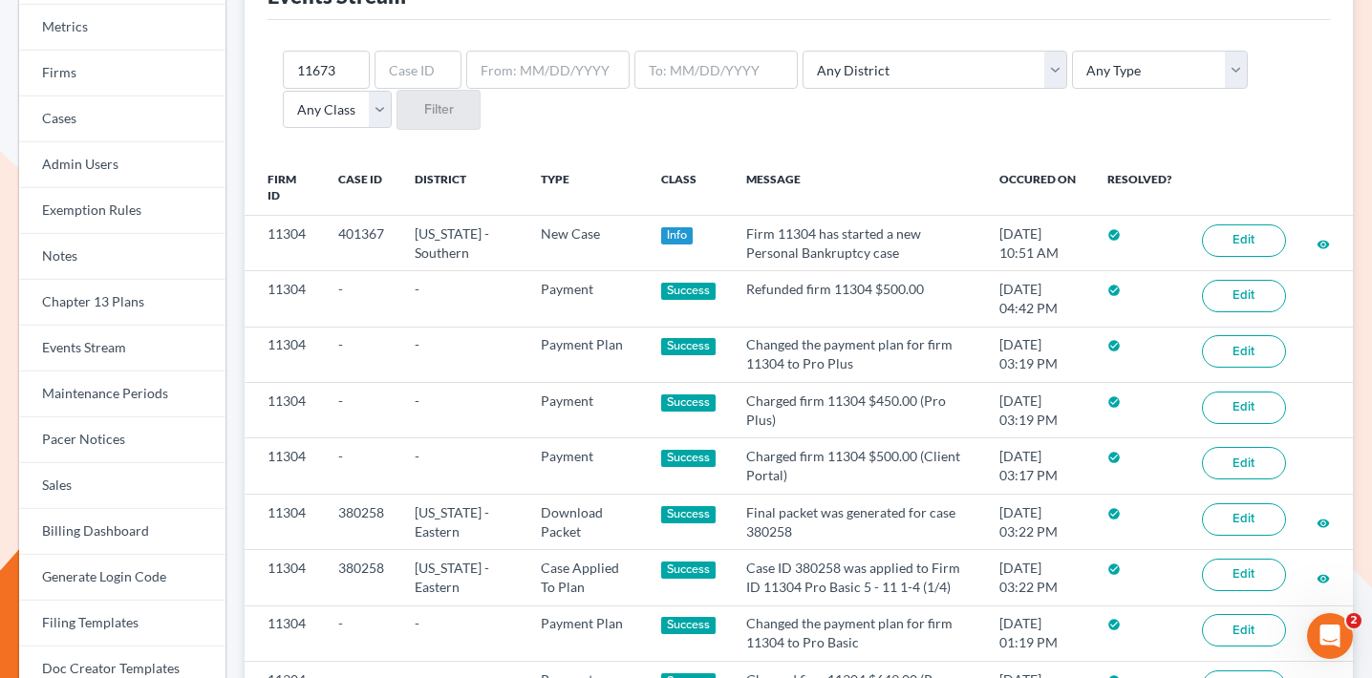
scroll to position [166, 0]
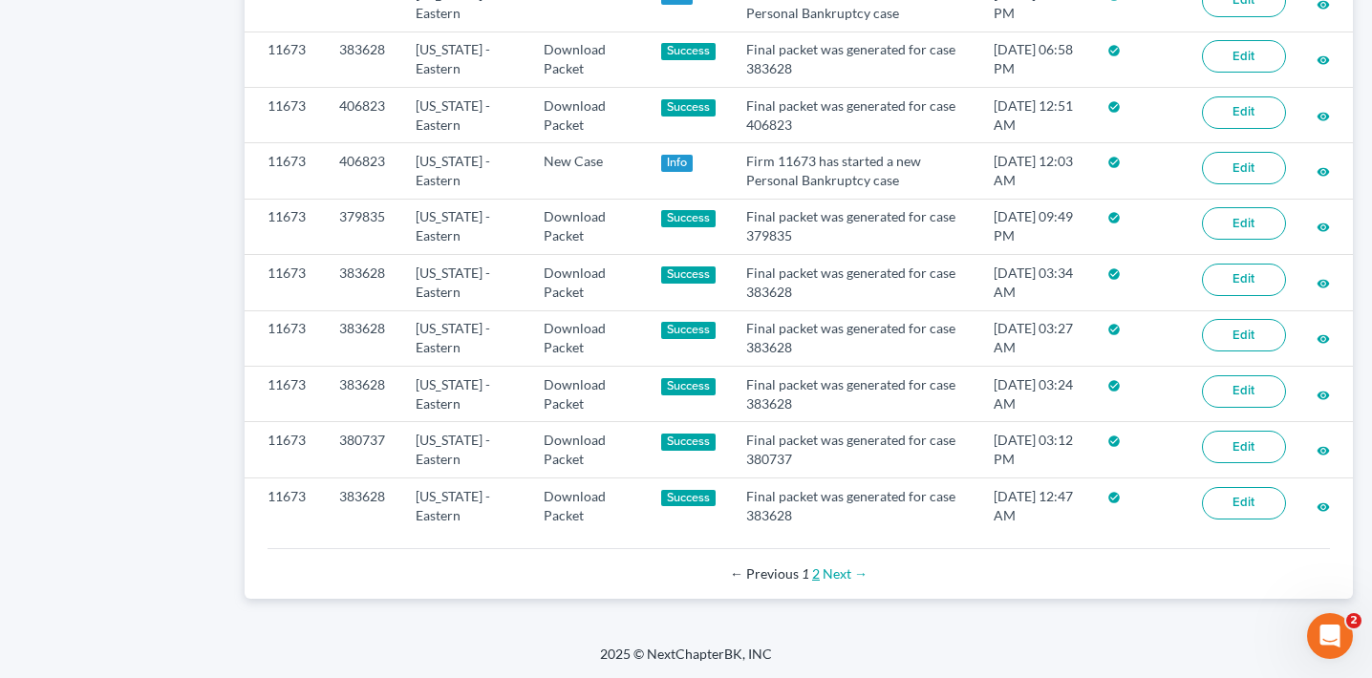
click at [815, 576] on link "2" at bounding box center [816, 574] width 8 height 16
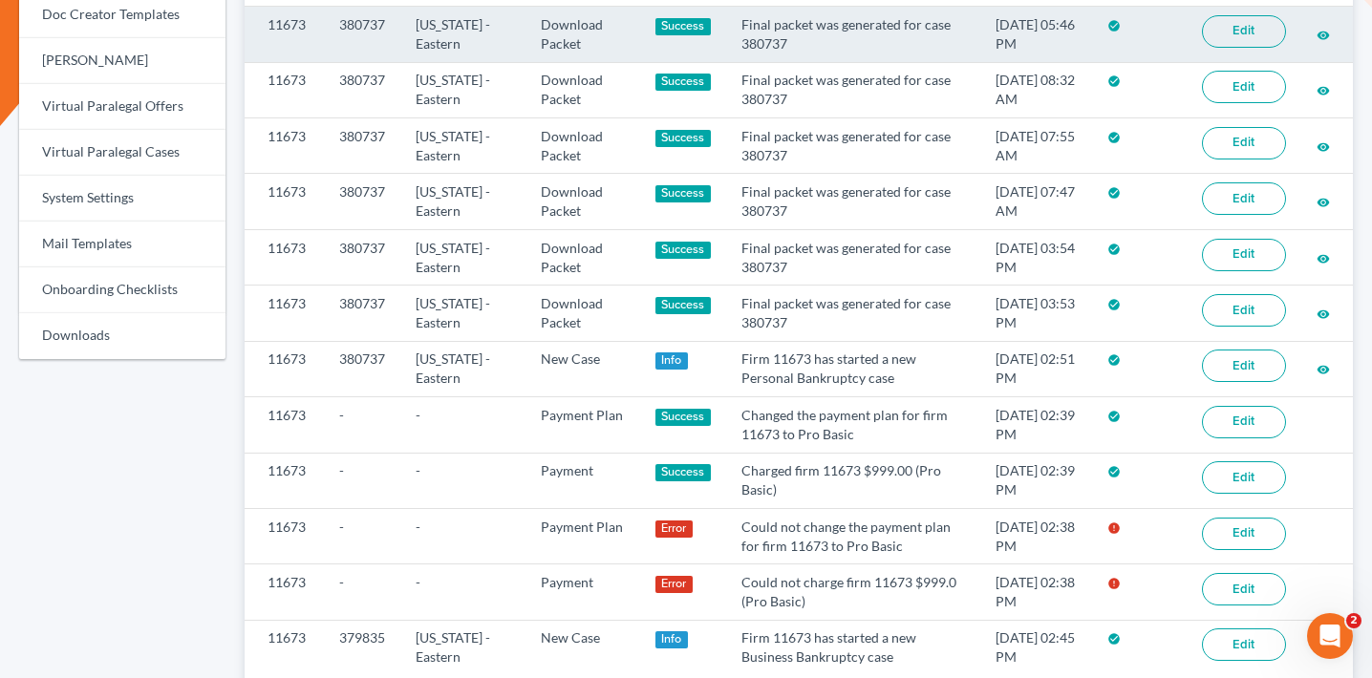
scroll to position [961, 0]
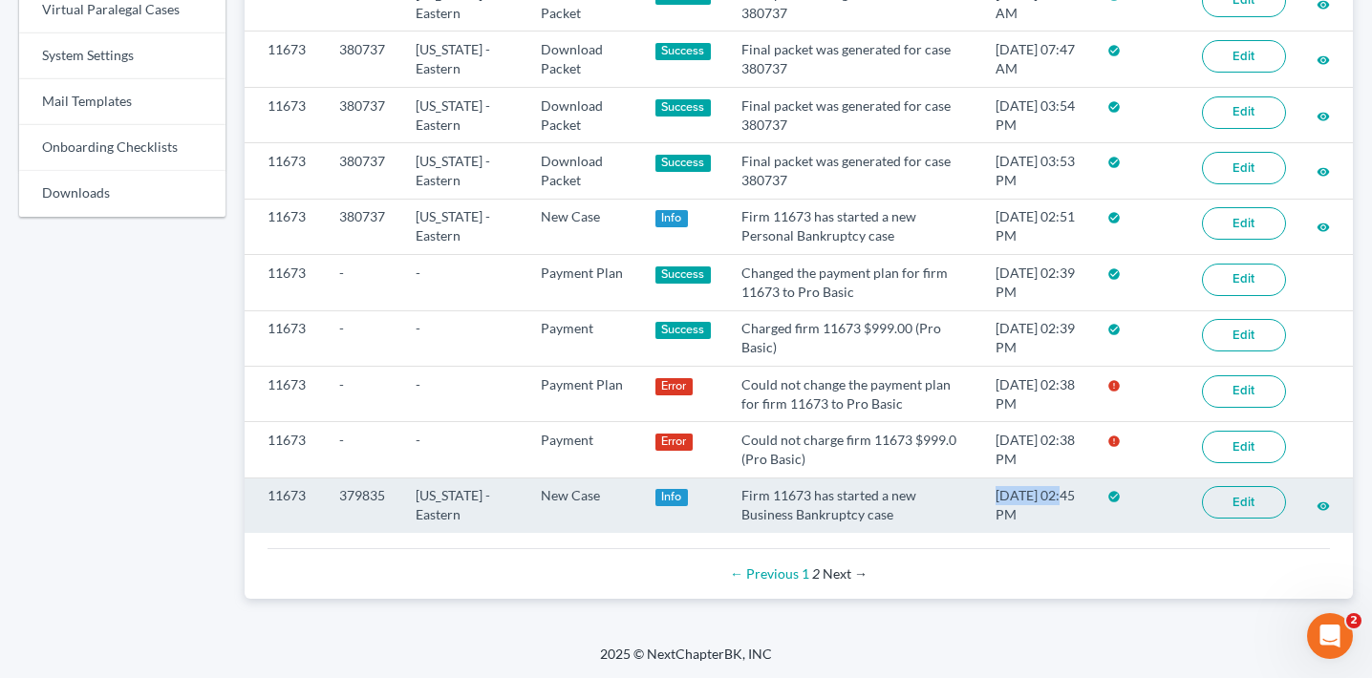
drag, startPoint x: 1050, startPoint y: 497, endPoint x: 973, endPoint y: 494, distance: 77.5
click at [980, 494] on td "10/04/2024 02:45 PM" at bounding box center [1036, 505] width 112 height 55
copy td "10/04/2024"
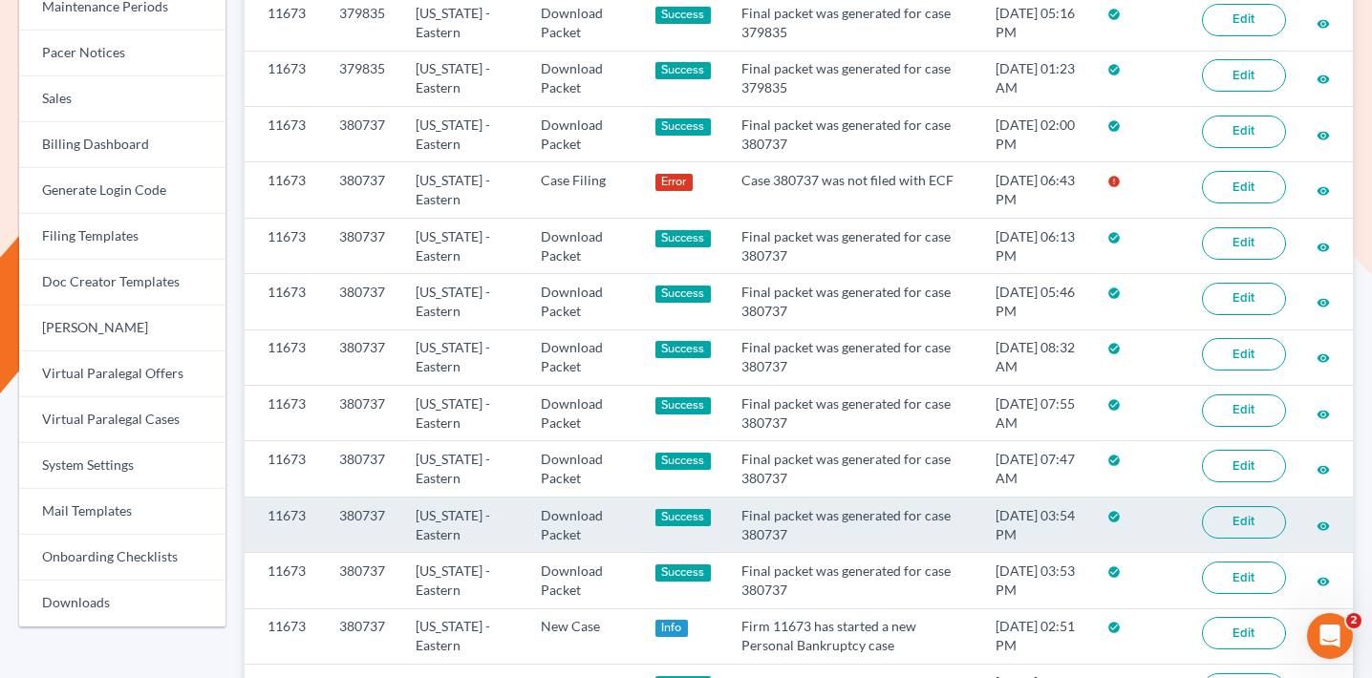
scroll to position [0, 0]
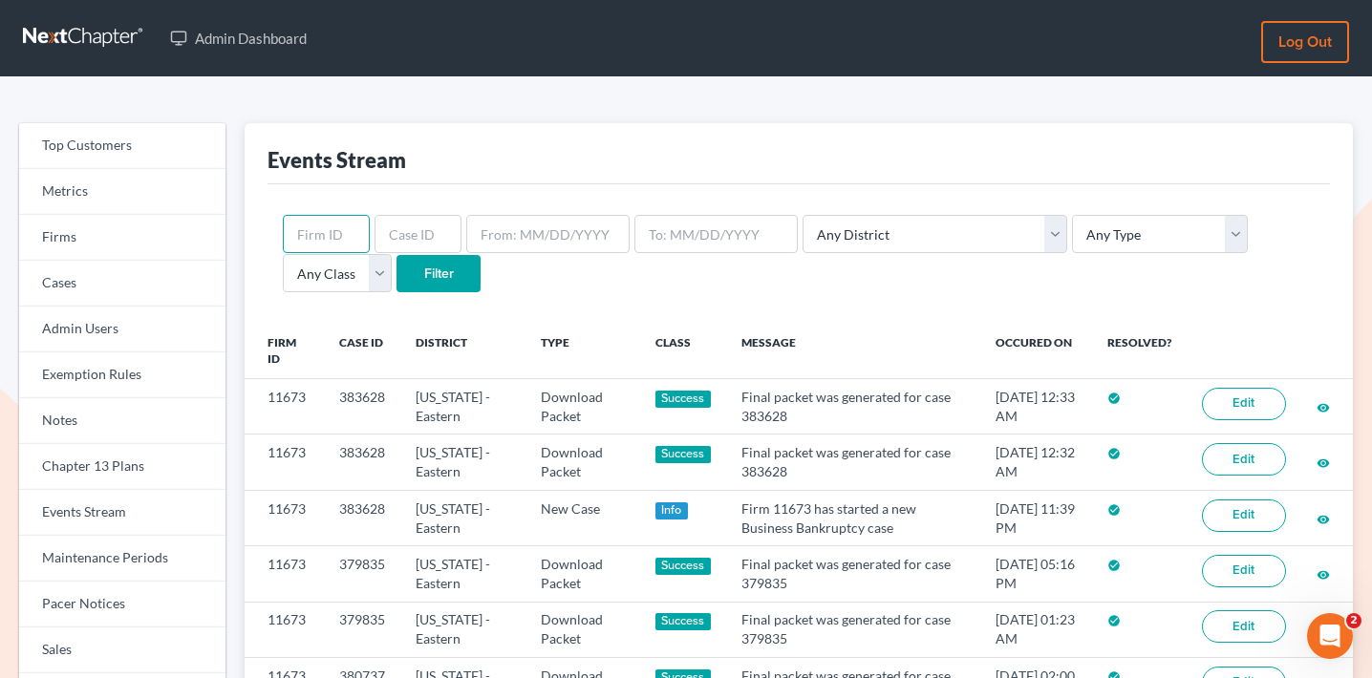
click at [332, 222] on input "text" at bounding box center [326, 234] width 87 height 38
paste input "1518"
type input "1518"
click at [397, 275] on input "Filter" at bounding box center [439, 274] width 84 height 38
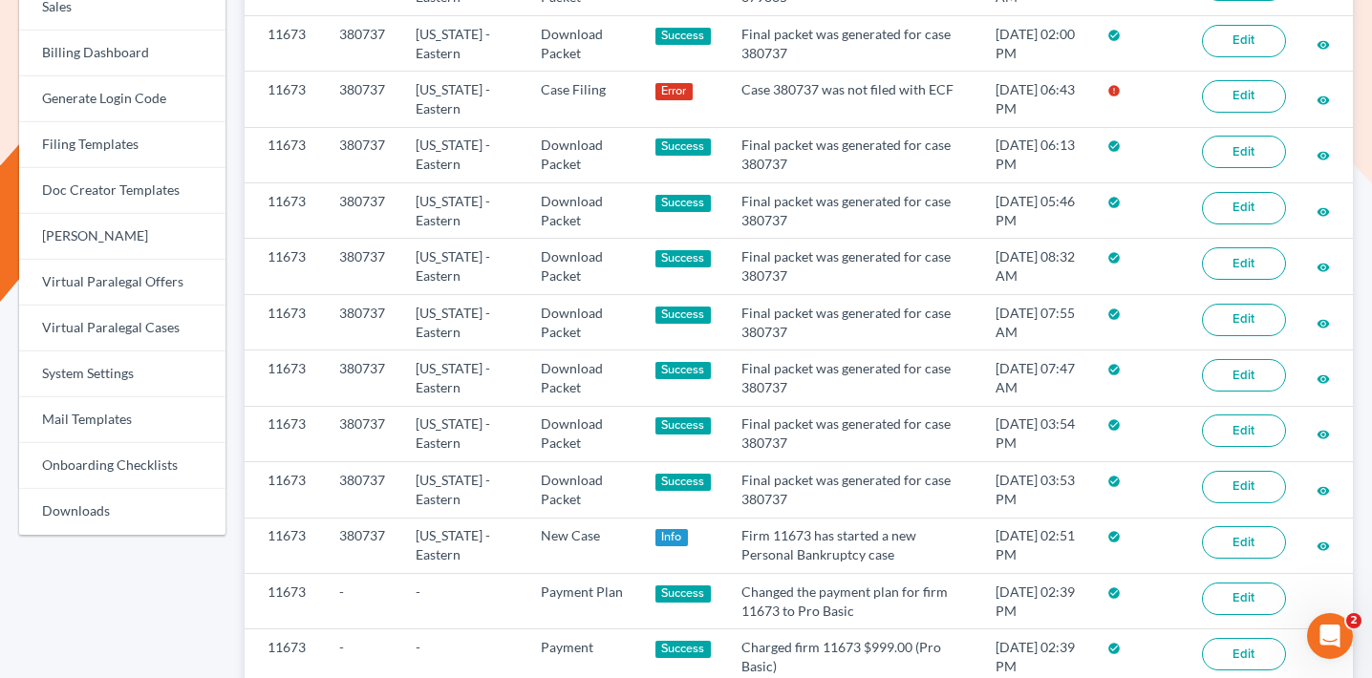
scroll to position [721, 0]
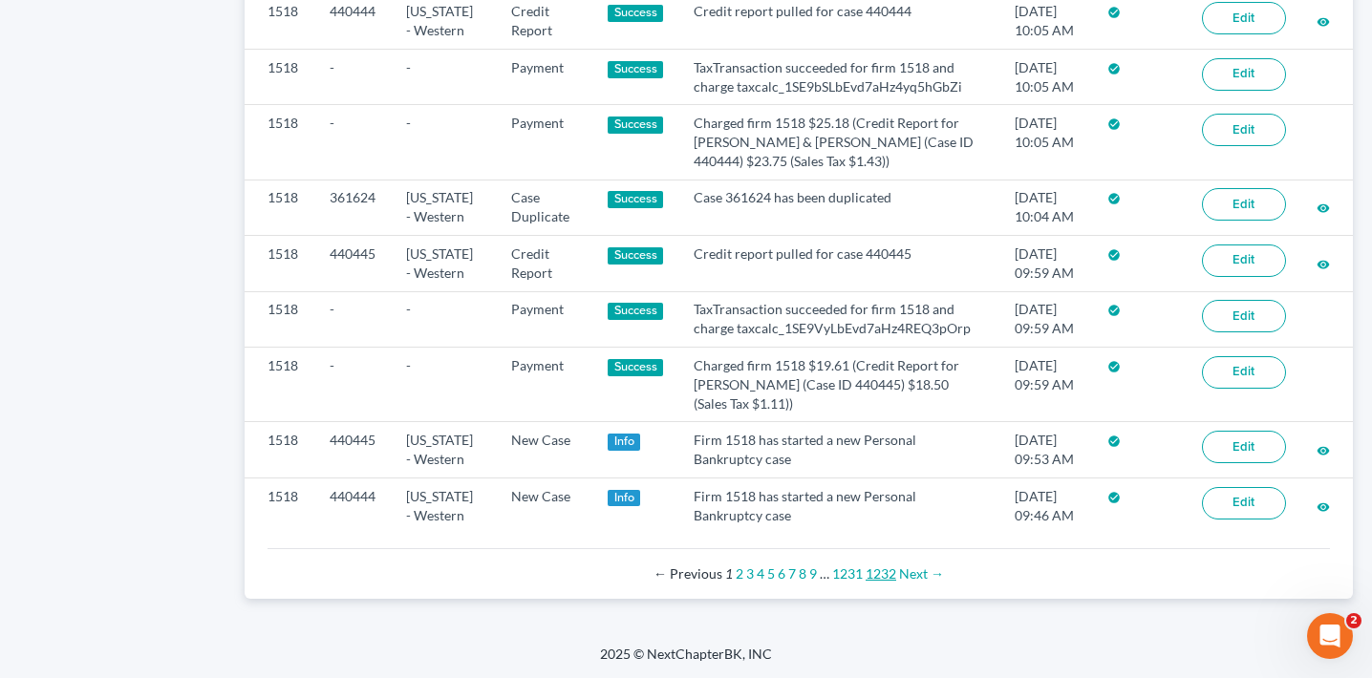
click at [889, 576] on link "1232" at bounding box center [881, 574] width 31 height 16
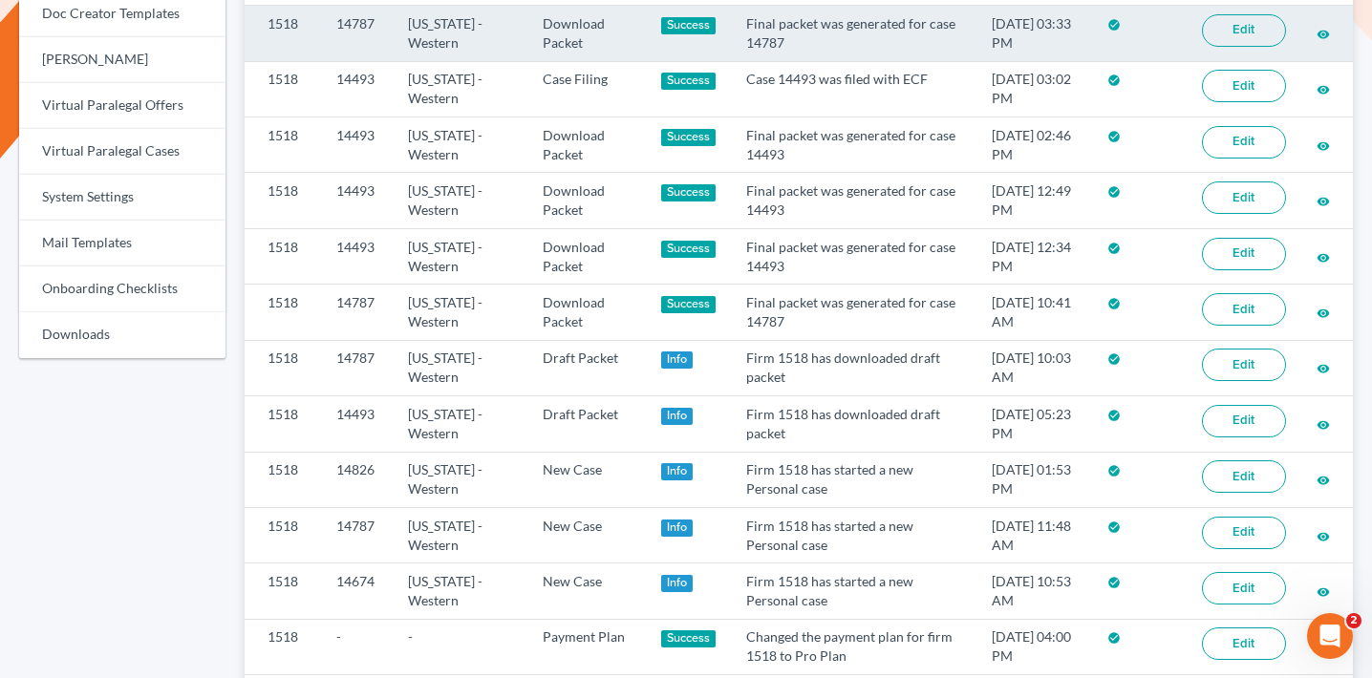
scroll to position [1129, 0]
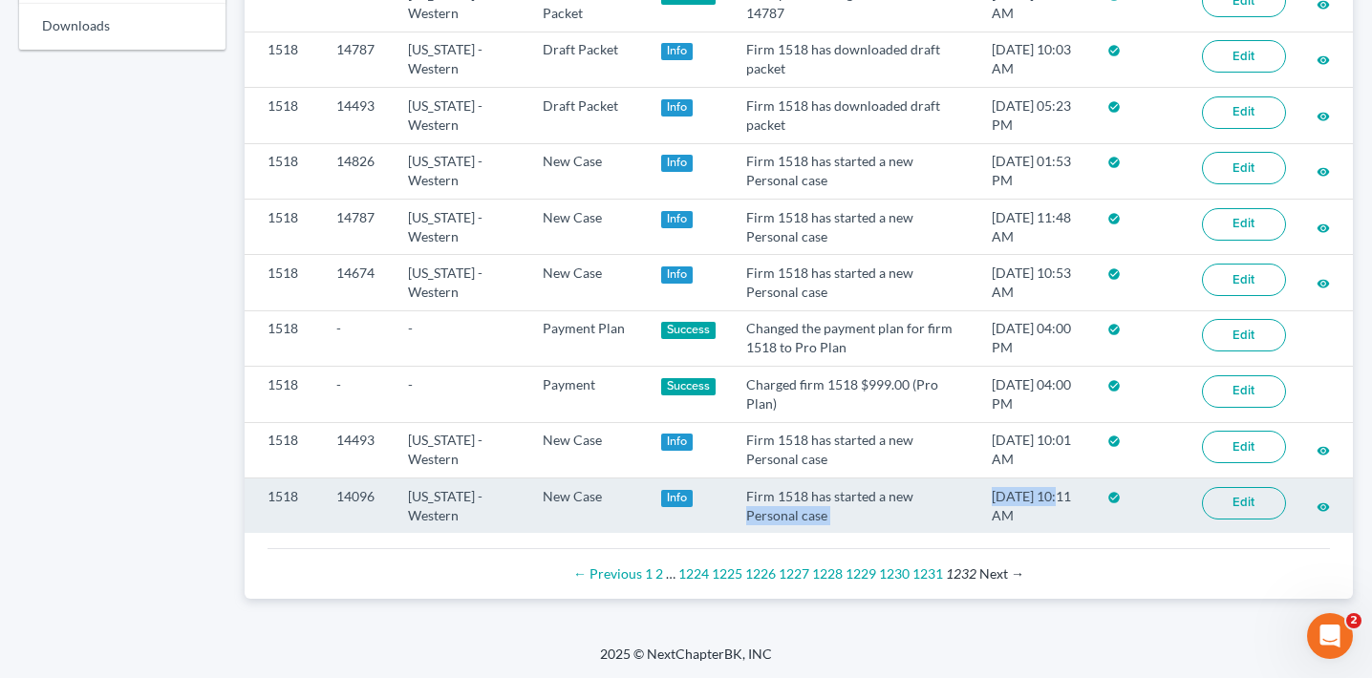
drag, startPoint x: 1047, startPoint y: 499, endPoint x: 950, endPoint y: 498, distance: 97.5
click at [950, 498] on tr "1518 14096 [US_STATE] - Western New Case Info Firm 1518 has started a new Perso…" at bounding box center [799, 505] width 1109 height 55
click at [950, 498] on td "Firm 1518 has started a new Personal case" at bounding box center [854, 505] width 246 height 55
drag, startPoint x: 1044, startPoint y: 496, endPoint x: 973, endPoint y: 496, distance: 71.7
click at [977, 496] on td "09/29/2017 10:11 AM" at bounding box center [1035, 505] width 116 height 55
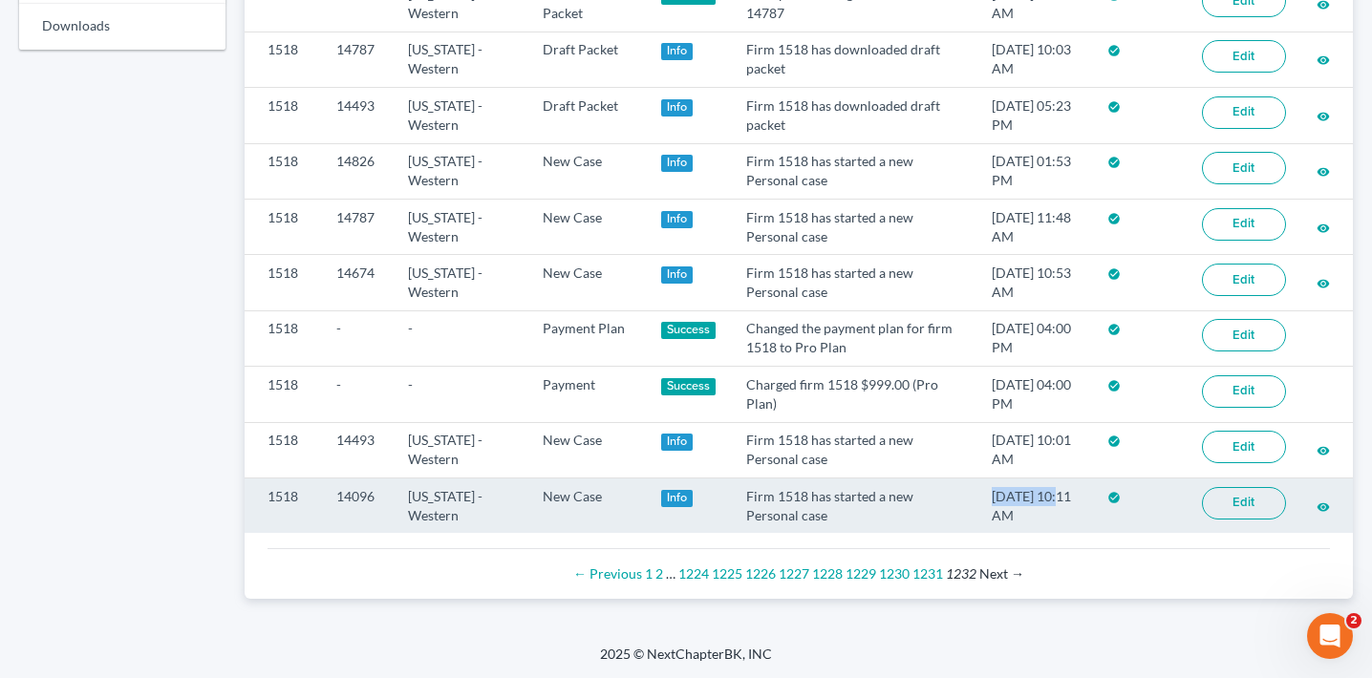
copy td "09/29/2017"
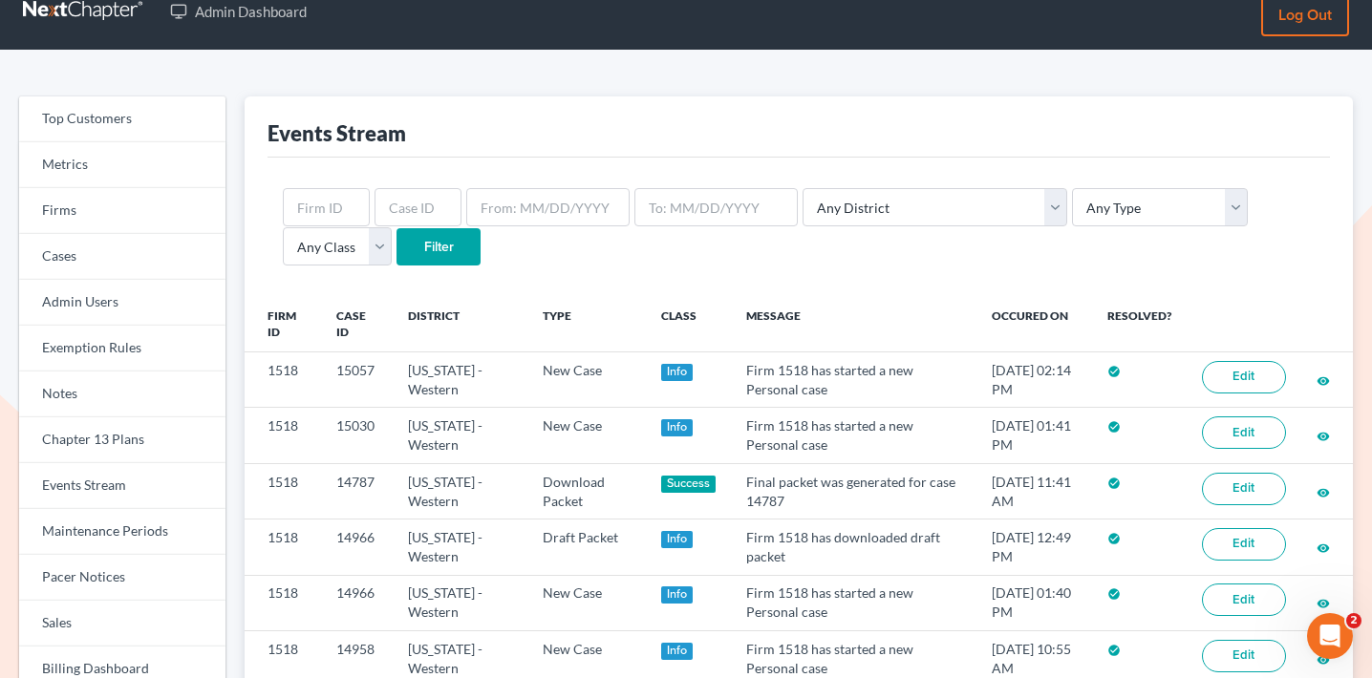
scroll to position [0, 0]
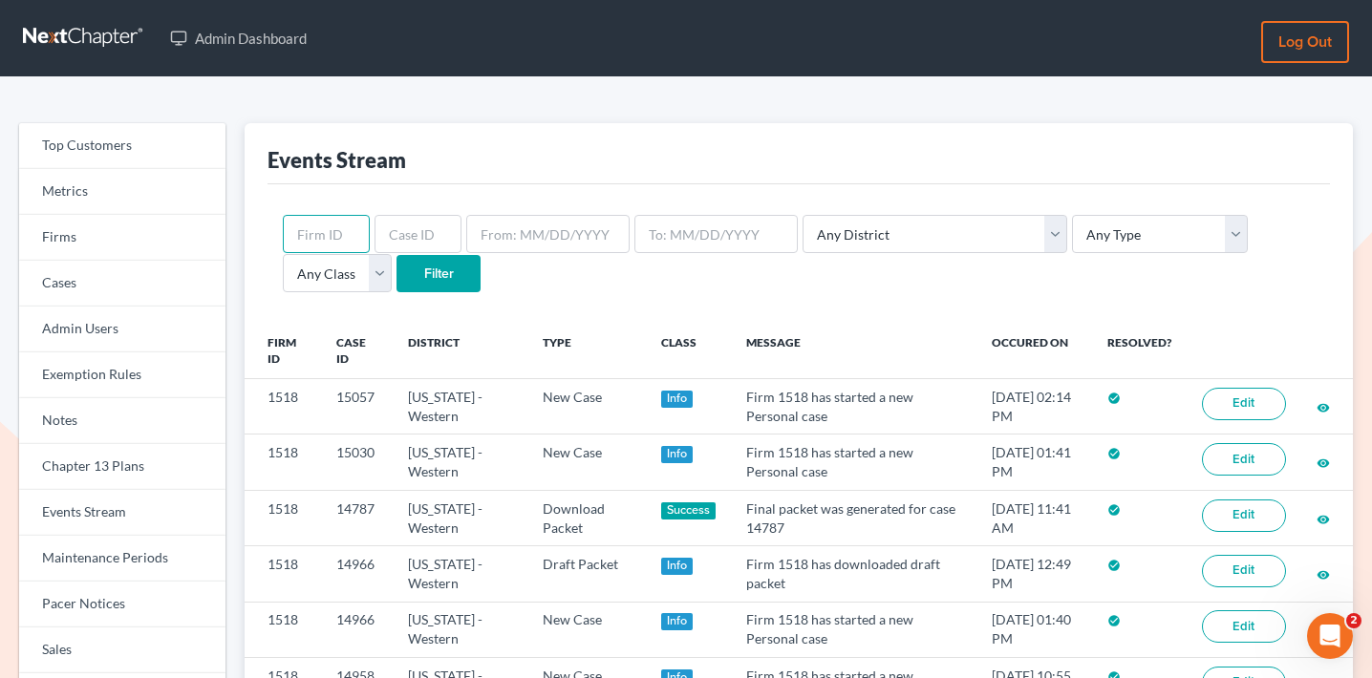
click at [333, 232] on input "text" at bounding box center [326, 234] width 87 height 38
paste input "3324"
type input "3324"
click at [397, 266] on input "Filter" at bounding box center [439, 274] width 84 height 38
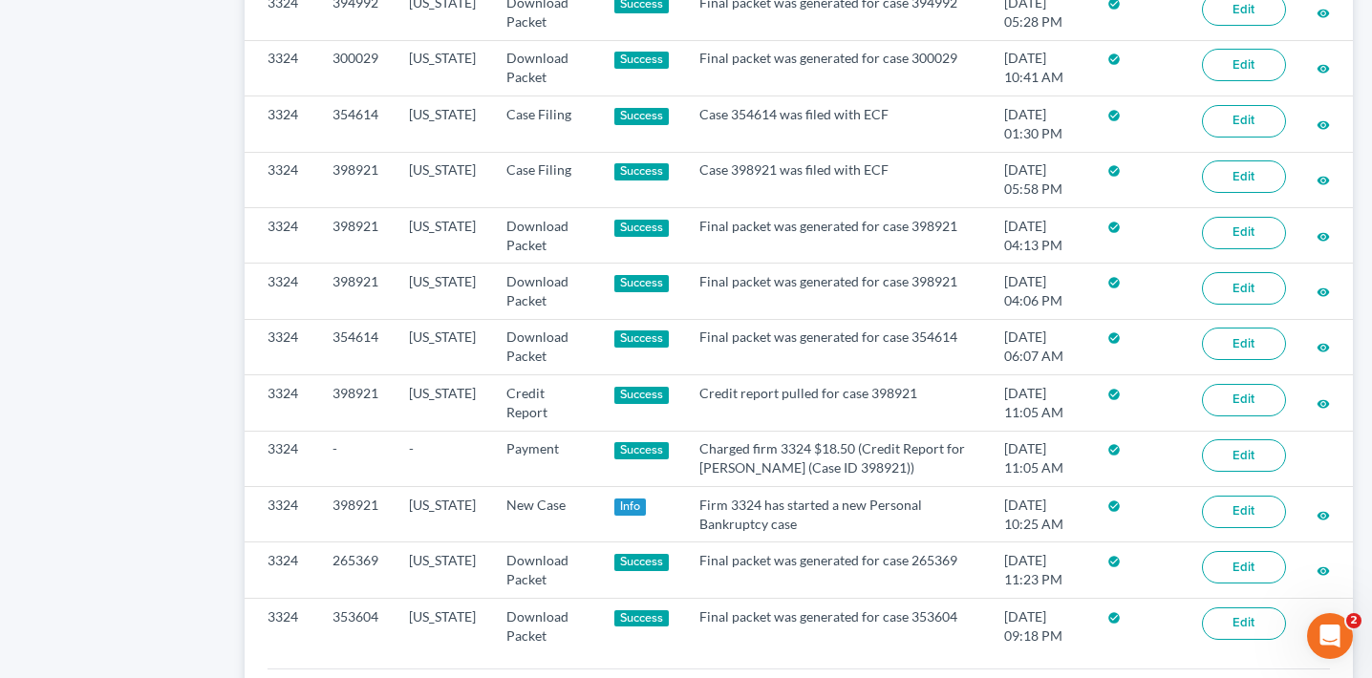
scroll to position [1539, 0]
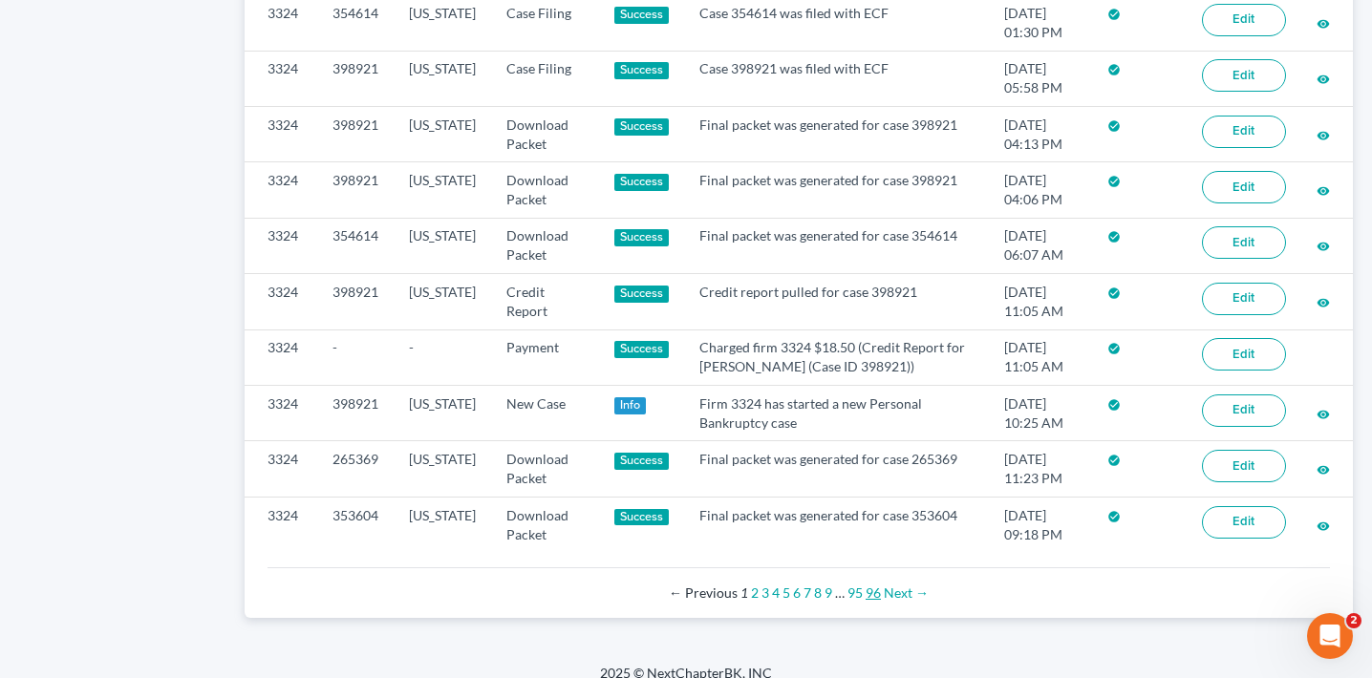
click at [872, 585] on link "96" at bounding box center [873, 593] width 15 height 16
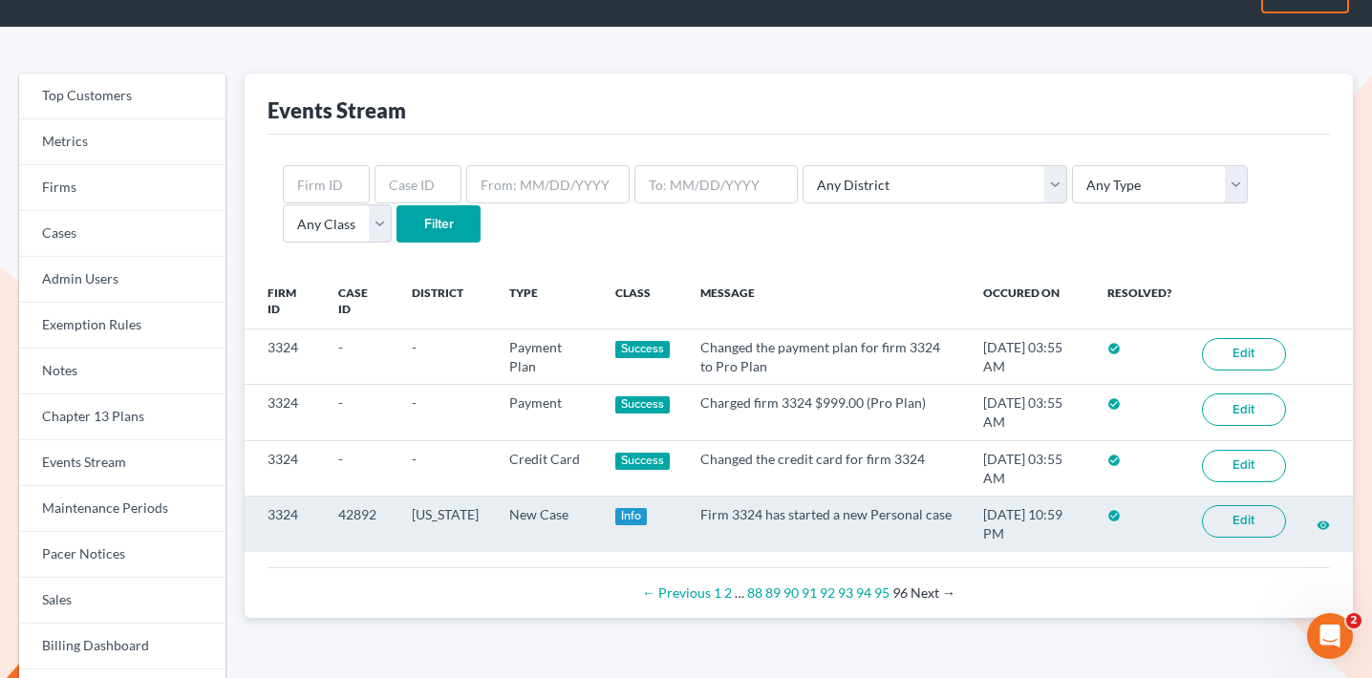
scroll to position [54, 0]
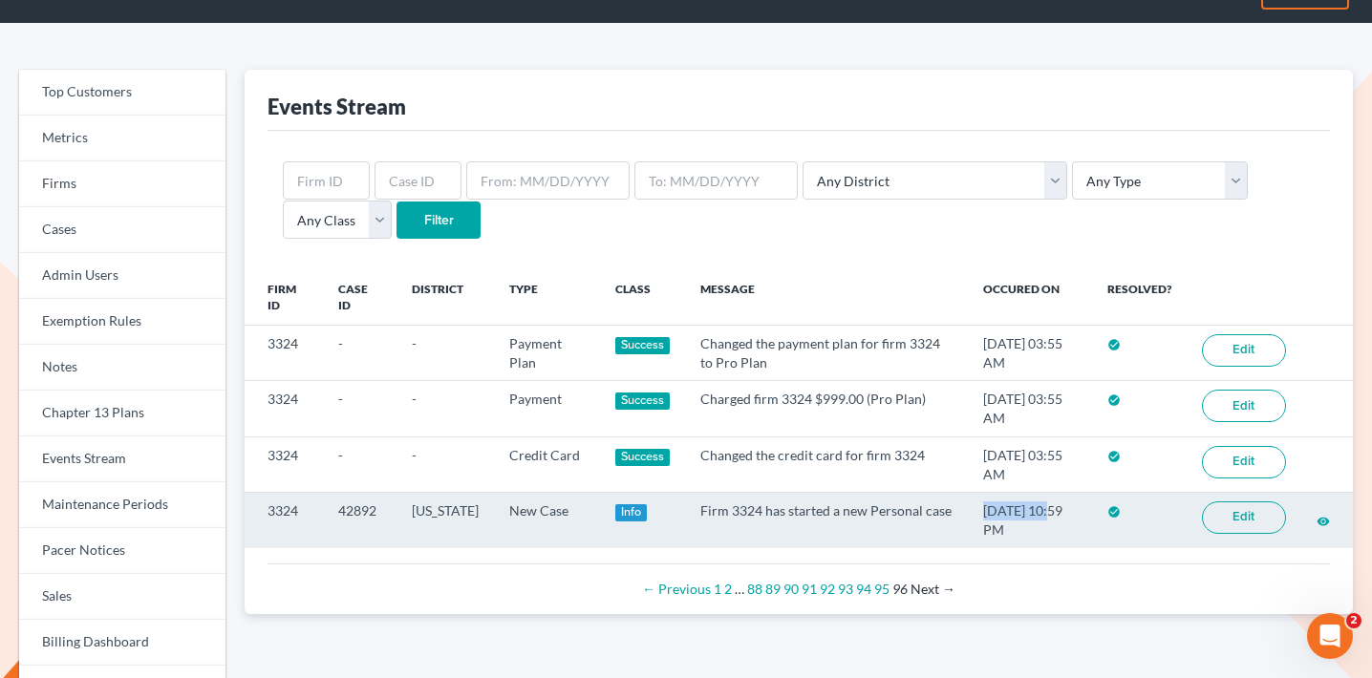
drag, startPoint x: 1031, startPoint y: 511, endPoint x: 952, endPoint y: 510, distance: 79.3
click at [968, 510] on td "[DATE] 10:59 PM" at bounding box center [1030, 520] width 124 height 55
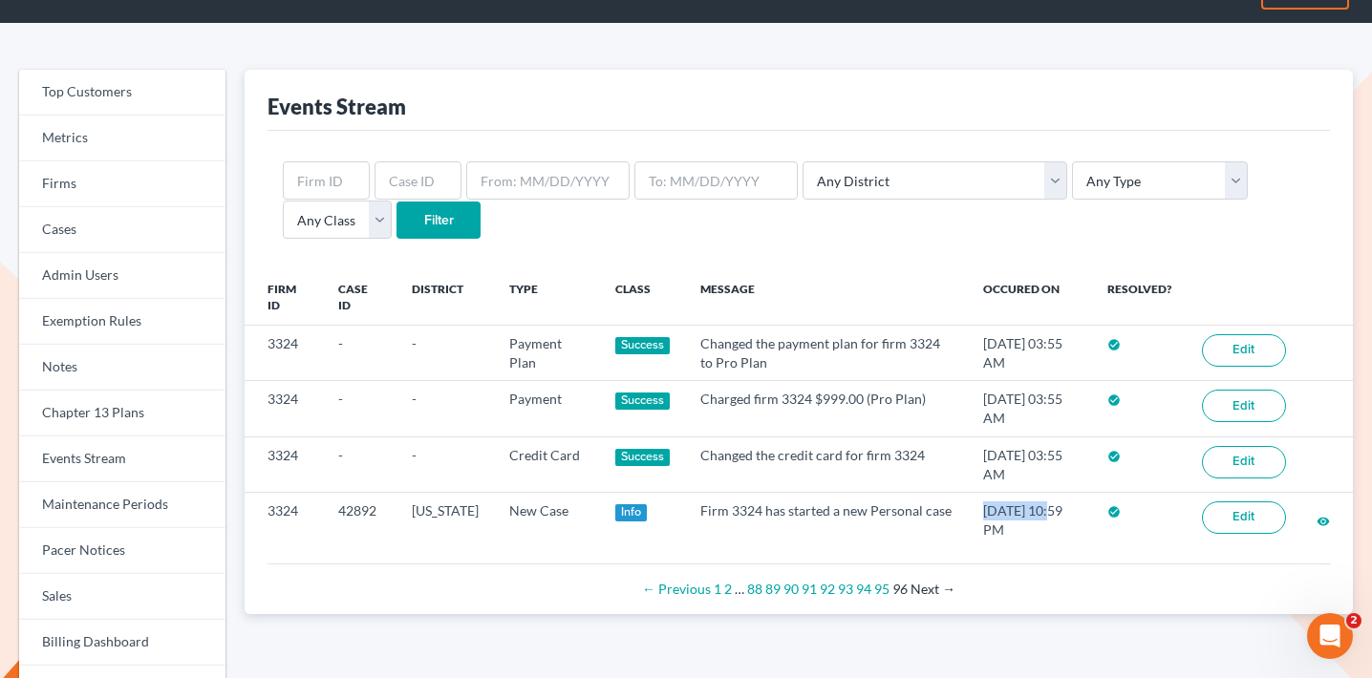
copy td "[DATE]"
click at [342, 177] on input "text" at bounding box center [326, 181] width 87 height 38
paste input "3890"
type input "3890"
click at [397, 223] on input "Filter" at bounding box center [439, 221] width 84 height 38
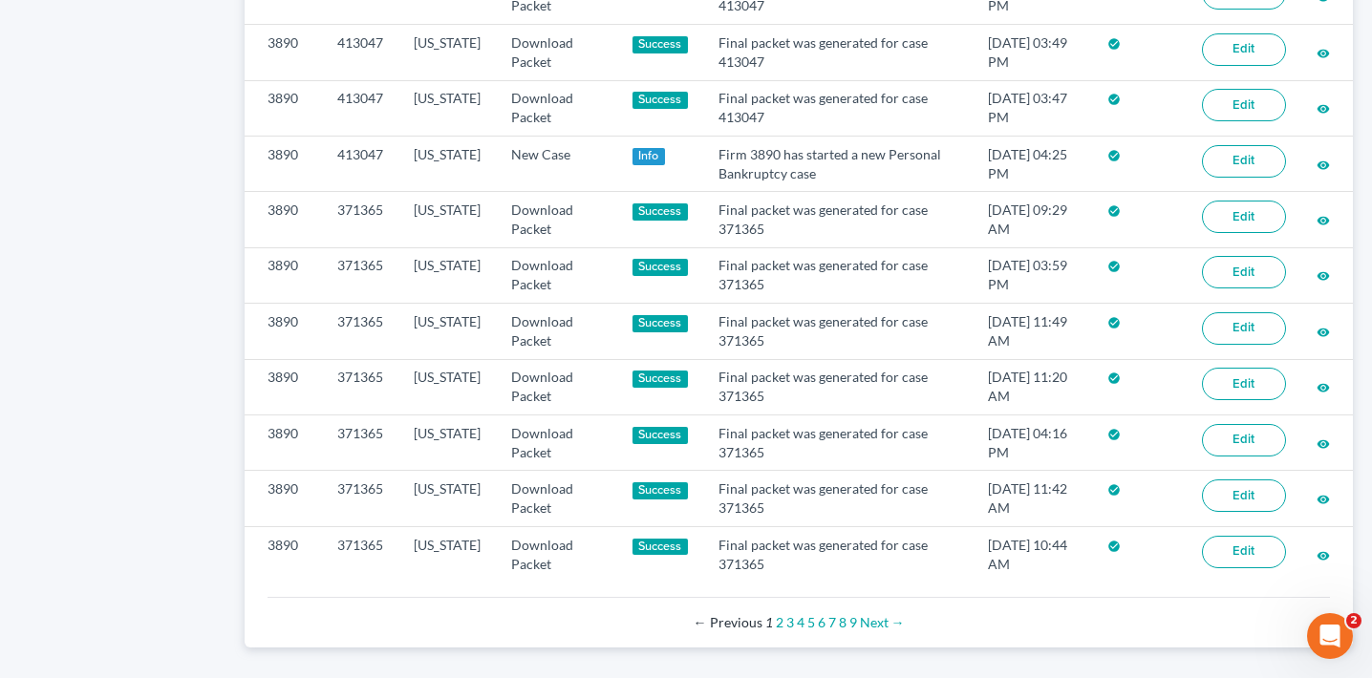
scroll to position [1519, 0]
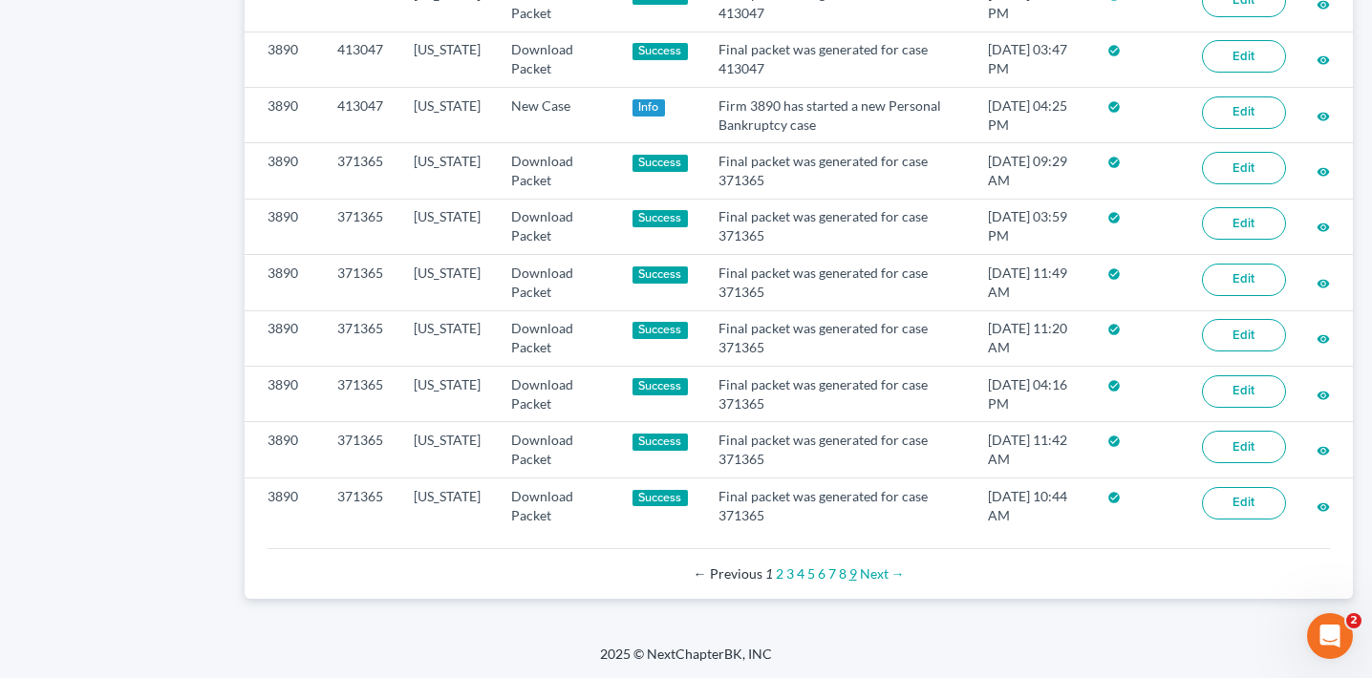
click at [851, 572] on link "9" at bounding box center [854, 574] width 8 height 16
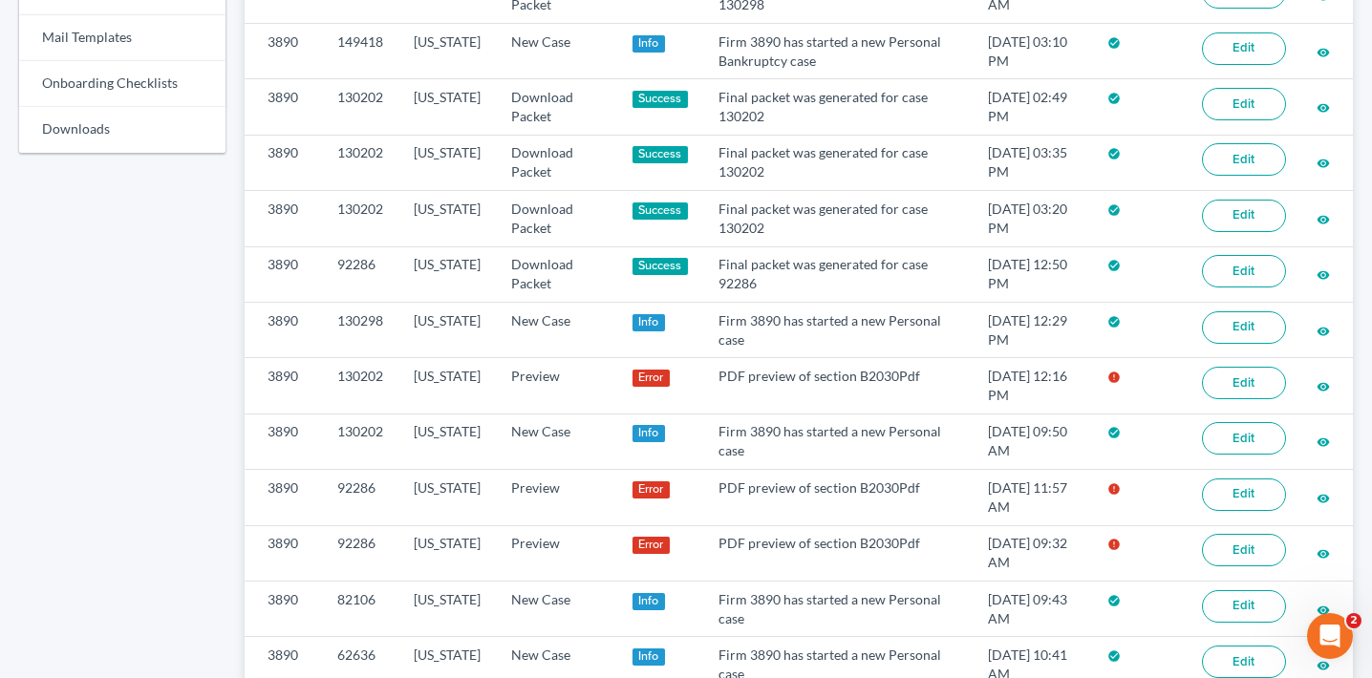
scroll to position [1185, 0]
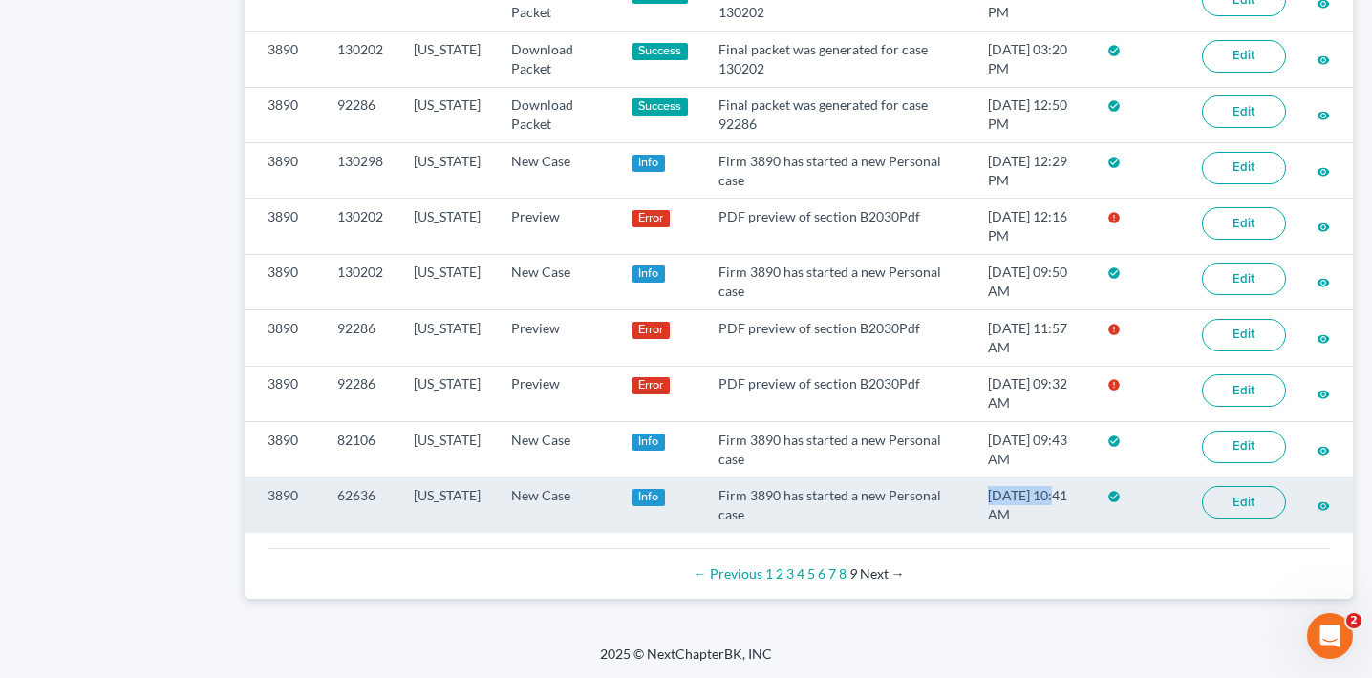
drag, startPoint x: 1044, startPoint y: 495, endPoint x: 967, endPoint y: 495, distance: 76.5
click at [973, 495] on td "04/19/2019 10:41 AM" at bounding box center [1032, 505] width 119 height 55
copy td "04/19/2019"
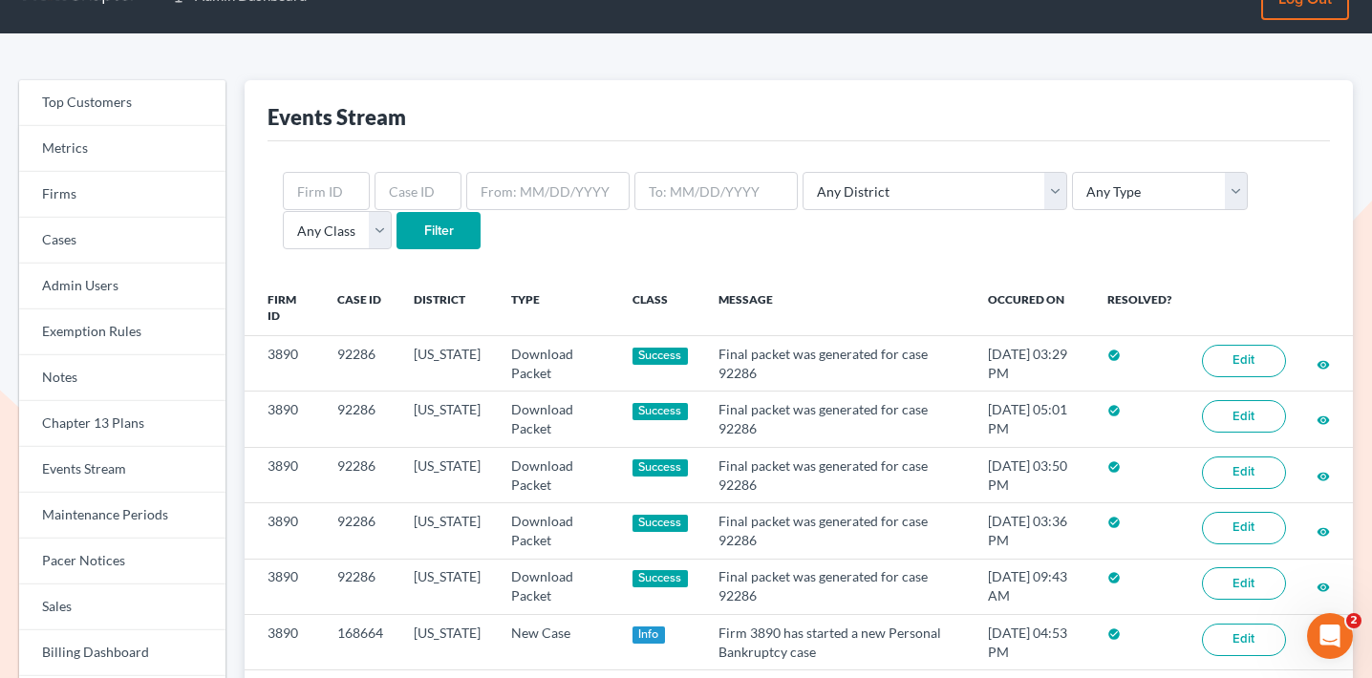
scroll to position [0, 0]
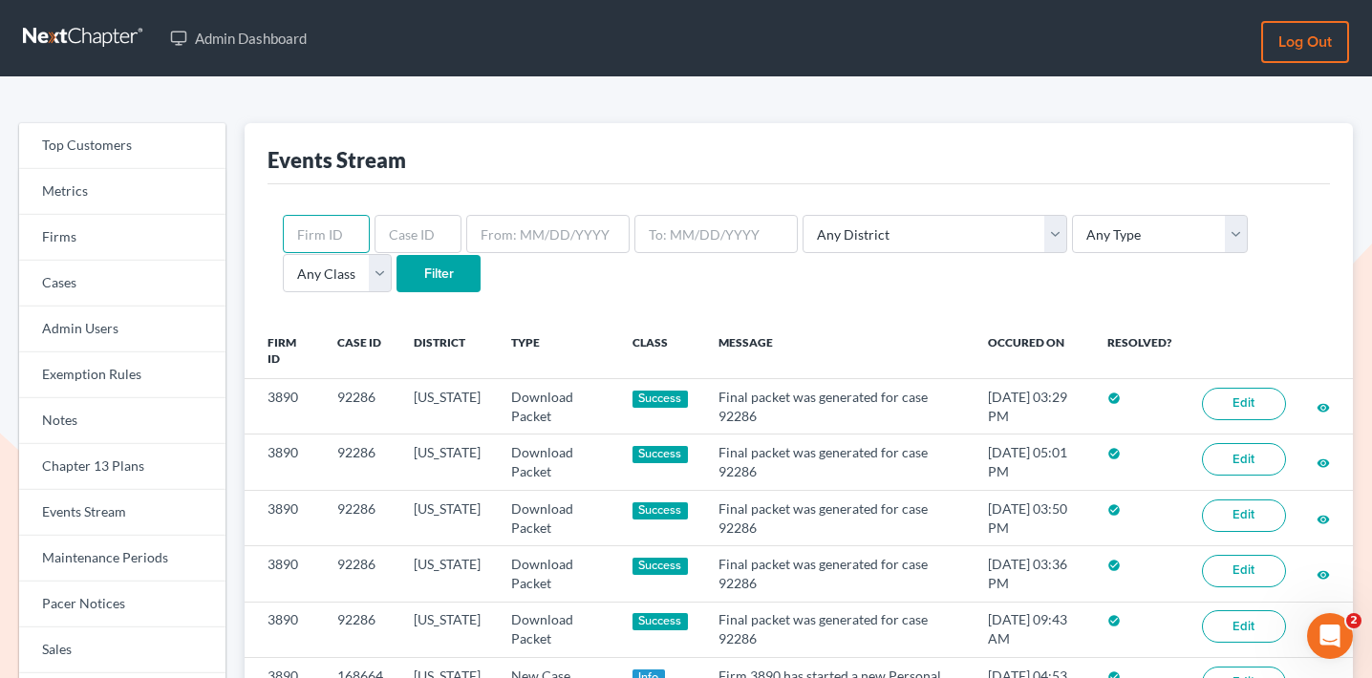
click at [334, 238] on input "text" at bounding box center [326, 234] width 87 height 38
paste input "8853"
type input "8853"
click at [397, 270] on input "Filter" at bounding box center [439, 274] width 84 height 38
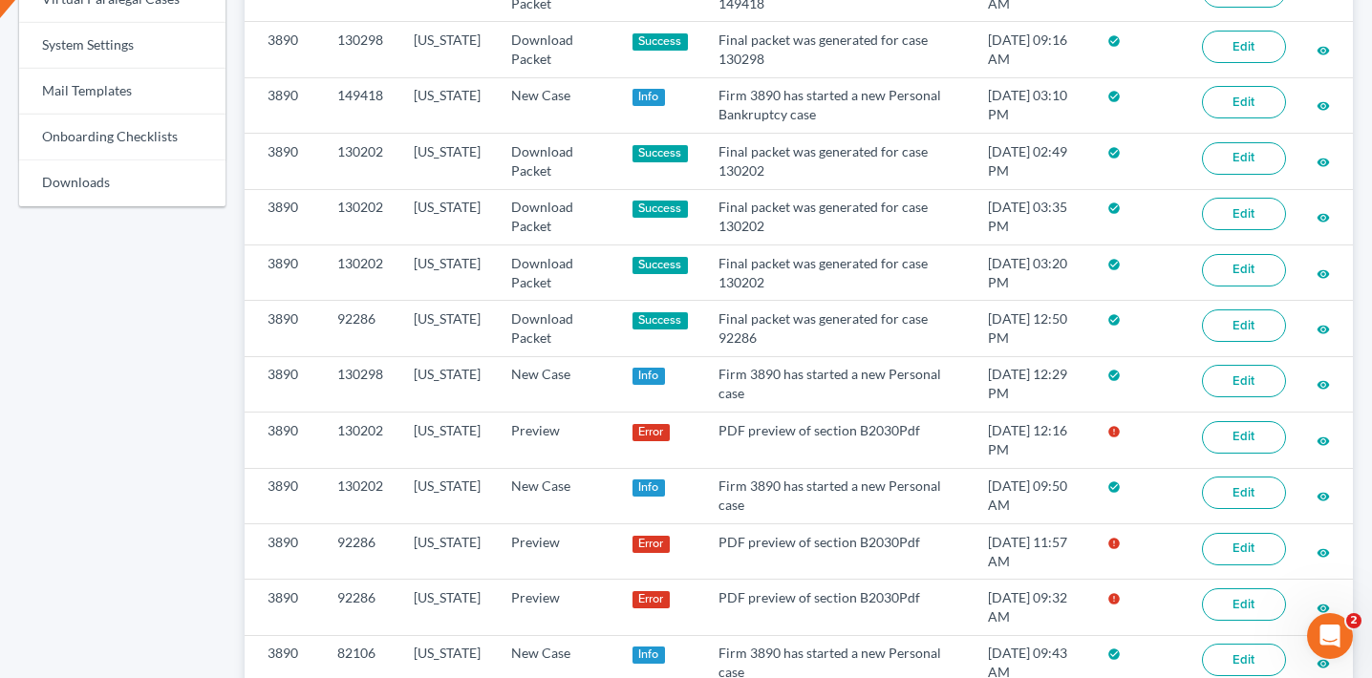
scroll to position [1187, 0]
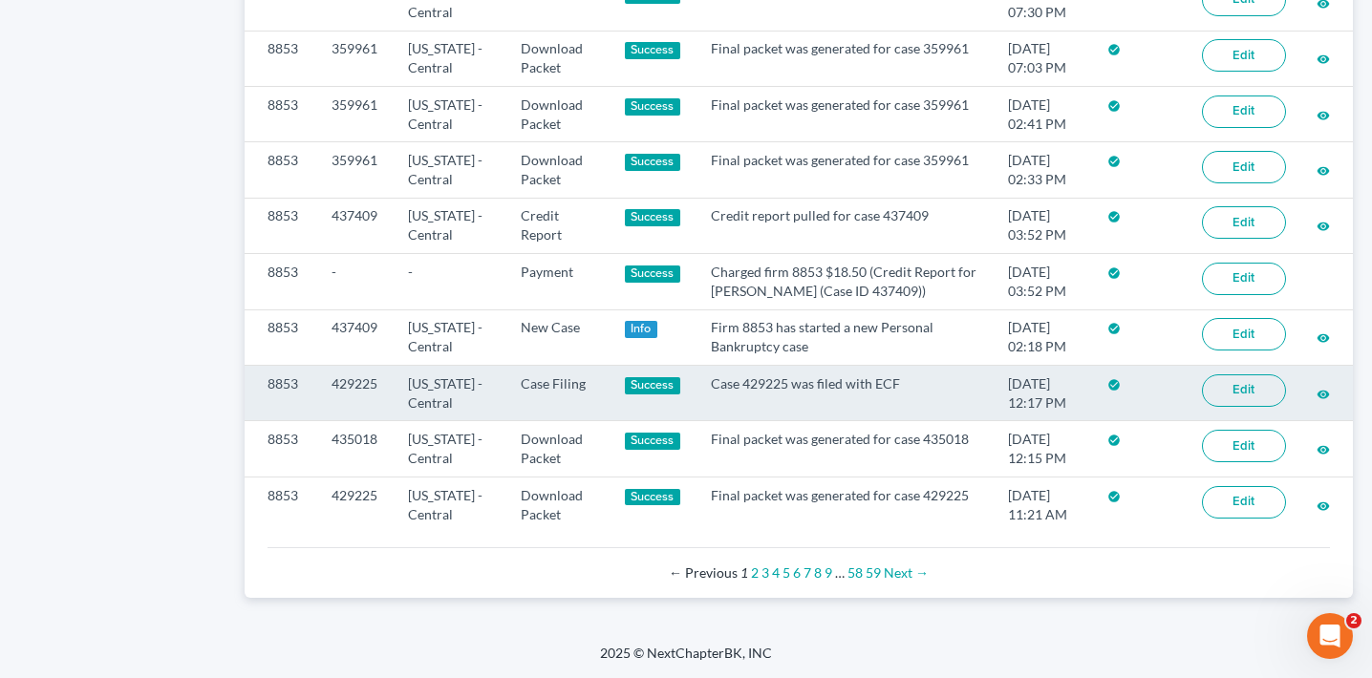
scroll to position [1596, 0]
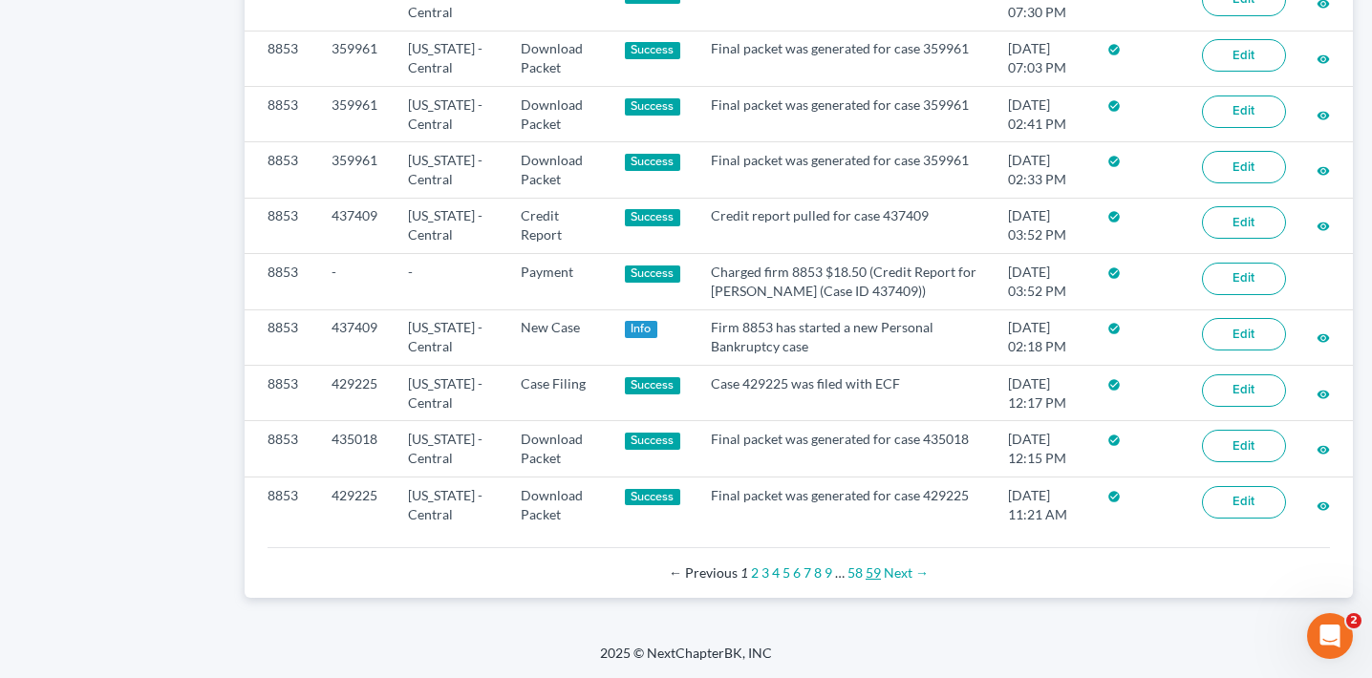
click at [871, 572] on link "59" at bounding box center [873, 573] width 15 height 16
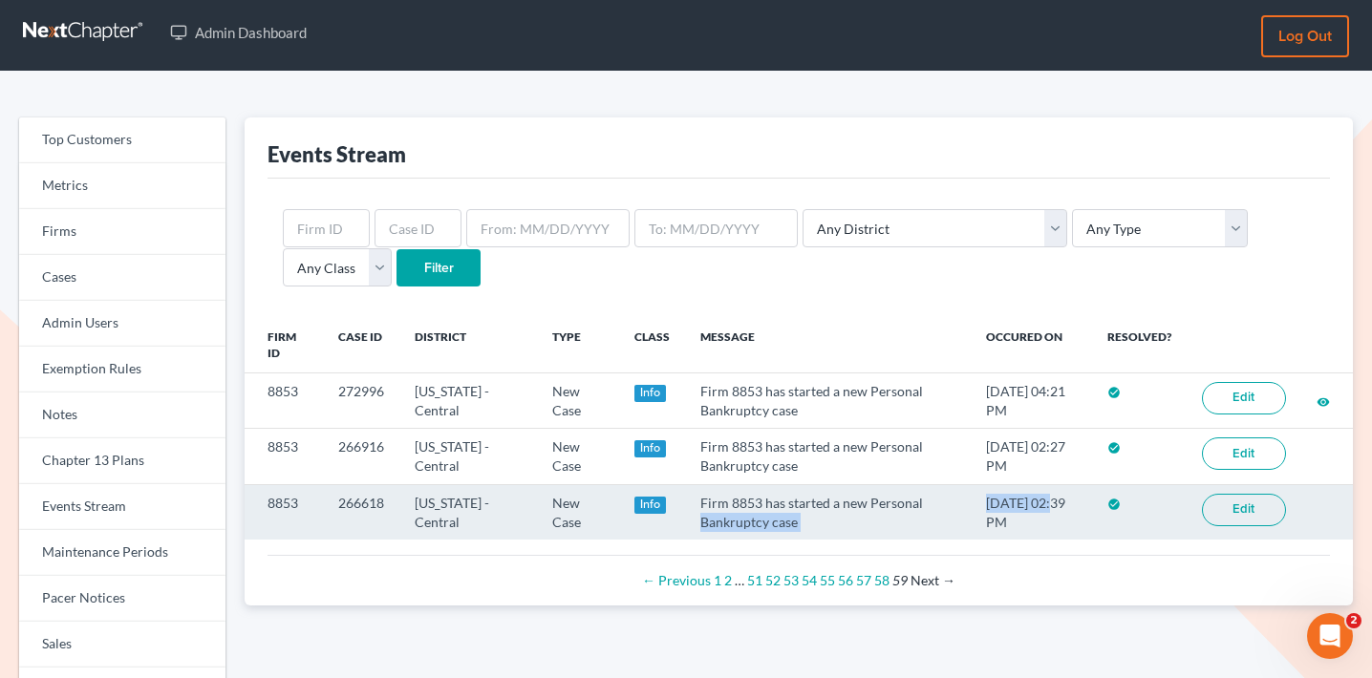
drag, startPoint x: 1036, startPoint y: 502, endPoint x: 943, endPoint y: 501, distance: 92.7
click at [943, 501] on tr "8853 266618 California - Central New Case Info Firm 8853 has started a new Pers…" at bounding box center [799, 512] width 1109 height 55
click at [943, 501] on td "Firm 8853 has started a new Personal Bankruptcy case" at bounding box center [828, 512] width 286 height 55
drag, startPoint x: 1035, startPoint y: 501, endPoint x: 962, endPoint y: 500, distance: 72.6
click at [971, 500] on td "07/06/2022 02:39 PM" at bounding box center [1031, 512] width 121 height 55
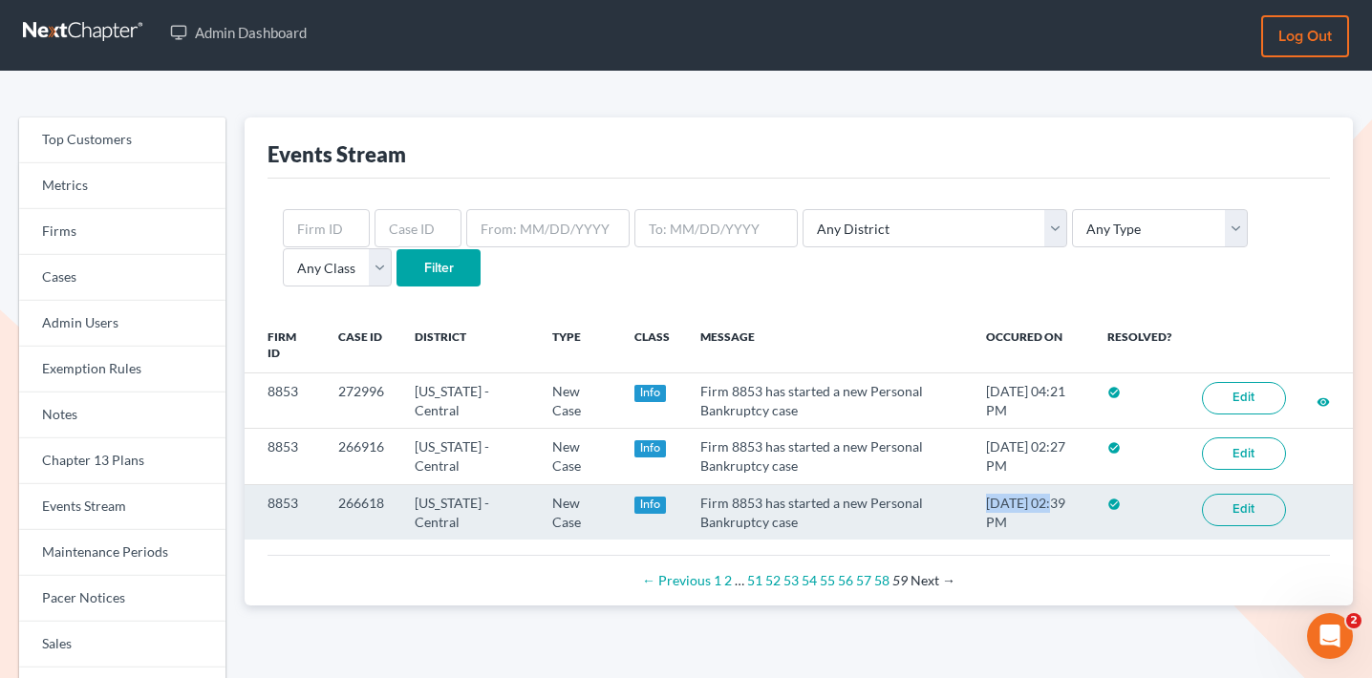
copy td "07/06/2022"
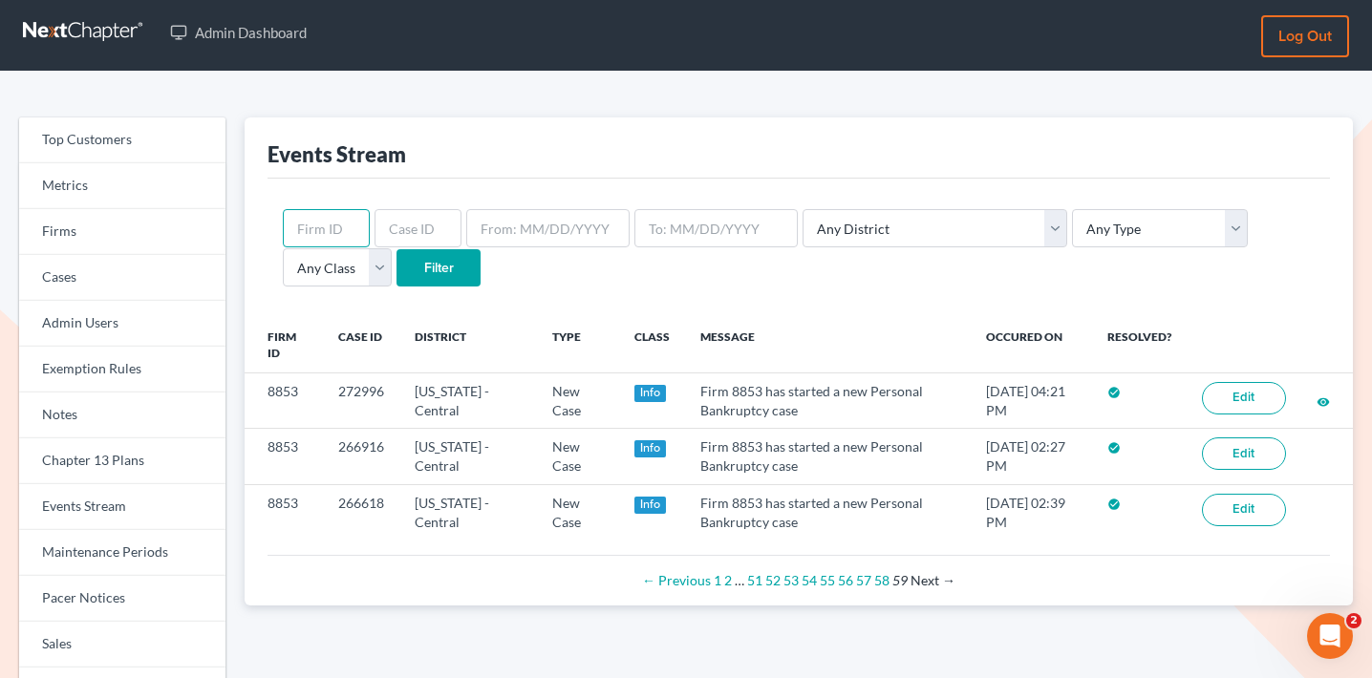
click at [322, 234] on input "text" at bounding box center [326, 228] width 87 height 38
paste input "2040"
type input "2040"
click at [397, 266] on input "Filter" at bounding box center [439, 268] width 84 height 38
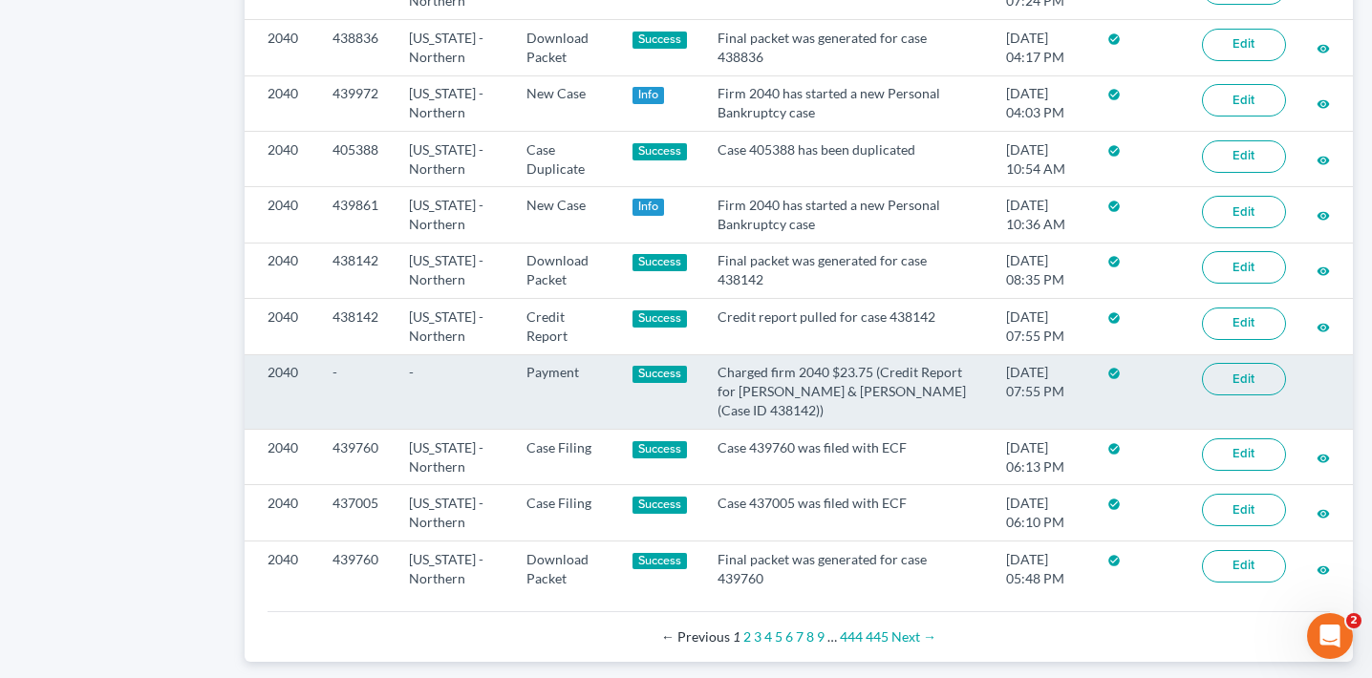
scroll to position [1539, 0]
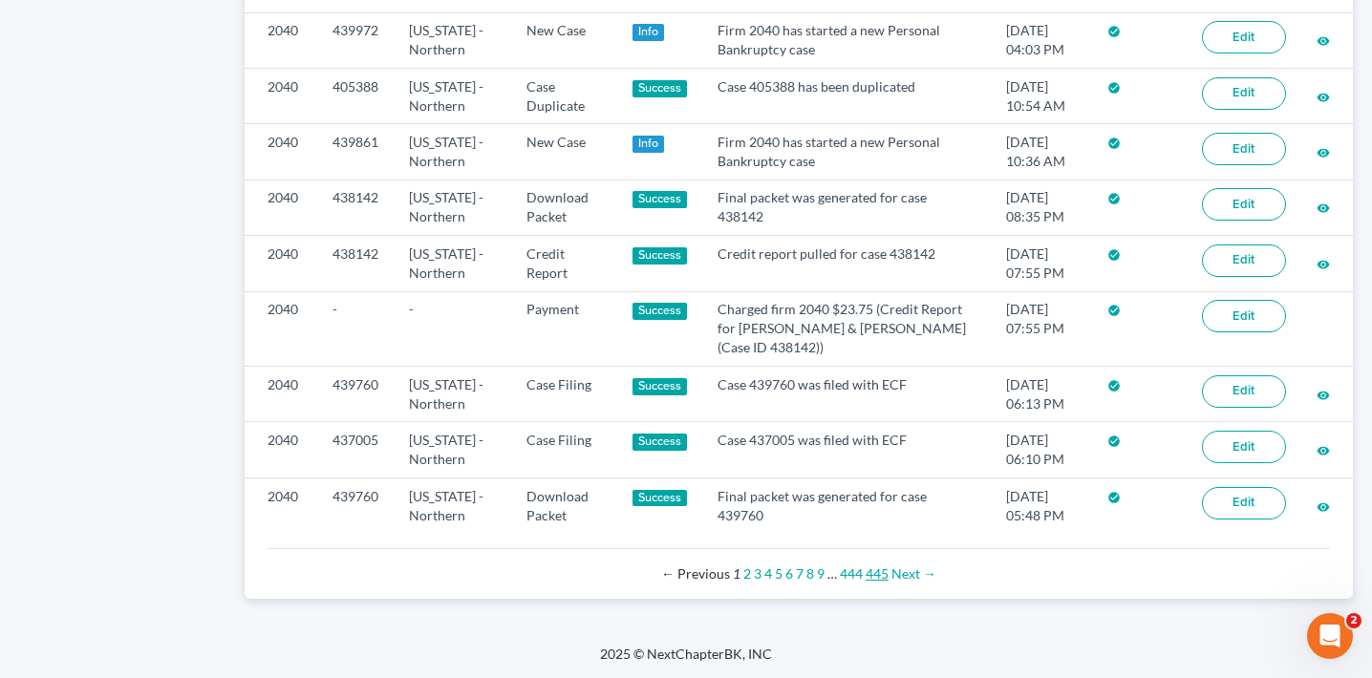
click at [875, 573] on link "445" at bounding box center [877, 574] width 23 height 16
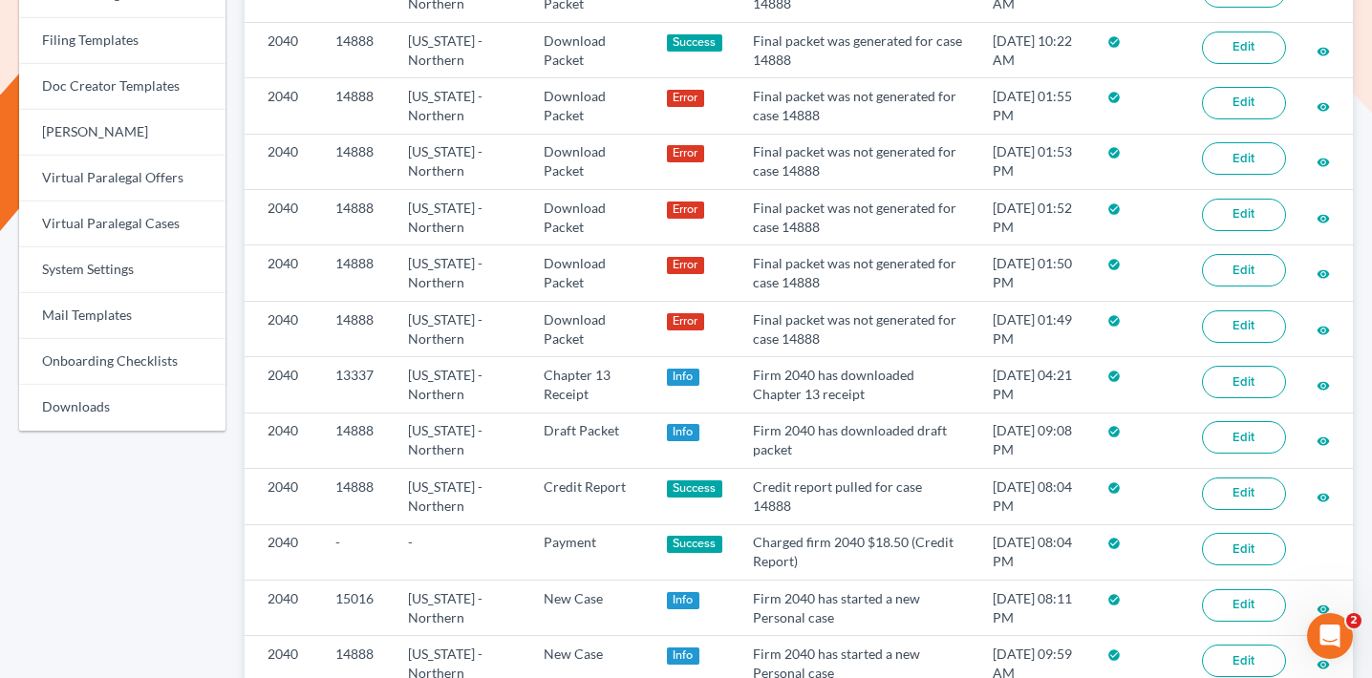
scroll to position [1129, 0]
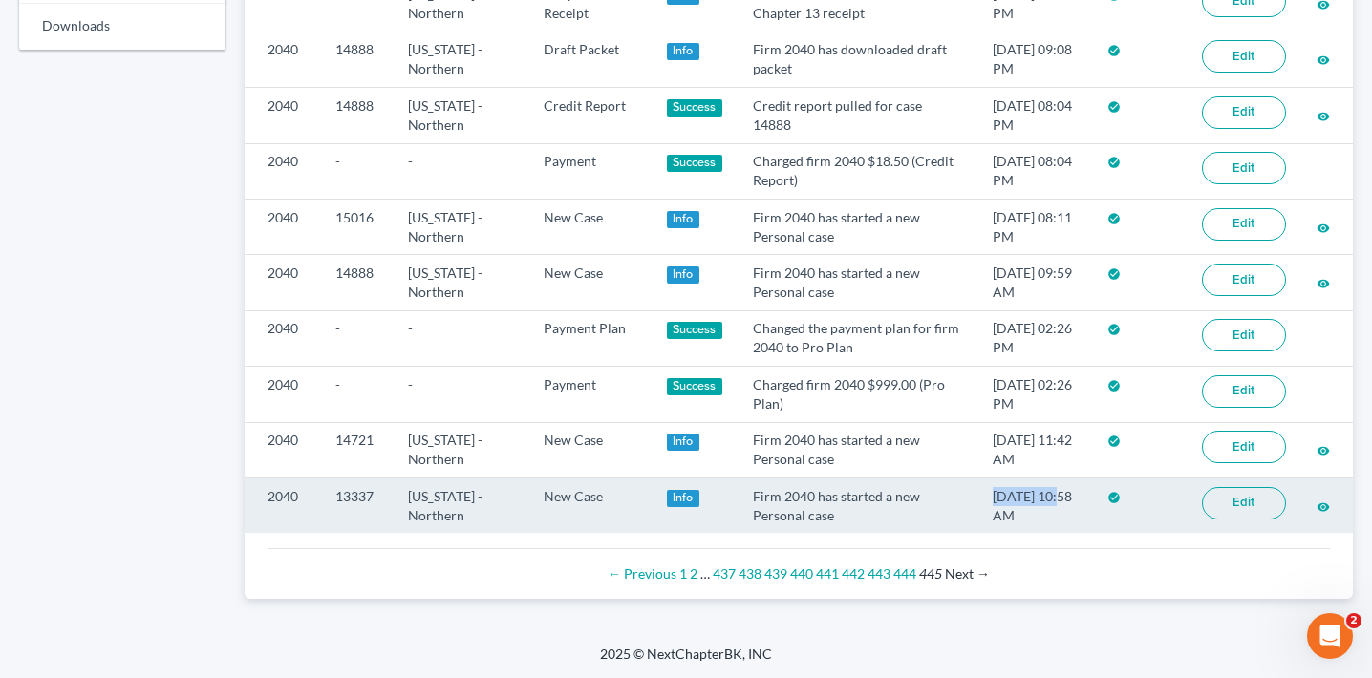
drag, startPoint x: 1046, startPoint y: 496, endPoint x: 972, endPoint y: 495, distance: 74.5
click at [978, 495] on td "[DATE] 10:58 AM" at bounding box center [1035, 505] width 115 height 55
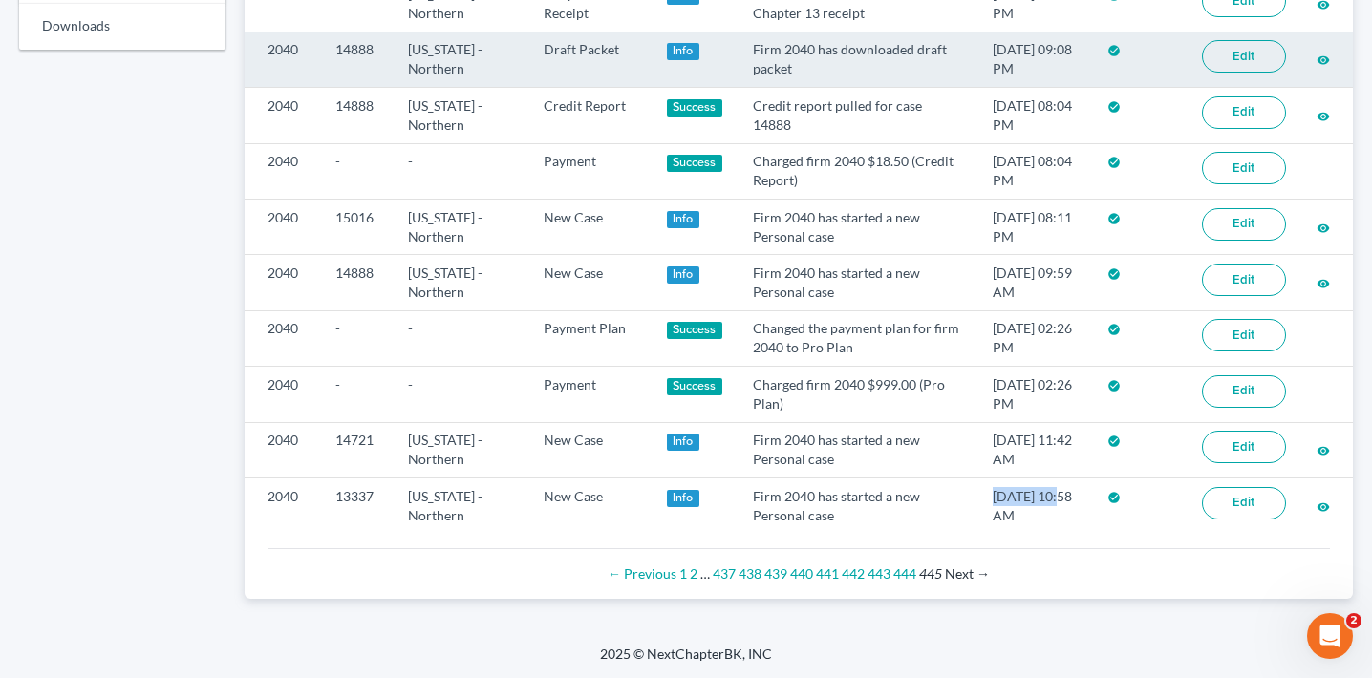
copy td "[DATE]"
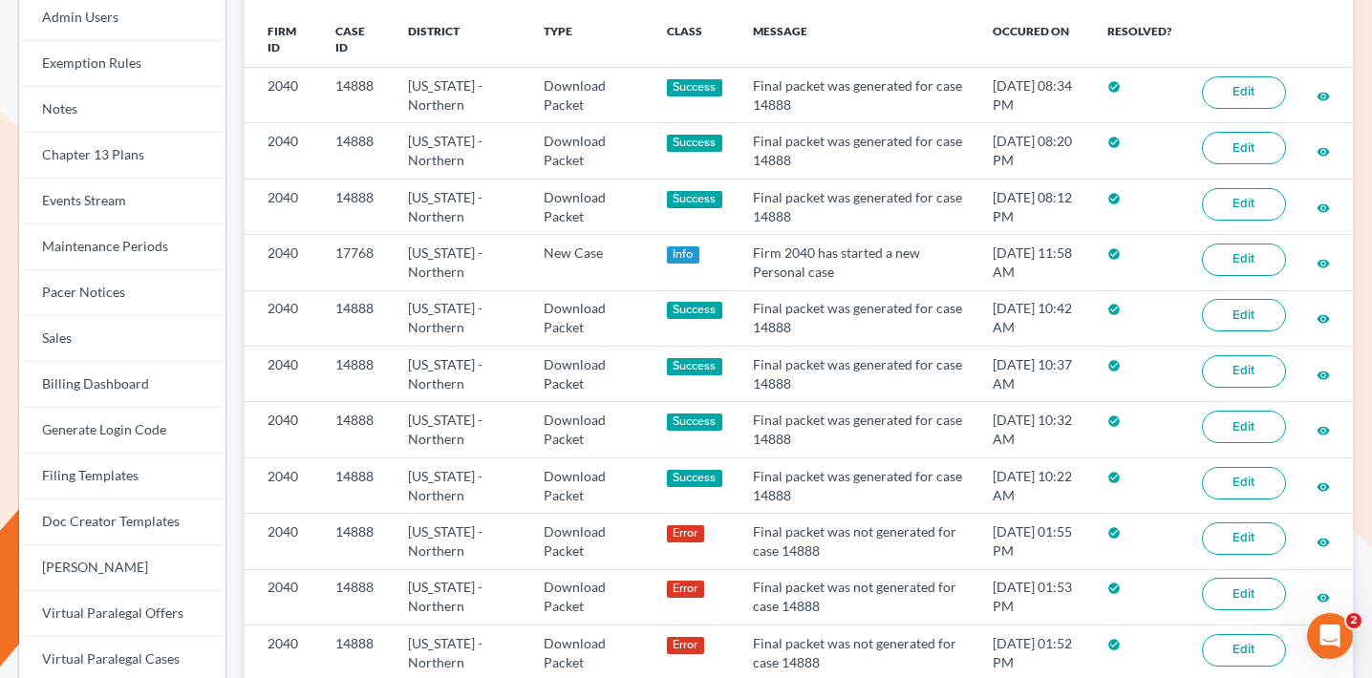
scroll to position [0, 0]
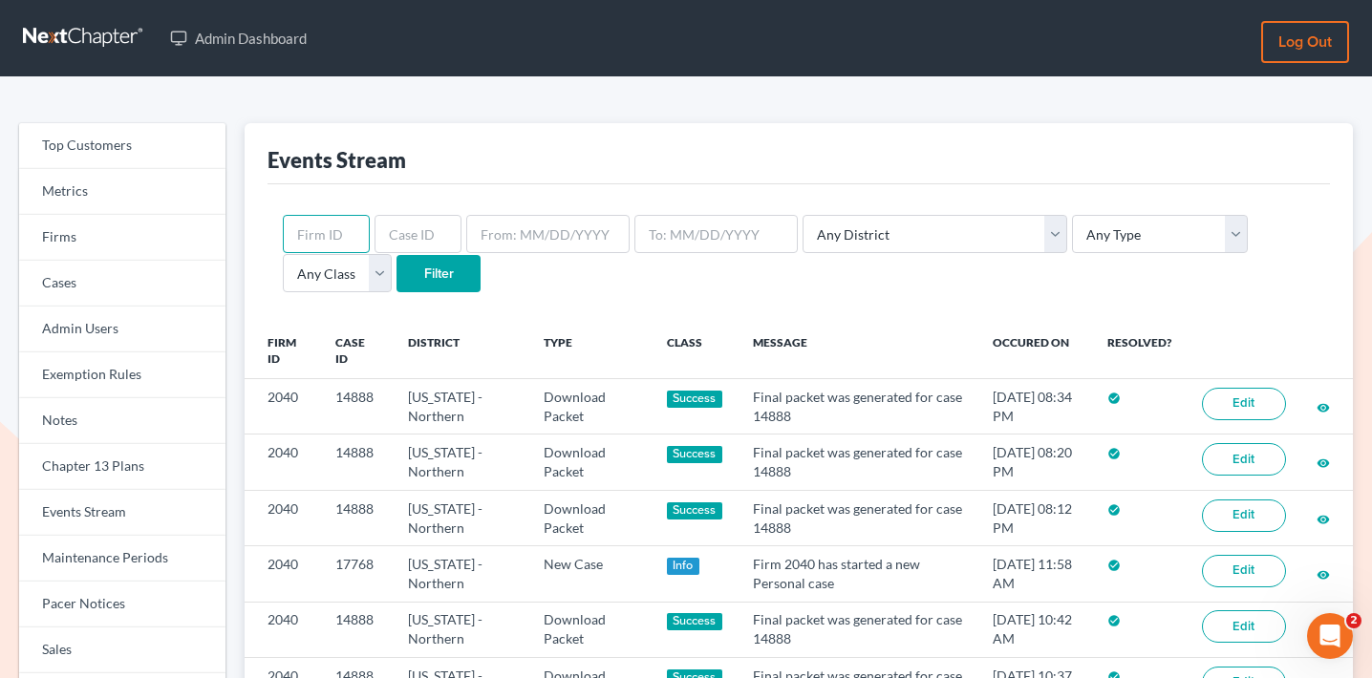
click at [324, 241] on input "text" at bounding box center [326, 234] width 87 height 38
paste input "3338"
type input "3338"
click at [397, 259] on input "Filter" at bounding box center [439, 274] width 84 height 38
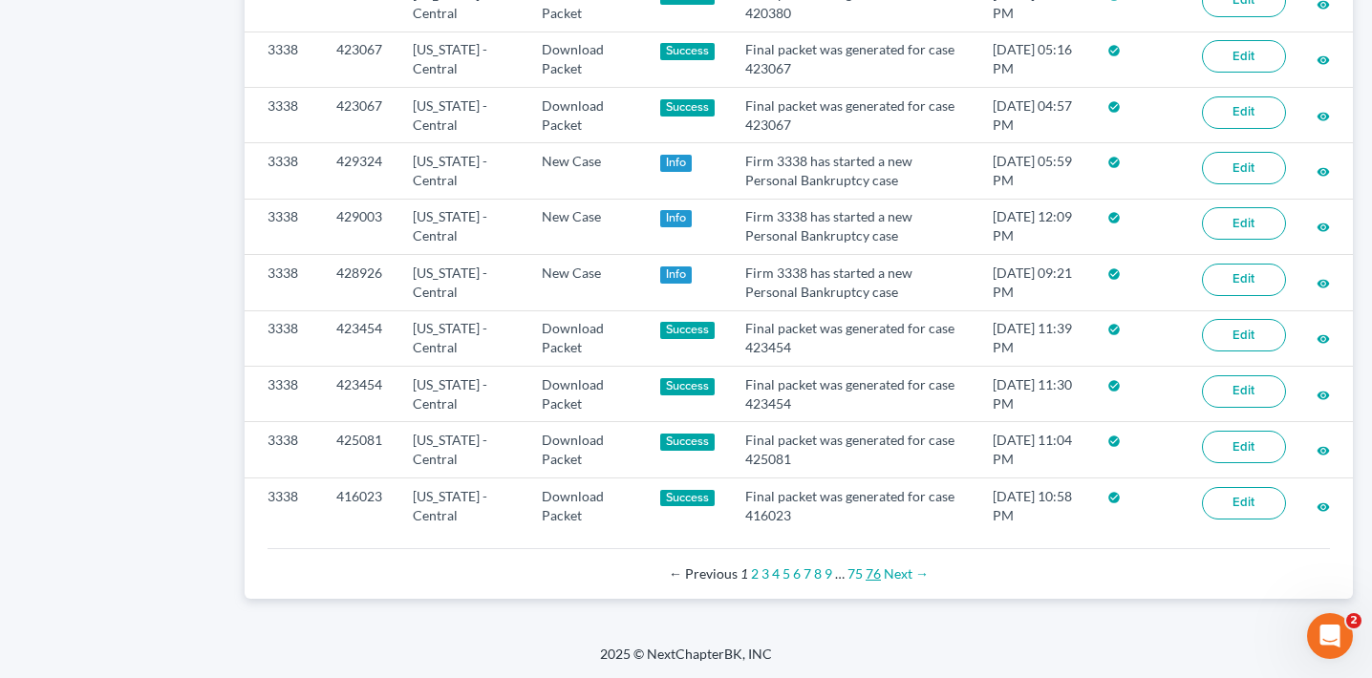
click at [871, 571] on link "76" at bounding box center [873, 574] width 15 height 16
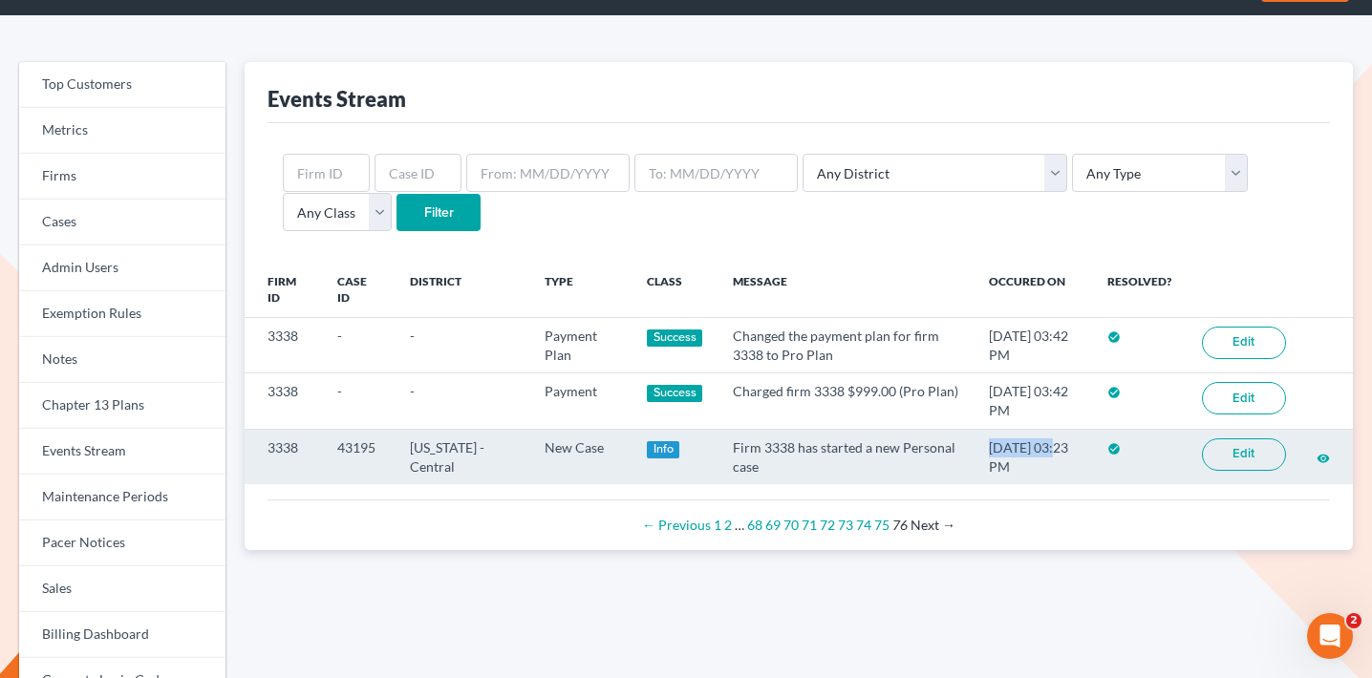
drag, startPoint x: 1038, startPoint y: 445, endPoint x: 968, endPoint y: 443, distance: 69.8
click at [974, 443] on td "[DATE] 03:23 PM" at bounding box center [1033, 456] width 118 height 55
copy td "[DATE]"
